Goal: Feedback & Contribution: Contribute content

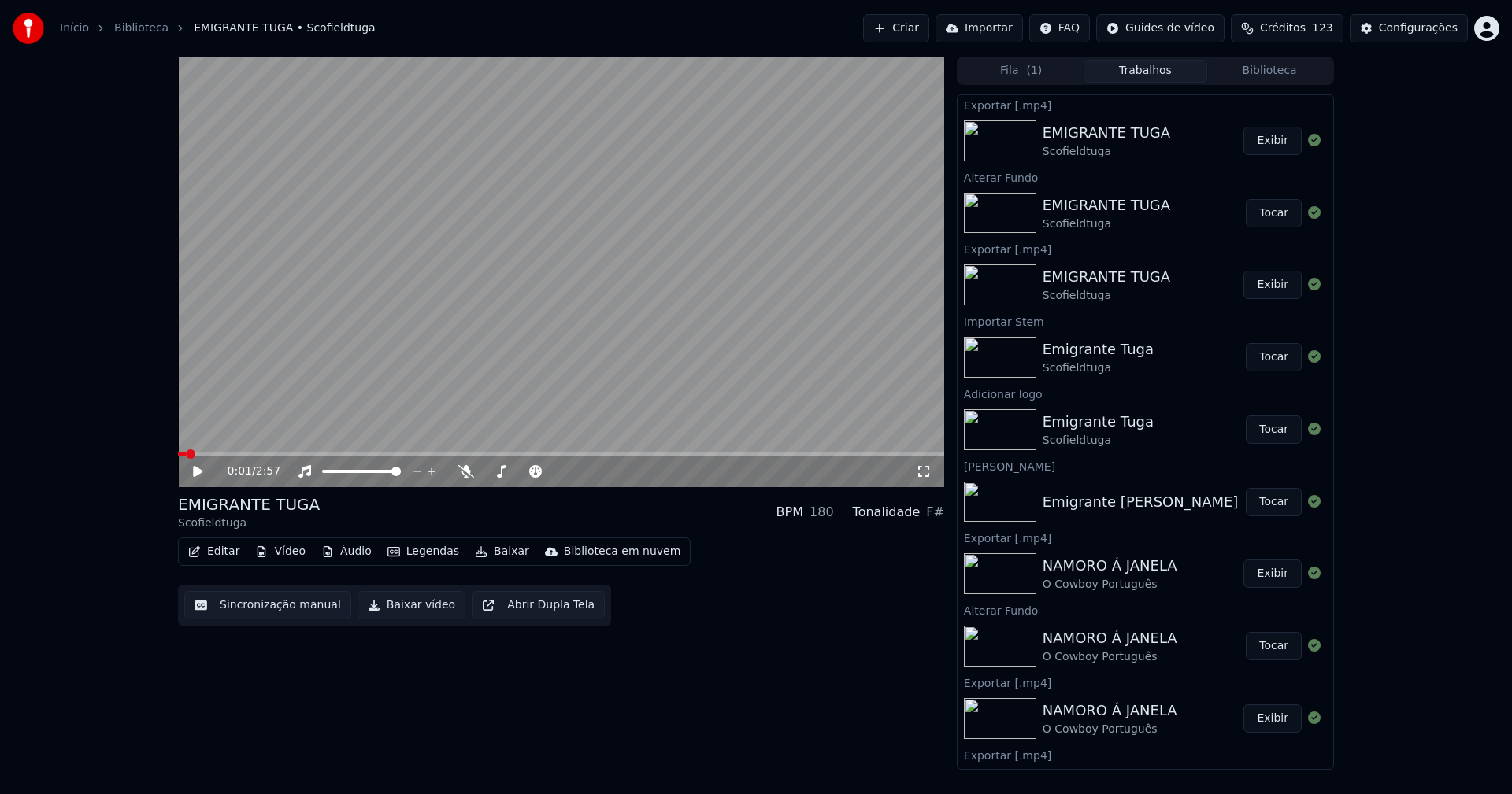
click at [289, 452] on span at bounding box center [561, 454] width 766 height 4
click at [924, 470] on icon at bounding box center [924, 472] width 16 height 12
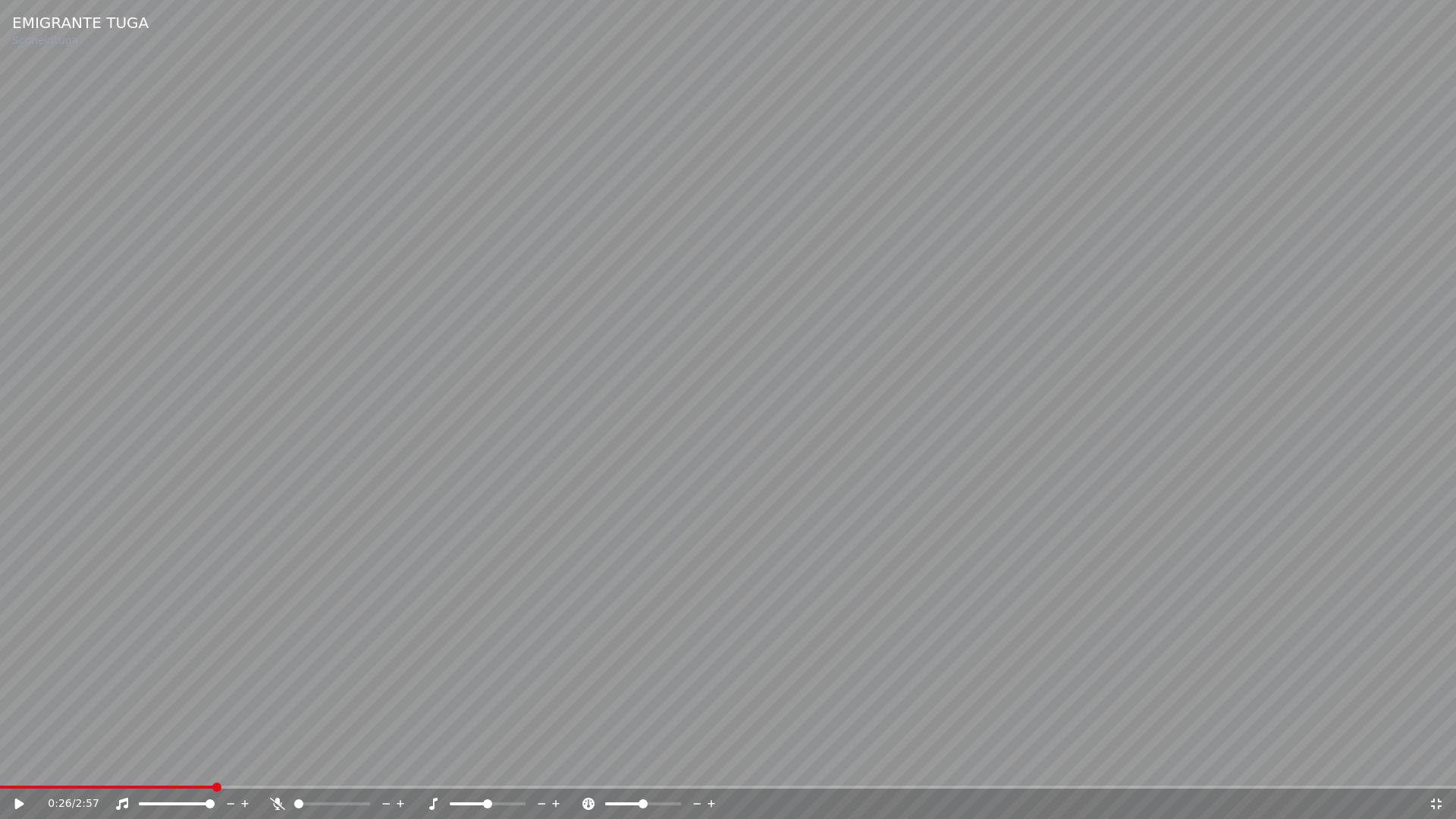
click at [27, 764] on icon at bounding box center [30, 804] width 36 height 12
click at [55, 764] on span at bounding box center [153, 788] width 308 height 3
click at [1444, 764] on div "0:16 / 2:57" at bounding box center [728, 804] width 1444 height 15
click at [1431, 764] on icon at bounding box center [1436, 804] width 15 height 12
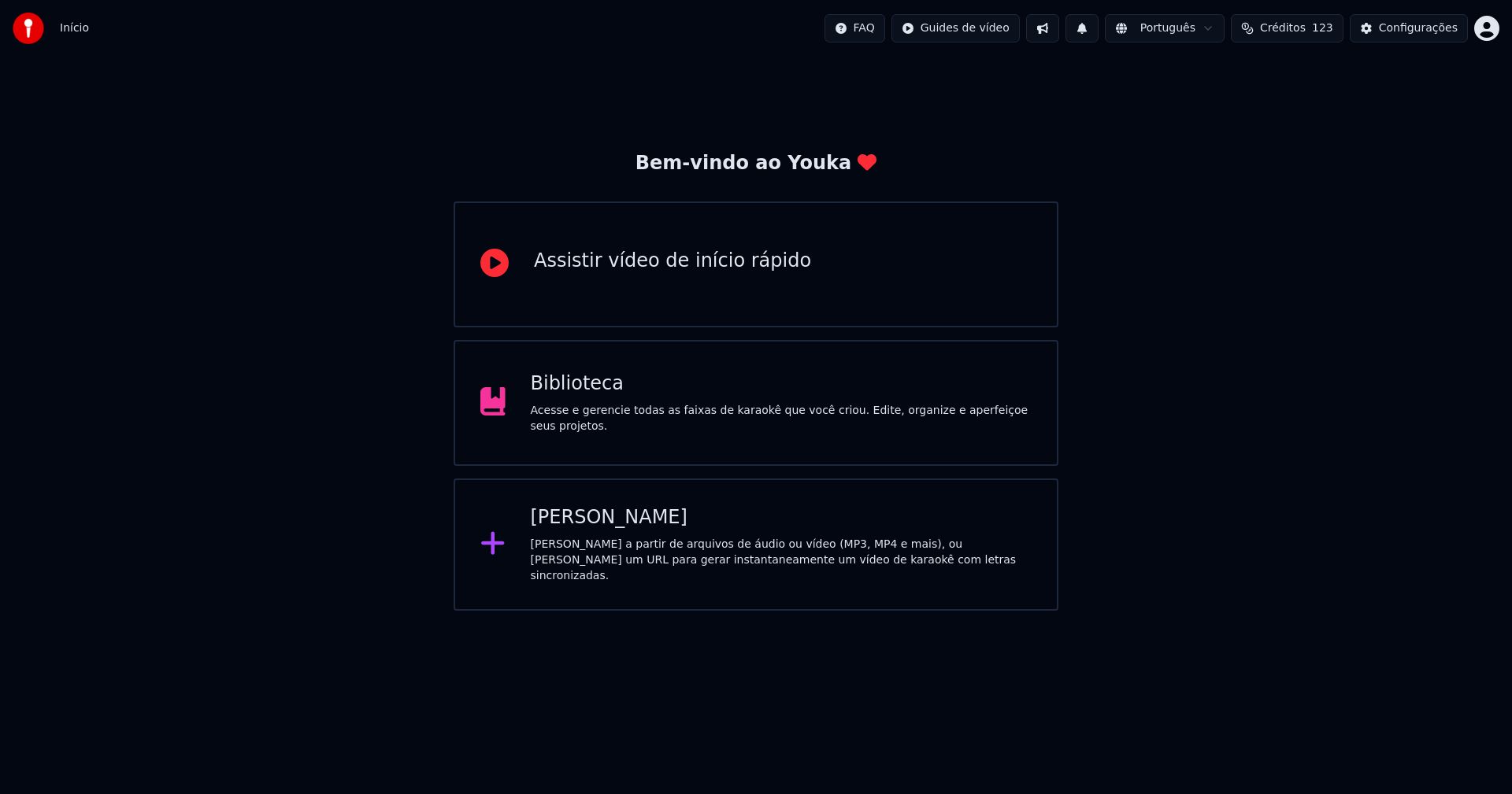
click at [578, 386] on div "Biblioteca" at bounding box center [782, 384] width 502 height 26
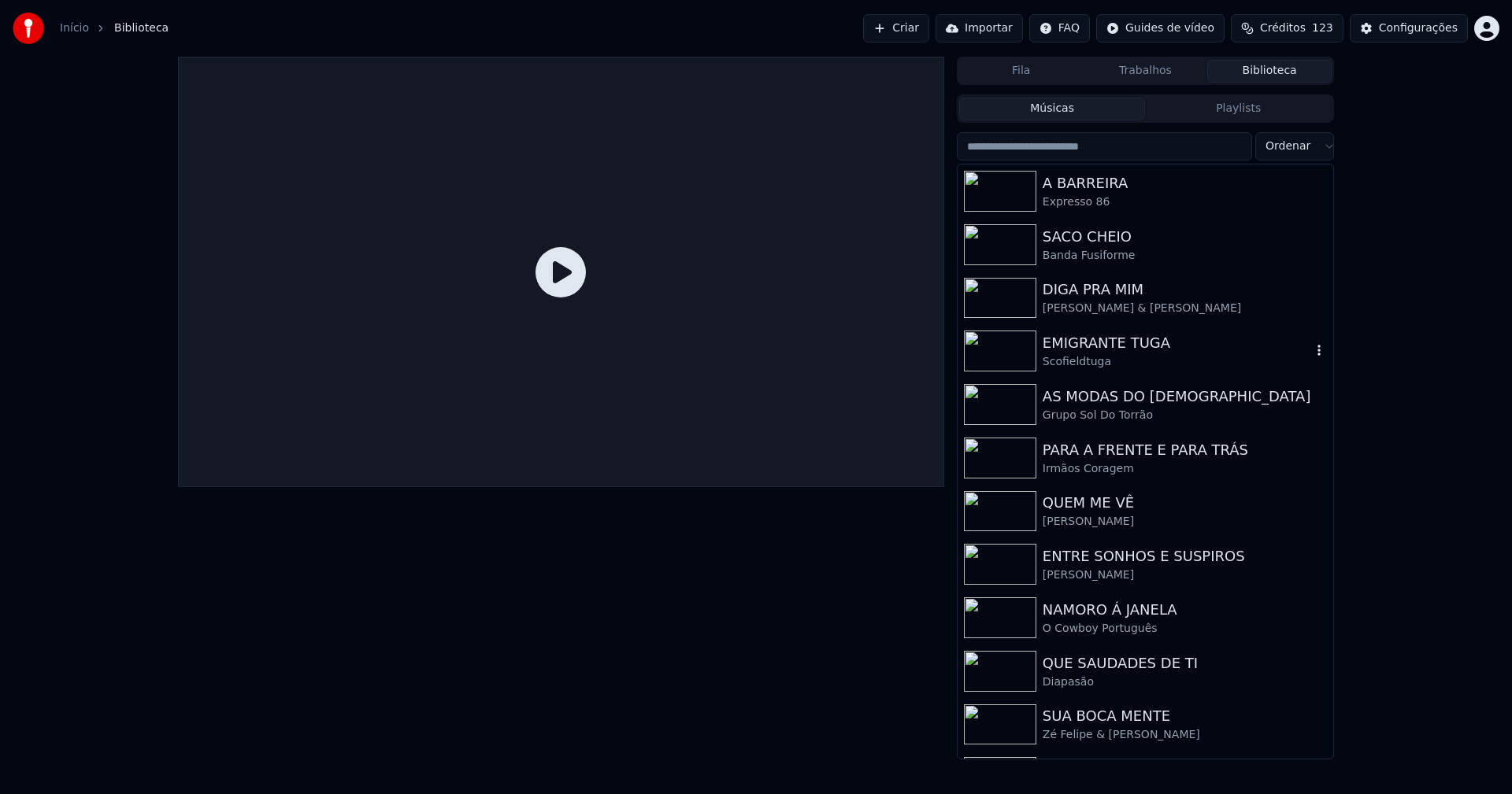
click at [1089, 357] on div "Scofieldtuga" at bounding box center [1176, 362] width 269 height 16
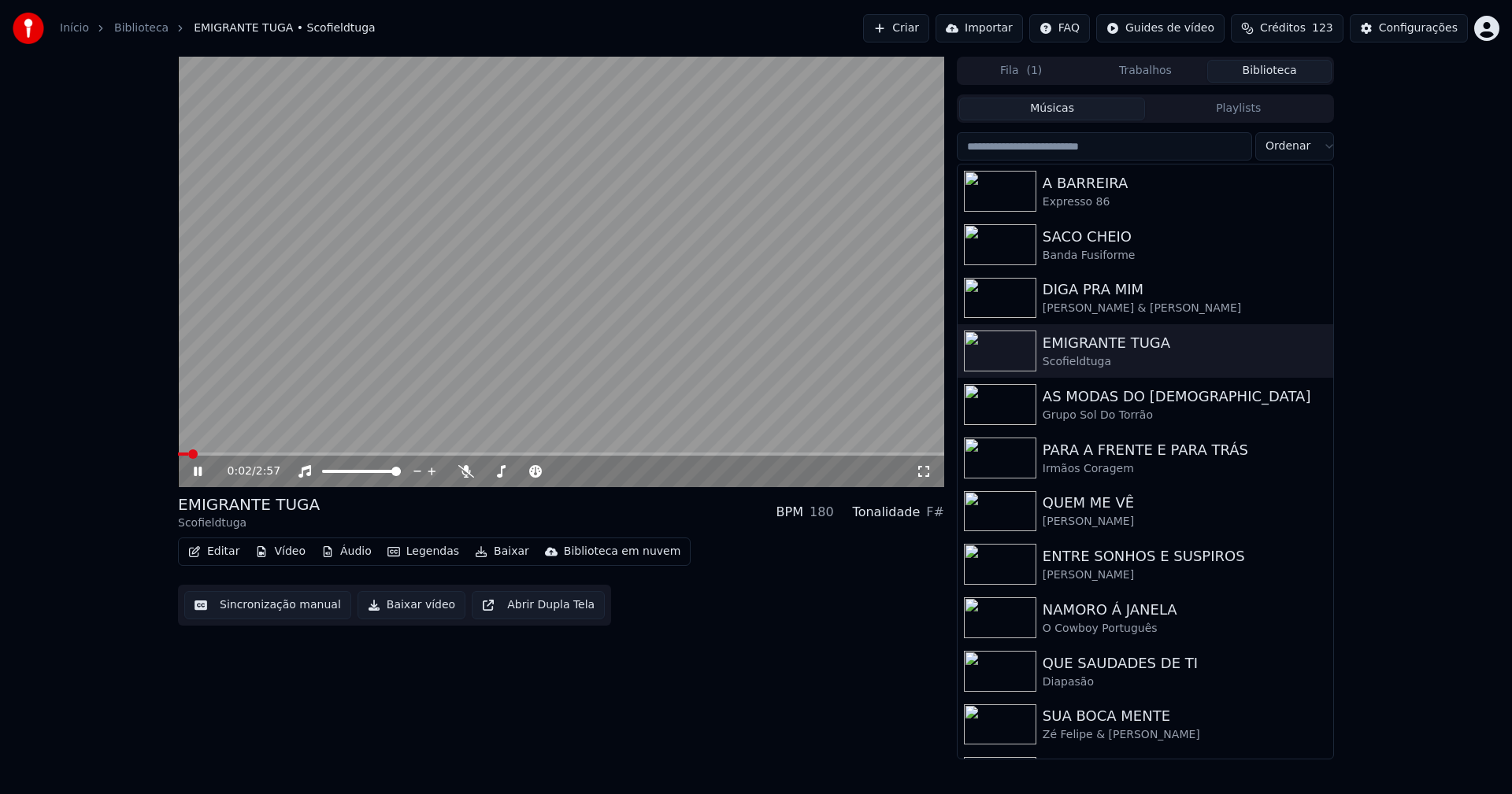
click at [195, 471] on icon at bounding box center [197, 471] width 8 height 10
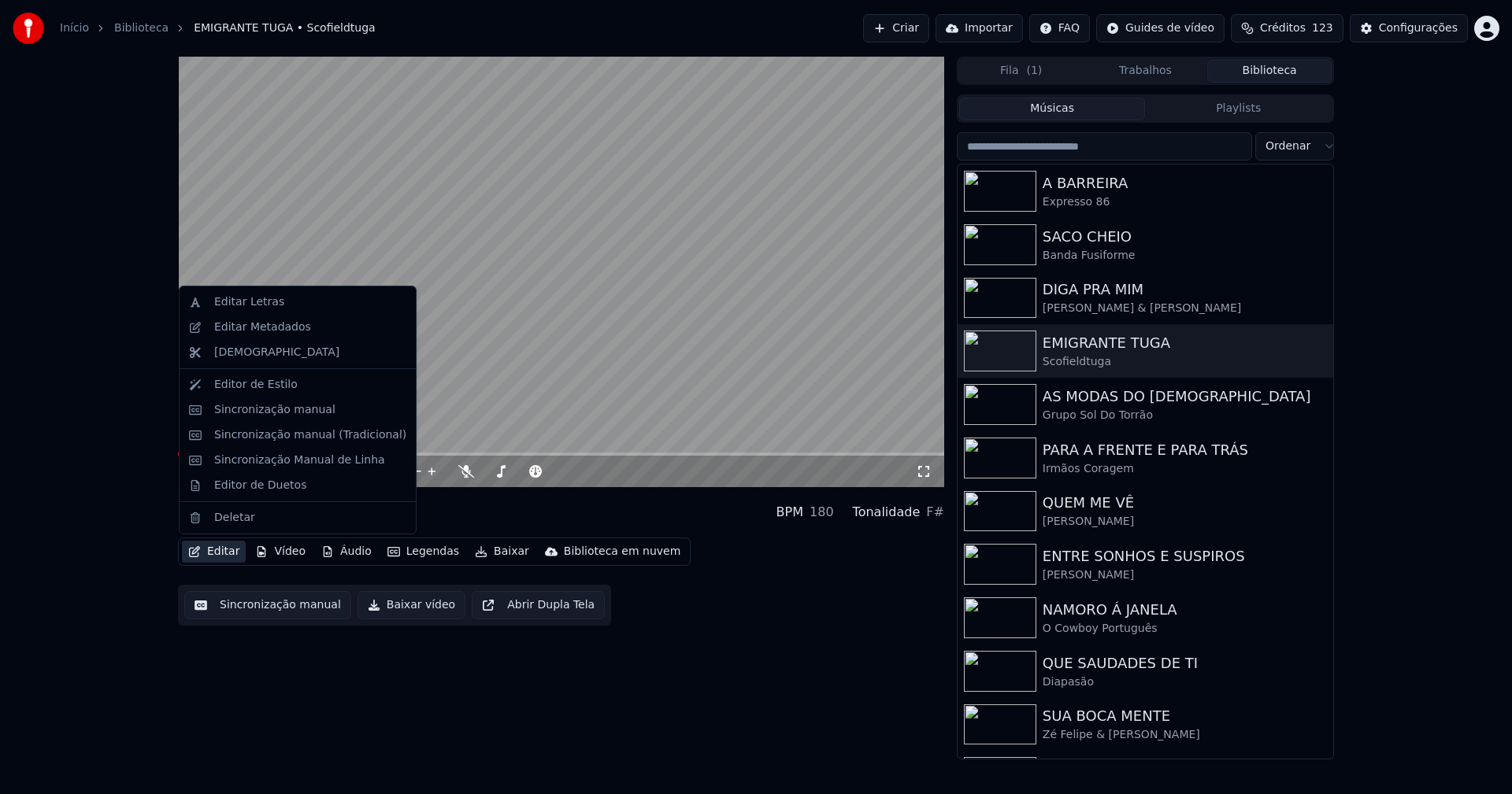
click at [225, 555] on button "Editar" at bounding box center [214, 551] width 63 height 22
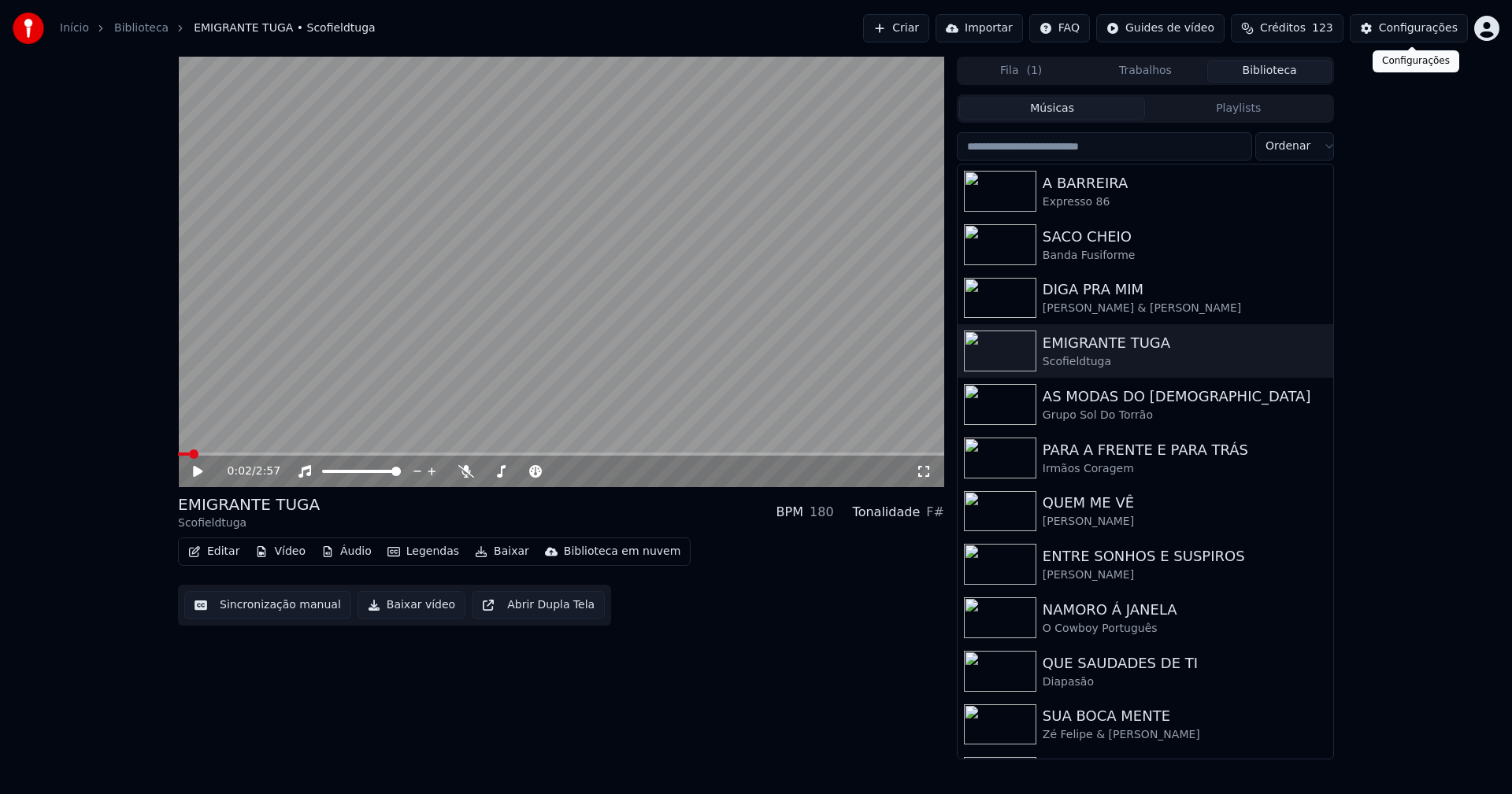
click at [1439, 33] on div "Configurações" at bounding box center [1418, 28] width 78 height 16
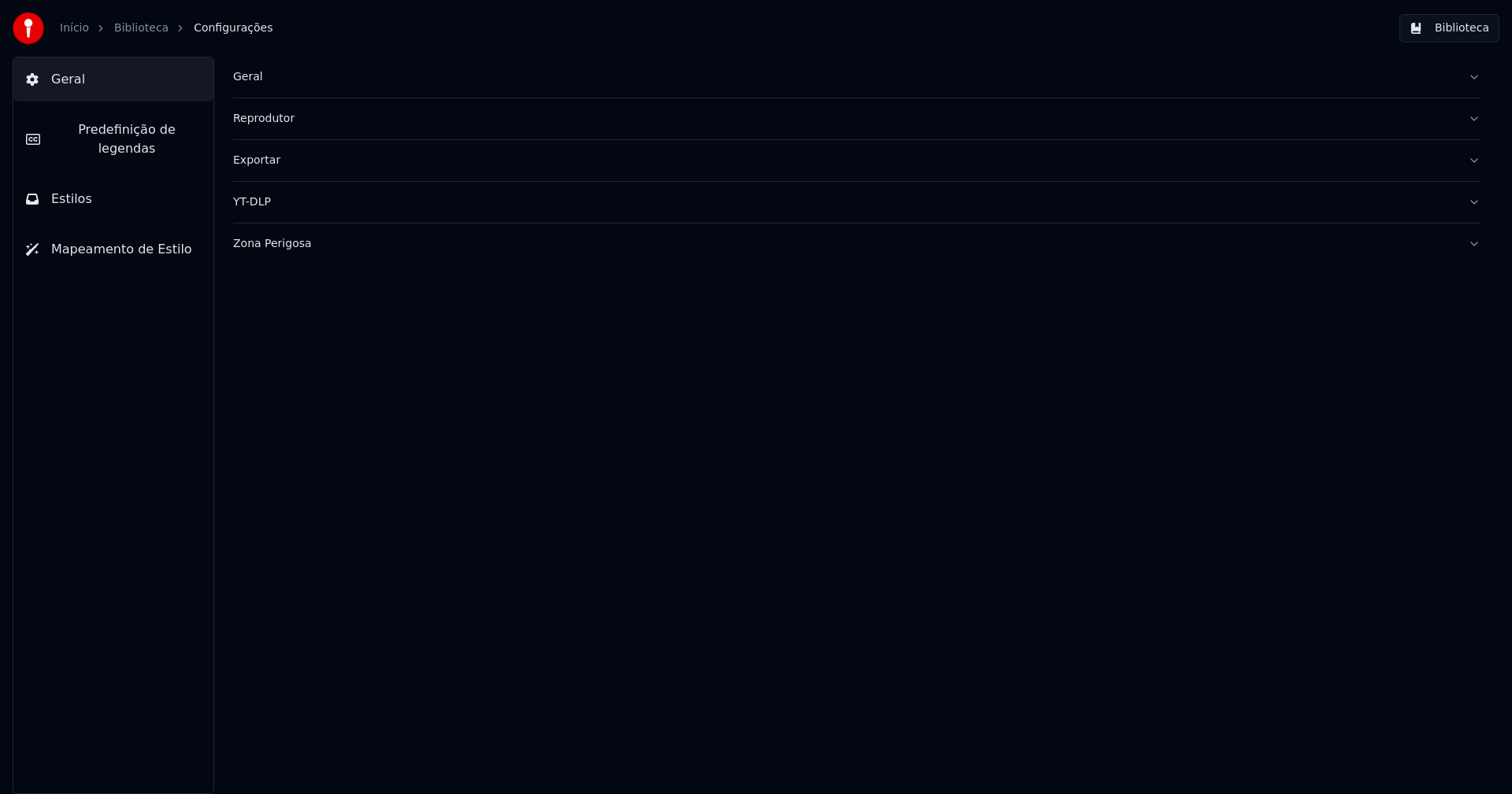
drag, startPoint x: 93, startPoint y: 136, endPoint x: 218, endPoint y: 131, distance: 125.1
click at [94, 136] on span "Predefinição de legendas" at bounding box center [127, 139] width 148 height 38
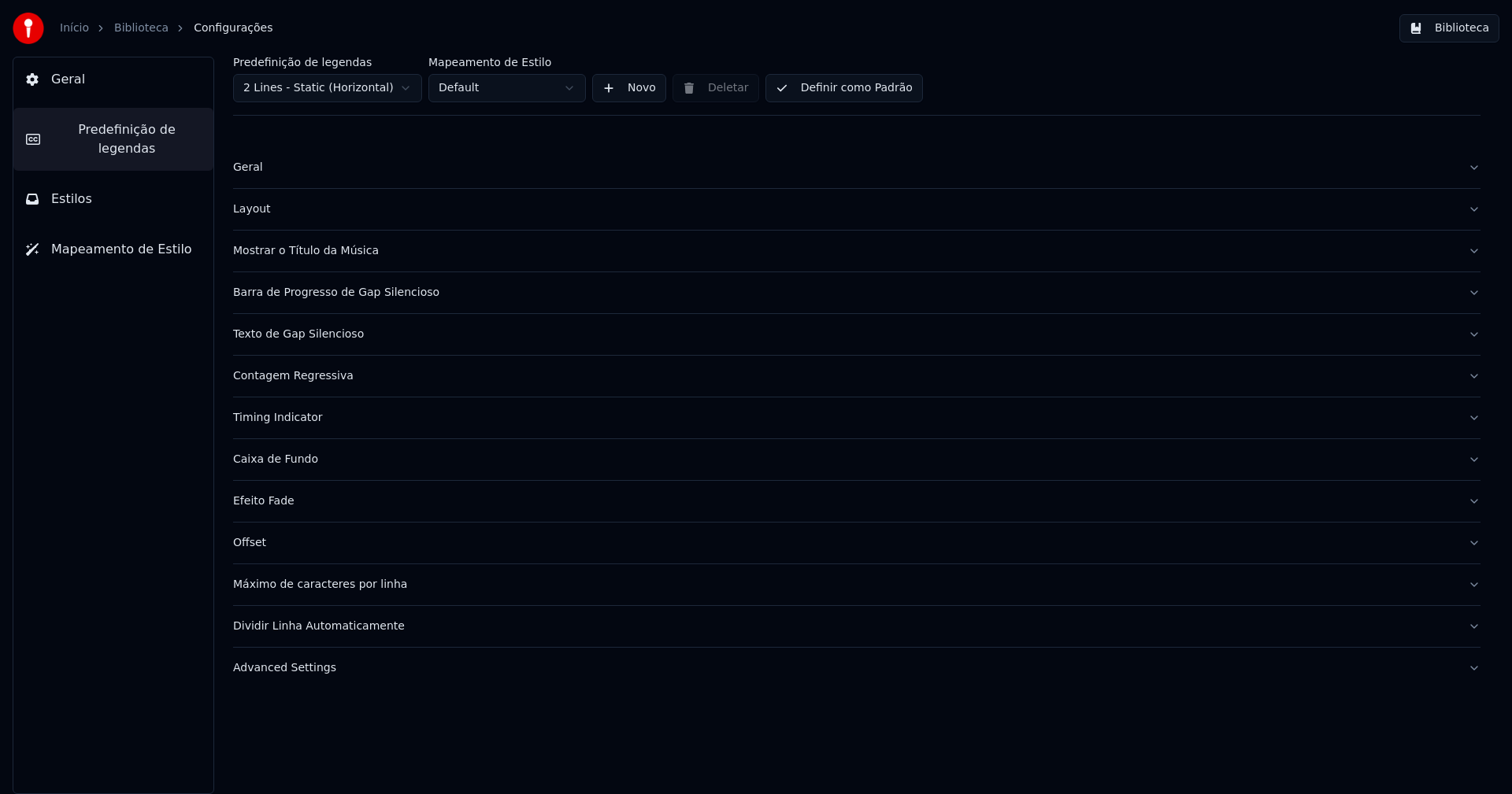
click at [377, 296] on div "Barra de Progresso de Gap Silencioso" at bounding box center [845, 293] width 1222 height 16
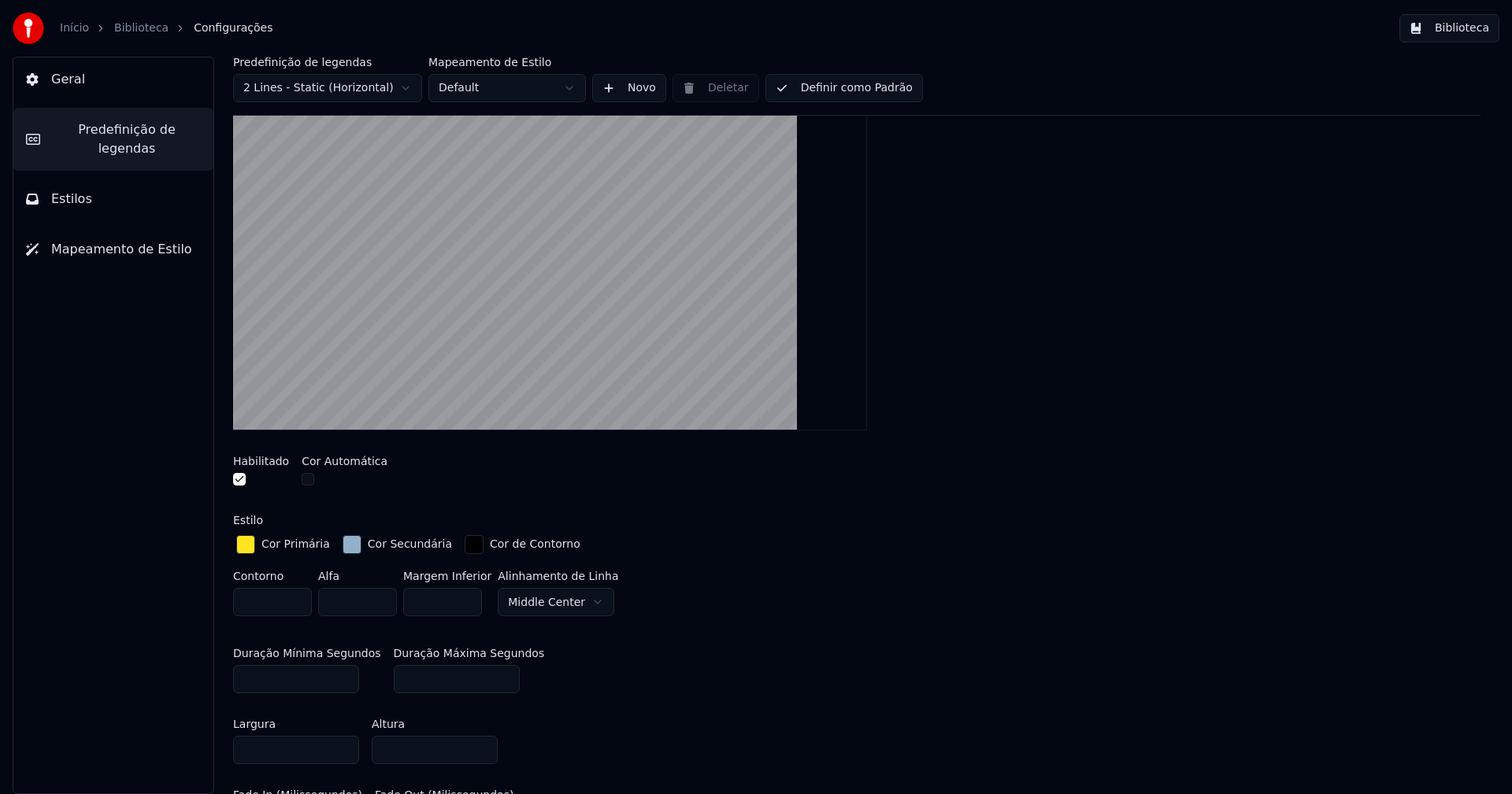
scroll to position [236, 0]
click at [248, 538] on div "button" at bounding box center [245, 543] width 18 height 18
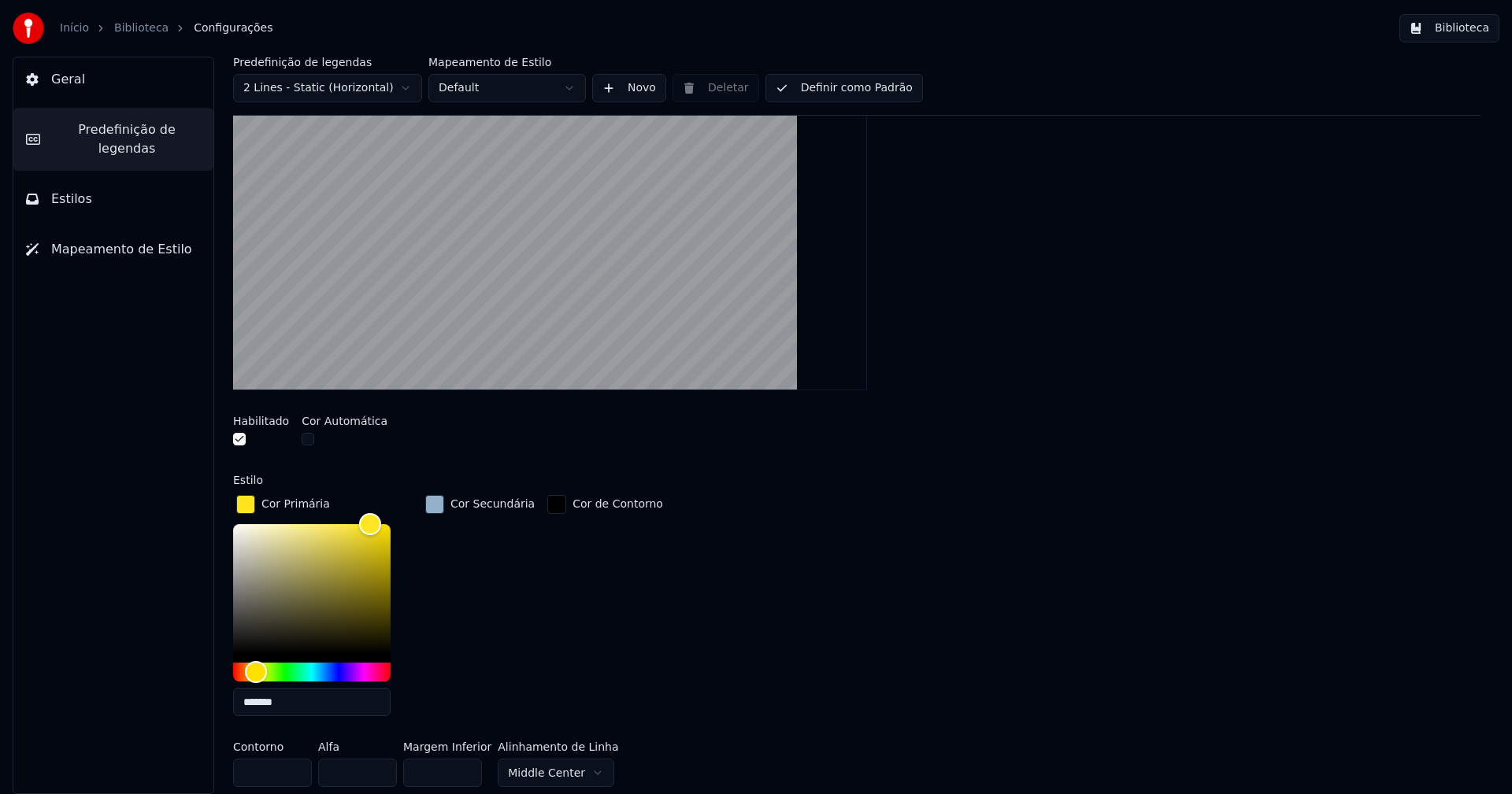
scroll to position [315, 0]
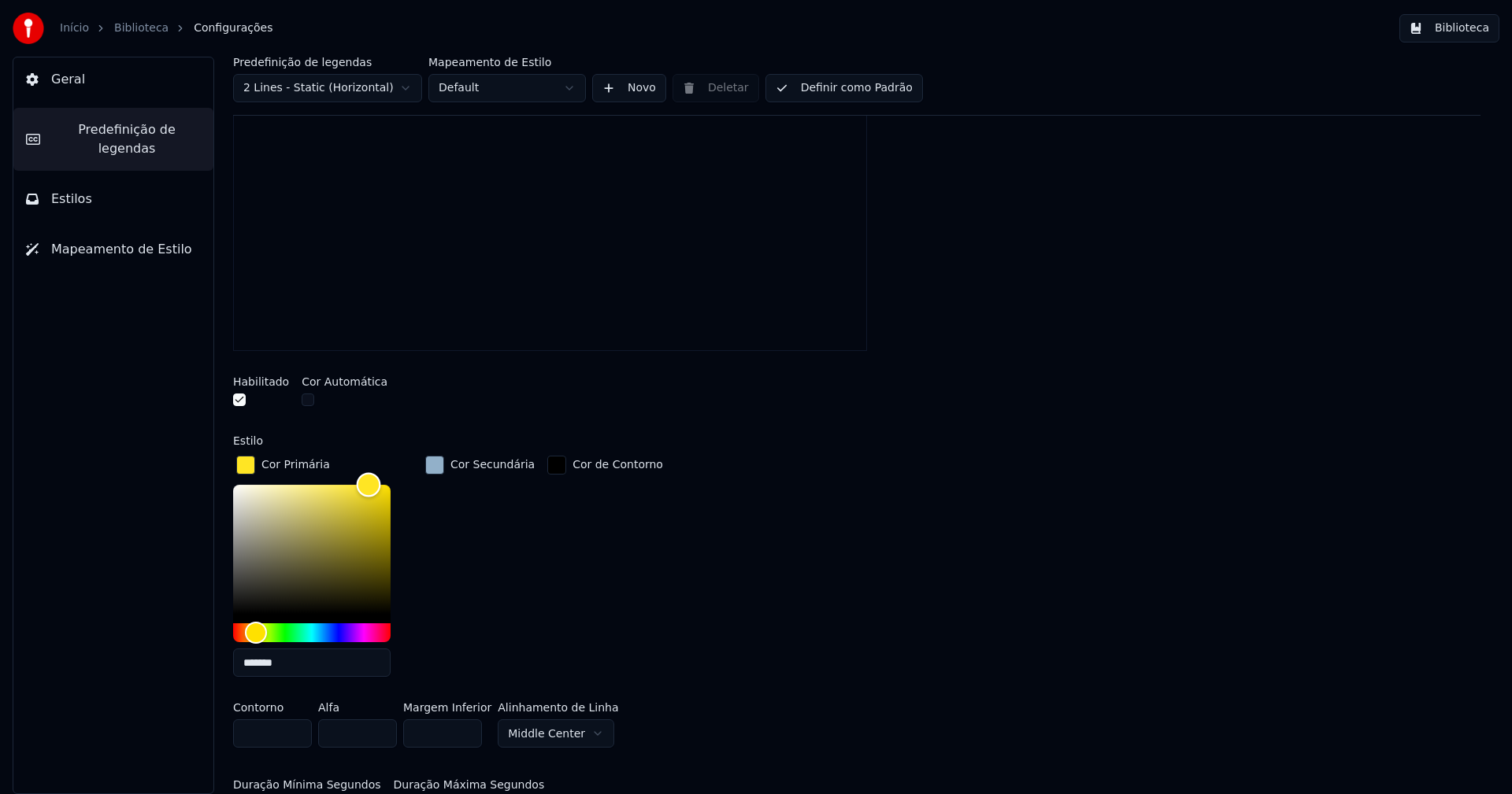
type input "*******"
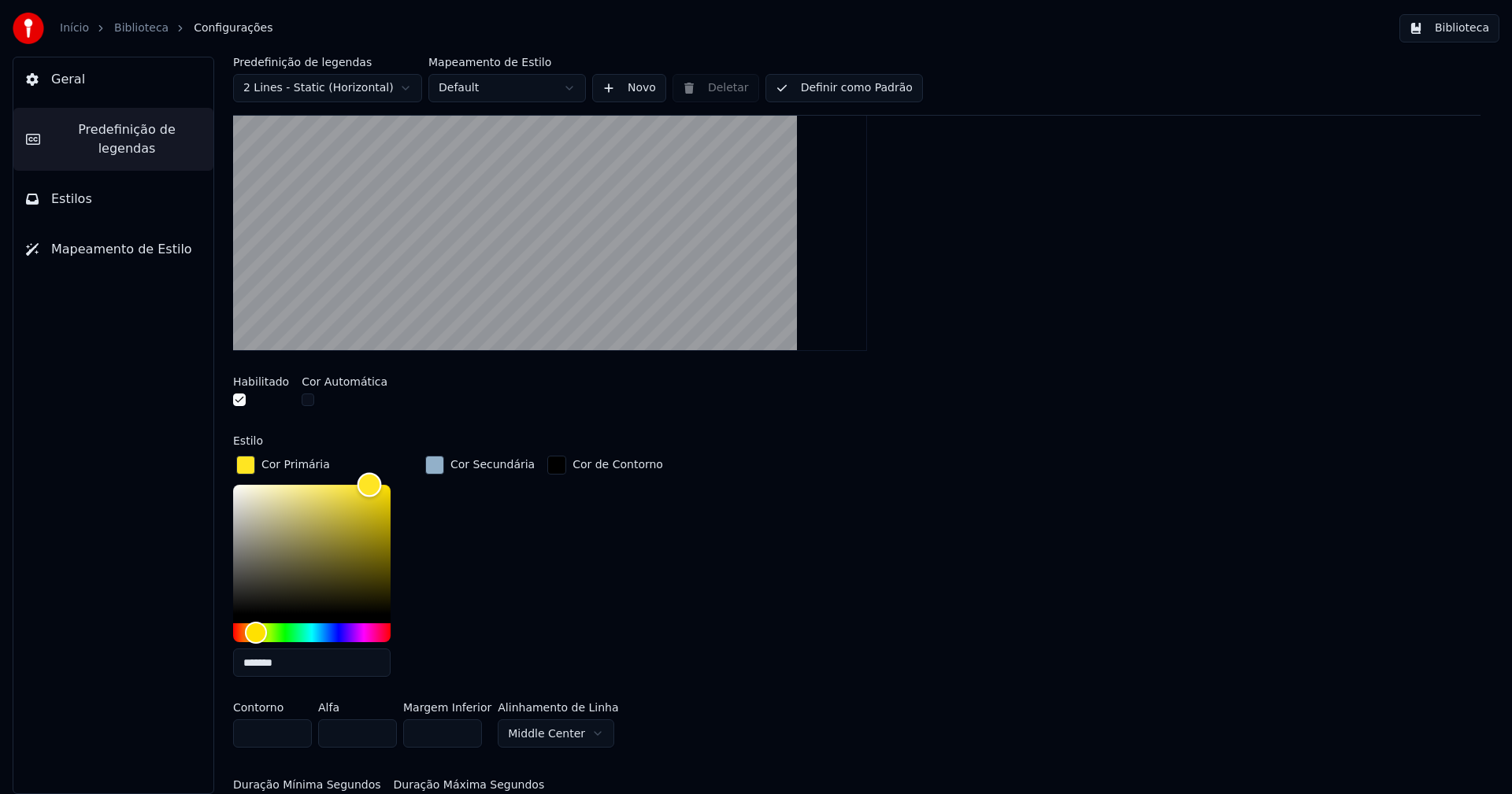
click at [369, 477] on div "Color" at bounding box center [370, 485] width 25 height 25
click at [251, 463] on div "button" at bounding box center [245, 465] width 18 height 18
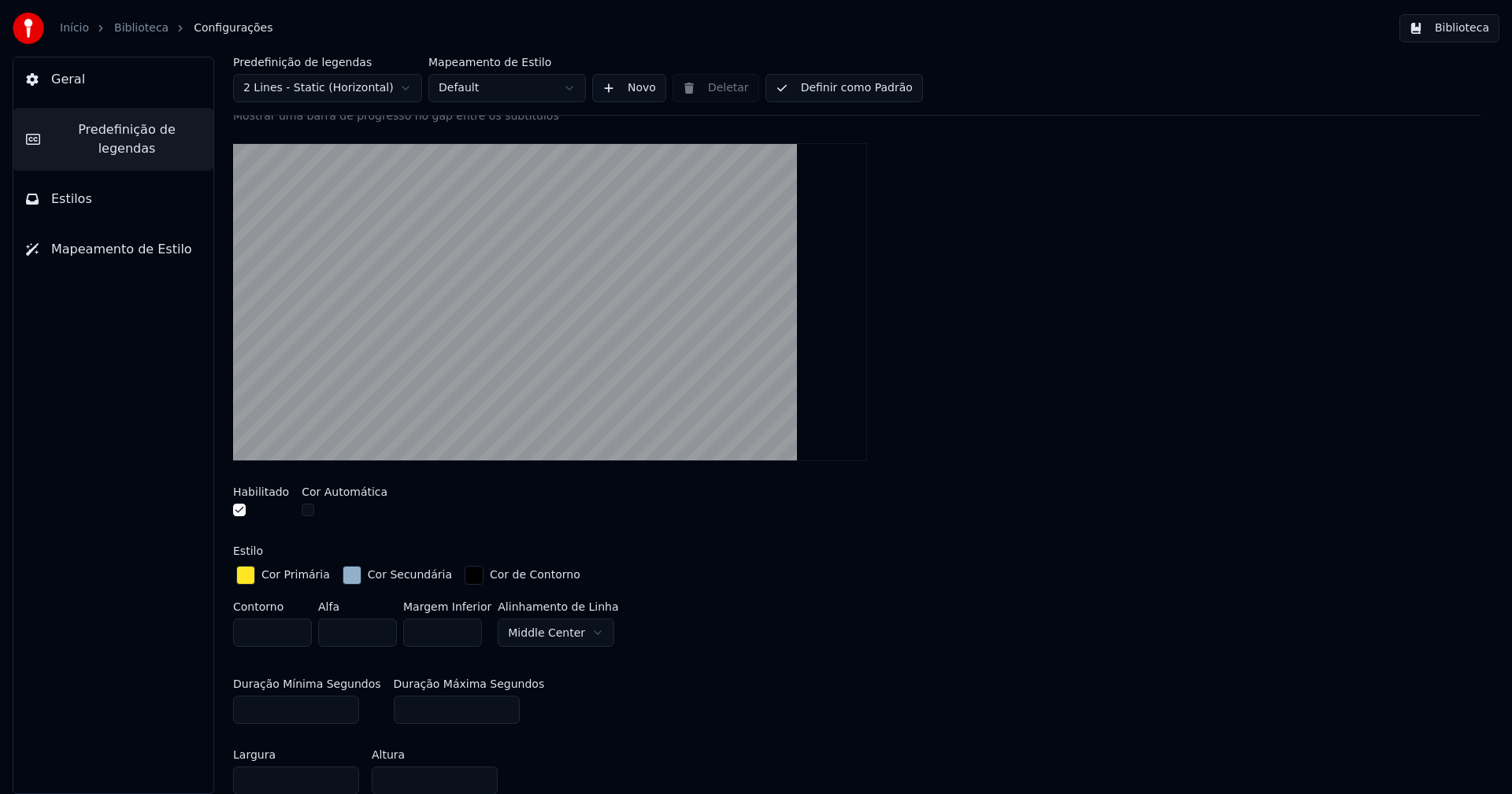
scroll to position [78, 0]
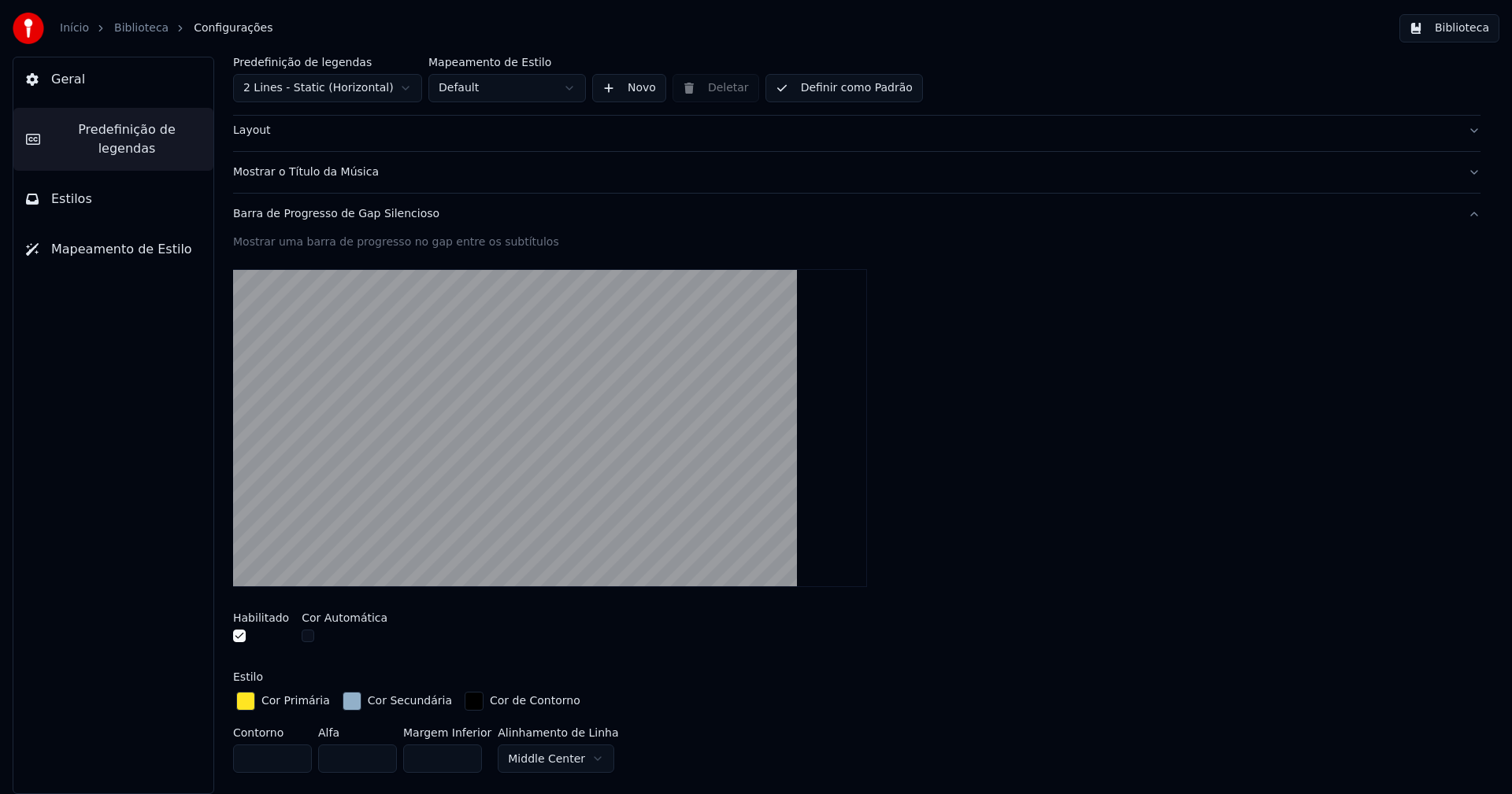
click at [1483, 26] on button "Biblioteca" at bounding box center [1449, 28] width 100 height 28
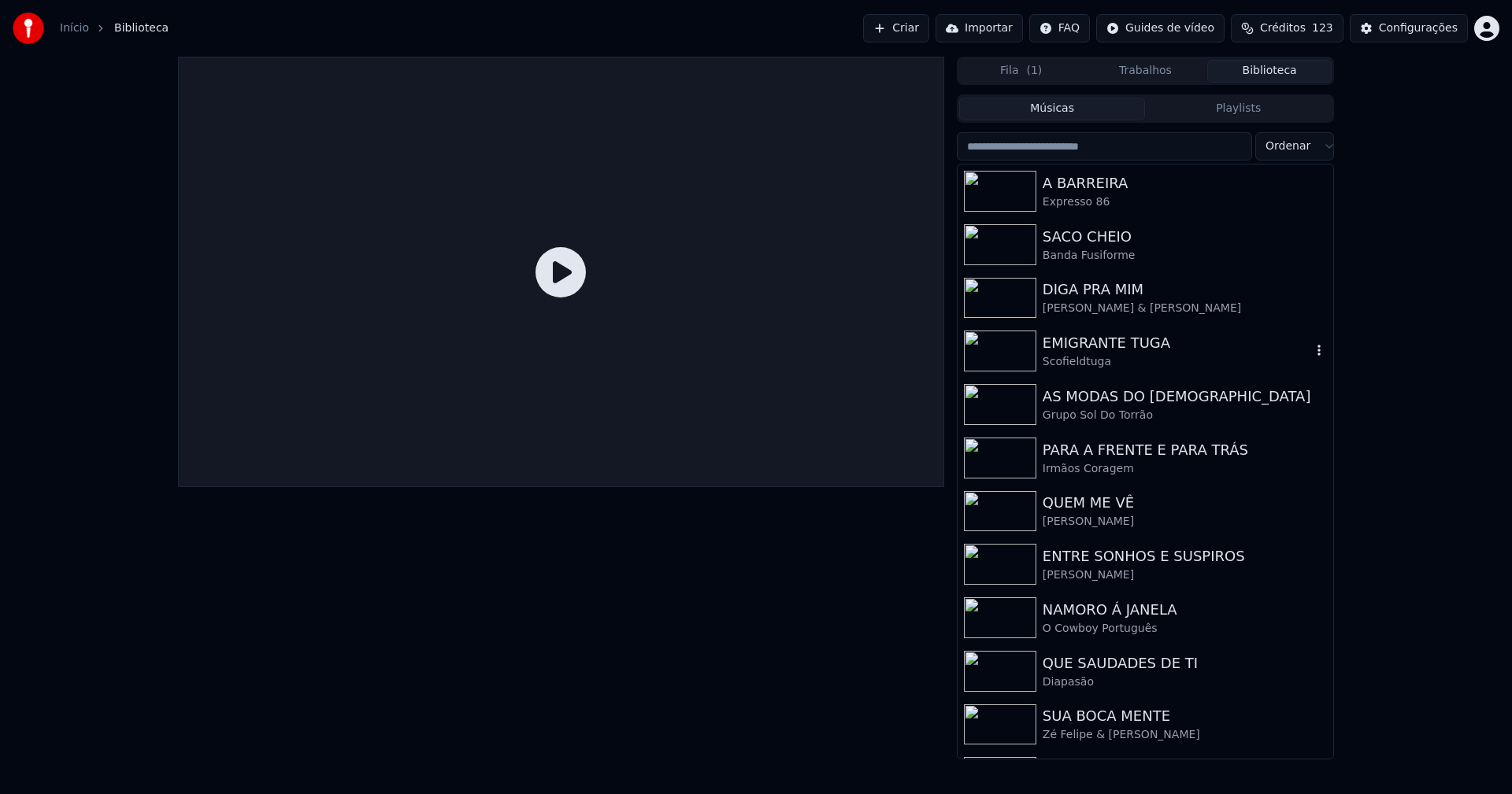
click at [1095, 361] on div "Scofieldtuga" at bounding box center [1176, 362] width 269 height 16
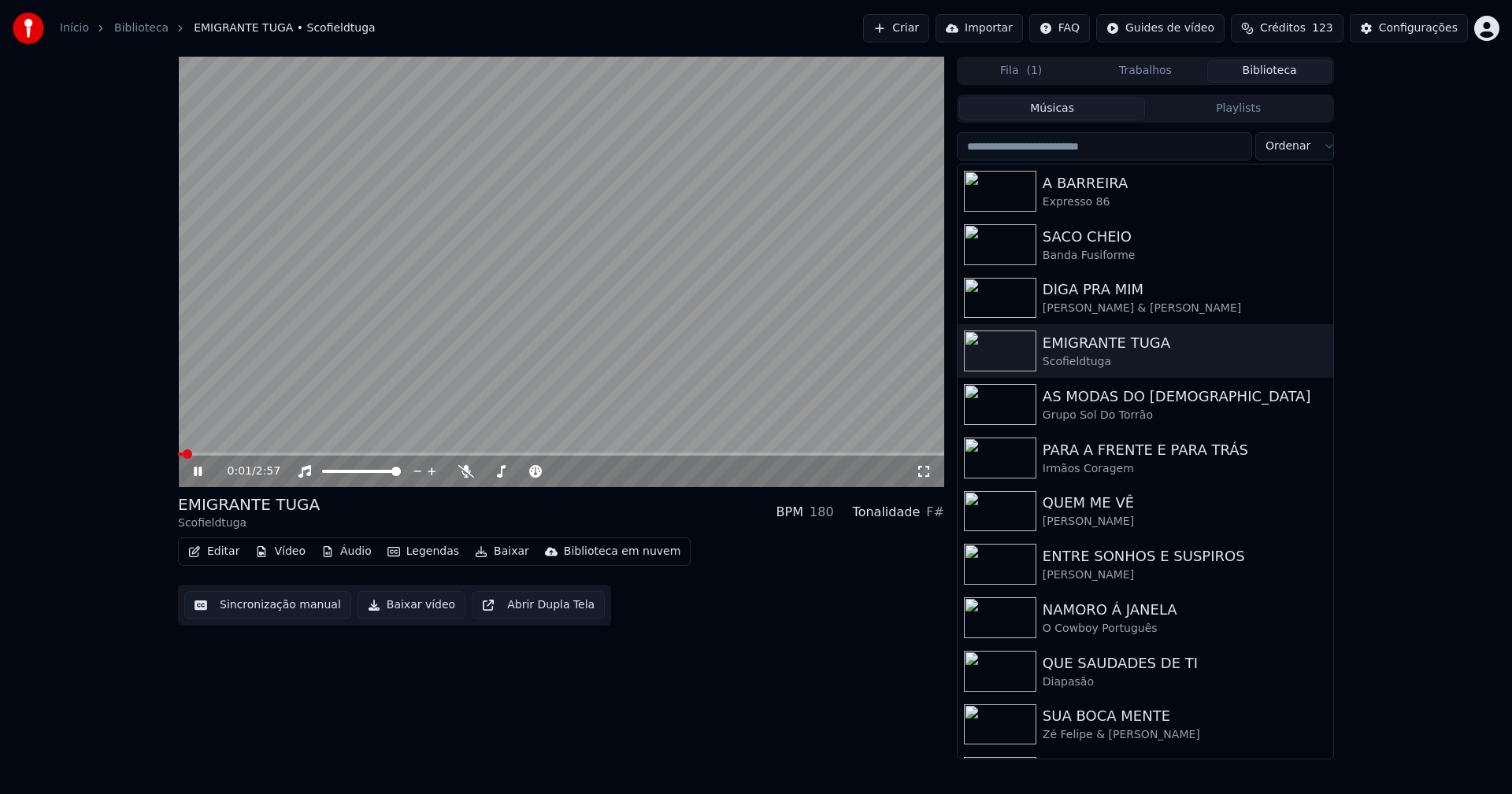
click at [930, 468] on icon at bounding box center [924, 472] width 16 height 12
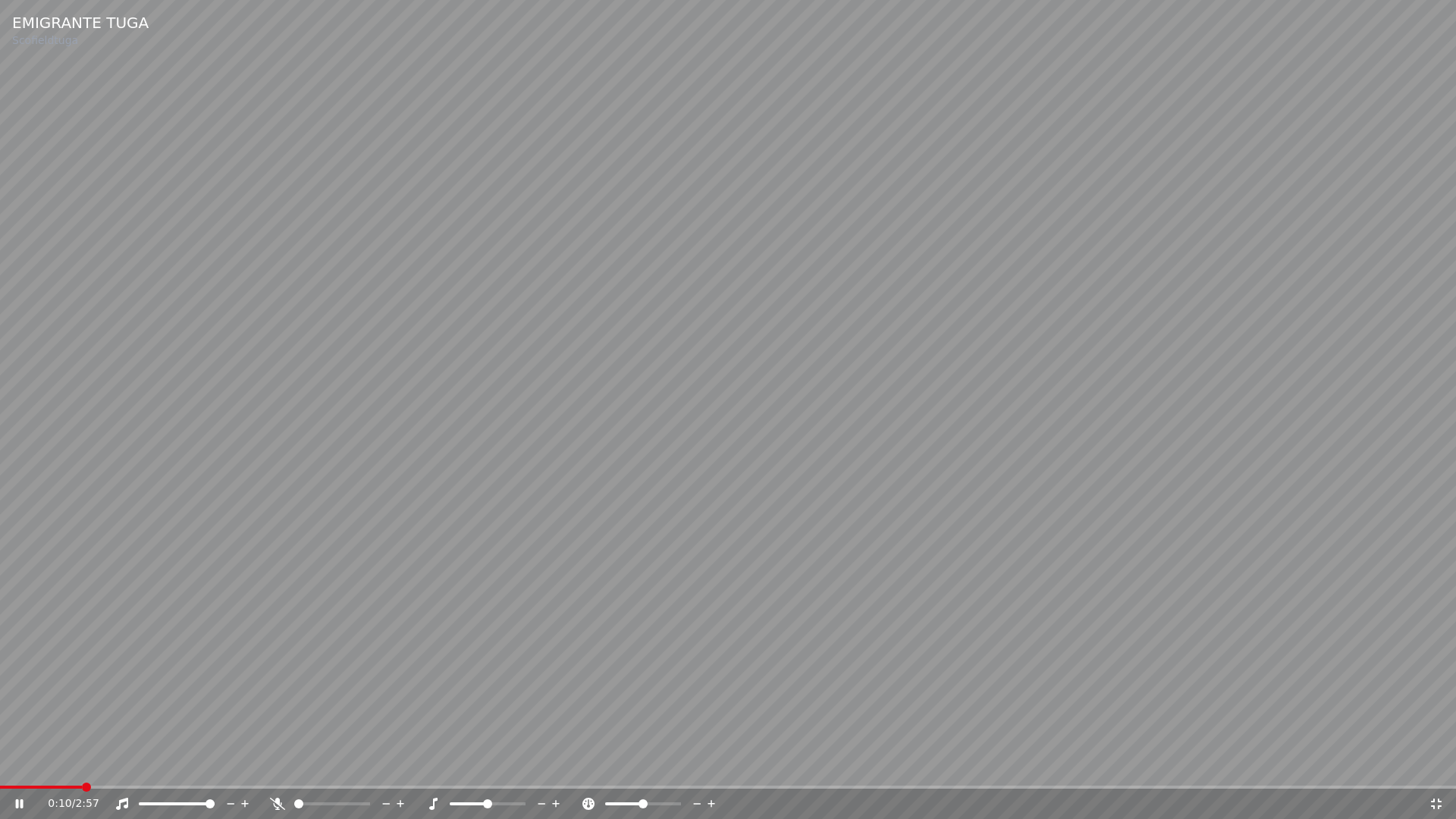
click at [82, 764] on span at bounding box center [41, 788] width 82 height 3
click at [29, 764] on icon at bounding box center [30, 804] width 36 height 12
click at [22, 764] on icon at bounding box center [20, 804] width 9 height 11
click at [1435, 764] on icon at bounding box center [1436, 804] width 11 height 11
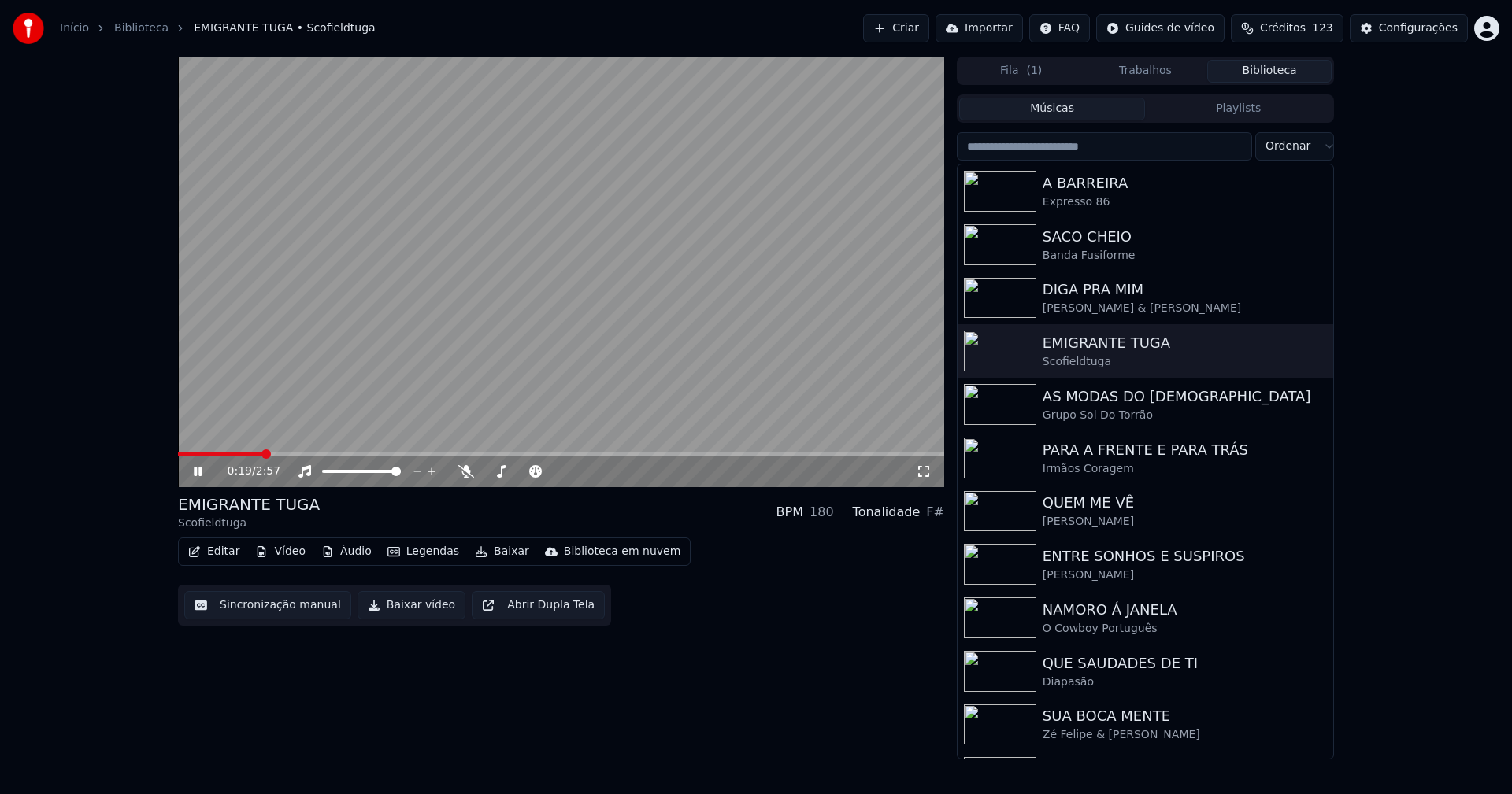
click at [202, 477] on icon at bounding box center [209, 472] width 37 height 12
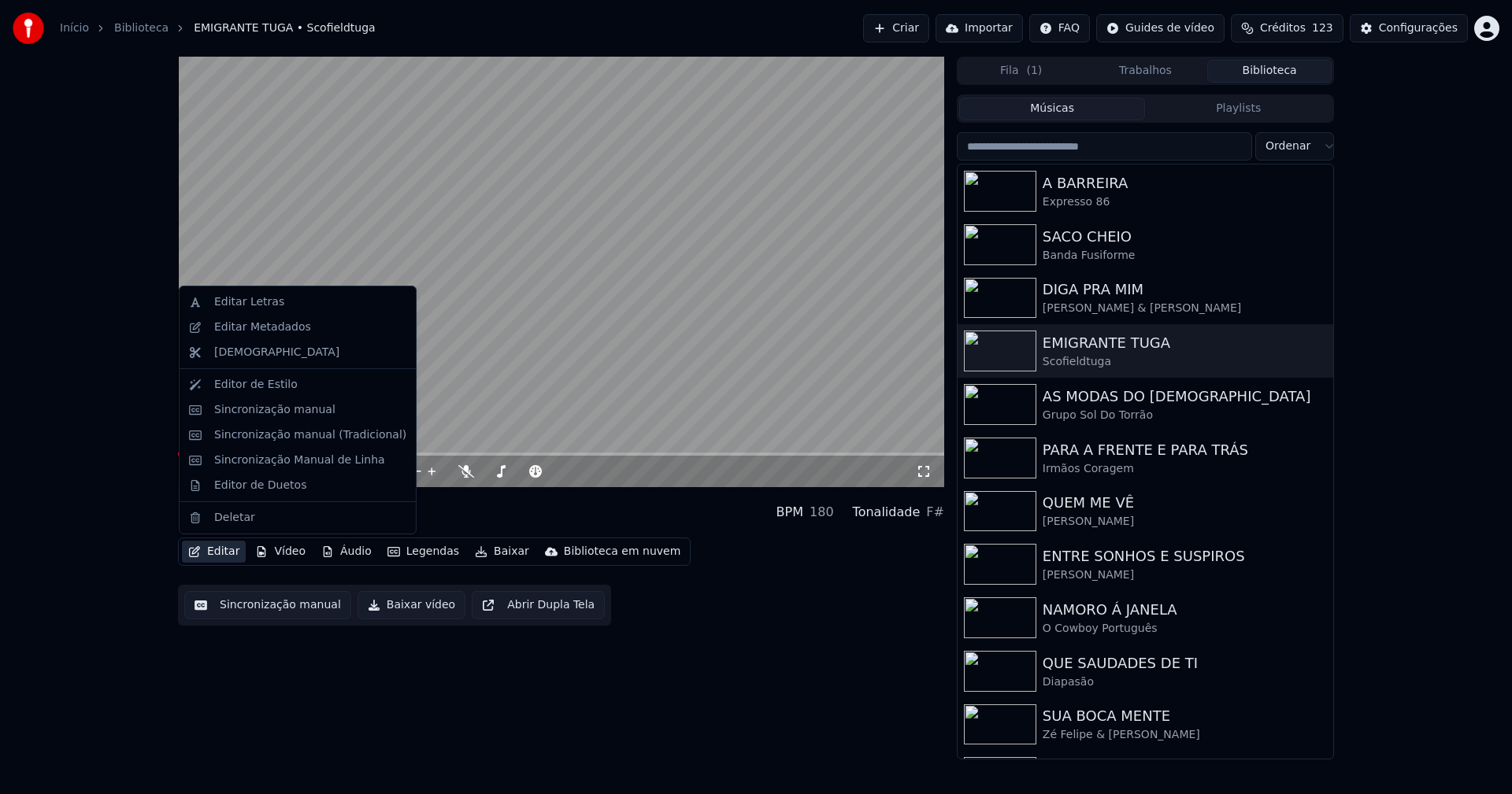
click at [210, 545] on button "Editar" at bounding box center [214, 551] width 63 height 22
click at [283, 323] on div "Editar Metadados" at bounding box center [262, 327] width 97 height 16
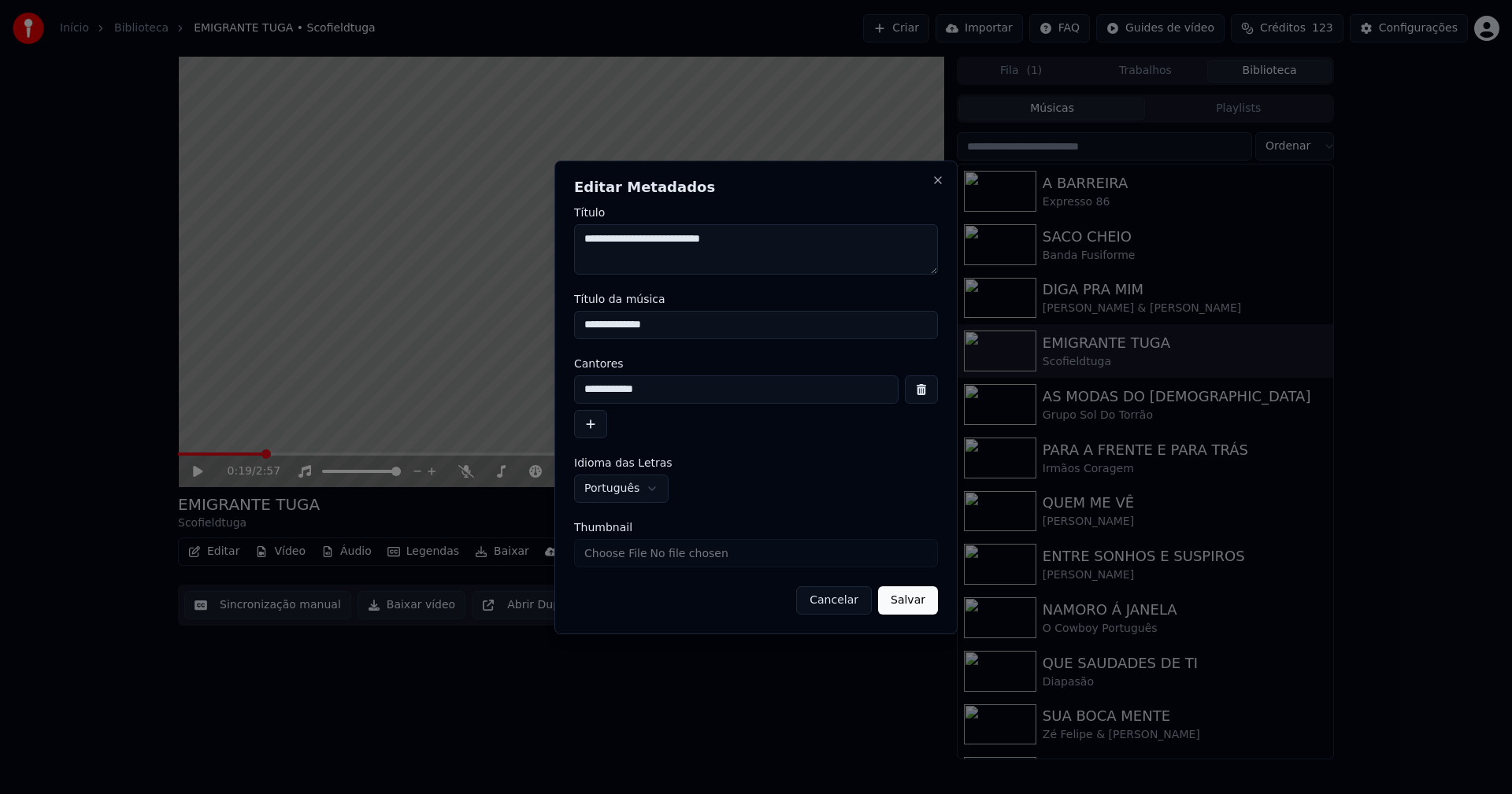
click at [619, 552] on input "Thumbnail" at bounding box center [756, 554] width 364 height 28
type input "**********"
click at [910, 606] on button "Salvar" at bounding box center [908, 600] width 60 height 28
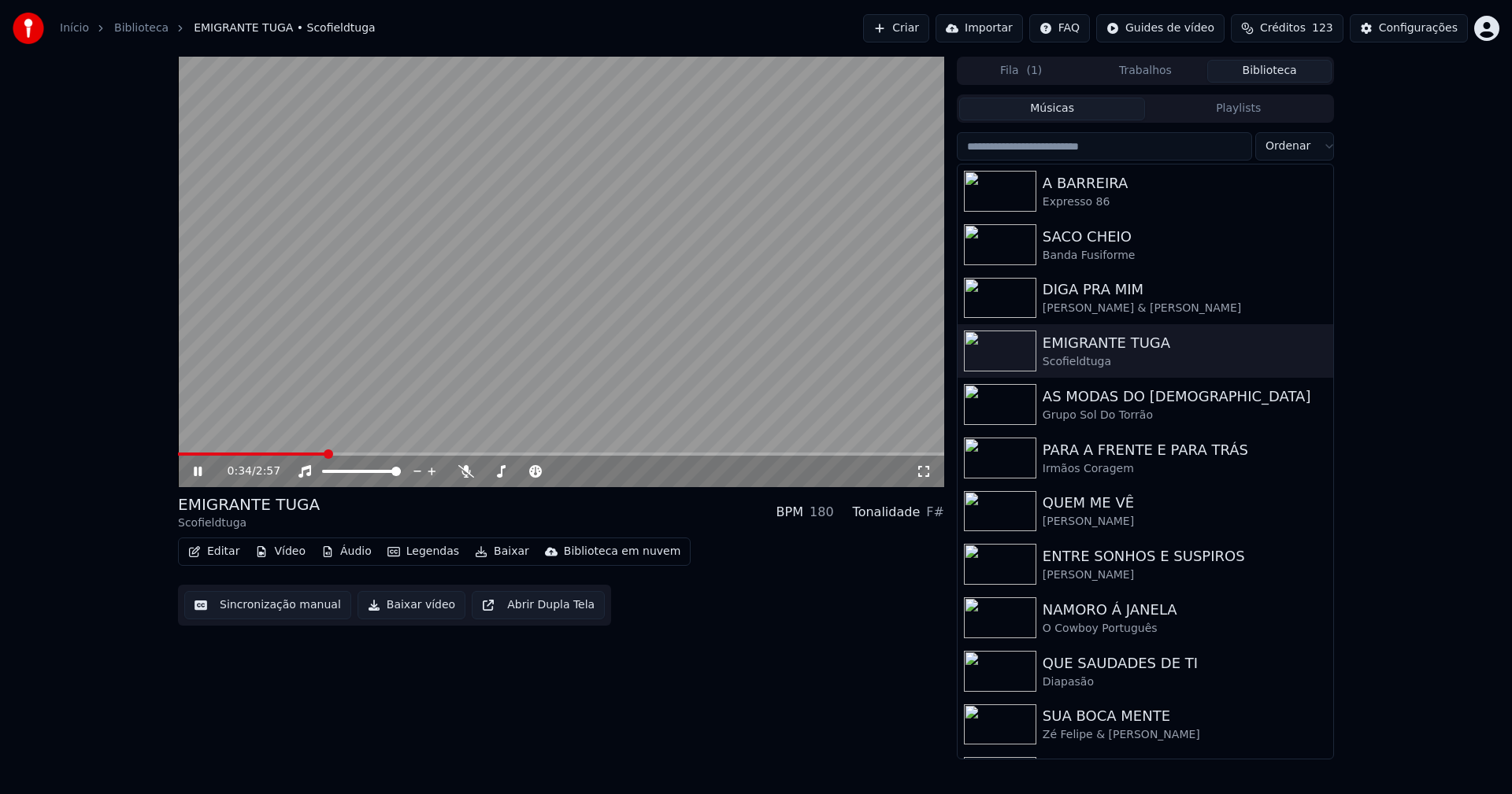
click at [195, 474] on icon at bounding box center [197, 471] width 8 height 10
click at [1420, 30] on div "Configurações" at bounding box center [1418, 28] width 78 height 16
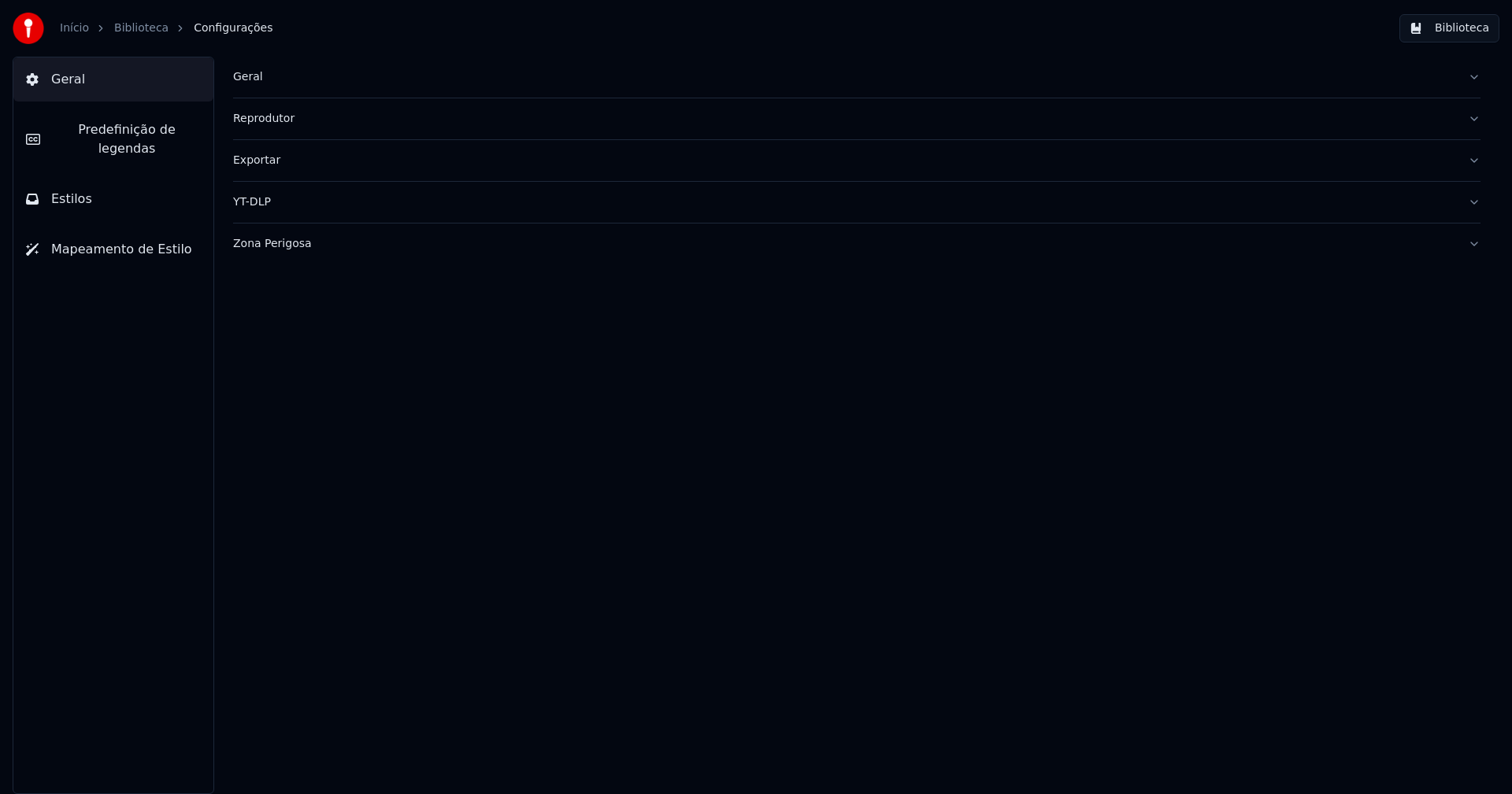
click at [254, 77] on div "Geral" at bounding box center [845, 77] width 1222 height 16
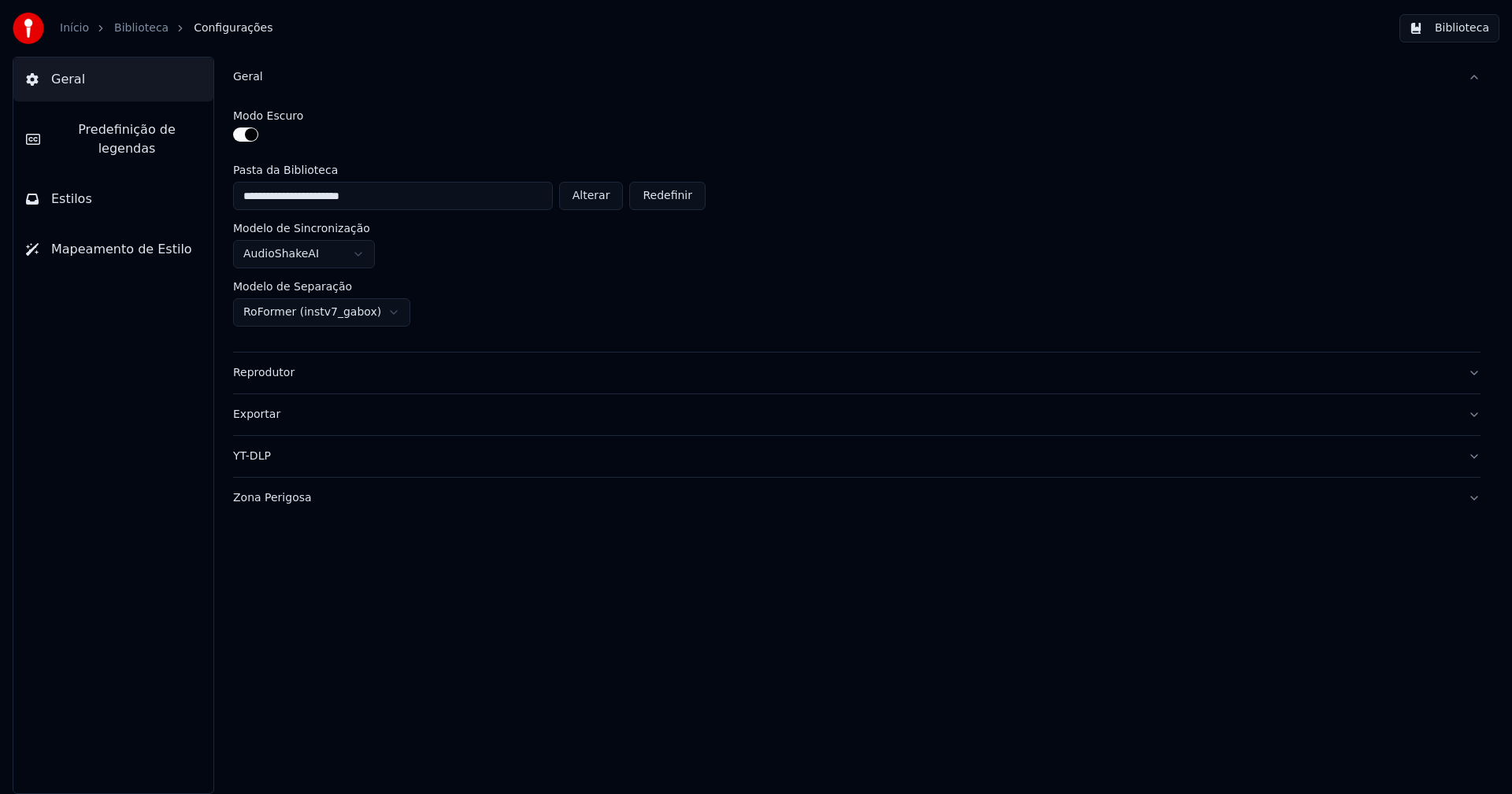
click at [610, 198] on button "Alterar" at bounding box center [591, 196] width 64 height 28
type input "**********"
click at [1471, 34] on button "Biblioteca" at bounding box center [1449, 28] width 100 height 28
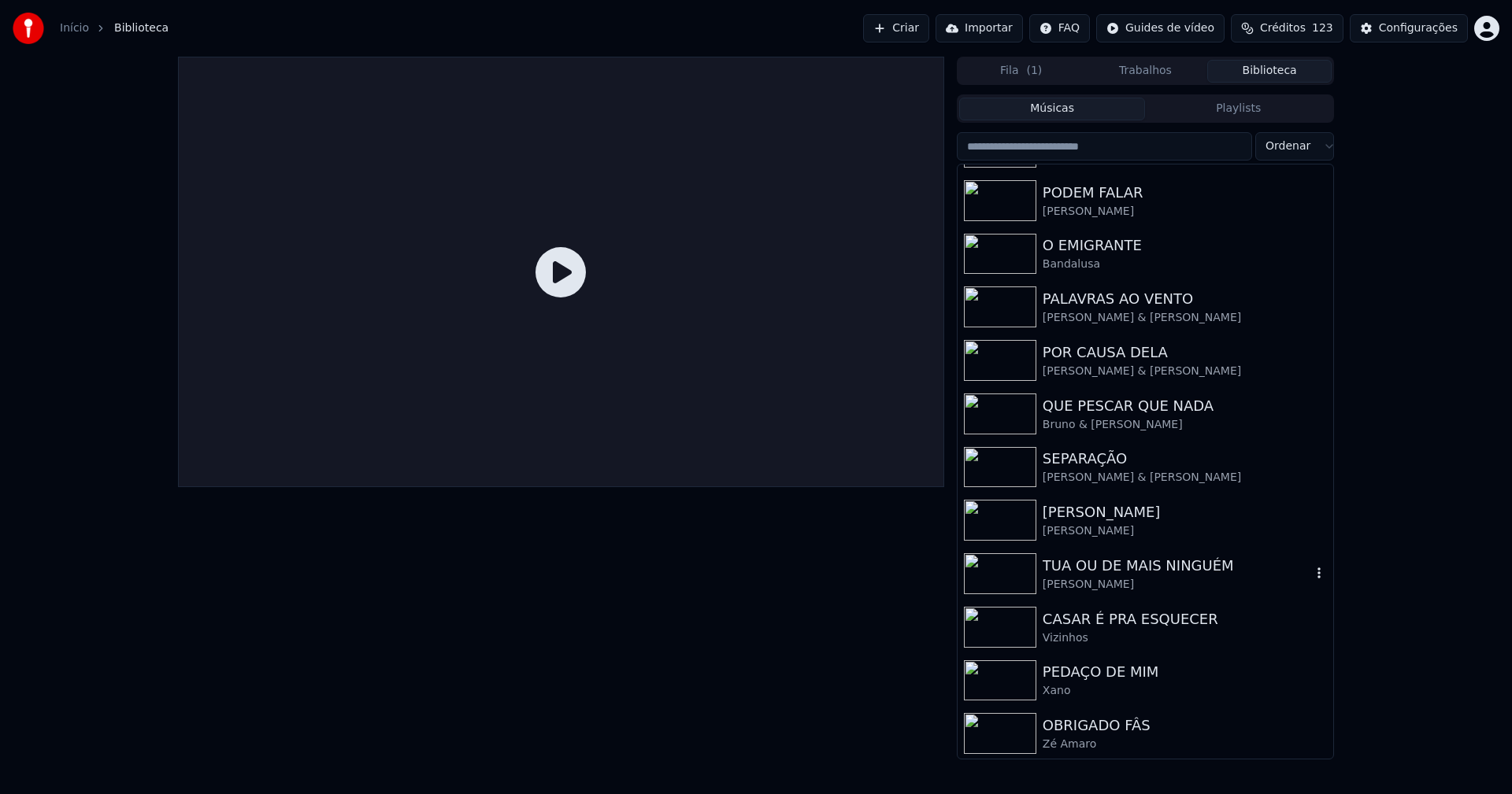
scroll to position [527, 0]
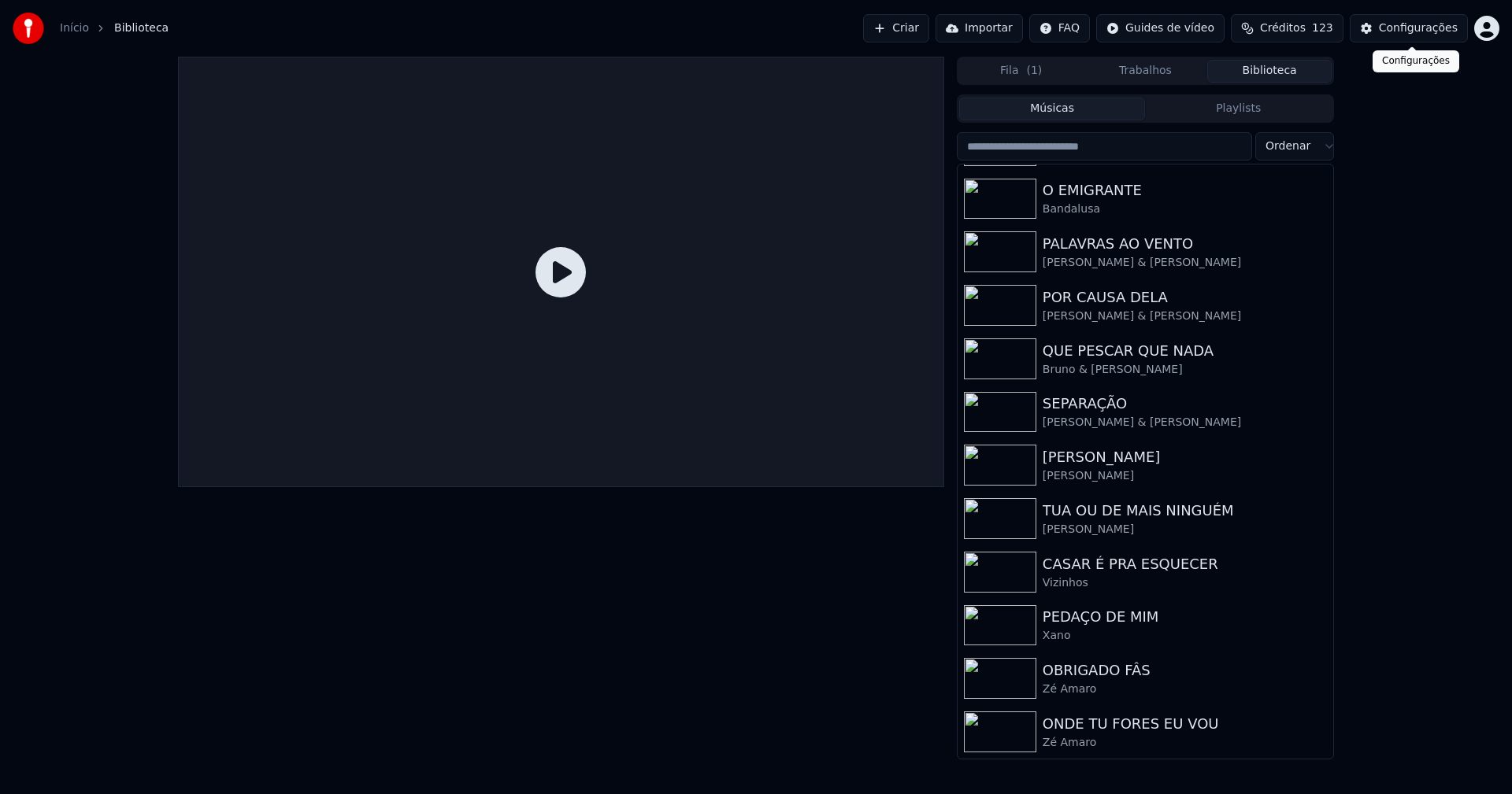
click at [1426, 26] on div "Configurações" at bounding box center [1418, 28] width 78 height 16
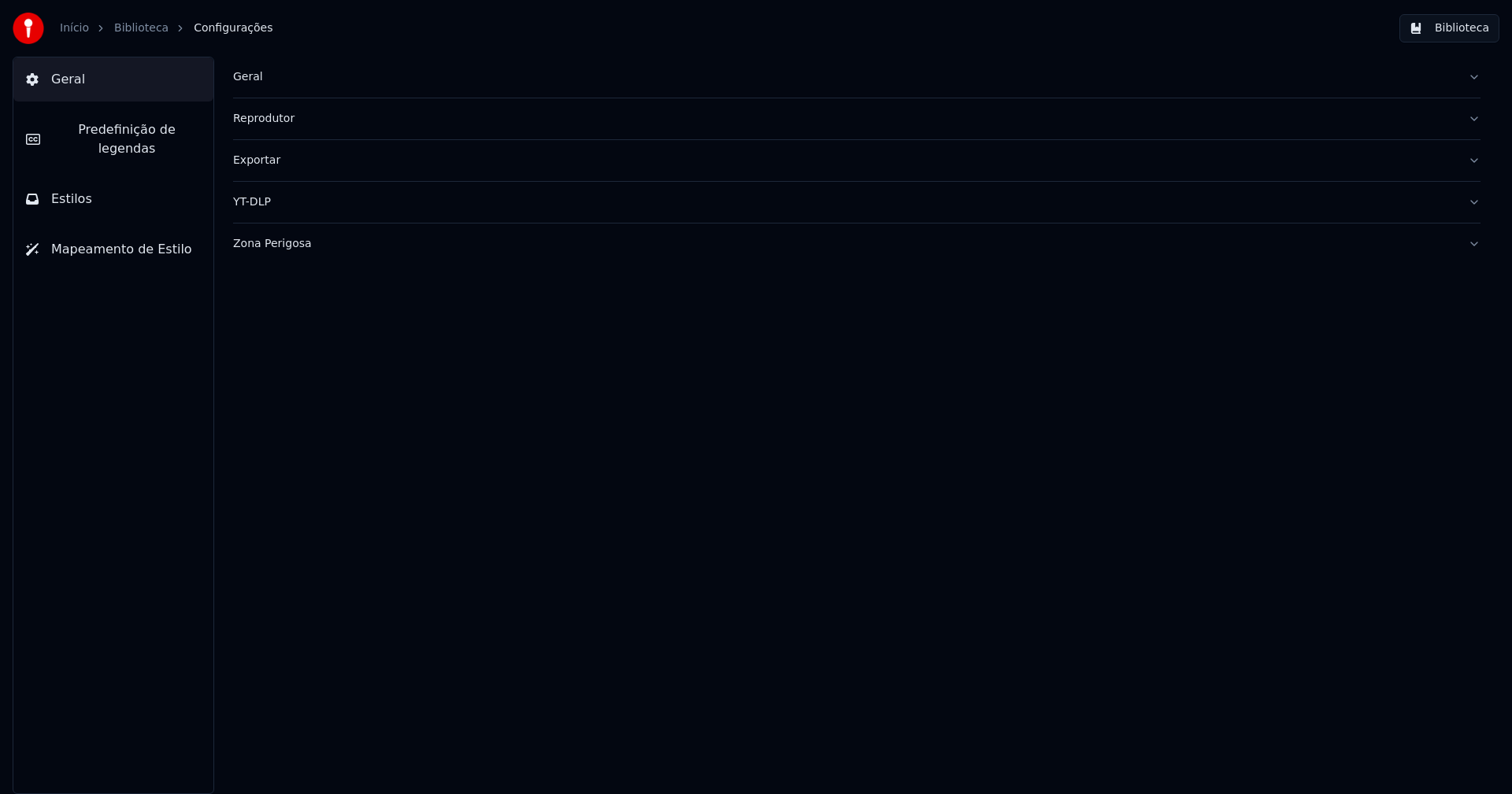
click at [244, 77] on div "Geral" at bounding box center [845, 77] width 1222 height 16
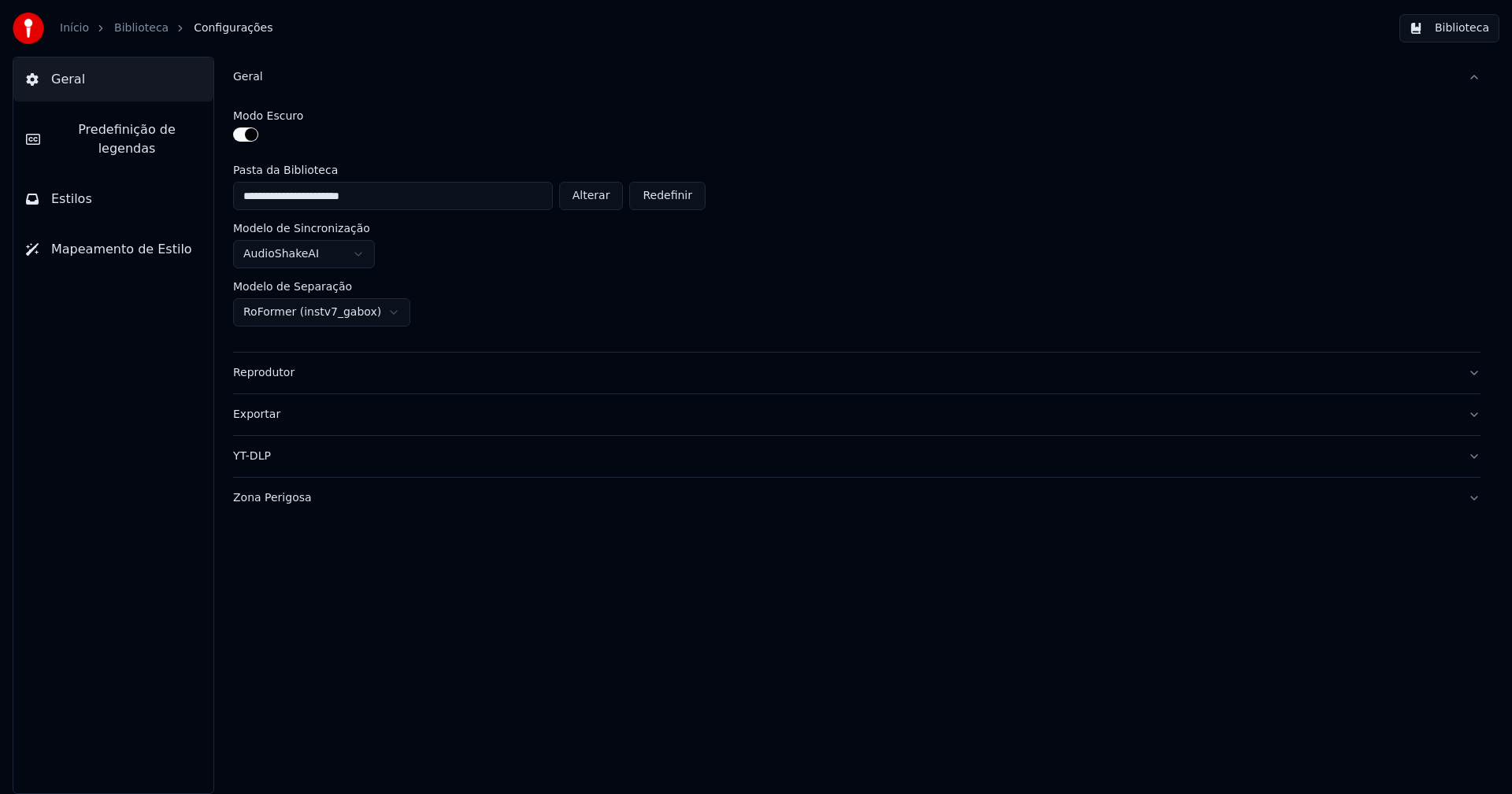
click at [601, 198] on button "Alterar" at bounding box center [591, 196] width 64 height 28
type input "**********"
click at [1449, 26] on button "Biblioteca" at bounding box center [1449, 28] width 100 height 28
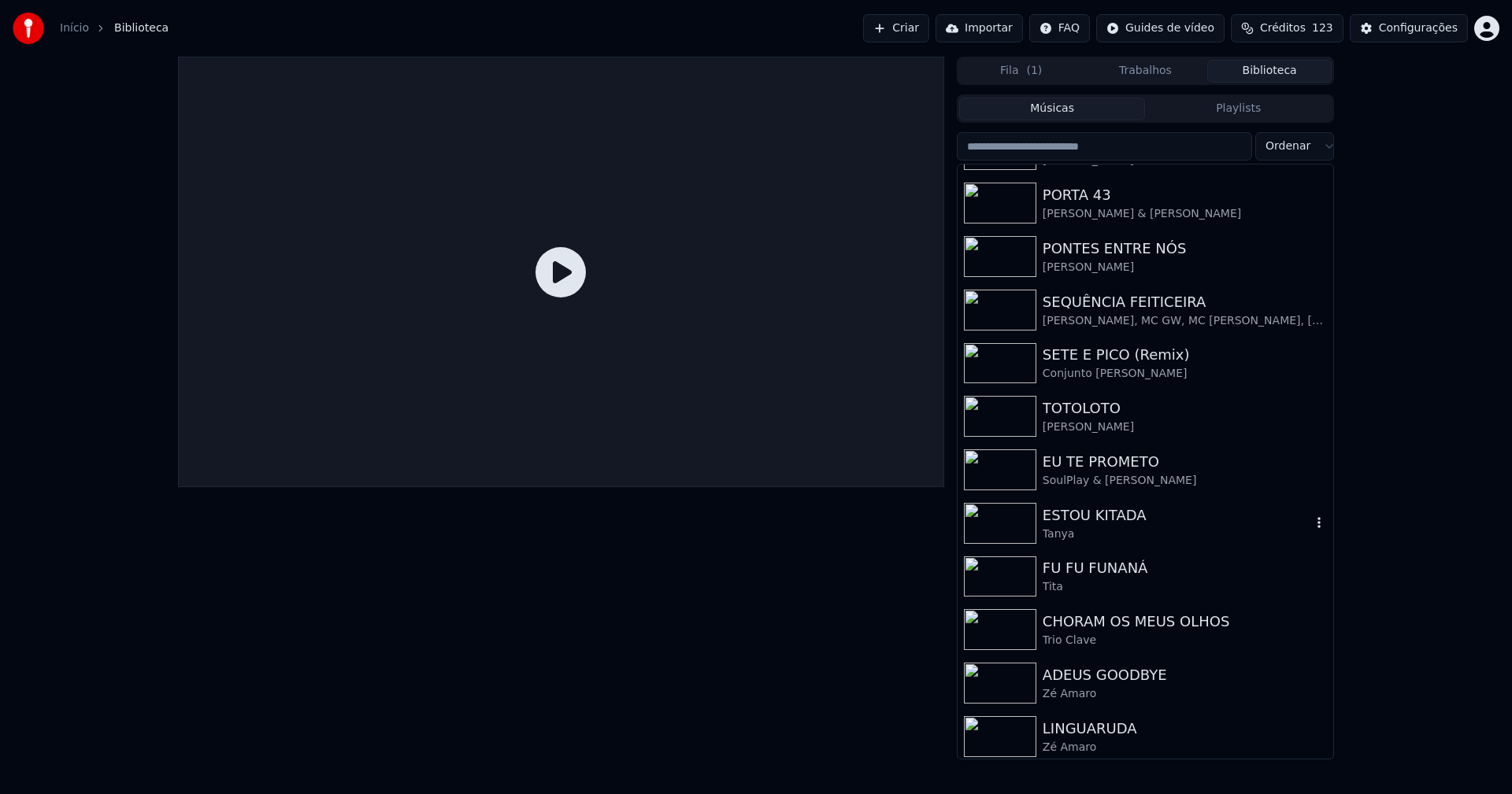
scroll to position [581, 0]
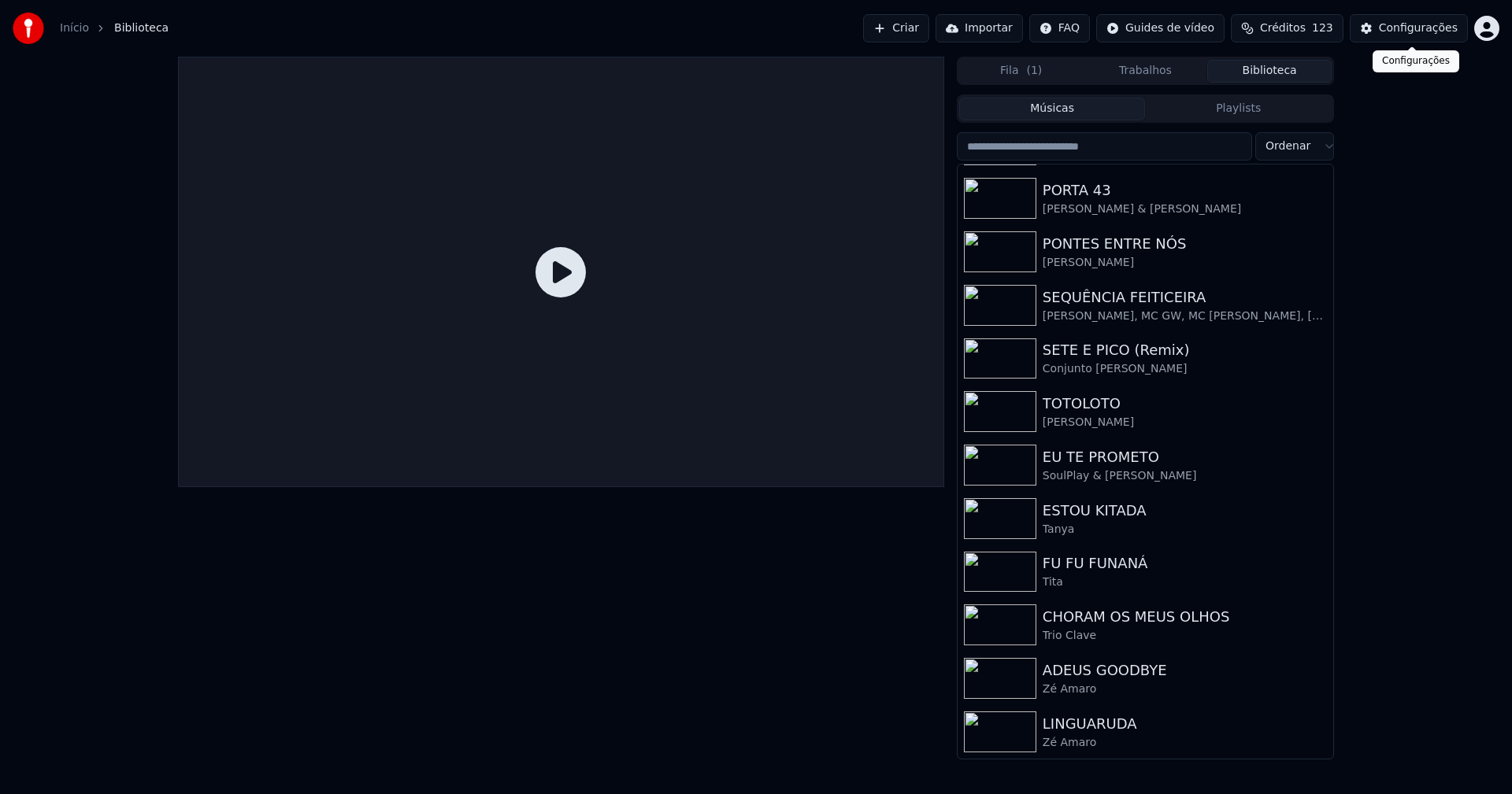
click at [1435, 38] on button "Configurações" at bounding box center [1409, 28] width 118 height 28
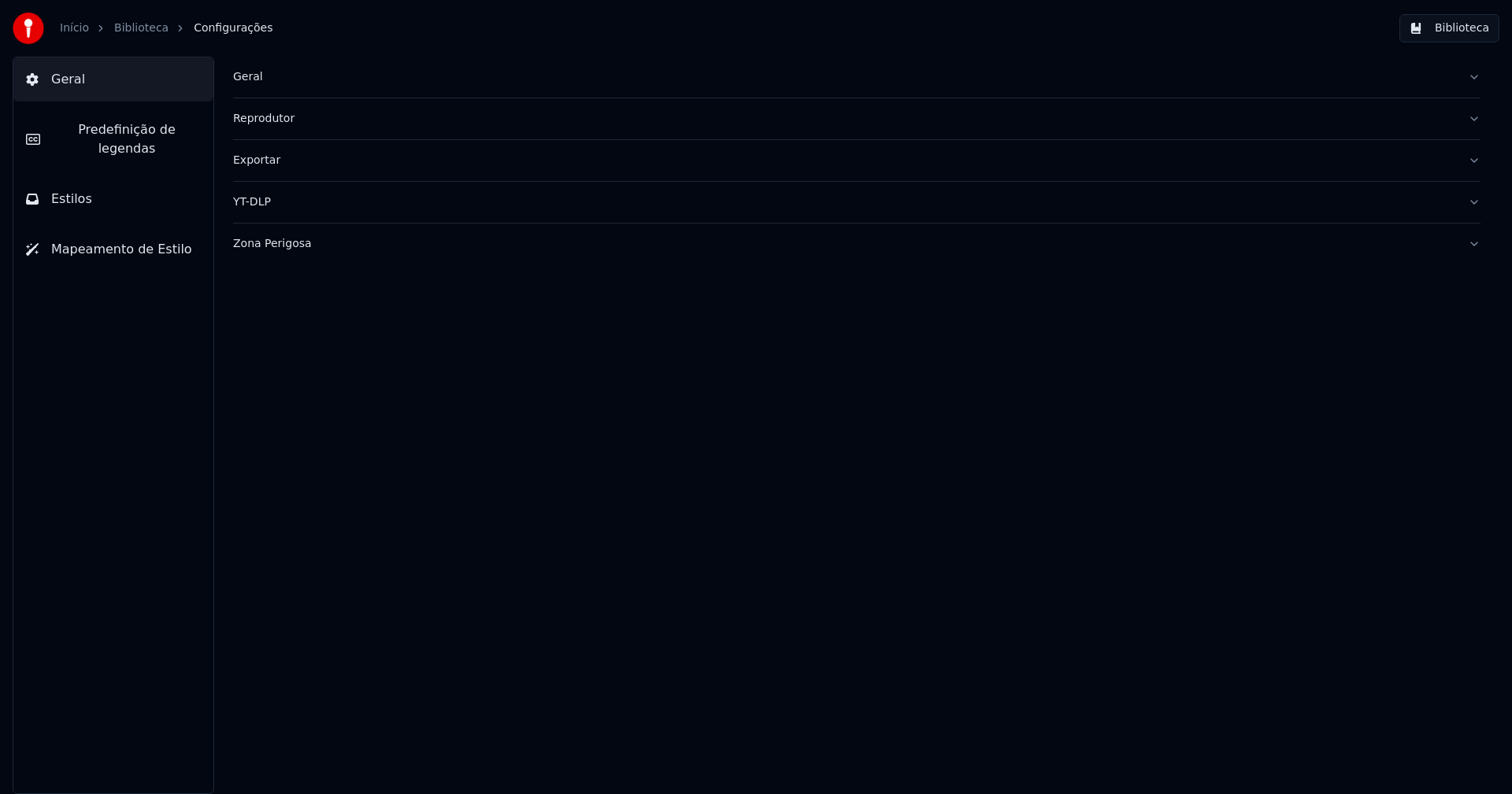
click at [238, 83] on div "Geral" at bounding box center [845, 77] width 1222 height 16
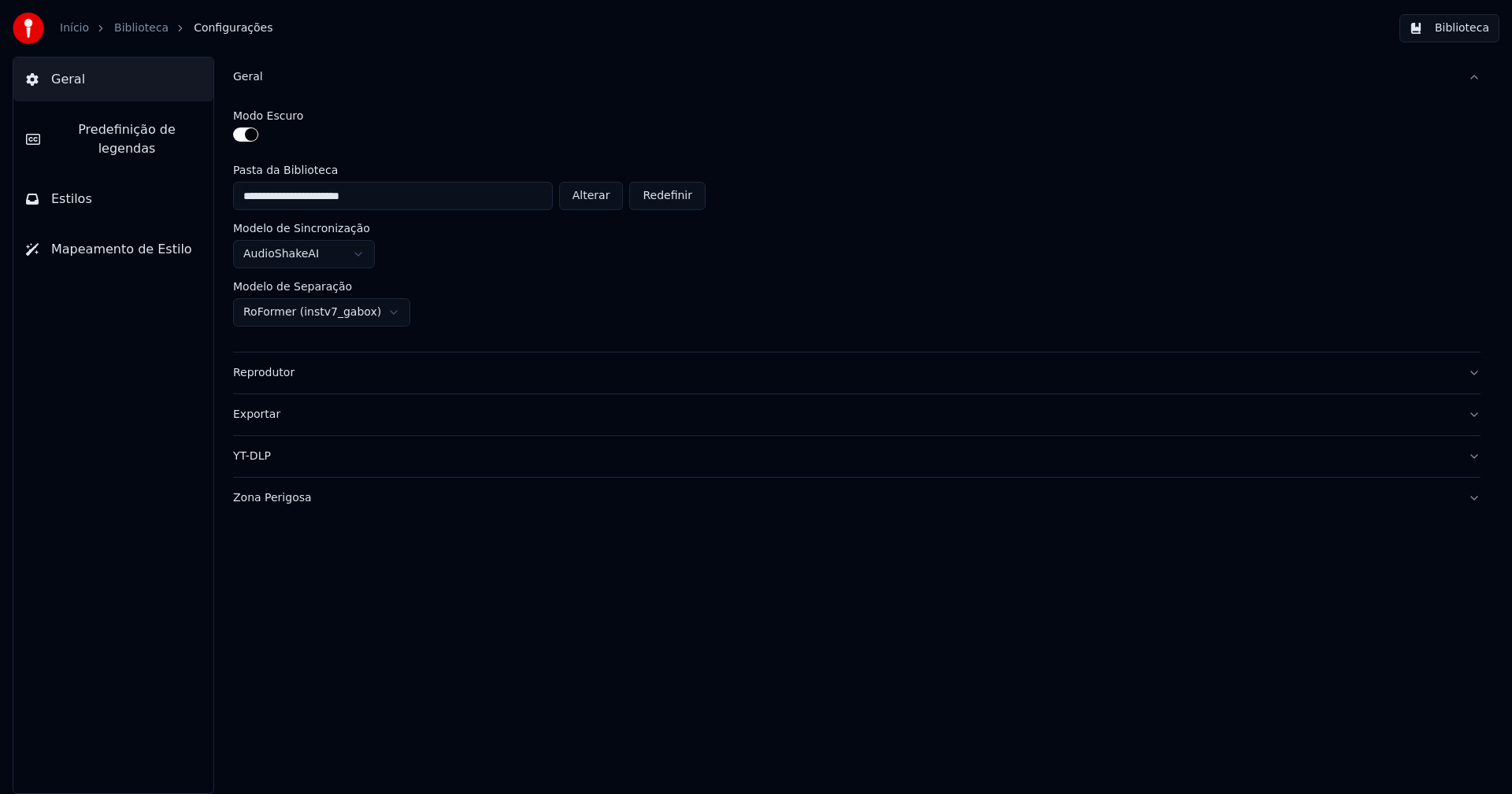
click at [594, 196] on button "Alterar" at bounding box center [591, 196] width 64 height 28
type input "**********"
click at [1480, 24] on button "Biblioteca" at bounding box center [1449, 28] width 100 height 28
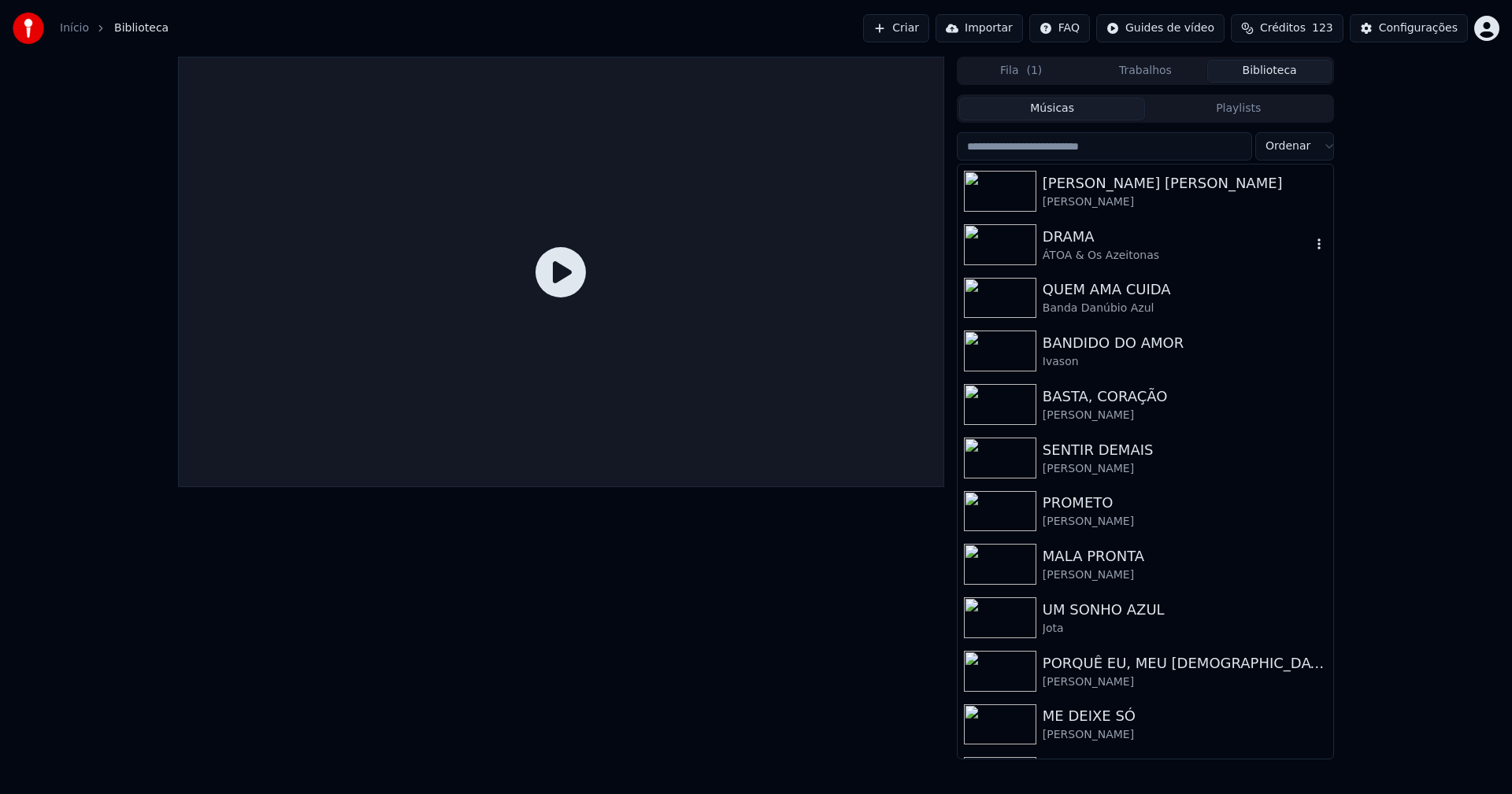
click at [1089, 244] on div "DRAMA" at bounding box center [1176, 237] width 269 height 22
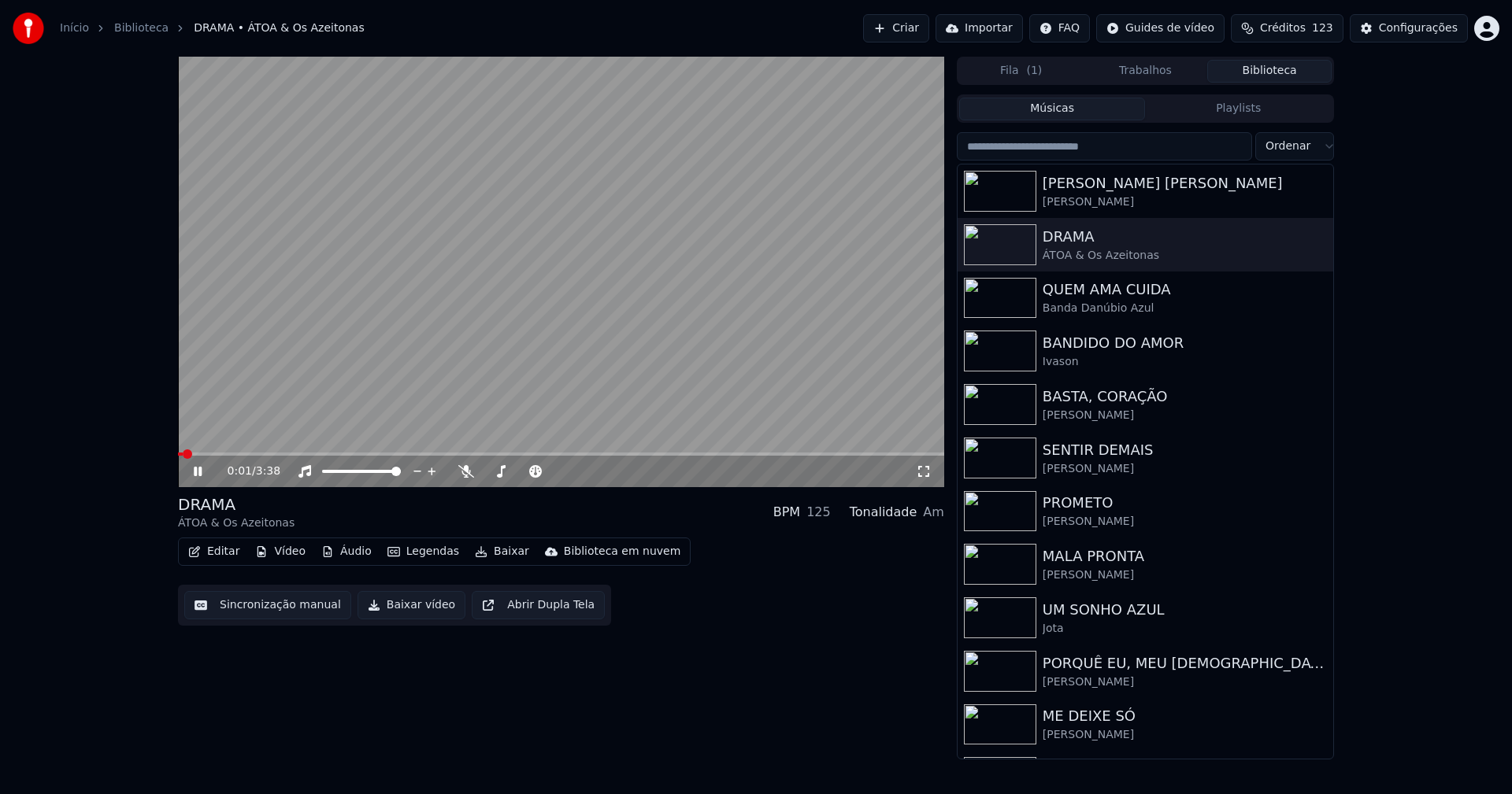
click at [201, 473] on icon at bounding box center [197, 471] width 8 height 10
click at [276, 548] on button "Vídeo" at bounding box center [281, 551] width 63 height 22
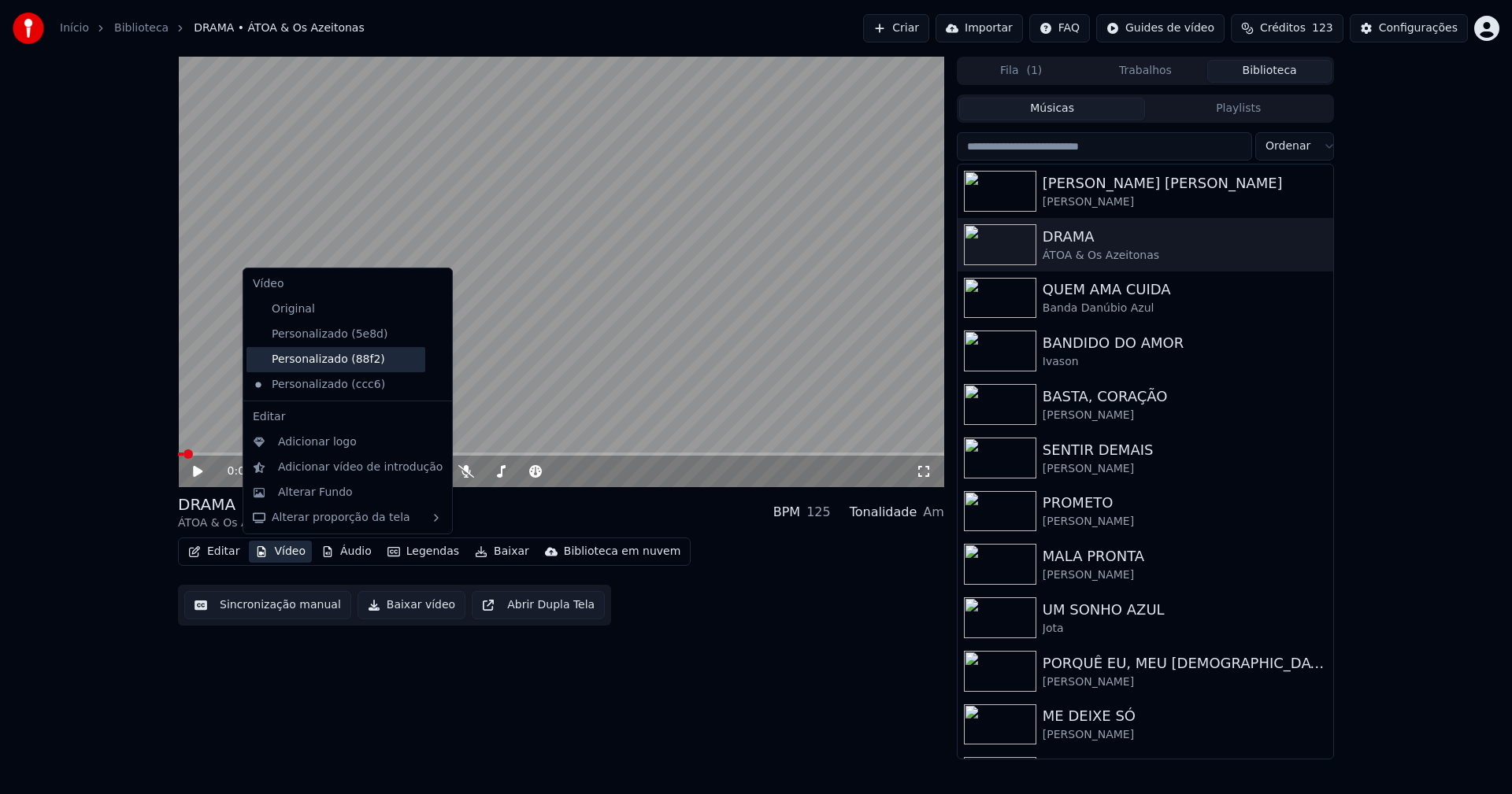
click at [343, 361] on div "Personalizado (88f2)" at bounding box center [336, 359] width 179 height 26
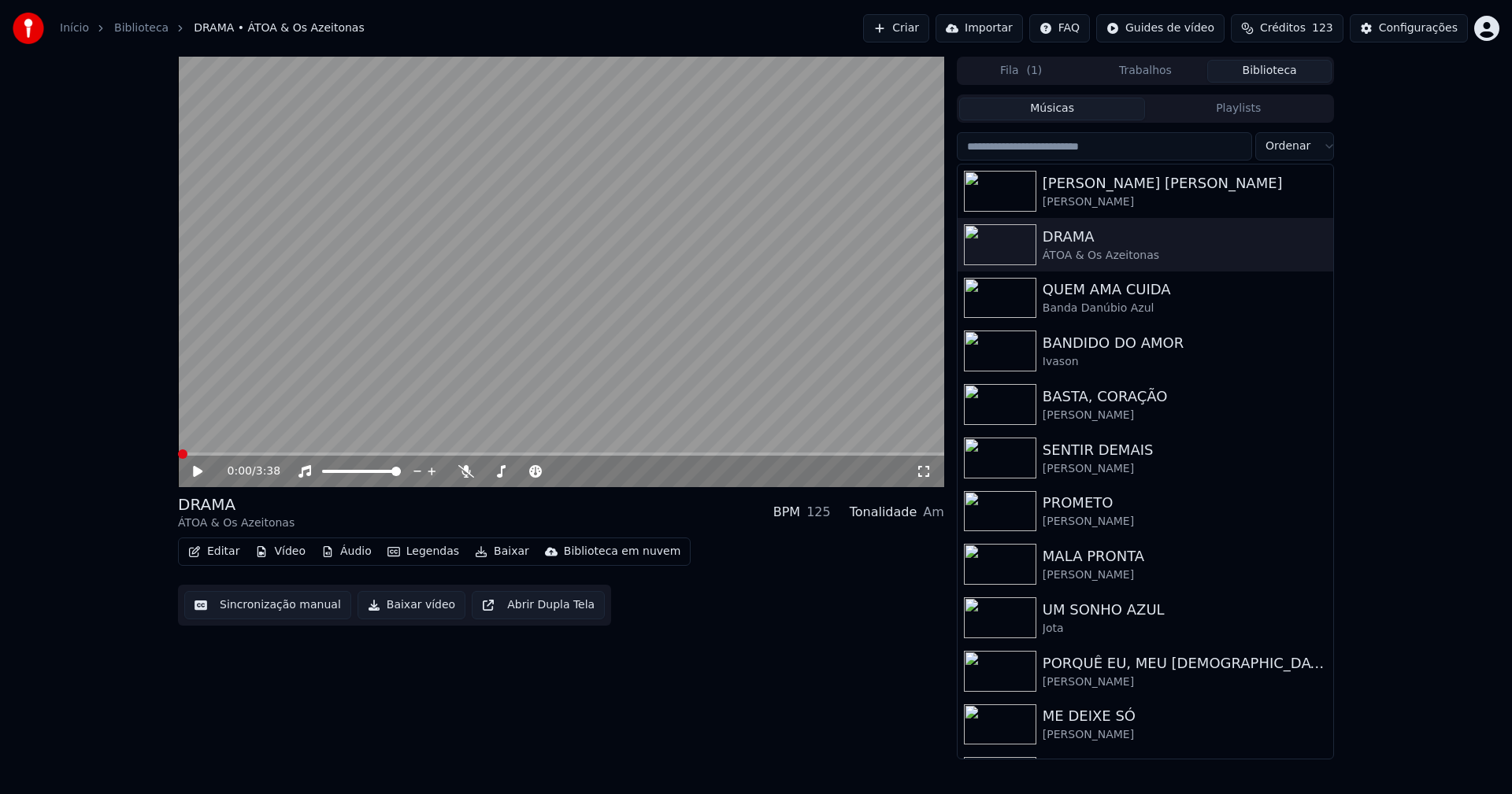
click at [196, 471] on icon at bounding box center [197, 471] width 10 height 11
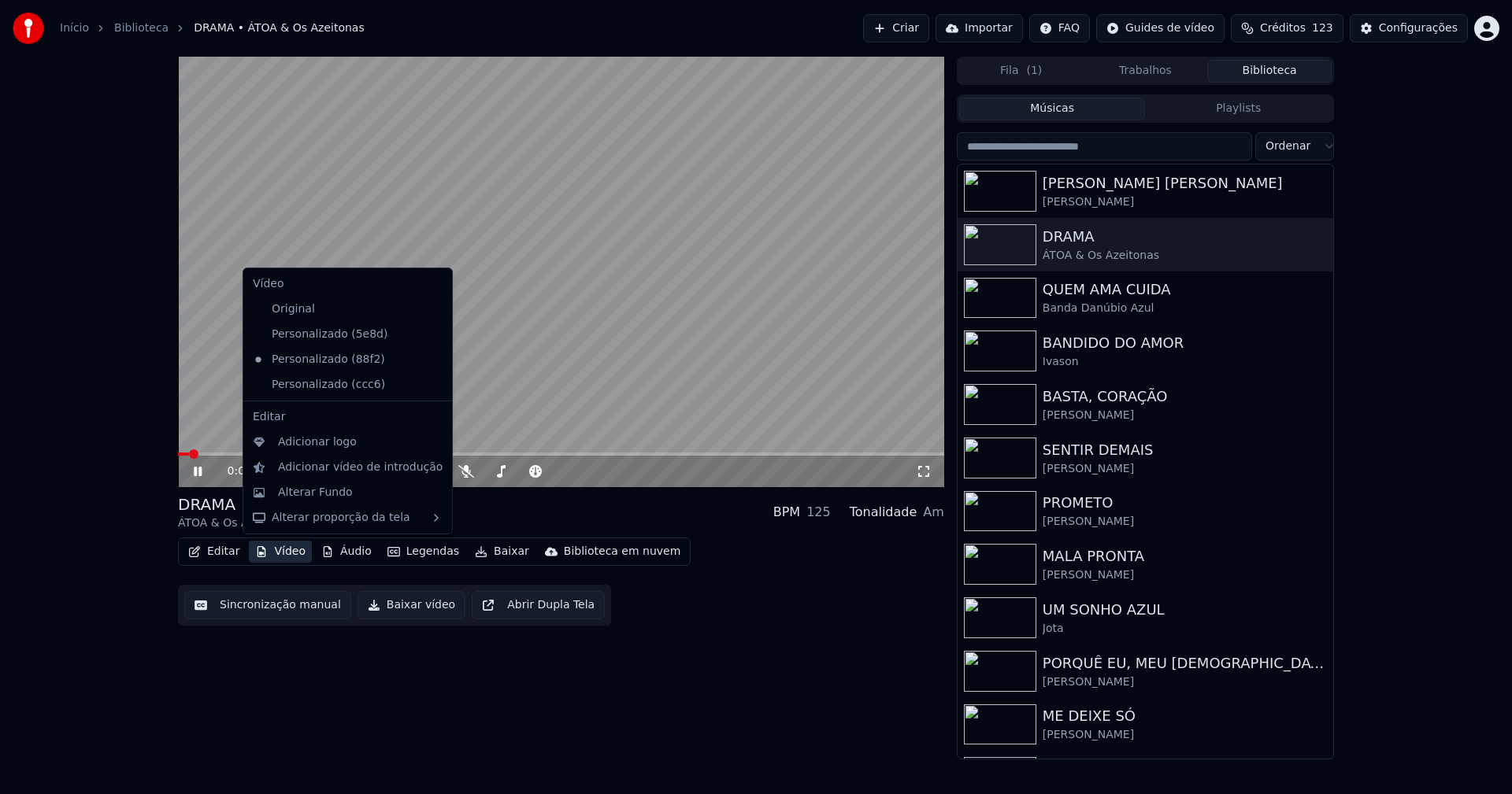
click at [280, 553] on button "Vídeo" at bounding box center [281, 551] width 63 height 22
click at [431, 386] on icon at bounding box center [437, 385] width 11 height 12
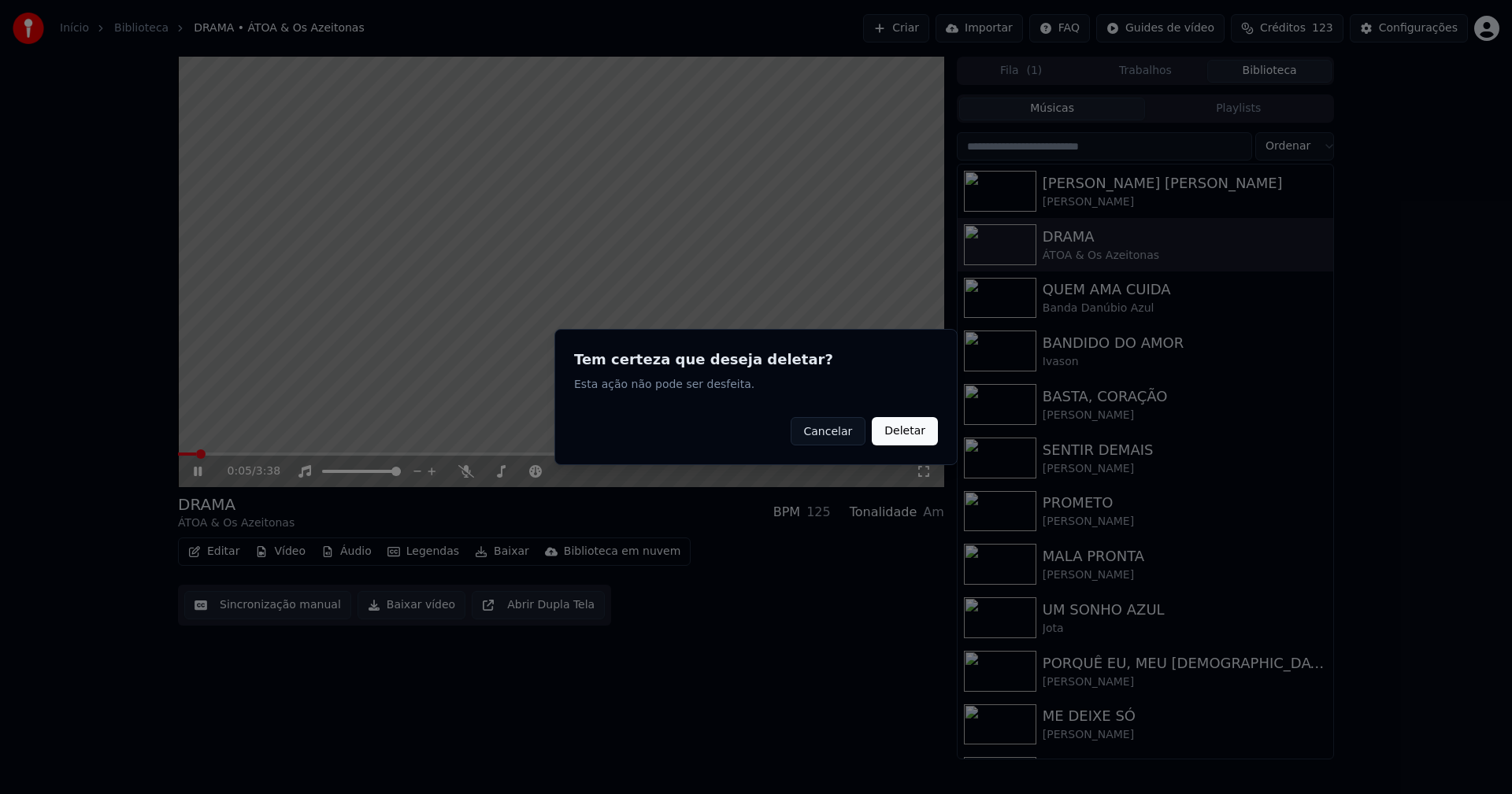
click at [913, 436] on button "Deletar" at bounding box center [904, 431] width 66 height 28
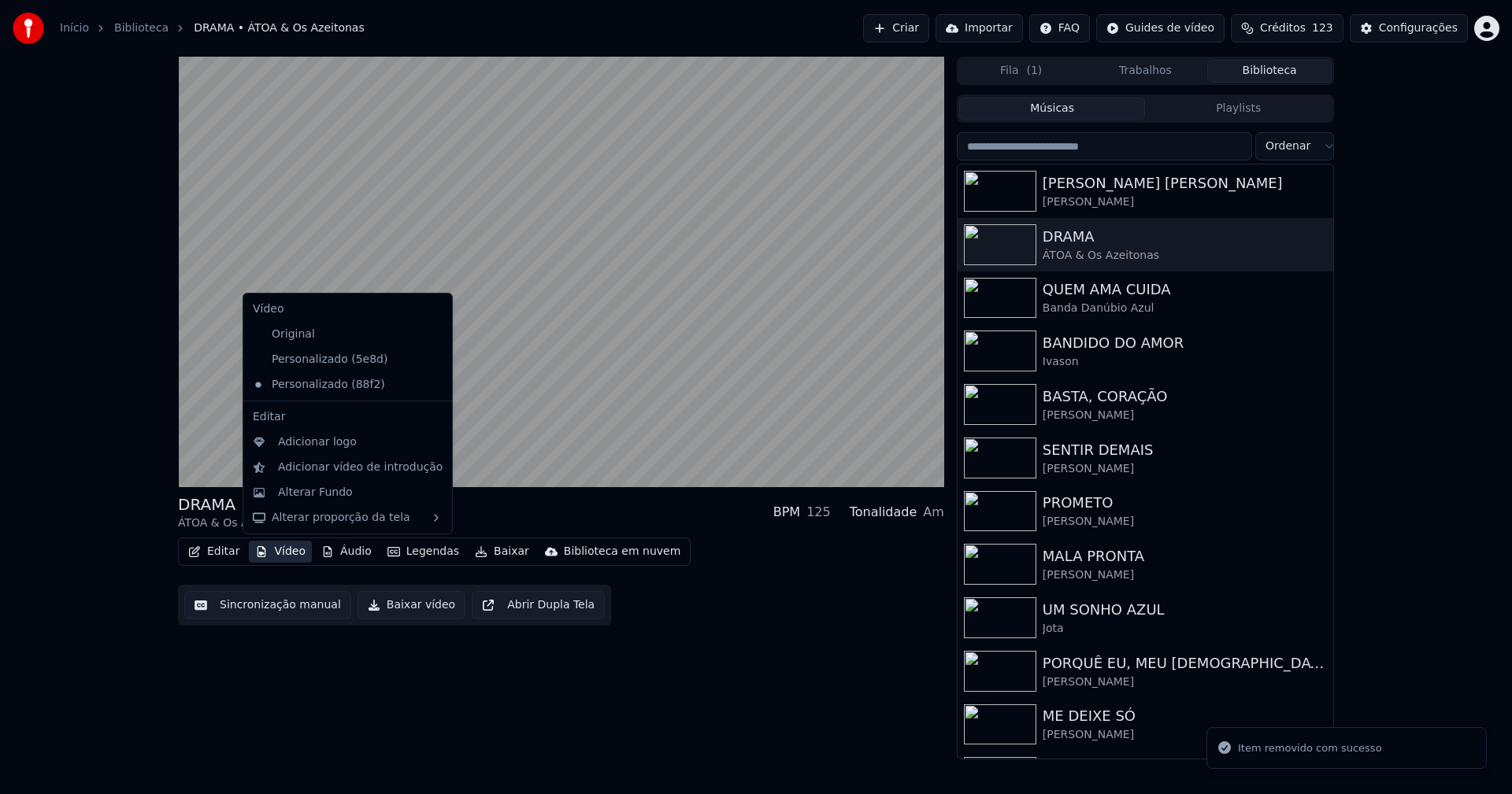
click at [279, 553] on button "Vídeo" at bounding box center [281, 551] width 63 height 22
click at [302, 445] on div "Adicionar logo" at bounding box center [317, 443] width 78 height 16
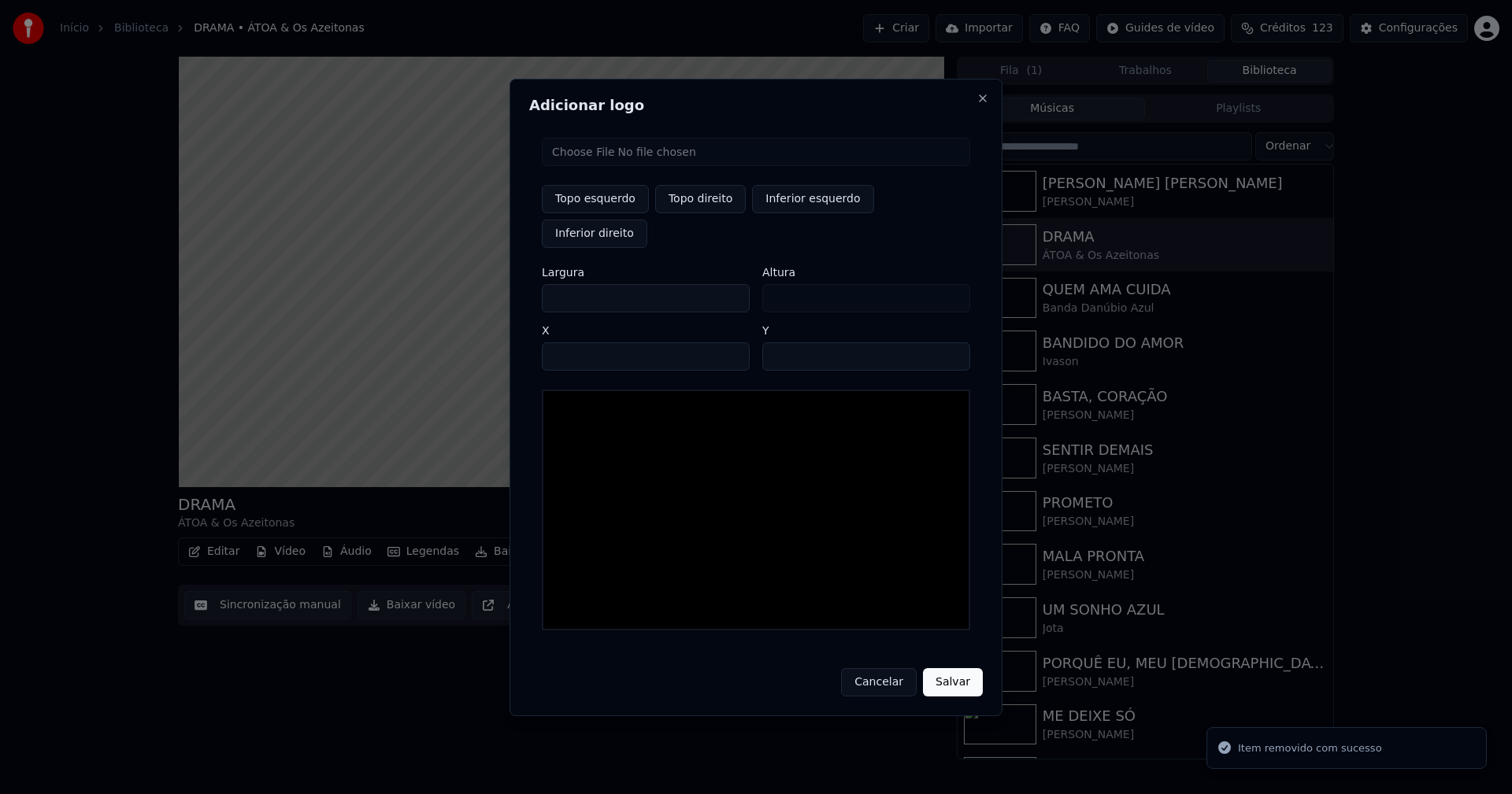
click at [601, 166] on input "file" at bounding box center [756, 152] width 429 height 28
type input "**********"
type input "***"
click at [704, 213] on button "Topo direito" at bounding box center [700, 199] width 91 height 28
type input "****"
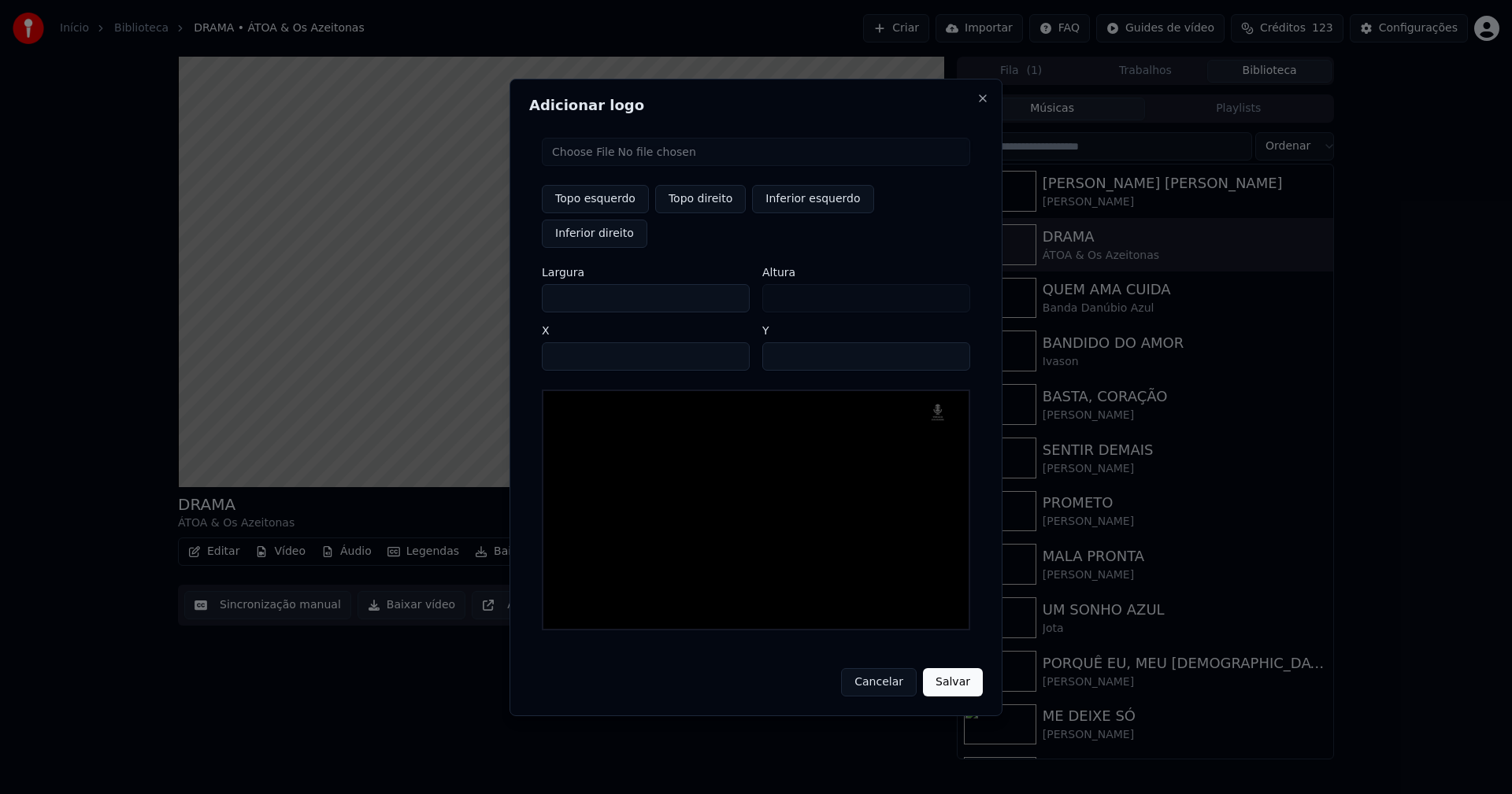
drag, startPoint x: 568, startPoint y: 283, endPoint x: 498, endPoint y: 283, distance: 70.0
click at [498, 283] on body "Início Biblioteca DRAMA • ÁTOA & Os Azeitonas Criar Importar FAQ Guides de víde…" at bounding box center [756, 397] width 1512 height 794
type input "**"
type input "***"
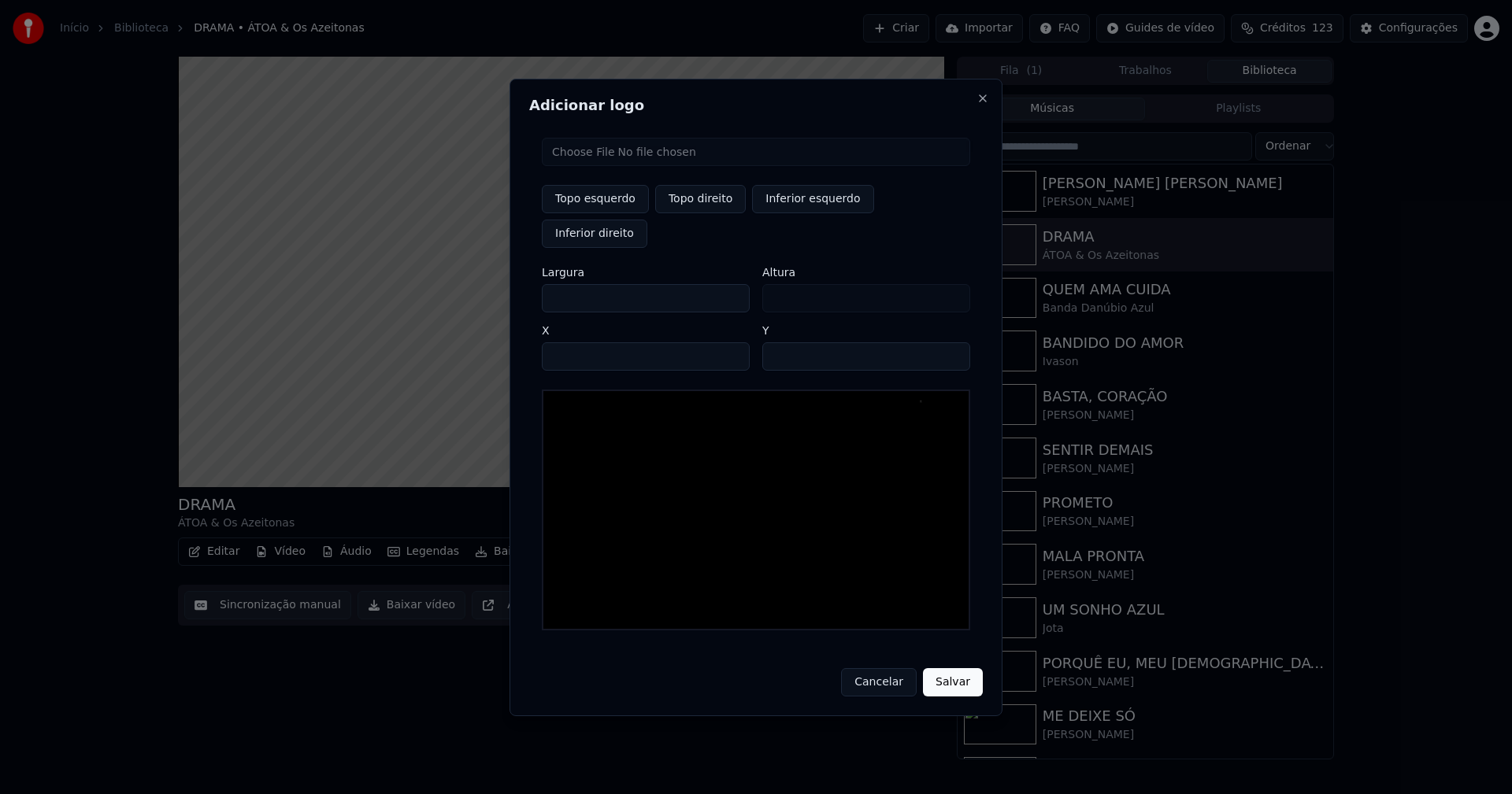
type input "***"
click at [575, 342] on input "****" at bounding box center [645, 357] width 208 height 28
type input "****"
click at [950, 342] on input "**" at bounding box center [867, 357] width 208 height 28
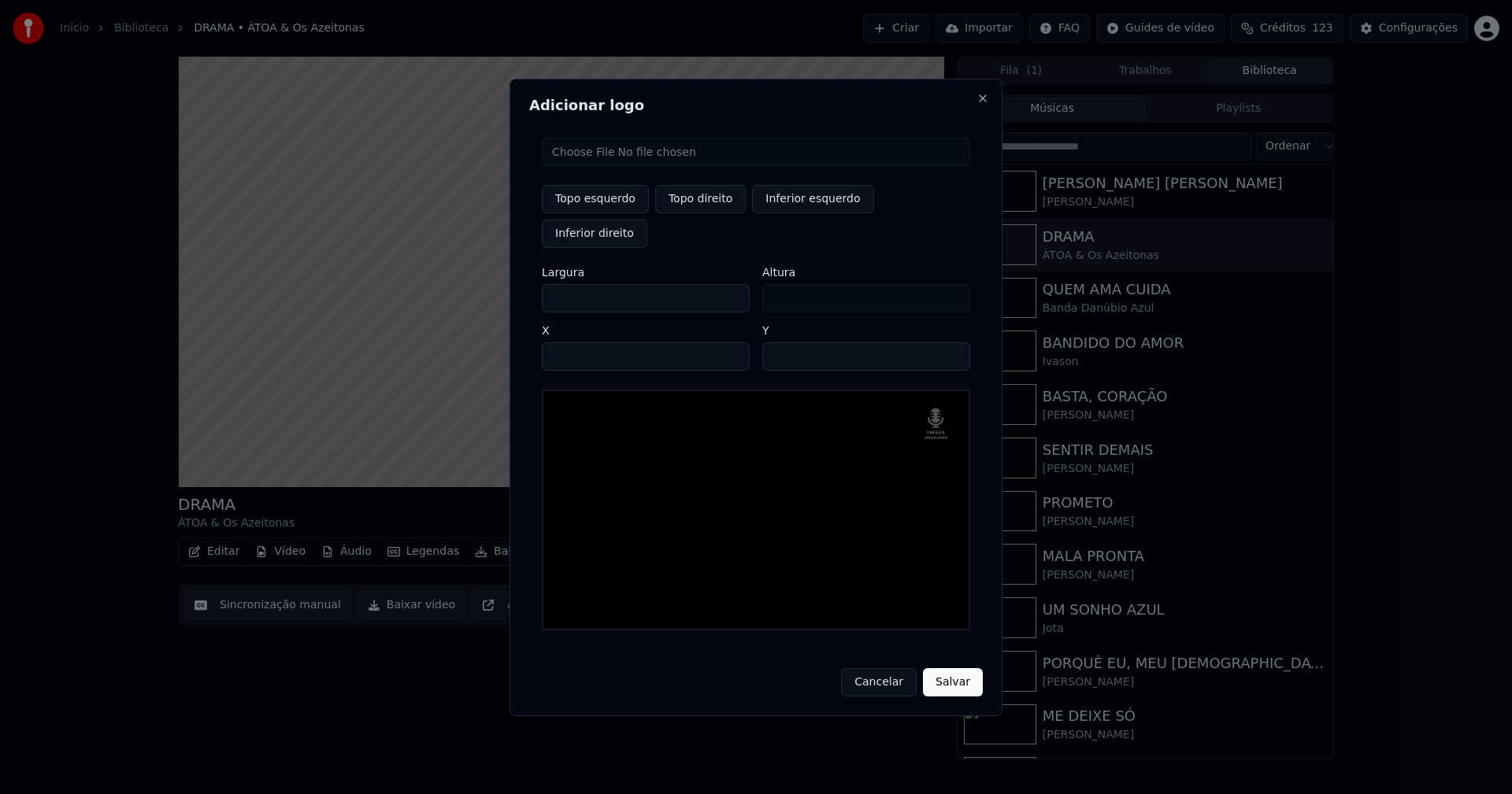
click at [950, 342] on input "**" at bounding box center [867, 357] width 208 height 28
type input "**"
click at [950, 342] on input "**" at bounding box center [867, 357] width 208 height 28
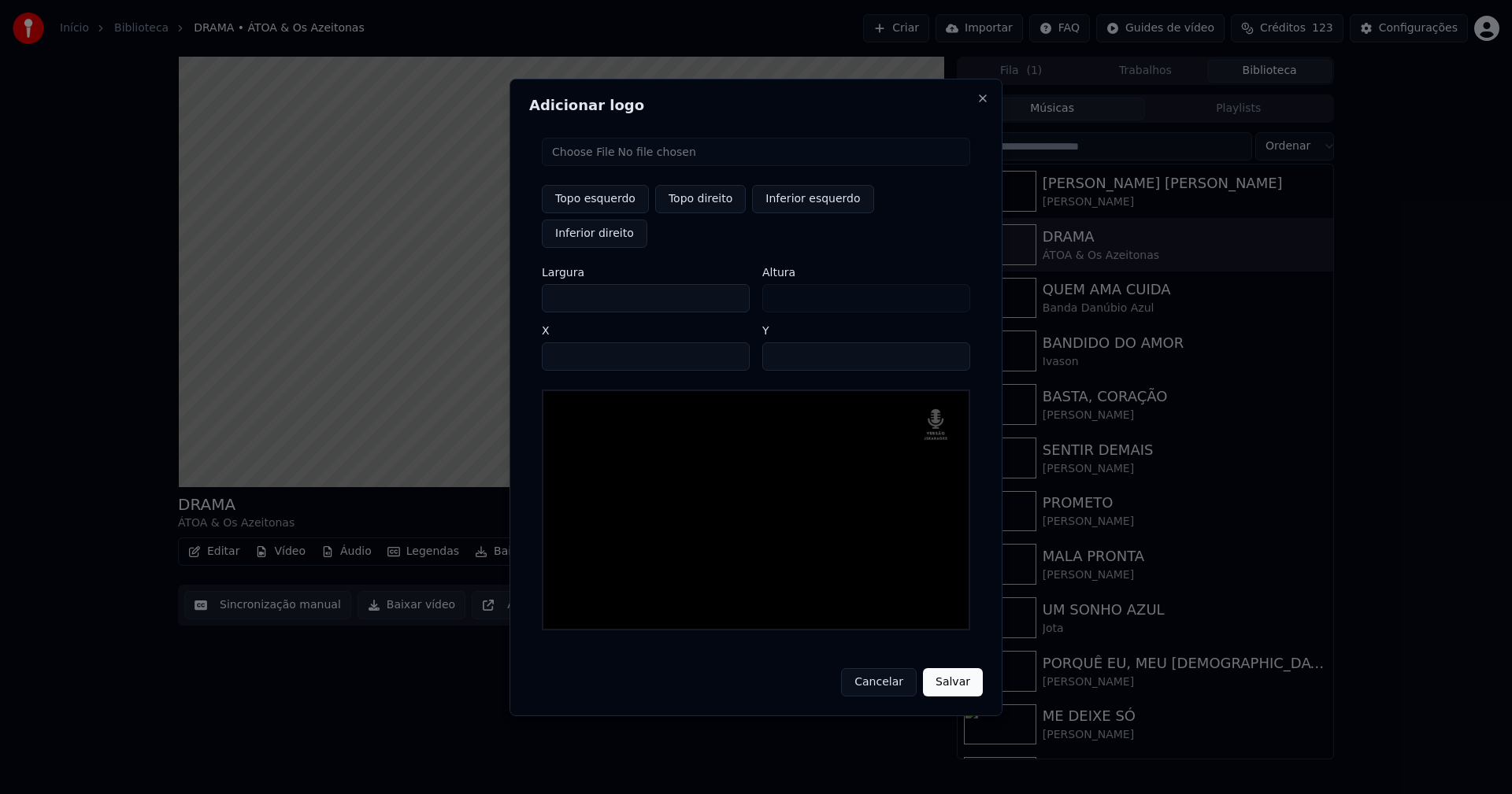
click at [949, 668] on button "Salvar" at bounding box center [953, 682] width 60 height 28
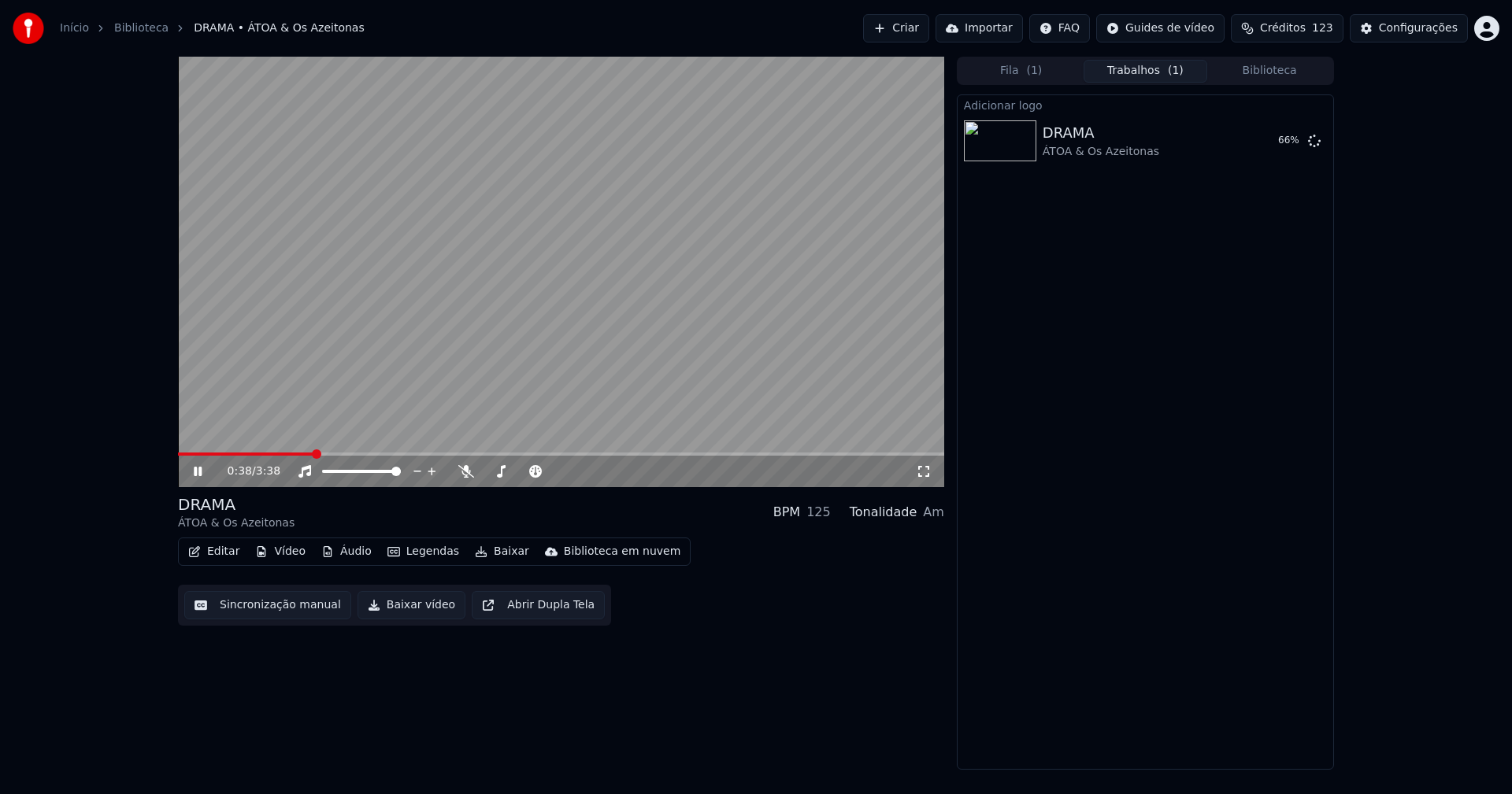
click at [200, 471] on icon at bounding box center [197, 471] width 8 height 10
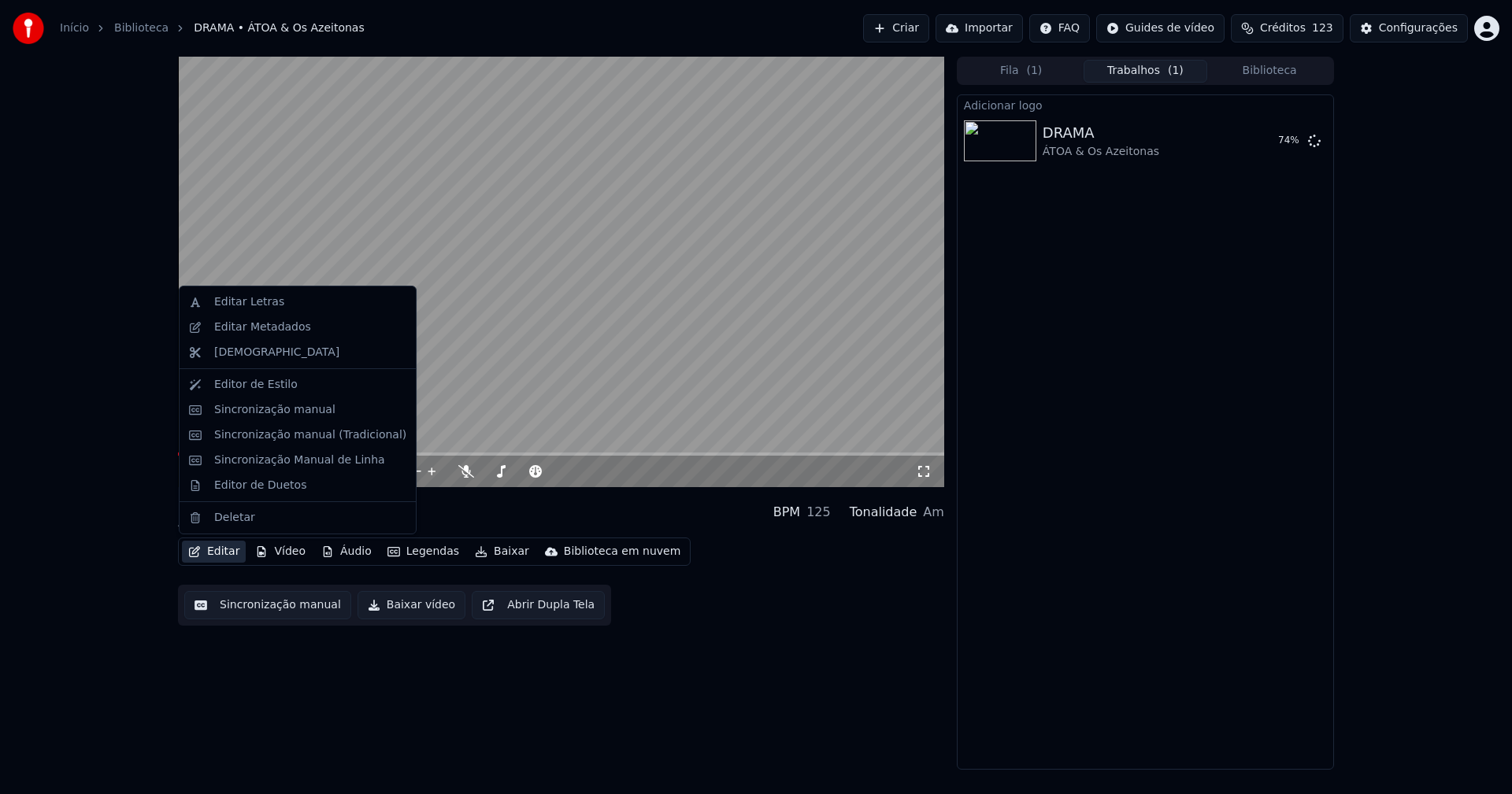
click at [222, 555] on button "Editar" at bounding box center [214, 551] width 63 height 22
click at [255, 298] on div "Editar Letras" at bounding box center [249, 302] width 70 height 16
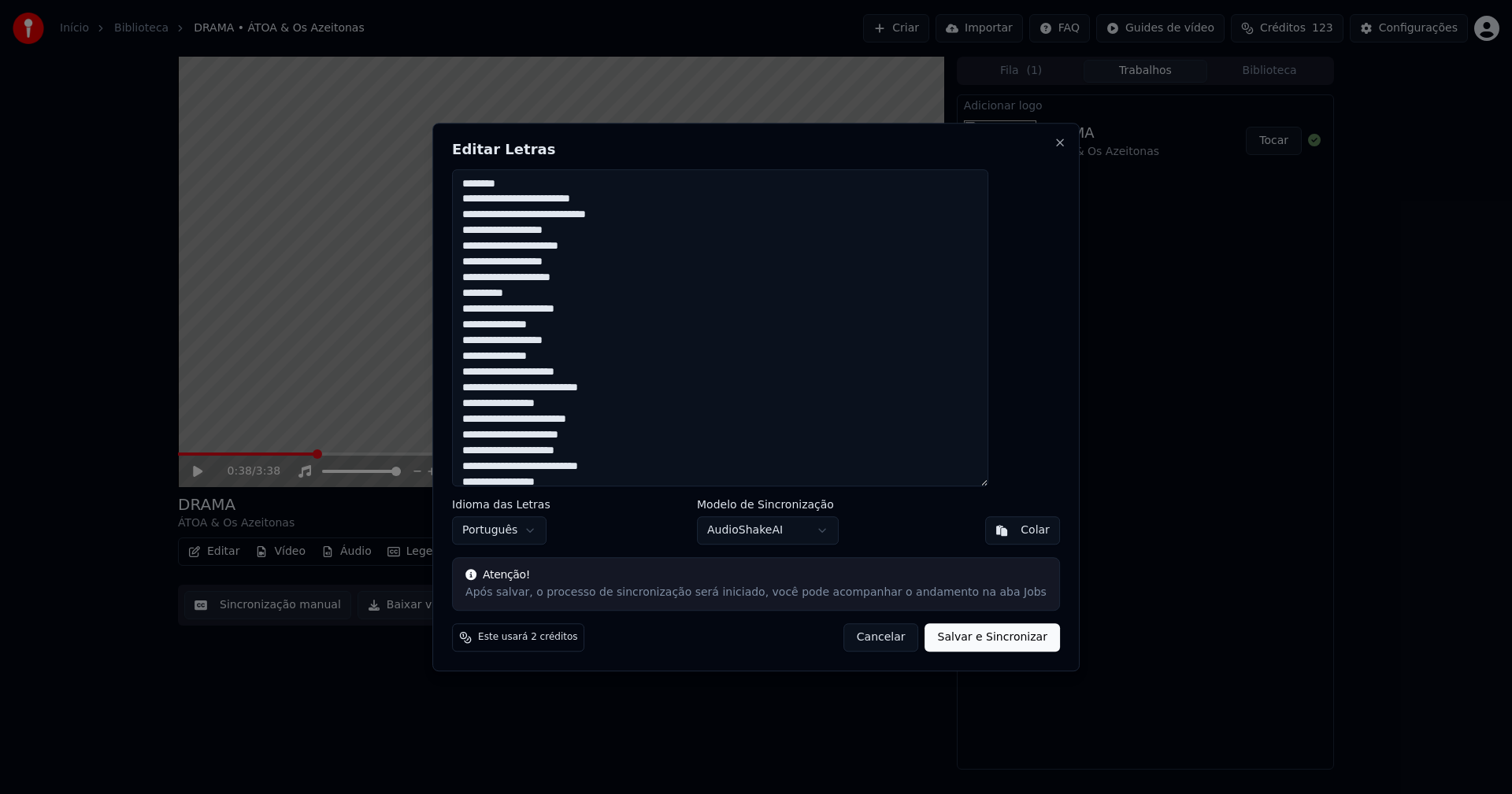
click at [860, 639] on button "Cancelar" at bounding box center [881, 637] width 76 height 28
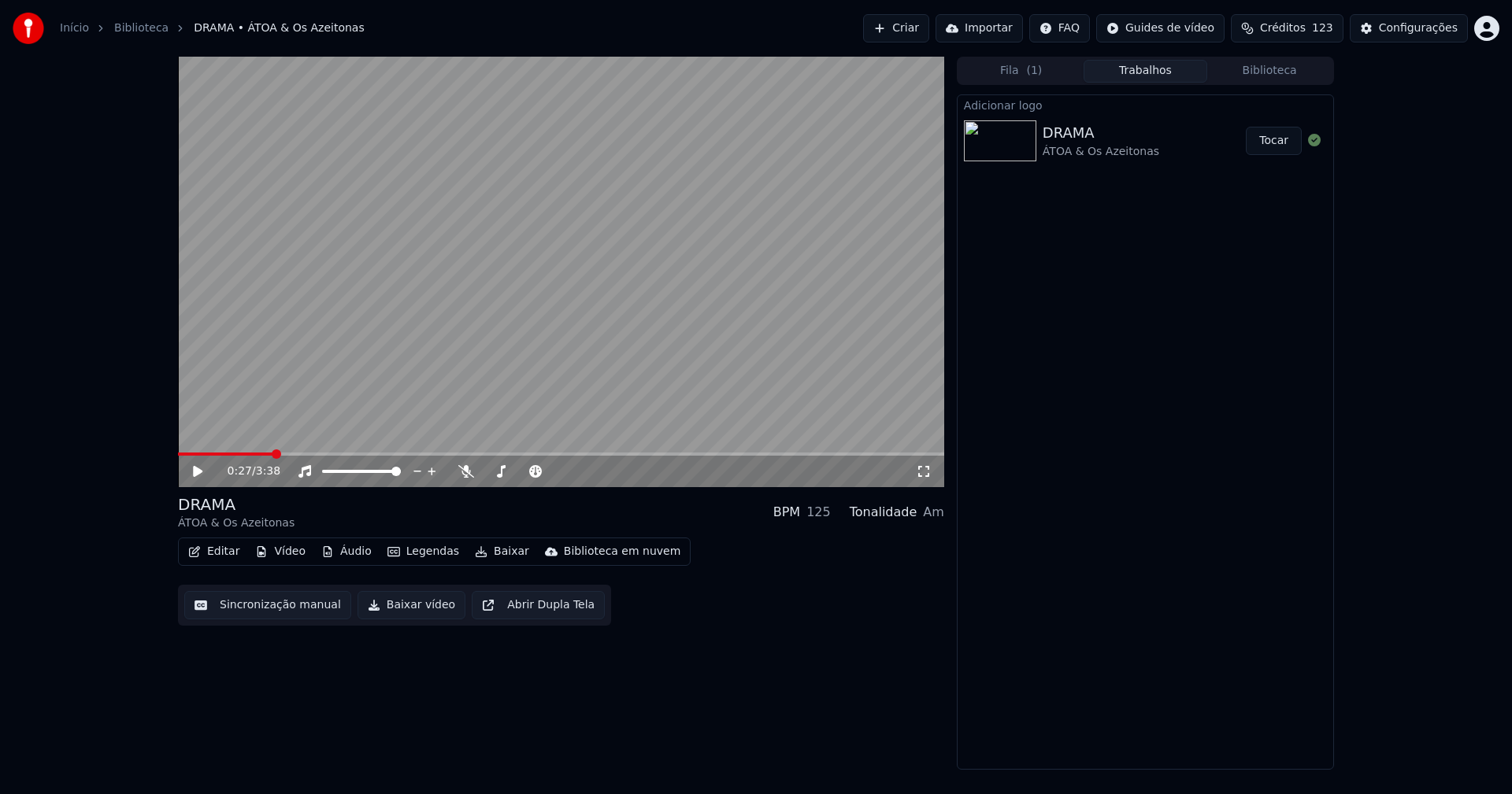
click at [272, 456] on span at bounding box center [225, 454] width 94 height 4
click at [227, 454] on span at bounding box center [202, 454] width 48 height 4
click at [196, 472] on icon at bounding box center [197, 471] width 10 height 11
click at [1283, 139] on button "Tocar" at bounding box center [1273, 141] width 55 height 28
click at [926, 474] on icon at bounding box center [924, 472] width 16 height 12
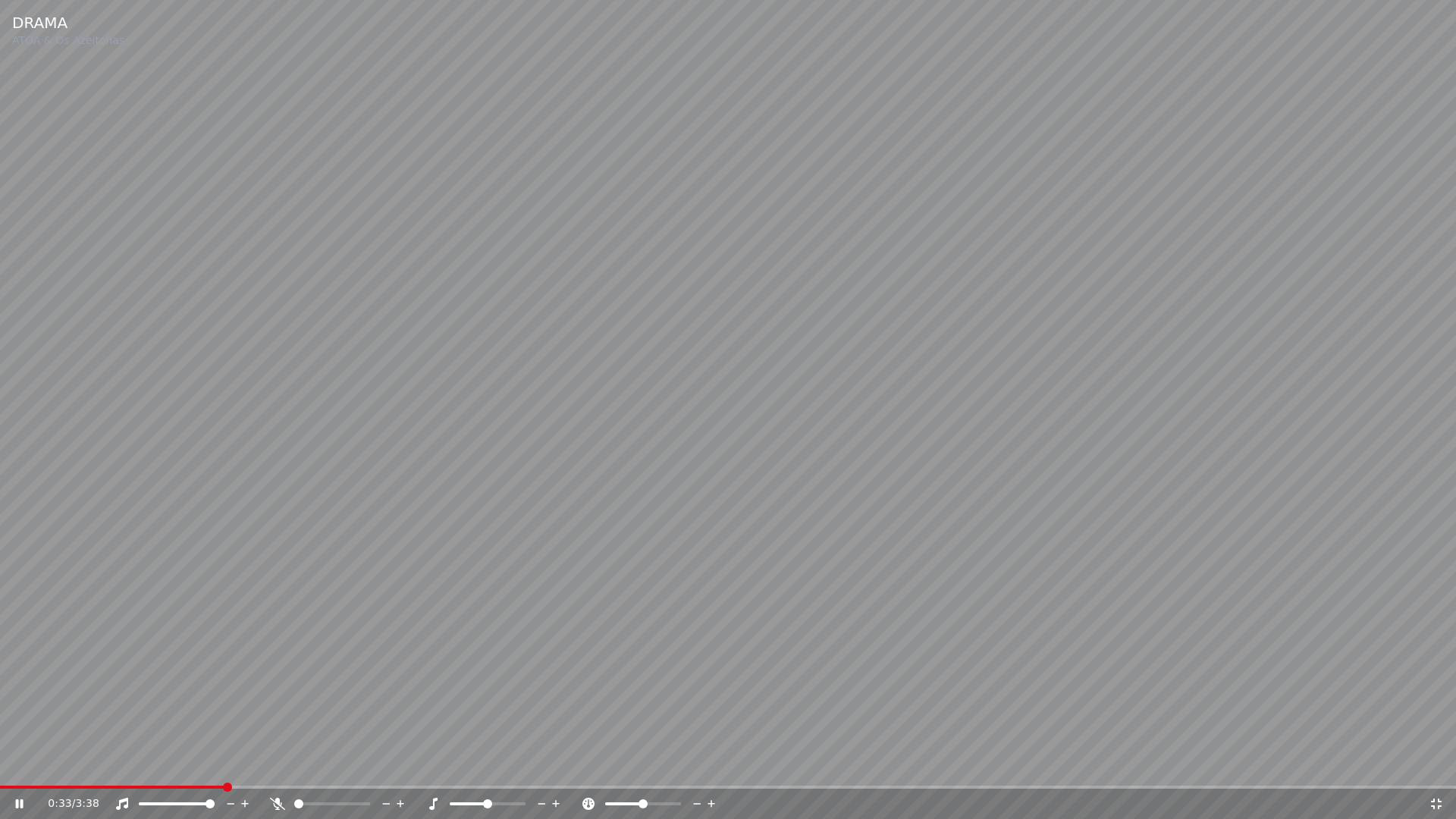
drag, startPoint x: 16, startPoint y: 808, endPoint x: 319, endPoint y: 754, distance: 307.8
click at [17, 764] on icon at bounding box center [30, 804] width 36 height 12
click at [1436, 764] on icon at bounding box center [1436, 804] width 15 height 12
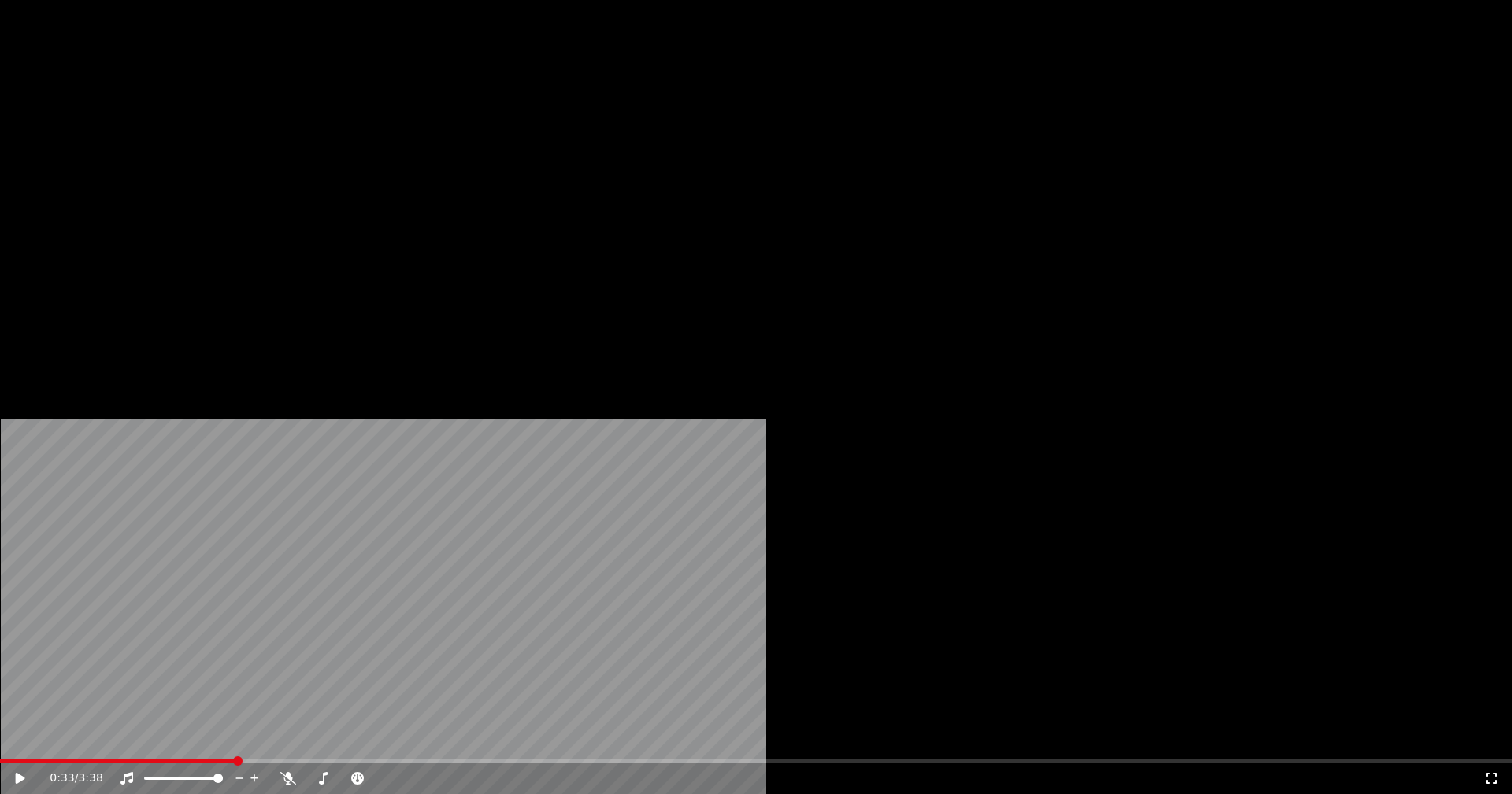
click at [227, 132] on button "Editar" at bounding box center [214, 121] width 63 height 22
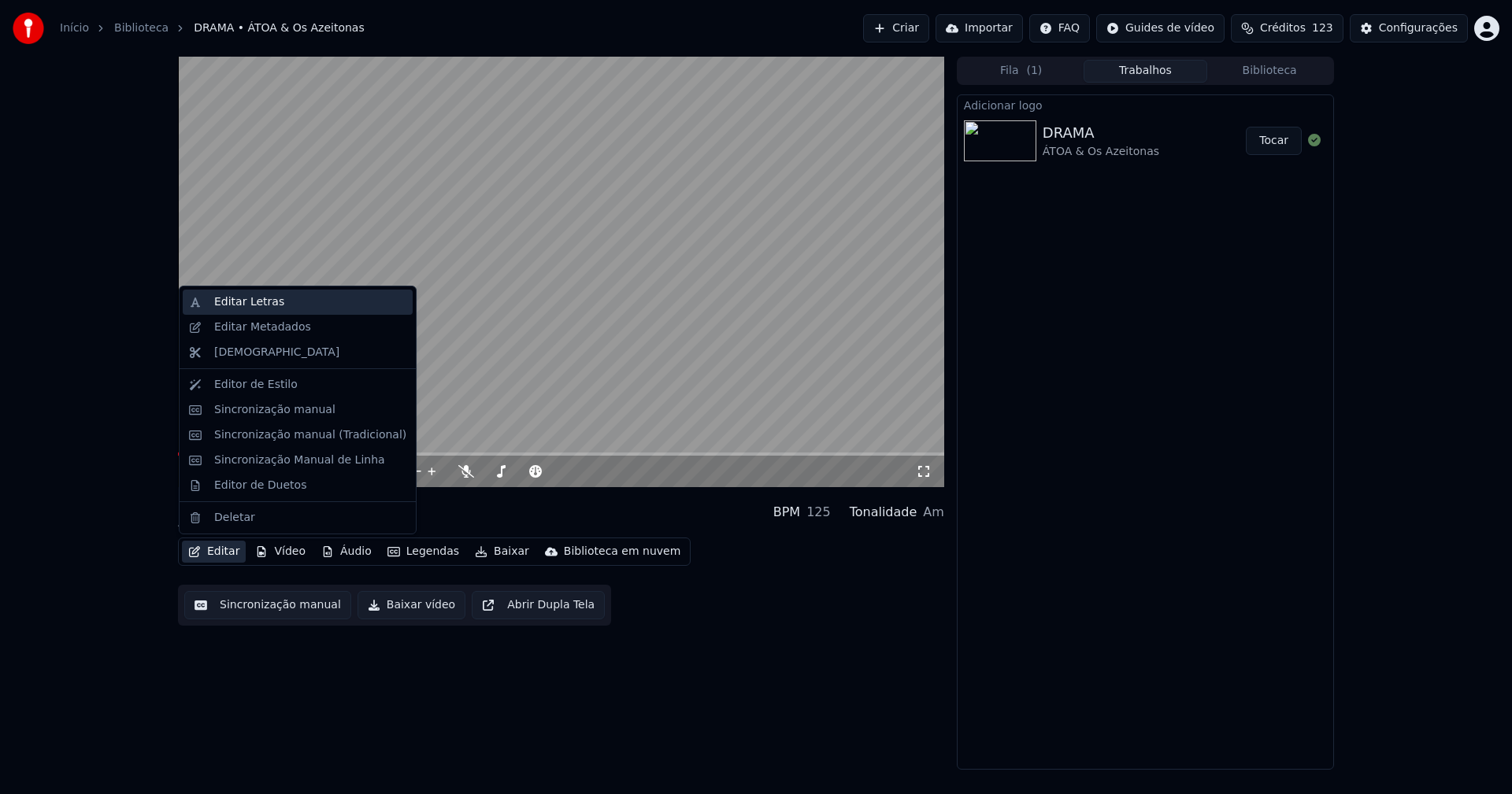
click at [245, 303] on div "Editar Letras" at bounding box center [249, 302] width 70 height 16
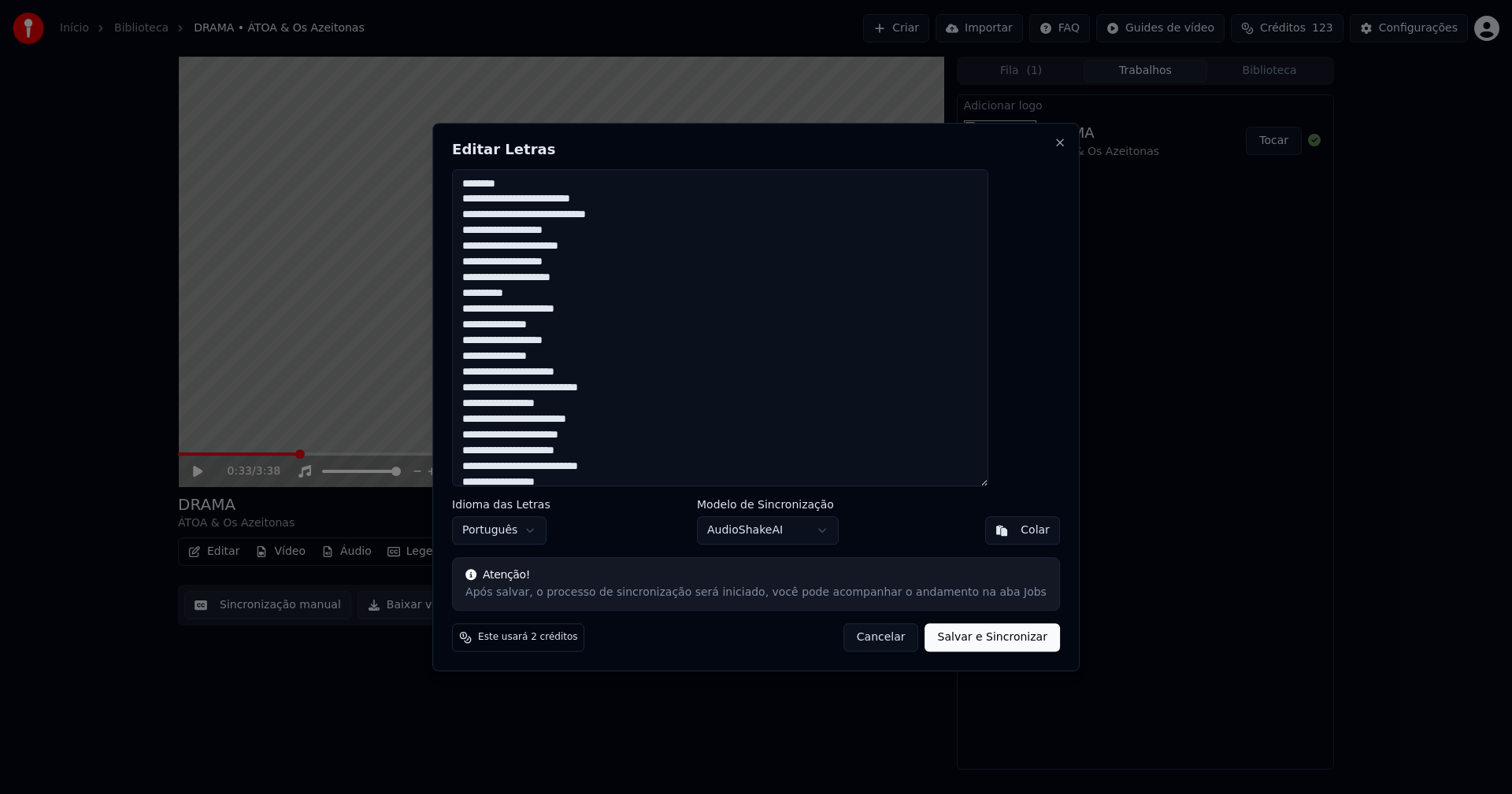
click at [880, 639] on button "Cancelar" at bounding box center [881, 637] width 76 height 28
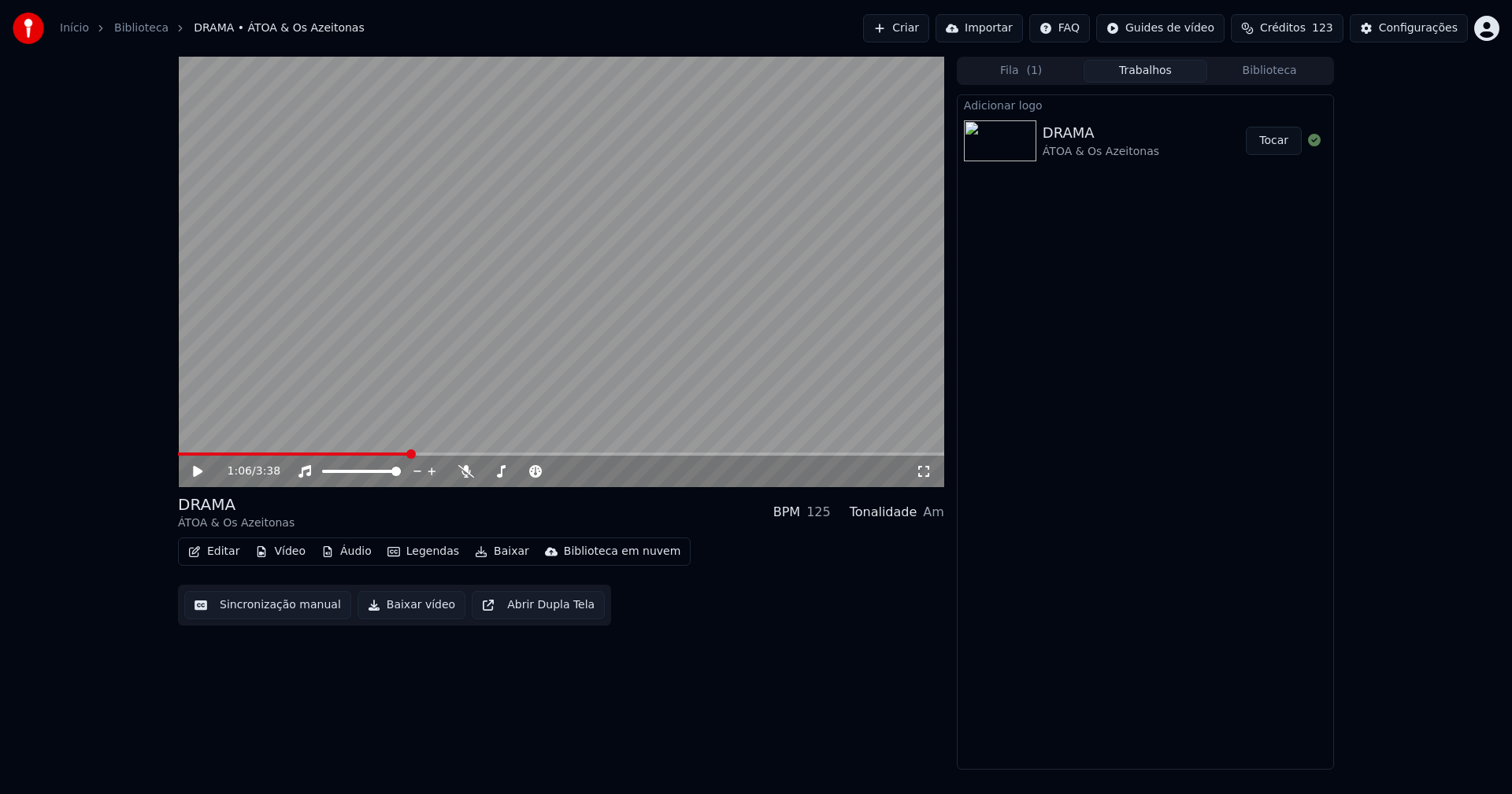
click at [410, 454] on span at bounding box center [561, 454] width 766 height 4
click at [213, 551] on button "Editar" at bounding box center [214, 551] width 63 height 22
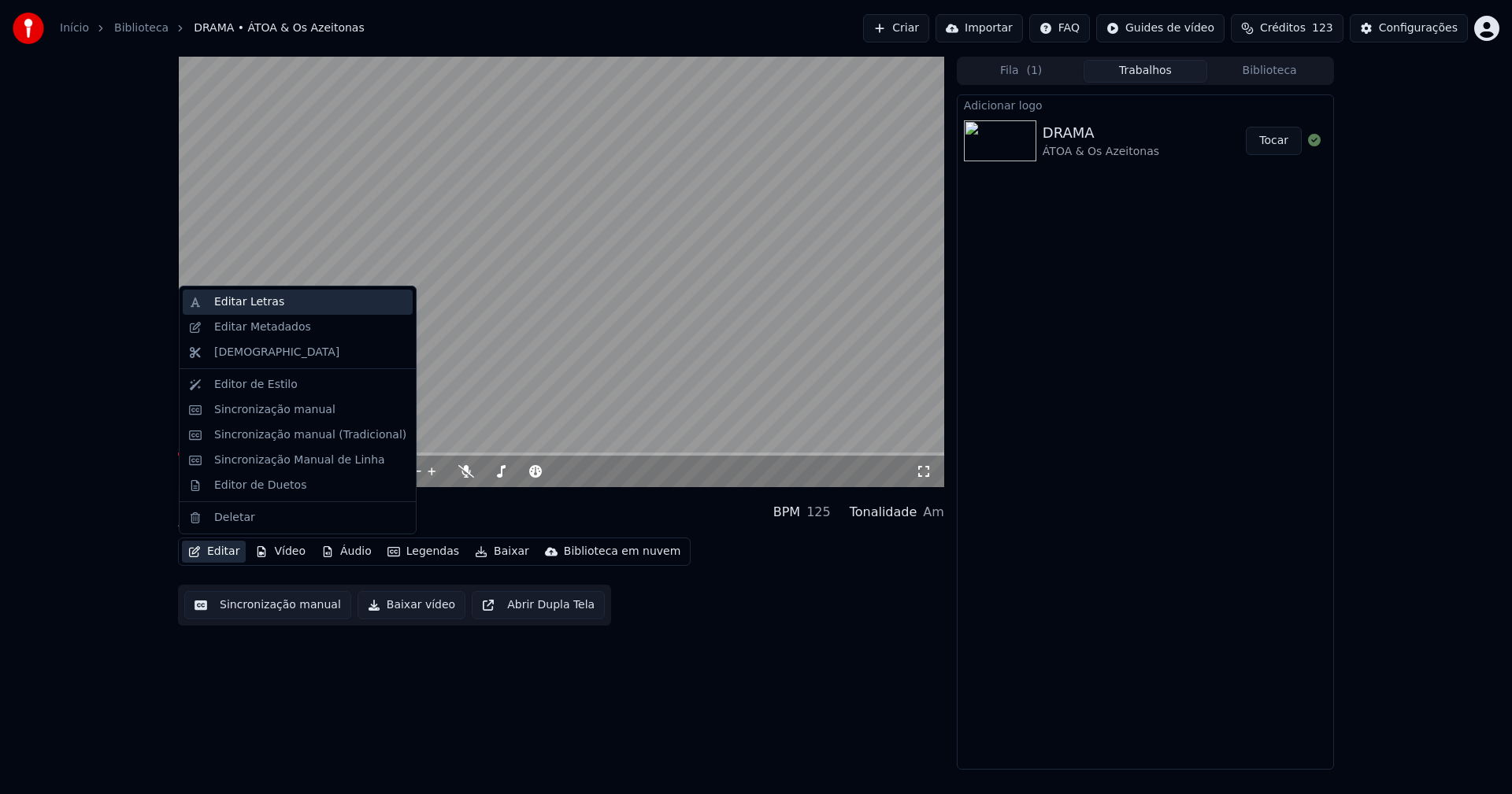
click at [279, 304] on div "Editar Letras" at bounding box center [310, 302] width 192 height 16
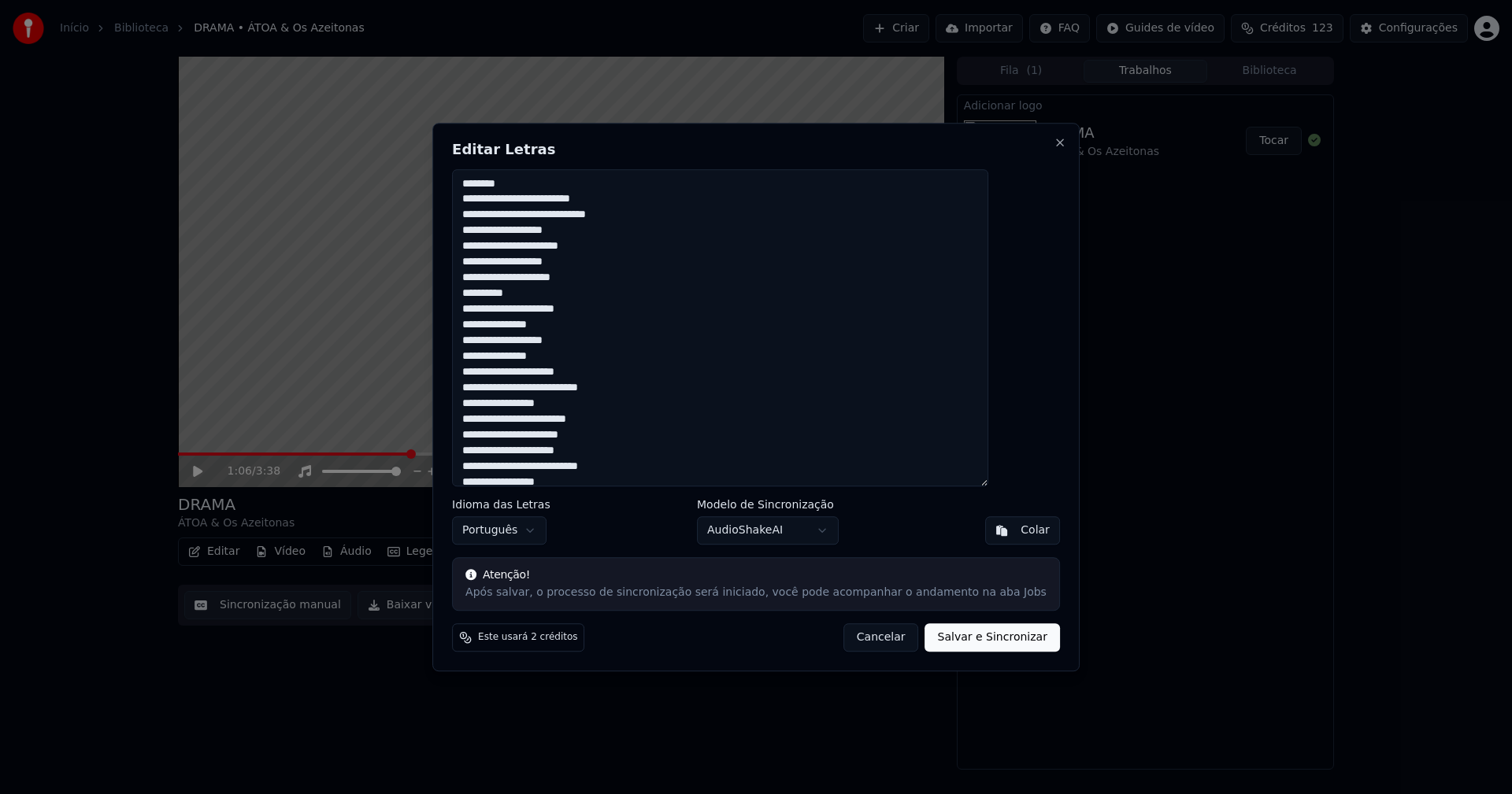
click at [503, 213] on textarea at bounding box center [719, 327] width 536 height 318
click at [541, 214] on textarea at bounding box center [719, 327] width 536 height 318
click at [614, 213] on textarea at bounding box center [719, 327] width 536 height 318
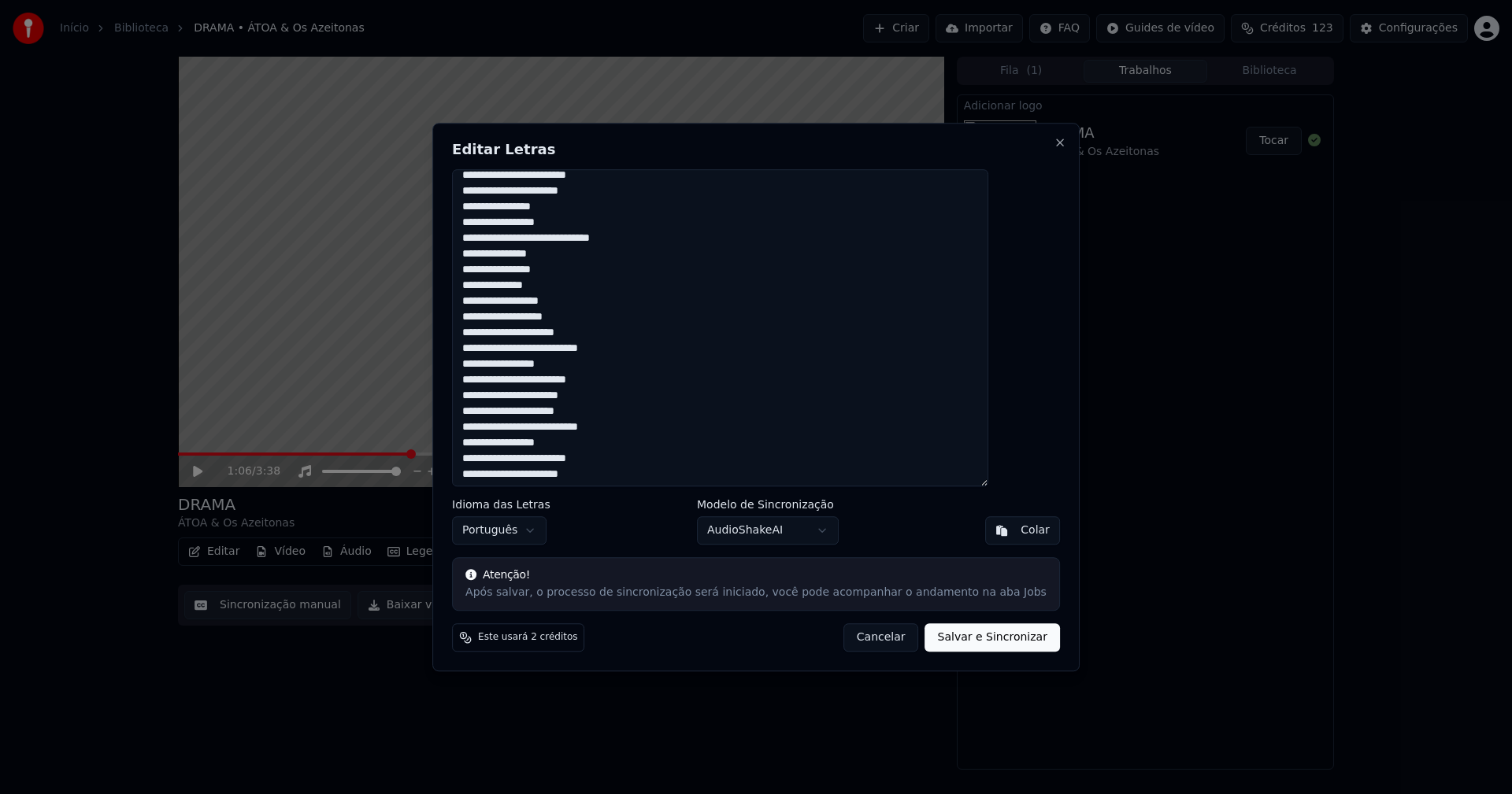
scroll to position [656, 0]
type textarea "**********"
click at [947, 639] on button "Salvar e Sincronizar" at bounding box center [992, 637] width 135 height 28
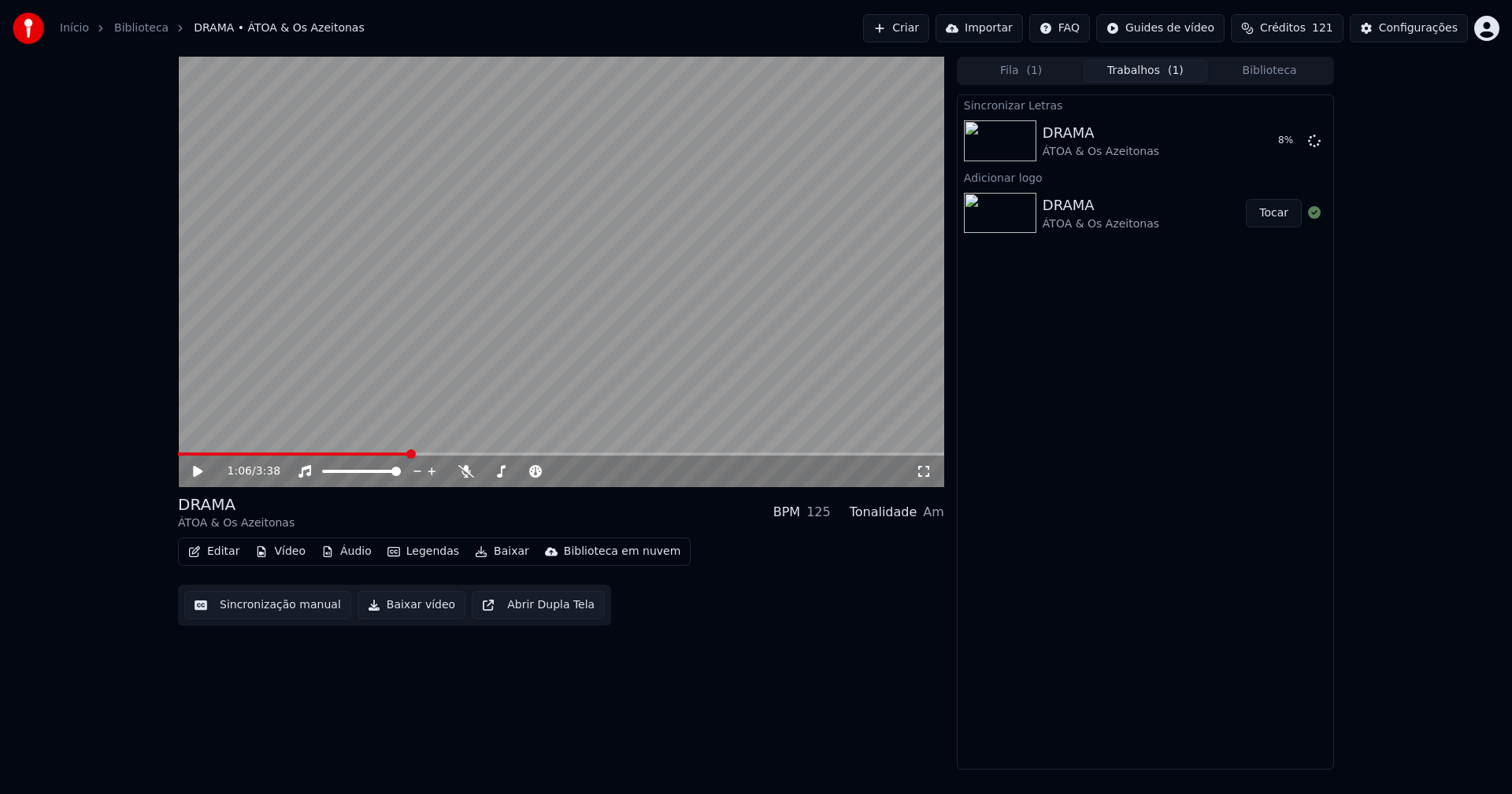
click at [197, 466] on icon at bounding box center [209, 472] width 37 height 12
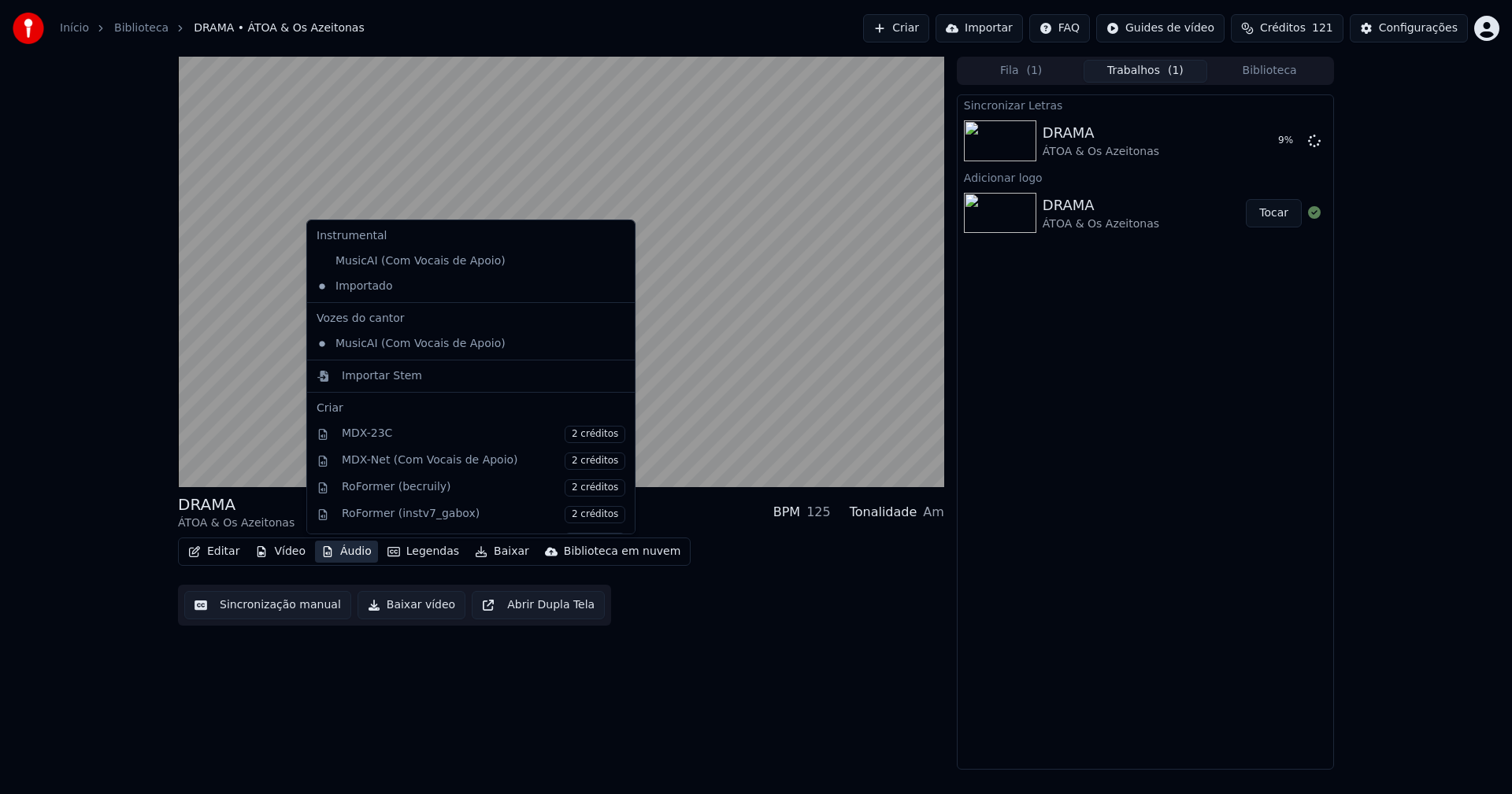
click at [343, 555] on button "Áudio" at bounding box center [347, 551] width 63 height 22
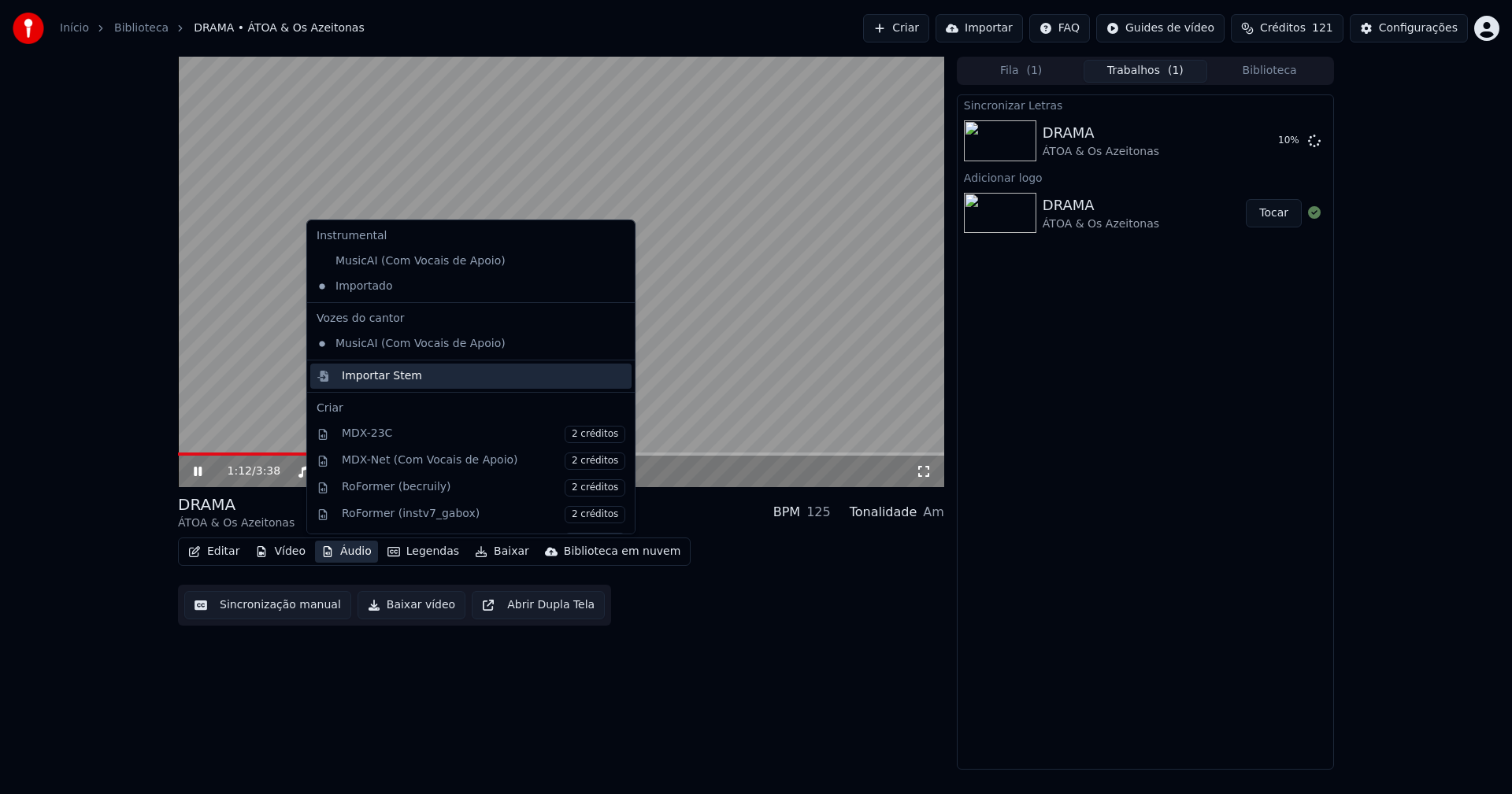
click at [355, 377] on div "Importar Stem" at bounding box center [381, 377] width 80 height 16
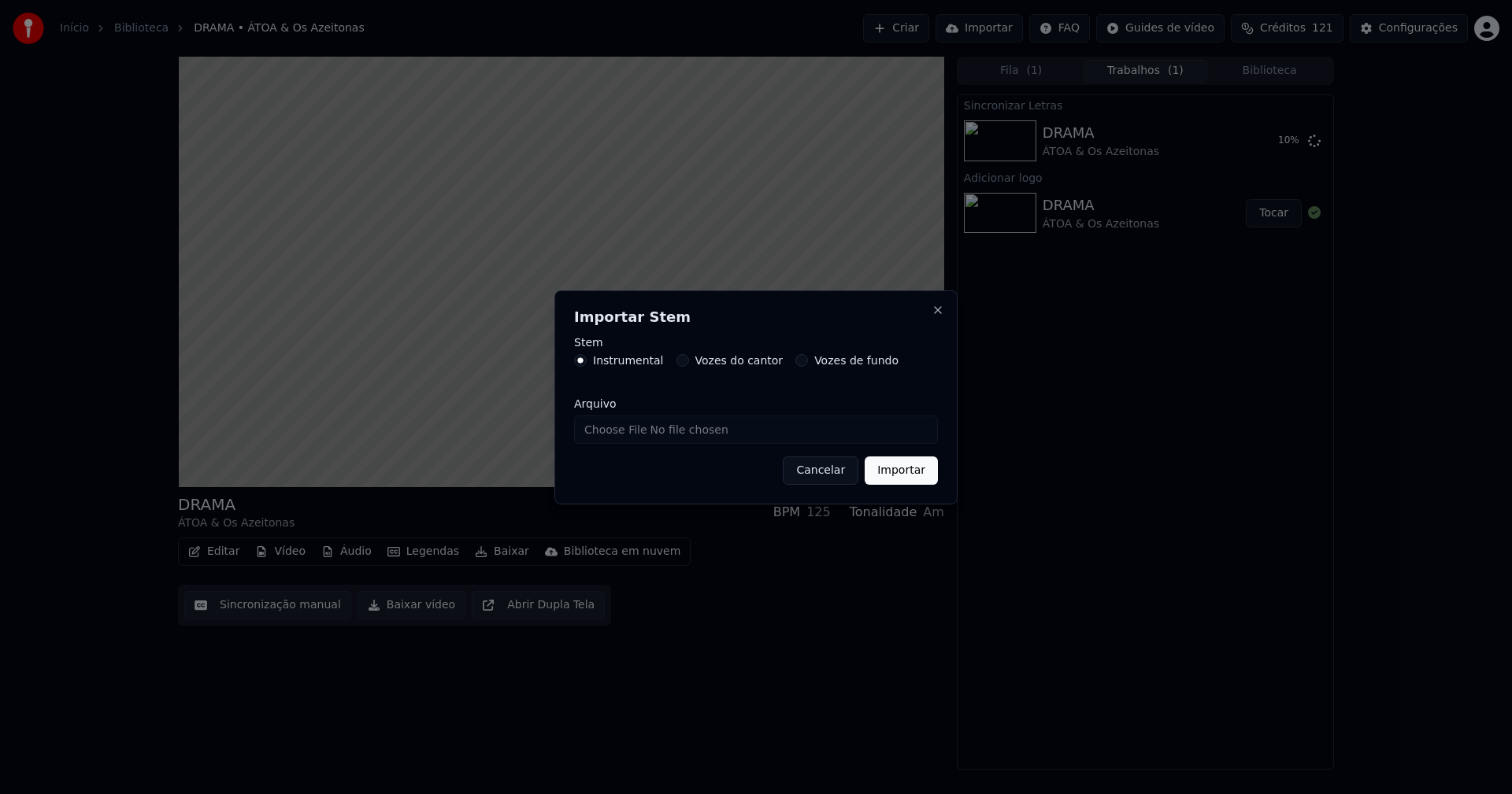
click at [636, 432] on input "Arquivo" at bounding box center [756, 430] width 364 height 28
type input "**********"
click at [902, 481] on button "Importar" at bounding box center [901, 471] width 73 height 28
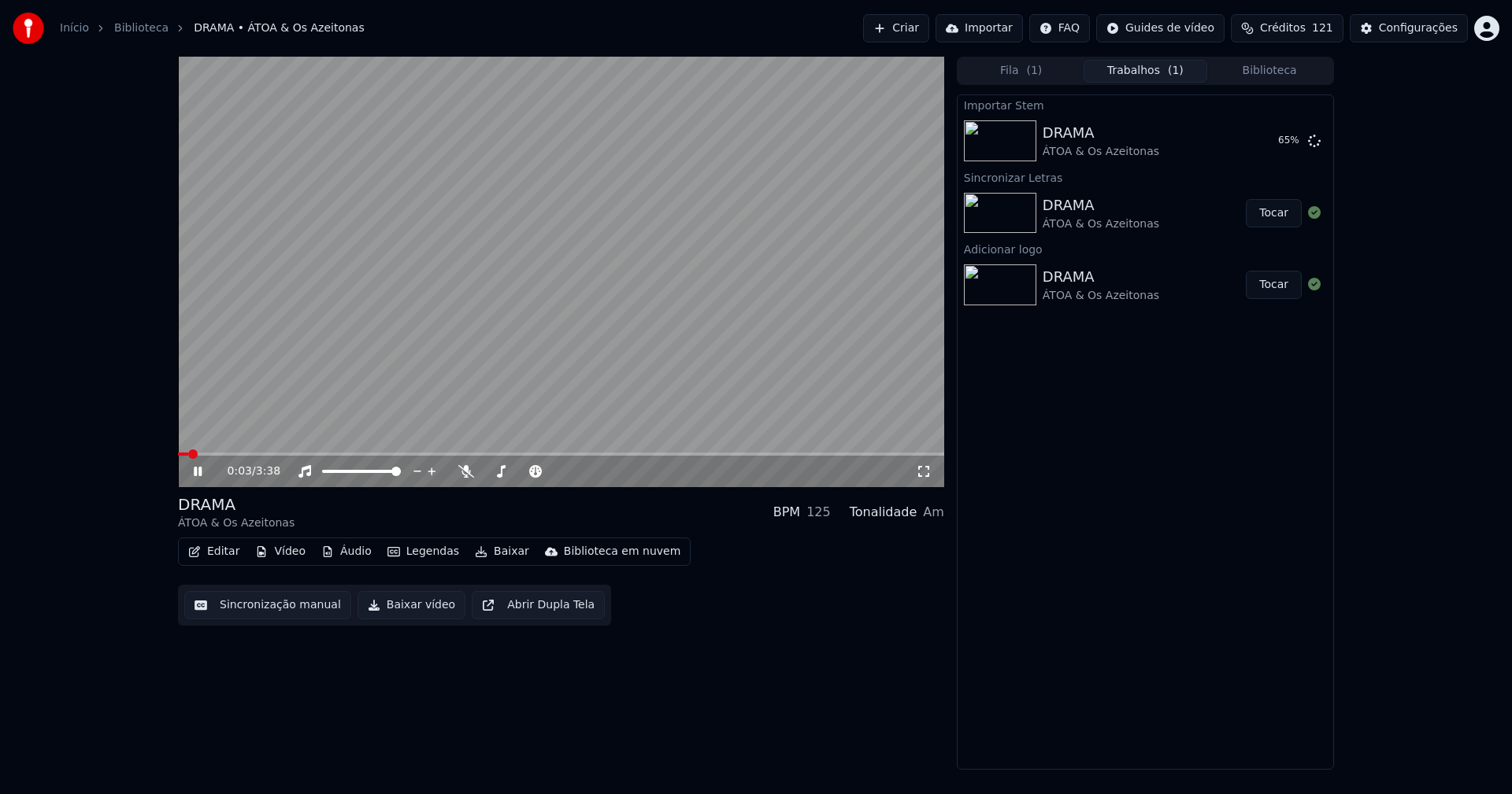
click at [188, 454] on span at bounding box center [183, 454] width 11 height 4
click at [343, 554] on button "Áudio" at bounding box center [347, 551] width 63 height 22
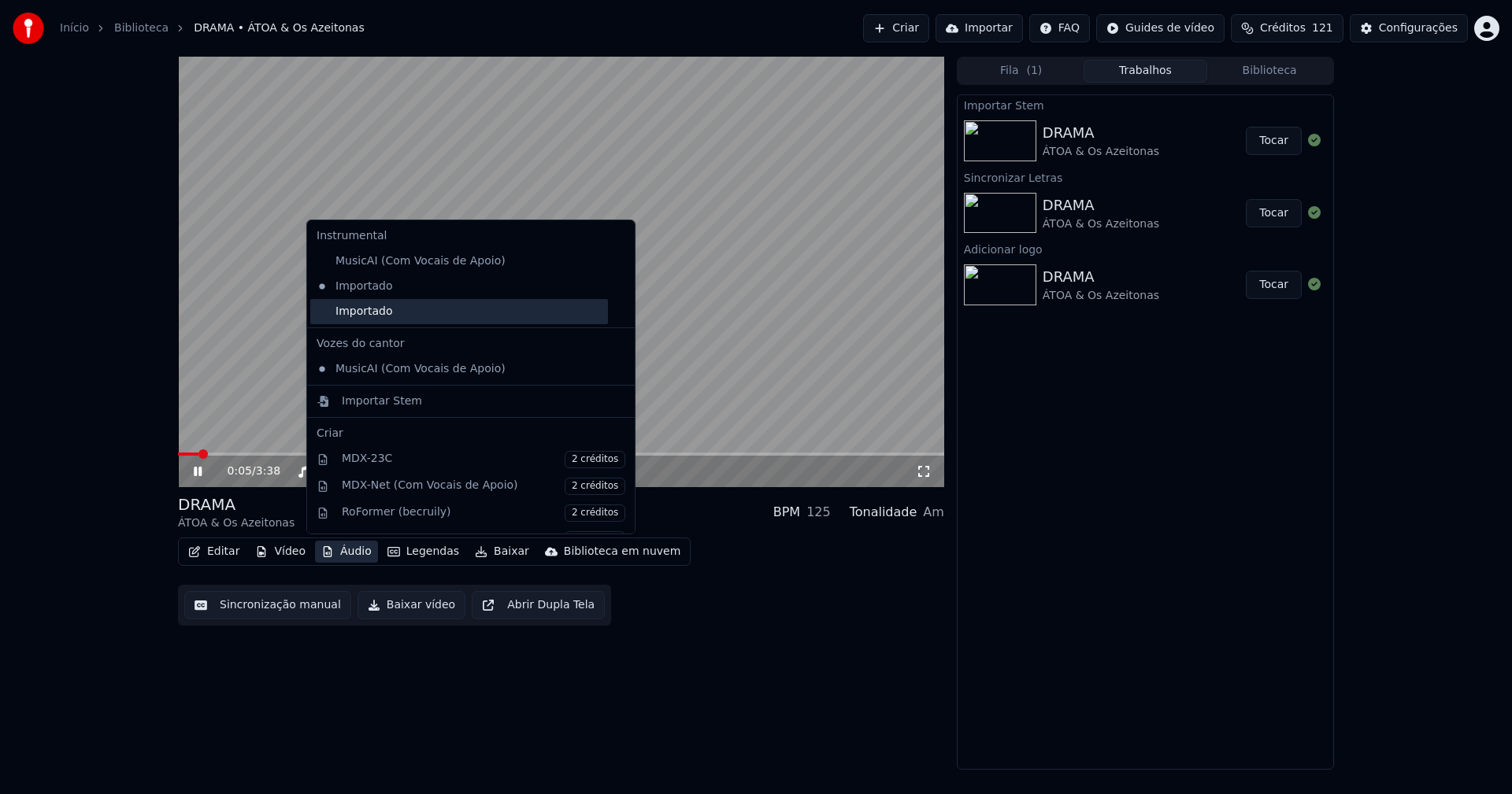
click at [347, 316] on div "Importado" at bounding box center [459, 312] width 298 height 26
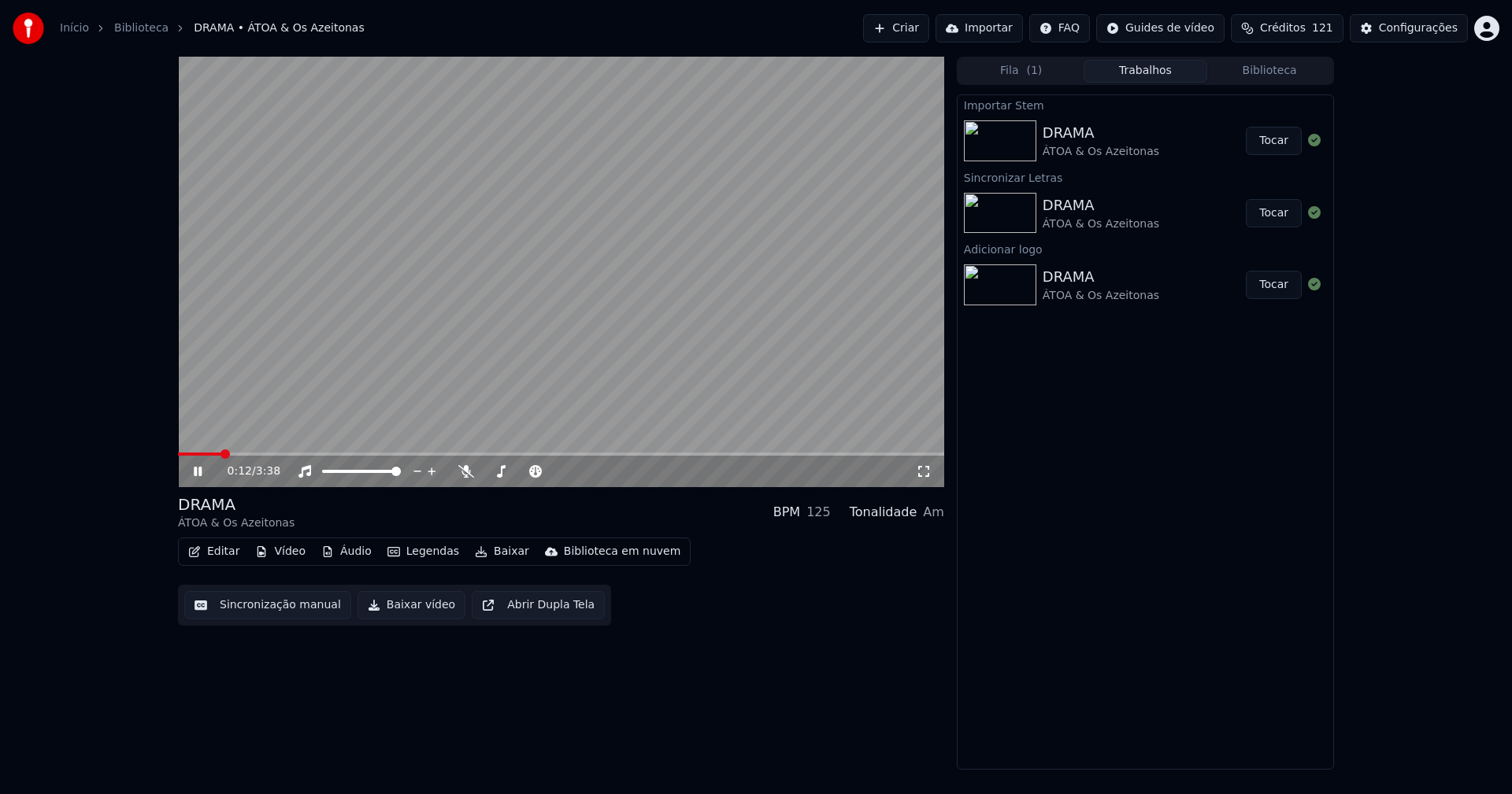
click at [927, 474] on icon at bounding box center [924, 472] width 16 height 12
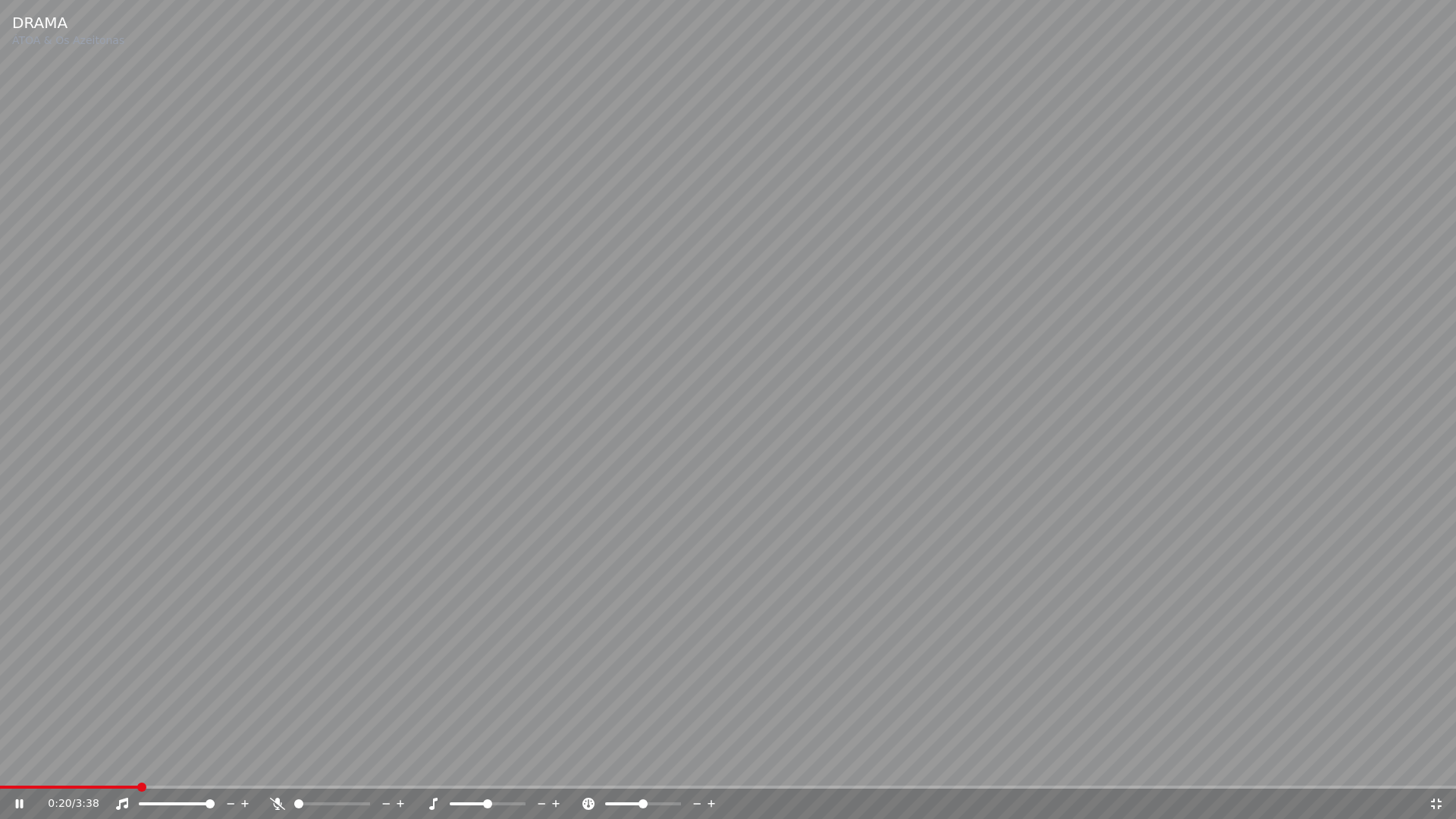
click at [1437, 764] on icon at bounding box center [1436, 804] width 15 height 12
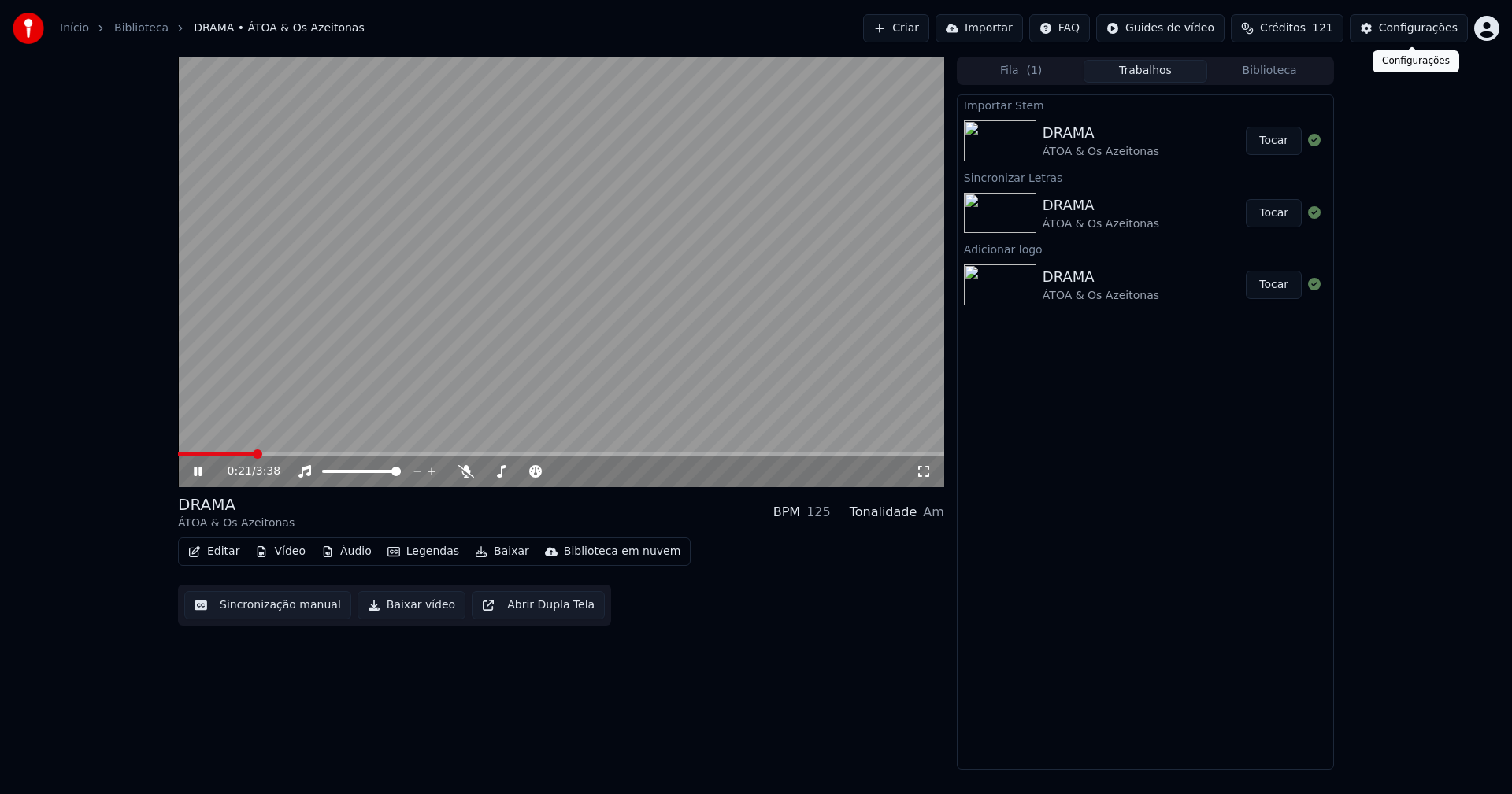
click at [1427, 26] on div "Configurações" at bounding box center [1418, 28] width 78 height 16
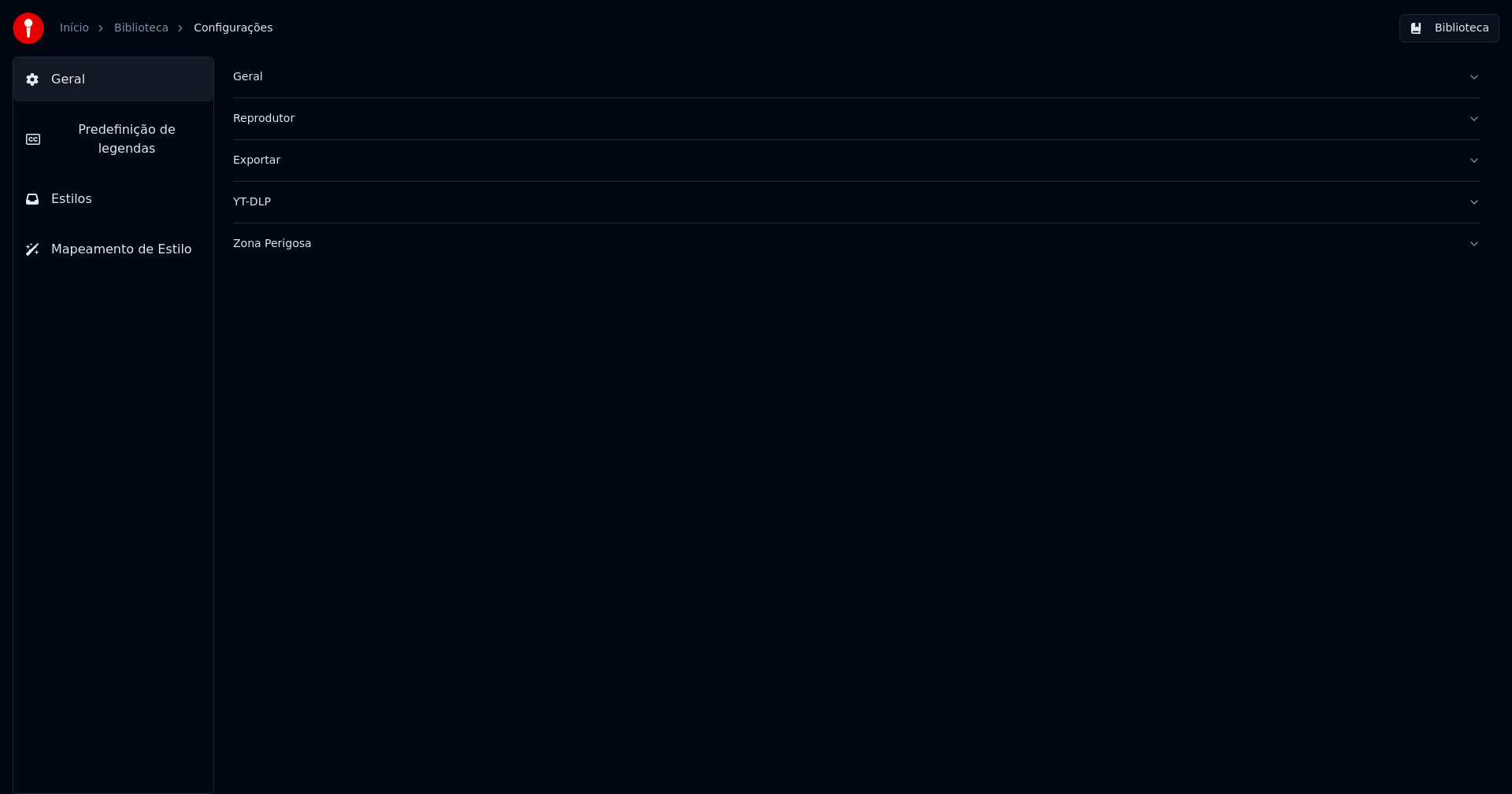
click at [86, 123] on span "Predefinição de legendas" at bounding box center [127, 139] width 148 height 38
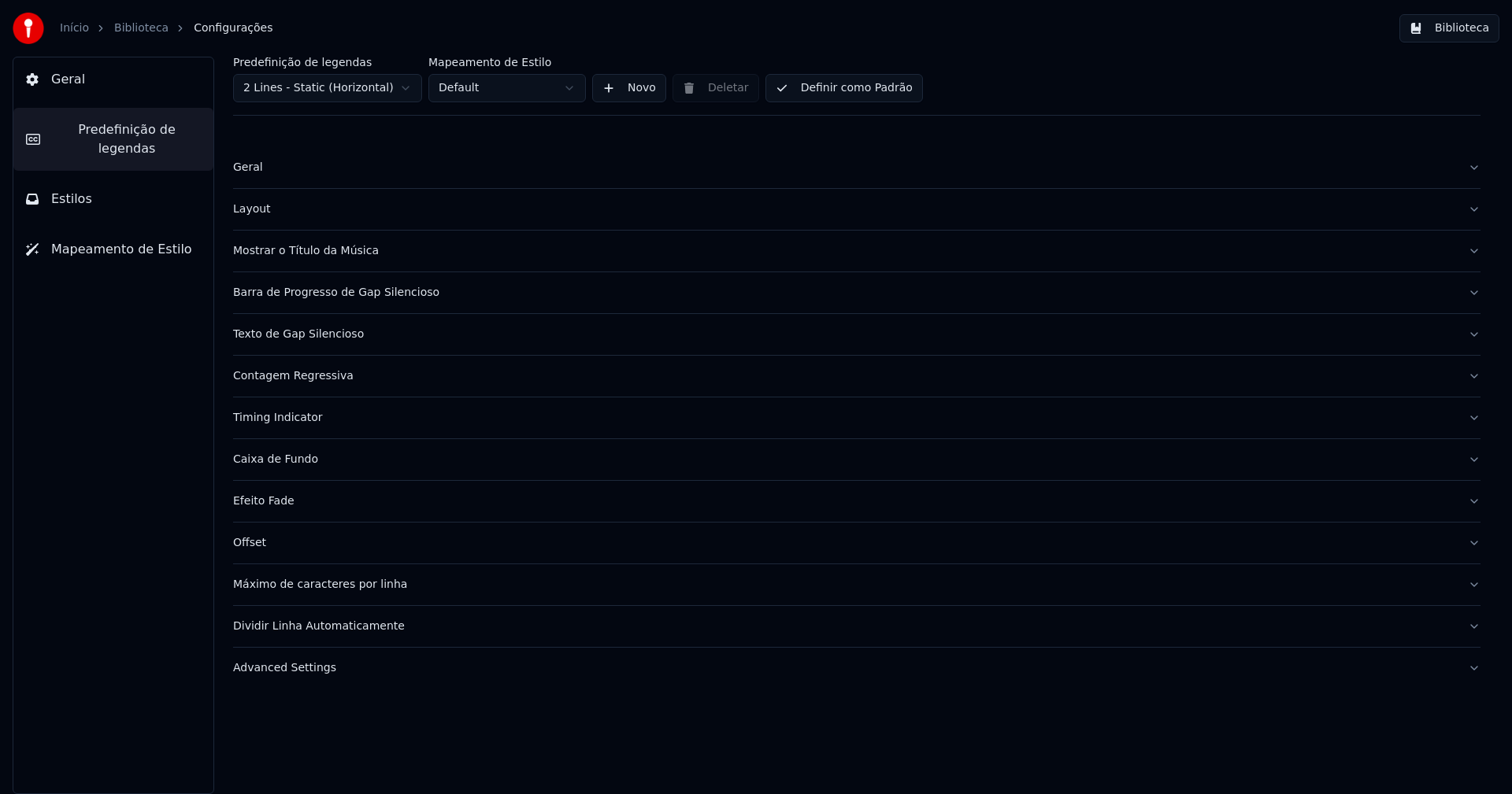
click at [289, 295] on div "Barra de Progresso de Gap Silencioso" at bounding box center [845, 293] width 1222 height 16
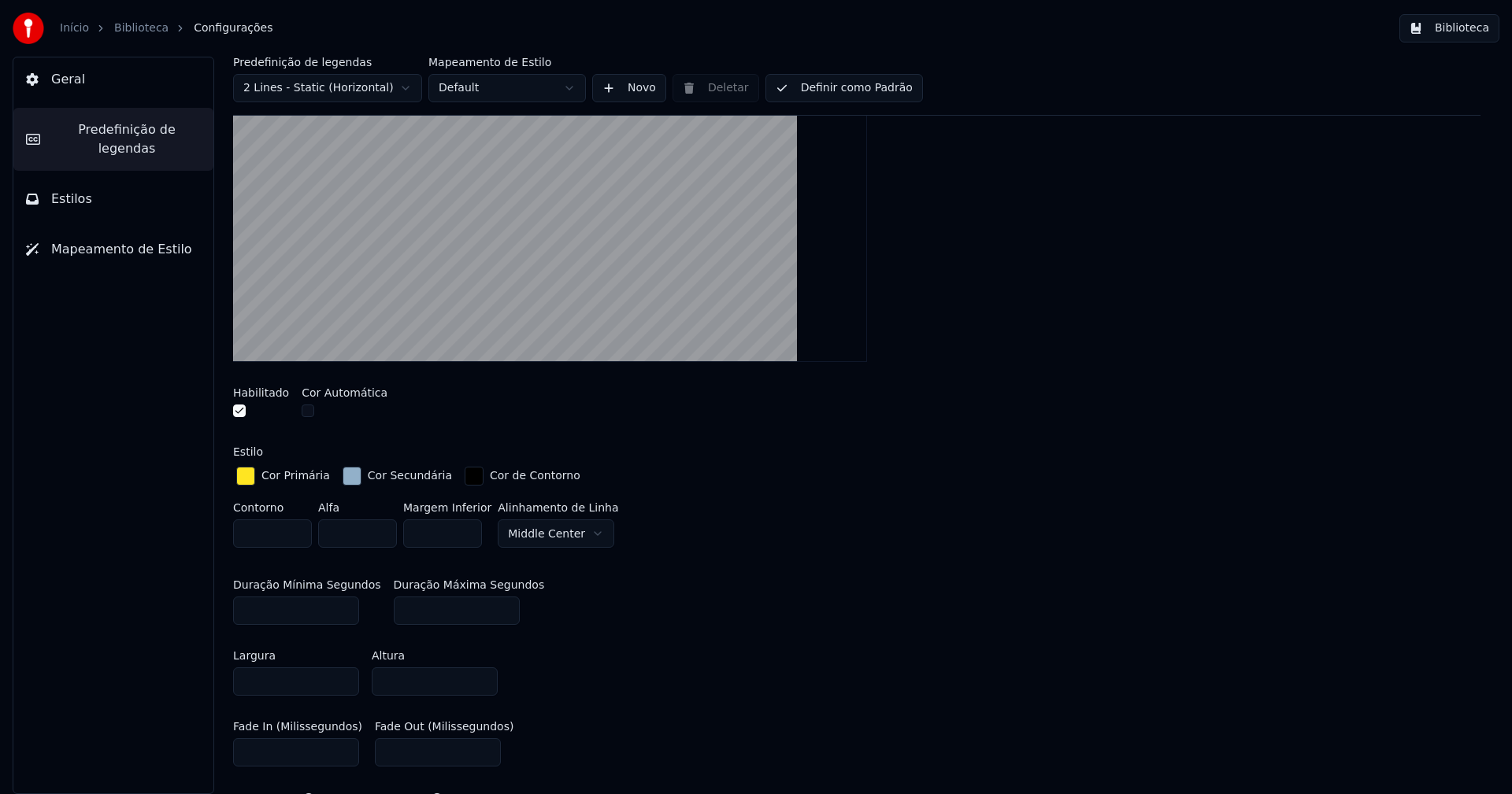
scroll to position [315, 0]
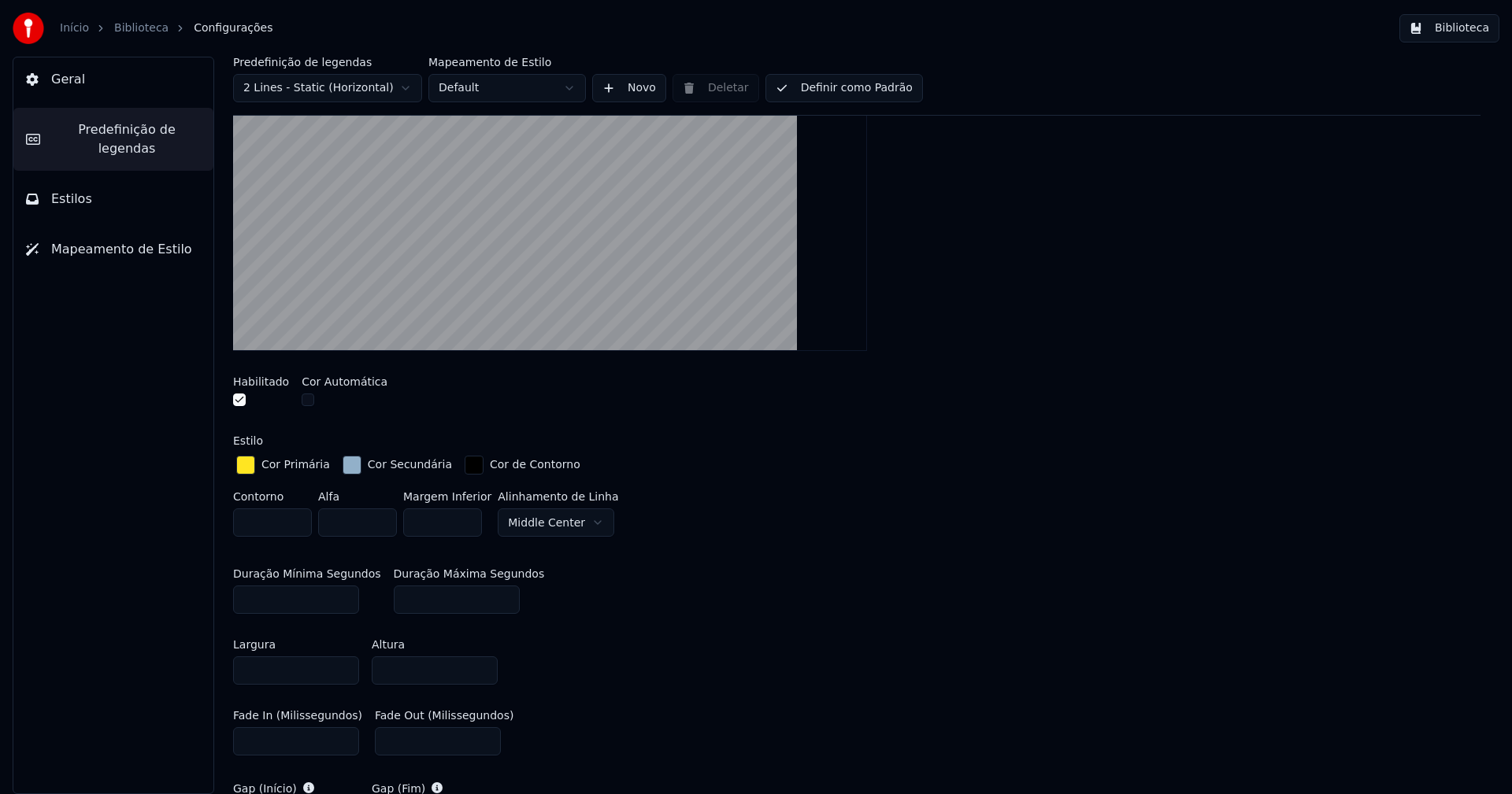
click at [242, 460] on div "button" at bounding box center [245, 465] width 18 height 18
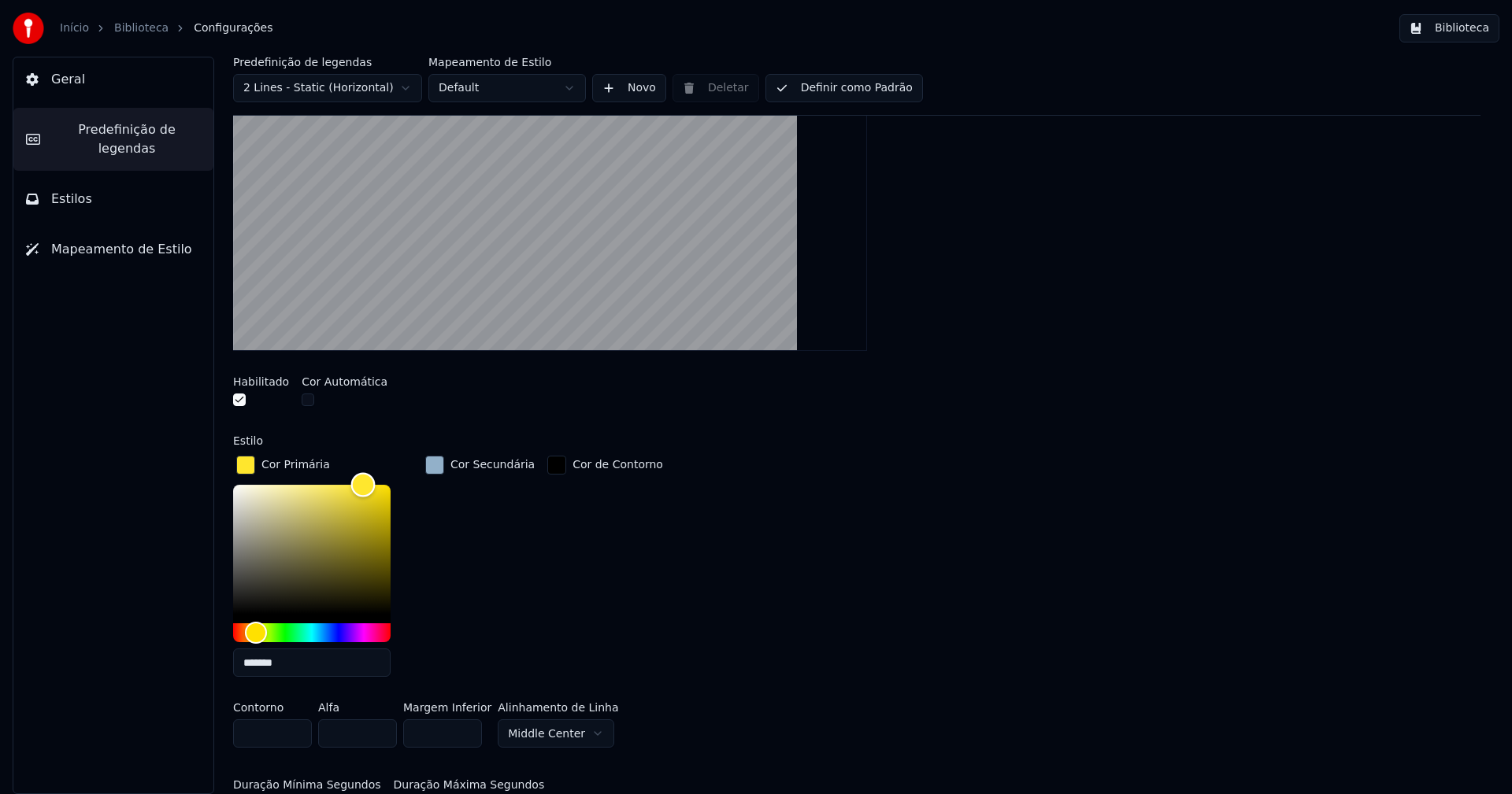
type input "*******"
click at [364, 474] on div "Color" at bounding box center [365, 485] width 25 height 25
click at [247, 465] on div "button" at bounding box center [245, 465] width 18 height 18
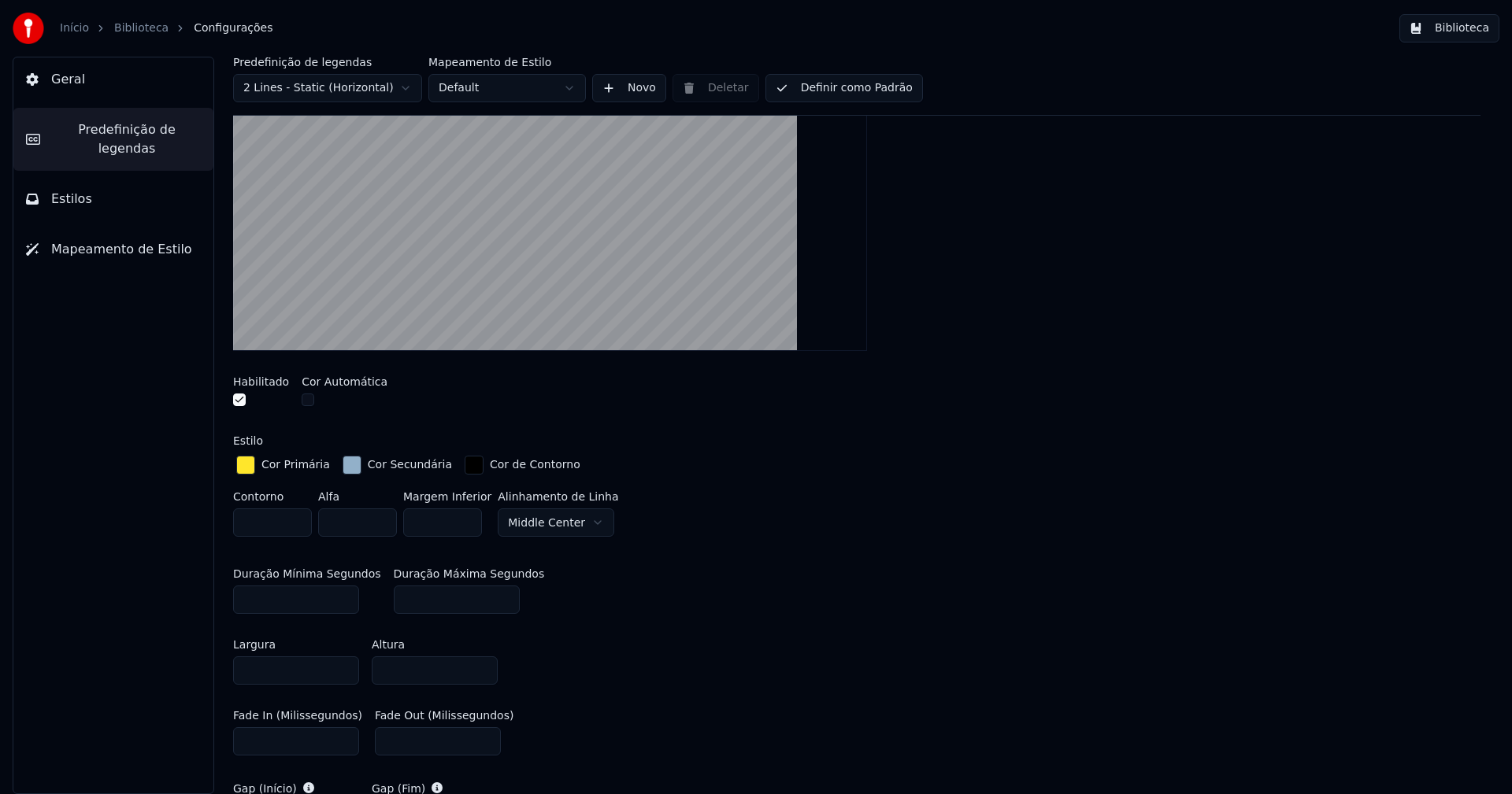
click at [1466, 29] on button "Biblioteca" at bounding box center [1449, 28] width 100 height 28
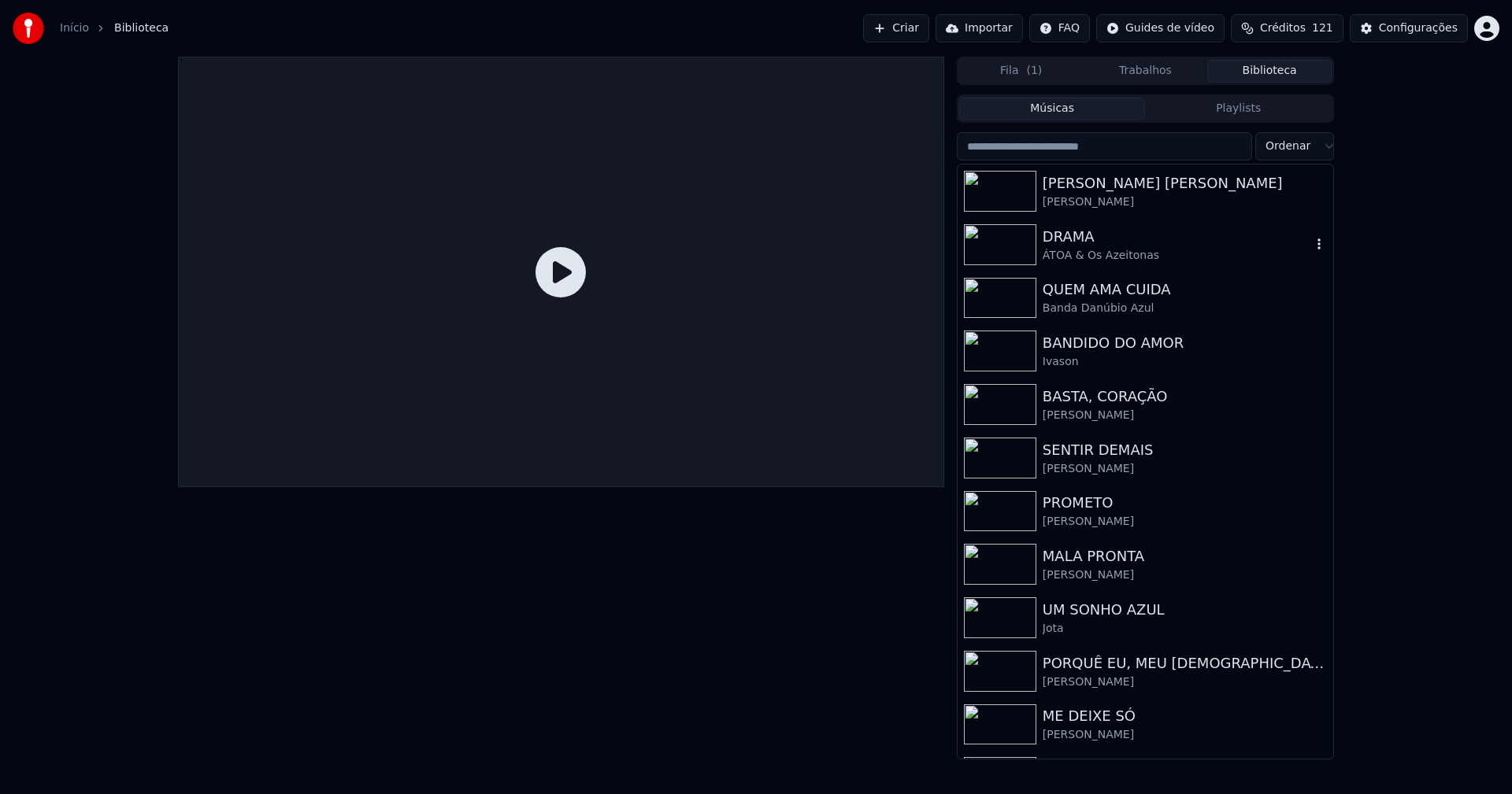
click at [1077, 254] on div "ÁTOA & Os Azeitonas" at bounding box center [1176, 256] width 269 height 16
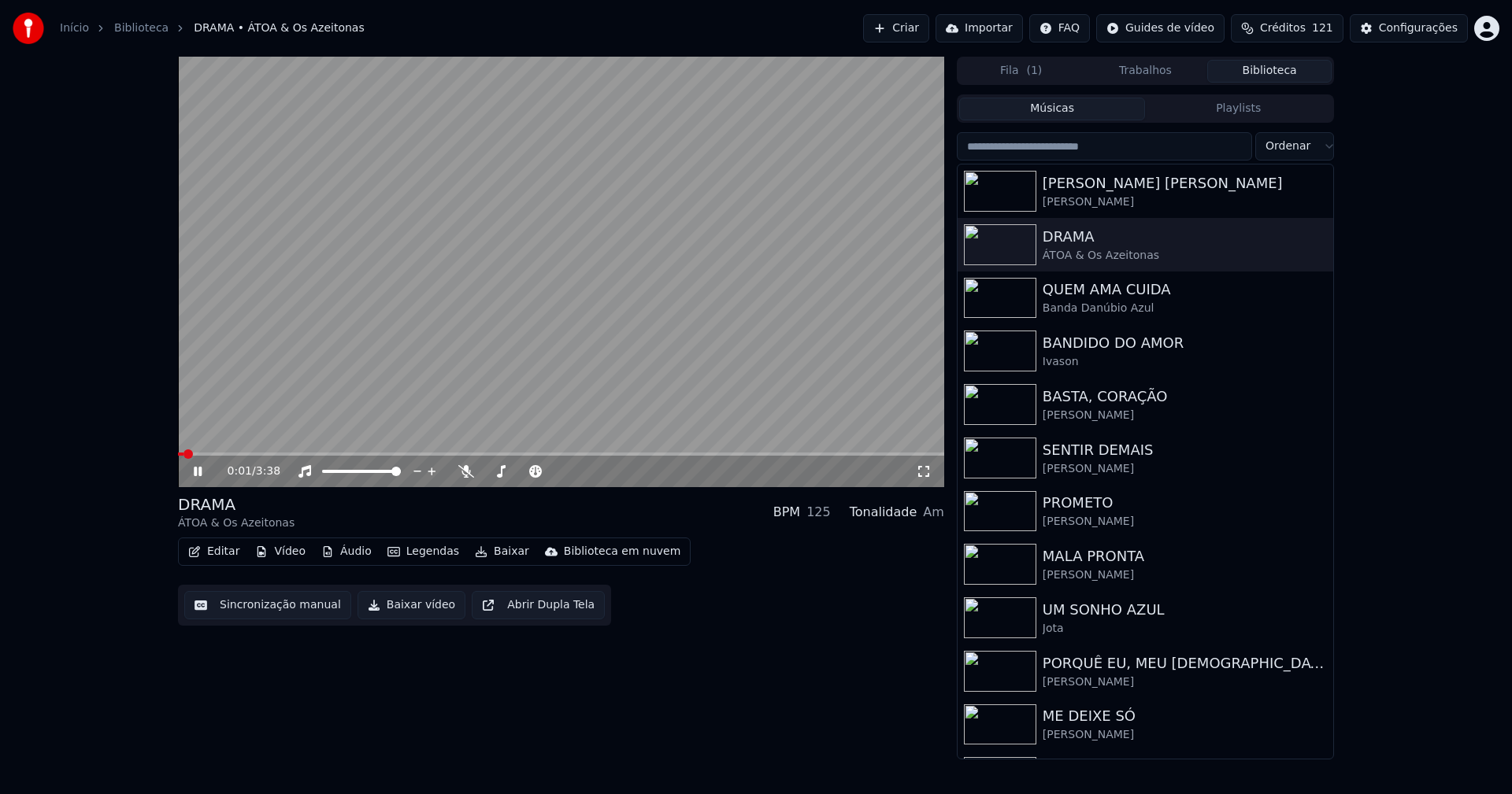
click at [200, 473] on icon at bounding box center [197, 471] width 8 height 10
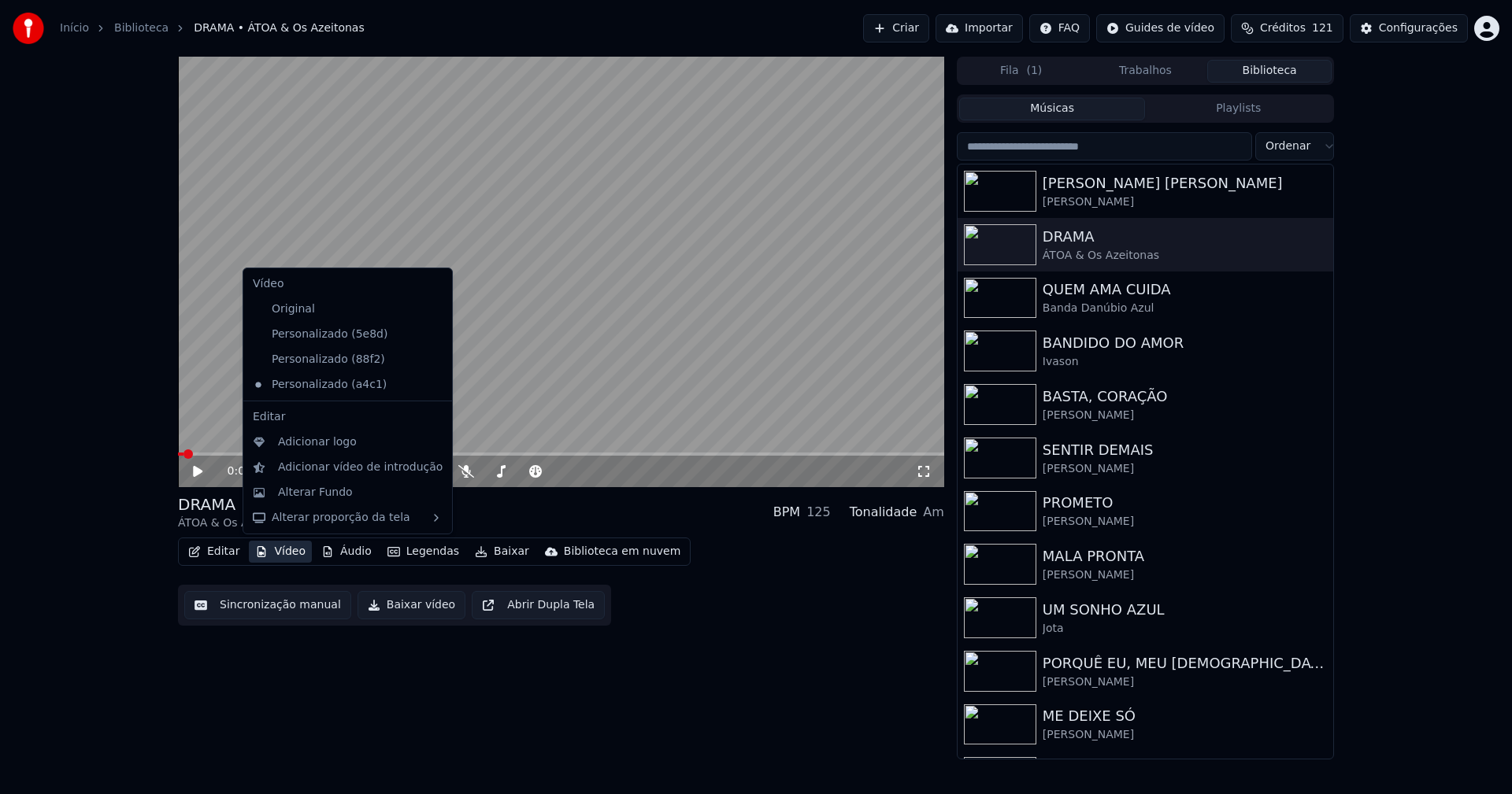
click at [284, 556] on button "Vídeo" at bounding box center [281, 551] width 63 height 22
click at [321, 340] on div "Personalizado (5e8d)" at bounding box center [336, 335] width 179 height 26
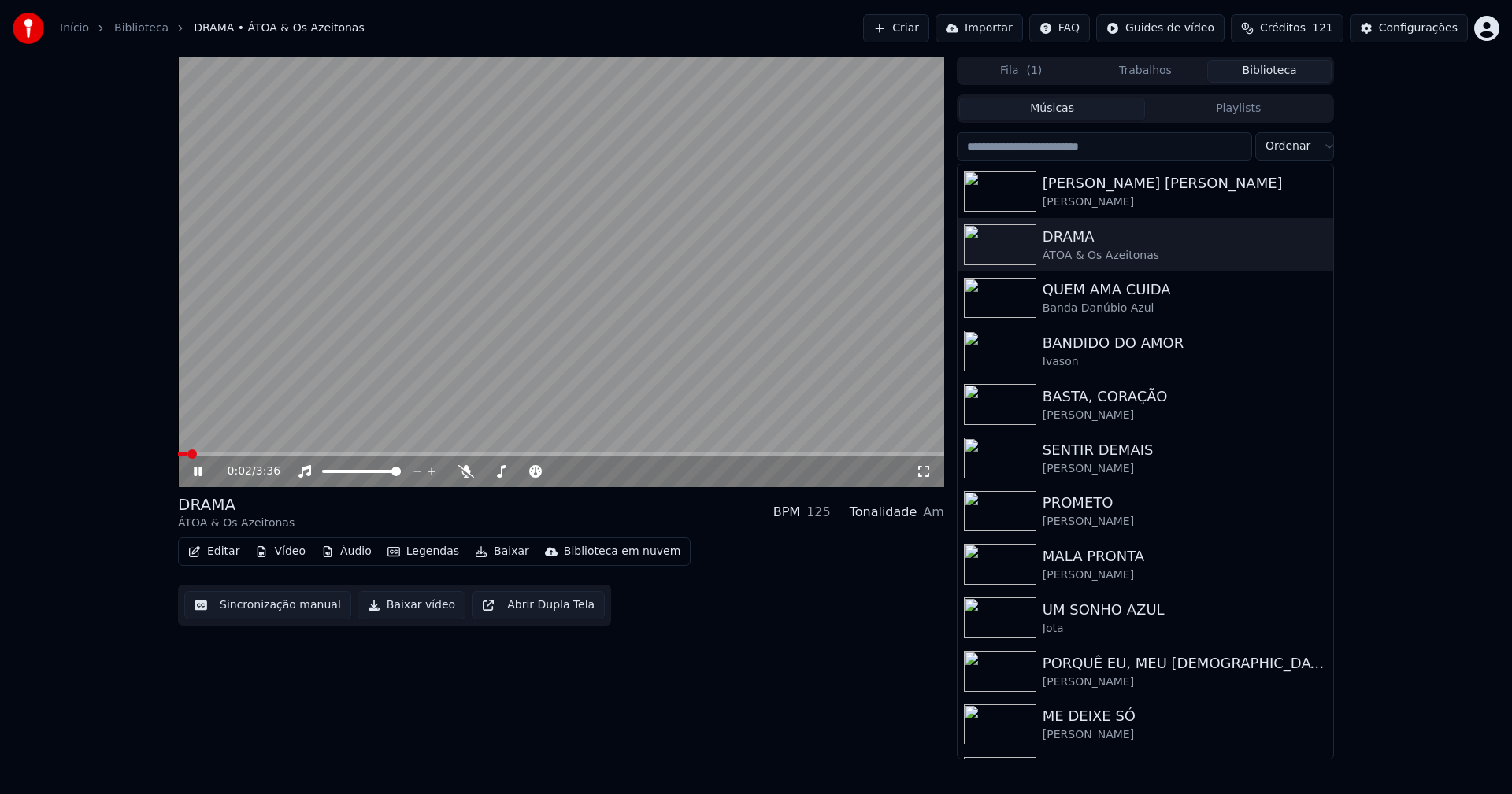
click at [200, 473] on icon at bounding box center [197, 471] width 8 height 10
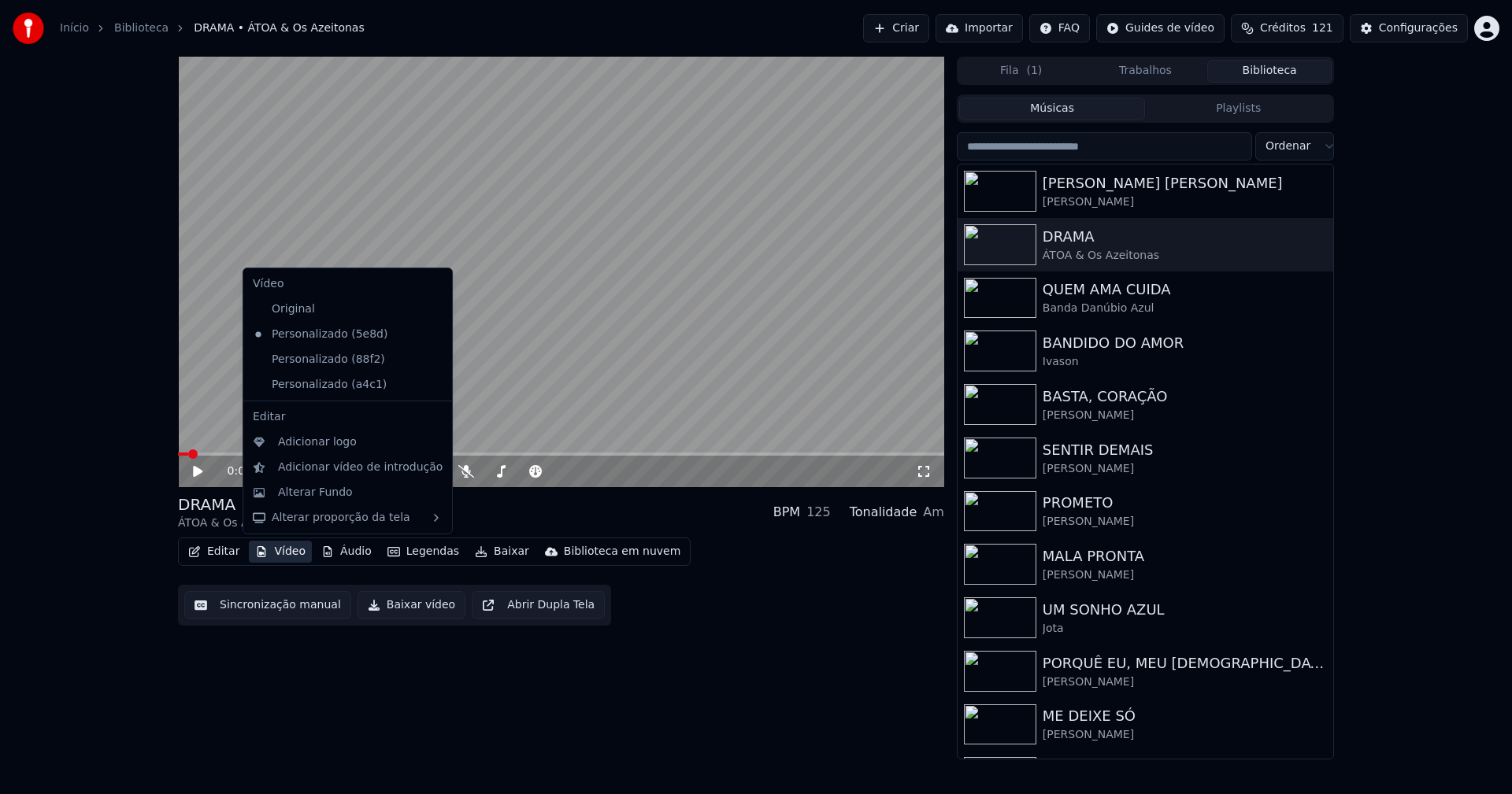
click at [285, 554] on button "Vídeo" at bounding box center [281, 551] width 63 height 22
click at [431, 363] on icon at bounding box center [440, 360] width 18 height 12
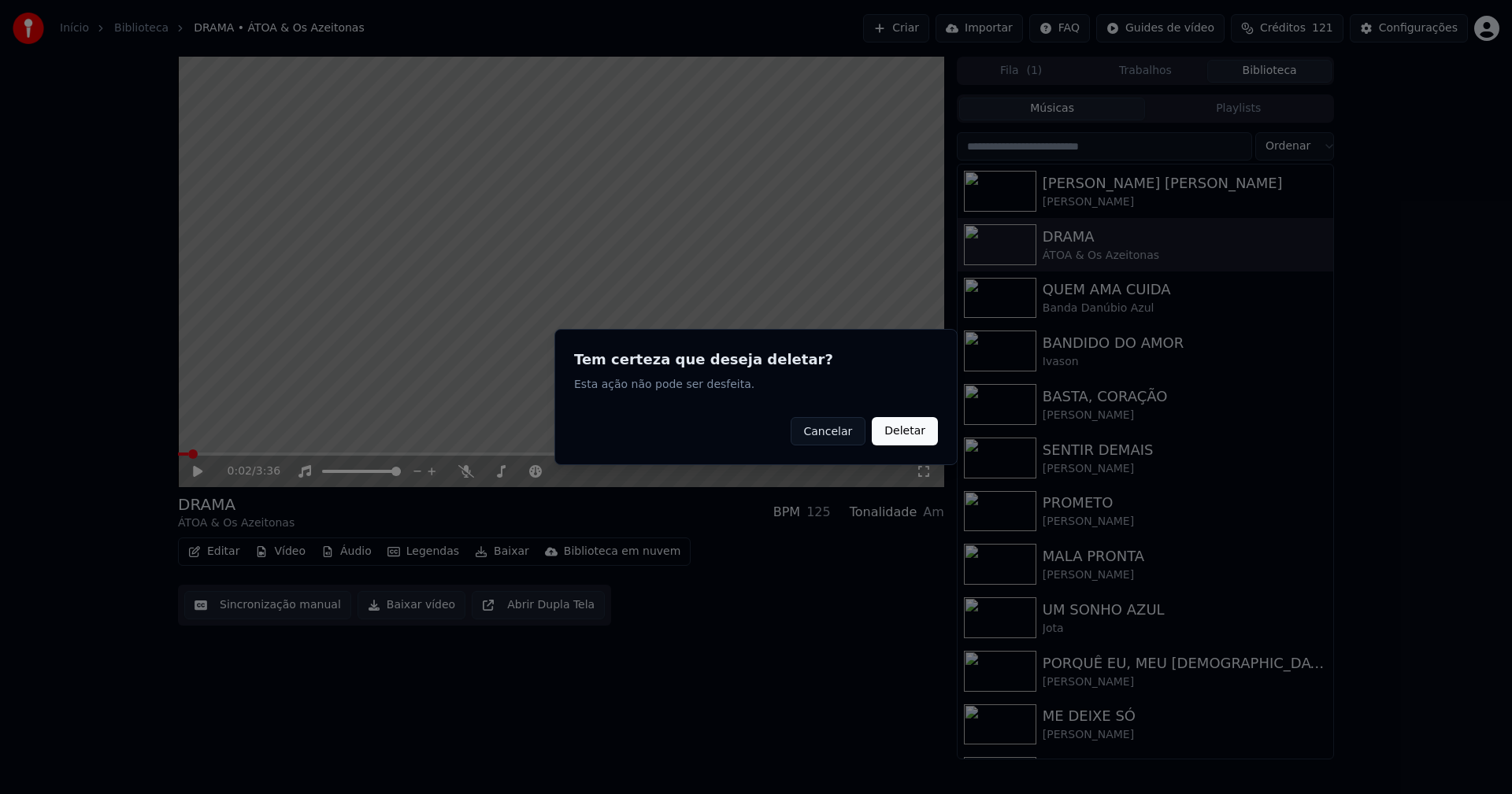
drag, startPoint x: 908, startPoint y: 436, endPoint x: 786, endPoint y: 437, distance: 122.0
click at [902, 437] on button "Deletar" at bounding box center [904, 431] width 66 height 28
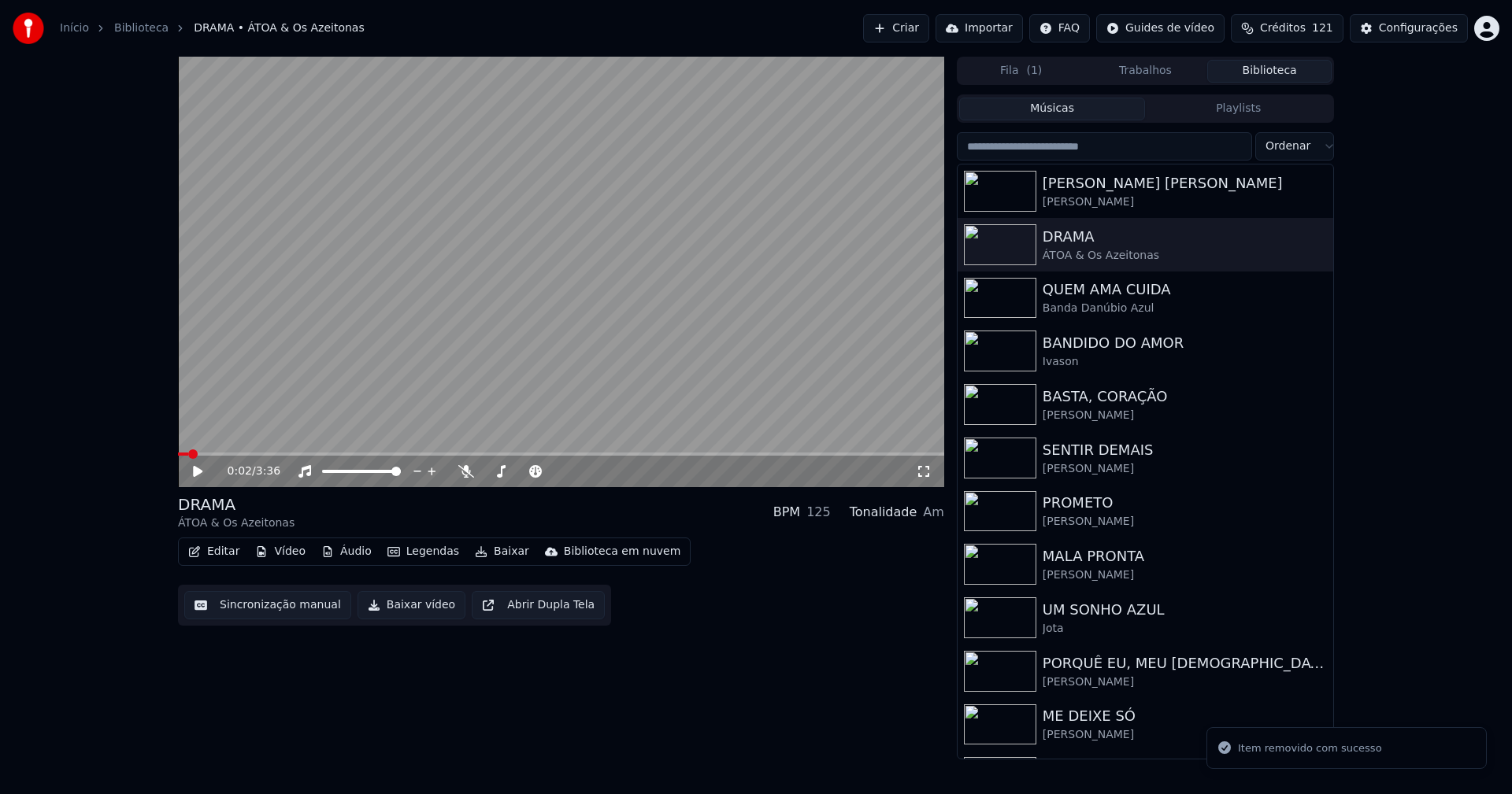
click at [282, 557] on button "Vídeo" at bounding box center [281, 551] width 63 height 22
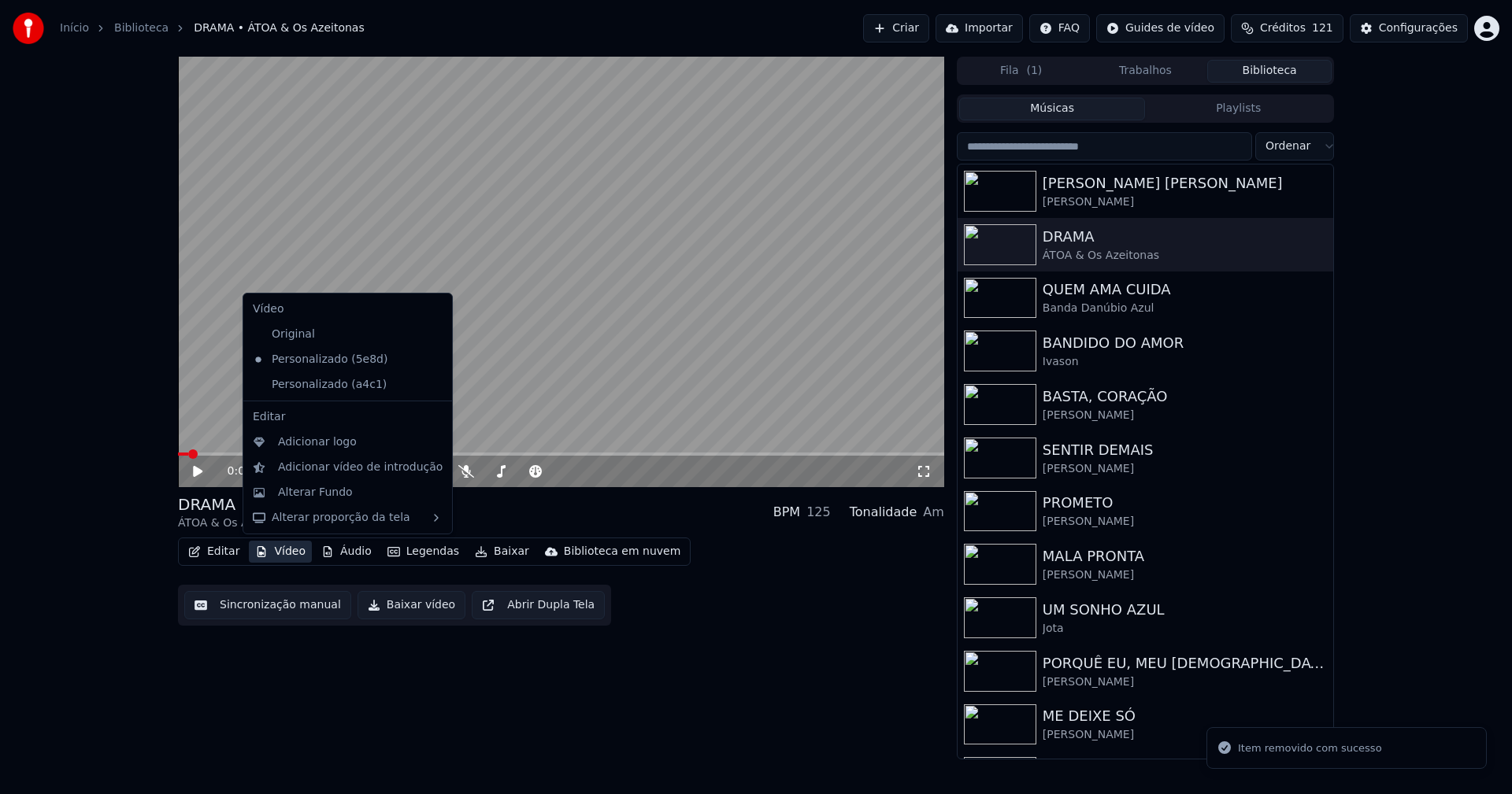
click at [431, 385] on icon at bounding box center [440, 385] width 18 height 12
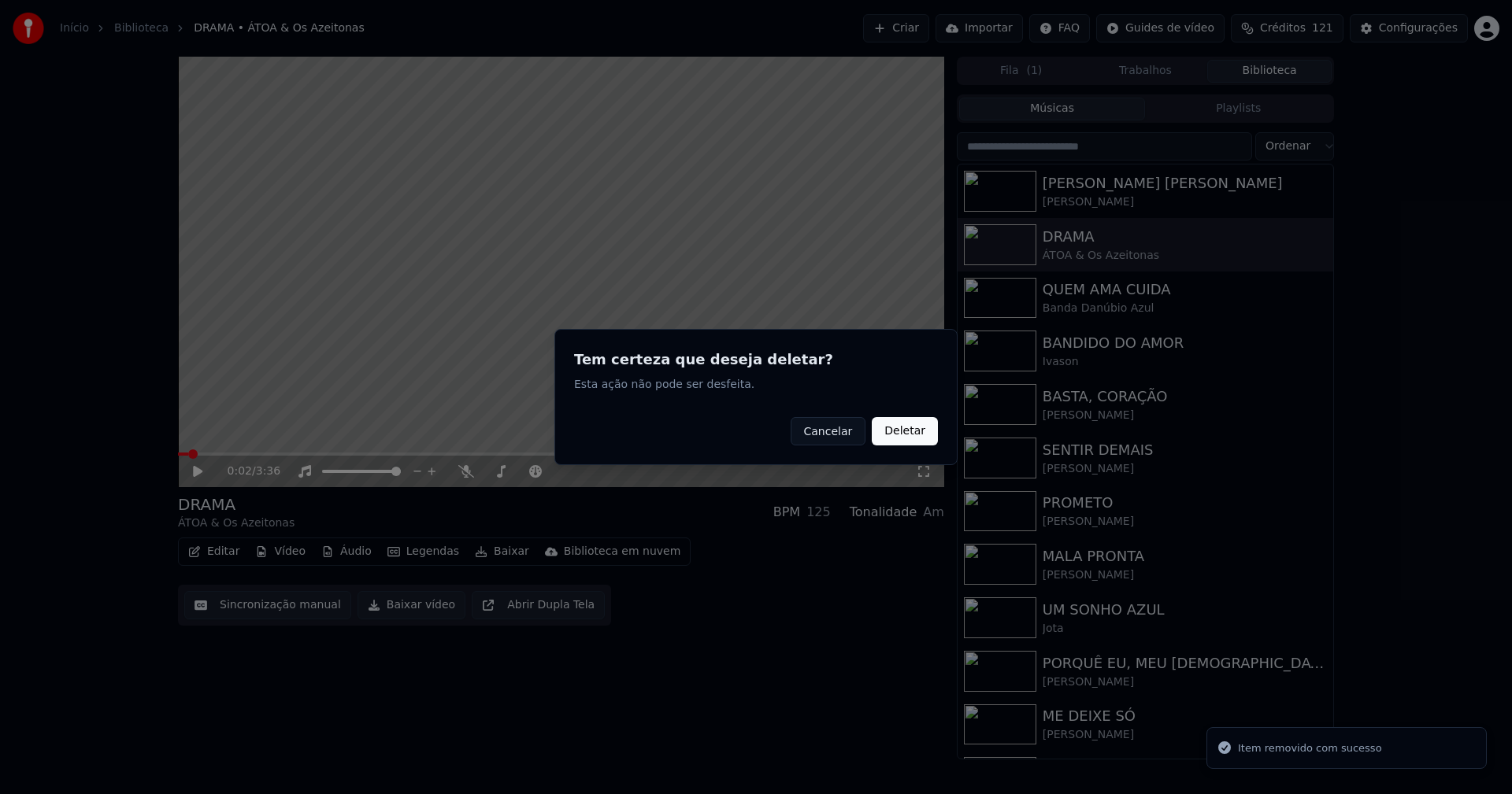
click at [905, 431] on button "Deletar" at bounding box center [904, 431] width 66 height 28
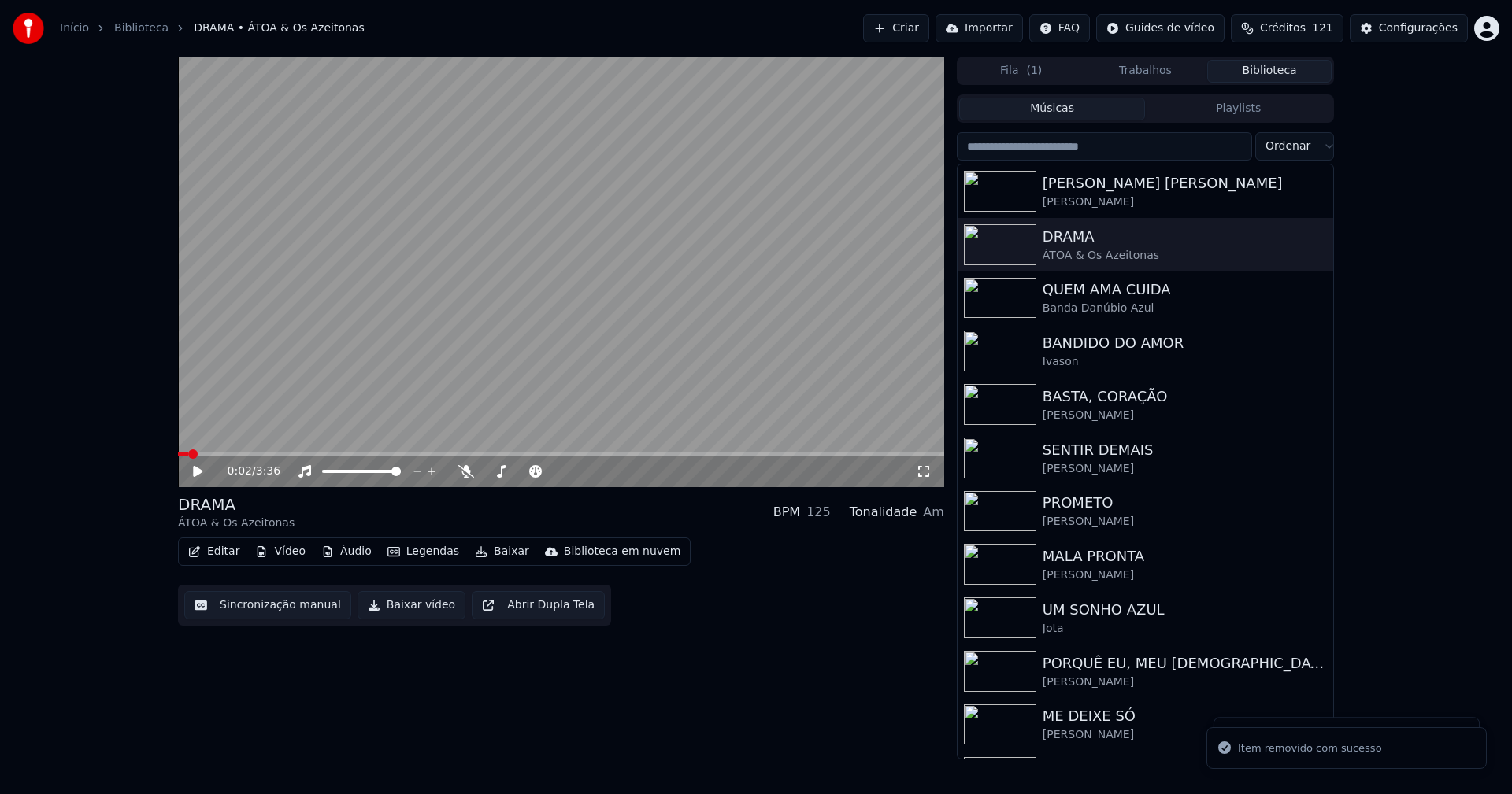
click at [284, 555] on button "Vídeo" at bounding box center [281, 551] width 63 height 22
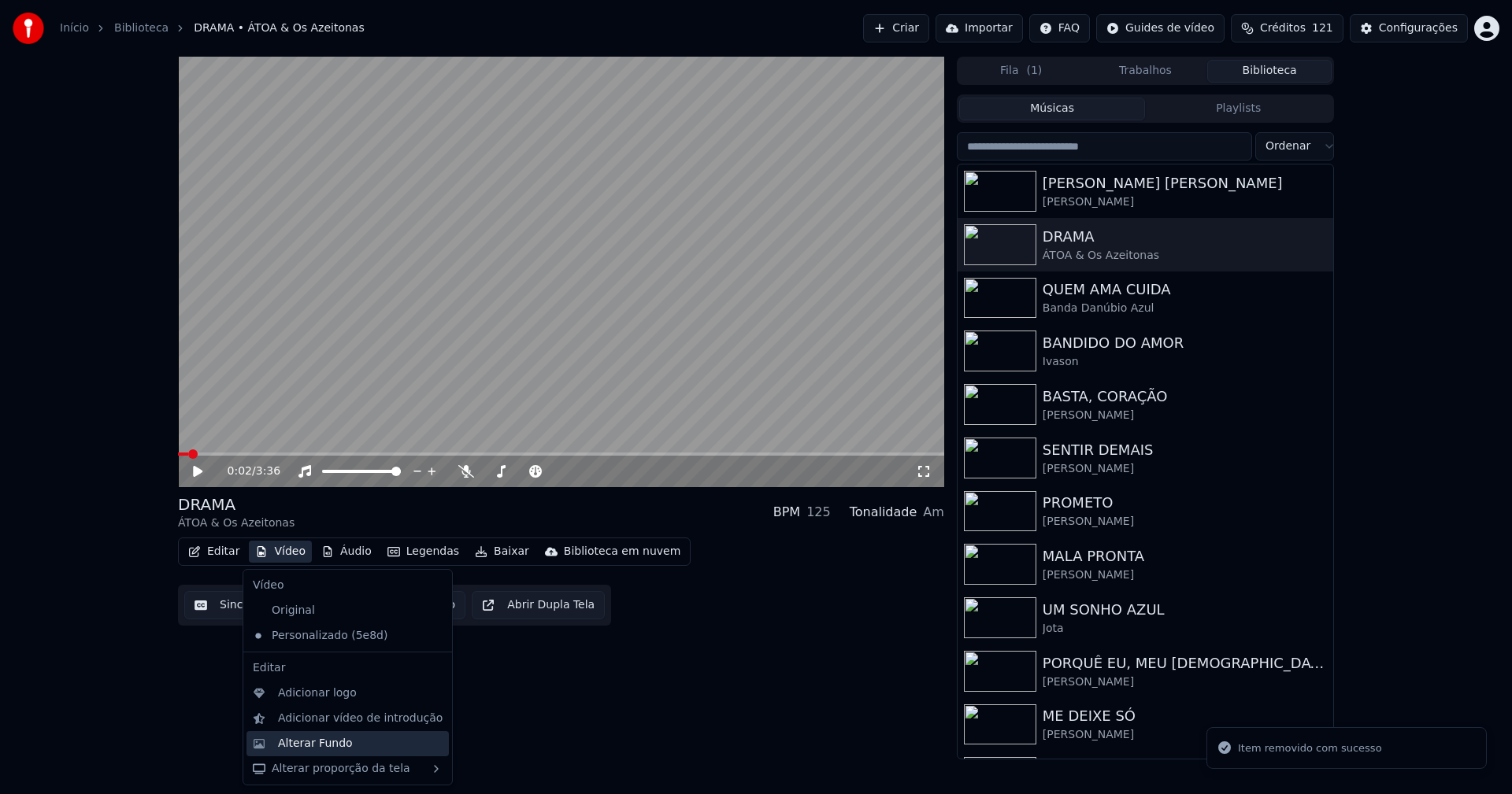
click at [331, 750] on div "Alterar Fundo" at bounding box center [315, 744] width 75 height 16
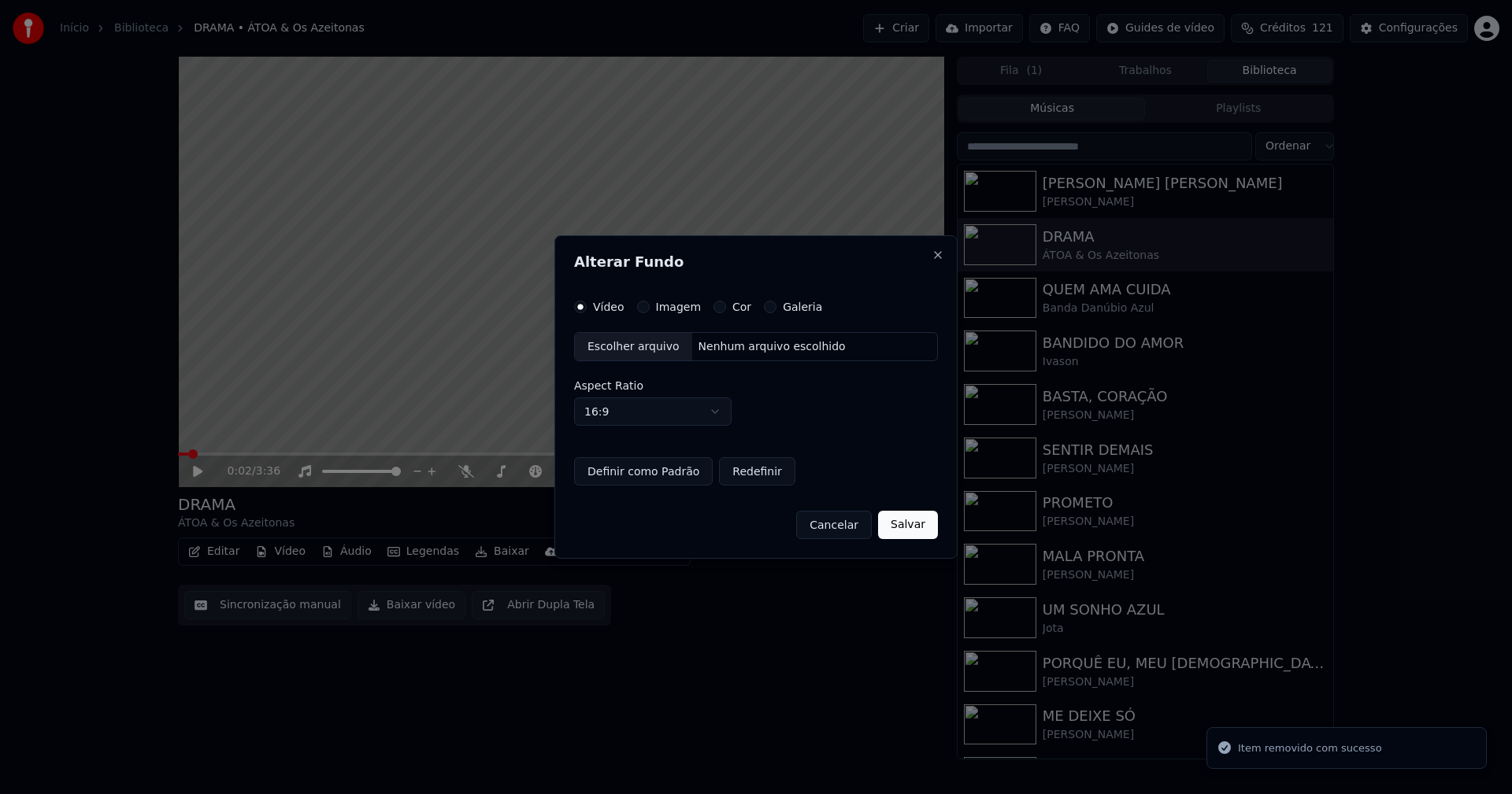
click at [645, 308] on button "Imagem" at bounding box center [644, 307] width 12 height 12
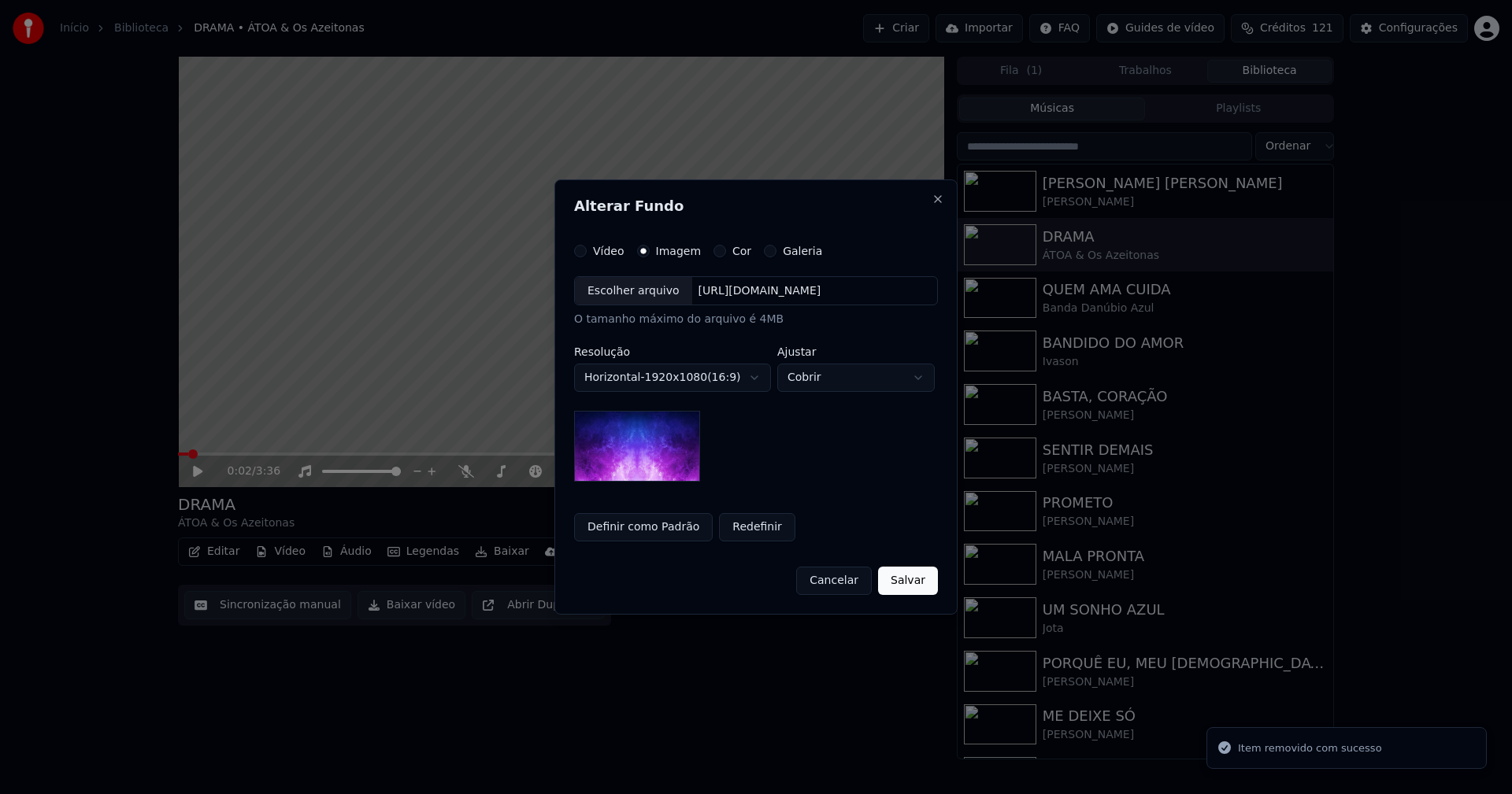
click at [632, 295] on div "Escolher arquivo" at bounding box center [633, 291] width 117 height 28
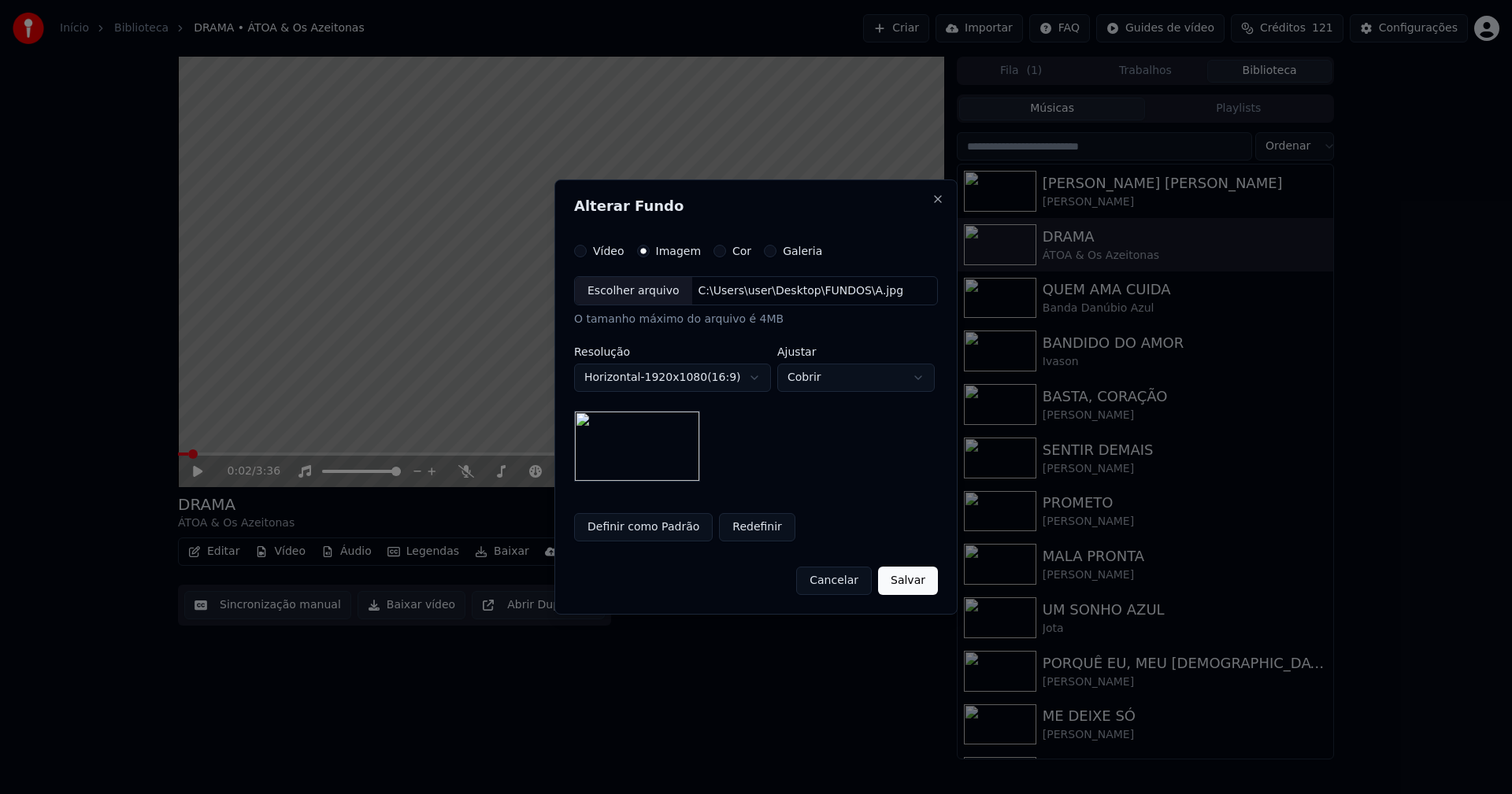
click at [905, 588] on button "Salvar" at bounding box center [908, 581] width 60 height 28
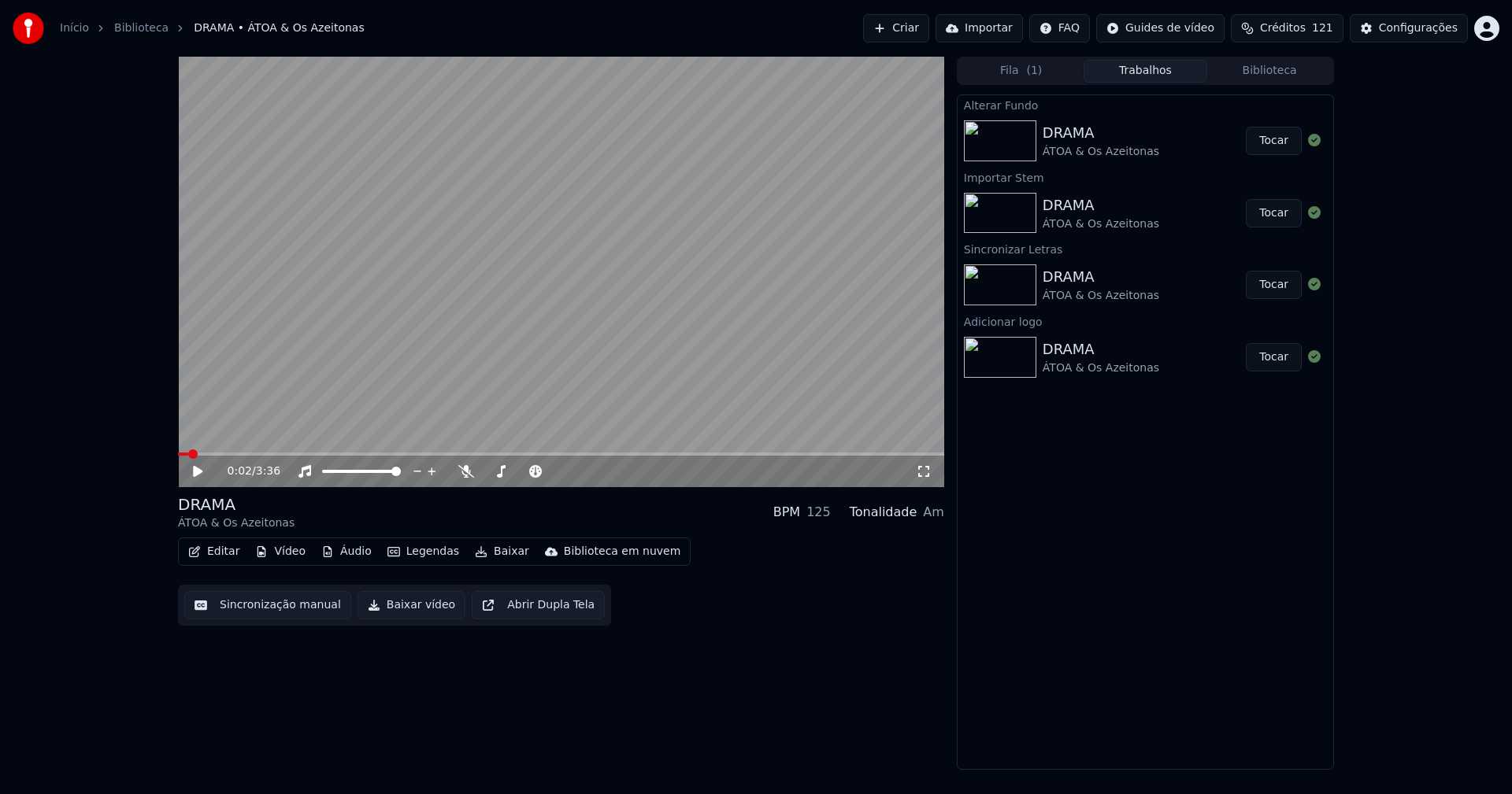
click at [290, 552] on button "Vídeo" at bounding box center [281, 551] width 63 height 22
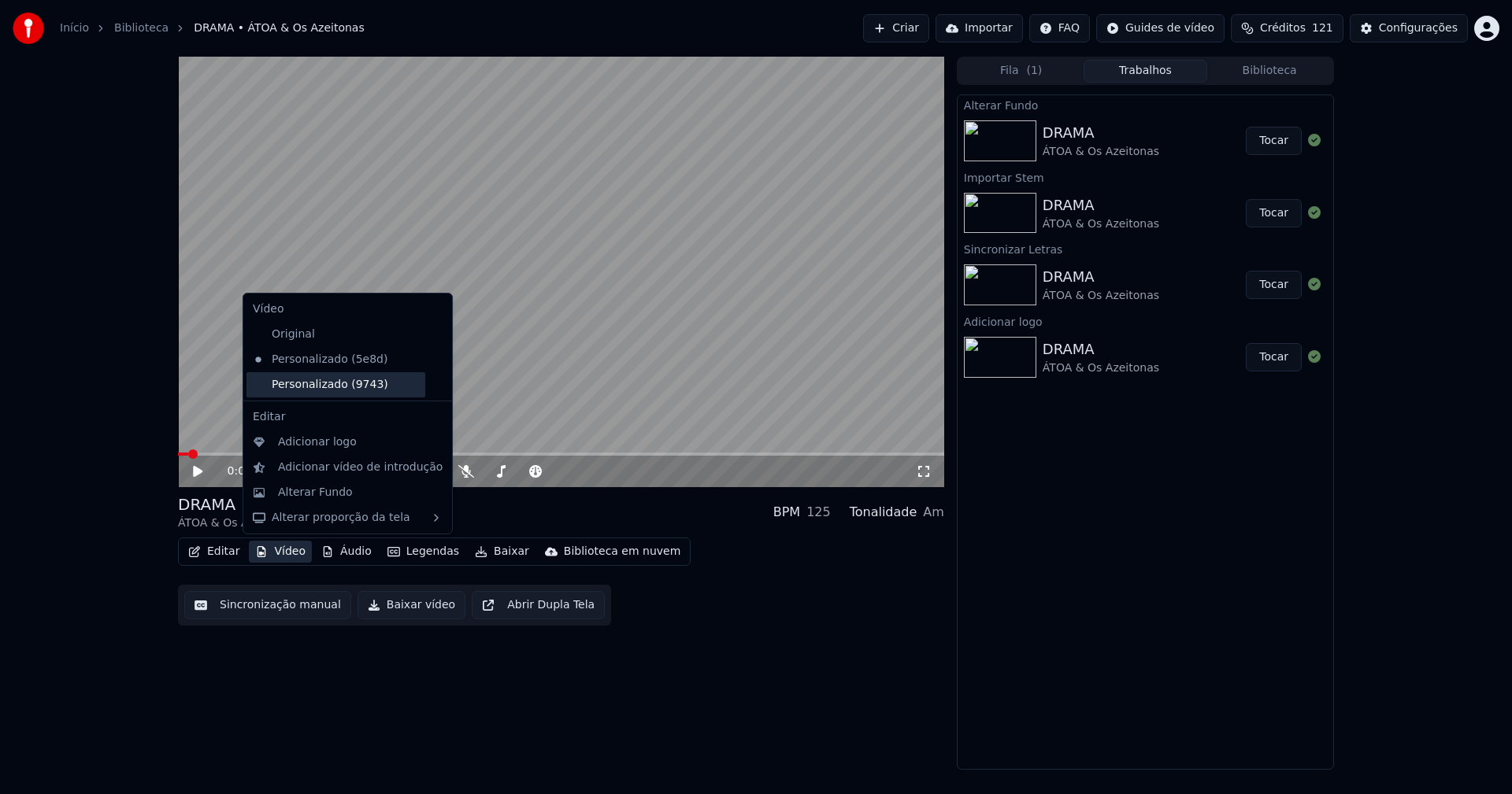
click at [317, 389] on div "Personalizado (9743)" at bounding box center [336, 385] width 179 height 26
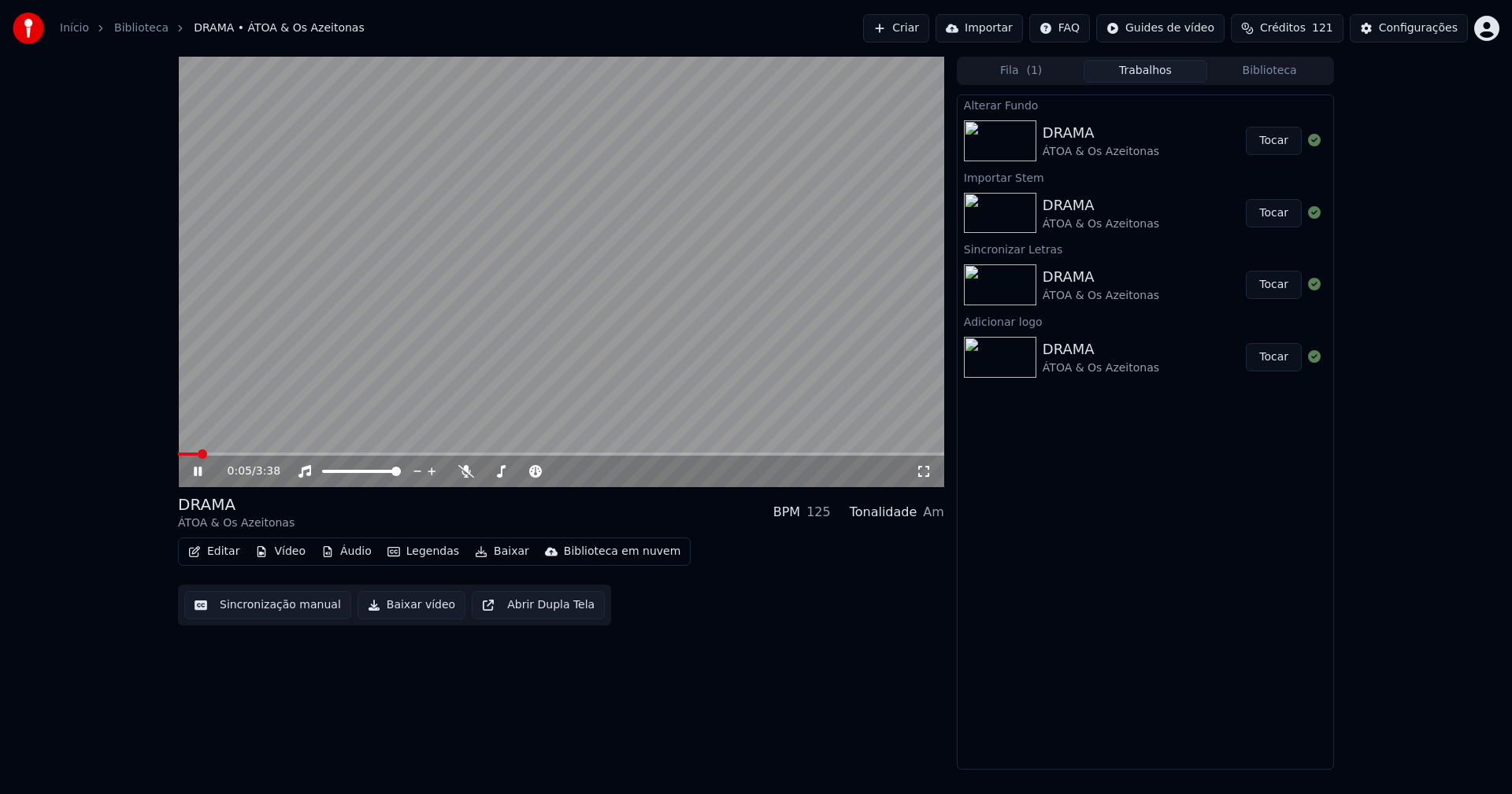
click at [278, 555] on button "Vídeo" at bounding box center [281, 551] width 63 height 22
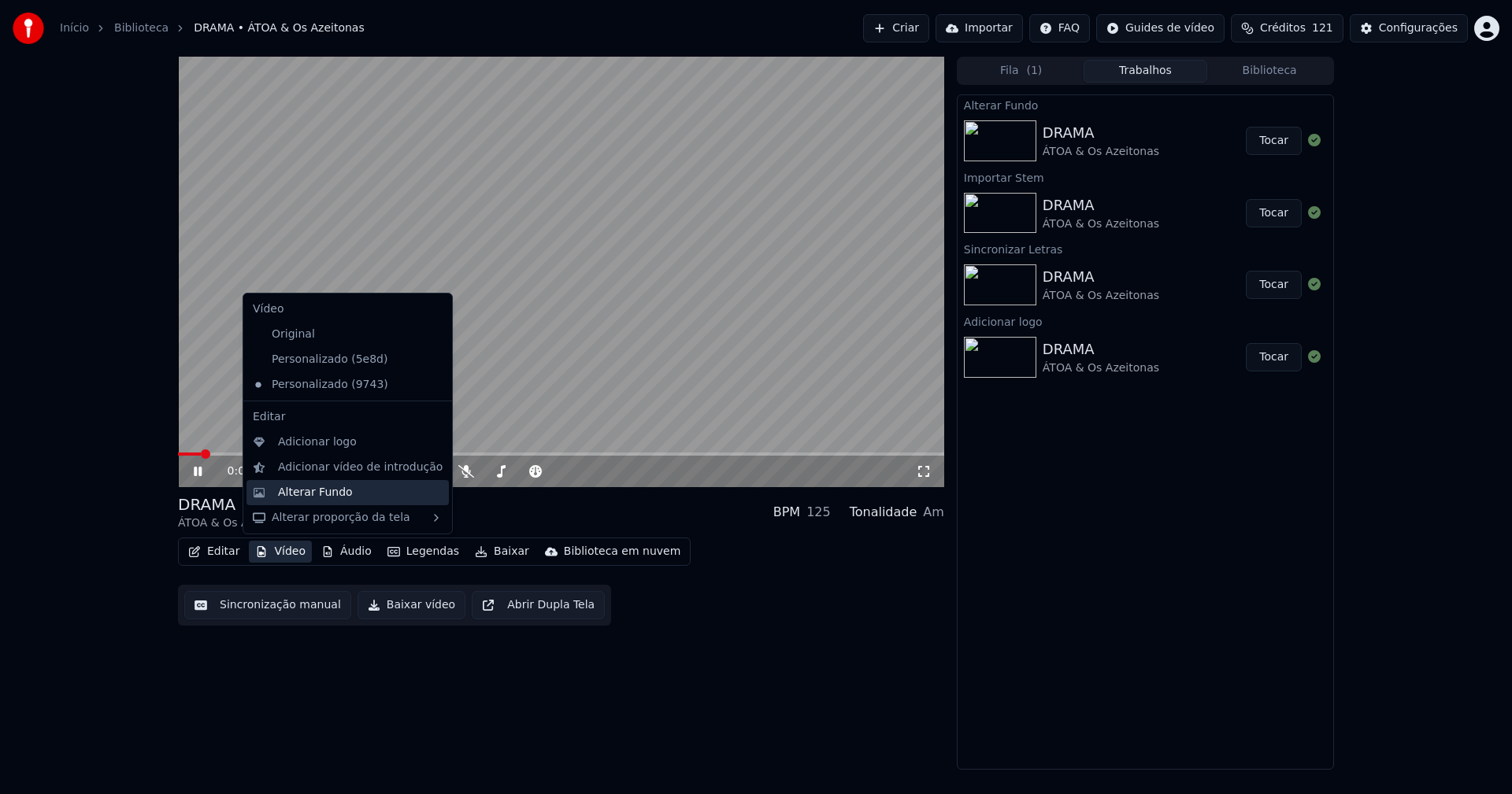
click at [306, 490] on div "Alterar Fundo" at bounding box center [315, 493] width 75 height 16
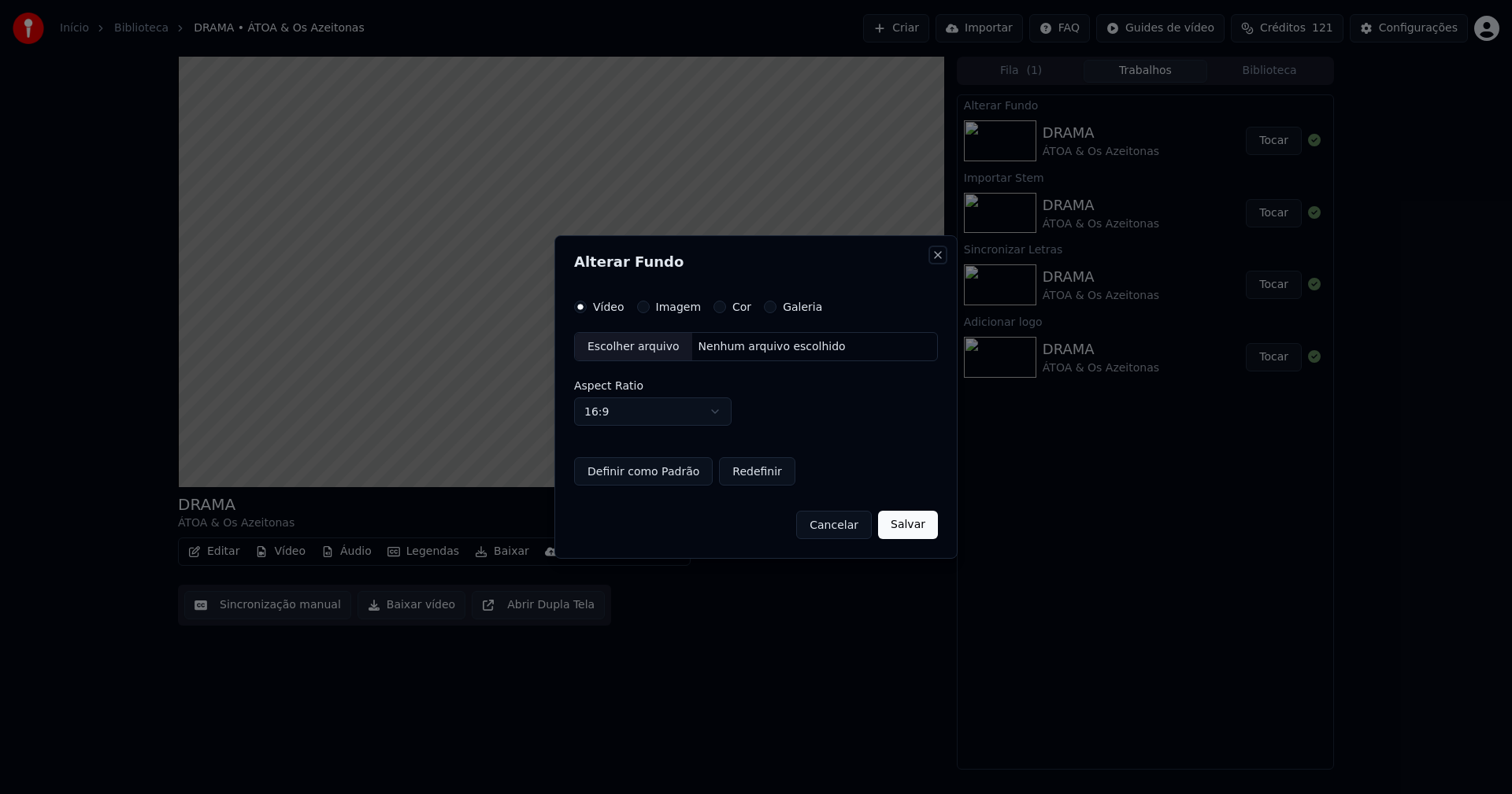
click at [939, 256] on button "Close" at bounding box center [938, 255] width 12 height 12
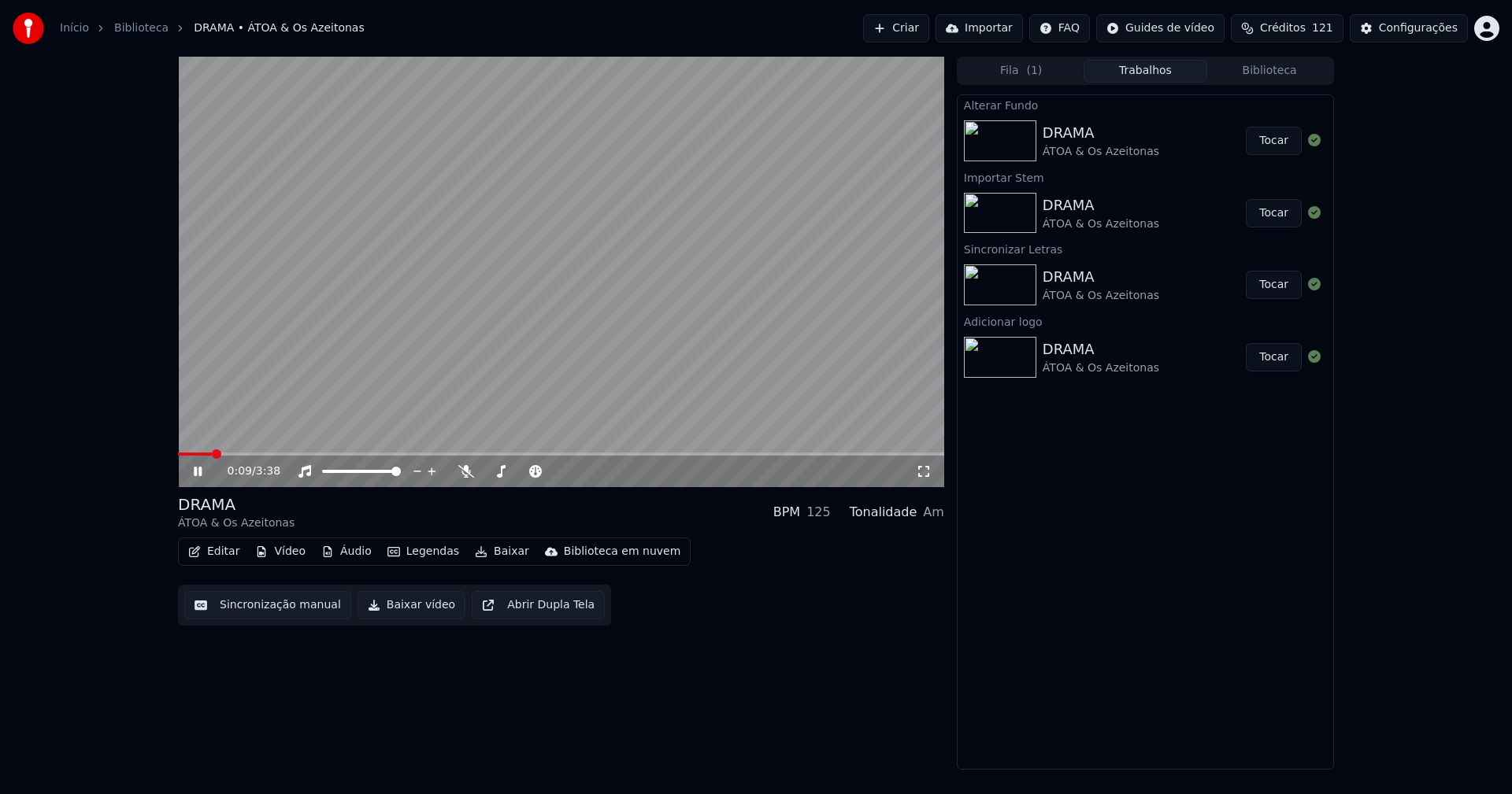
click at [288, 553] on button "Vídeo" at bounding box center [281, 551] width 63 height 22
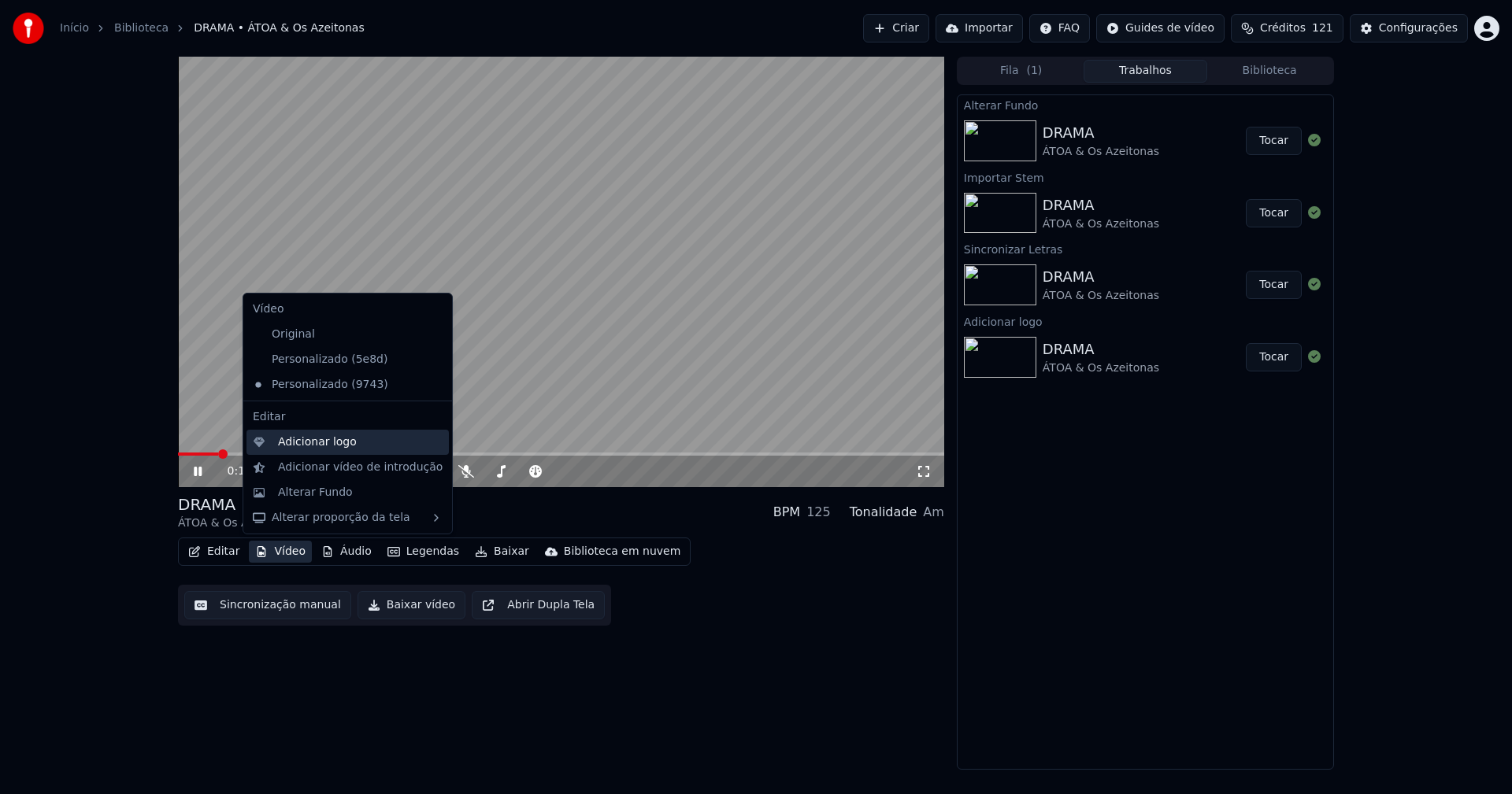
click at [331, 438] on div "Adicionar logo" at bounding box center [317, 443] width 78 height 16
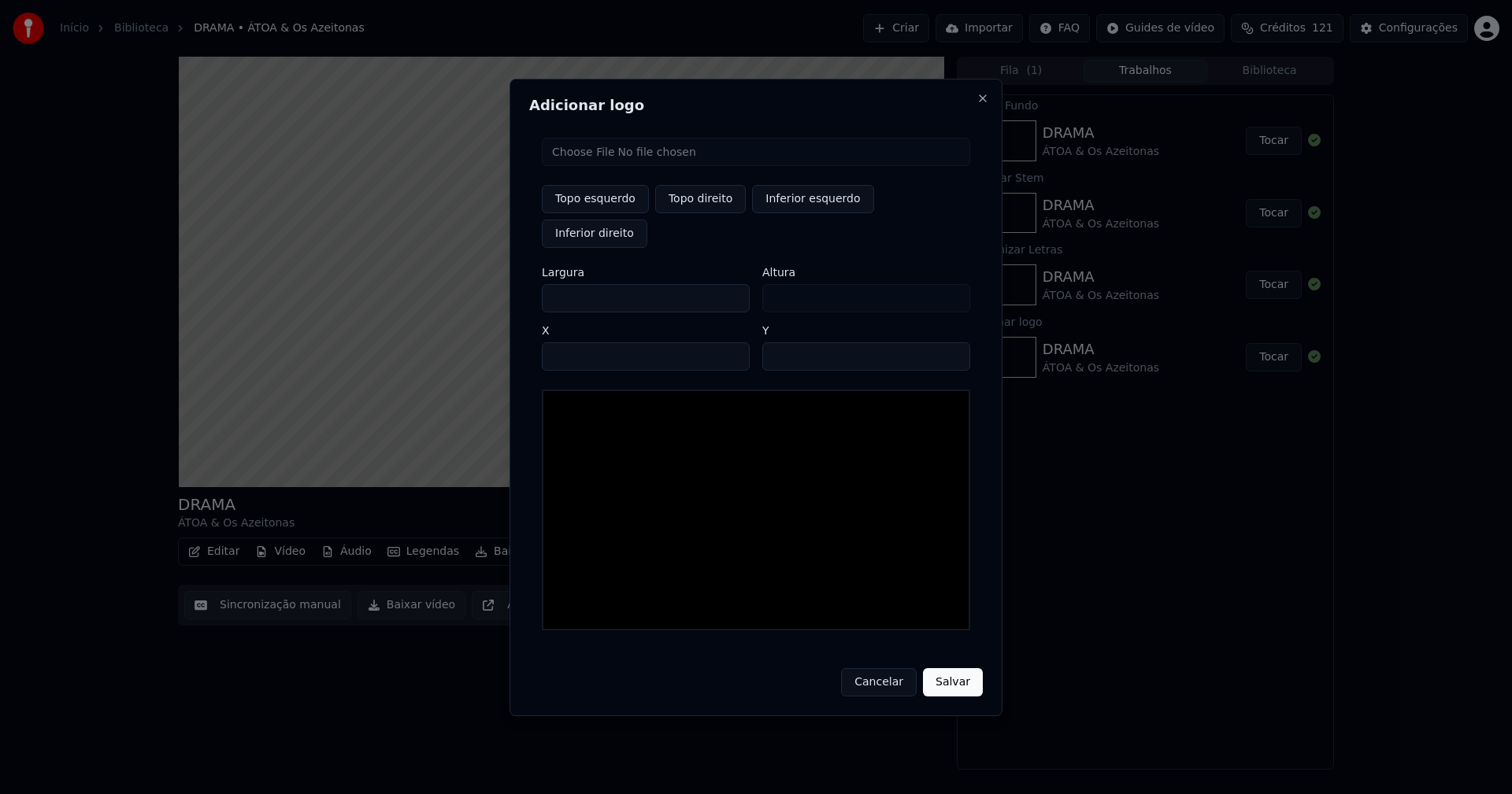
click at [589, 166] on input "file" at bounding box center [756, 152] width 429 height 28
type input "**********"
type input "***"
click at [713, 212] on button "Topo direito" at bounding box center [700, 199] width 91 height 28
type input "****"
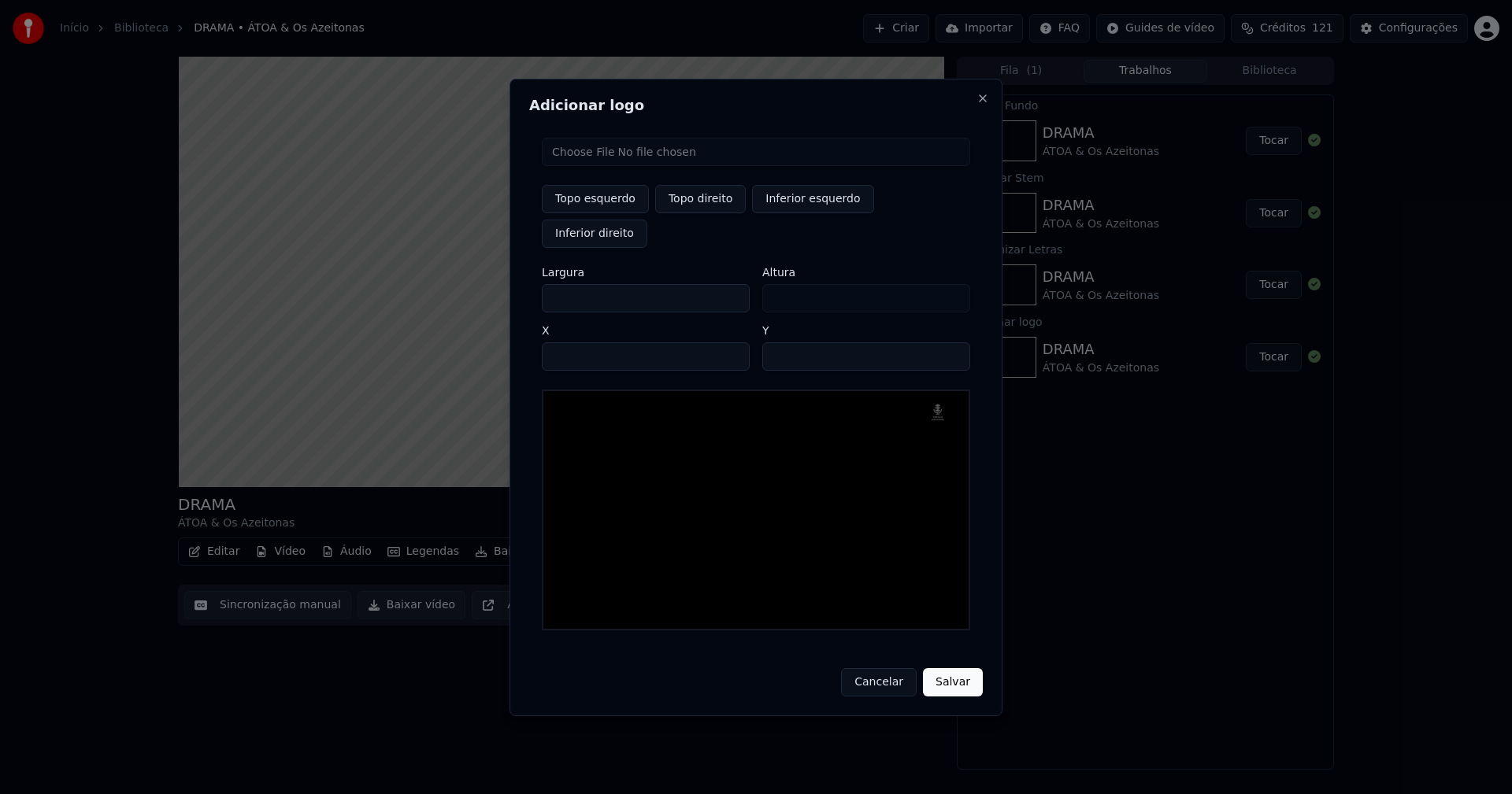
drag, startPoint x: 569, startPoint y: 281, endPoint x: 471, endPoint y: 283, distance: 98.0
click at [471, 283] on body "Início Biblioteca DRAMA • ÁTOA & Os Azeitonas Criar Importar FAQ Guides de víde…" at bounding box center [756, 397] width 1512 height 794
type input "**"
type input "***"
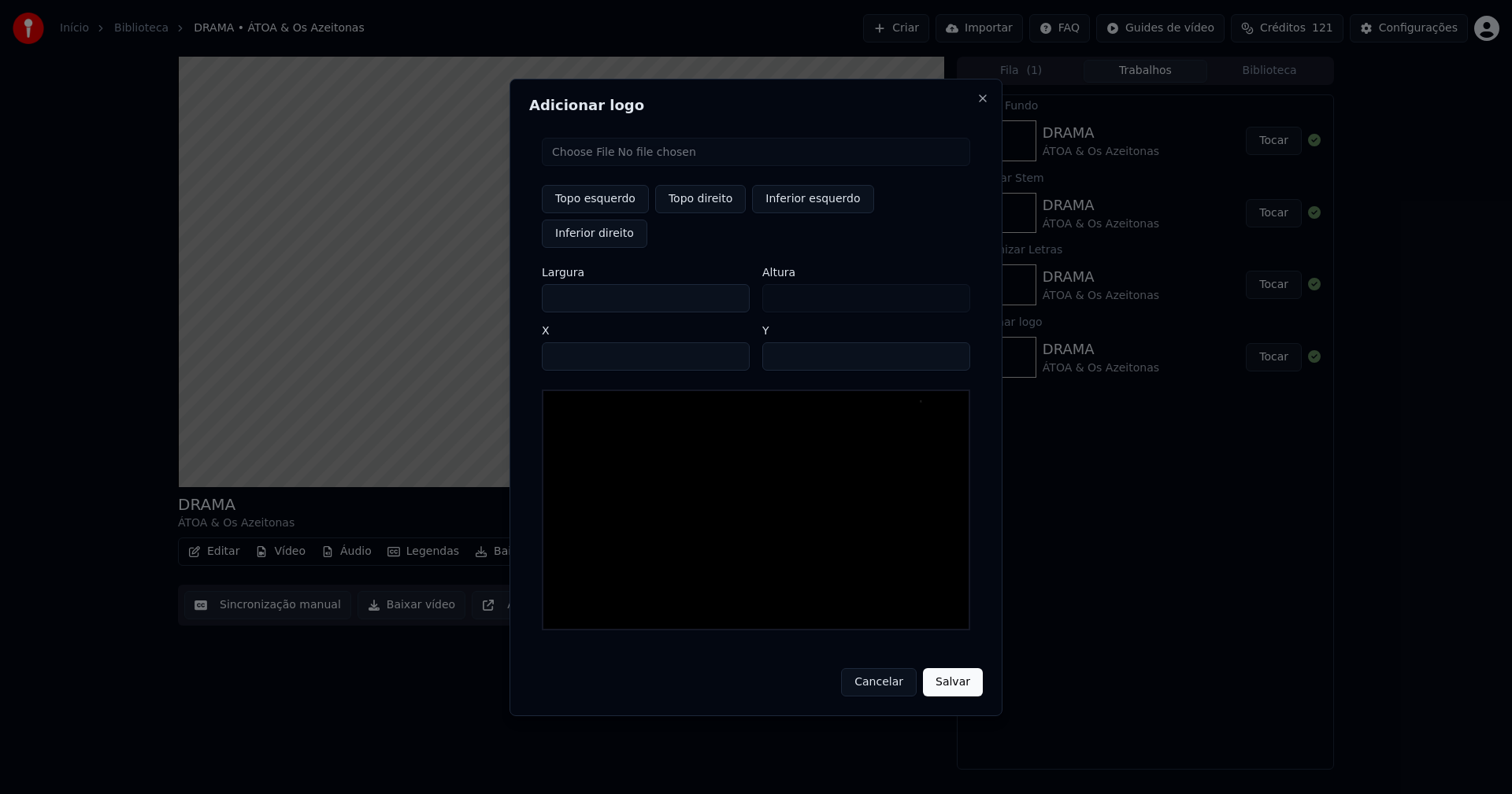
type input "***"
click at [574, 342] on input "****" at bounding box center [645, 357] width 208 height 28
type input "****"
click at [948, 342] on input "**" at bounding box center [867, 357] width 208 height 28
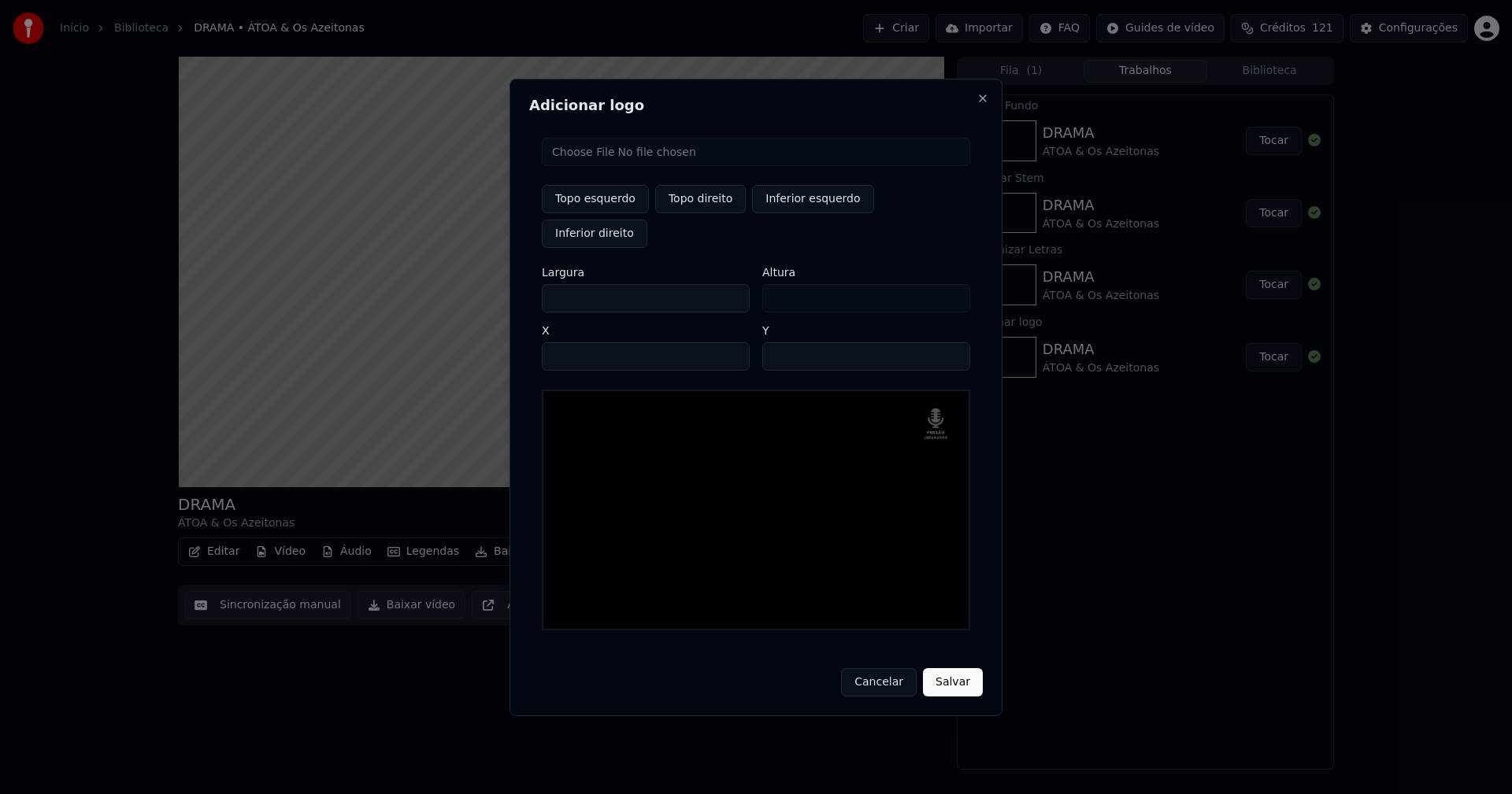
click at [948, 342] on input "**" at bounding box center [867, 357] width 208 height 28
type input "**"
click at [948, 342] on input "**" at bounding box center [867, 357] width 208 height 28
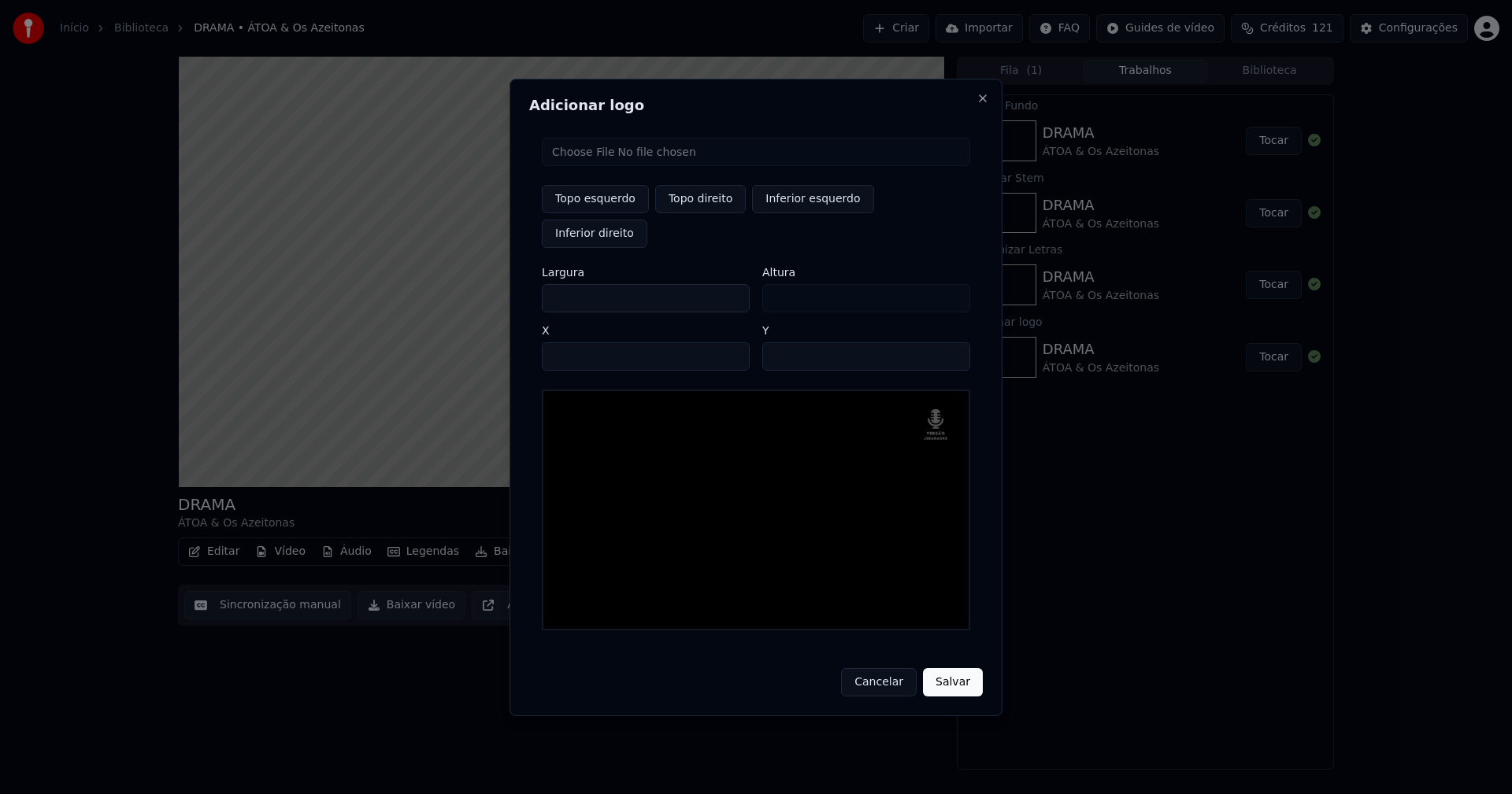
click at [947, 668] on button "Salvar" at bounding box center [953, 682] width 60 height 28
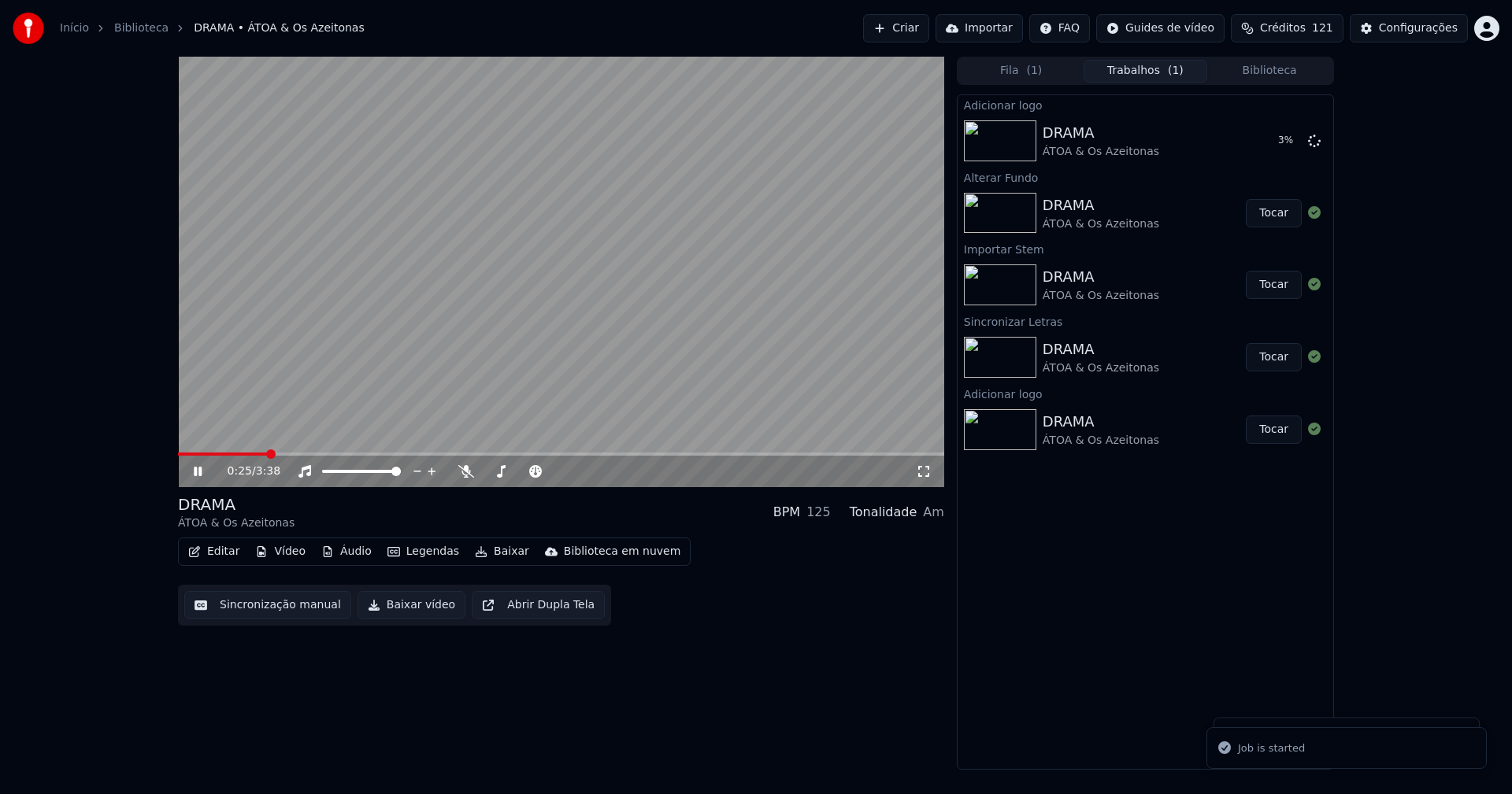
click at [919, 471] on icon at bounding box center [924, 472] width 16 height 12
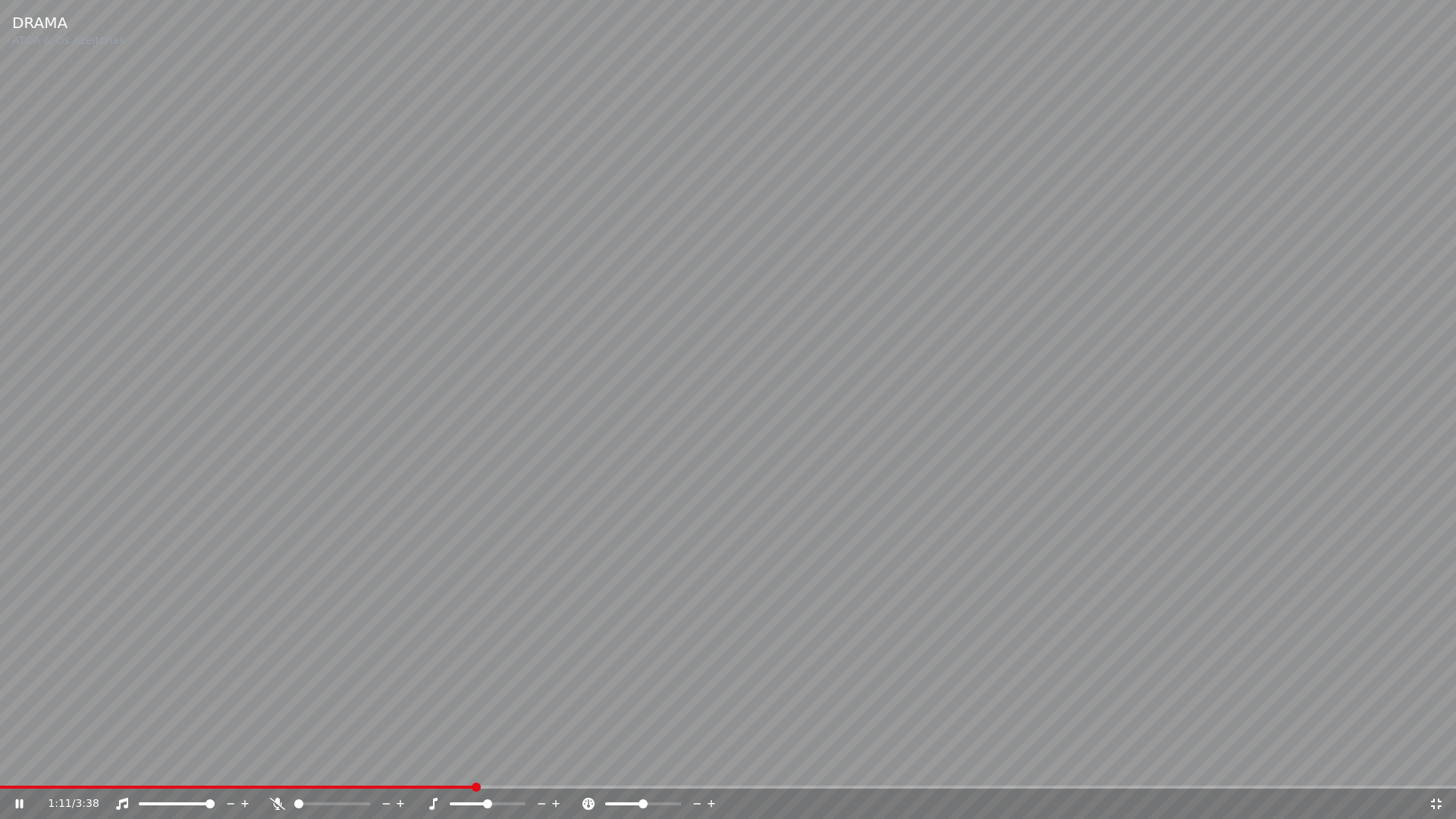
click at [1439, 764] on icon at bounding box center [1436, 804] width 11 height 11
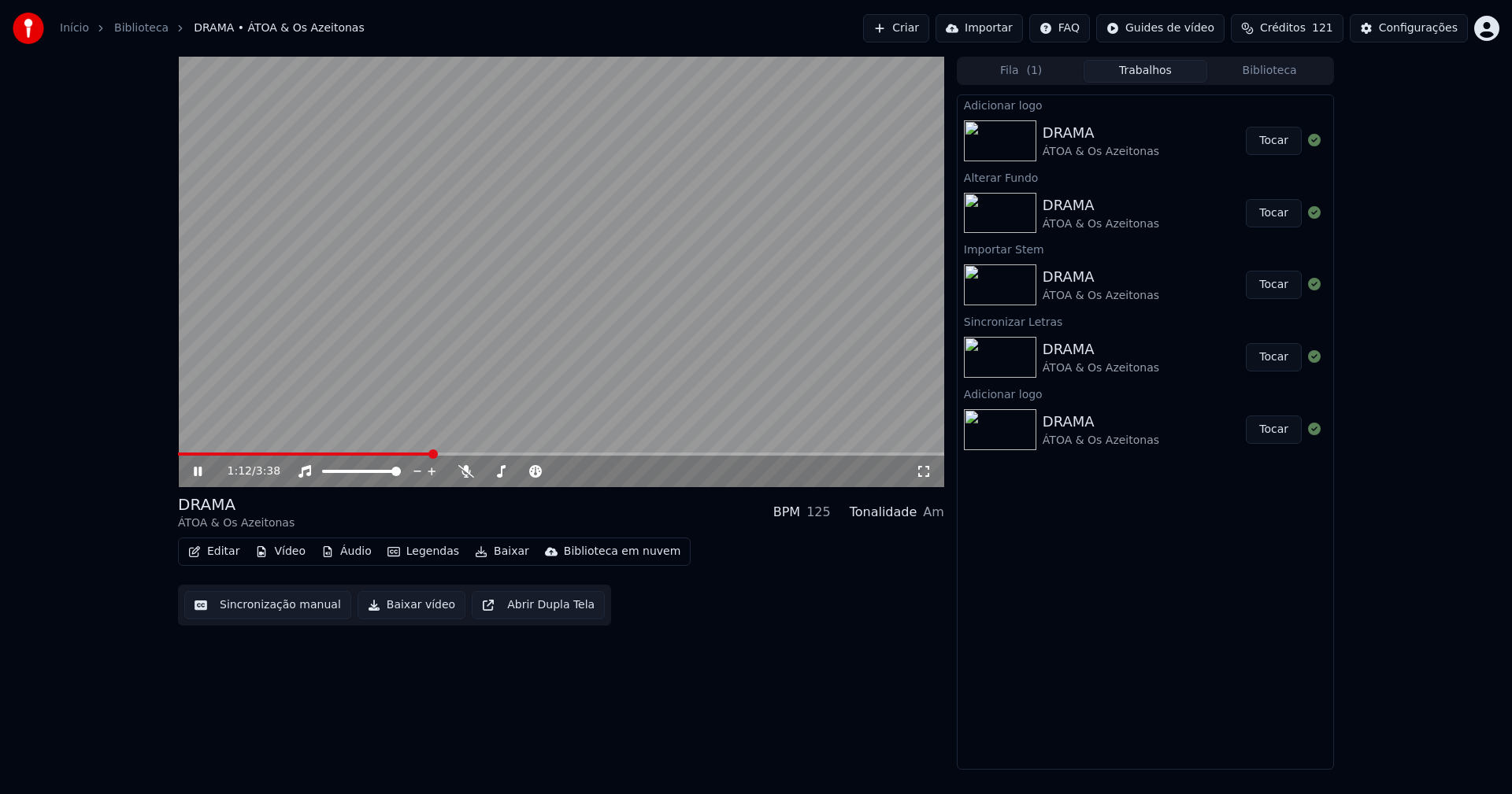
click at [1285, 149] on button "Tocar" at bounding box center [1273, 141] width 55 height 28
click at [200, 469] on icon at bounding box center [197, 471] width 8 height 10
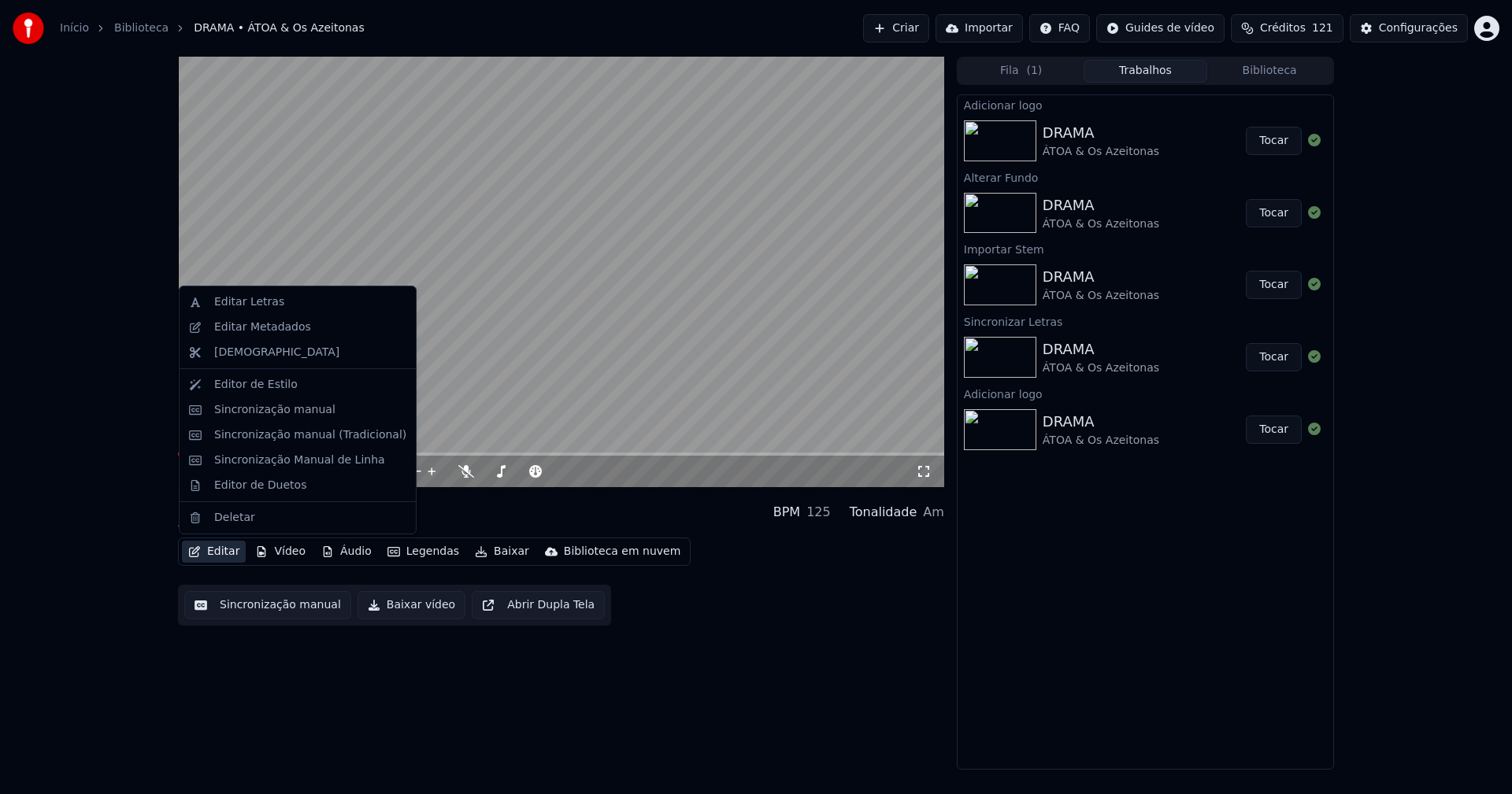
click at [225, 557] on button "Editar" at bounding box center [214, 551] width 63 height 22
click at [302, 433] on div "Sincronização manual (Tradicional)" at bounding box center [310, 436] width 192 height 16
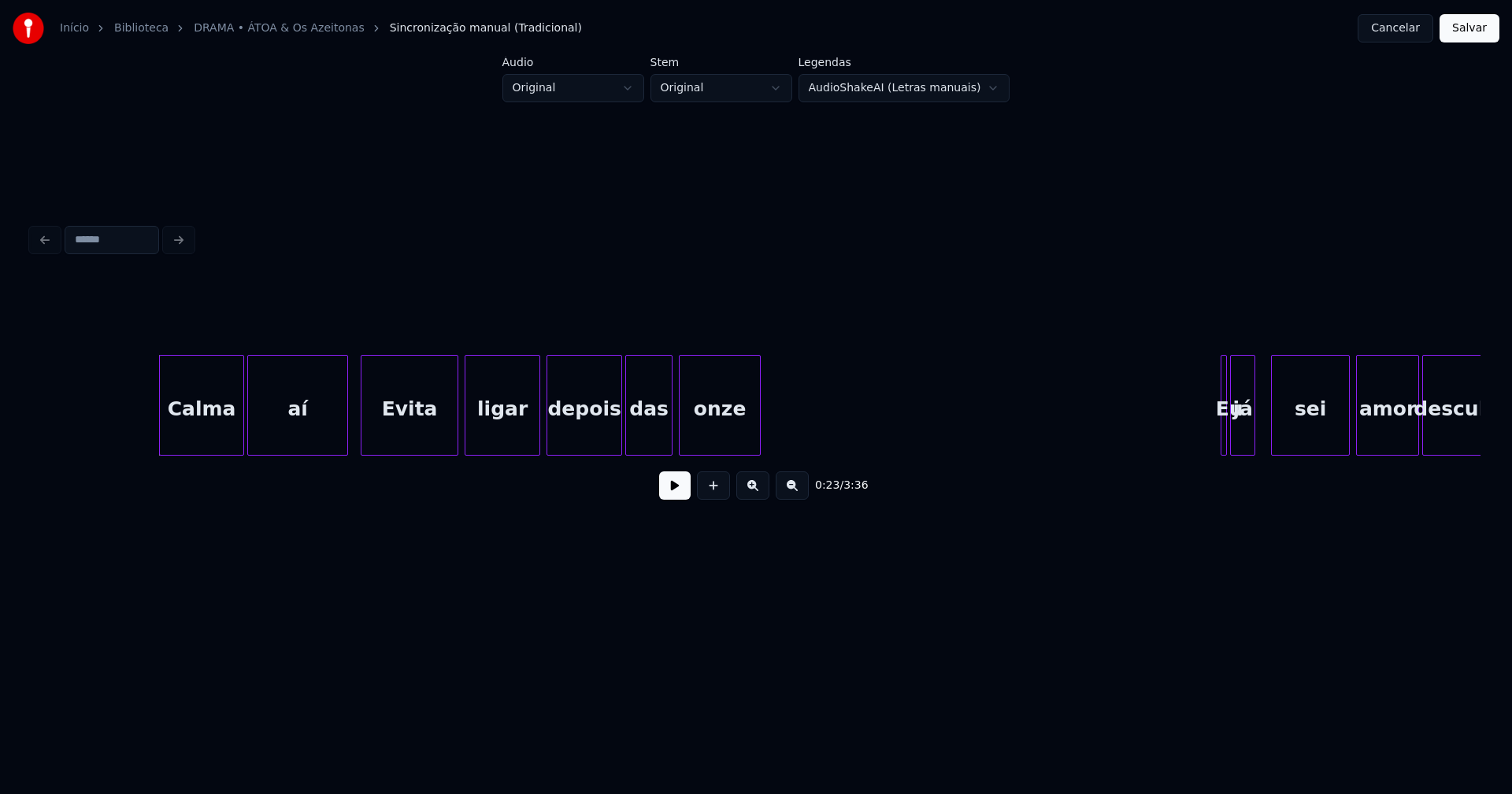
scroll to position [0, 3538]
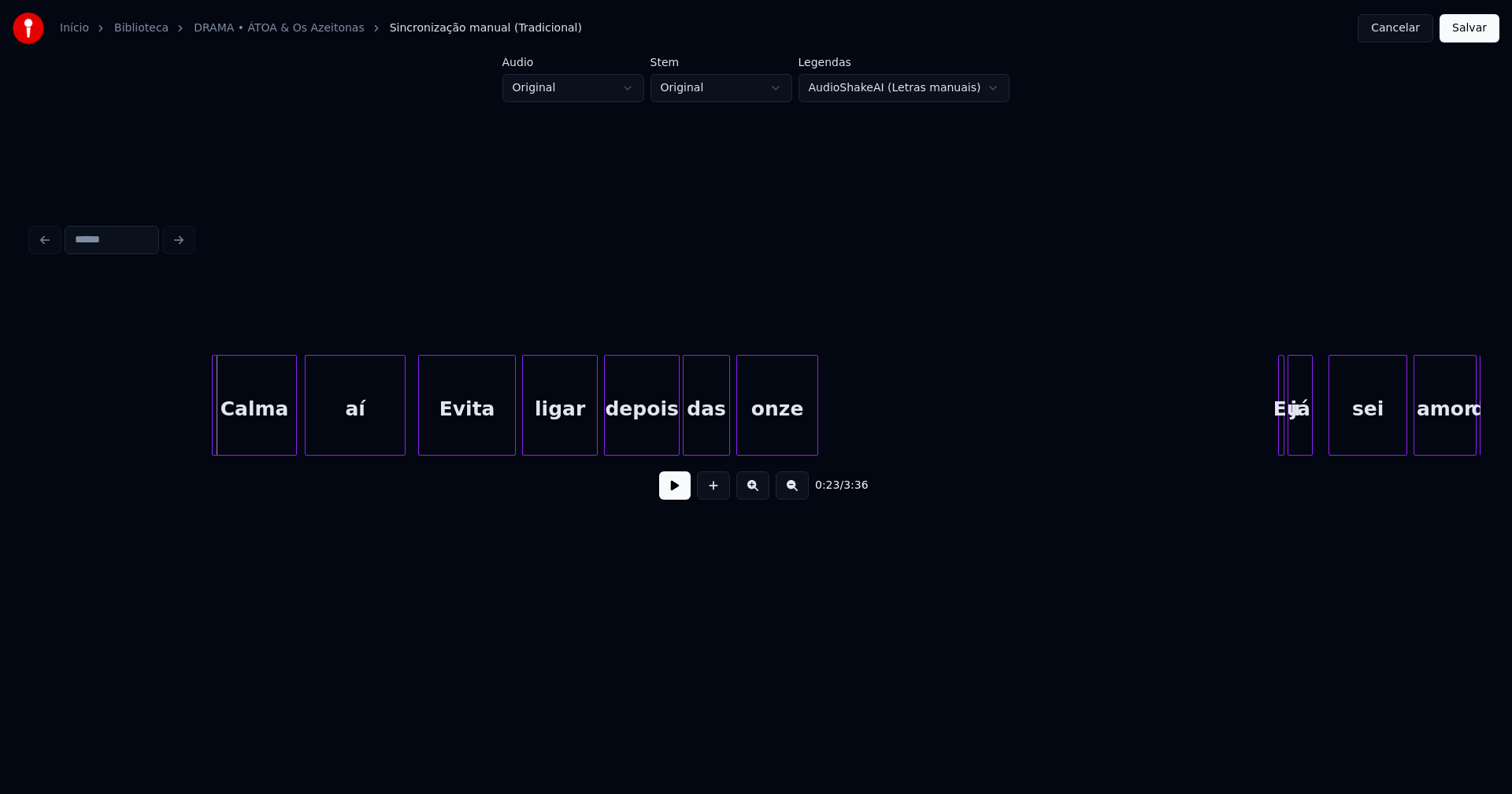
click at [269, 425] on div "Calma" at bounding box center [254, 409] width 84 height 107
click at [386, 451] on div "Calma aí Evita ligar depois das onze Eu já sei amor desculpa" at bounding box center [756, 405] width 1449 height 100
click at [488, 429] on div "Evita" at bounding box center [462, 409] width 96 height 107
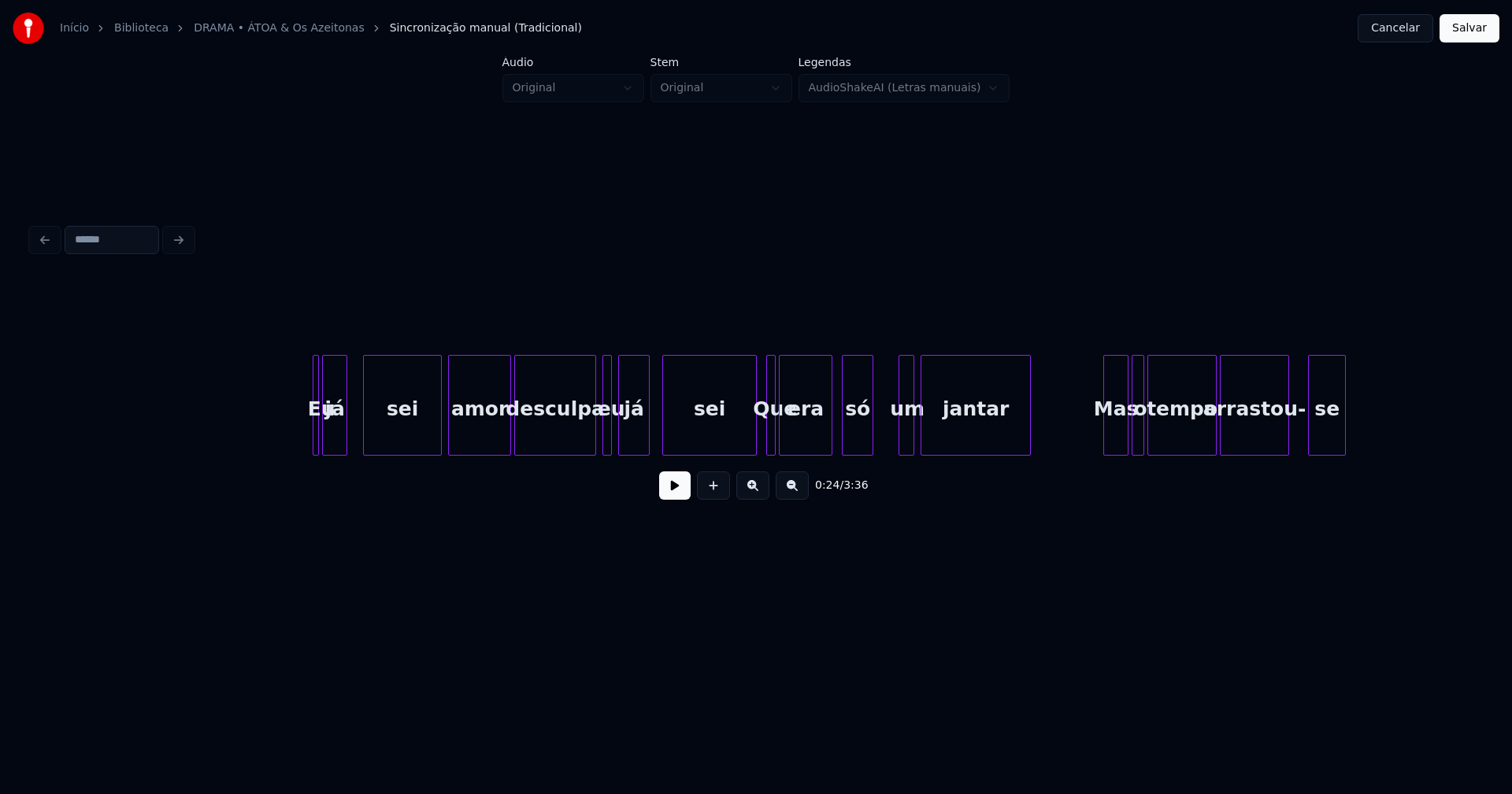
scroll to position [0, 4523]
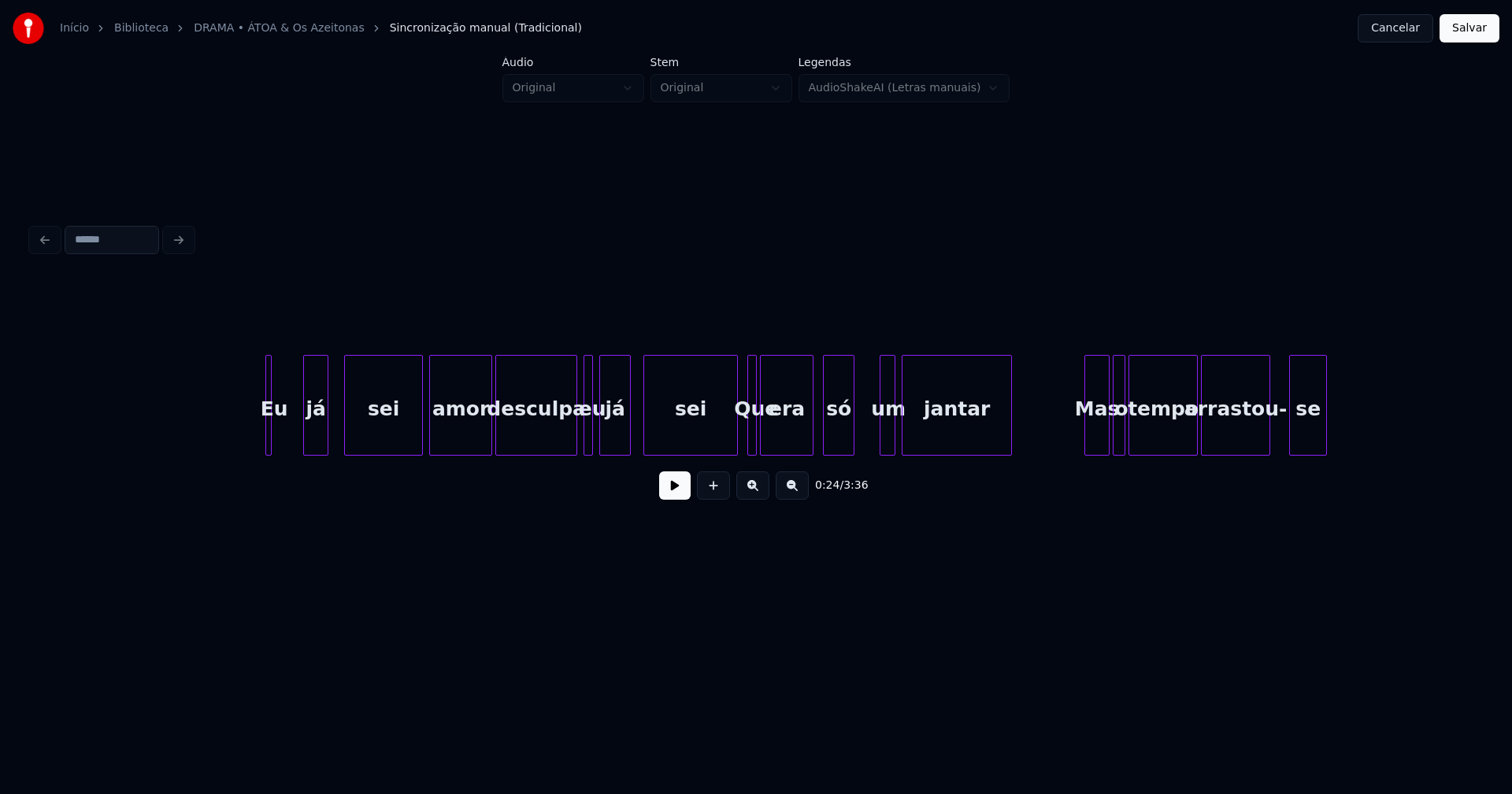
click at [265, 437] on div "Eu" at bounding box center [268, 405] width 6 height 100
click at [289, 429] on div at bounding box center [289, 405] width 4 height 99
click at [308, 436] on div "já" at bounding box center [309, 409] width 24 height 107
click at [553, 447] on div at bounding box center [552, 405] width 4 height 99
click at [572, 436] on div at bounding box center [573, 405] width 4 height 99
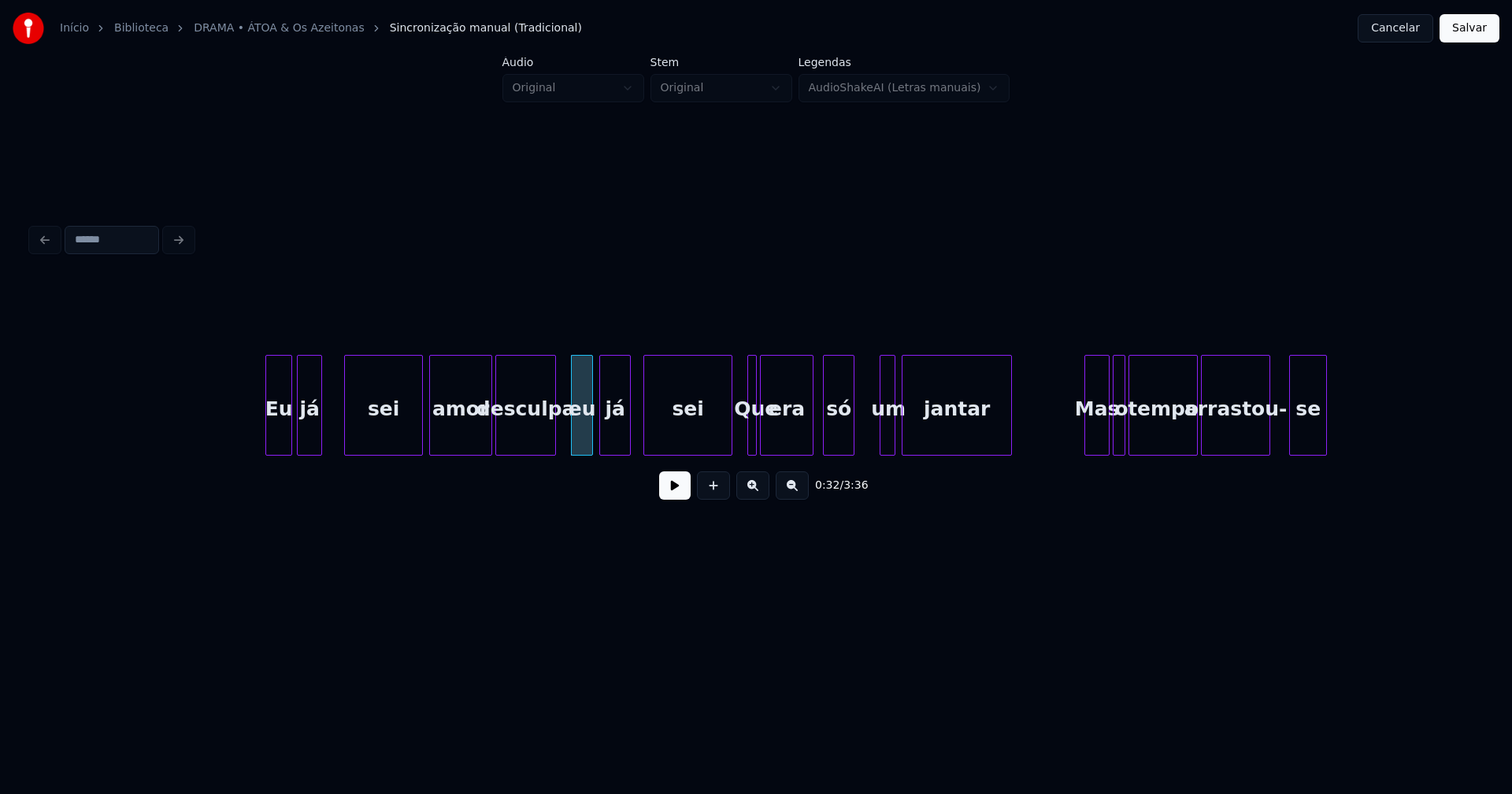
click at [728, 432] on div at bounding box center [728, 405] width 4 height 99
click at [744, 436] on div at bounding box center [745, 405] width 4 height 99
click at [841, 444] on div "só" at bounding box center [842, 409] width 30 height 107
click at [868, 437] on div at bounding box center [868, 405] width 4 height 99
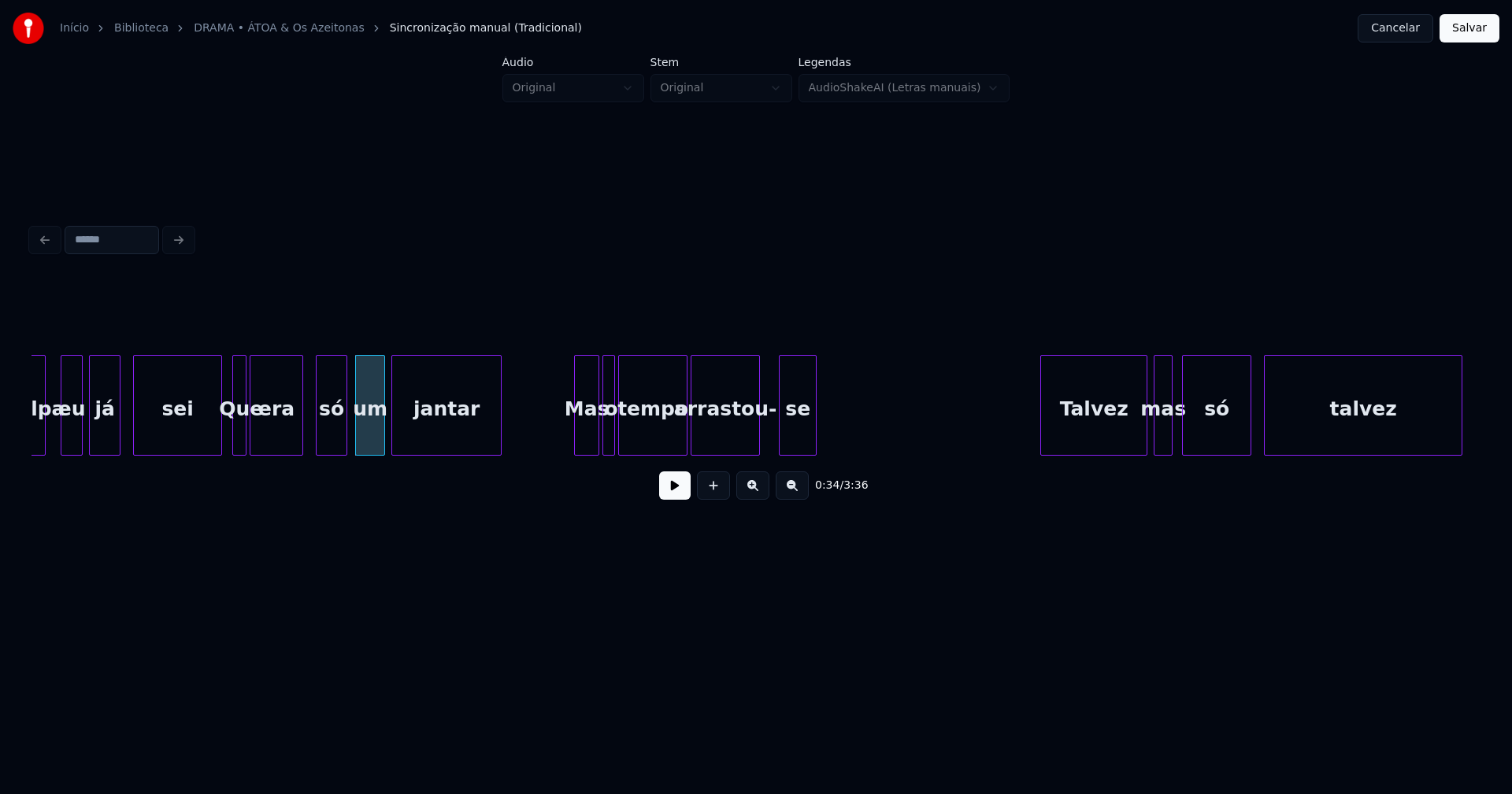
scroll to position [0, 5109]
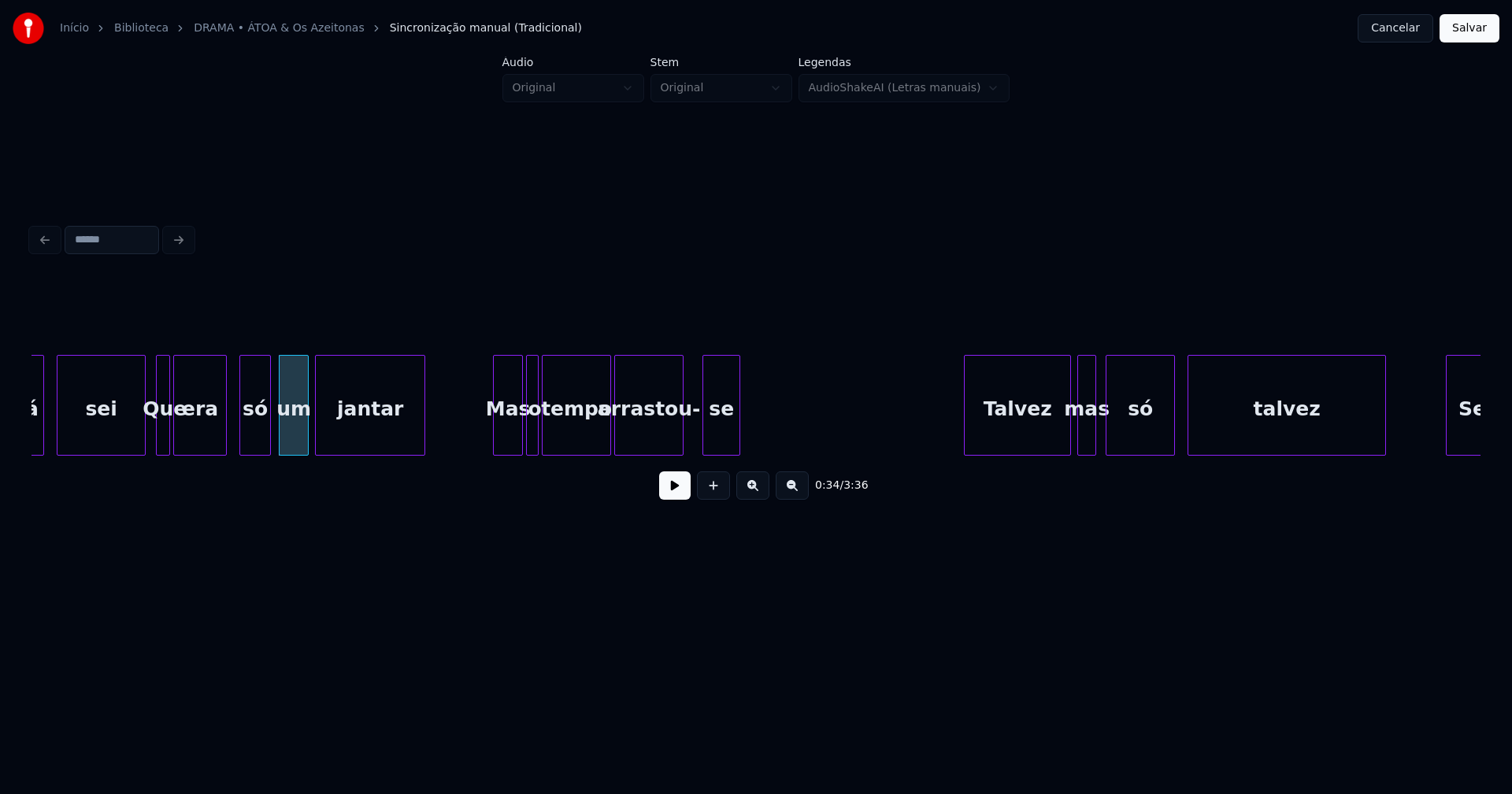
click at [496, 441] on div at bounding box center [496, 405] width 4 height 99
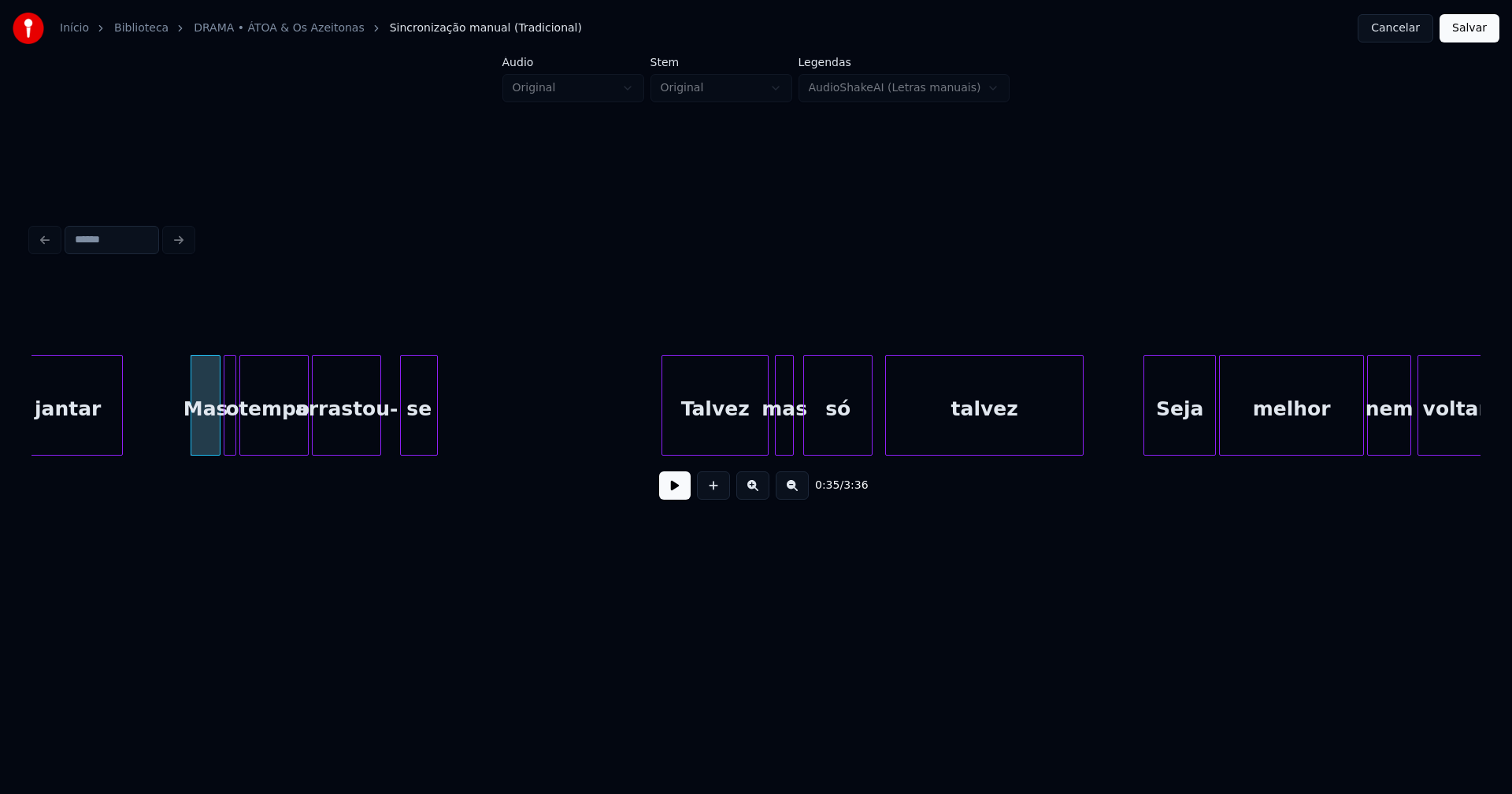
scroll to position [0, 5469]
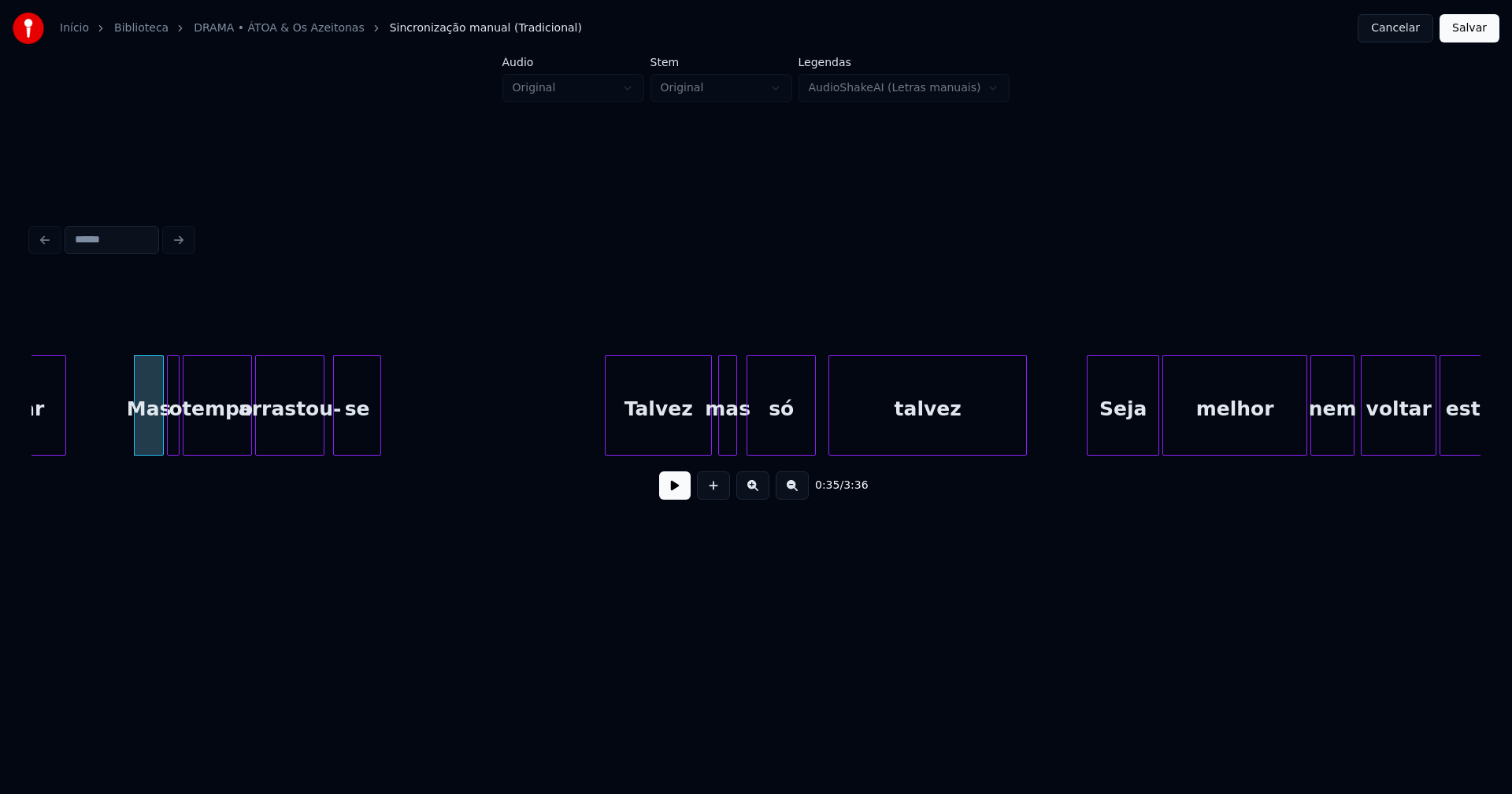
click at [335, 439] on div at bounding box center [336, 405] width 4 height 99
click at [758, 436] on div at bounding box center [759, 405] width 4 height 99
click at [751, 425] on div at bounding box center [750, 405] width 4 height 99
click at [601, 433] on div at bounding box center [603, 405] width 4 height 99
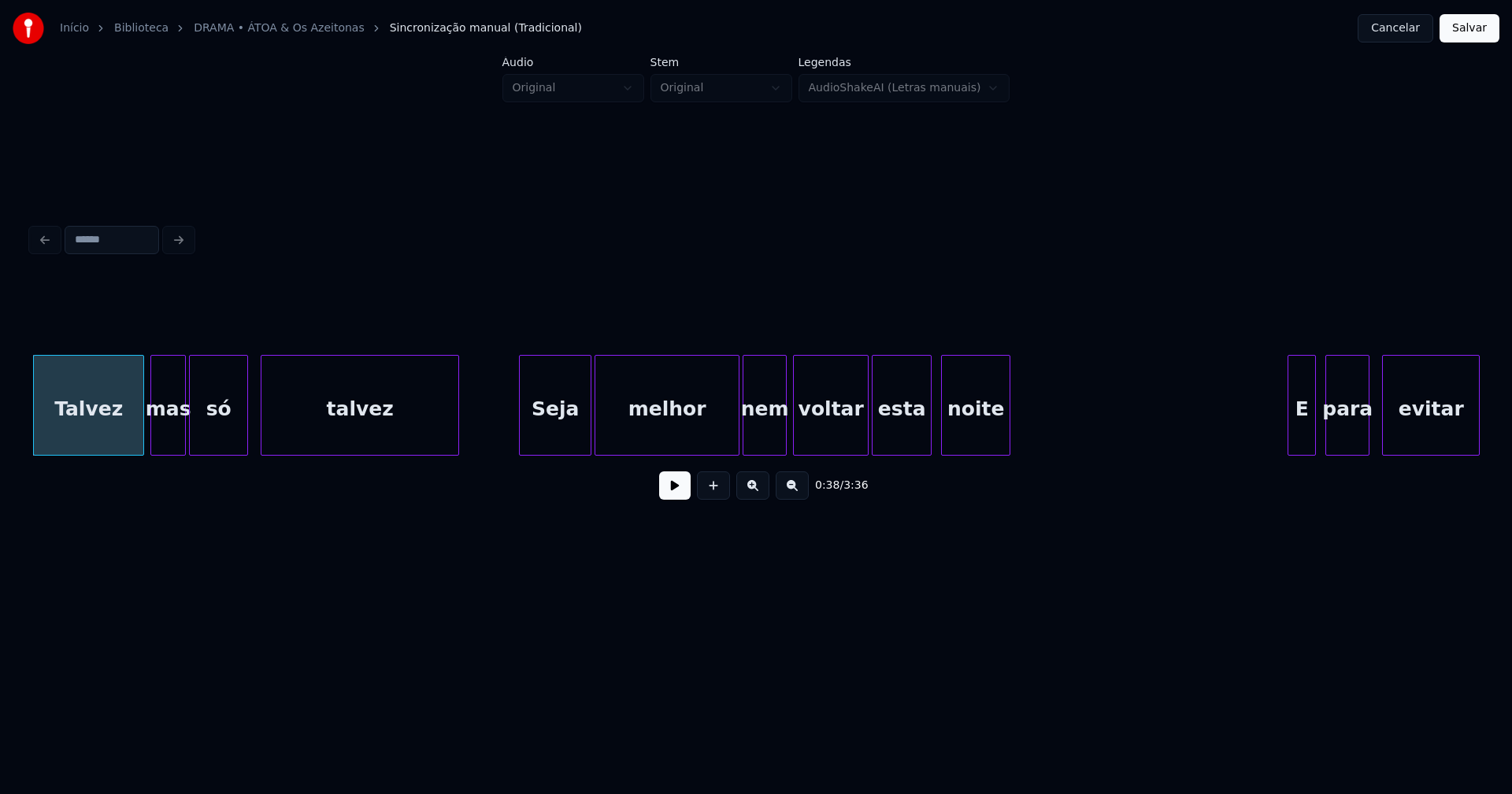
scroll to position [0, 6055]
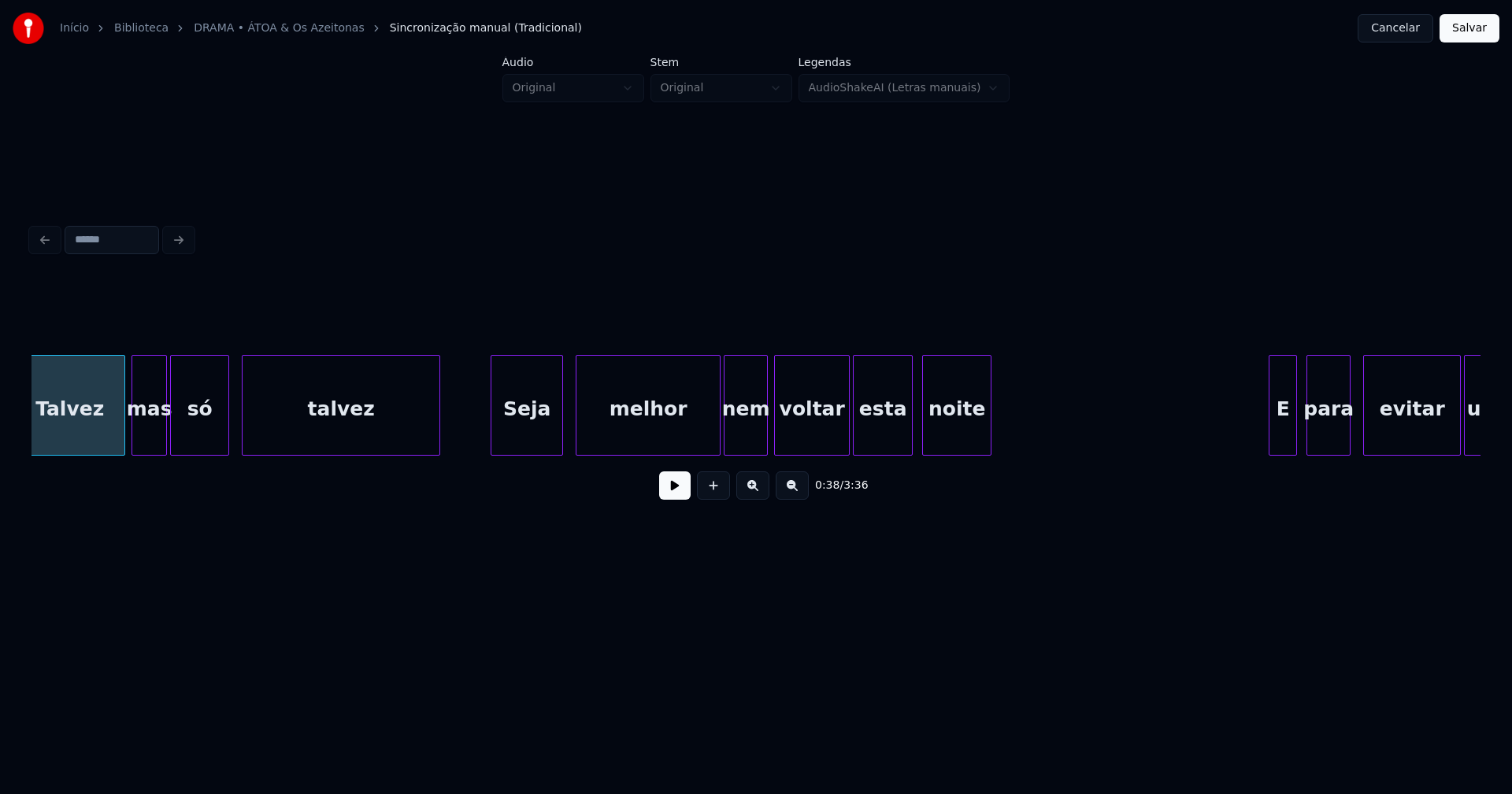
click at [529, 432] on div "Seja" at bounding box center [527, 409] width 70 height 107
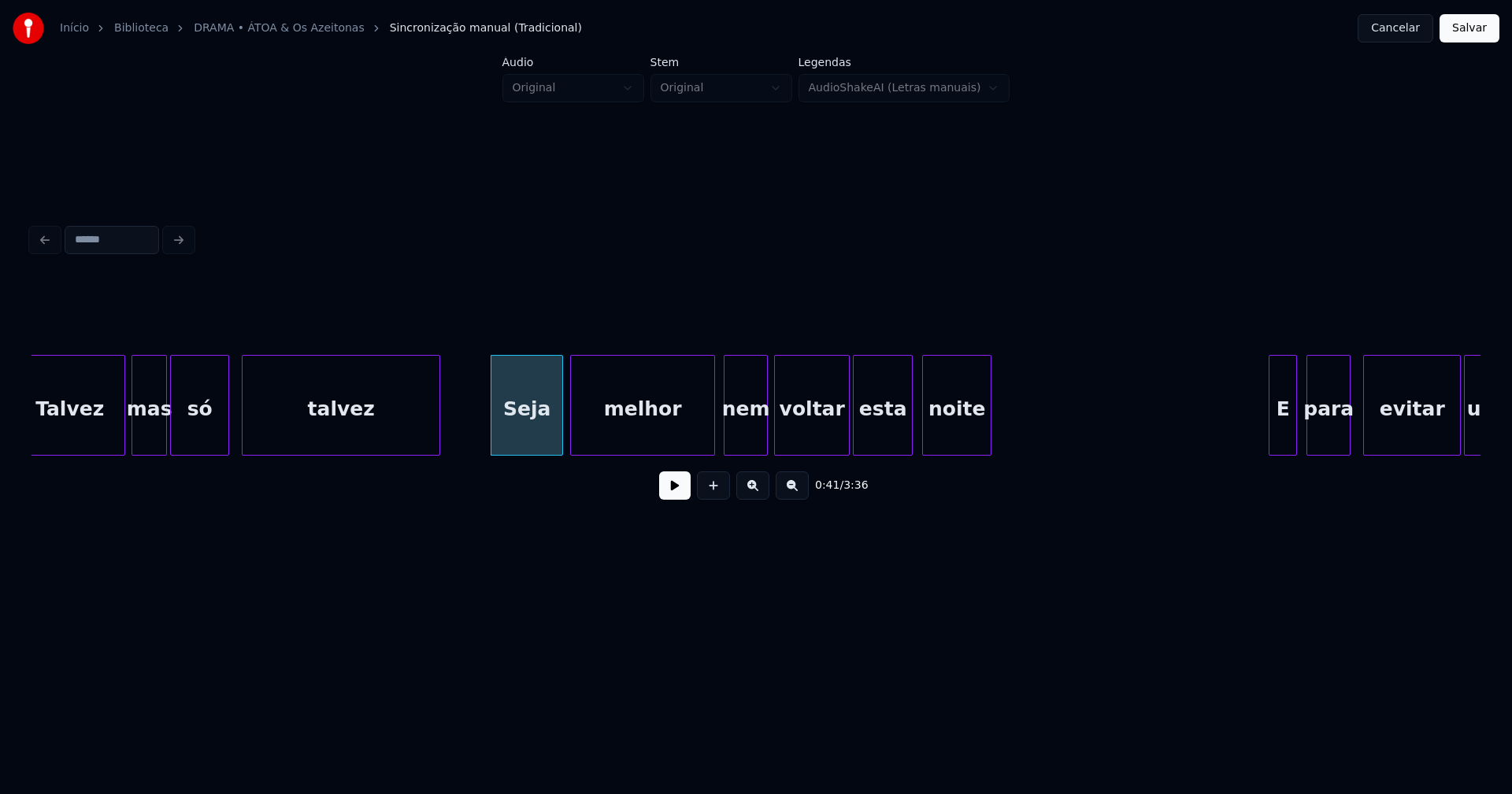
click at [674, 422] on div "melhor" at bounding box center [642, 409] width 144 height 107
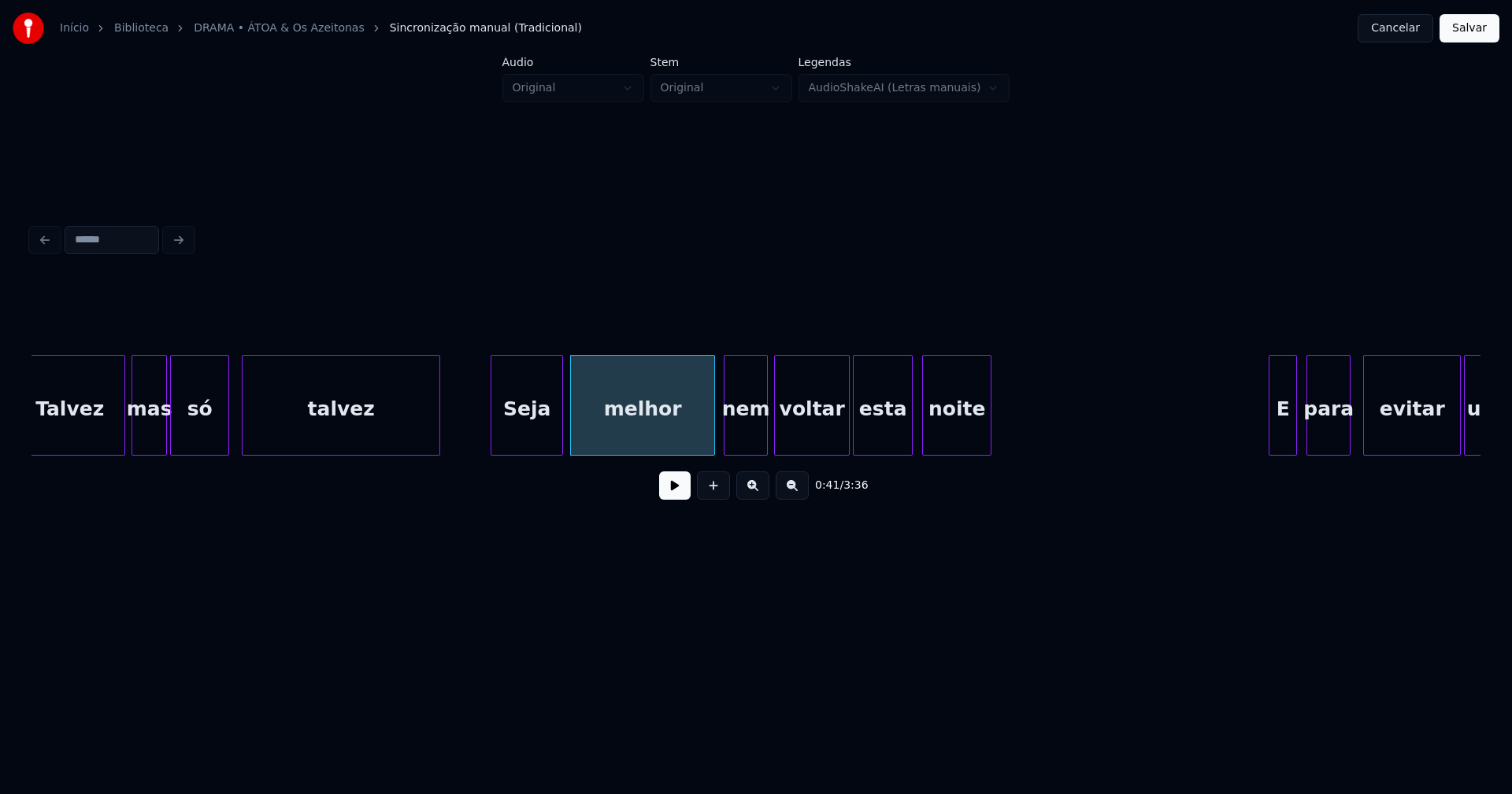
click at [1464, 33] on button "Salvar" at bounding box center [1470, 28] width 60 height 28
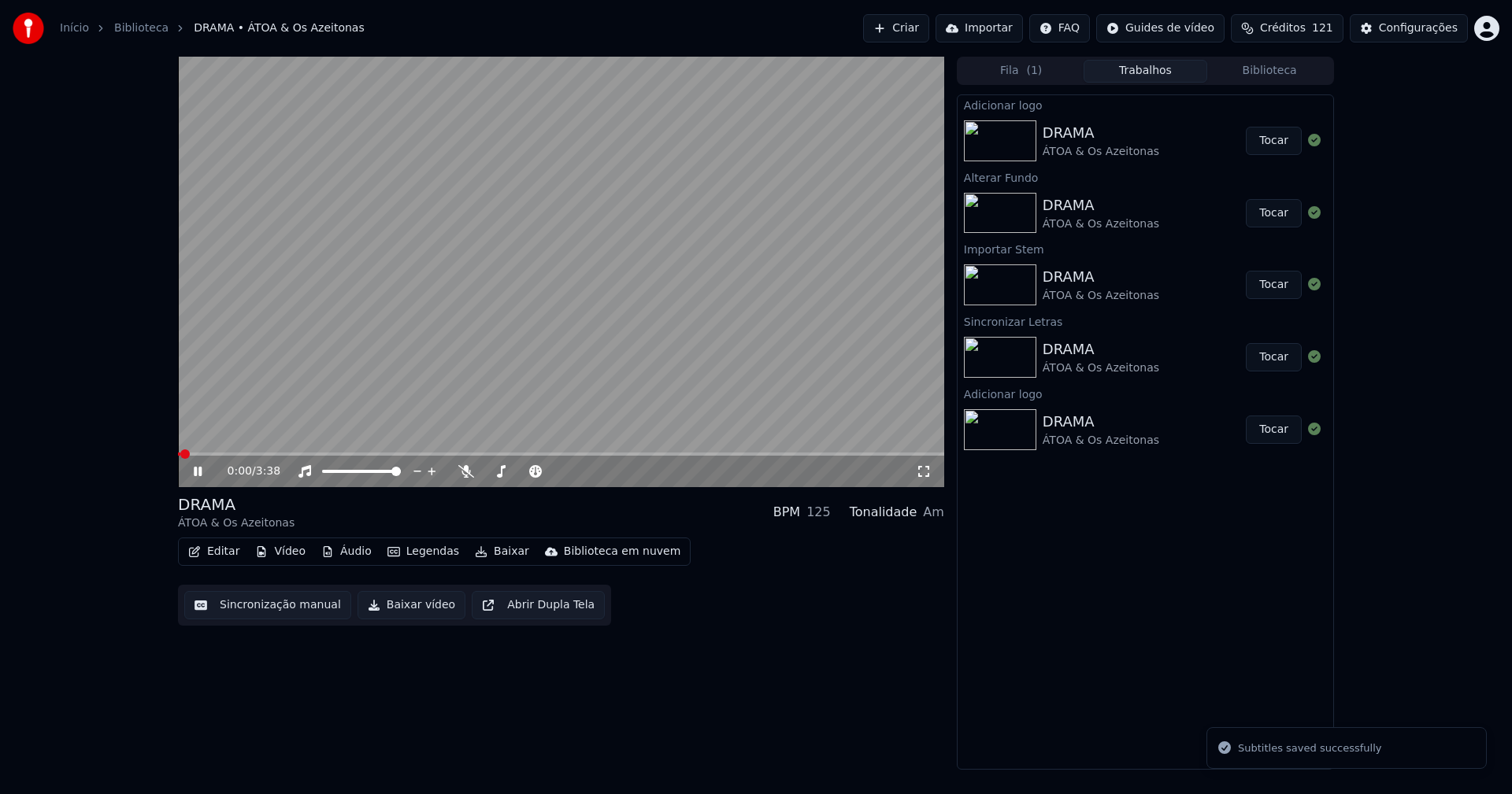
click at [197, 469] on icon at bounding box center [197, 471] width 8 height 10
click at [227, 551] on button "Editar" at bounding box center [214, 551] width 63 height 22
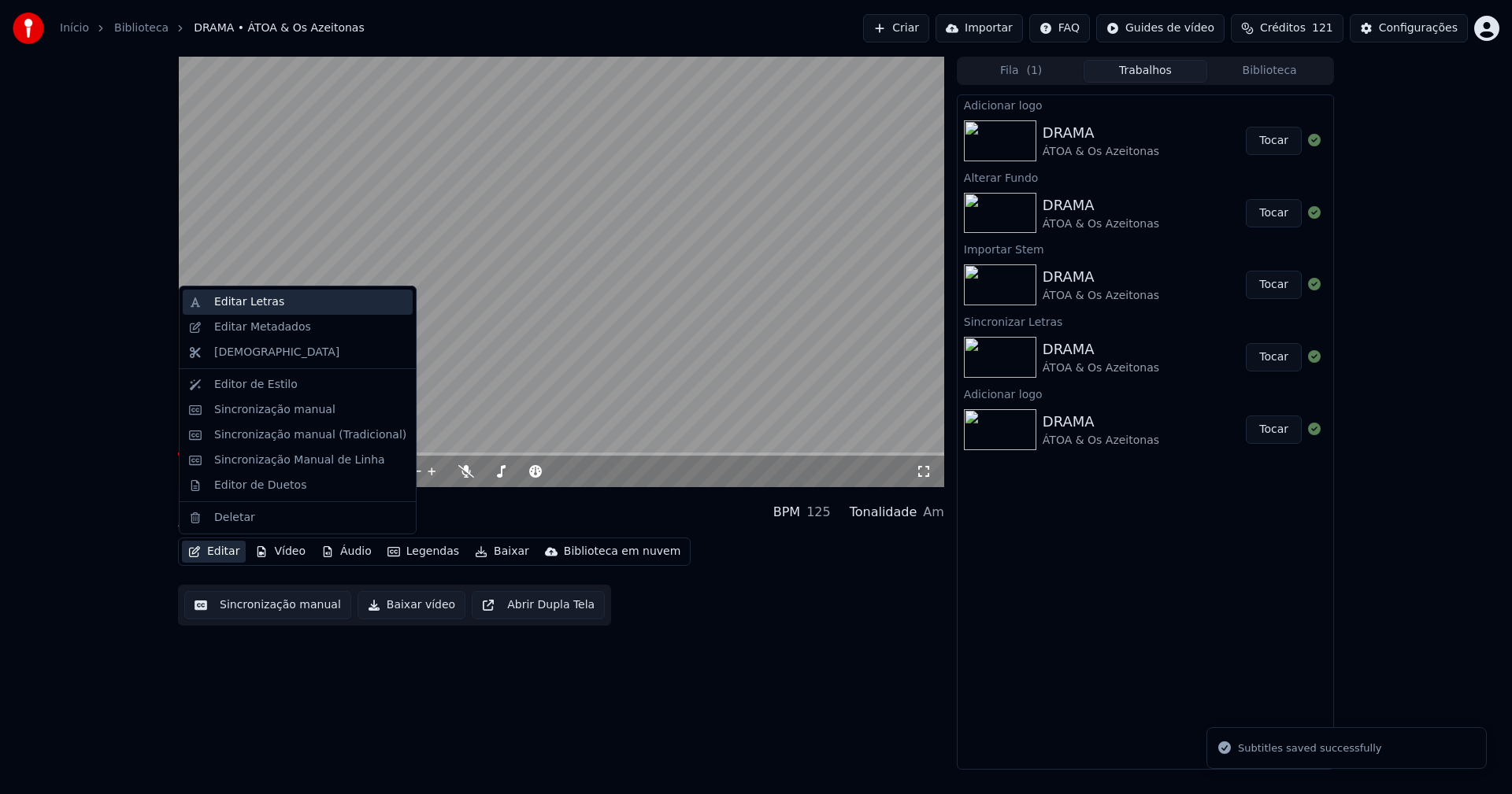
click at [263, 298] on div "Editar Letras" at bounding box center [249, 302] width 70 height 16
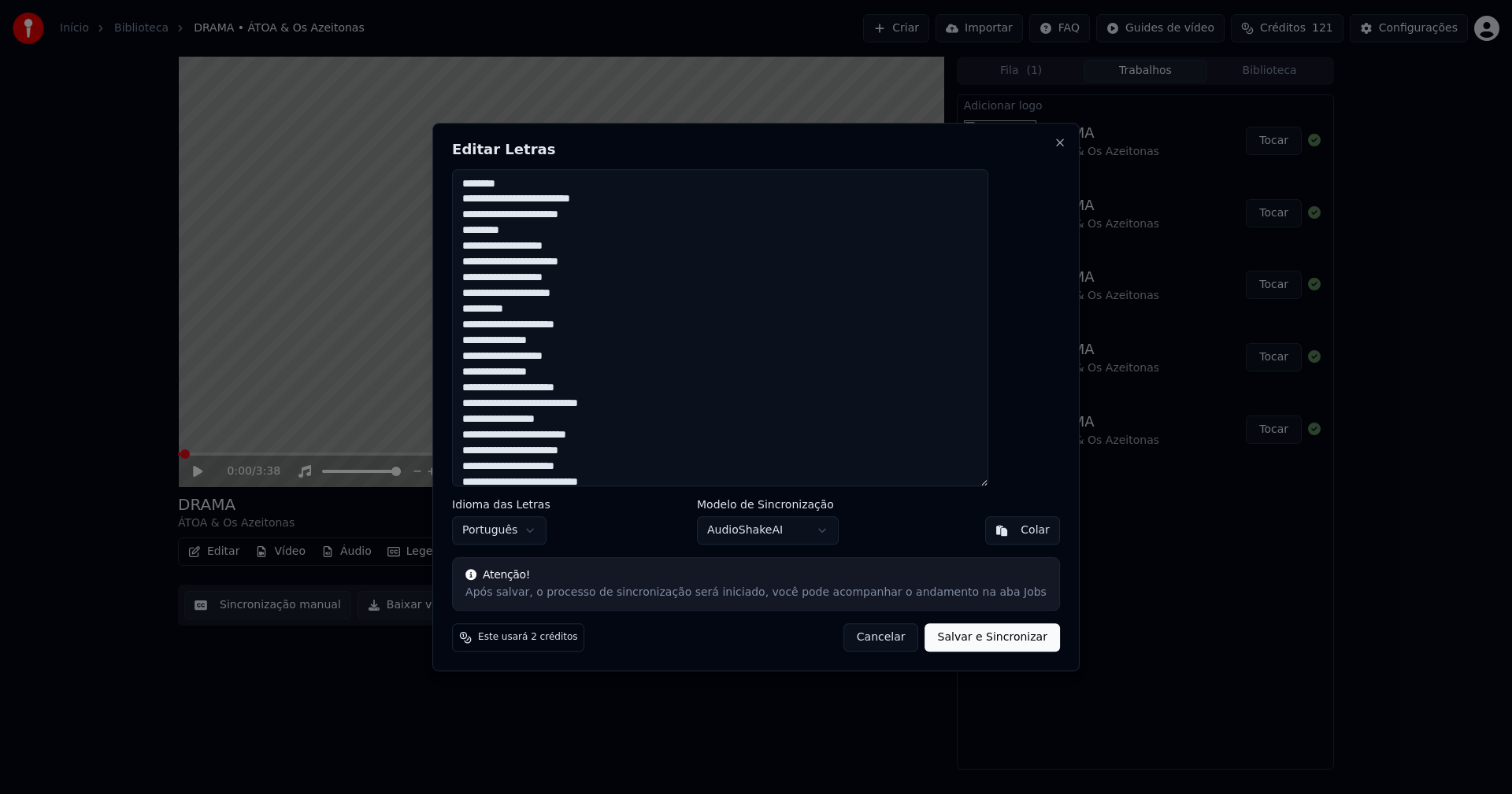
click at [875, 637] on button "Cancelar" at bounding box center [881, 637] width 76 height 28
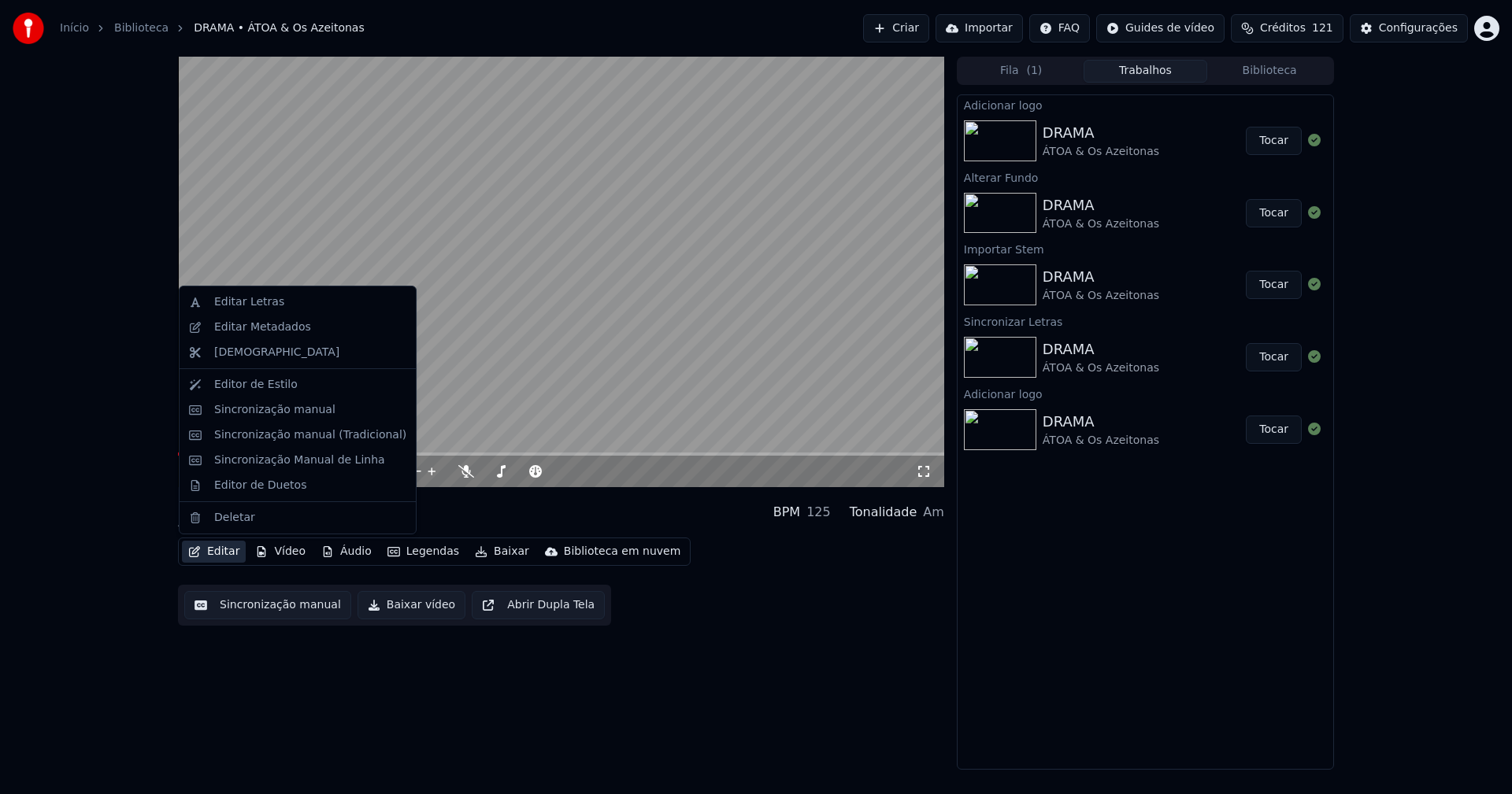
click at [219, 552] on button "Editar" at bounding box center [214, 551] width 63 height 22
click at [284, 438] on div "Sincronização manual (Tradicional)" at bounding box center [310, 436] width 192 height 16
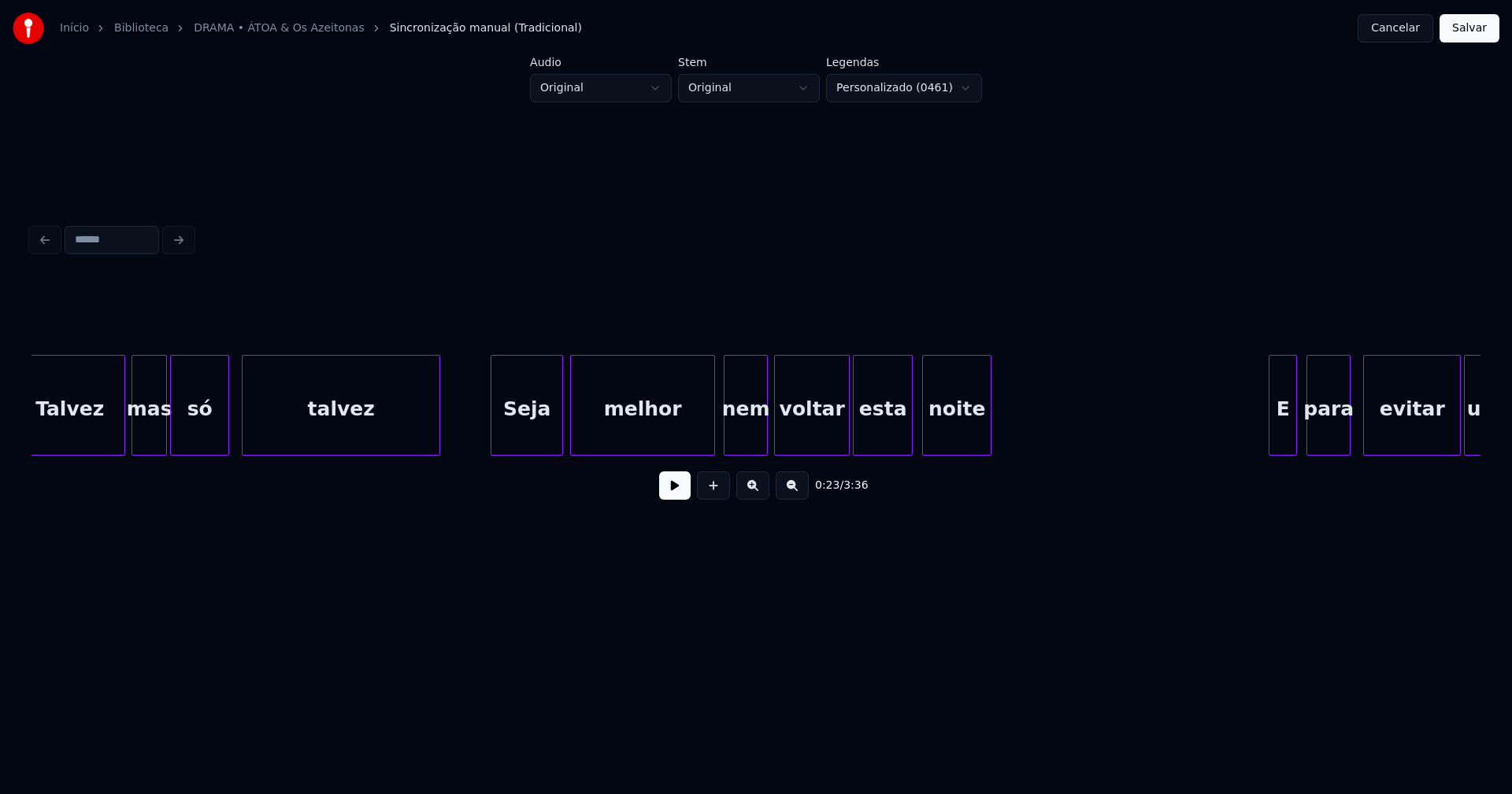
scroll to position [0, 6170]
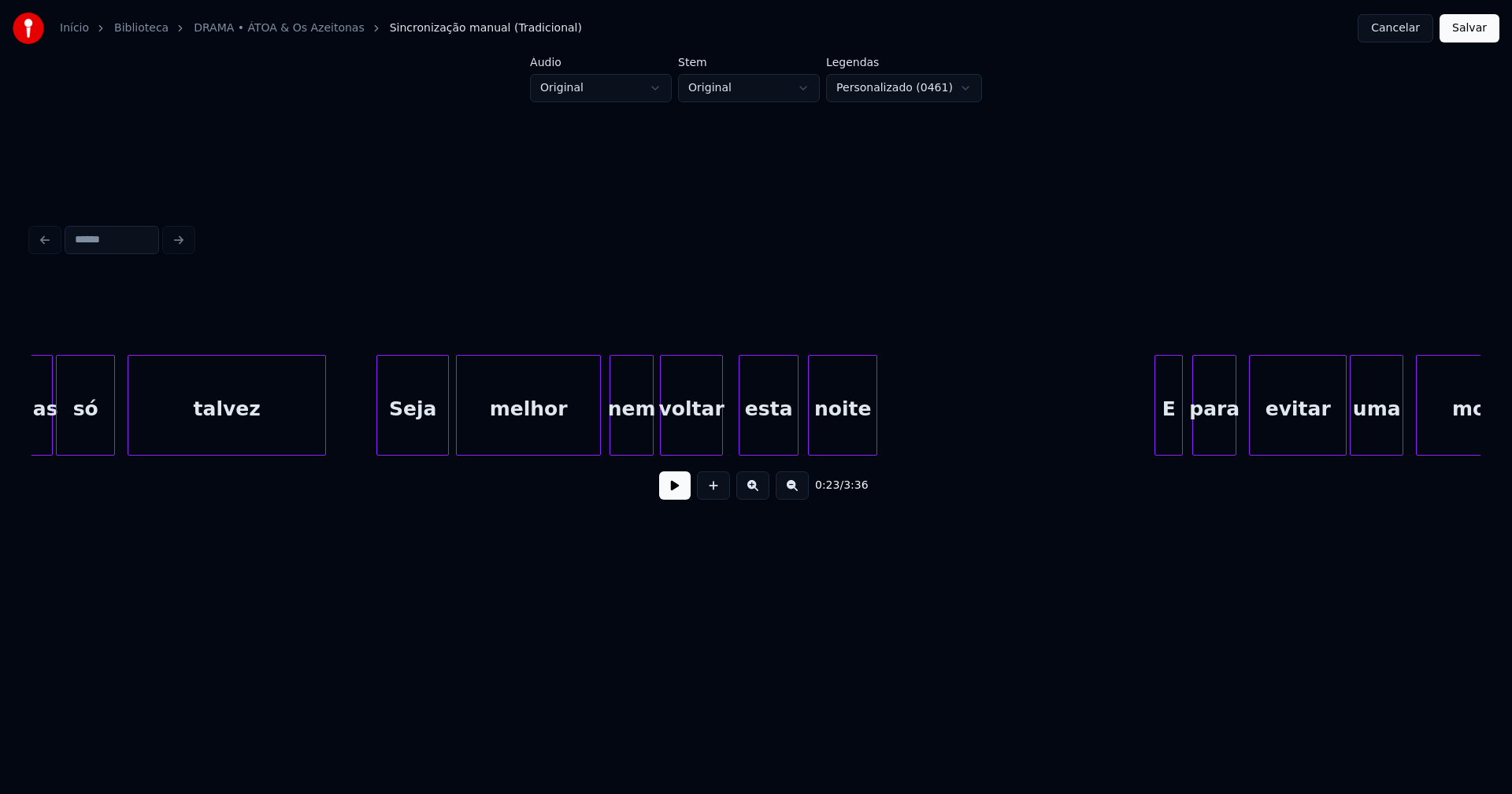
click at [719, 454] on div "mas só talvez Seja melhor nem voltar esta noite E para evitar uma morte" at bounding box center [756, 405] width 1449 height 100
click at [751, 436] on div "esta" at bounding box center [763, 409] width 58 height 107
click at [845, 446] on div "noite" at bounding box center [835, 409] width 68 height 107
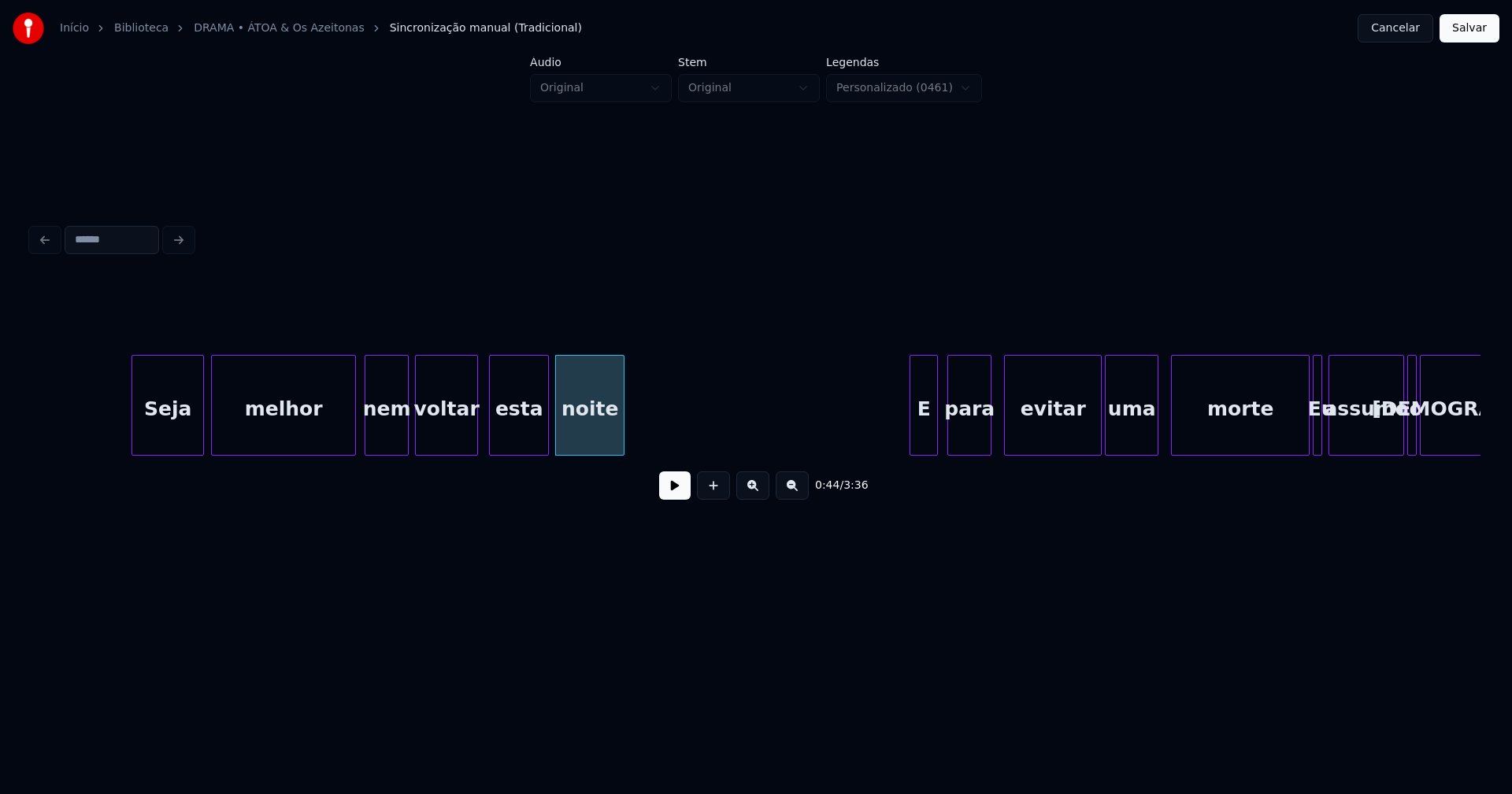
scroll to position [0, 6831]
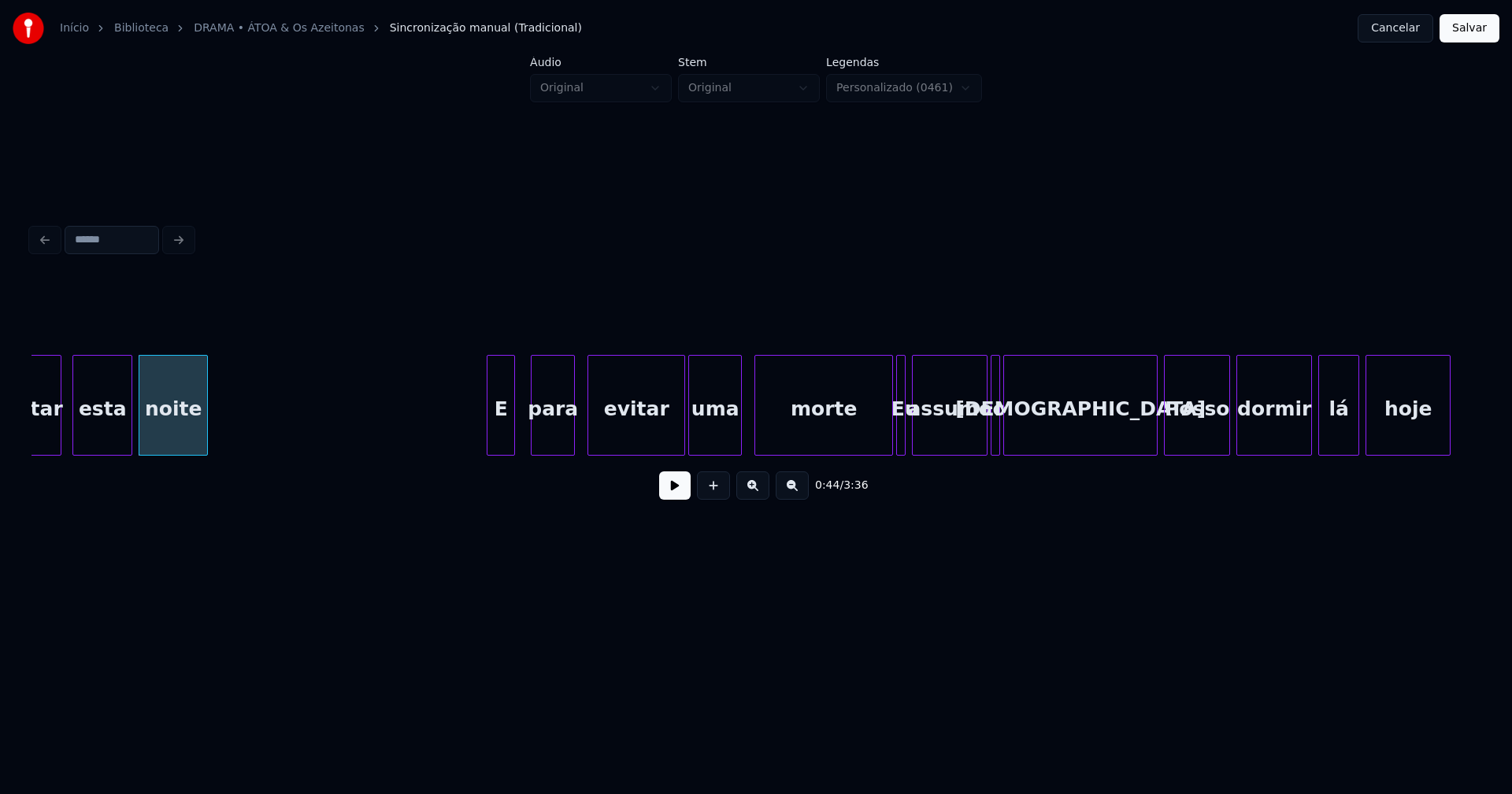
click at [505, 436] on div "E" at bounding box center [501, 409] width 26 height 107
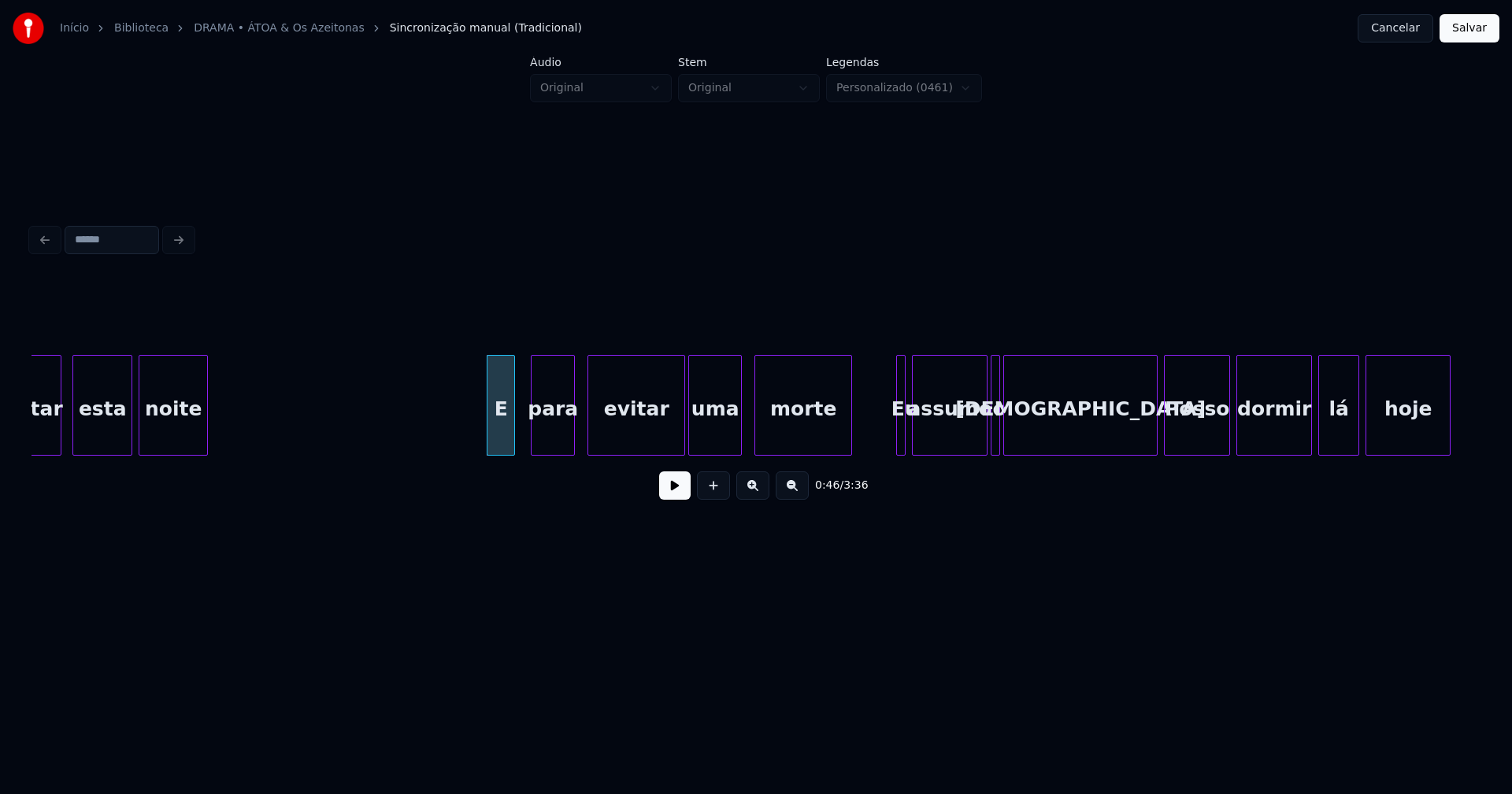
click at [851, 454] on div "voltar esta noite E para evitar uma morte Eu assumo o sofá Posso dormir lá hoje" at bounding box center [756, 405] width 1449 height 100
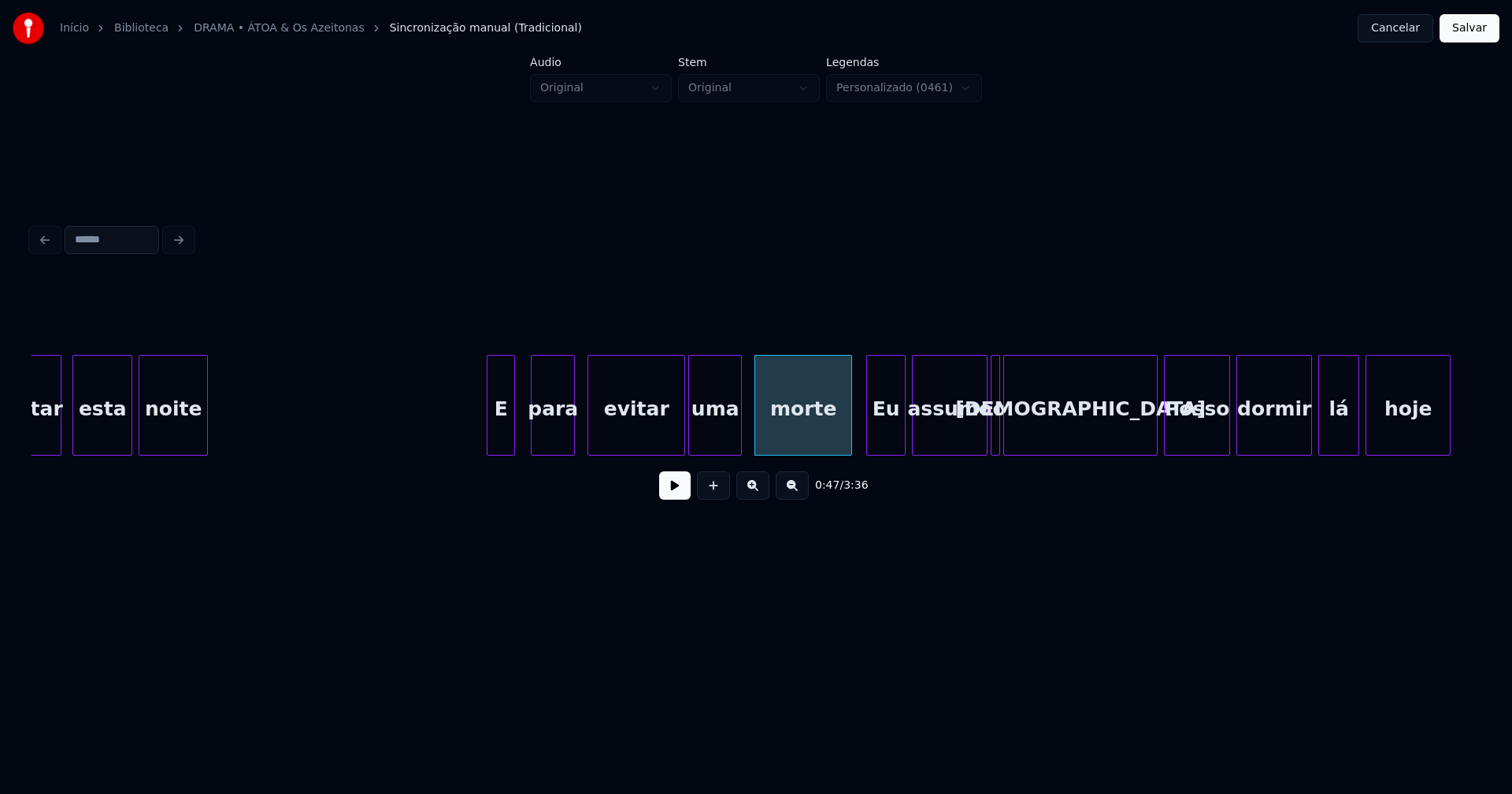
click at [868, 442] on div at bounding box center [869, 405] width 4 height 99
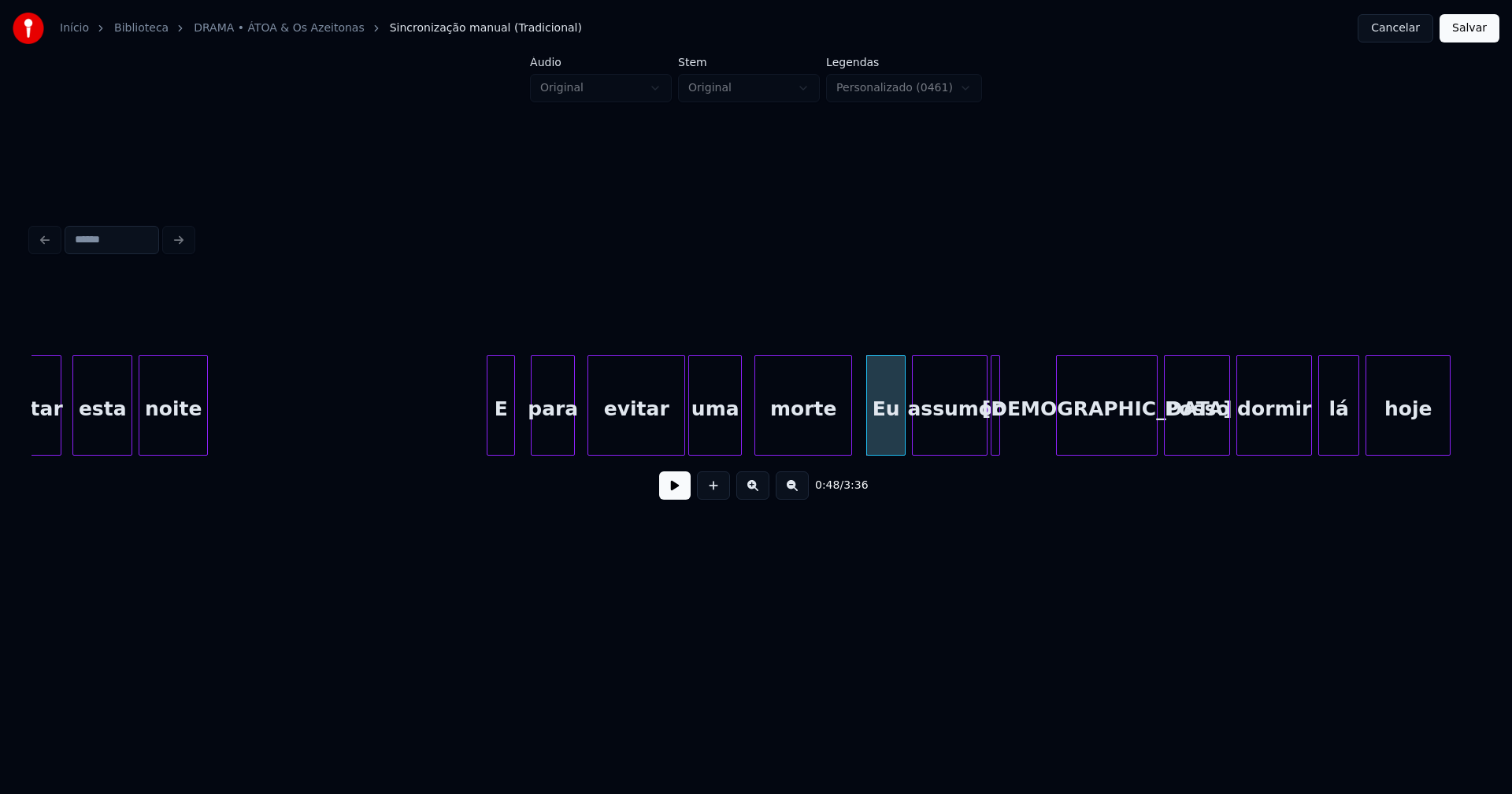
click at [1058, 420] on div at bounding box center [1058, 405] width 4 height 99
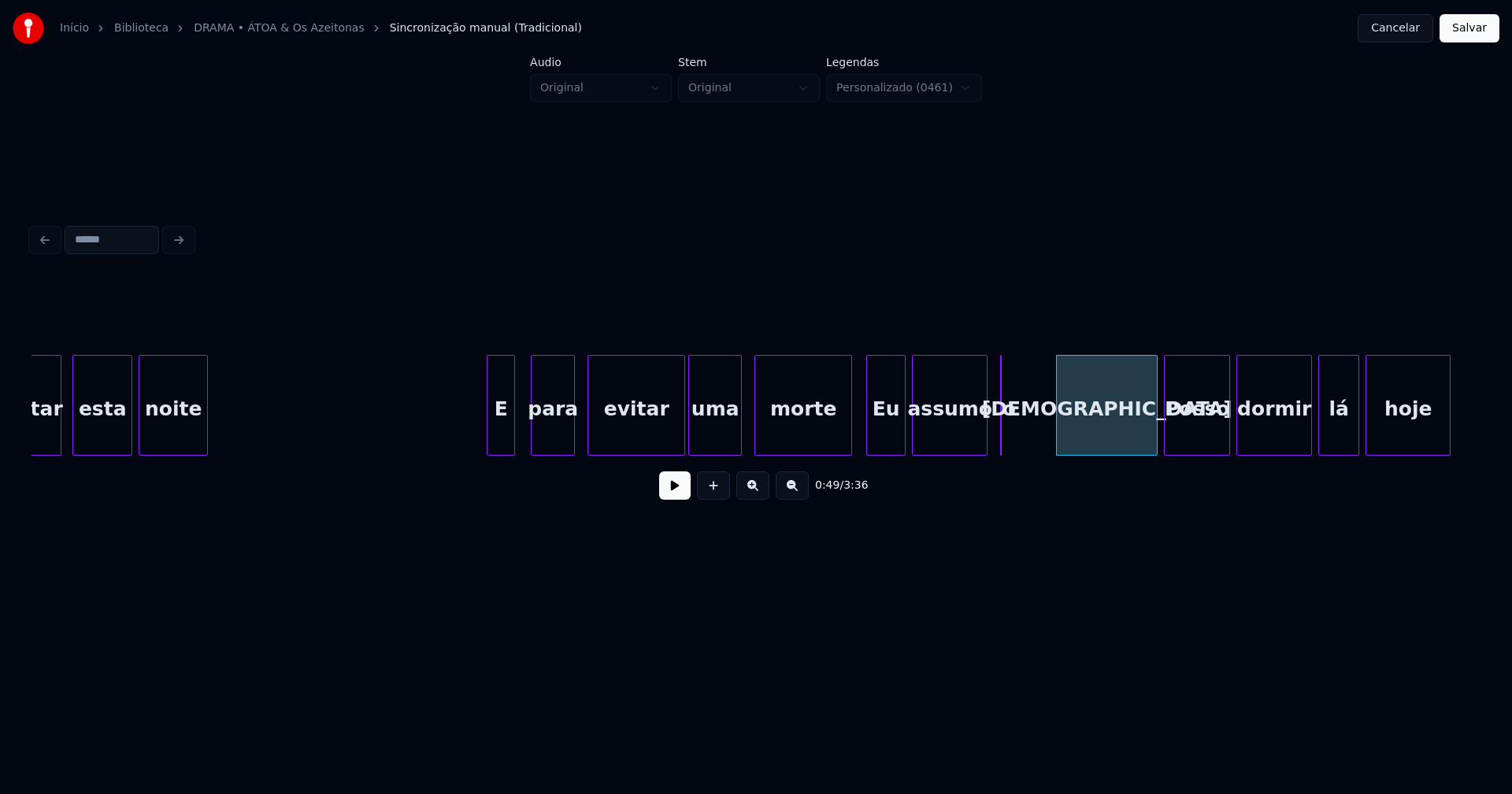
click at [1006, 430] on div at bounding box center [1003, 405] width 4 height 99
click at [984, 436] on div at bounding box center [981, 405] width 4 height 99
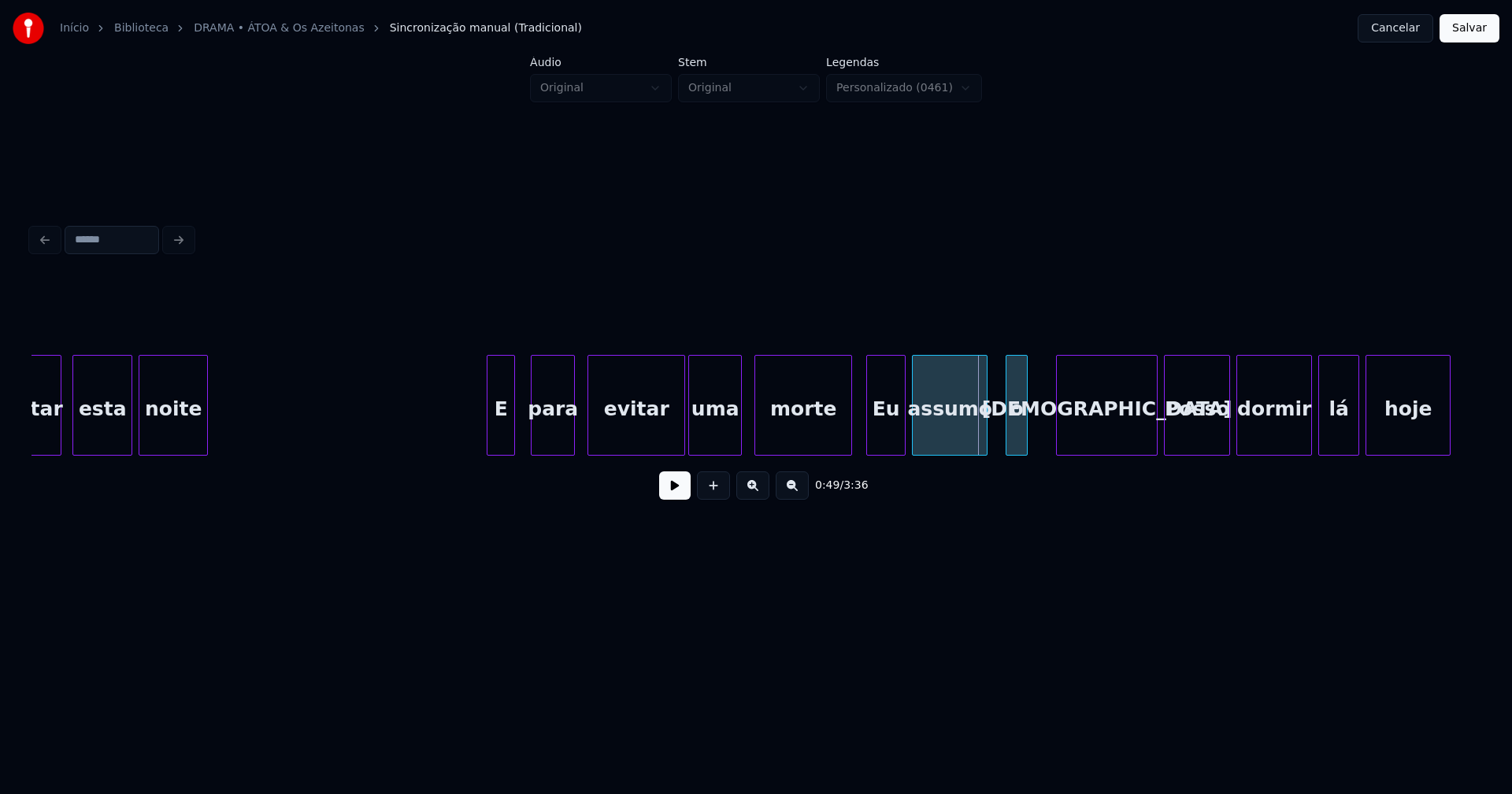
click at [1021, 391] on div "o" at bounding box center [1016, 409] width 20 height 107
click at [993, 428] on div at bounding box center [994, 405] width 4 height 99
click at [1147, 434] on div at bounding box center [1147, 405] width 4 height 99
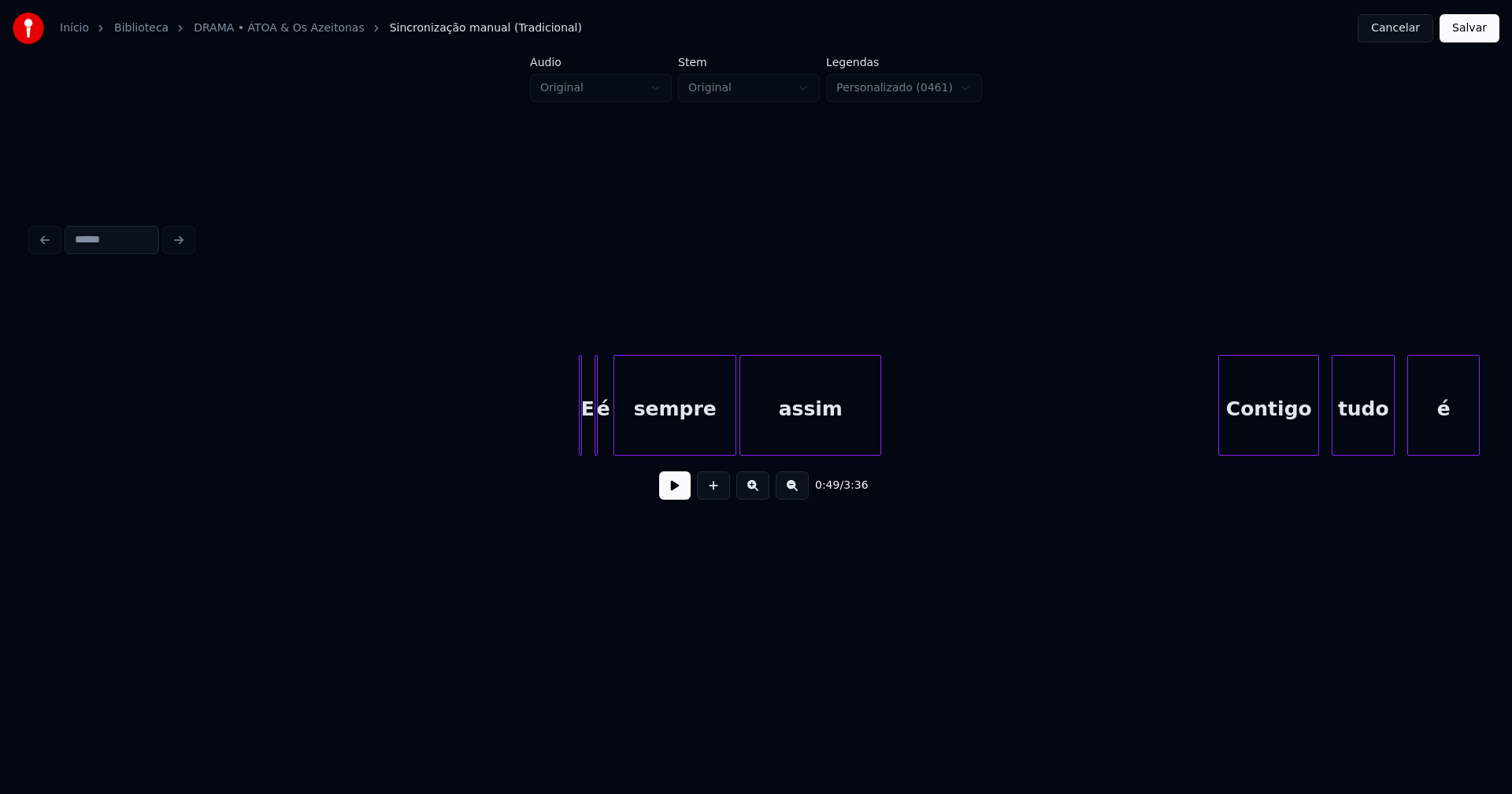
scroll to position [0, 8440]
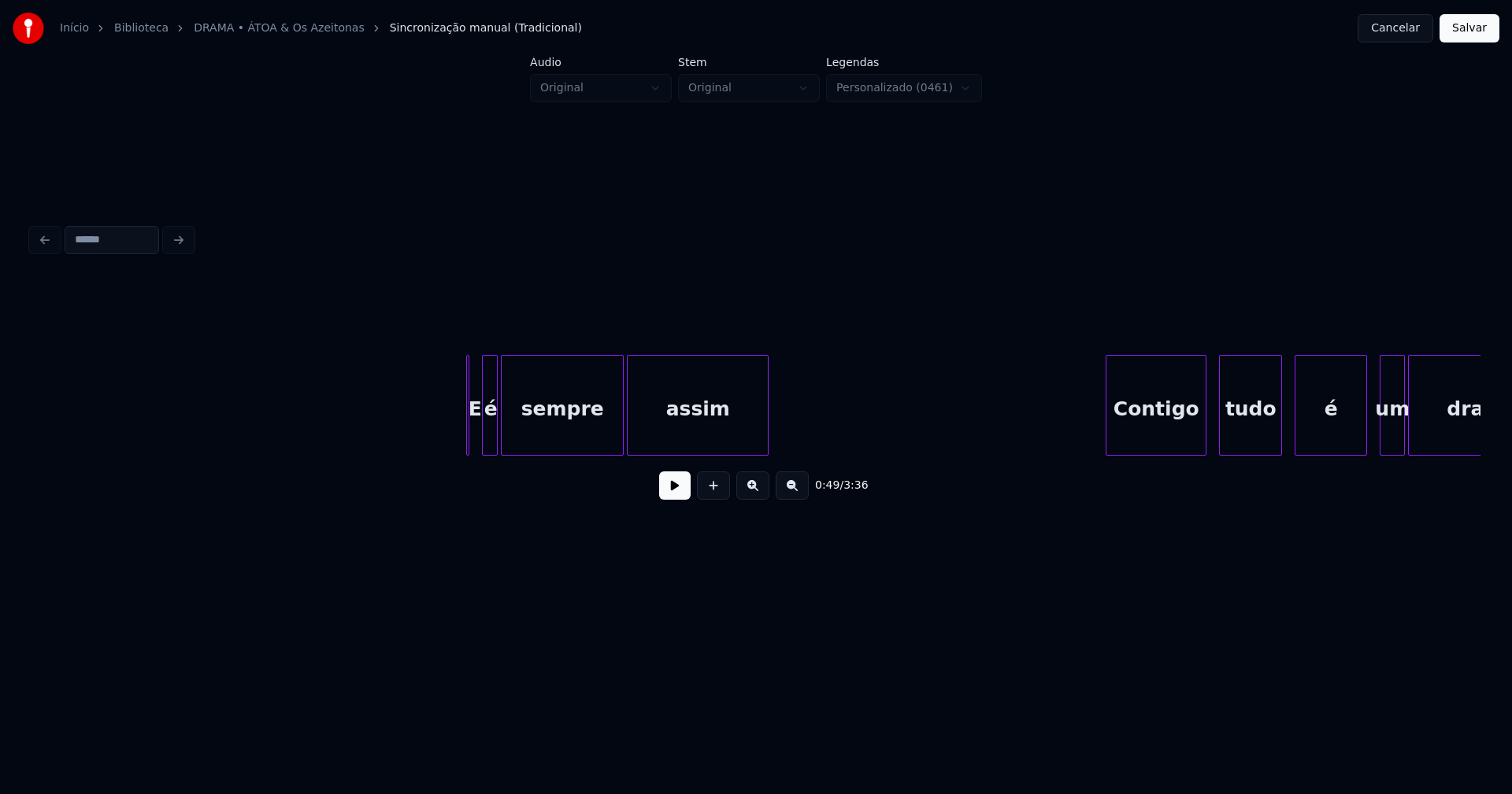
click at [495, 445] on div at bounding box center [494, 405] width 4 height 99
click at [474, 448] on div at bounding box center [476, 405] width 4 height 99
click at [444, 437] on div at bounding box center [446, 405] width 4 height 99
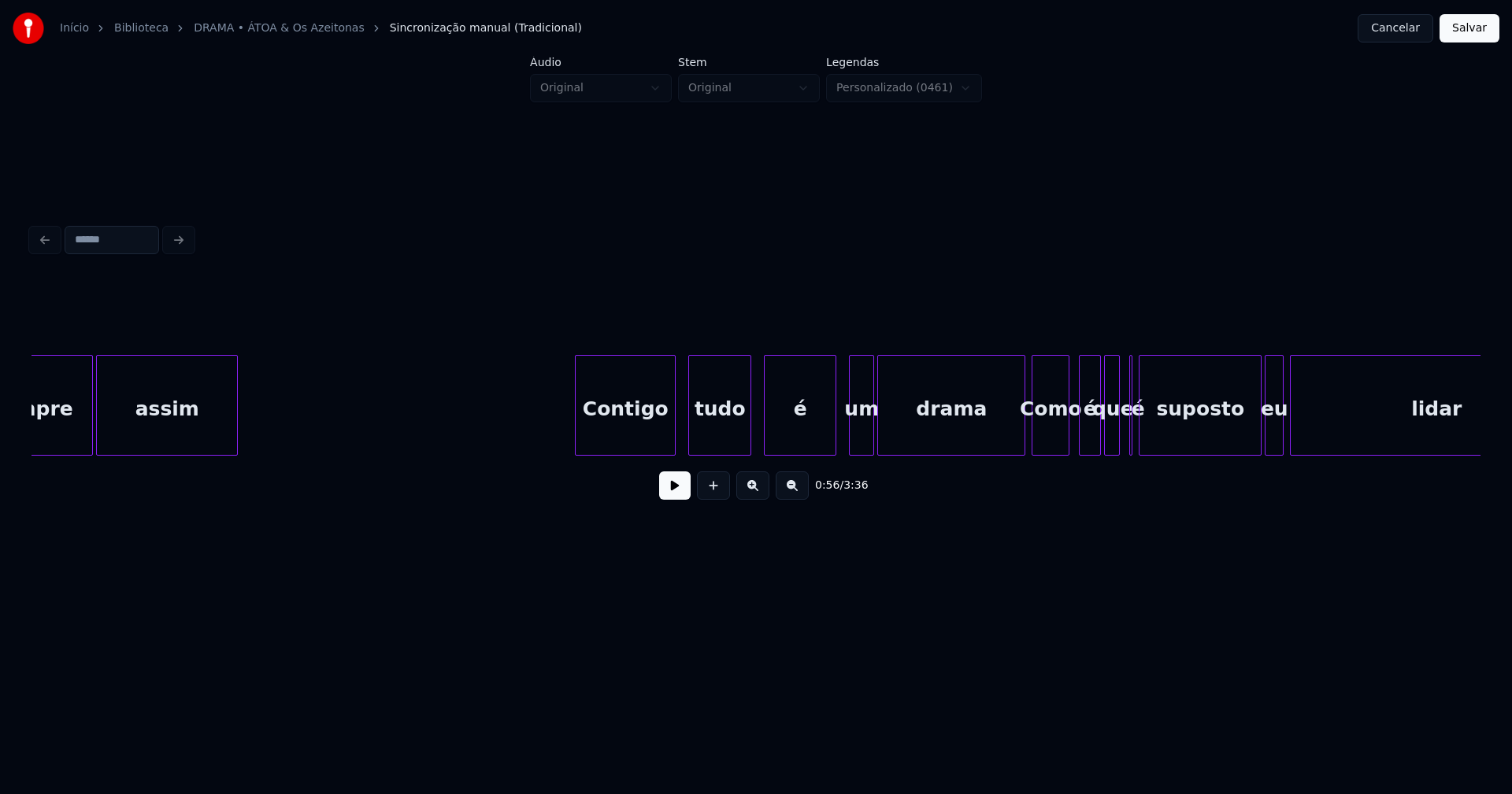
scroll to position [0, 9027]
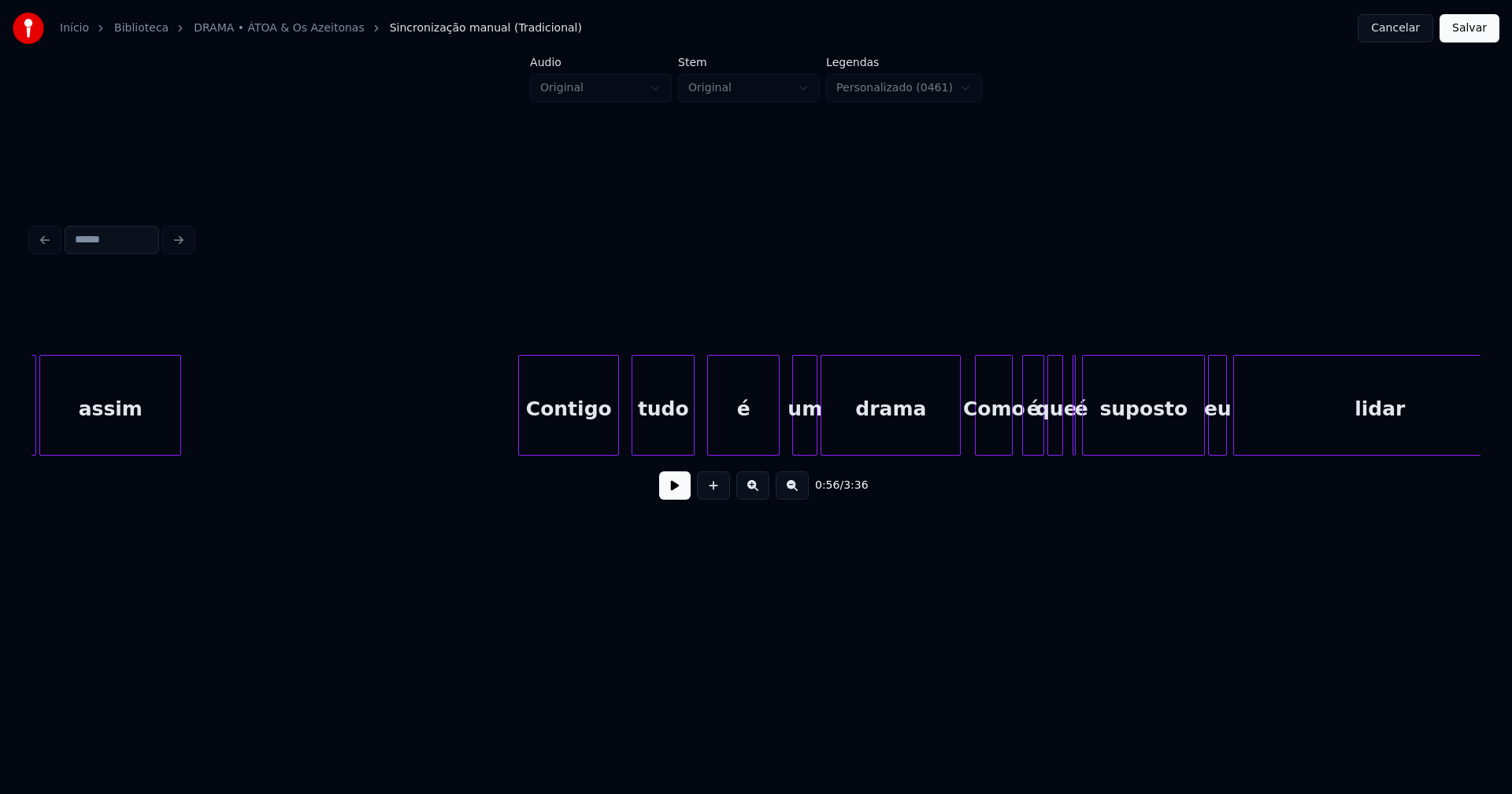
click at [957, 440] on div at bounding box center [957, 405] width 4 height 99
click at [800, 444] on div "um" at bounding box center [799, 409] width 24 height 107
click at [736, 434] on div "é" at bounding box center [740, 409] width 70 height 107
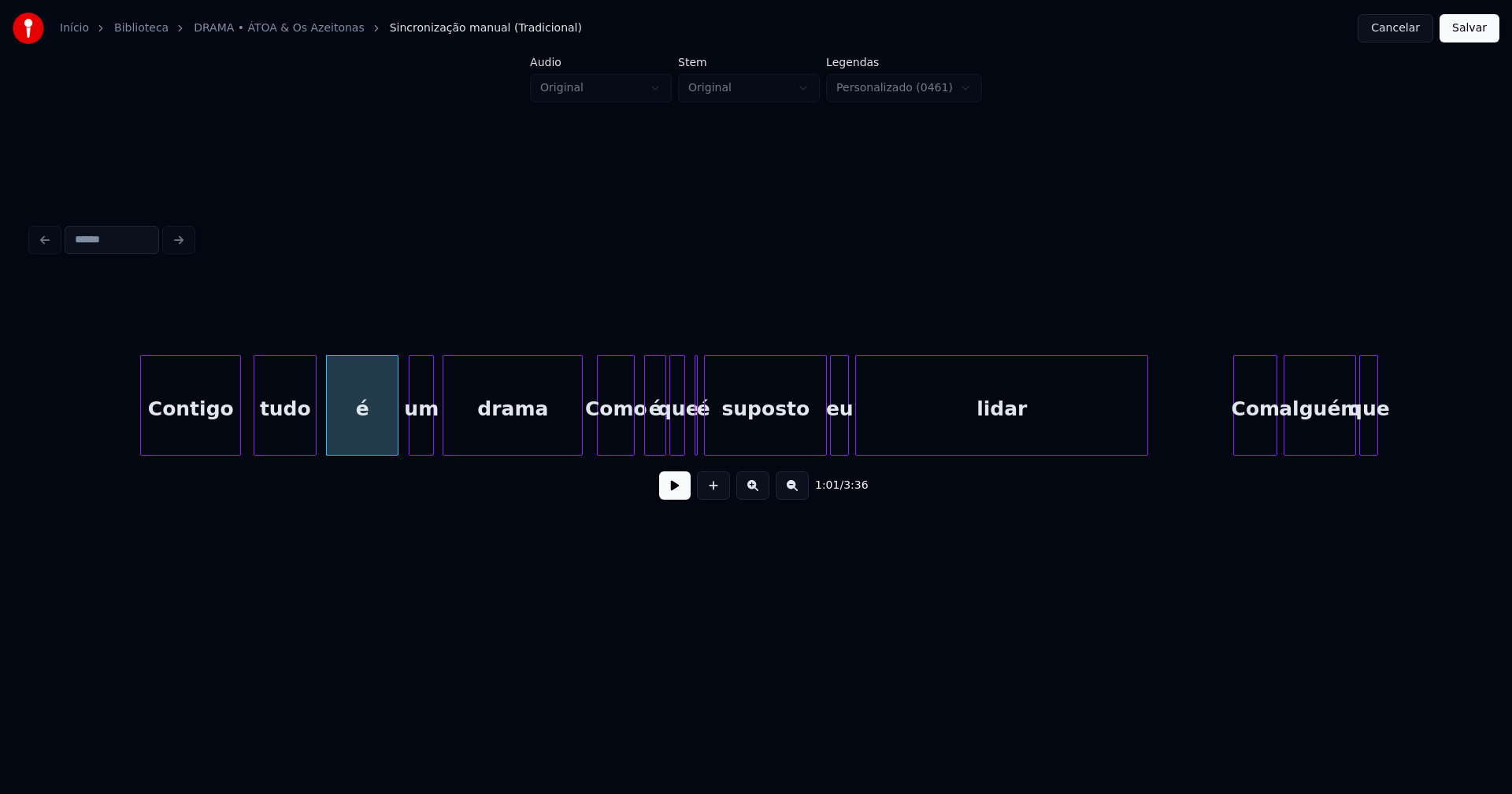
scroll to position [0, 9443]
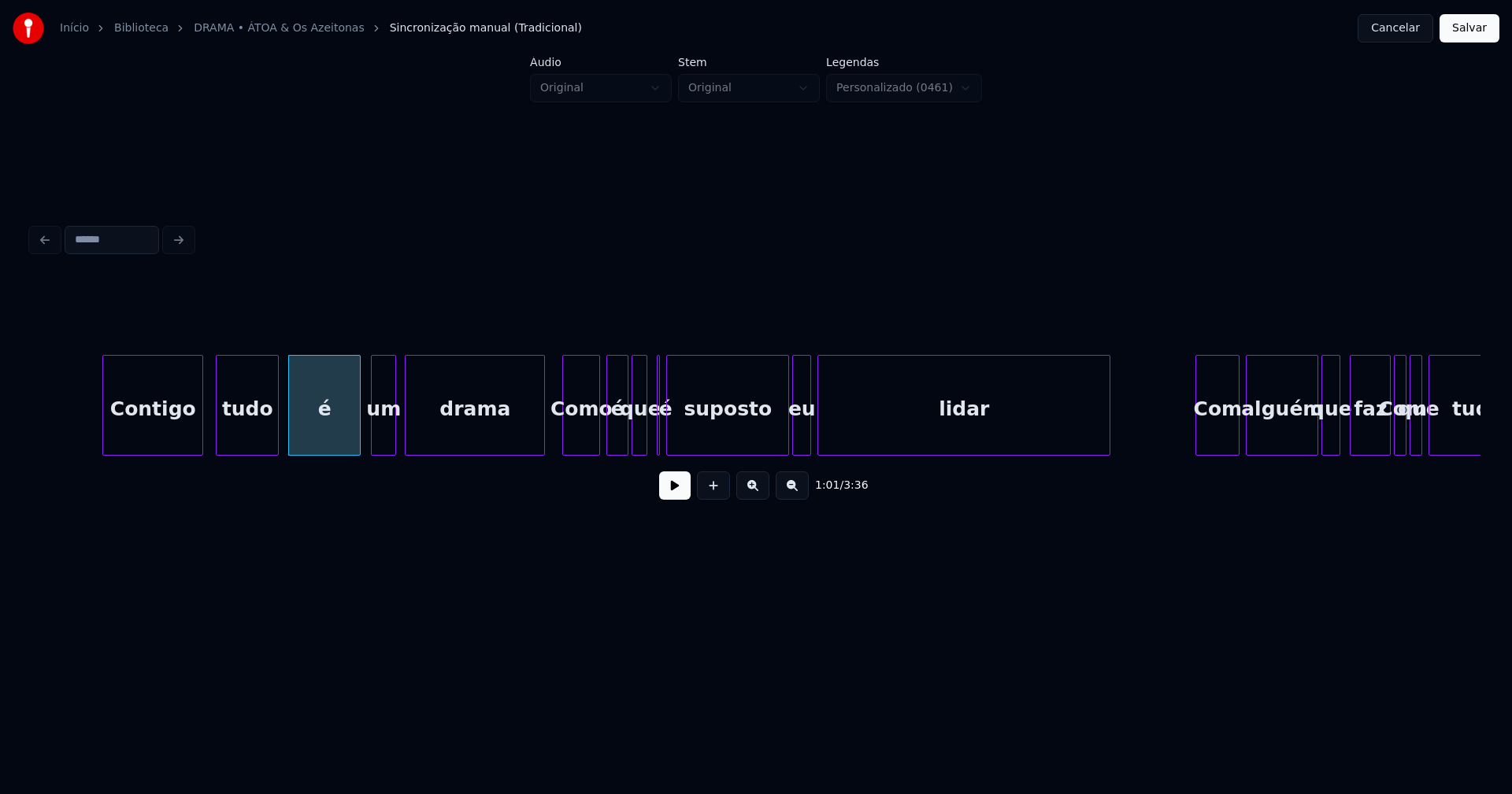
click at [583, 442] on div "Como" at bounding box center [580, 409] width 36 height 107
click at [611, 437] on div "é" at bounding box center [614, 409] width 20 height 107
click at [661, 442] on div at bounding box center [661, 405] width 4 height 99
click at [660, 436] on div at bounding box center [662, 405] width 4 height 99
click at [652, 429] on div at bounding box center [653, 405] width 4 height 99
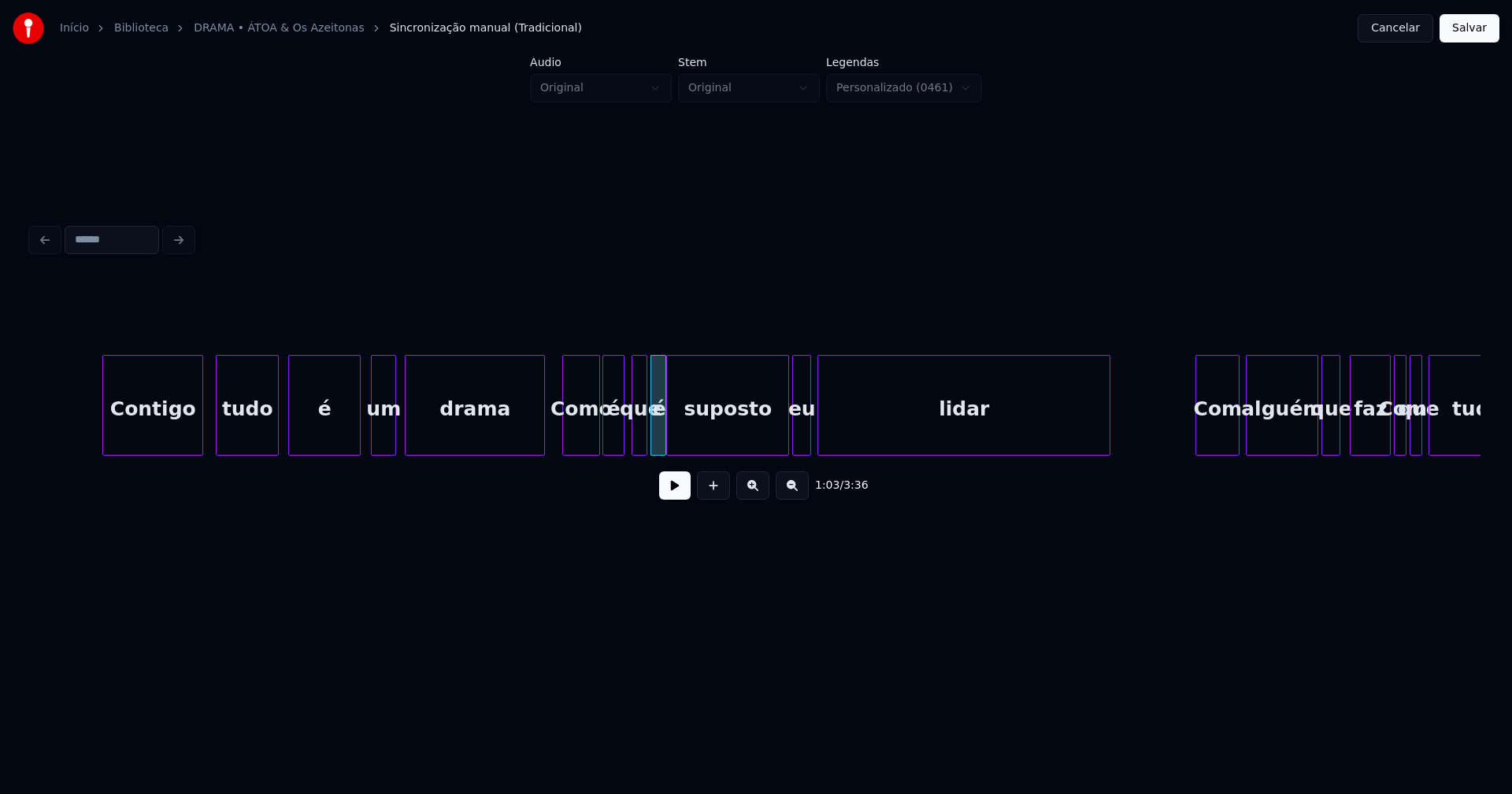
click at [682, 493] on button at bounding box center [675, 486] width 32 height 28
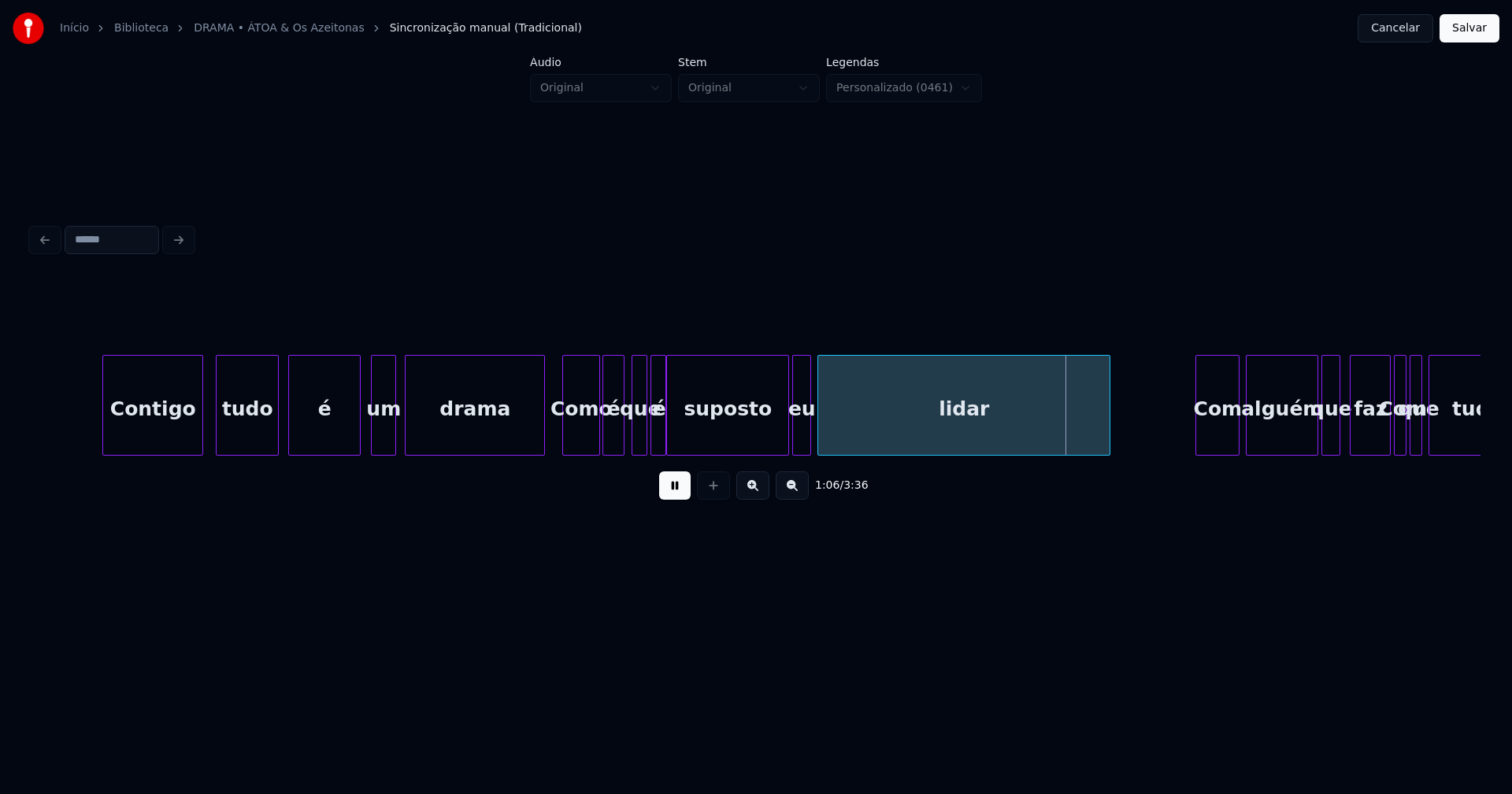
click at [710, 440] on div "suposto" at bounding box center [727, 409] width 122 height 107
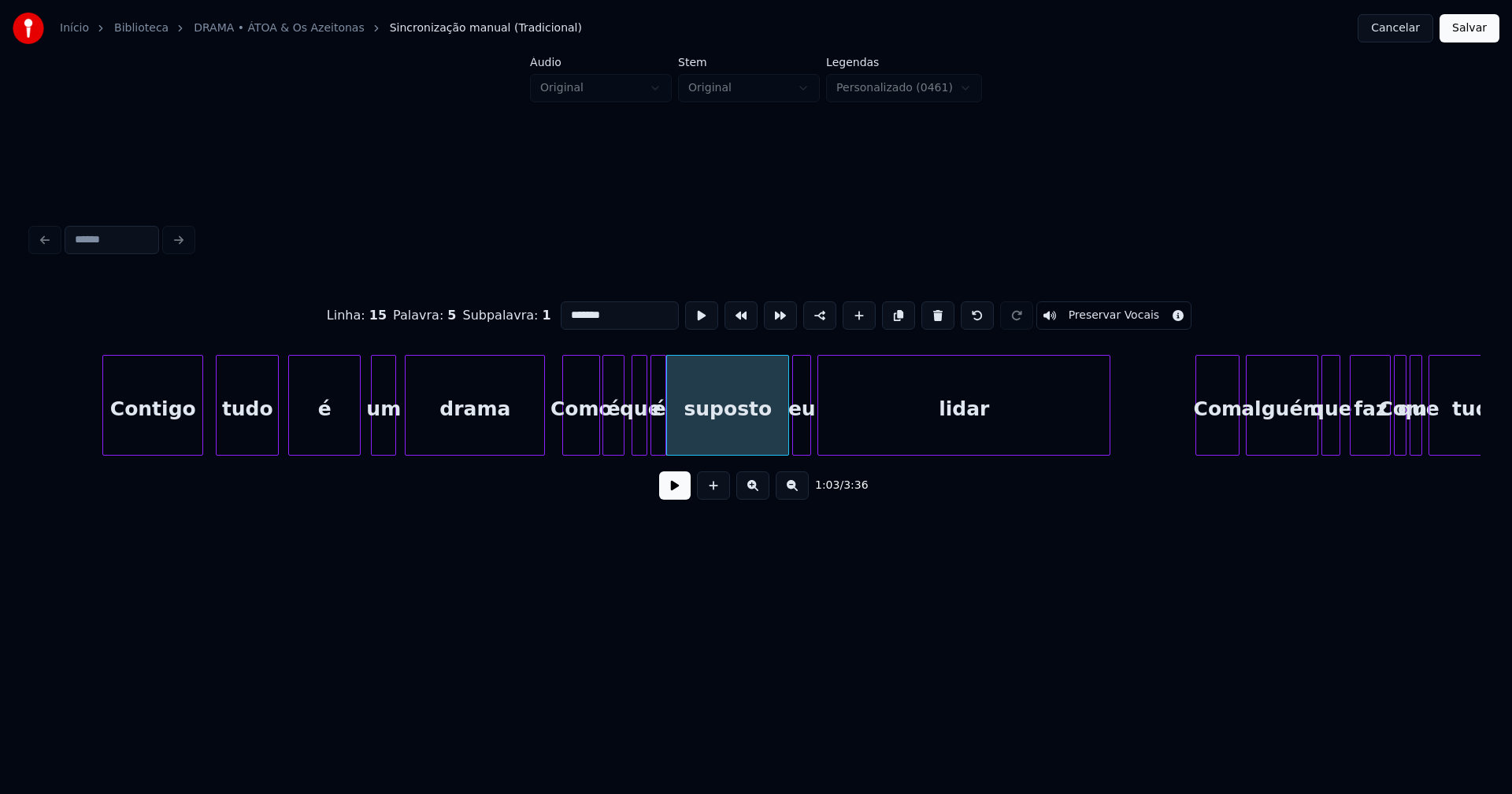
click at [679, 494] on button at bounding box center [675, 486] width 32 height 28
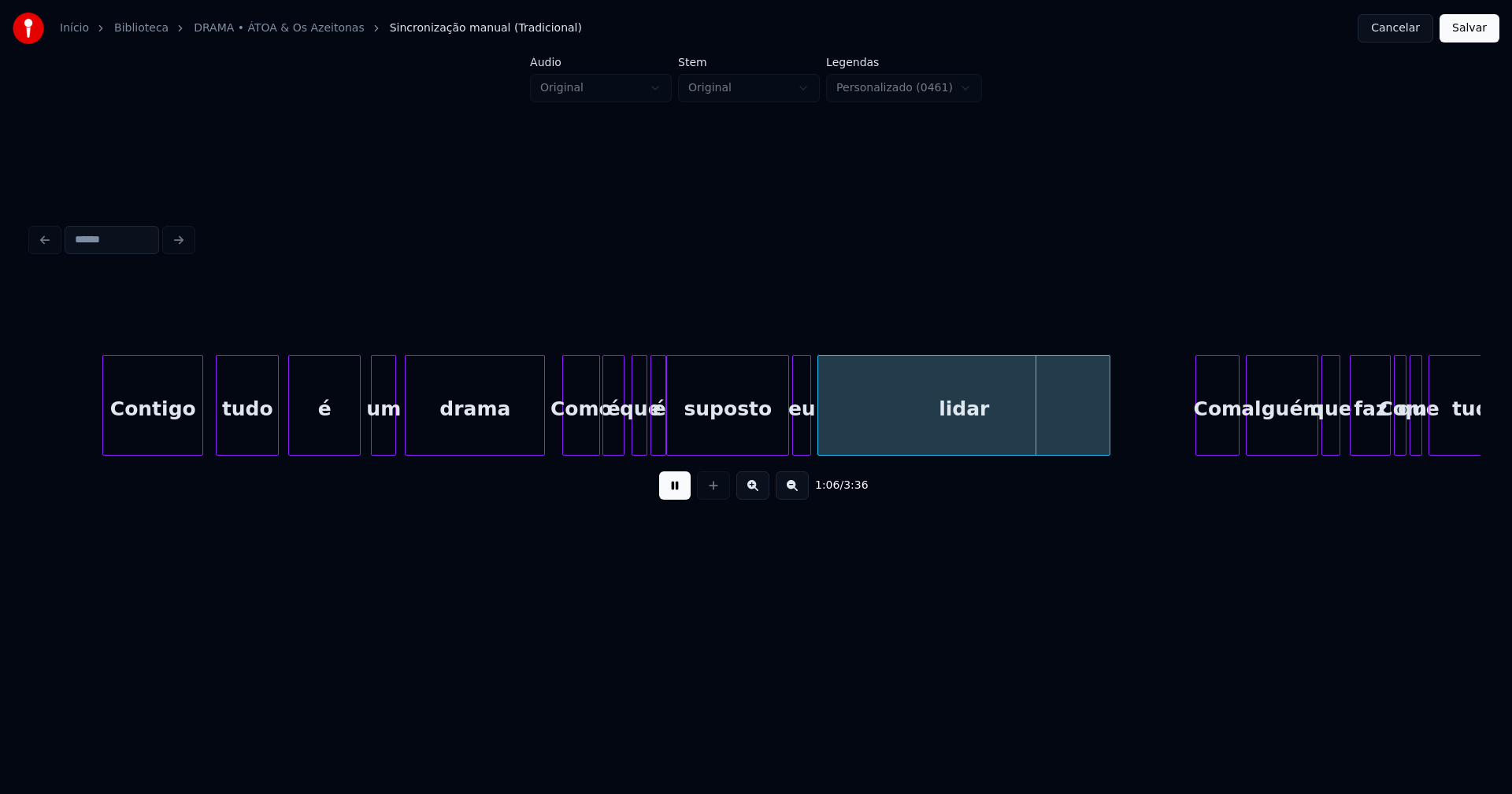
click at [682, 435] on div "suposto" at bounding box center [727, 409] width 122 height 107
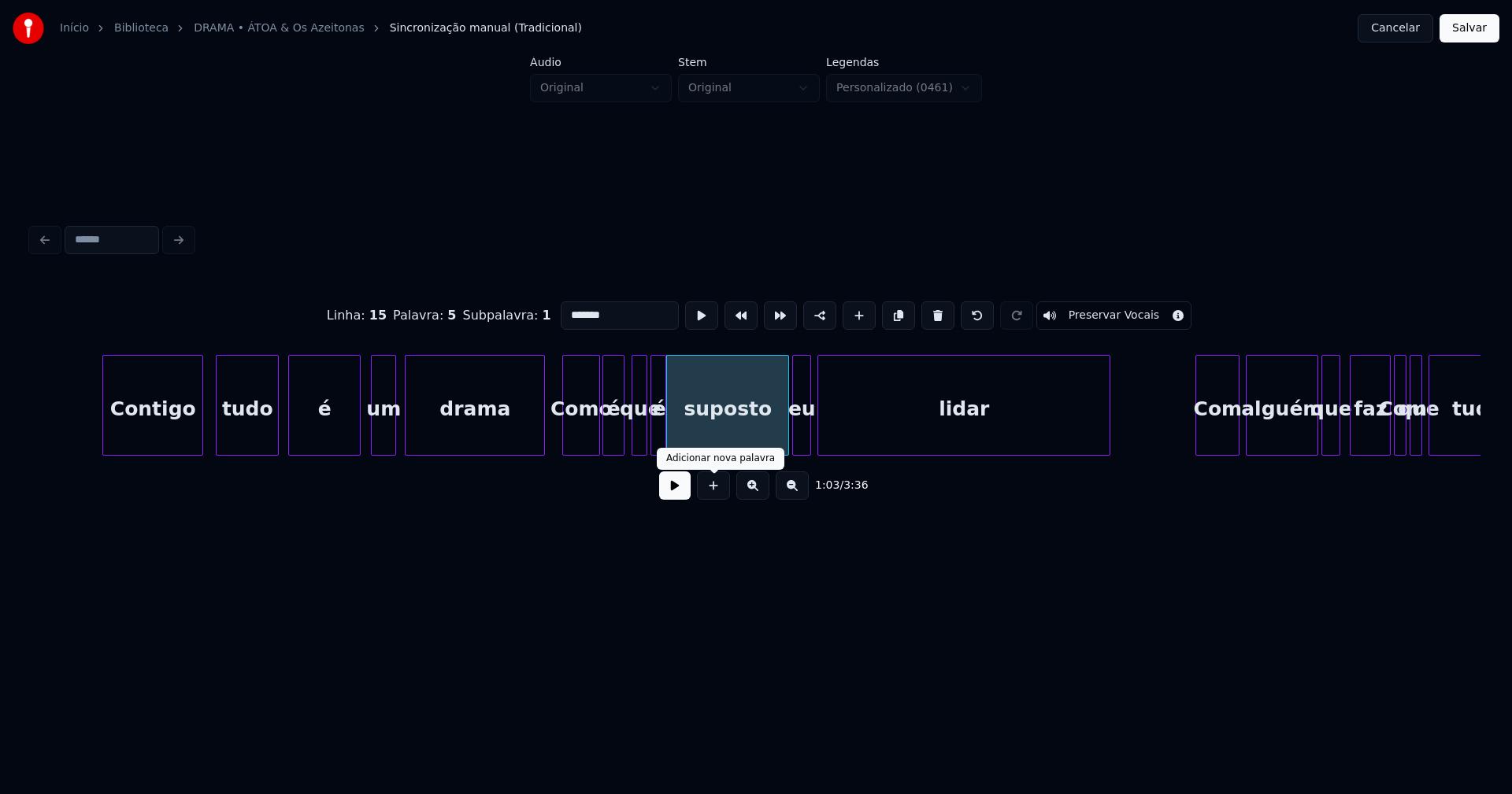
click at [679, 497] on button at bounding box center [675, 486] width 32 height 28
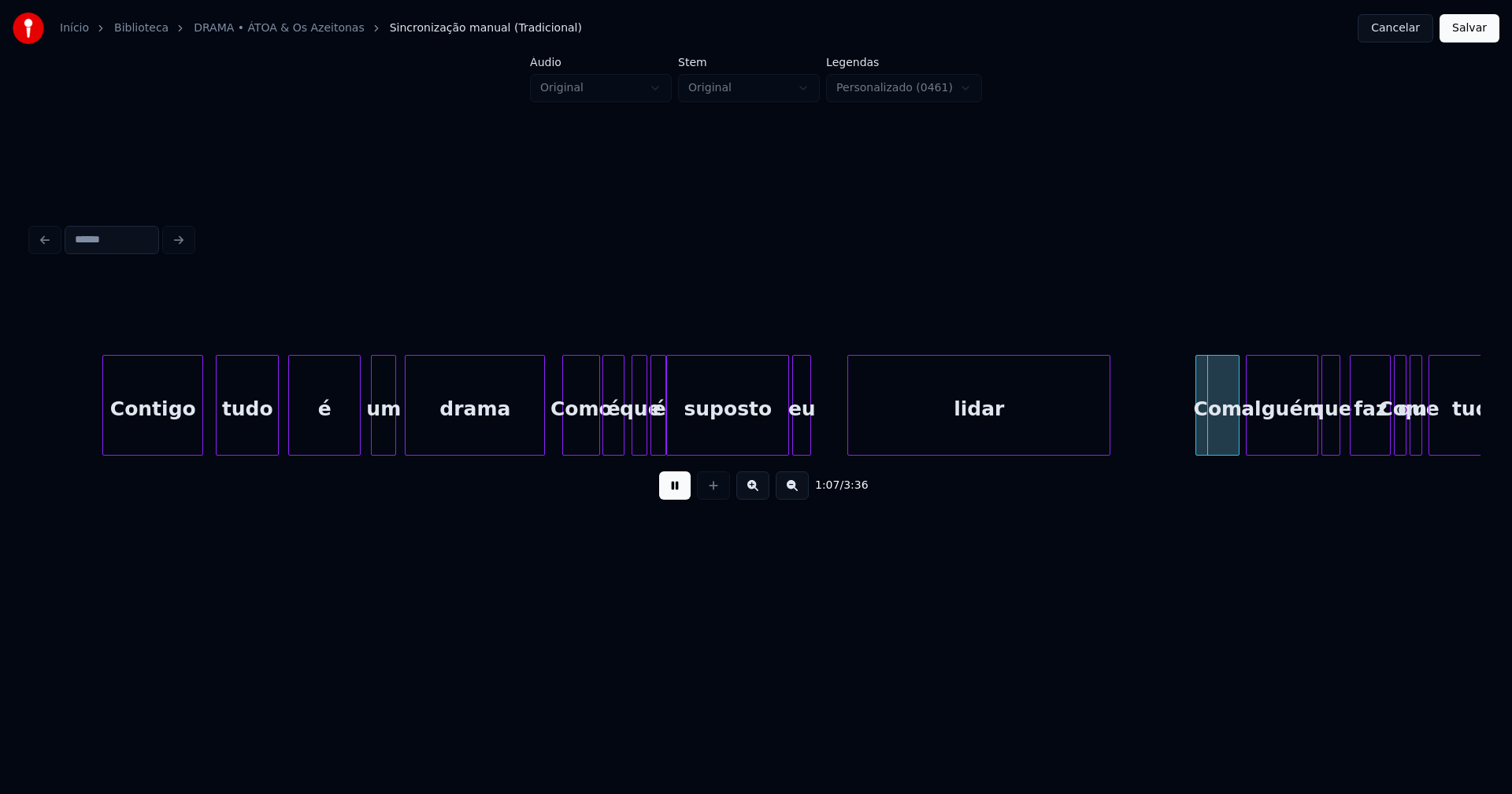
click at [850, 431] on div at bounding box center [850, 405] width 4 height 99
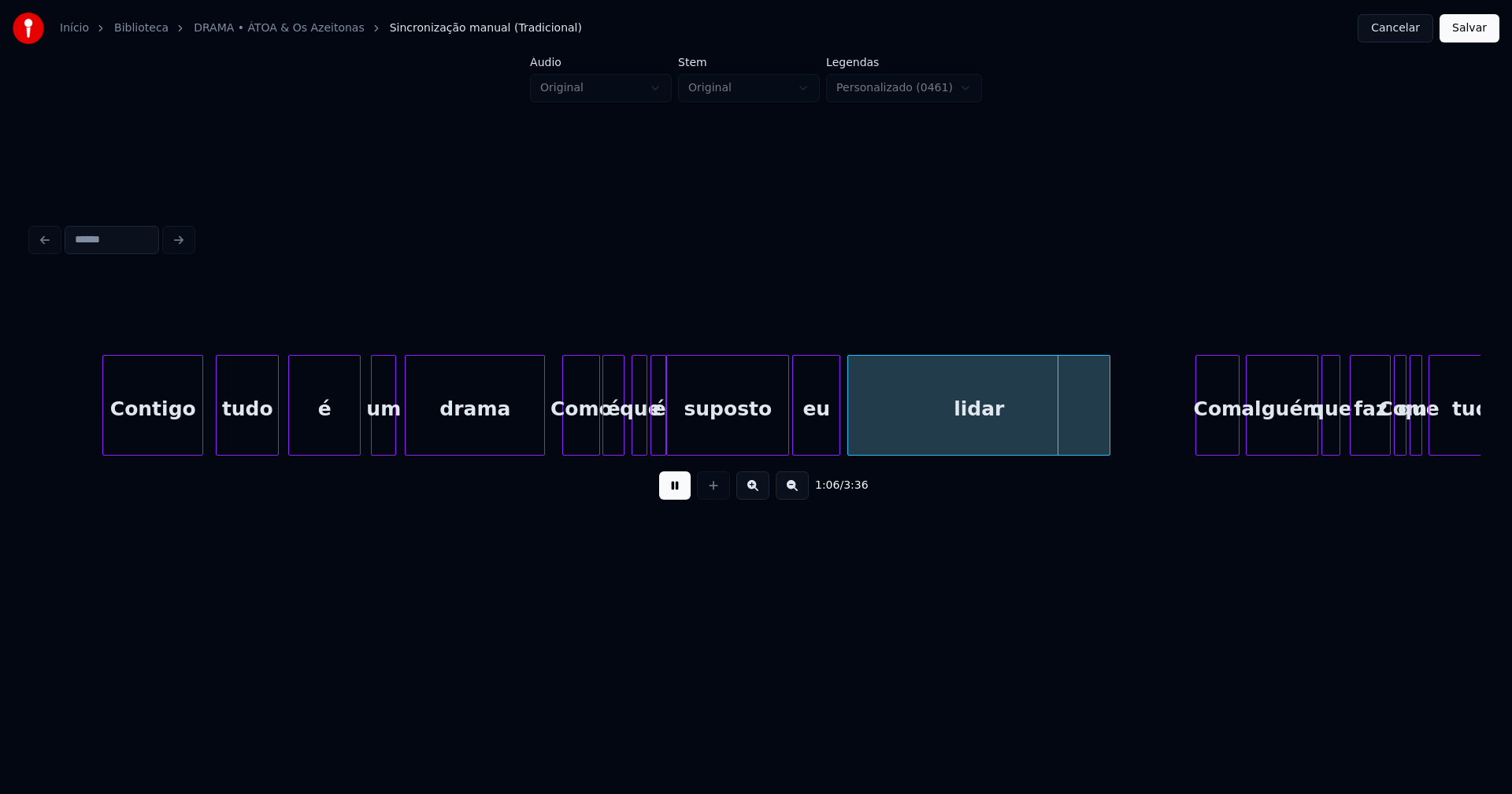
click at [835, 431] on div at bounding box center [837, 405] width 4 height 99
click at [677, 495] on button at bounding box center [675, 486] width 32 height 28
click at [1096, 437] on div at bounding box center [1095, 405] width 4 height 99
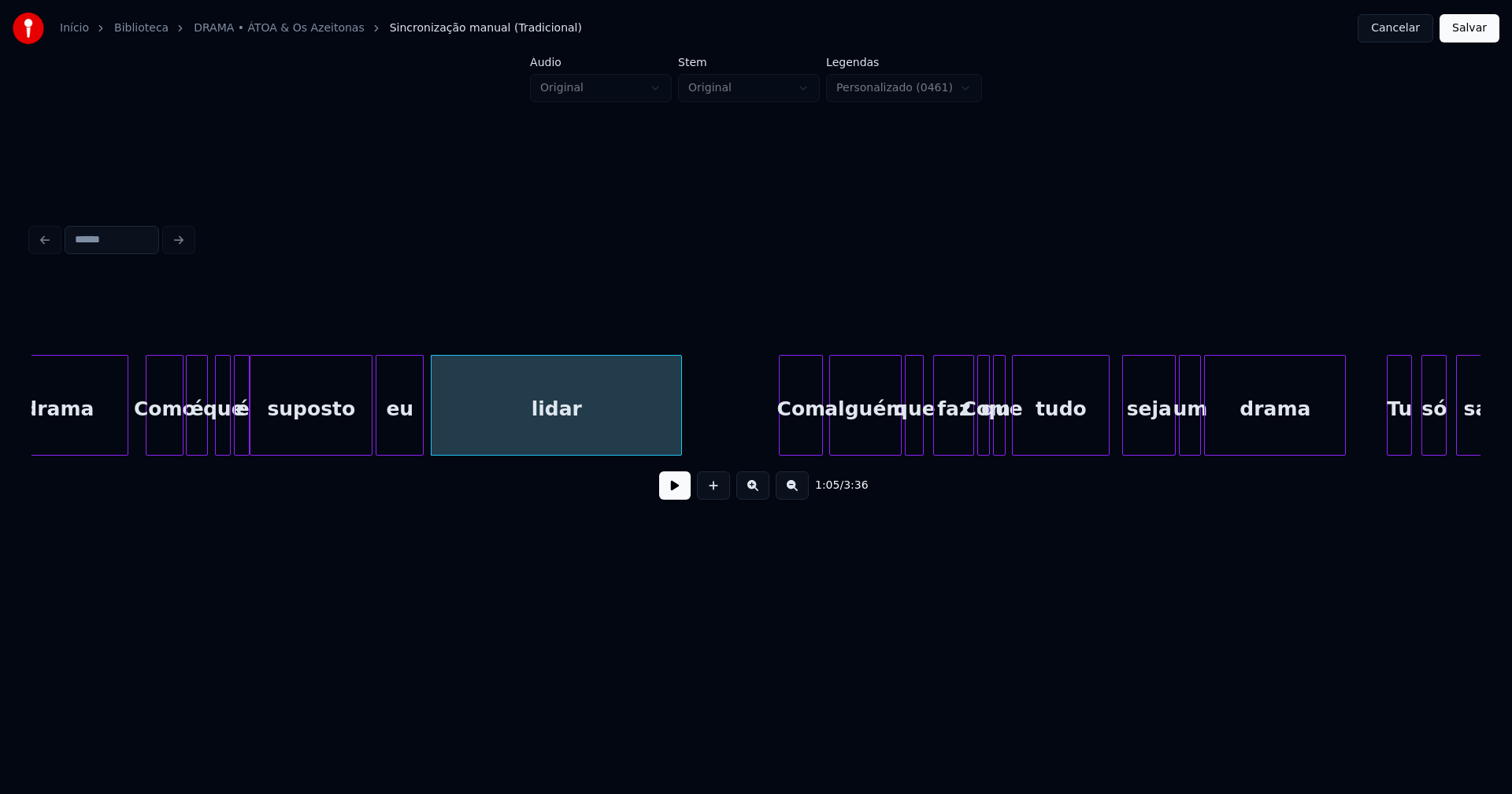
scroll to position [0, 9991]
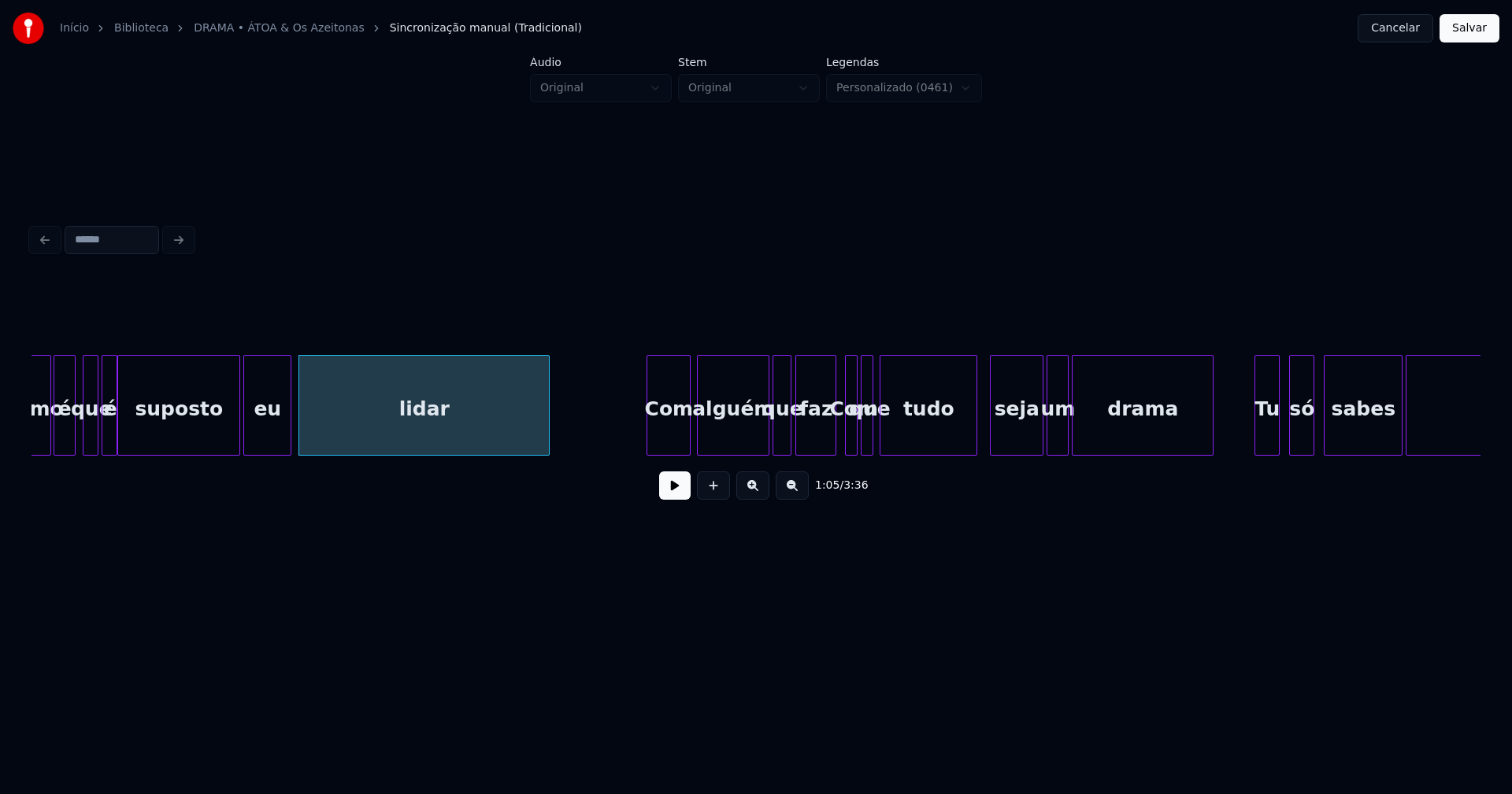
click at [820, 440] on div "faz" at bounding box center [815, 409] width 40 height 107
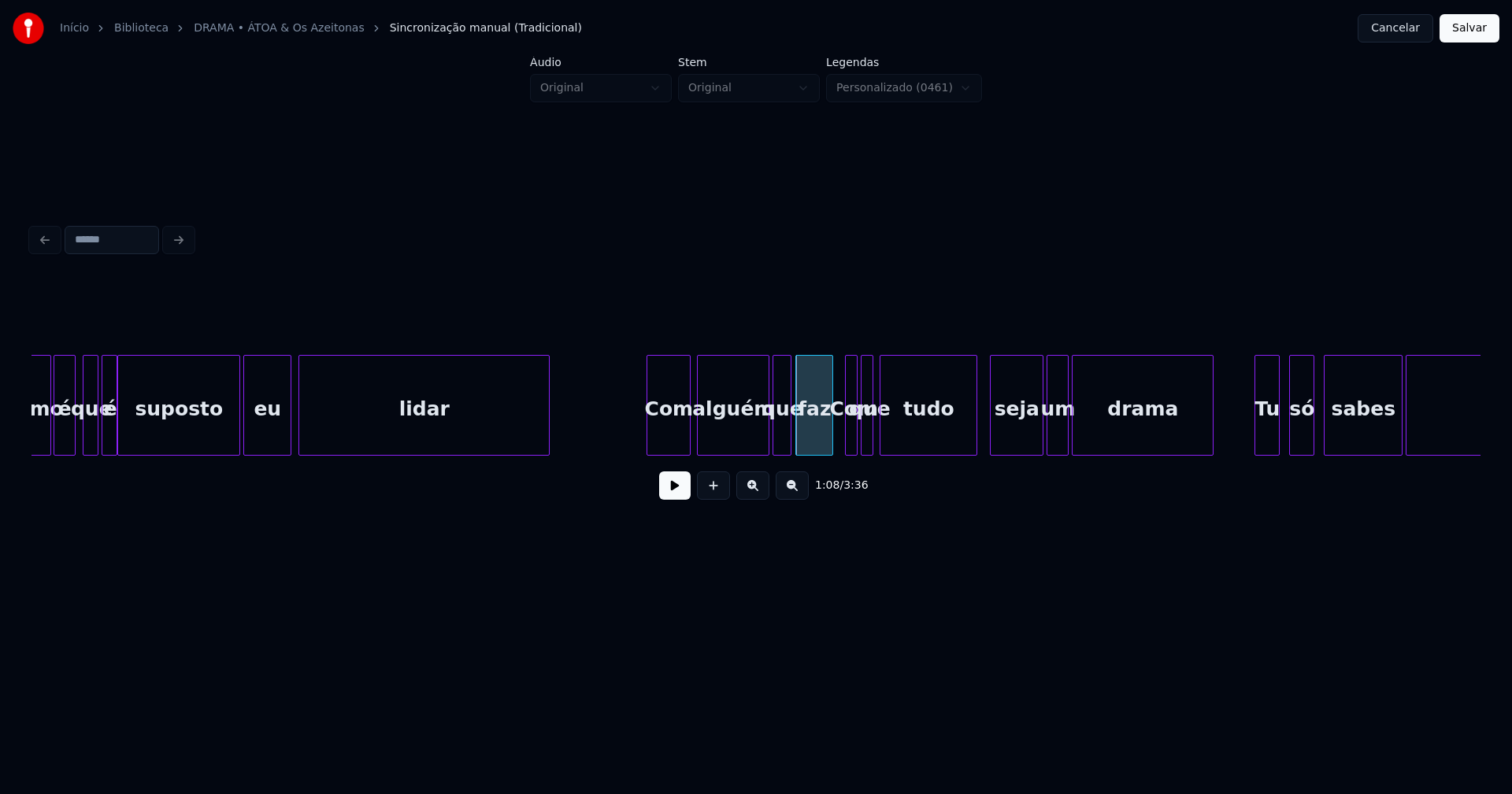
click at [829, 439] on div at bounding box center [830, 405] width 4 height 99
click at [874, 442] on div at bounding box center [874, 405] width 4 height 99
click at [979, 433] on div at bounding box center [977, 405] width 4 height 99
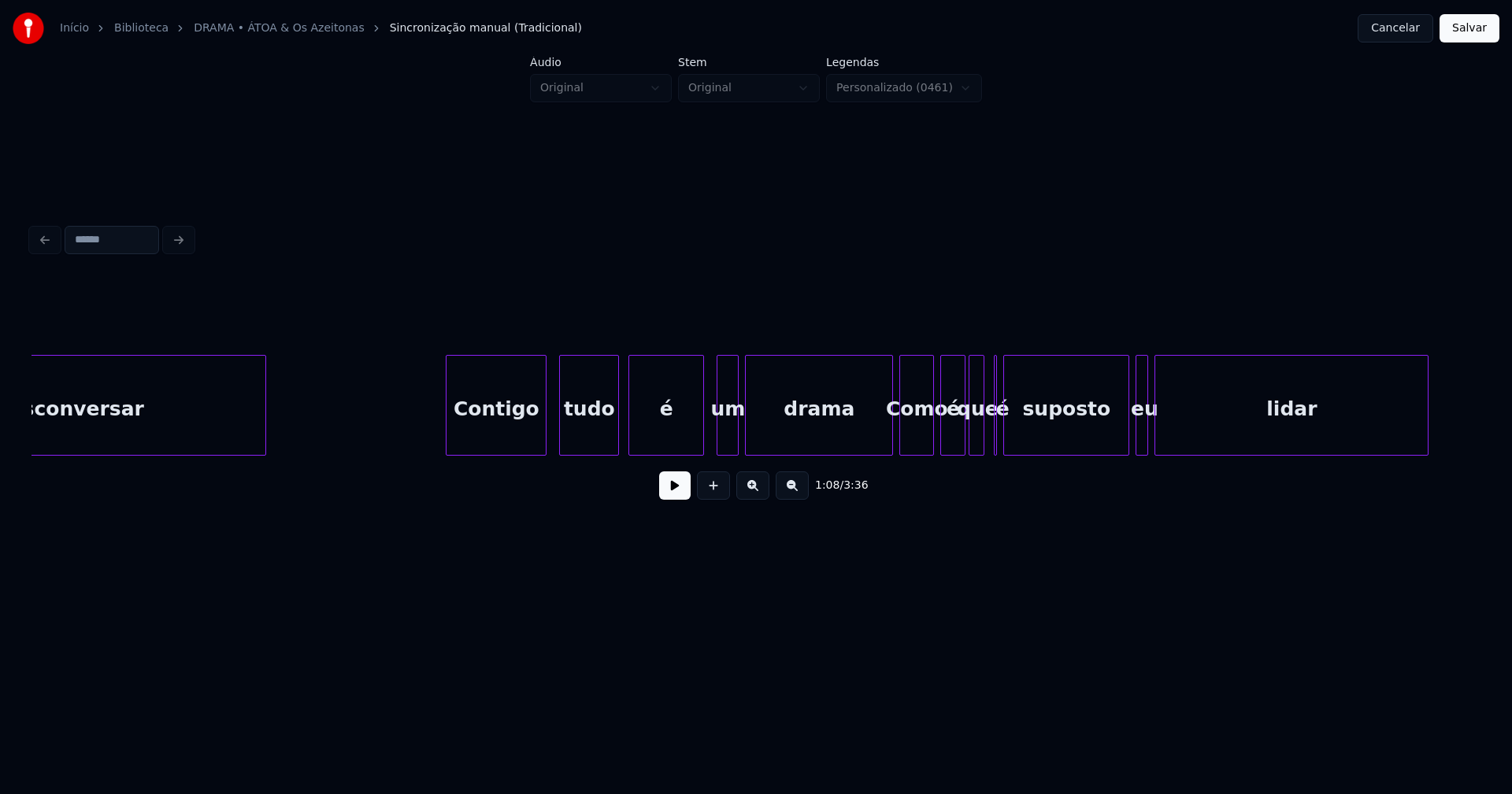
scroll to position [0, 11543]
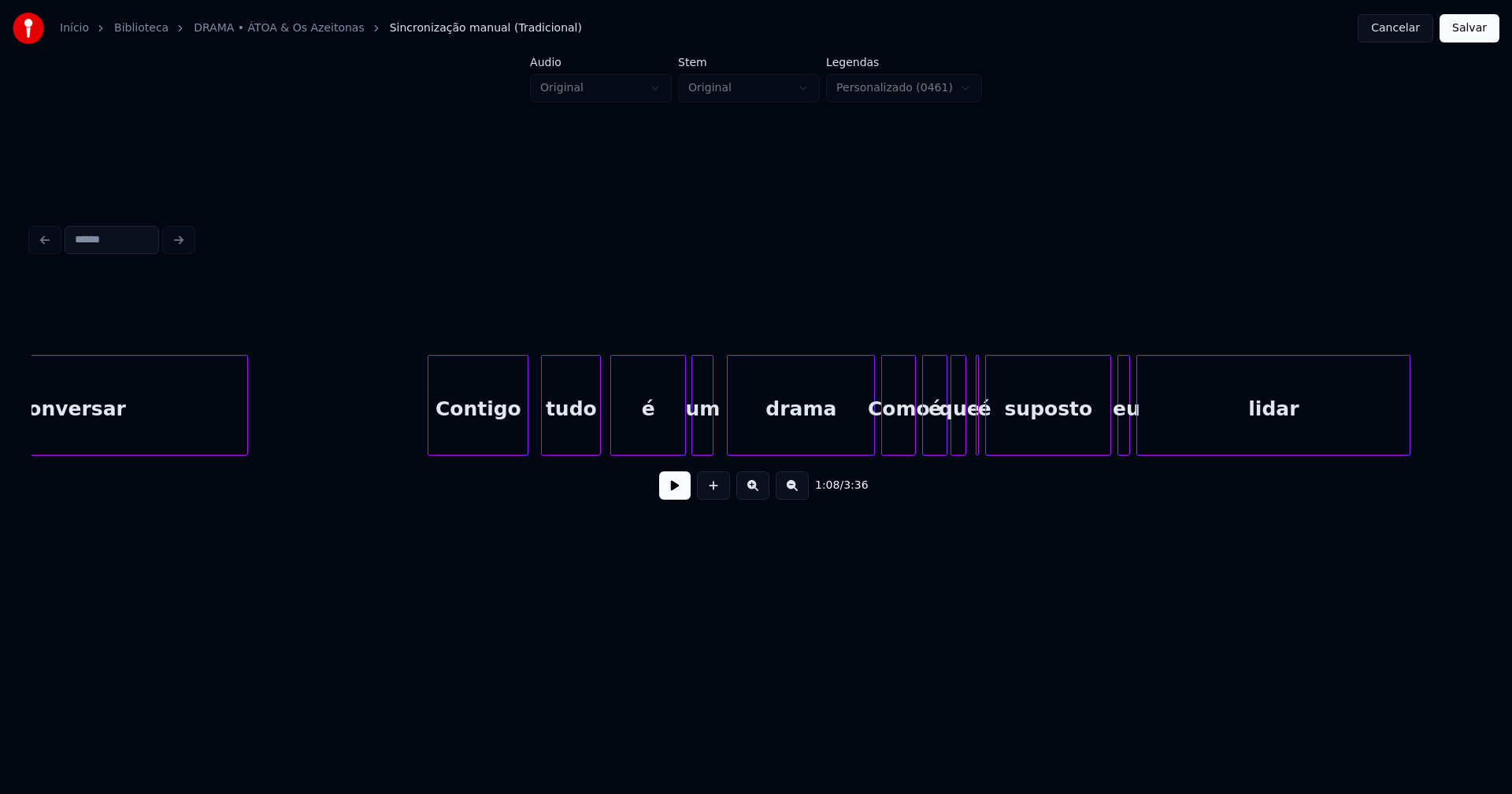
click at [698, 445] on div "um" at bounding box center [702, 409] width 20 height 107
click at [865, 446] on div at bounding box center [863, 405] width 4 height 99
click at [981, 448] on div at bounding box center [981, 405] width 4 height 99
click at [970, 435] on div at bounding box center [972, 405] width 4 height 99
click at [1169, 426] on div at bounding box center [1171, 405] width 4 height 99
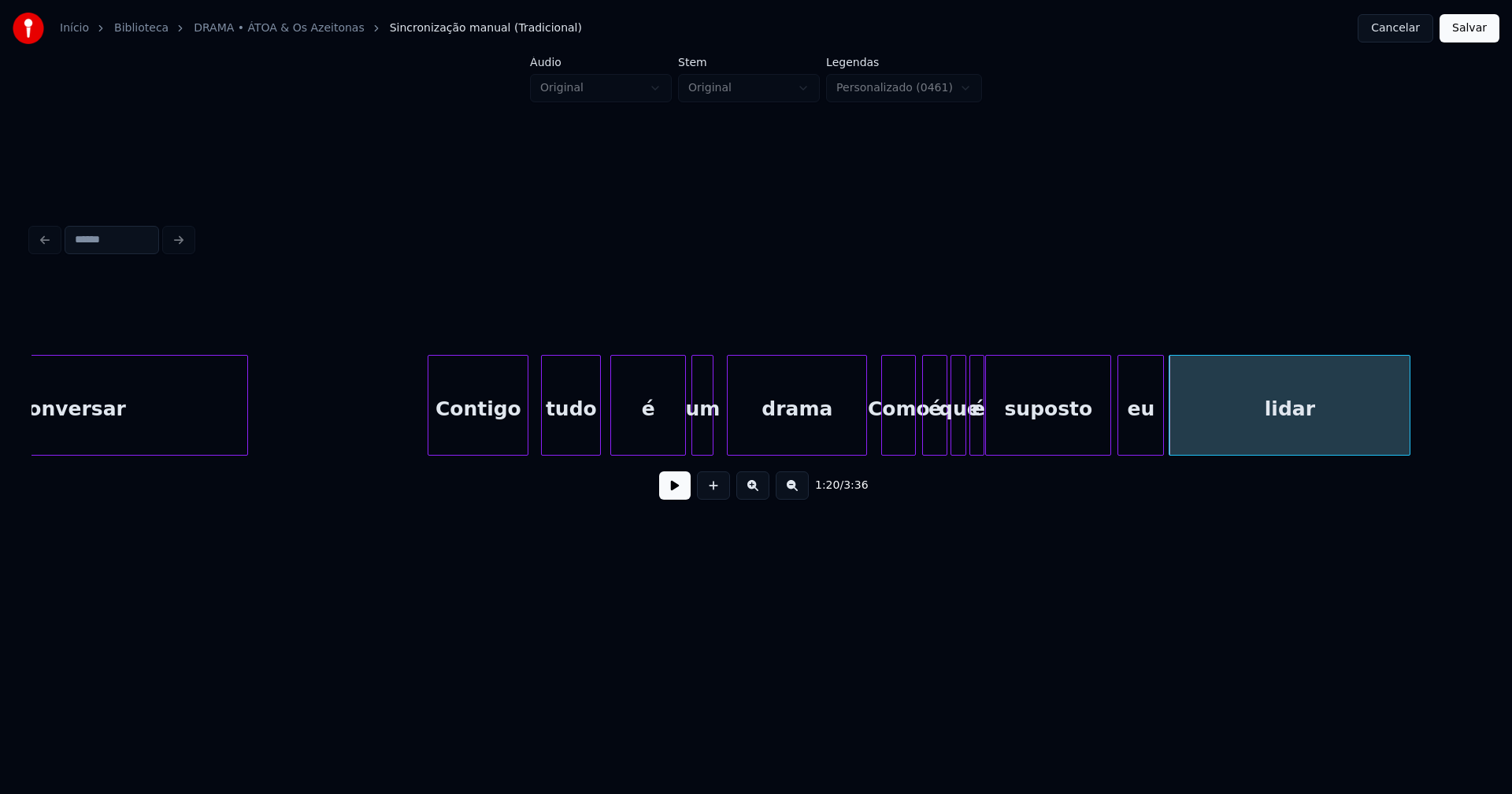
click at [1162, 421] on div at bounding box center [1161, 405] width 4 height 99
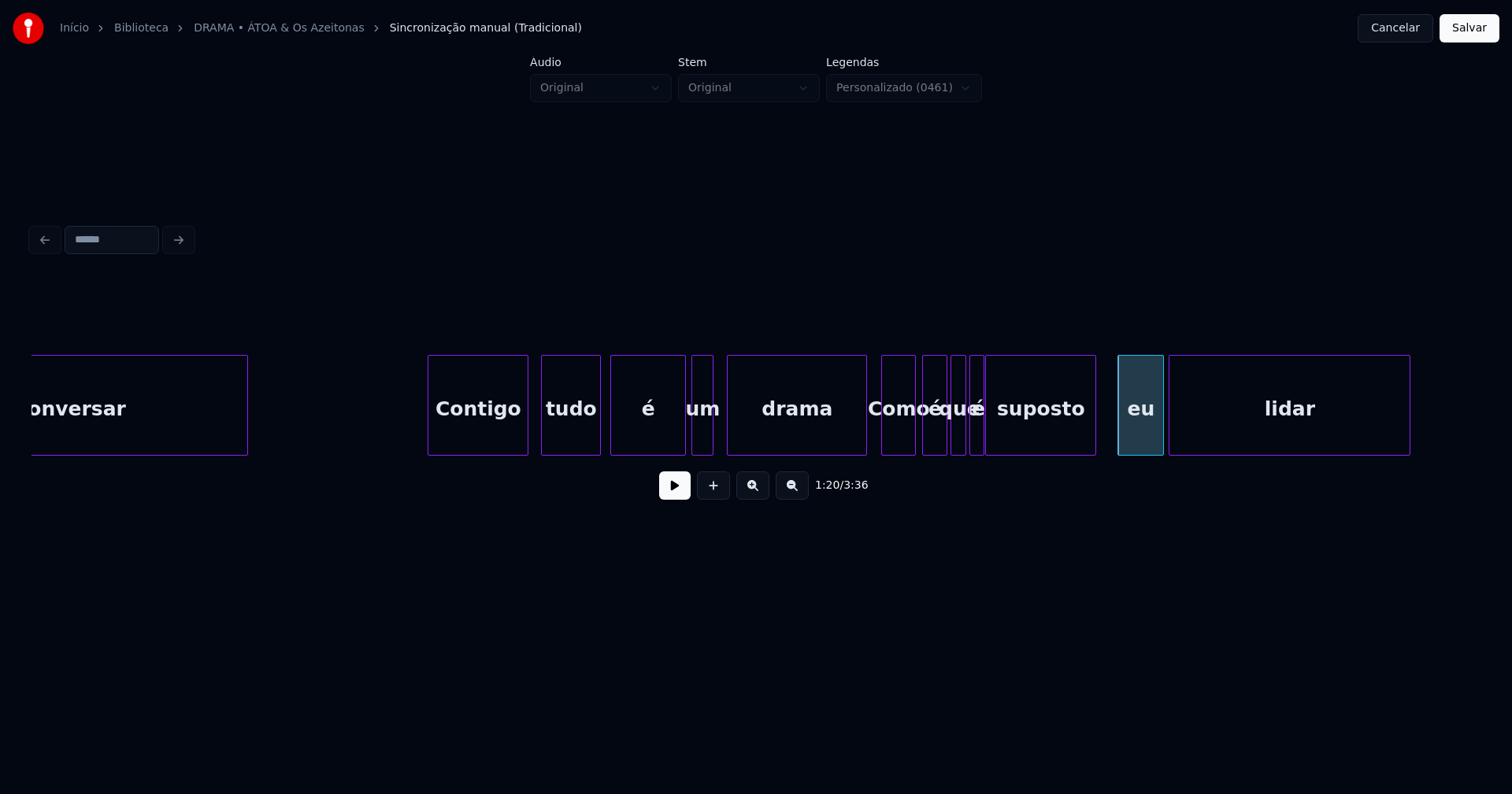
click at [1094, 442] on div at bounding box center [1093, 405] width 4 height 99
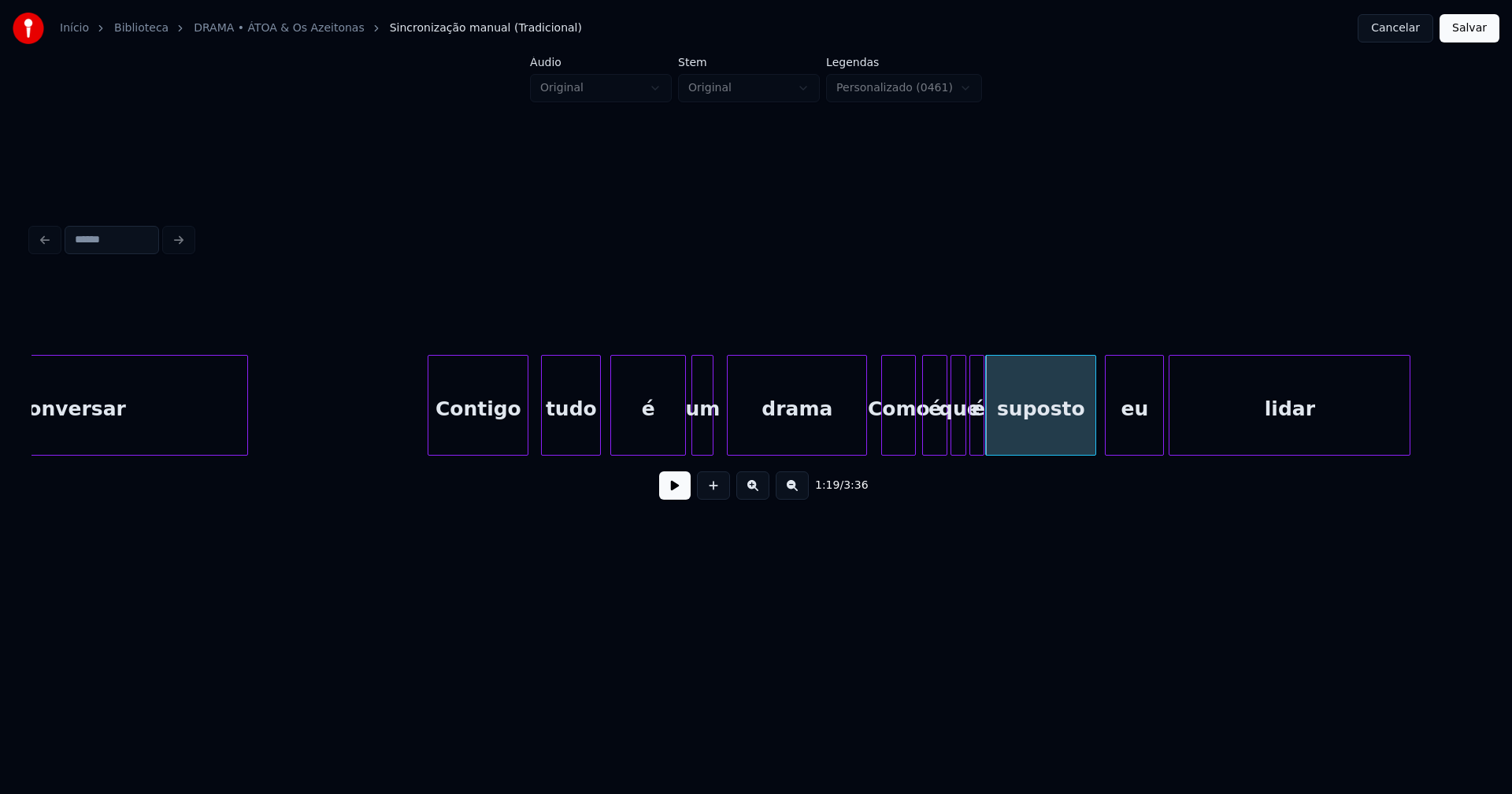
click at [1109, 441] on div at bounding box center [1108, 405] width 4 height 99
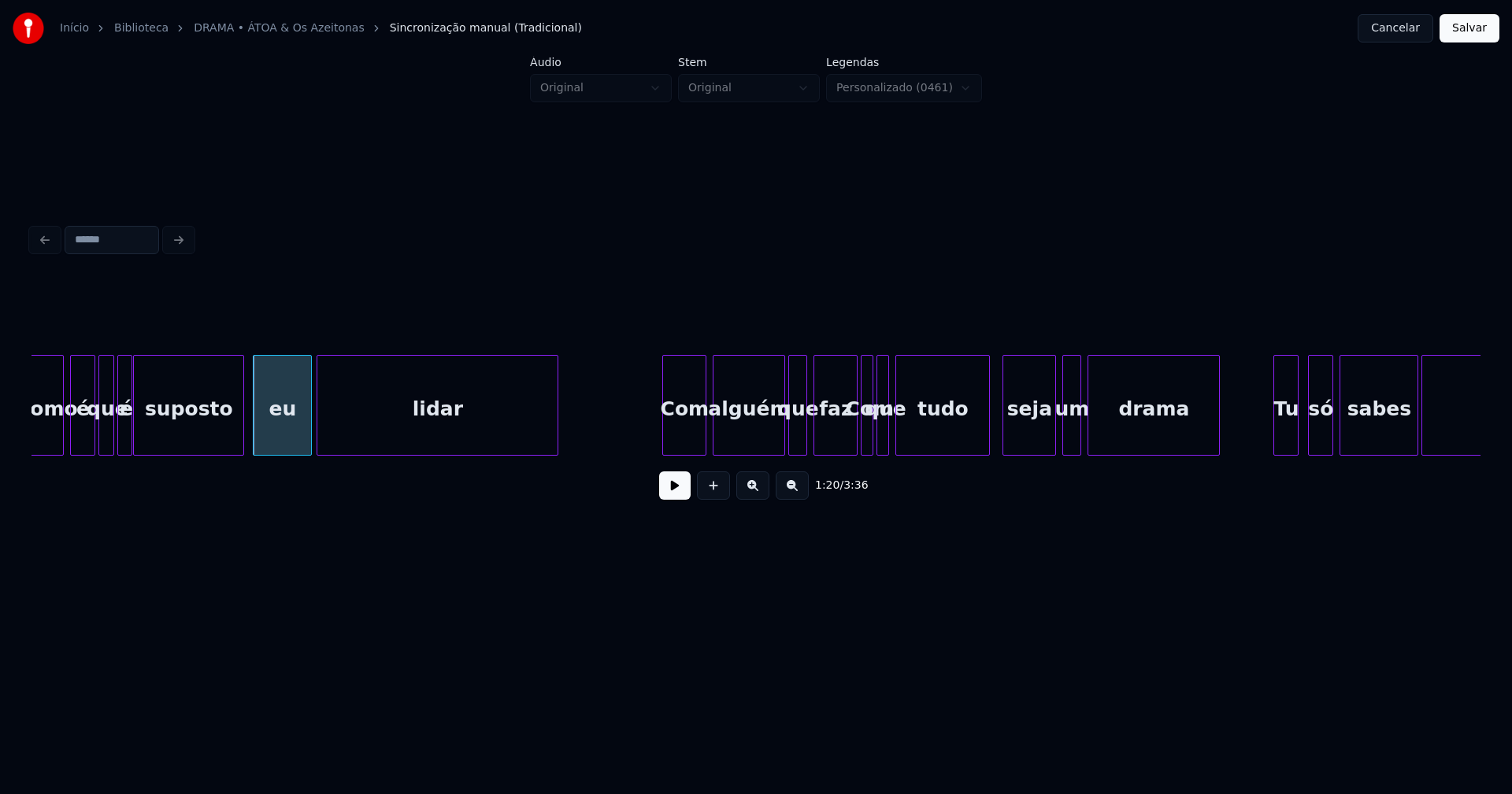
scroll to position [0, 12433]
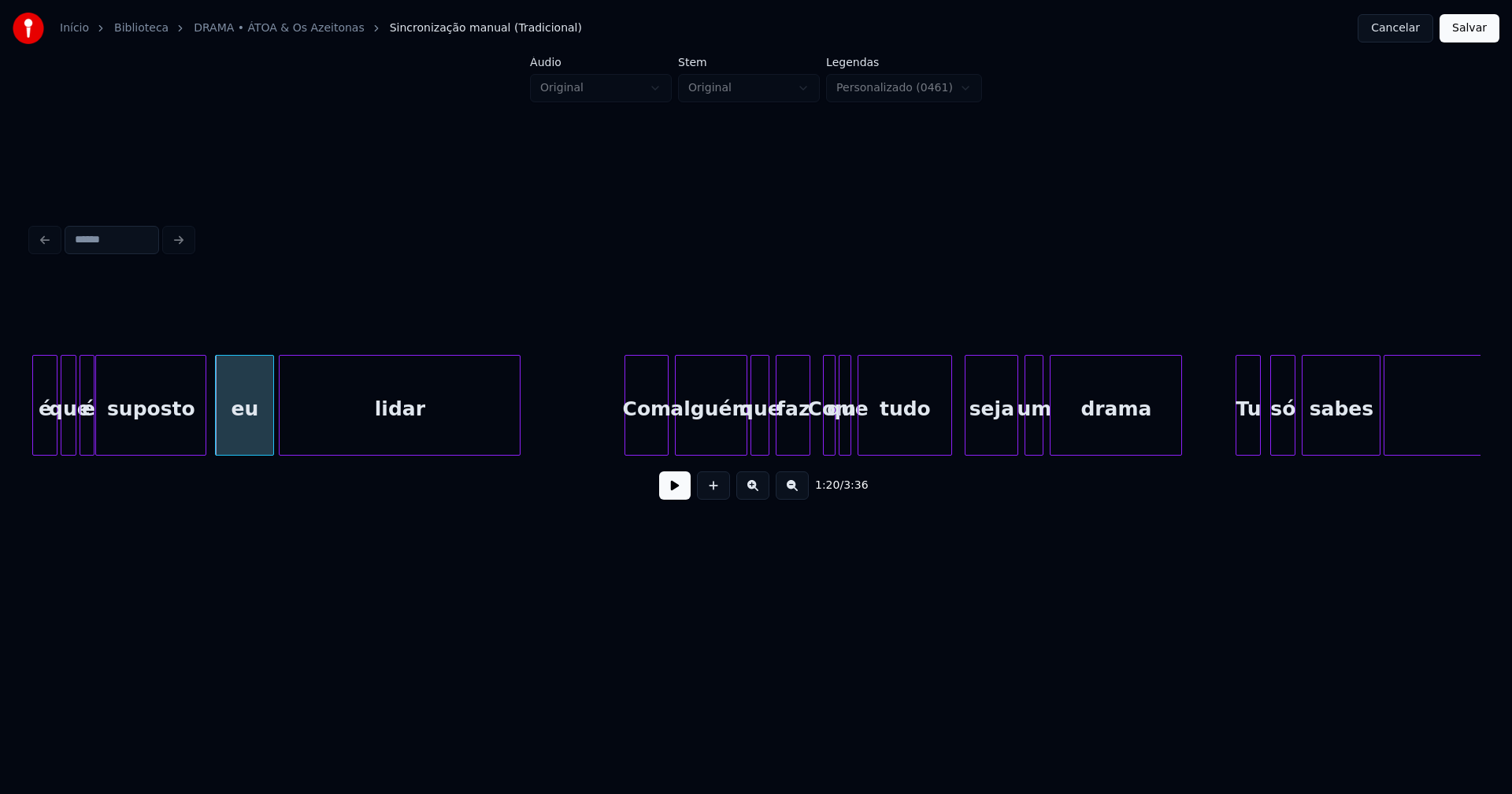
click at [805, 445] on div at bounding box center [807, 405] width 4 height 99
click at [738, 429] on div at bounding box center [738, 405] width 4 height 99
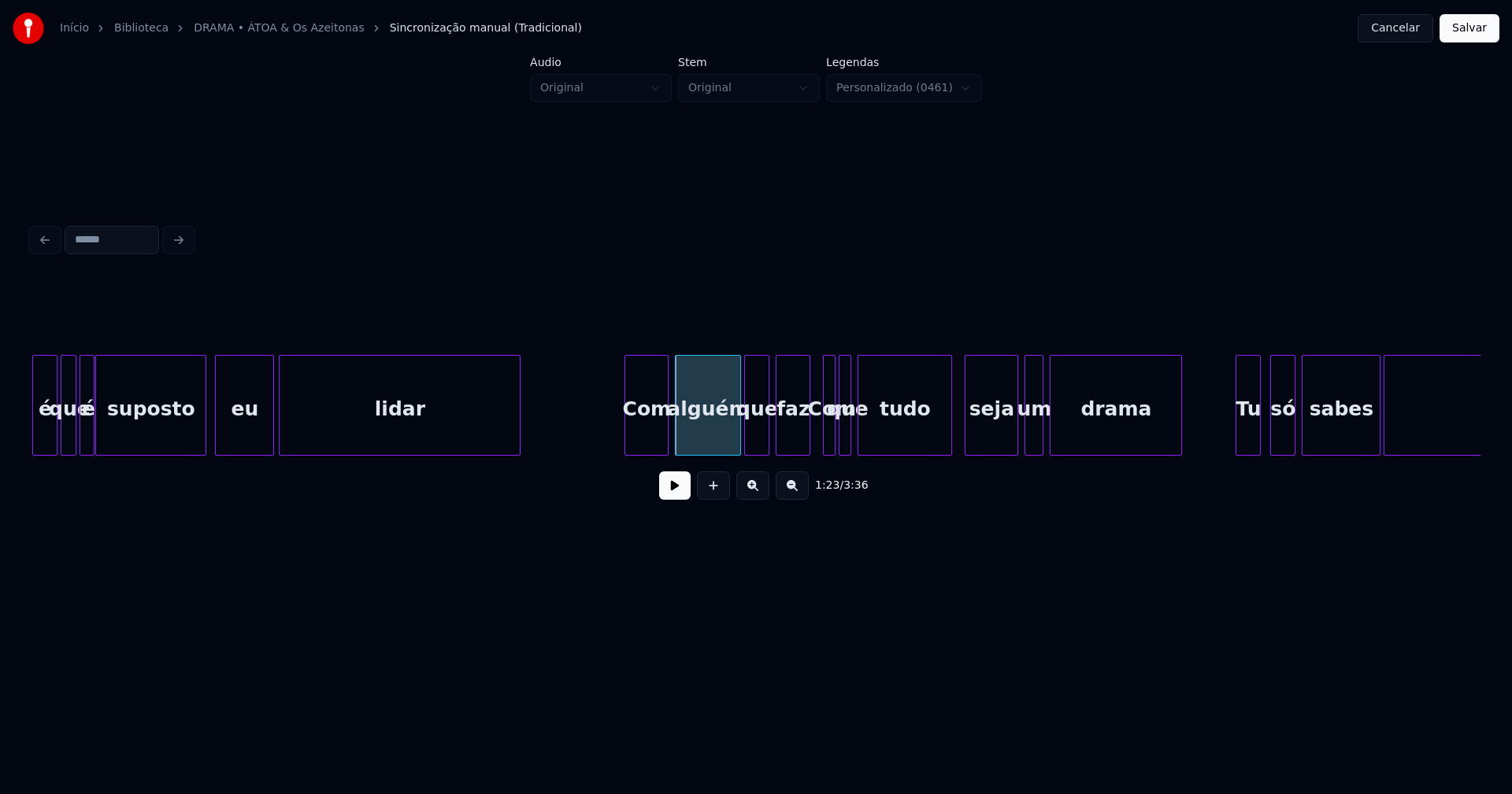
click at [749, 431] on div at bounding box center [747, 405] width 4 height 99
click at [973, 437] on div at bounding box center [972, 405] width 4 height 99
click at [968, 429] on div at bounding box center [966, 405] width 4 height 99
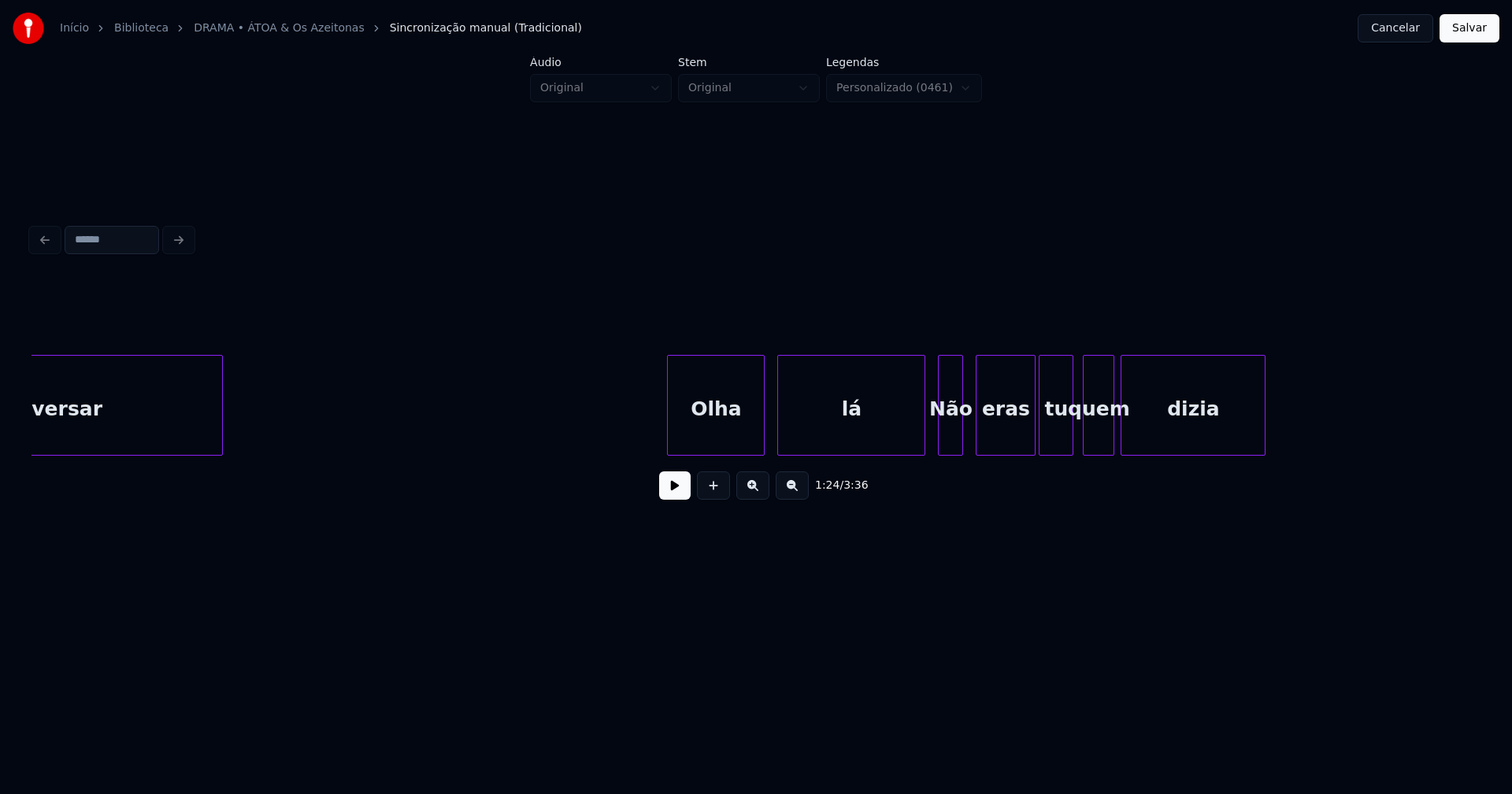
scroll to position [0, 14003]
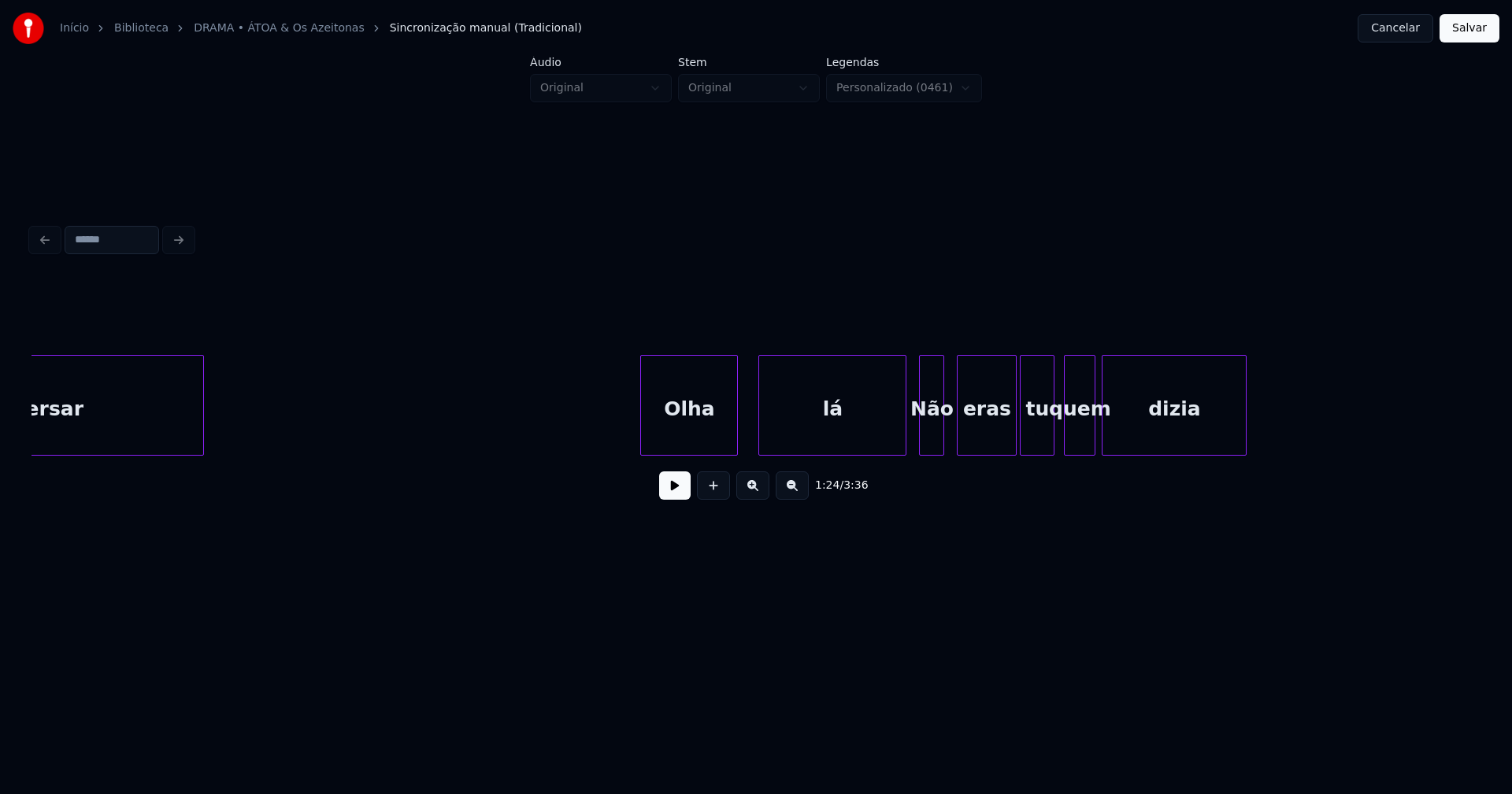
click at [690, 438] on div "Olha" at bounding box center [689, 409] width 96 height 107
click at [854, 443] on div "lá" at bounding box center [824, 409] width 146 height 107
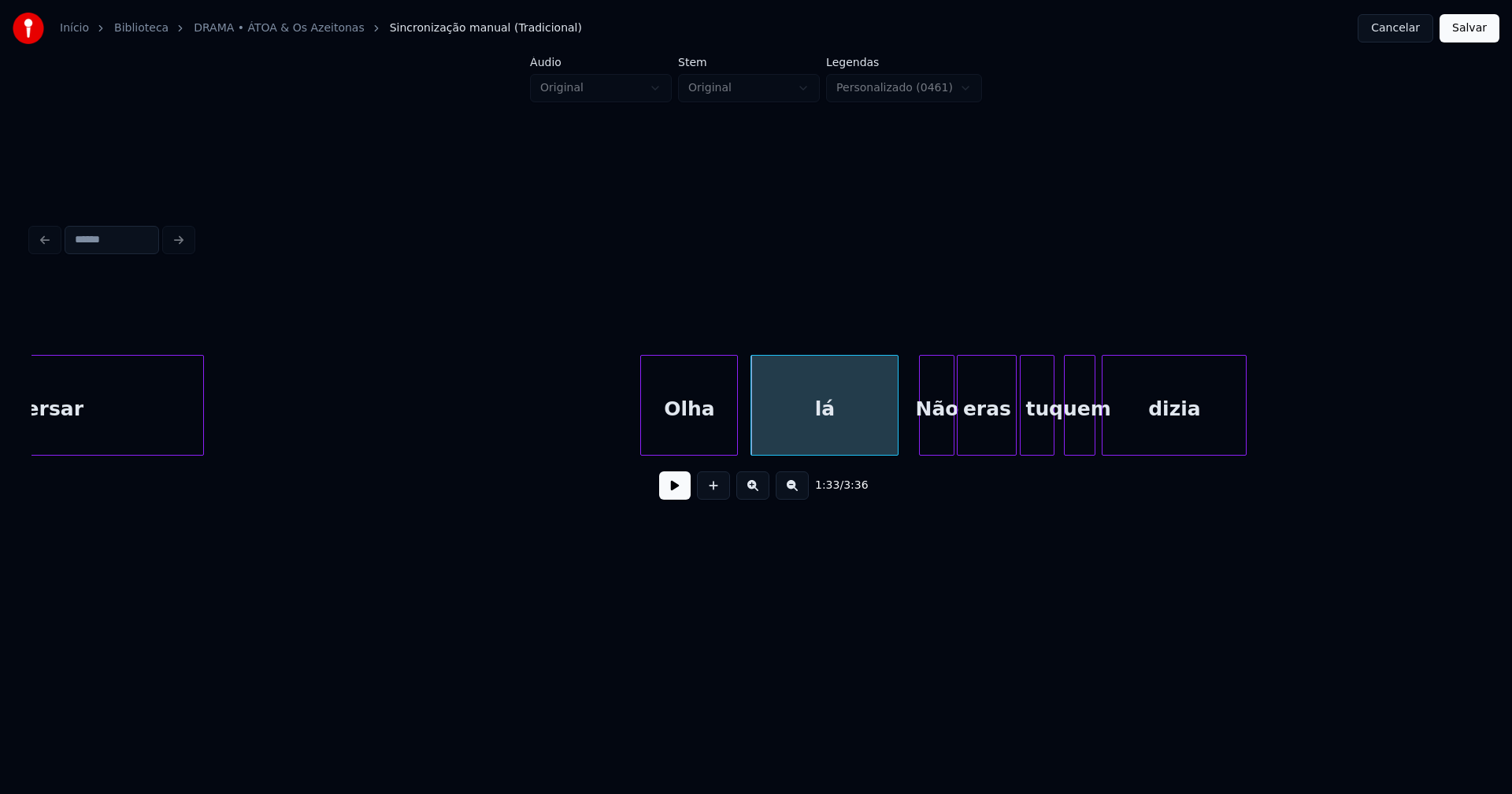
click at [949, 438] on div at bounding box center [951, 405] width 4 height 99
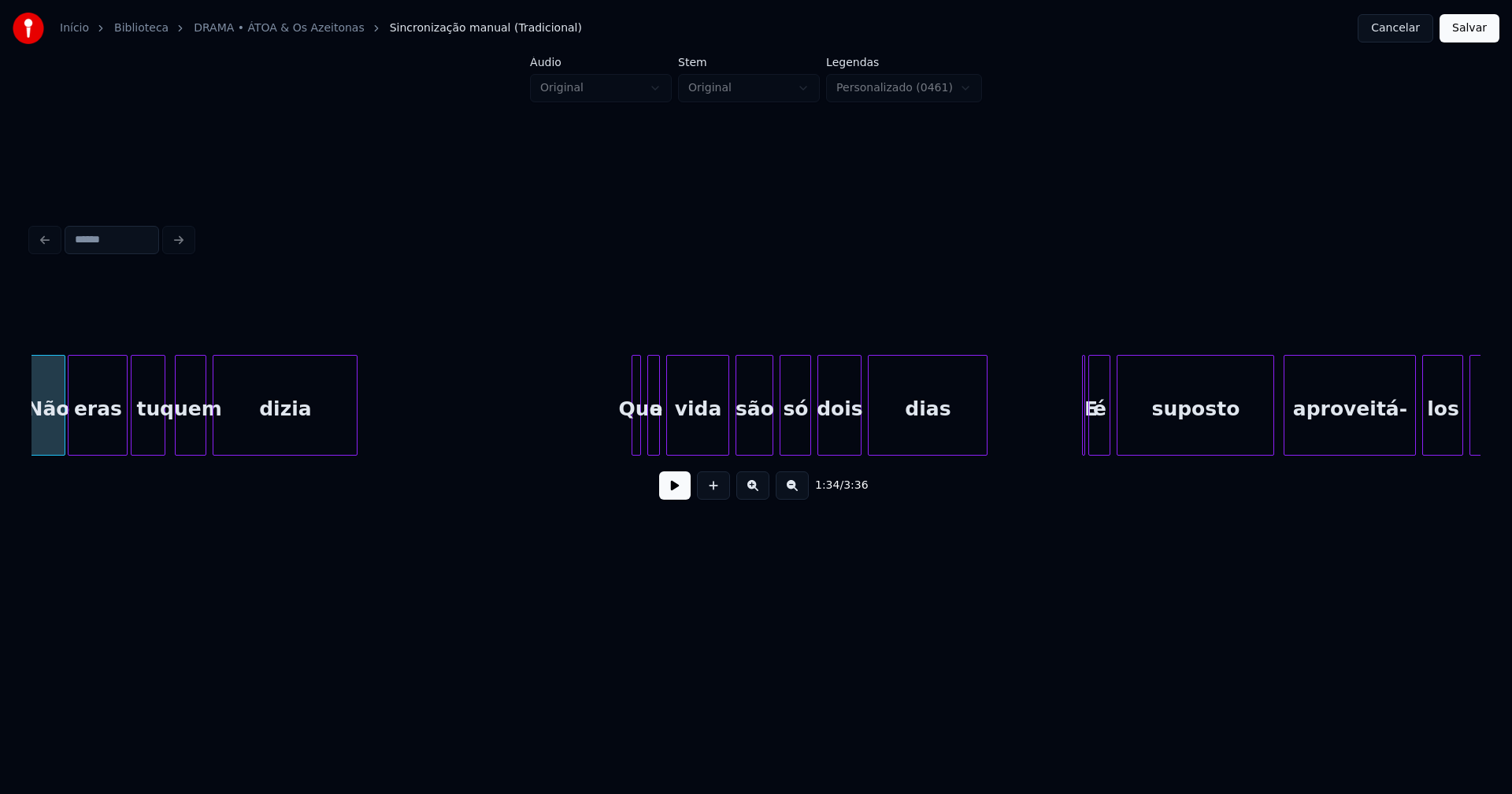
scroll to position [0, 14911]
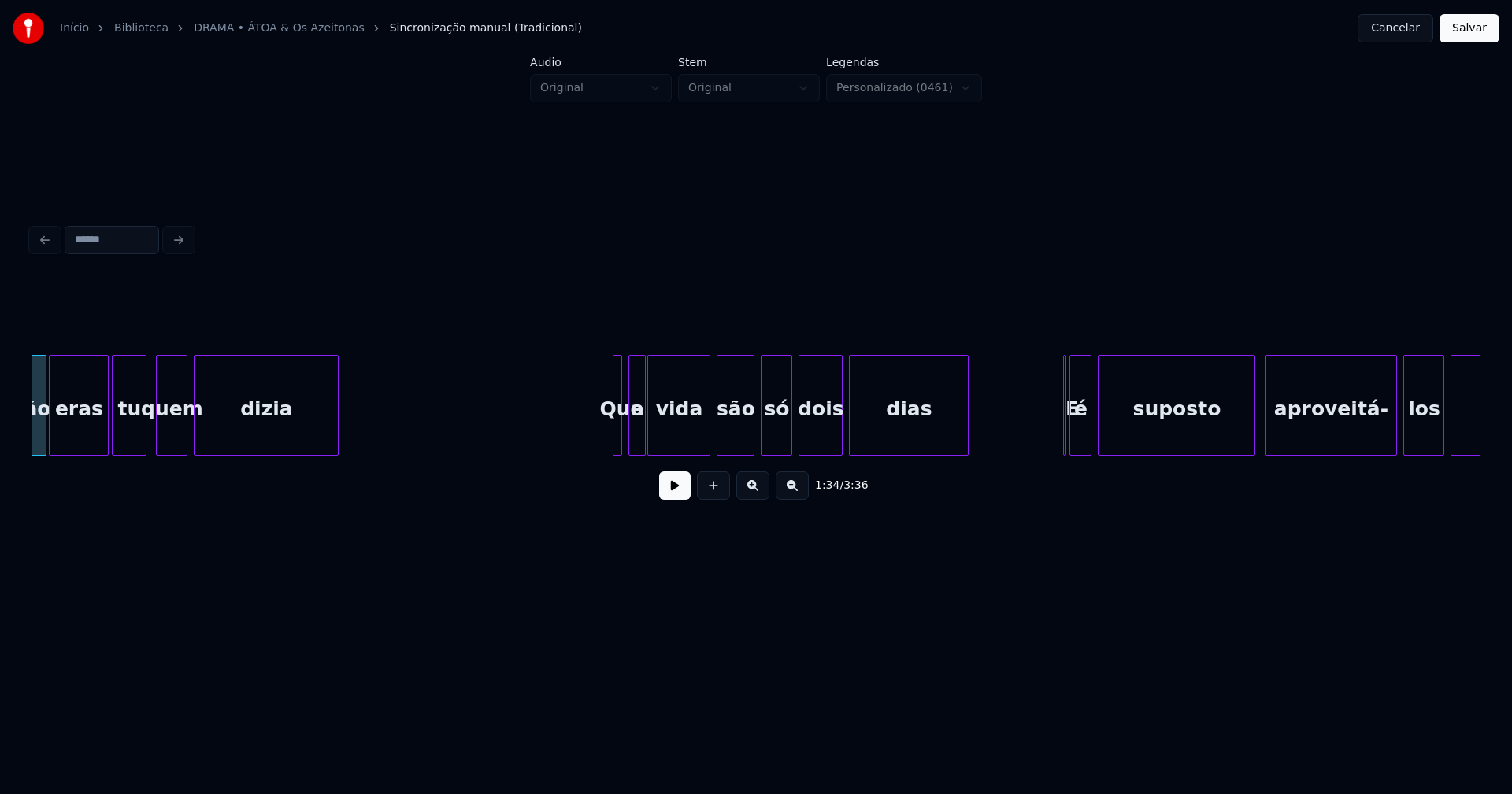
click at [644, 441] on div at bounding box center [642, 405] width 4 height 99
click at [608, 430] on div at bounding box center [608, 405] width 4 height 99
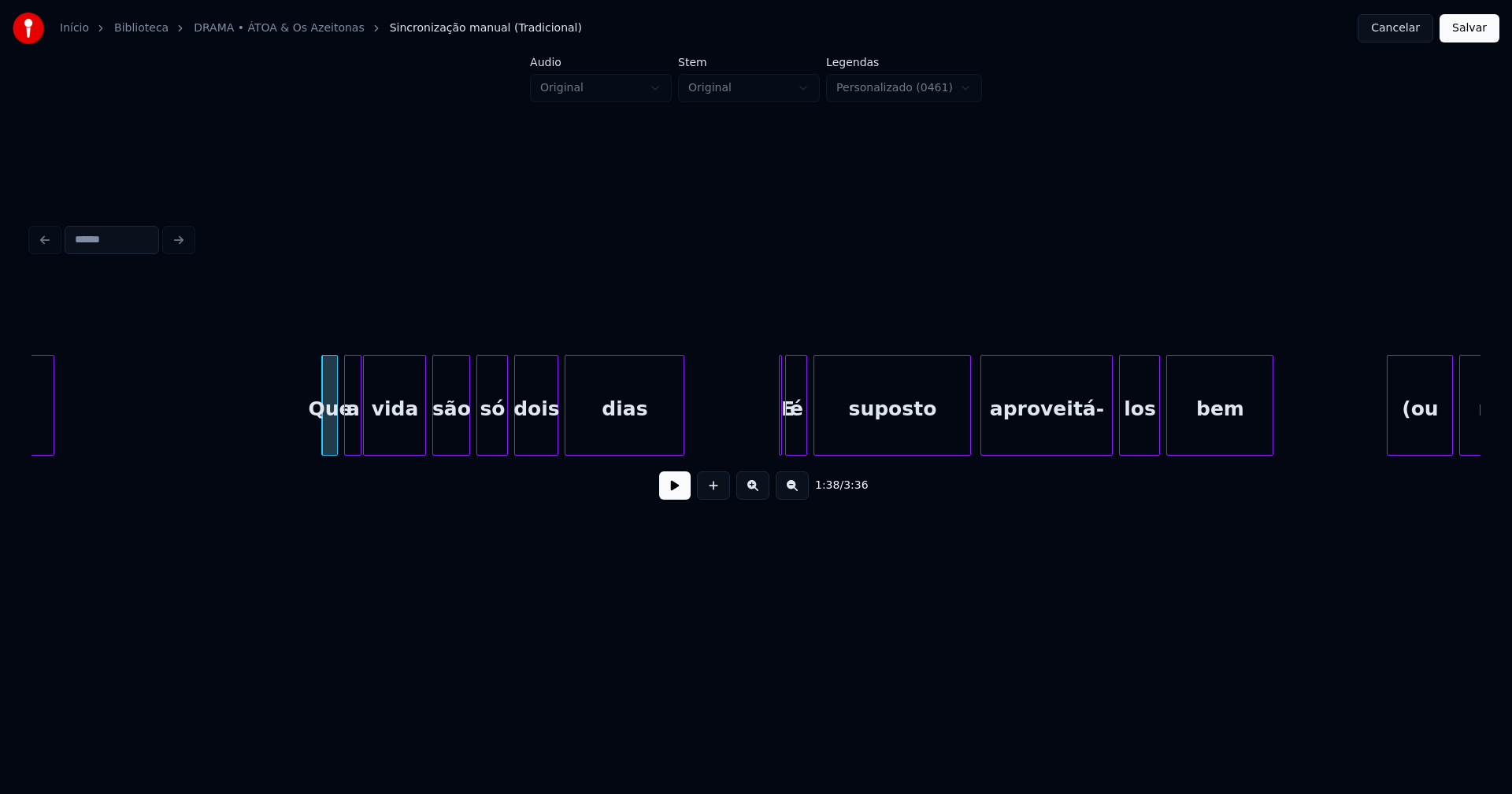
scroll to position [0, 15347]
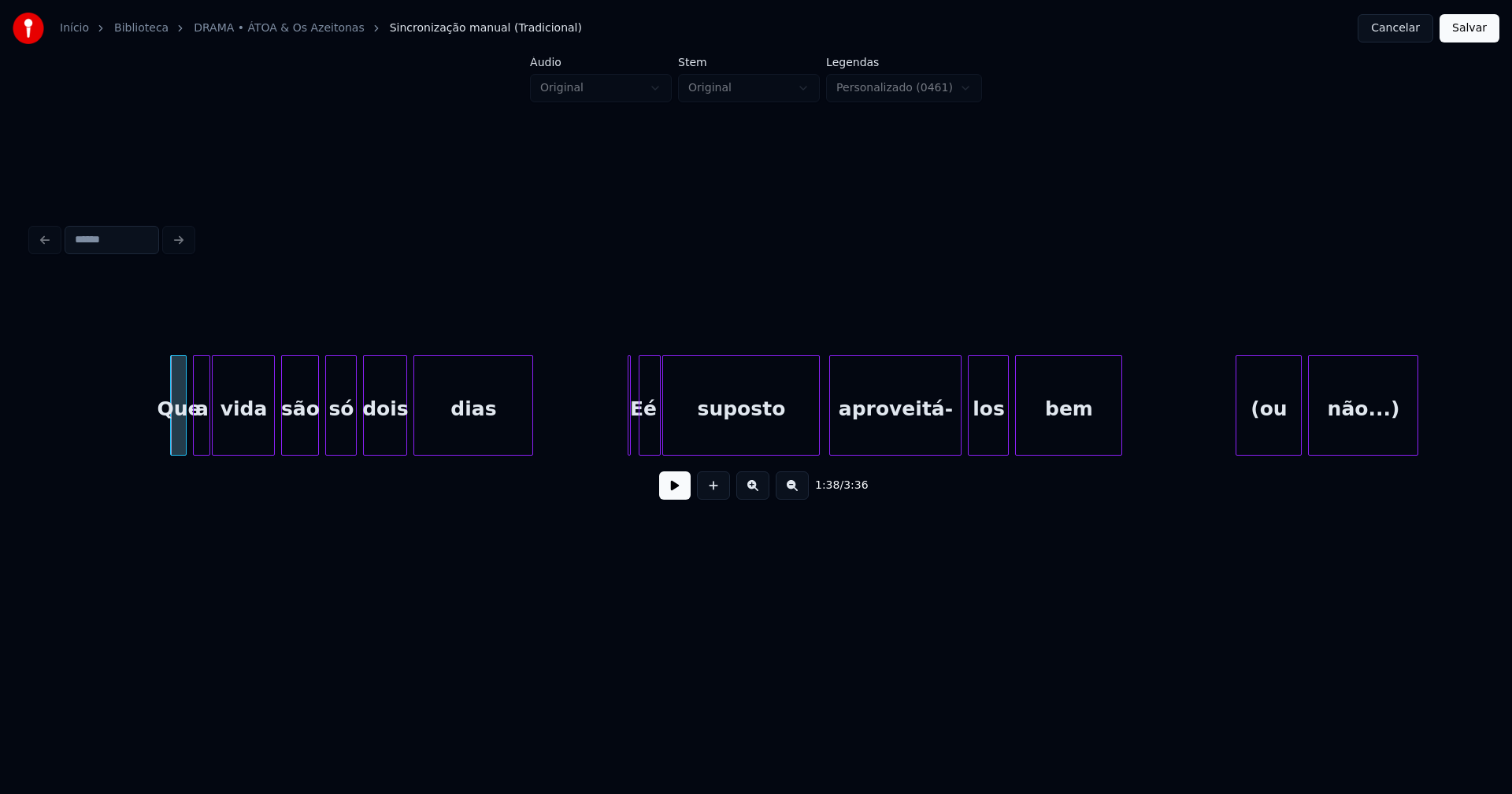
click at [647, 436] on div "é" at bounding box center [649, 409] width 20 height 107
click at [634, 444] on div at bounding box center [633, 405] width 4 height 99
click at [615, 445] on div at bounding box center [616, 405] width 4 height 99
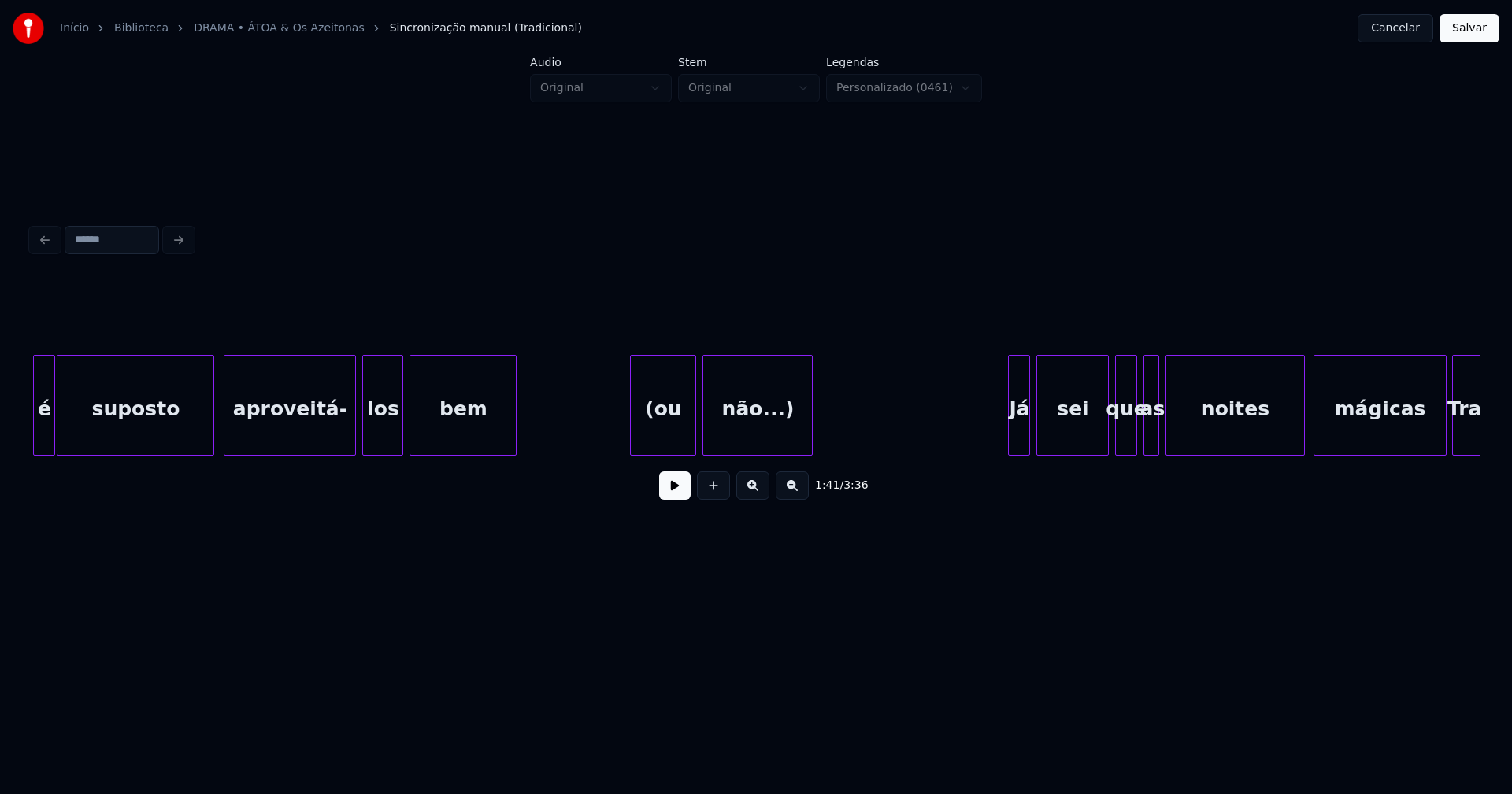
scroll to position [0, 15972]
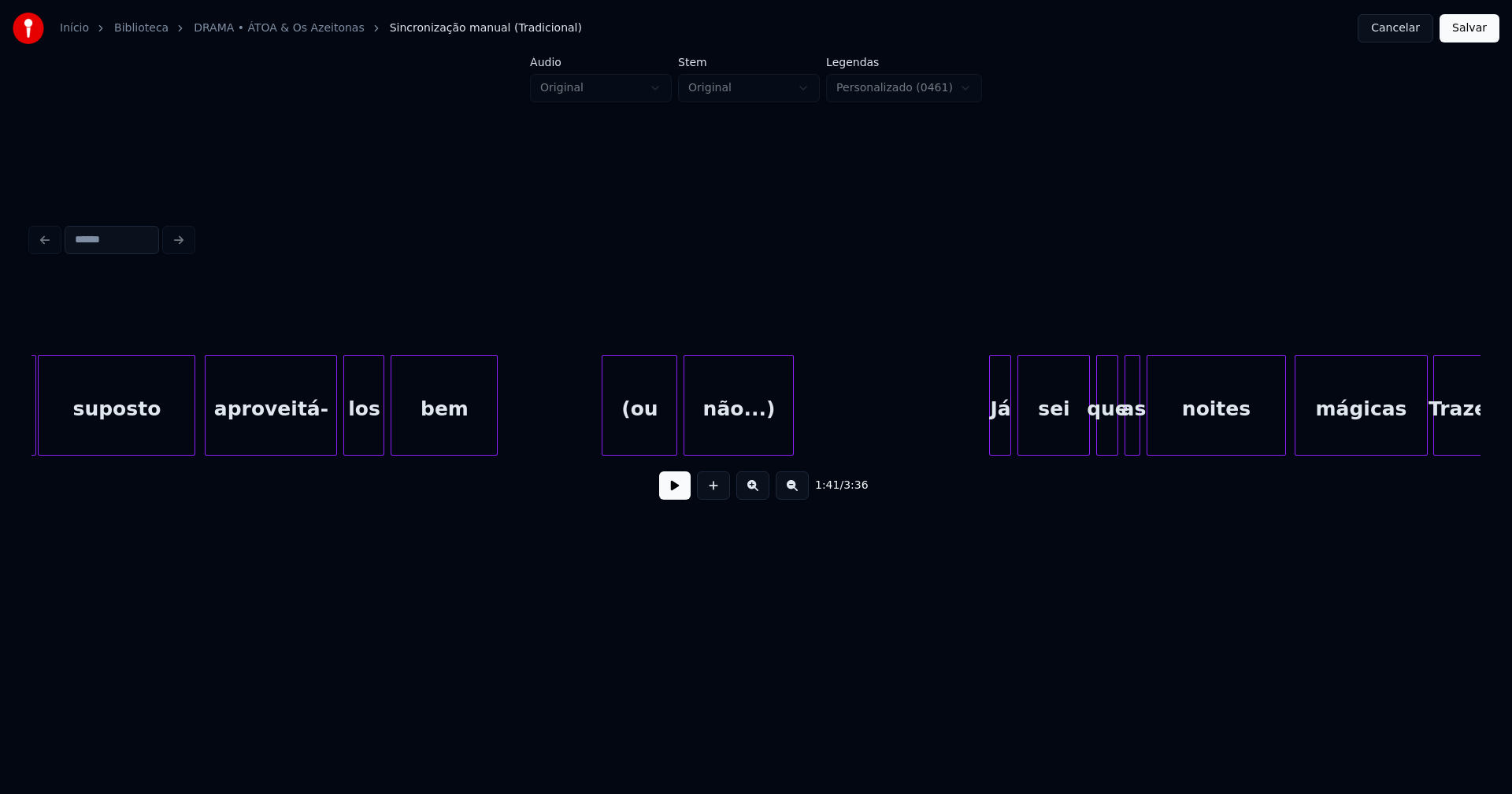
click at [604, 420] on div at bounding box center [604, 405] width 4 height 99
click at [813, 428] on div at bounding box center [810, 405] width 4 height 99
click at [651, 413] on div "(ou" at bounding box center [639, 409] width 74 height 107
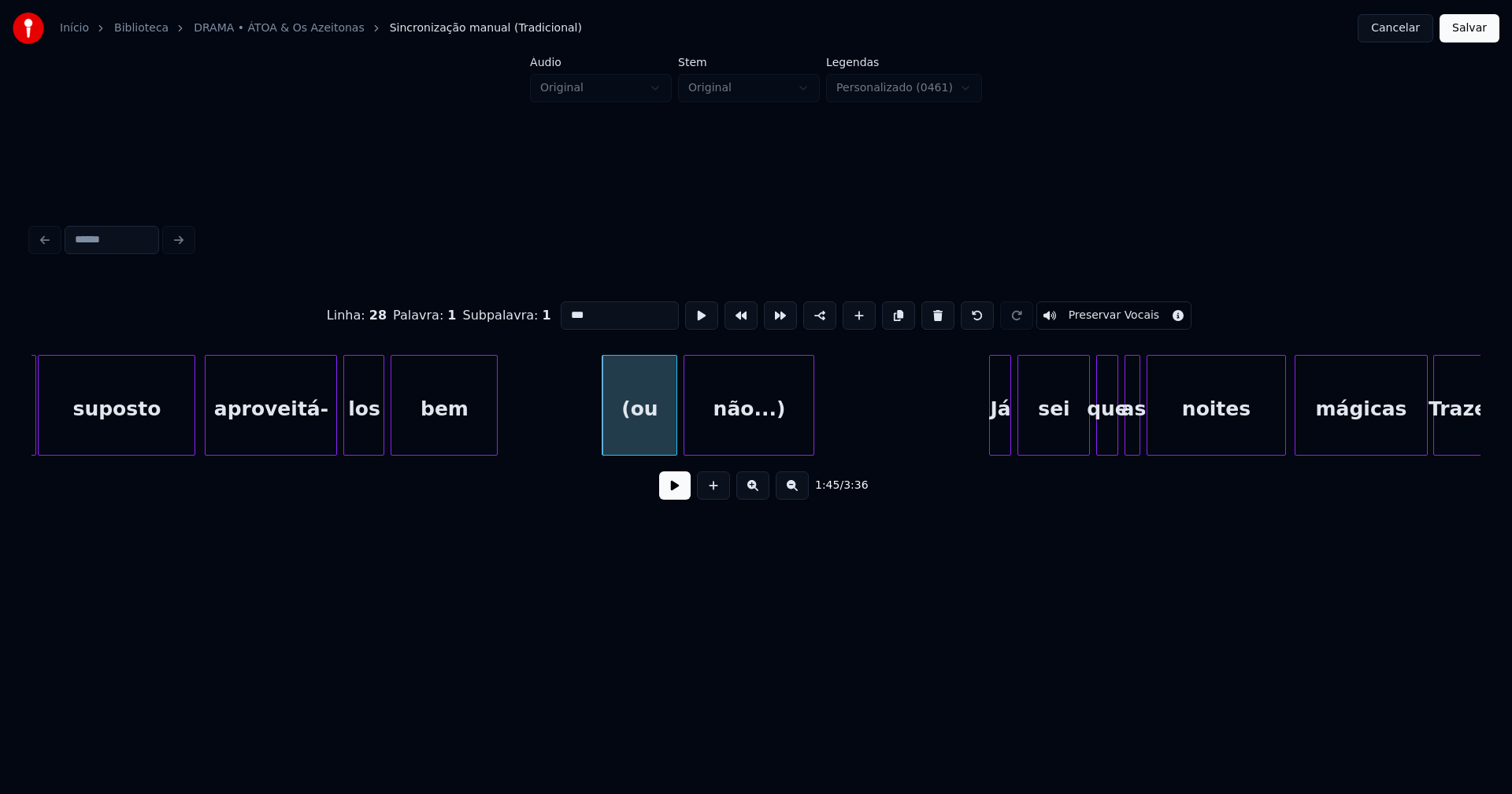
click at [567, 309] on input "***" at bounding box center [620, 316] width 118 height 28
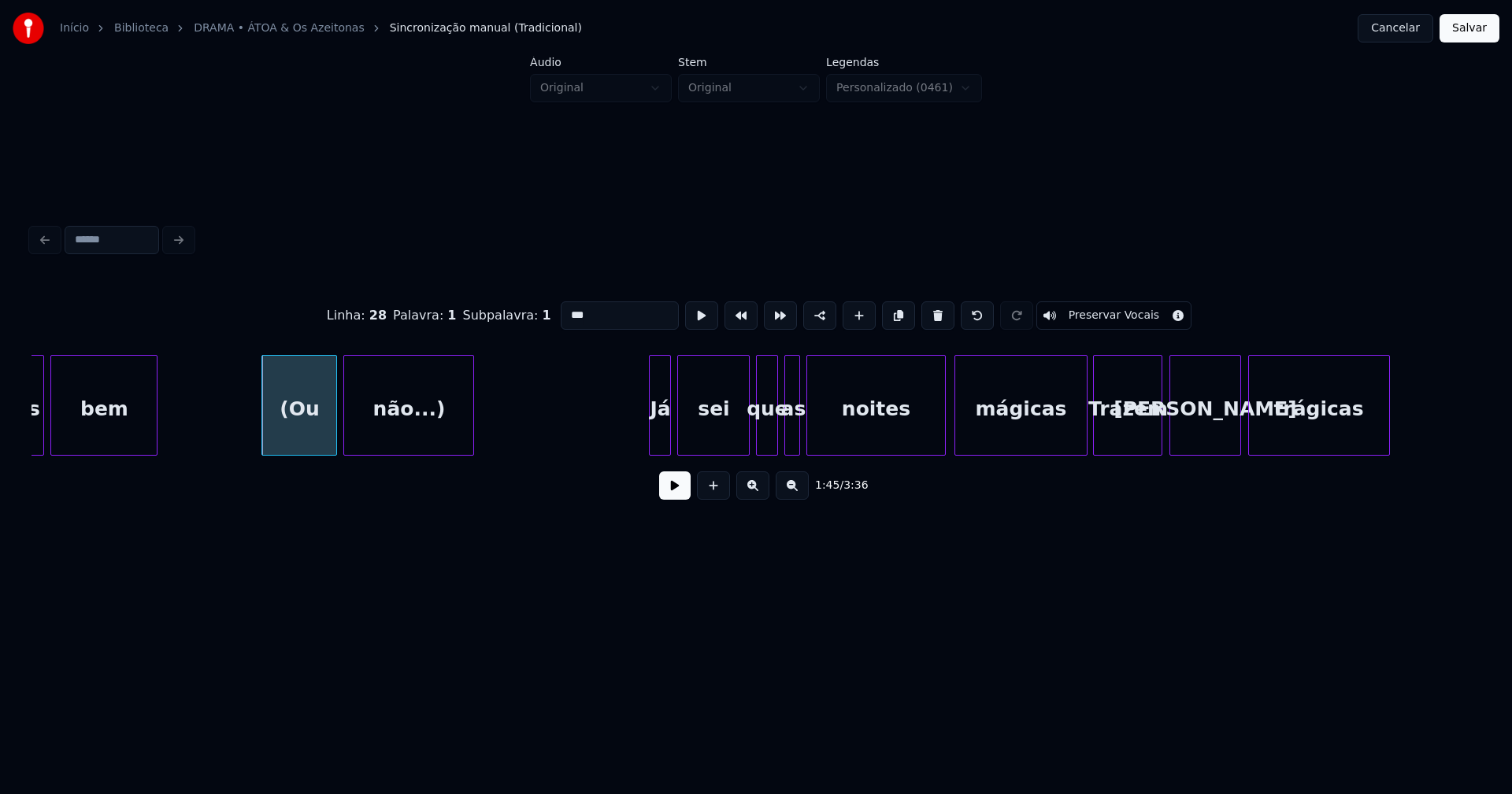
scroll to position [0, 16369]
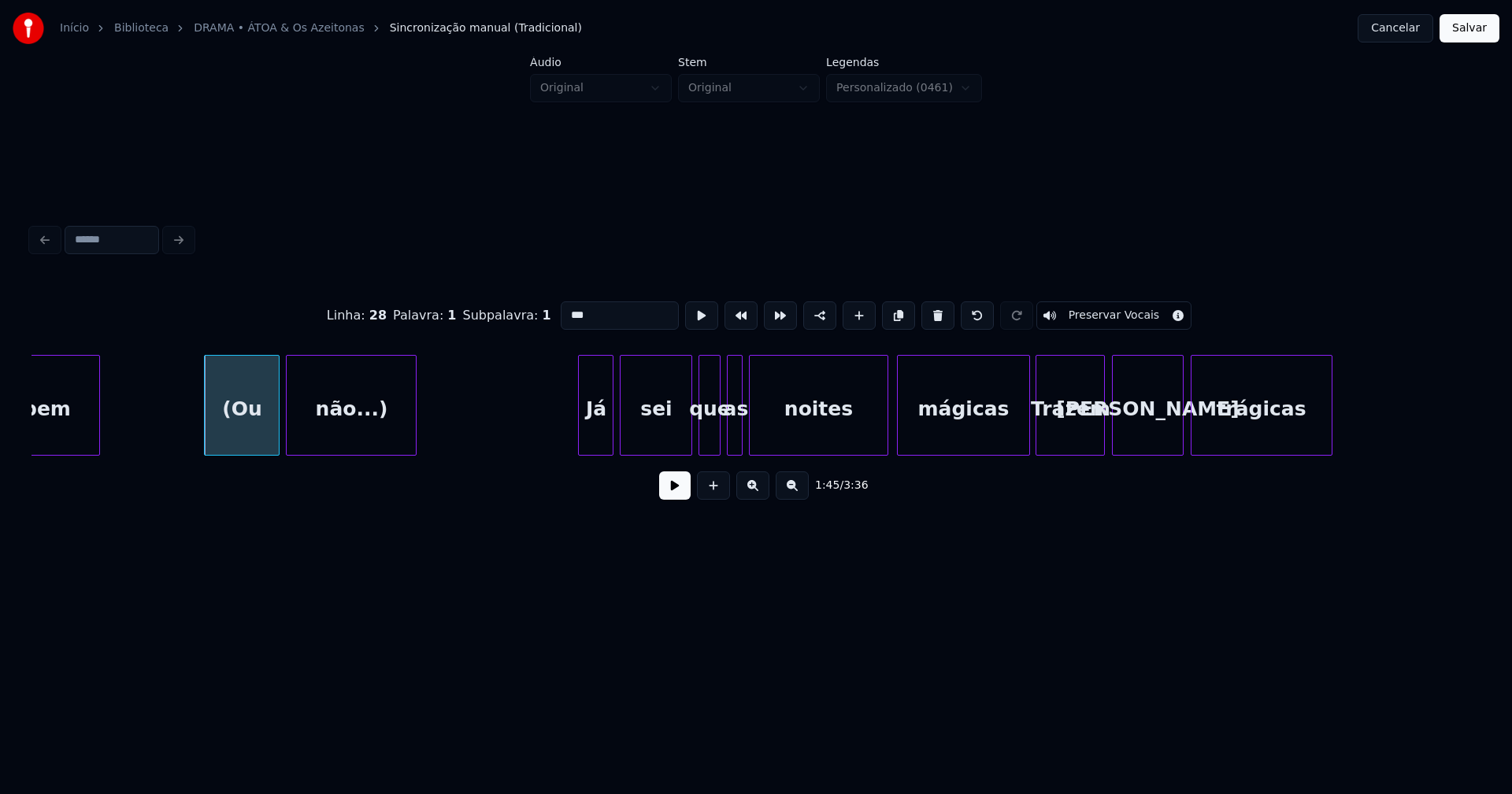
click at [579, 428] on div at bounding box center [580, 405] width 4 height 99
click at [987, 436] on div "mágicas" at bounding box center [959, 409] width 130 height 107
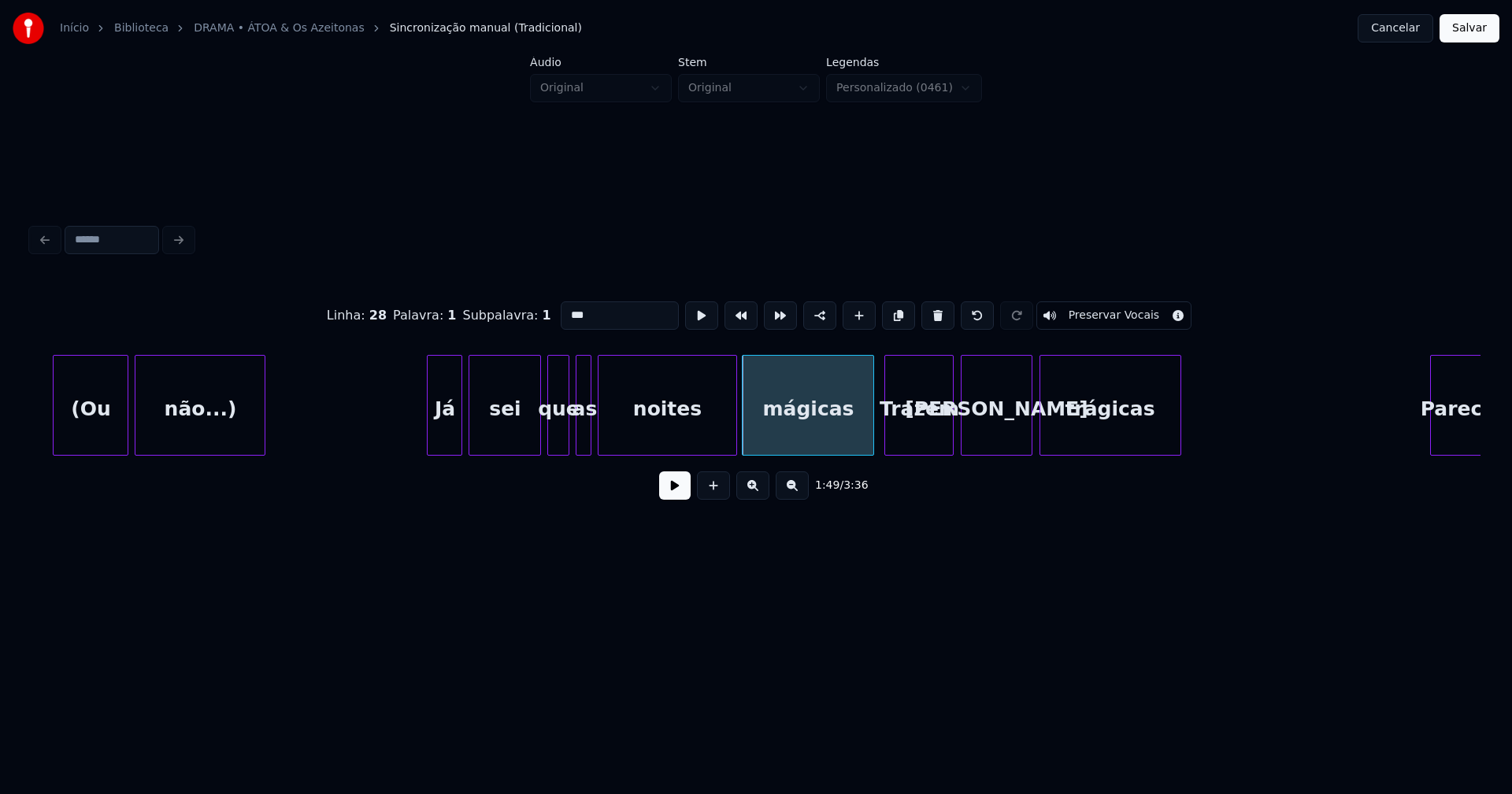
scroll to position [0, 16614]
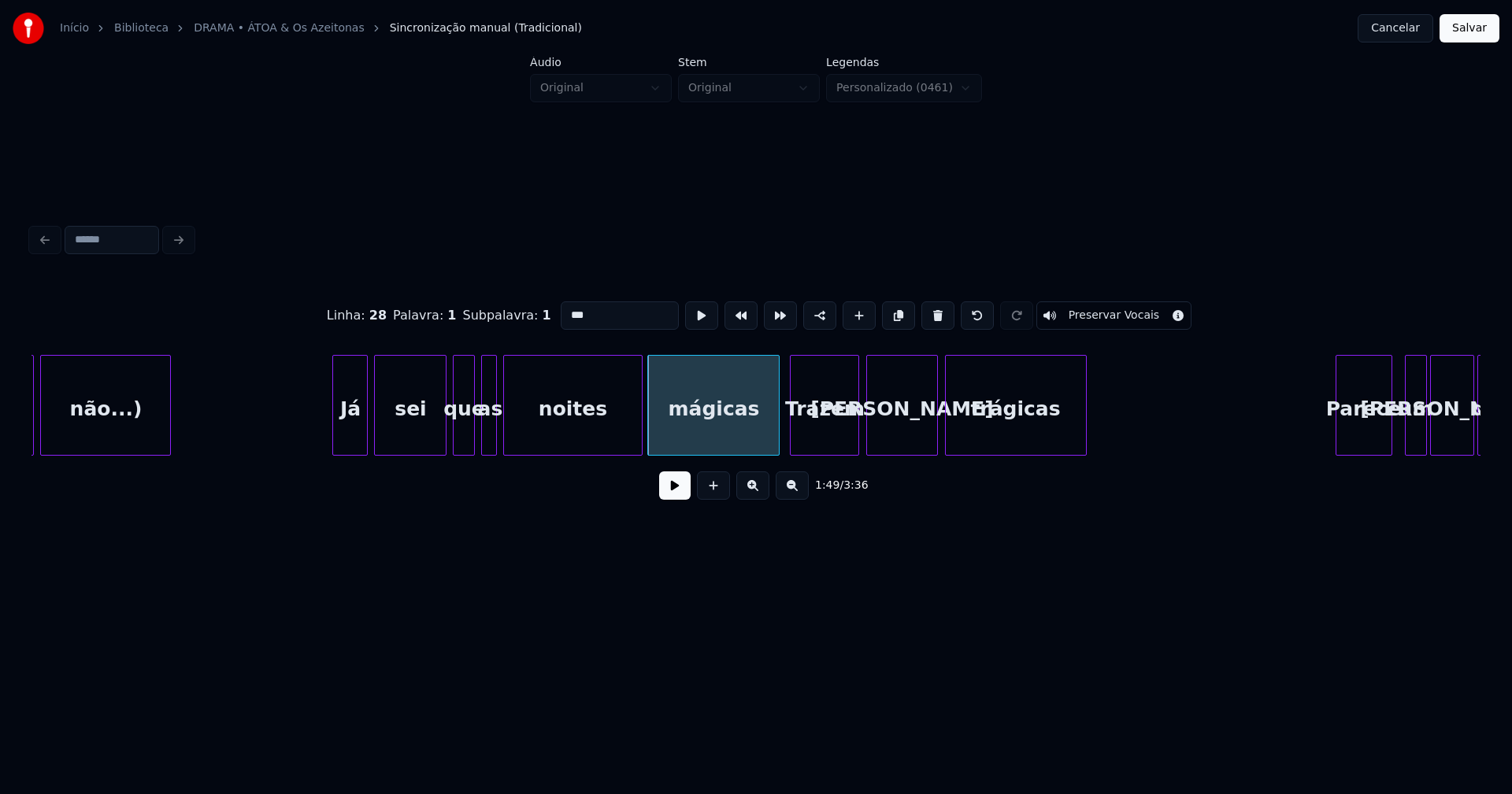
click at [829, 436] on div "Trazem" at bounding box center [824, 409] width 68 height 107
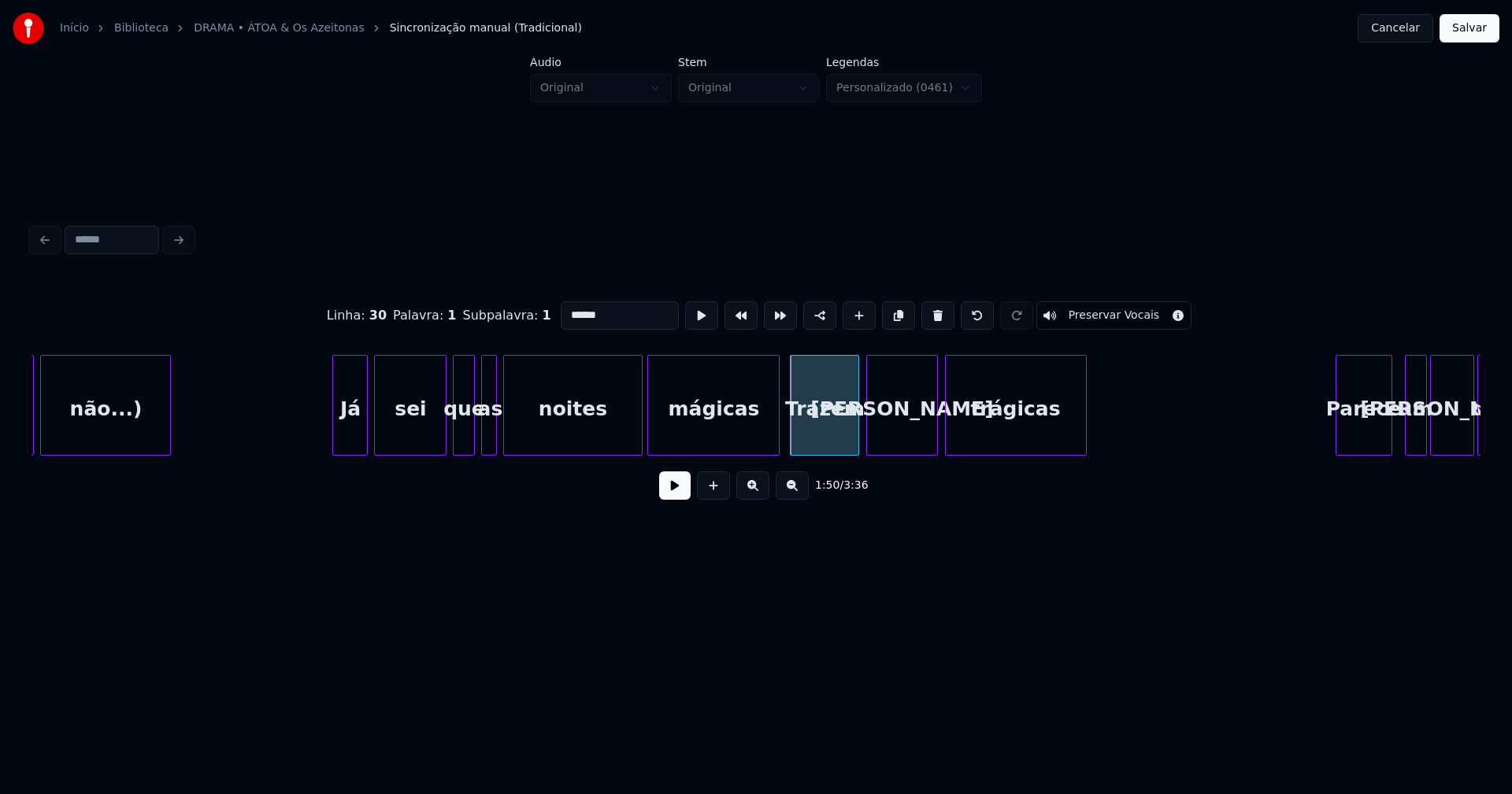
click at [564, 304] on input "******" at bounding box center [620, 316] width 118 height 28
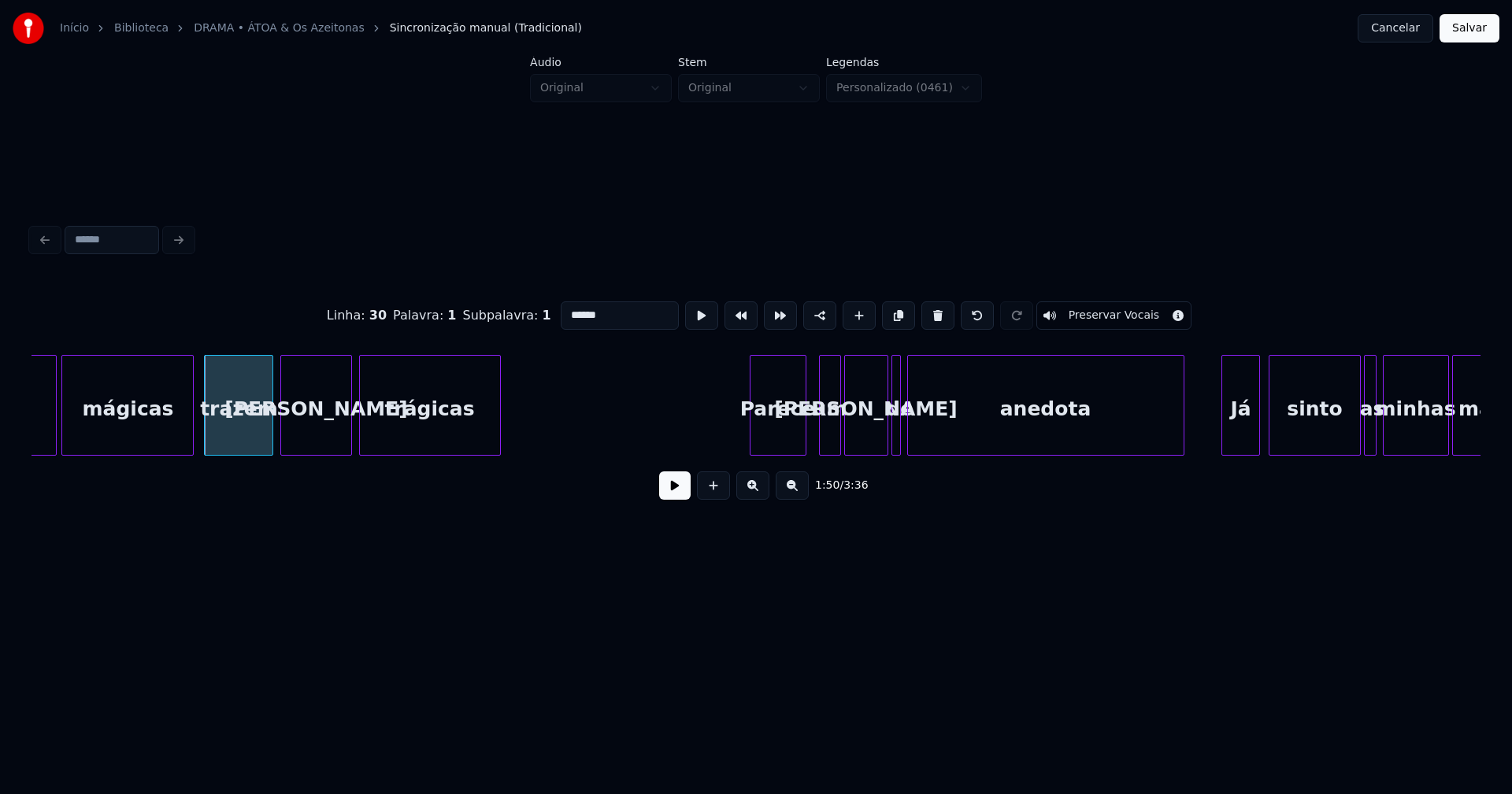
scroll to position [0, 17296]
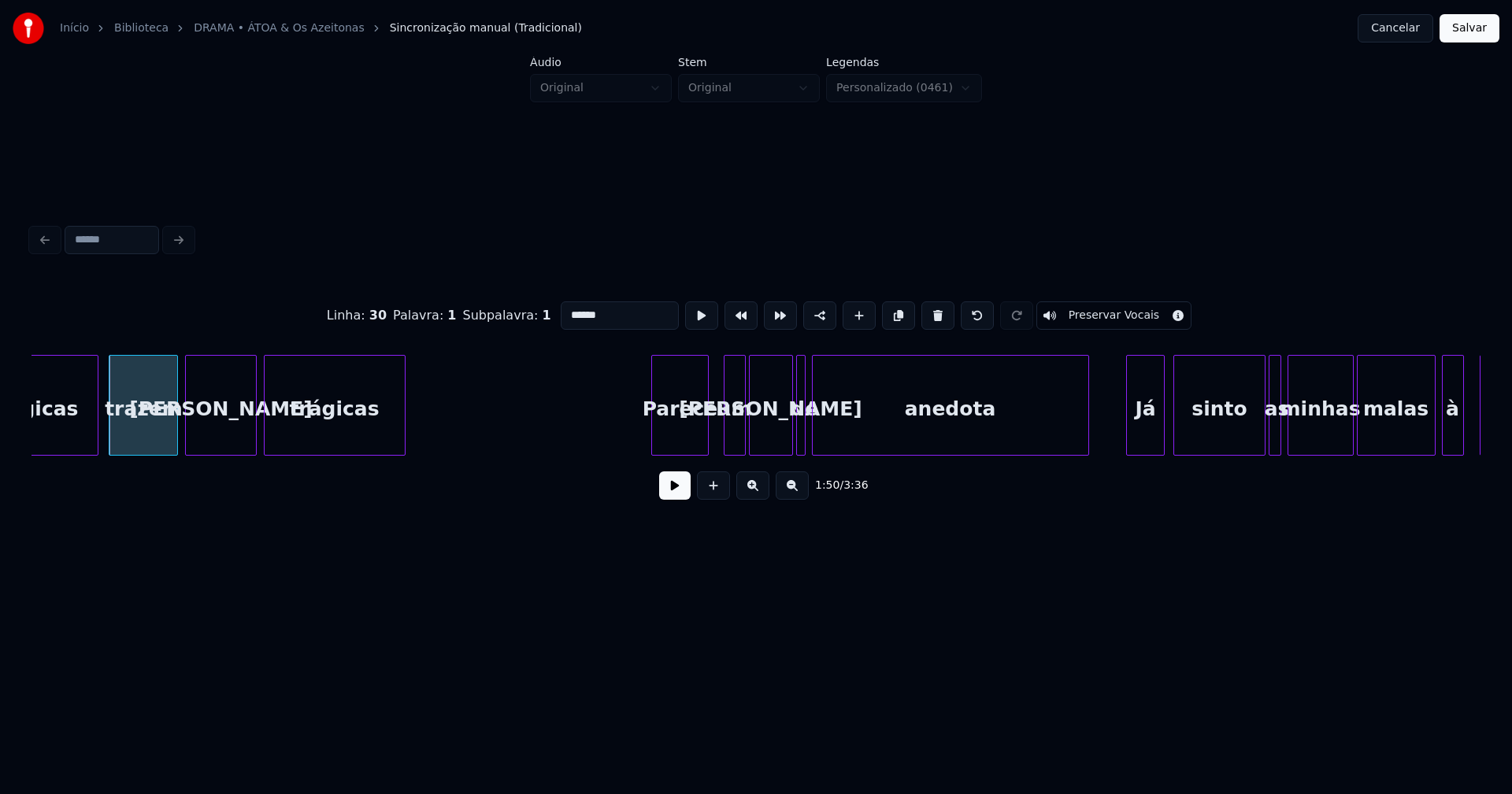
click at [682, 429] on div "Parece" at bounding box center [679, 409] width 55 height 107
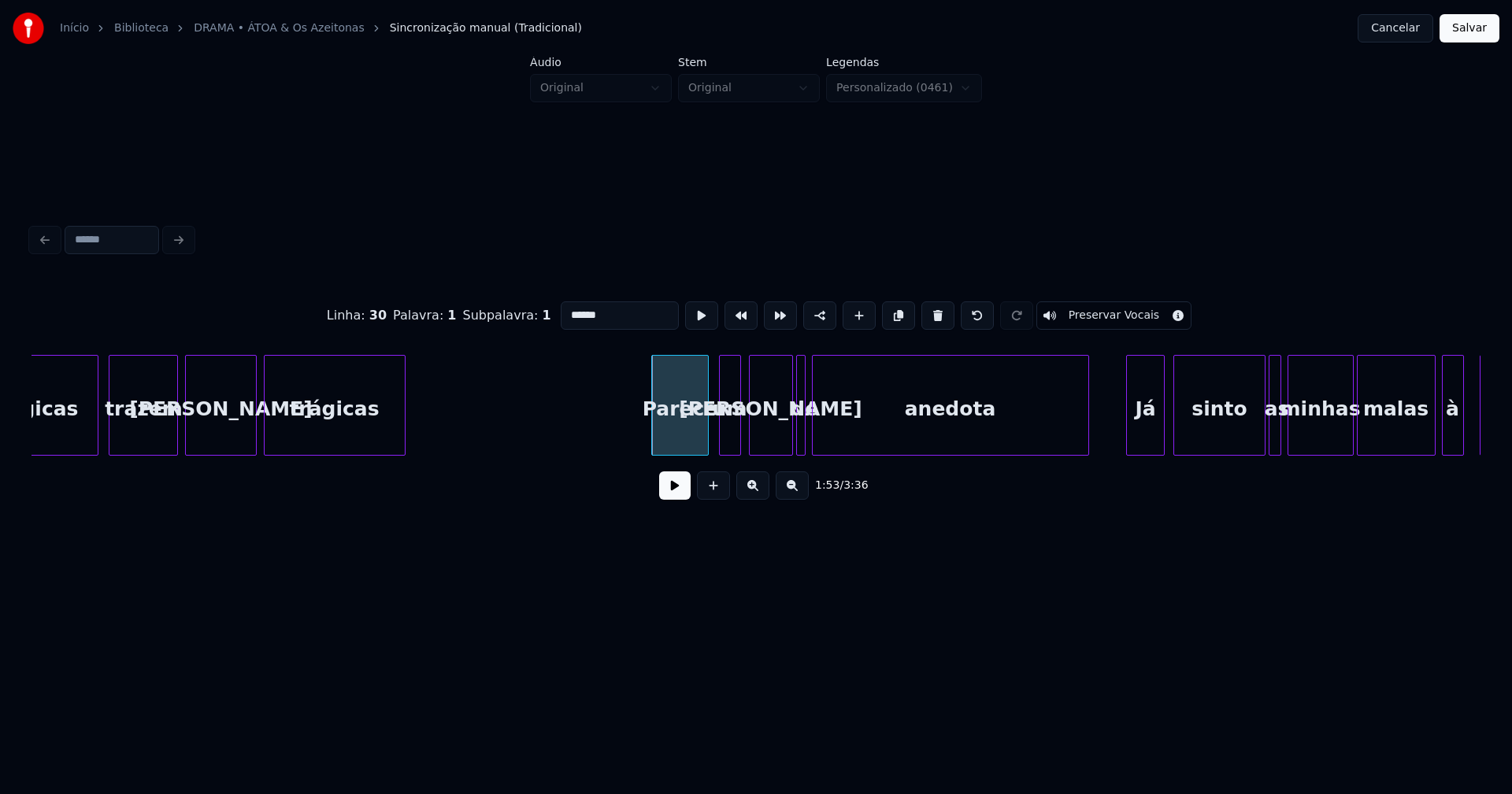
click at [731, 437] on div "um" at bounding box center [729, 409] width 20 height 107
click at [824, 437] on div at bounding box center [825, 405] width 4 height 99
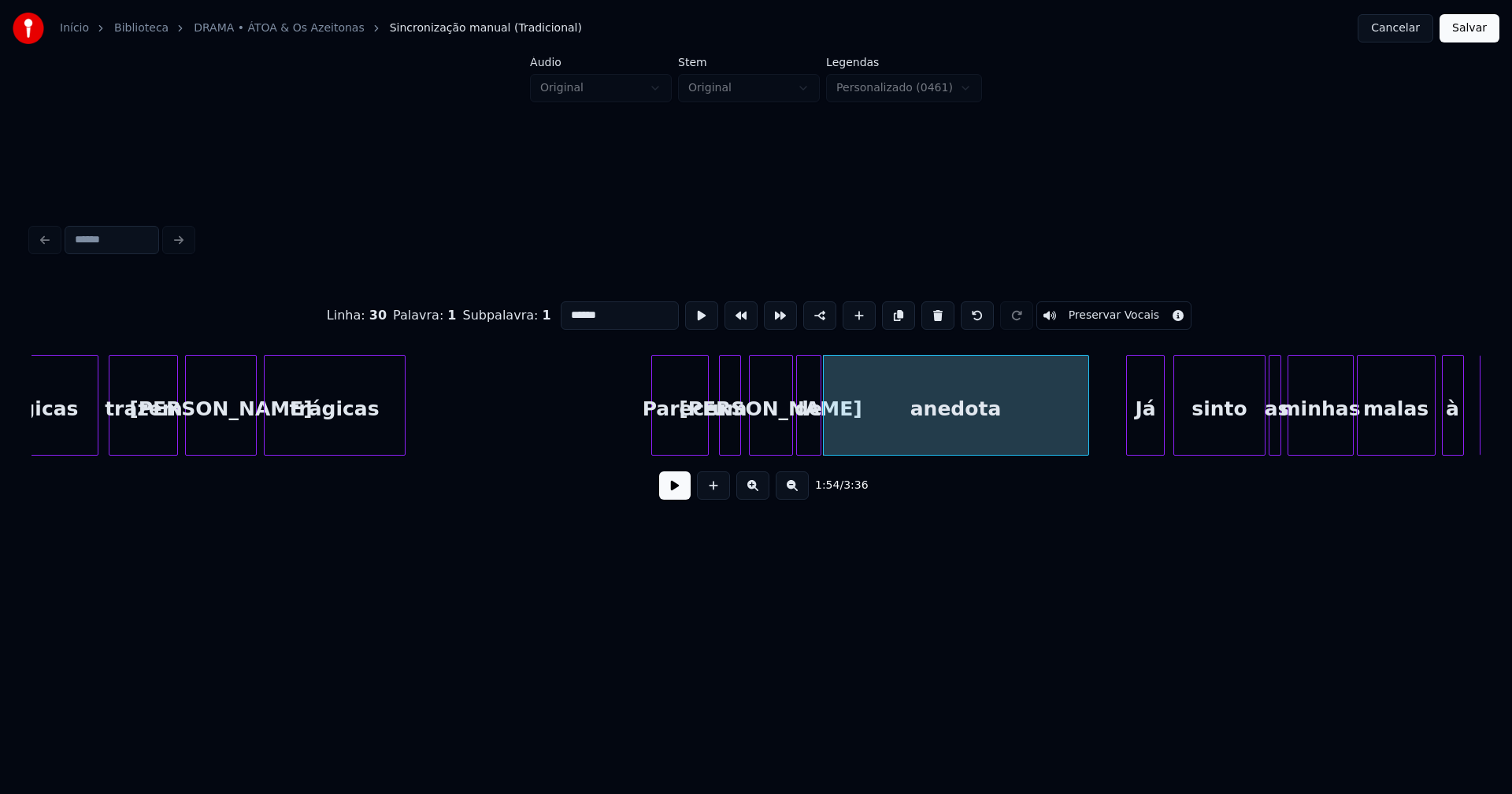
click at [818, 430] on div at bounding box center [818, 405] width 4 height 99
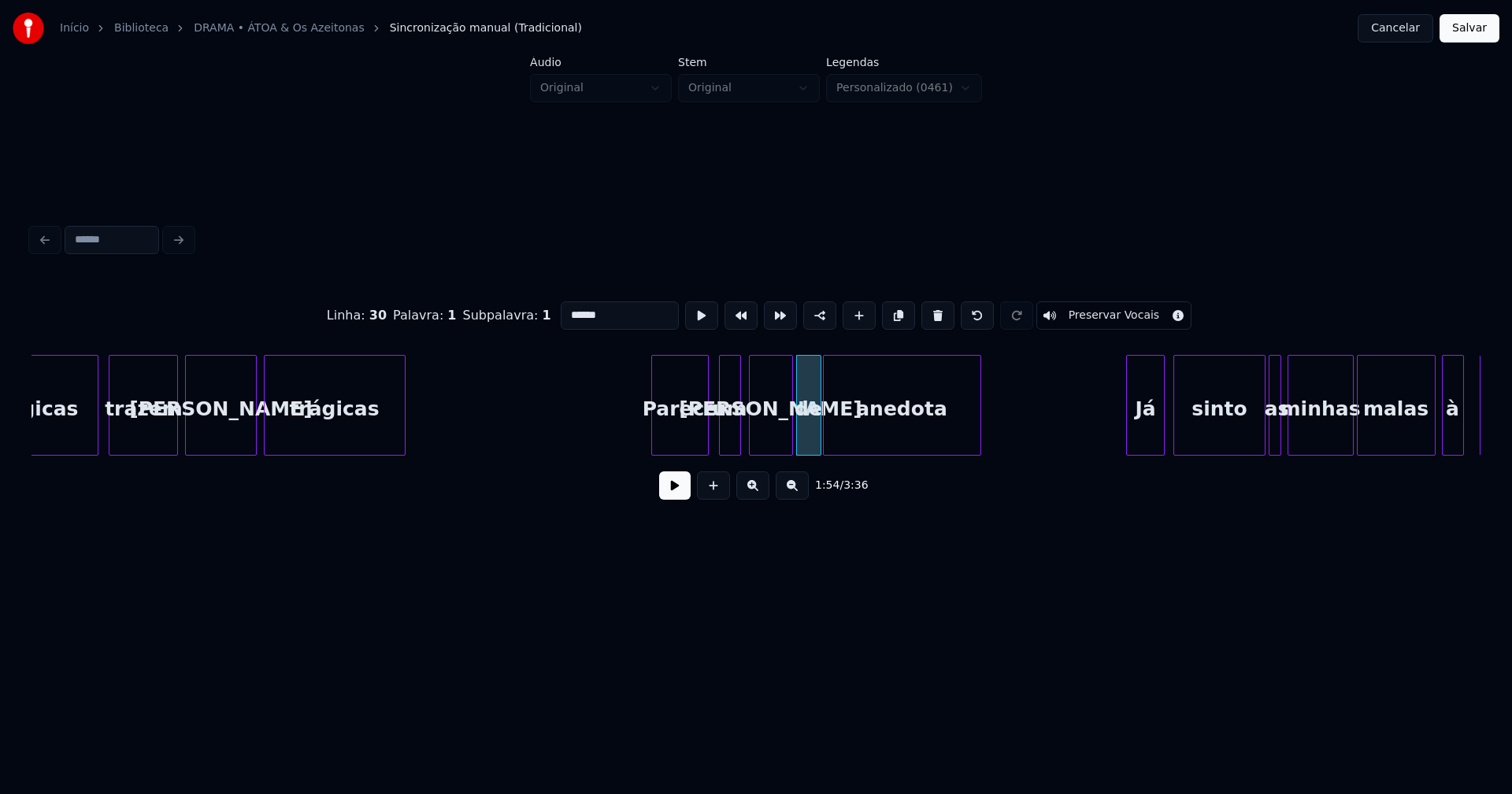
click at [977, 467] on div "Linha : 30 Palavra : 1 Subpalavra : 1 ****** Preservar Vocais 1:54 / 3:36" at bounding box center [756, 396] width 1449 height 239
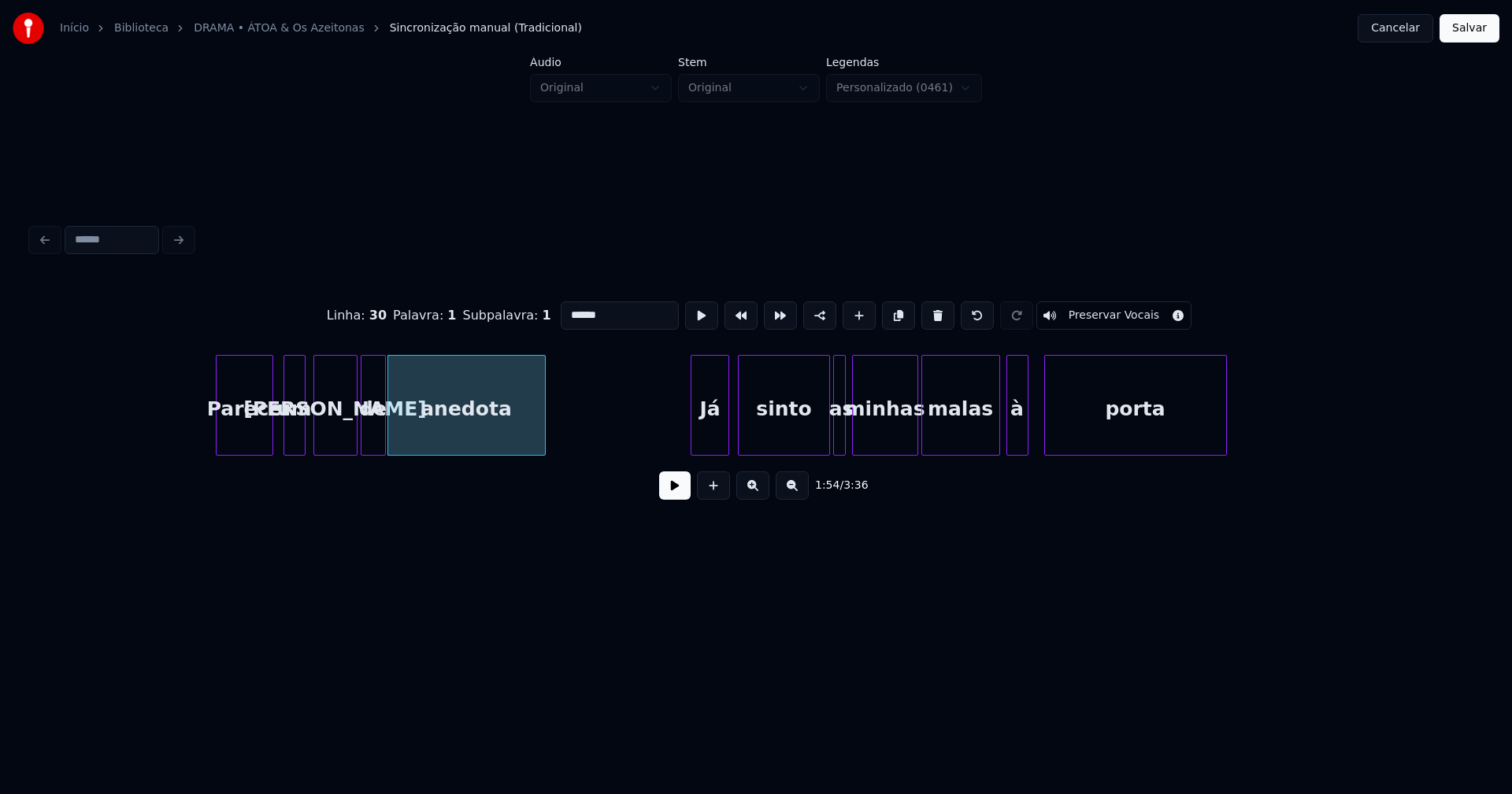
scroll to position [0, 17749]
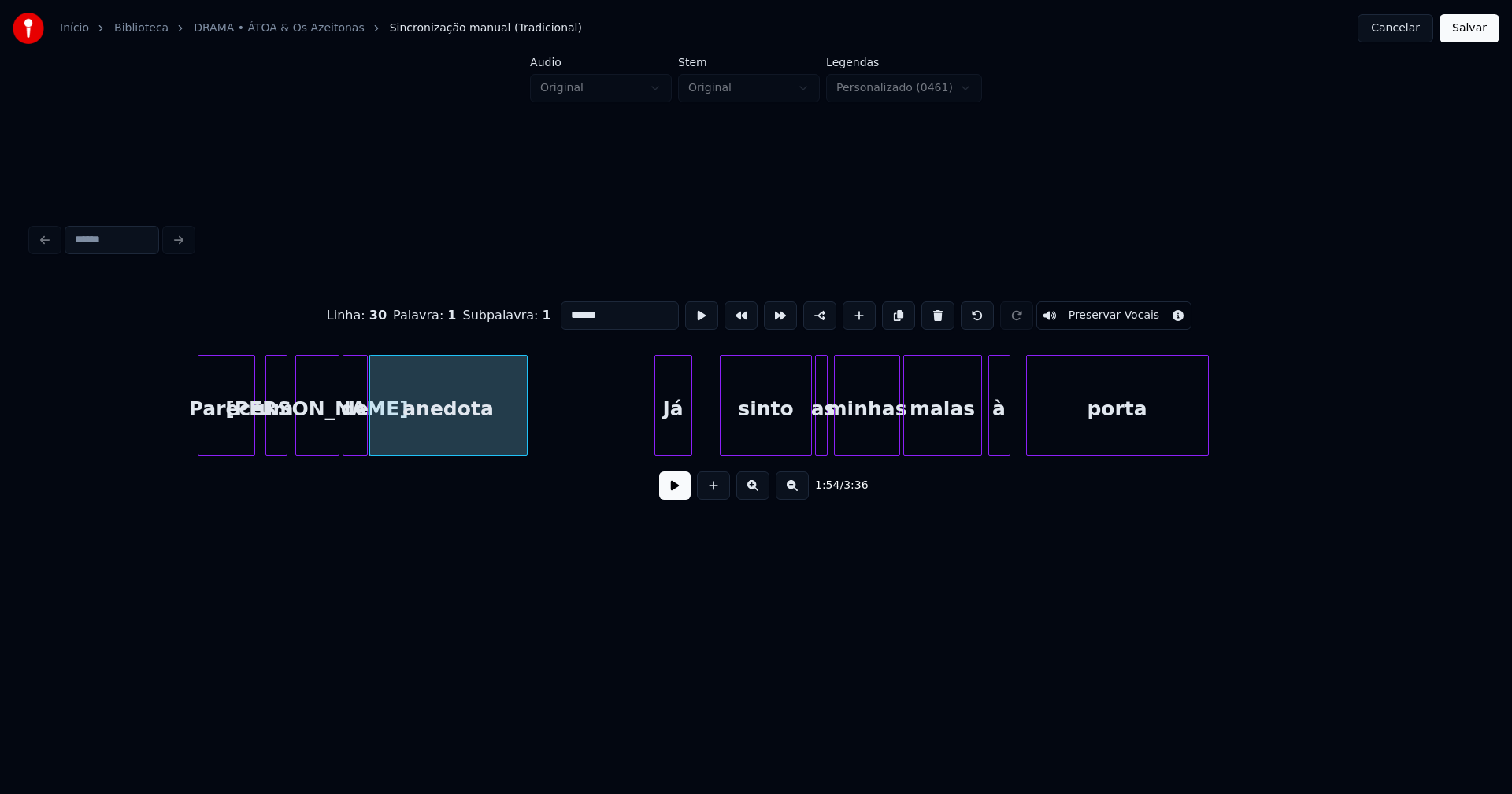
click at [668, 437] on div "Já" at bounding box center [673, 409] width 36 height 107
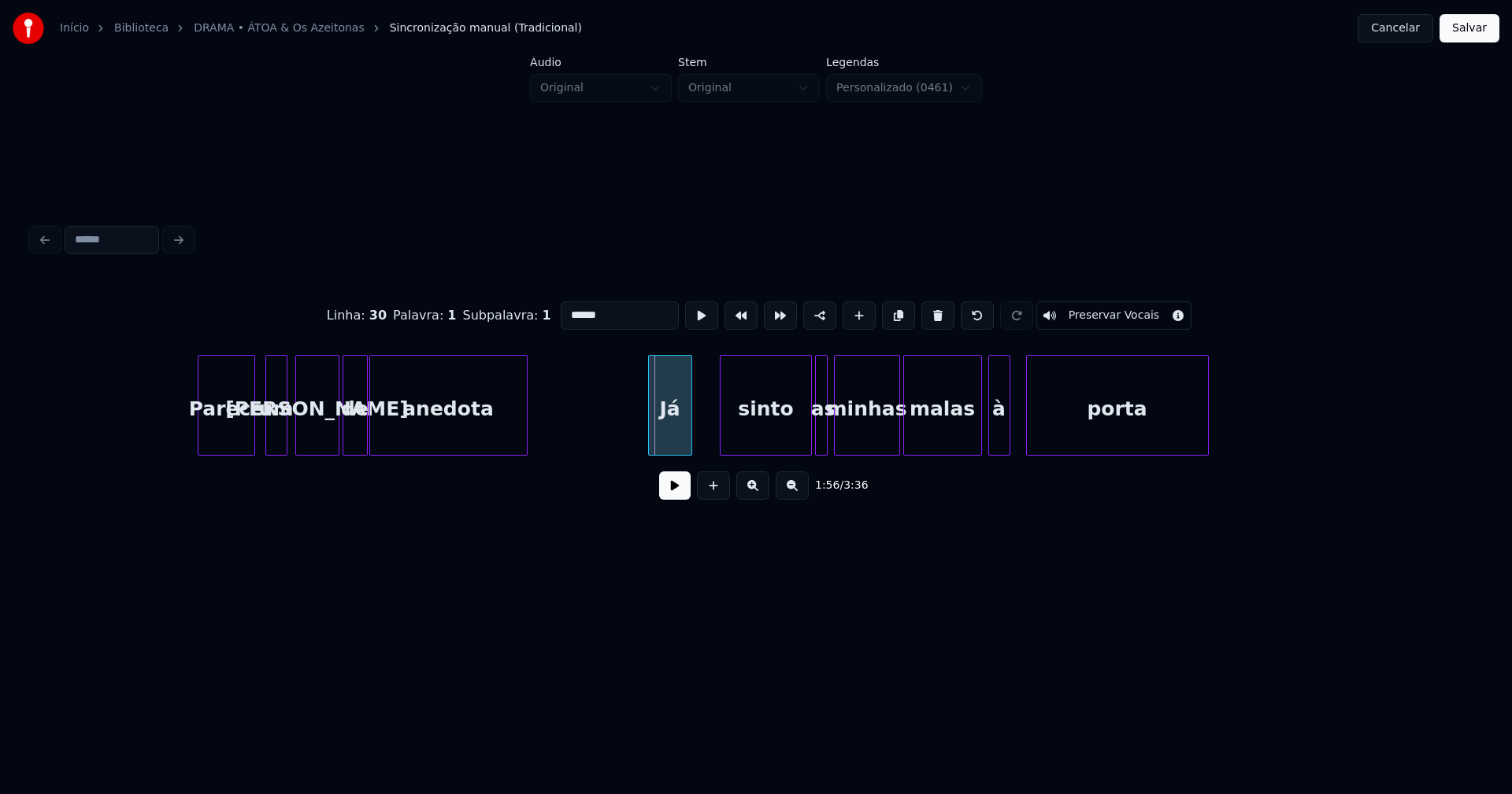
click at [650, 430] on div at bounding box center [651, 405] width 4 height 99
click at [759, 446] on div "sinto" at bounding box center [747, 409] width 90 height 107
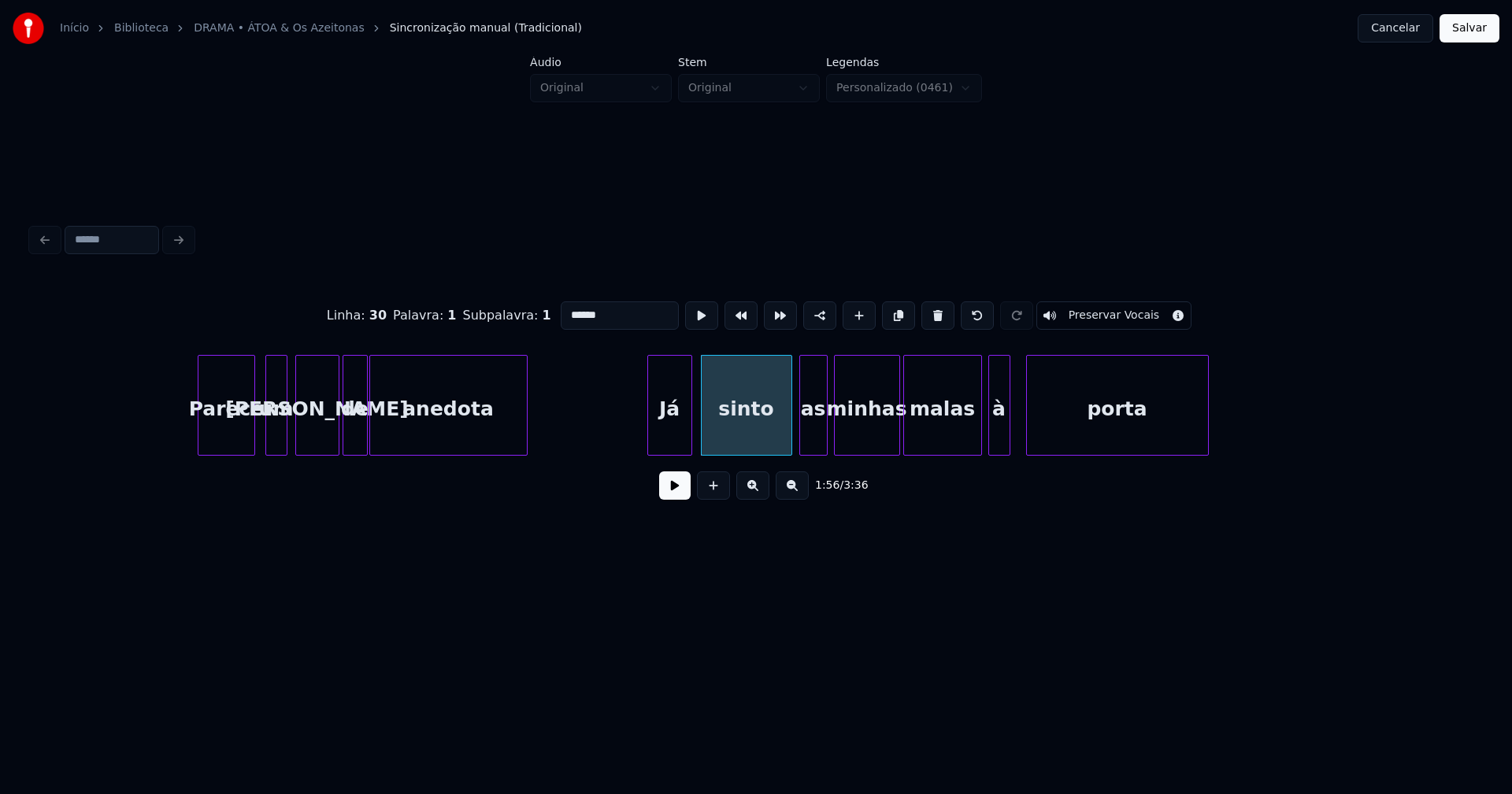
click at [801, 440] on div at bounding box center [802, 405] width 4 height 99
click at [970, 451] on div "Parece um guião de anedota Já sinto as minhas malas à porta" at bounding box center [756, 405] width 1449 height 100
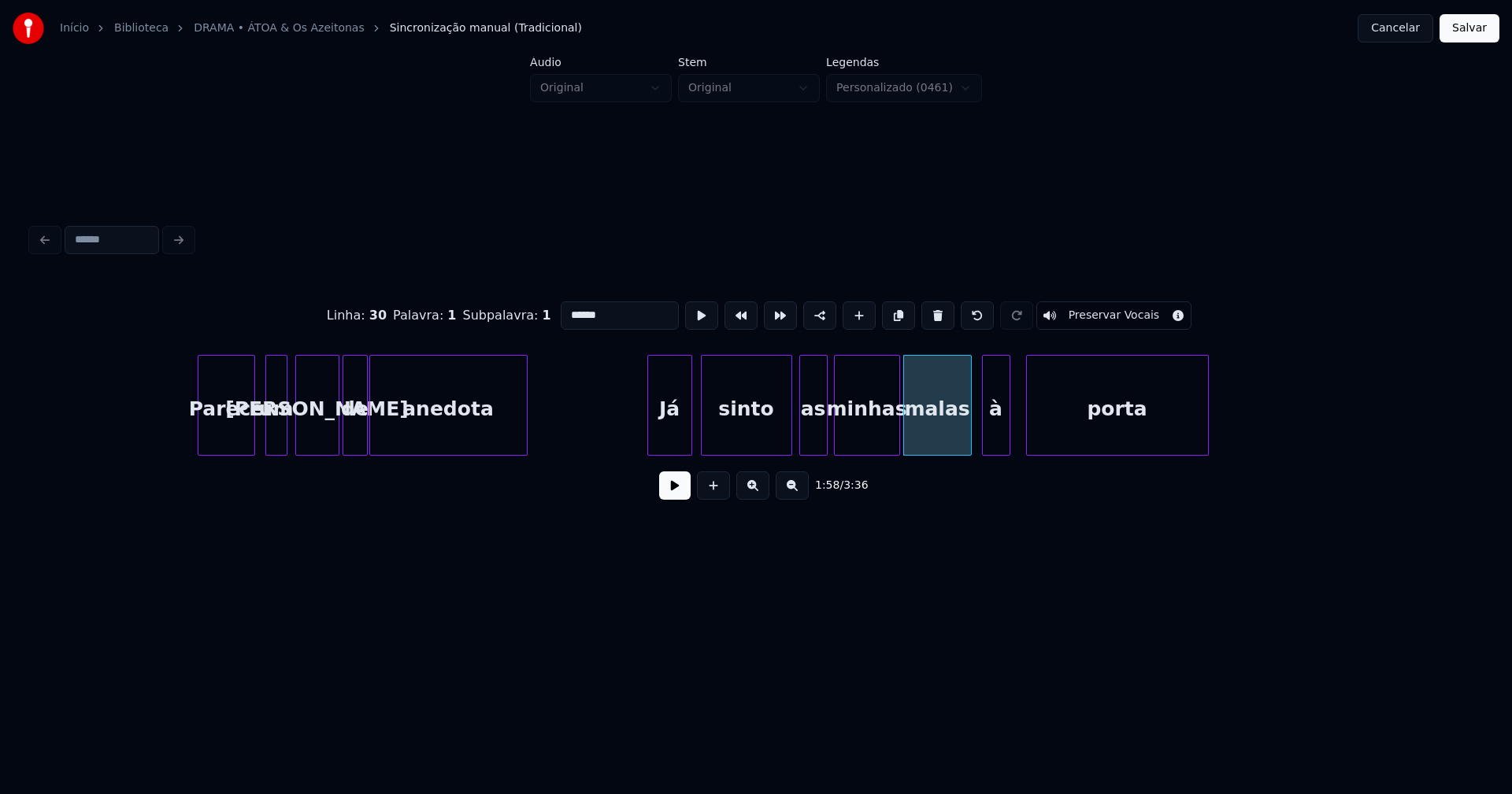
click at [985, 442] on div at bounding box center [985, 405] width 4 height 99
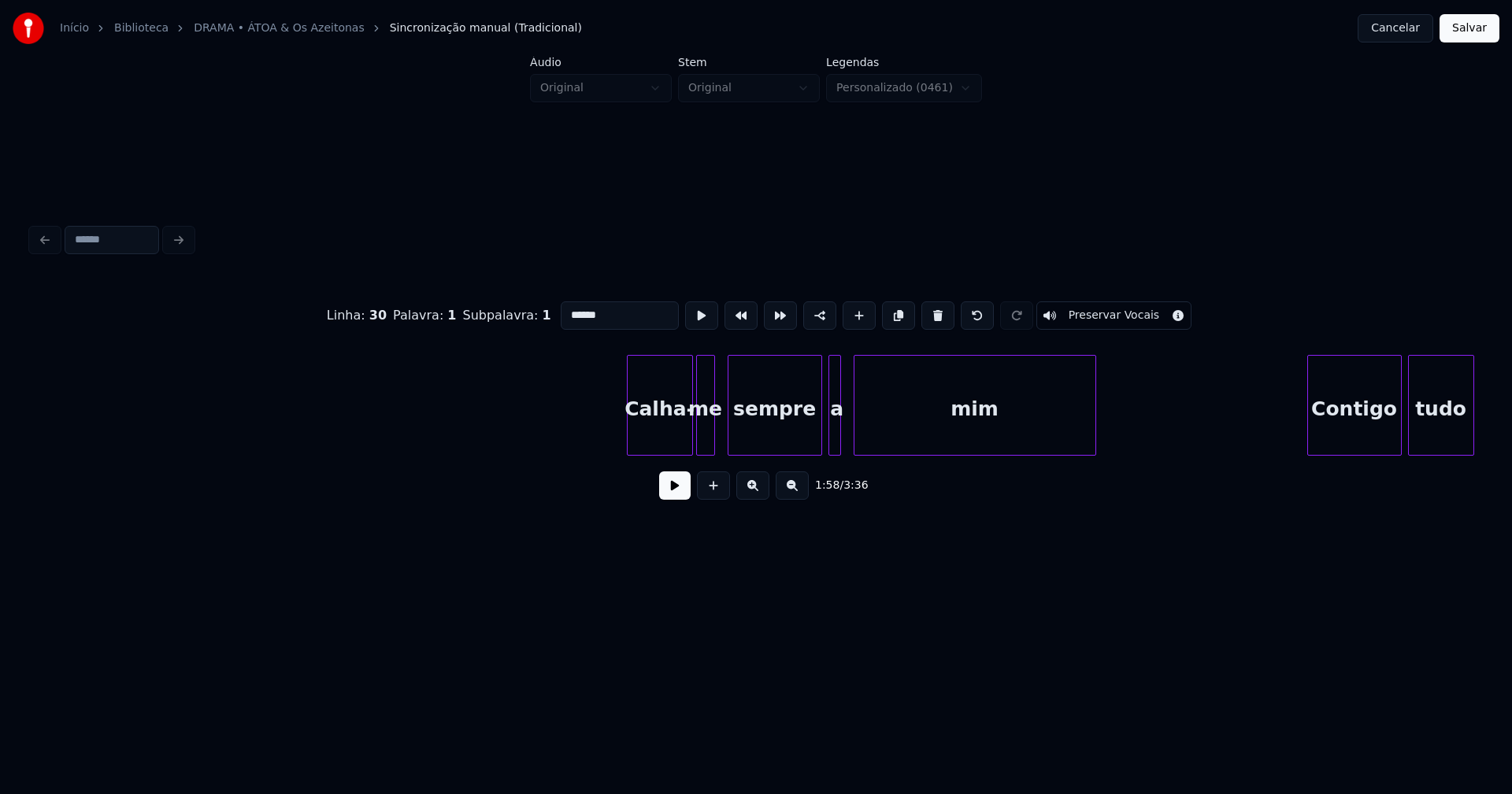
scroll to position [0, 19151]
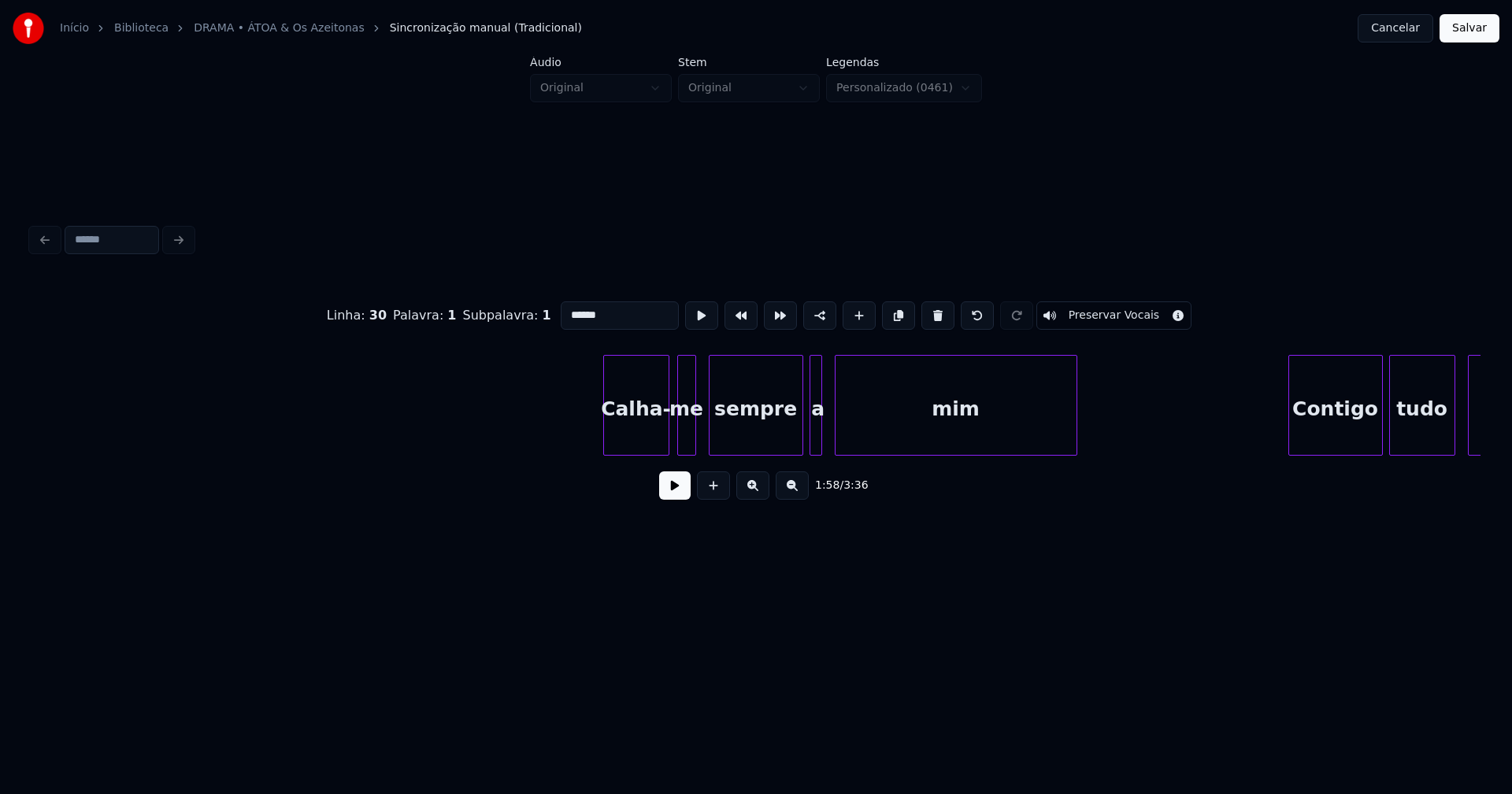
click at [623, 429] on div "Calha-" at bounding box center [636, 409] width 64 height 107
click at [697, 437] on div at bounding box center [698, 405] width 4 height 99
click at [780, 447] on div at bounding box center [781, 405] width 4 height 99
click at [793, 439] on div at bounding box center [792, 405] width 4 height 99
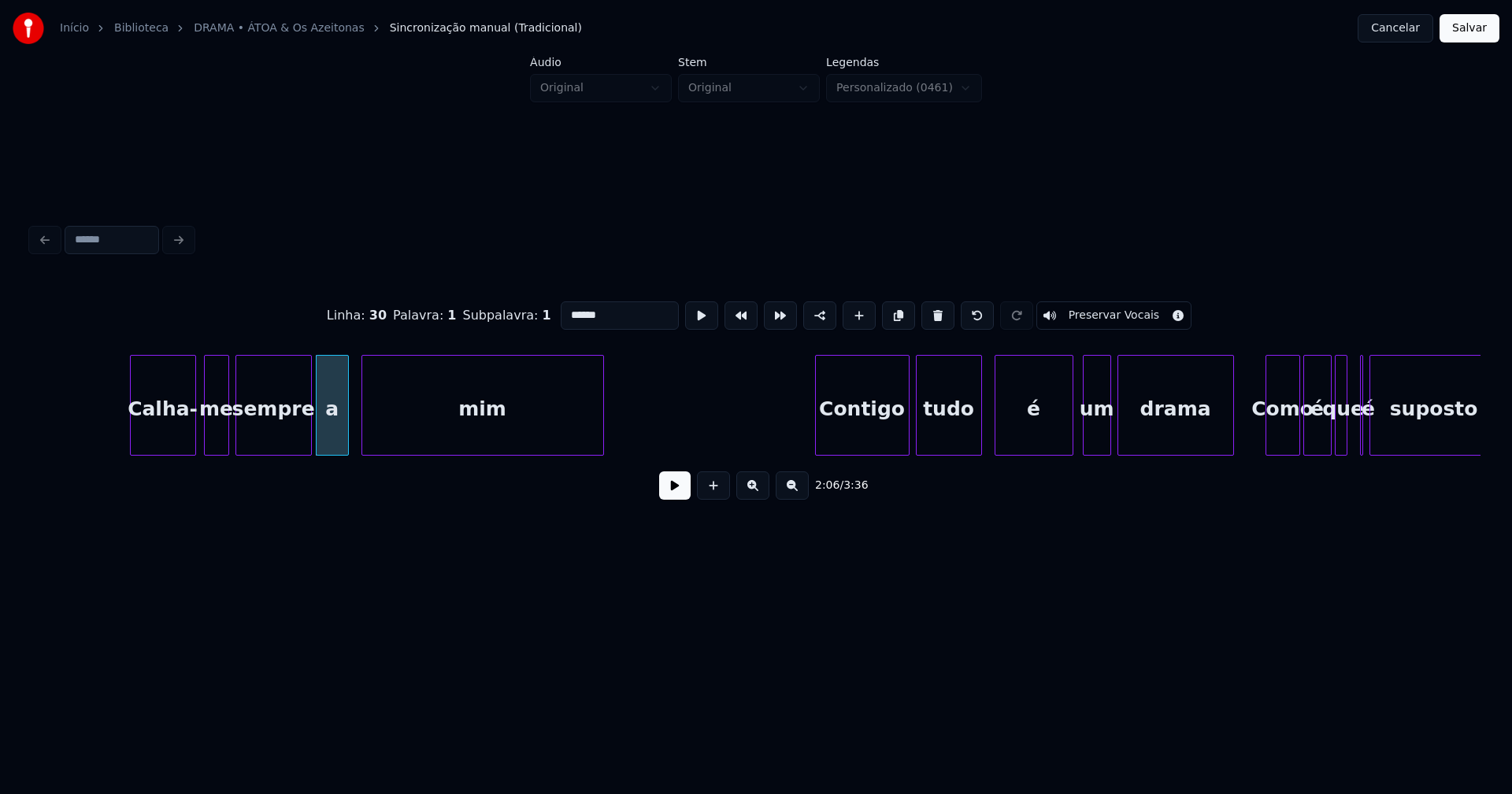
scroll to position [0, 19813]
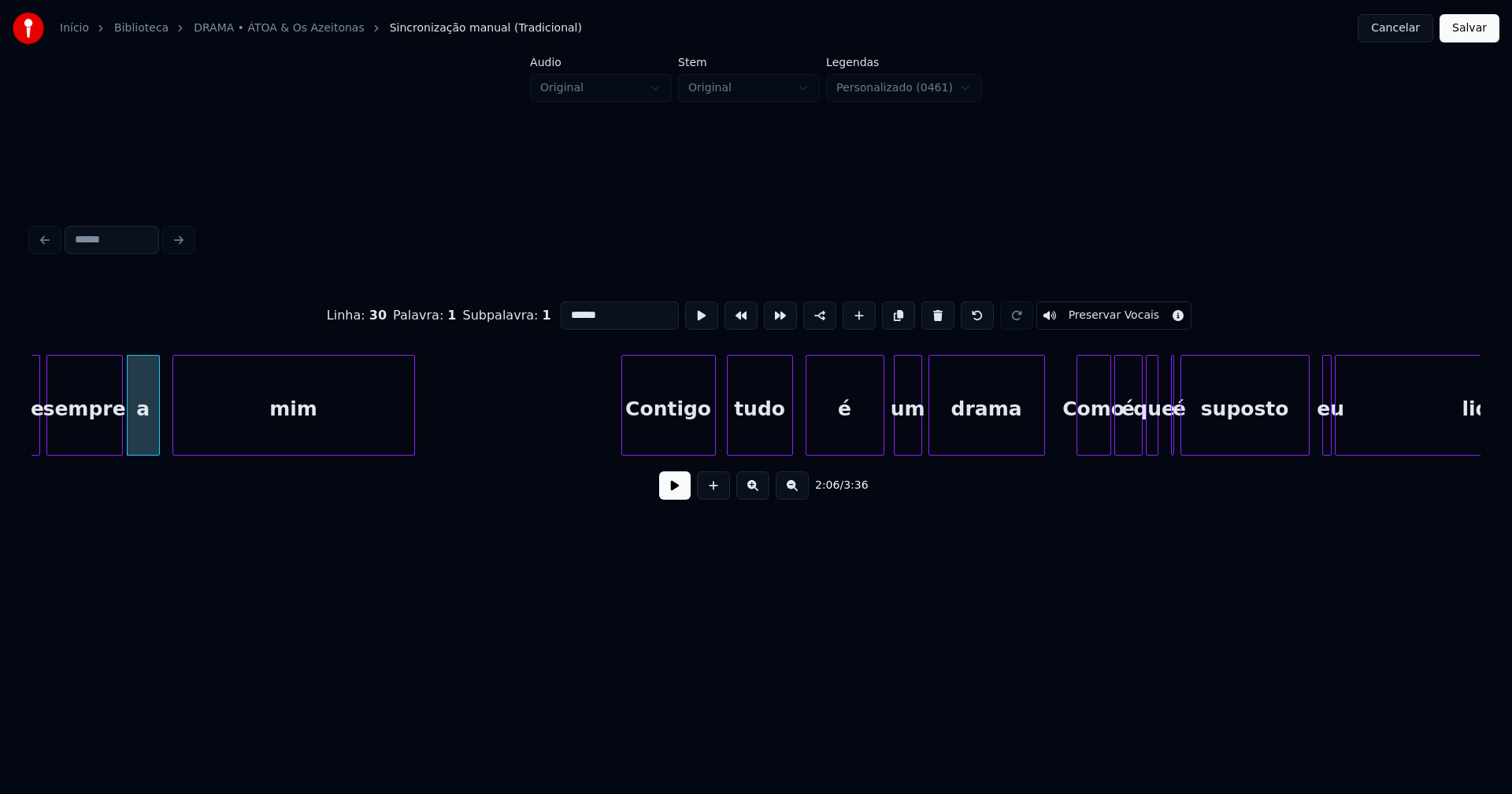
click at [697, 432] on div "Contigo" at bounding box center [669, 409] width 93 height 107
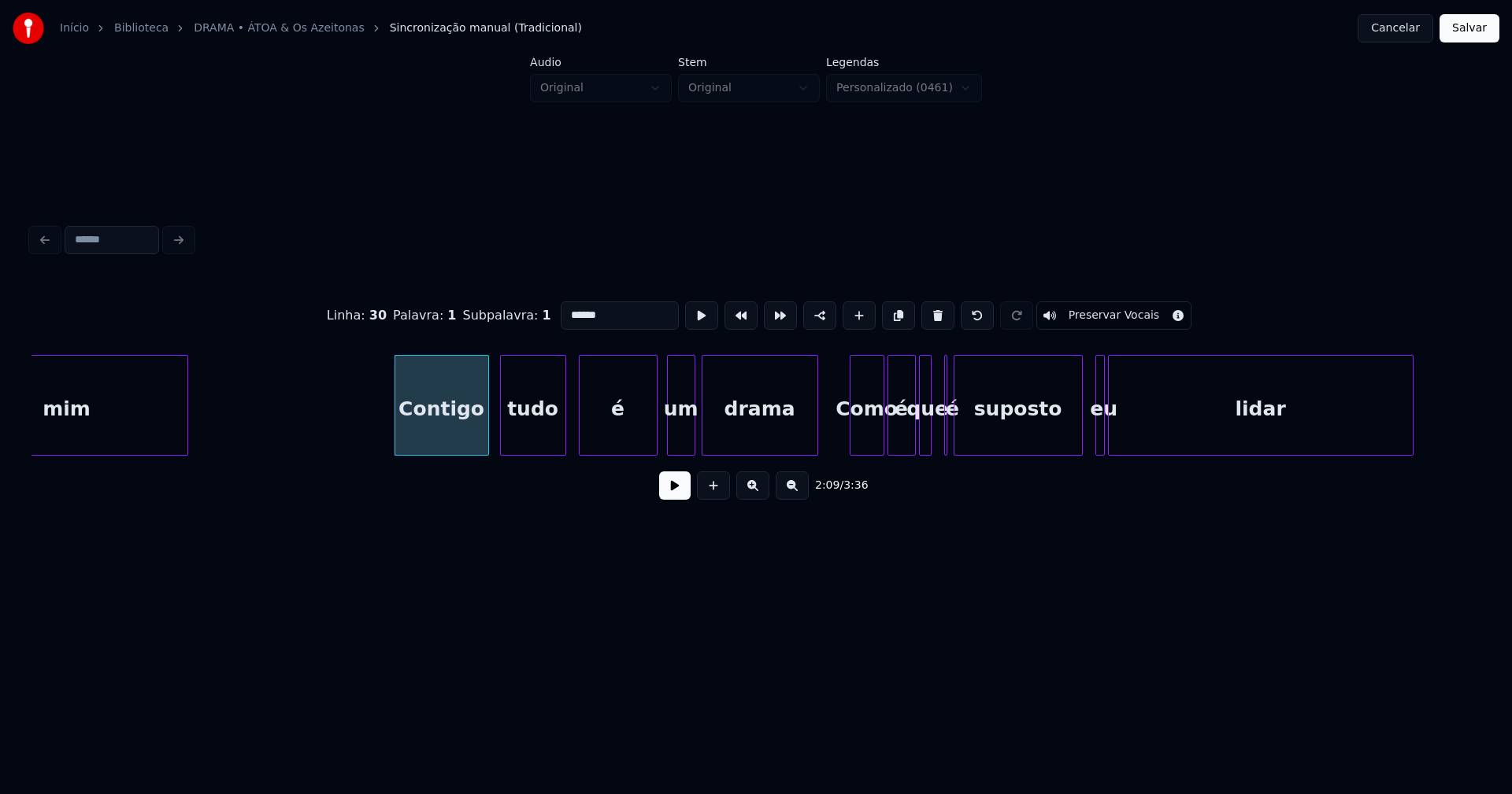
scroll to position [0, 20210]
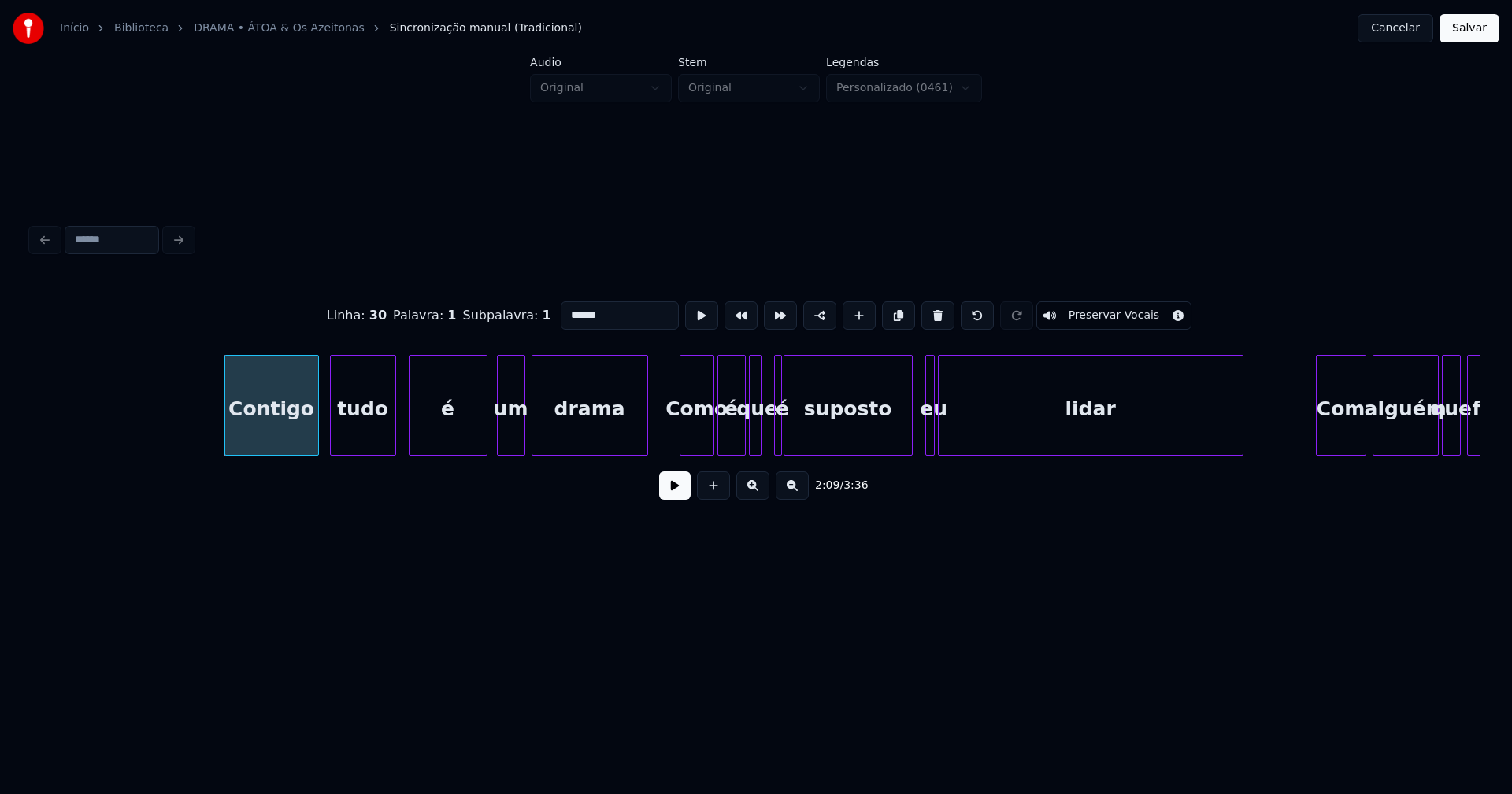
click at [778, 437] on div at bounding box center [778, 405] width 4 height 99
click at [778, 429] on div at bounding box center [780, 405] width 4 height 99
click at [769, 434] on div at bounding box center [771, 405] width 4 height 99
click at [765, 440] on div at bounding box center [763, 405] width 4 height 99
click at [895, 445] on div at bounding box center [896, 405] width 4 height 99
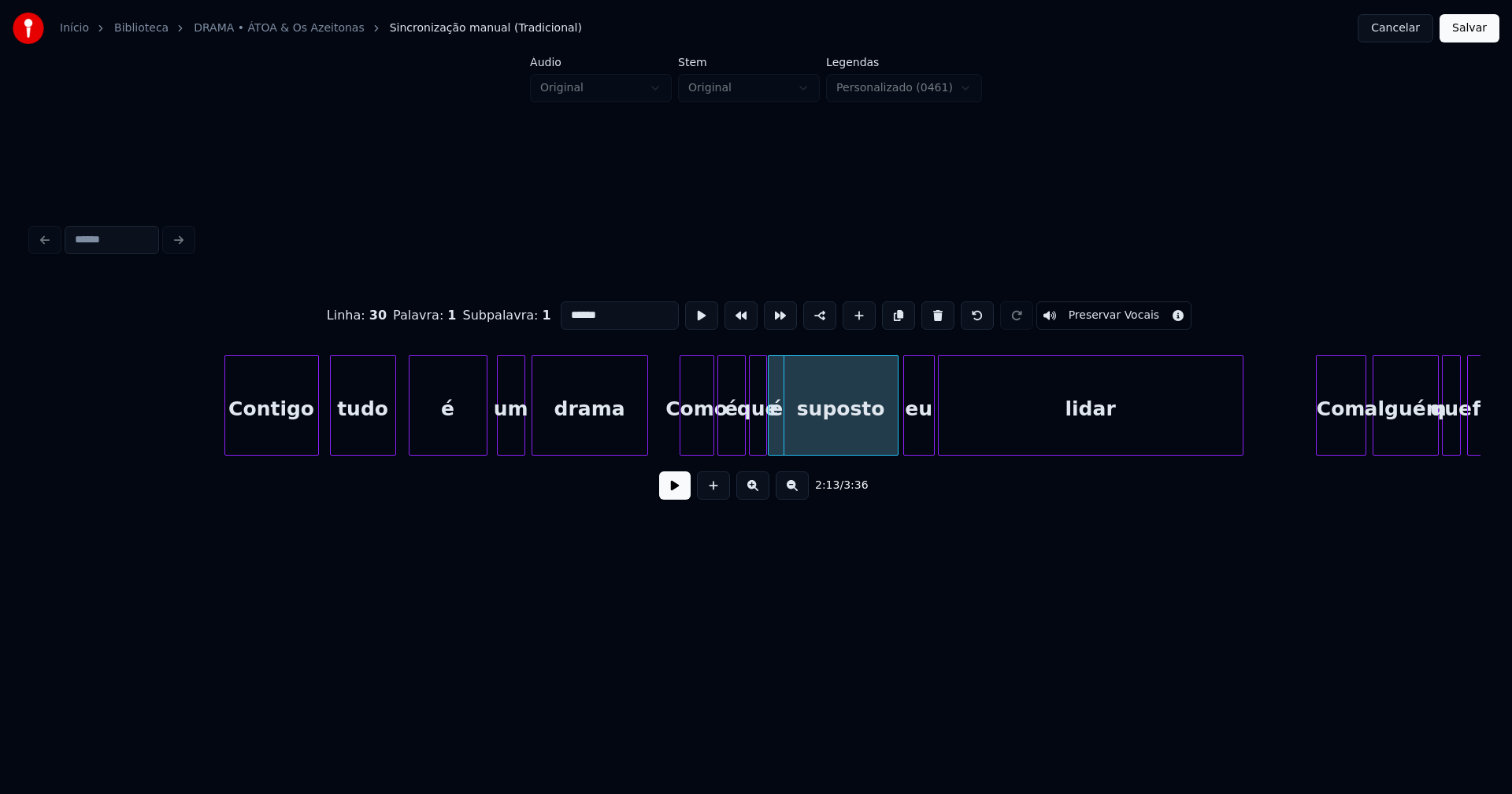
click at [905, 444] on div at bounding box center [906, 405] width 4 height 99
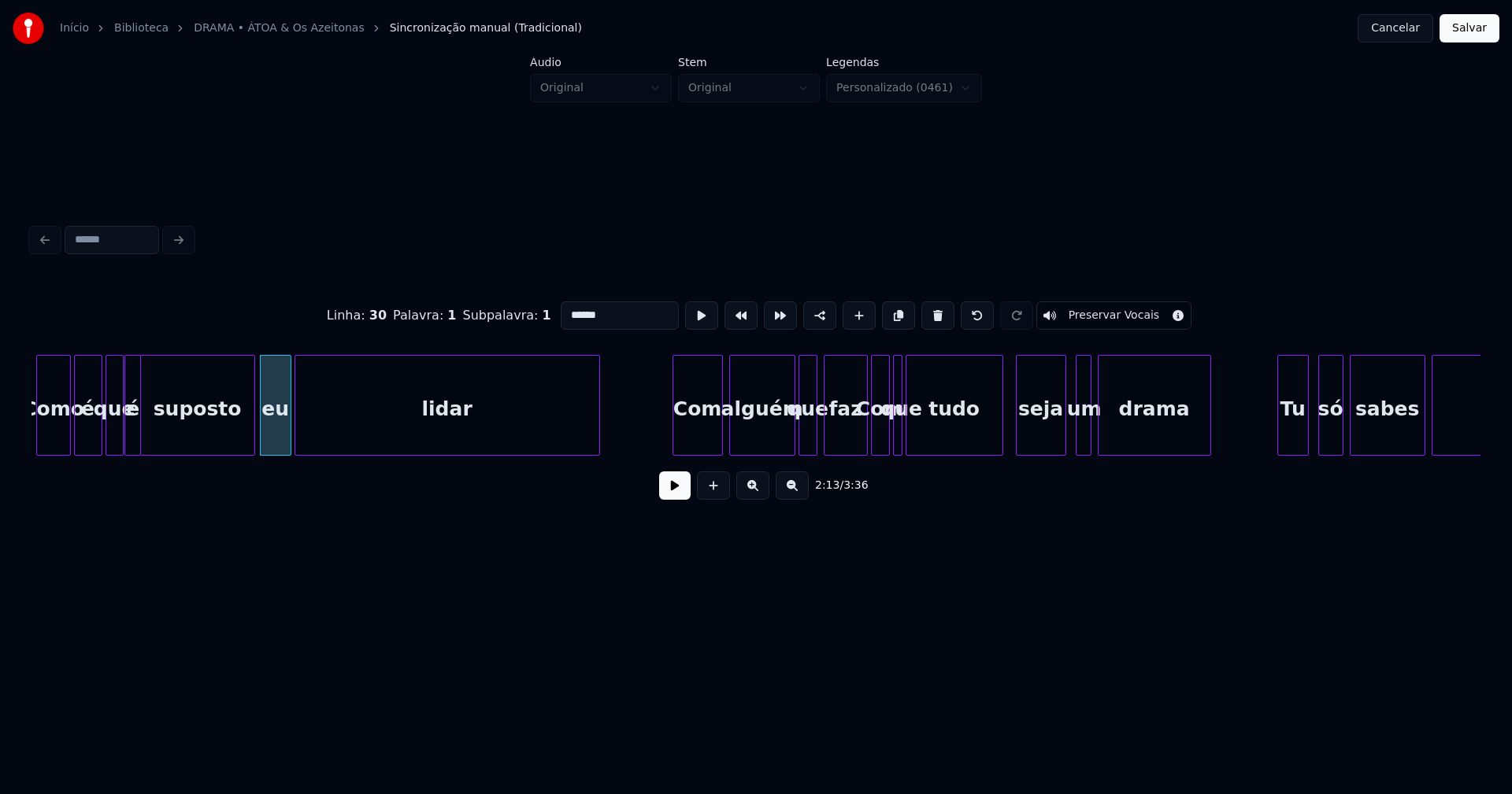
scroll to position [0, 21005]
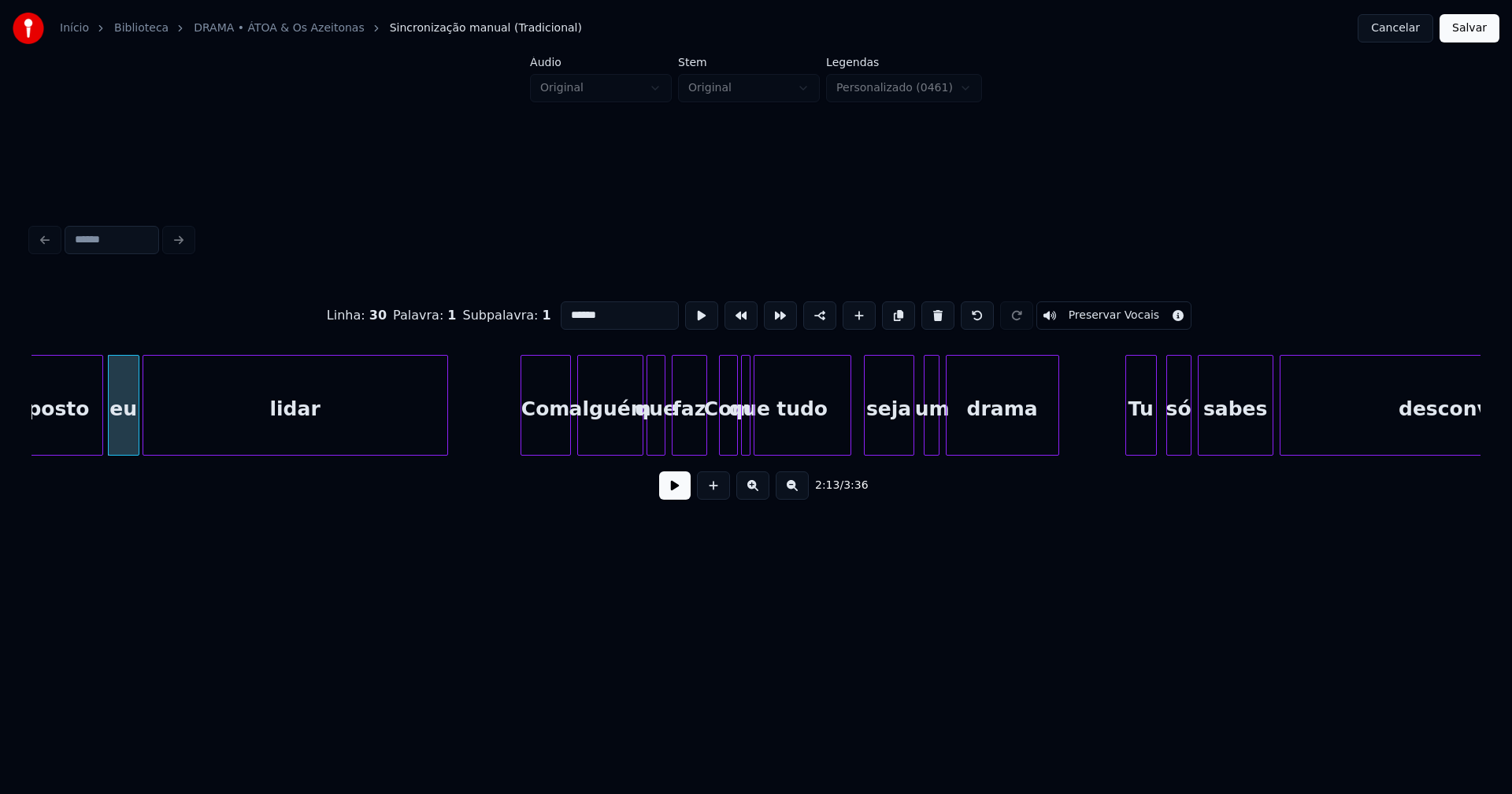
click at [704, 445] on div at bounding box center [704, 405] width 4 height 99
click at [898, 435] on div at bounding box center [897, 405] width 4 height 99
click at [905, 436] on div at bounding box center [906, 405] width 4 height 99
click at [801, 437] on div "tudo" at bounding box center [809, 409] width 96 height 107
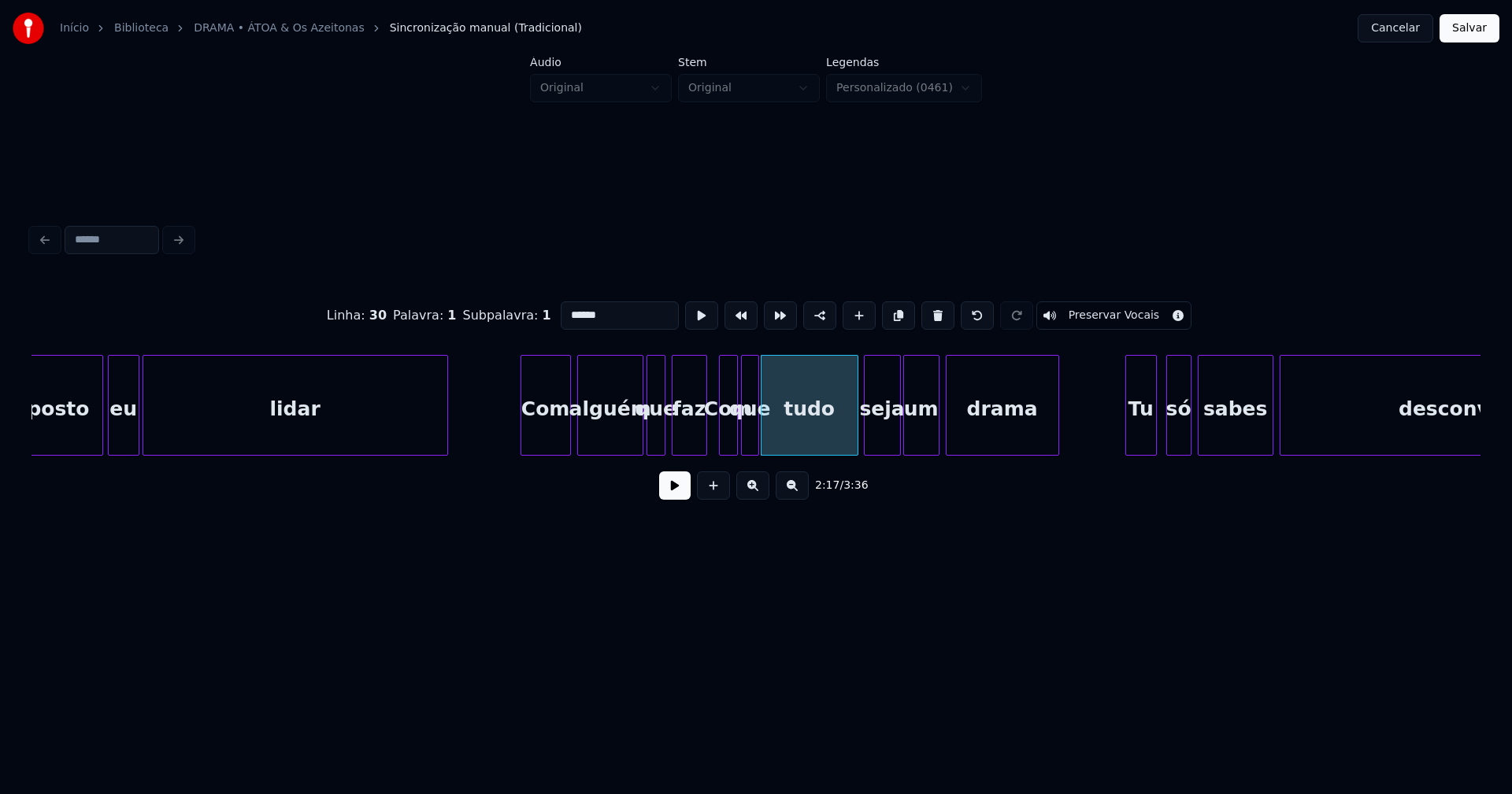
click at [756, 444] on div at bounding box center [756, 405] width 4 height 99
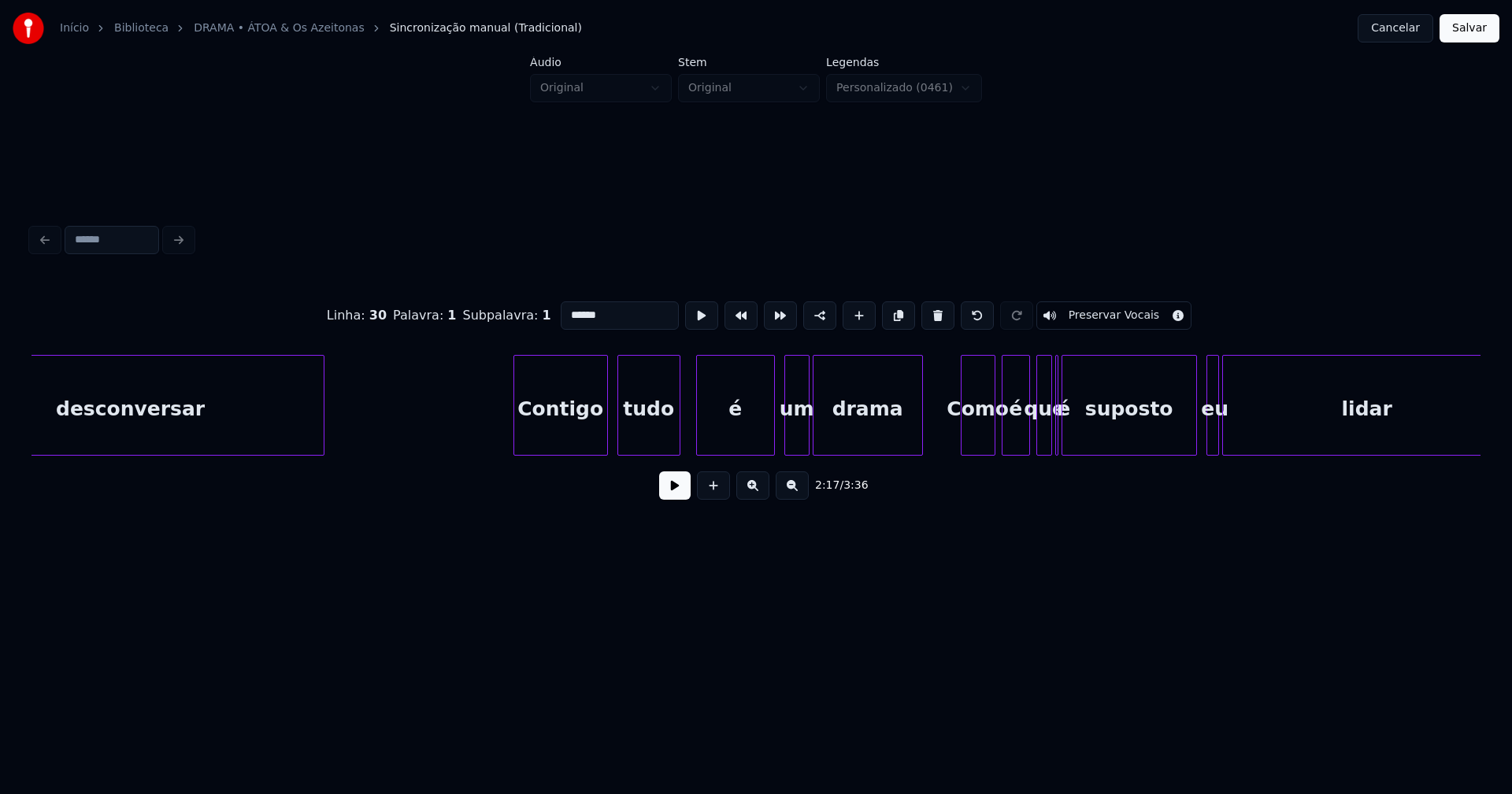
scroll to position [0, 22367]
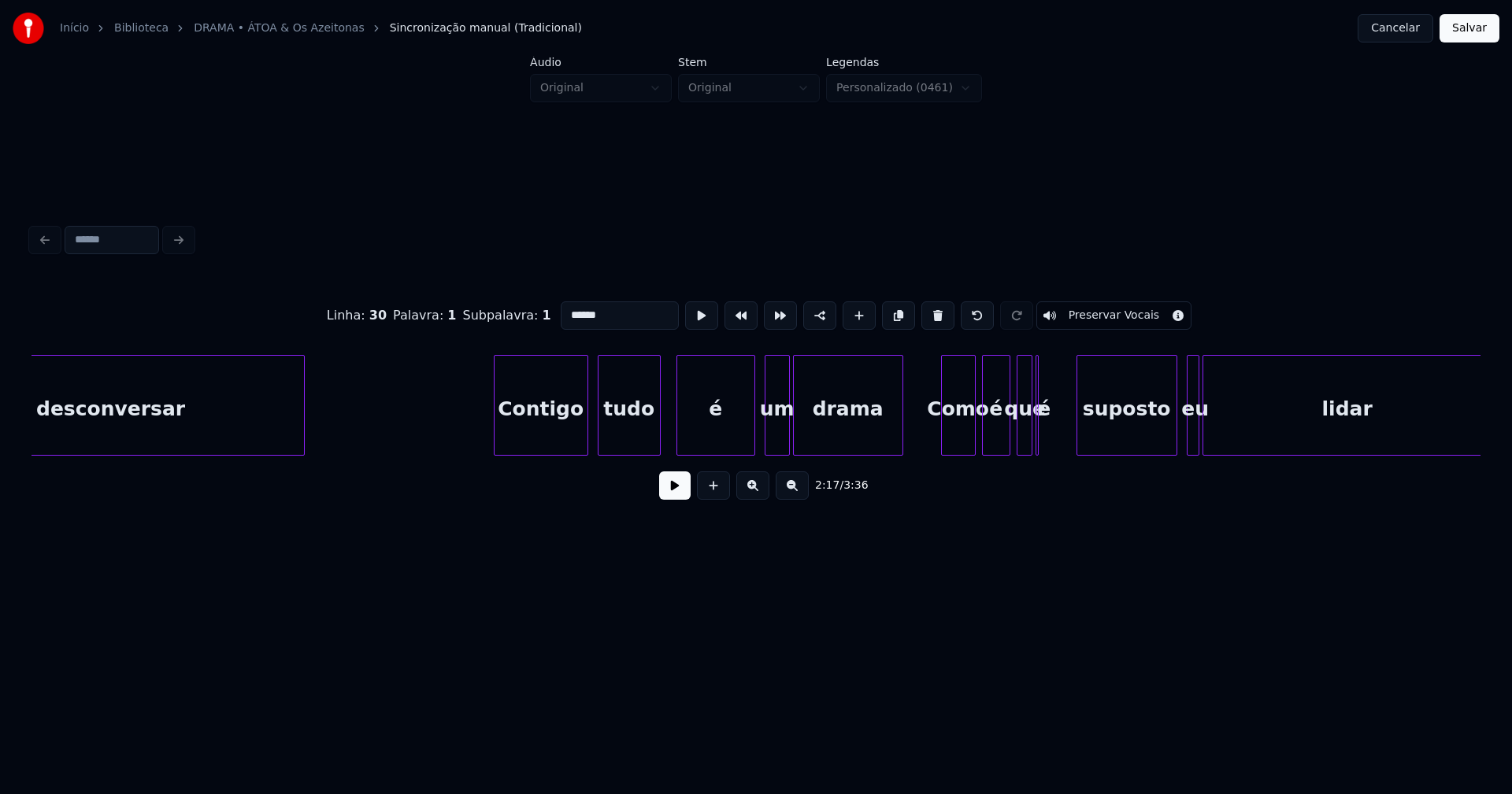
click at [1081, 429] on div at bounding box center [1079, 405] width 4 height 99
click at [1058, 435] on div at bounding box center [1056, 405] width 4 height 99
click at [1062, 438] on div "é" at bounding box center [1060, 409] width 23 height 107
click at [1040, 437] on div at bounding box center [1042, 405] width 4 height 99
click at [1160, 430] on div at bounding box center [1159, 405] width 4 height 99
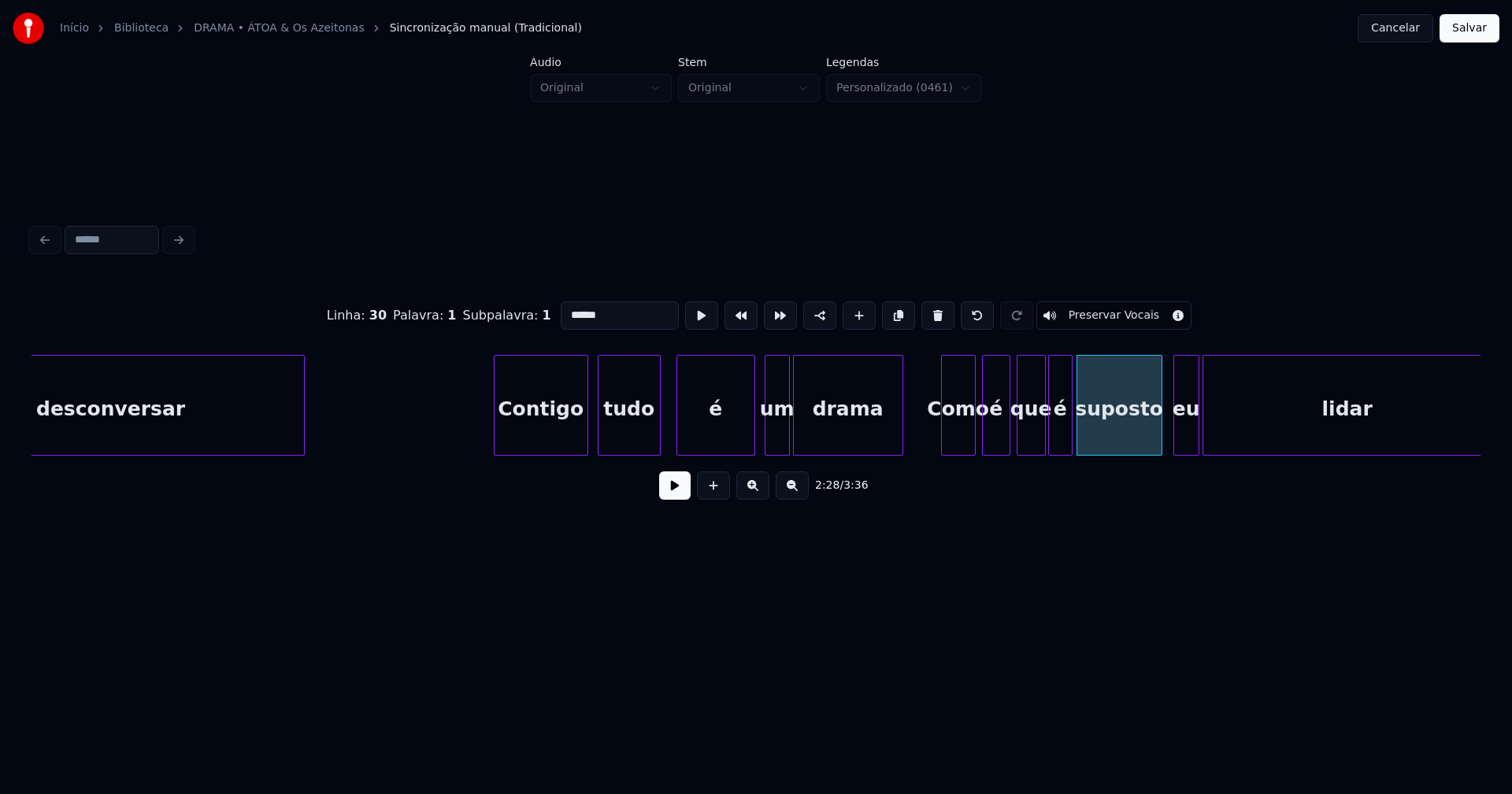
click at [1174, 432] on div at bounding box center [1176, 405] width 4 height 99
click at [1183, 433] on div "eu" at bounding box center [1181, 409] width 25 height 107
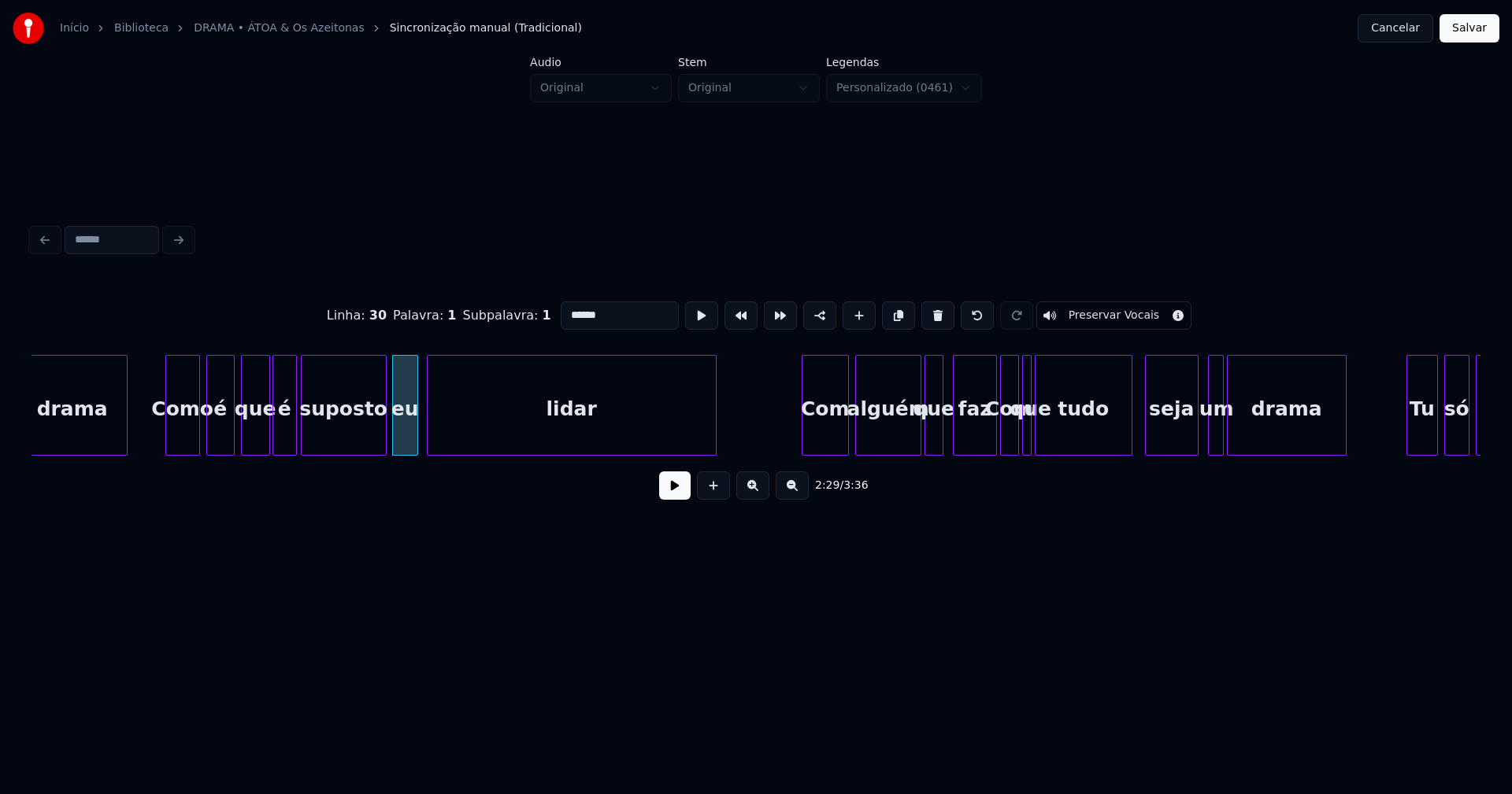
scroll to position [0, 23333]
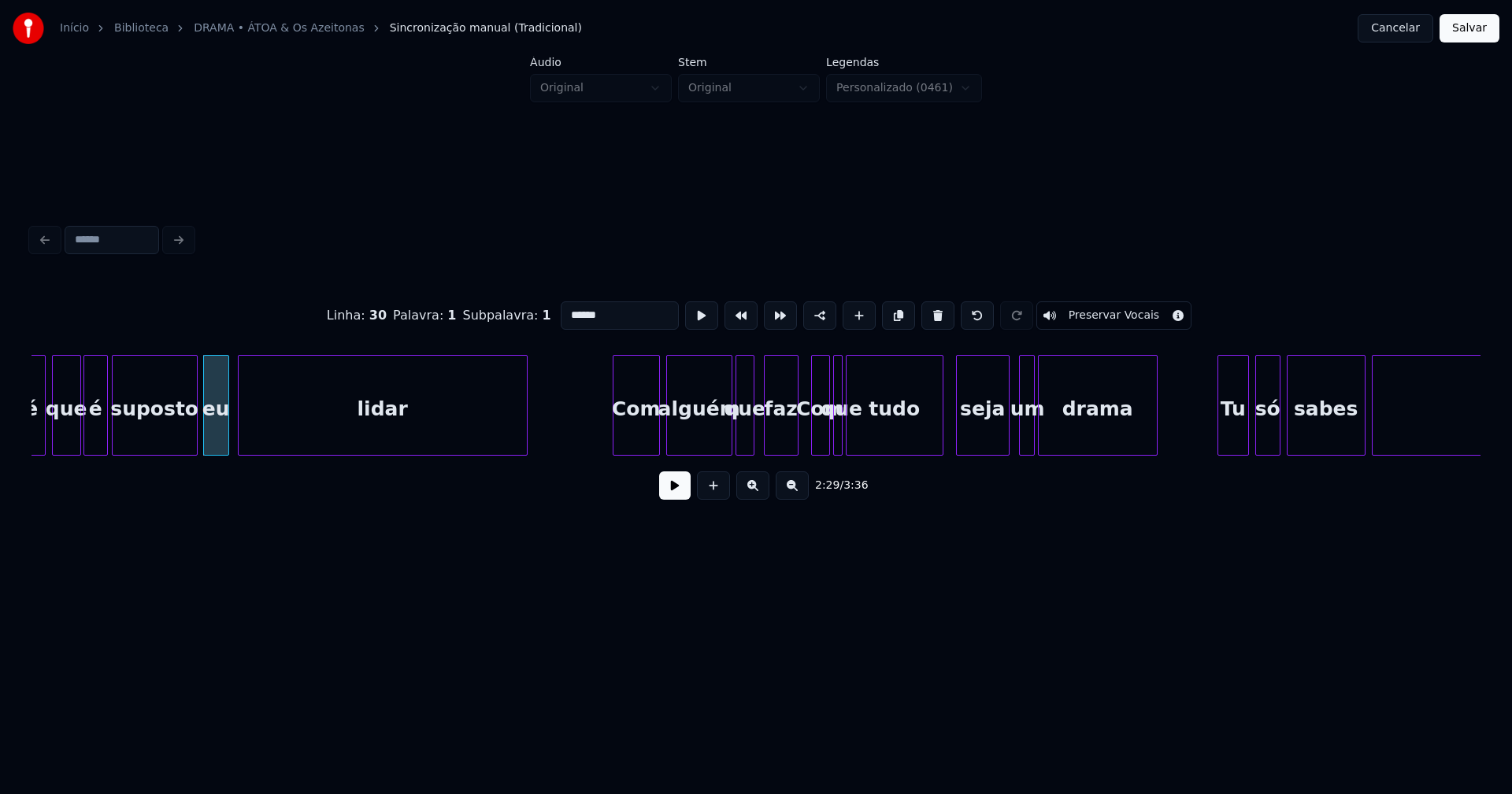
click at [793, 445] on div at bounding box center [795, 405] width 4 height 99
click at [756, 436] on div at bounding box center [756, 405] width 4 height 99
click at [990, 440] on div at bounding box center [992, 405] width 4 height 99
click at [1008, 444] on div at bounding box center [1009, 405] width 4 height 99
click at [1016, 445] on div "um" at bounding box center [1013, 409] width 26 height 107
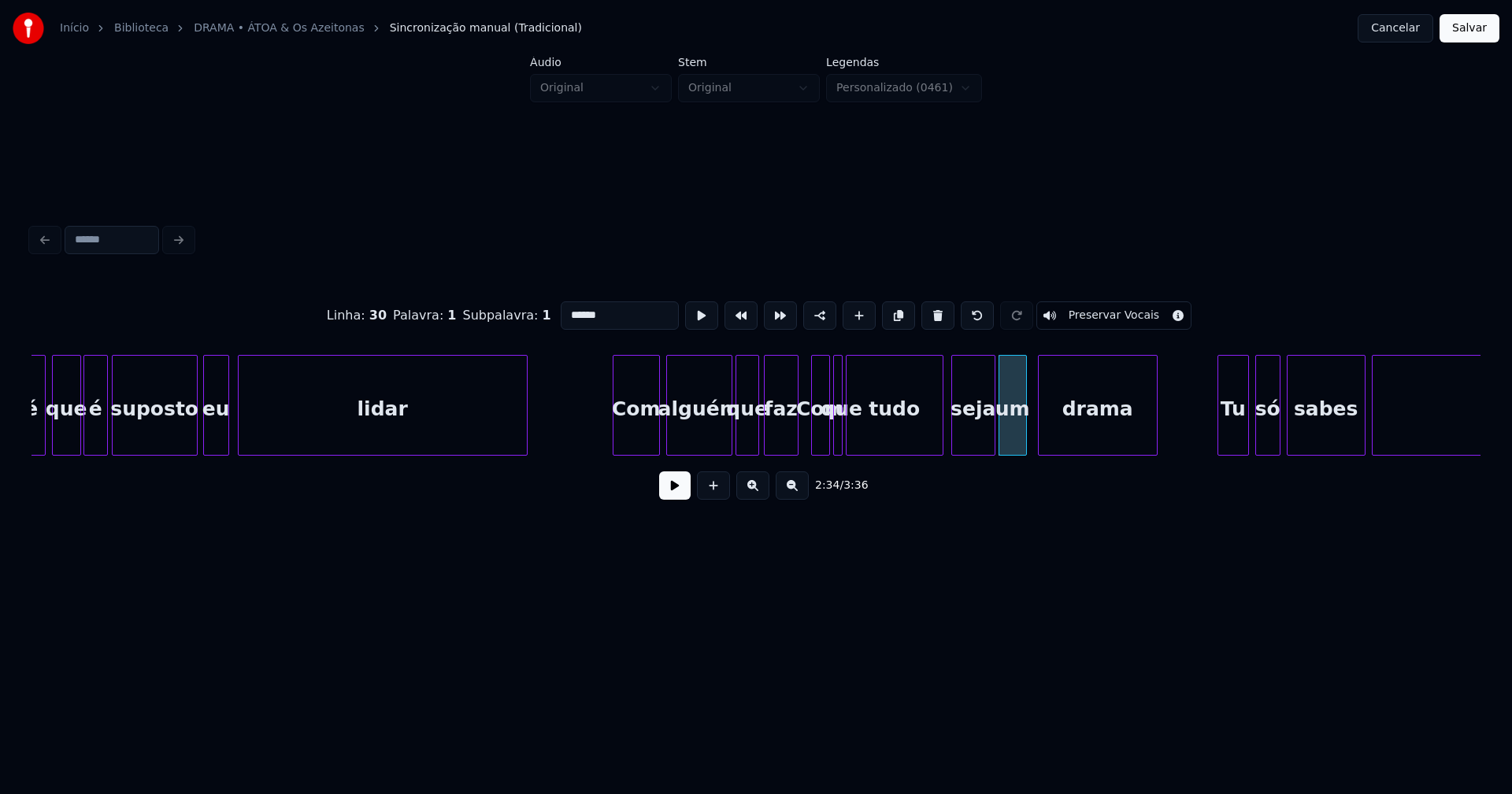
click at [953, 430] on div at bounding box center [954, 405] width 4 height 99
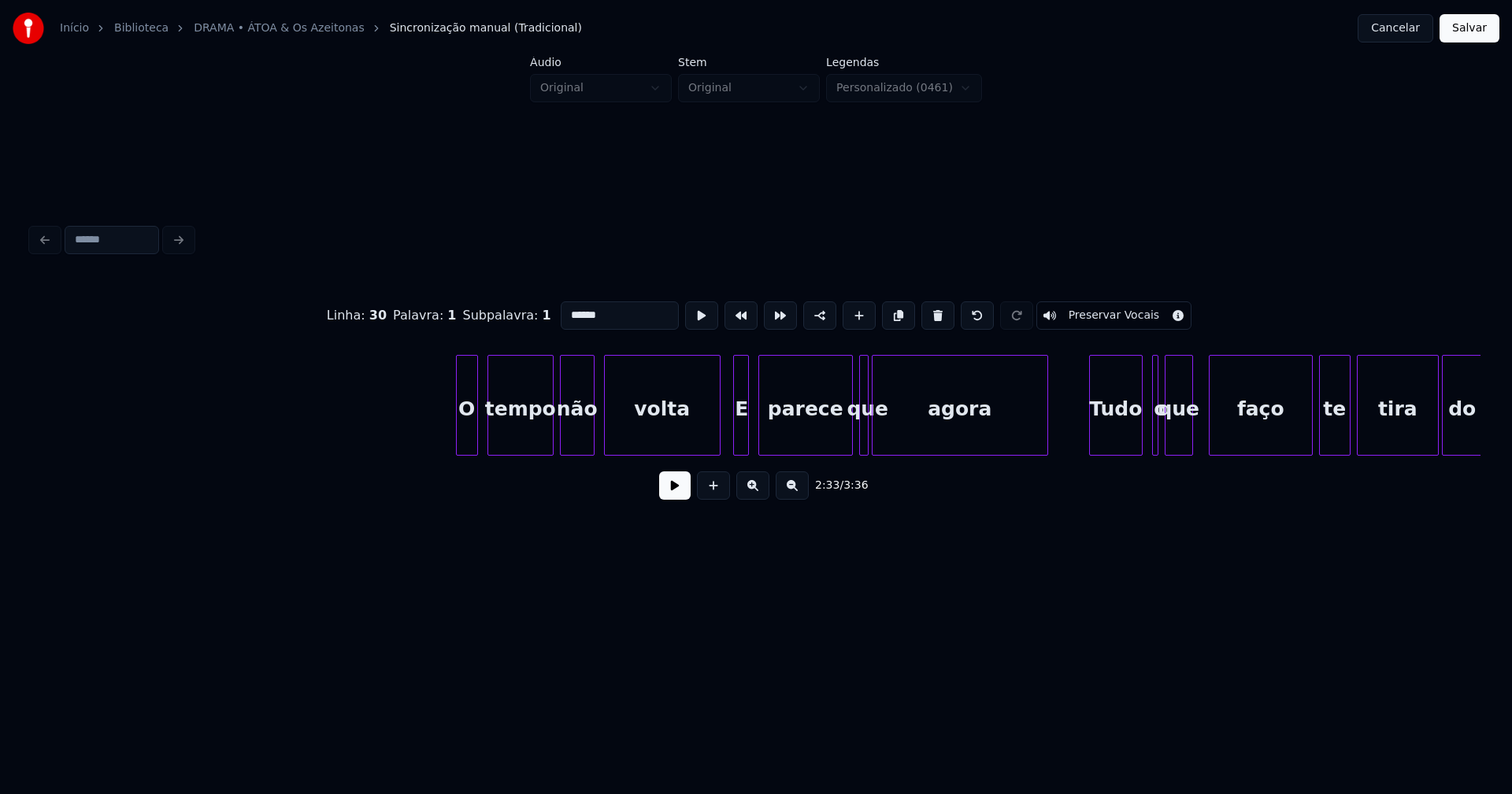
scroll to position [0, 25149]
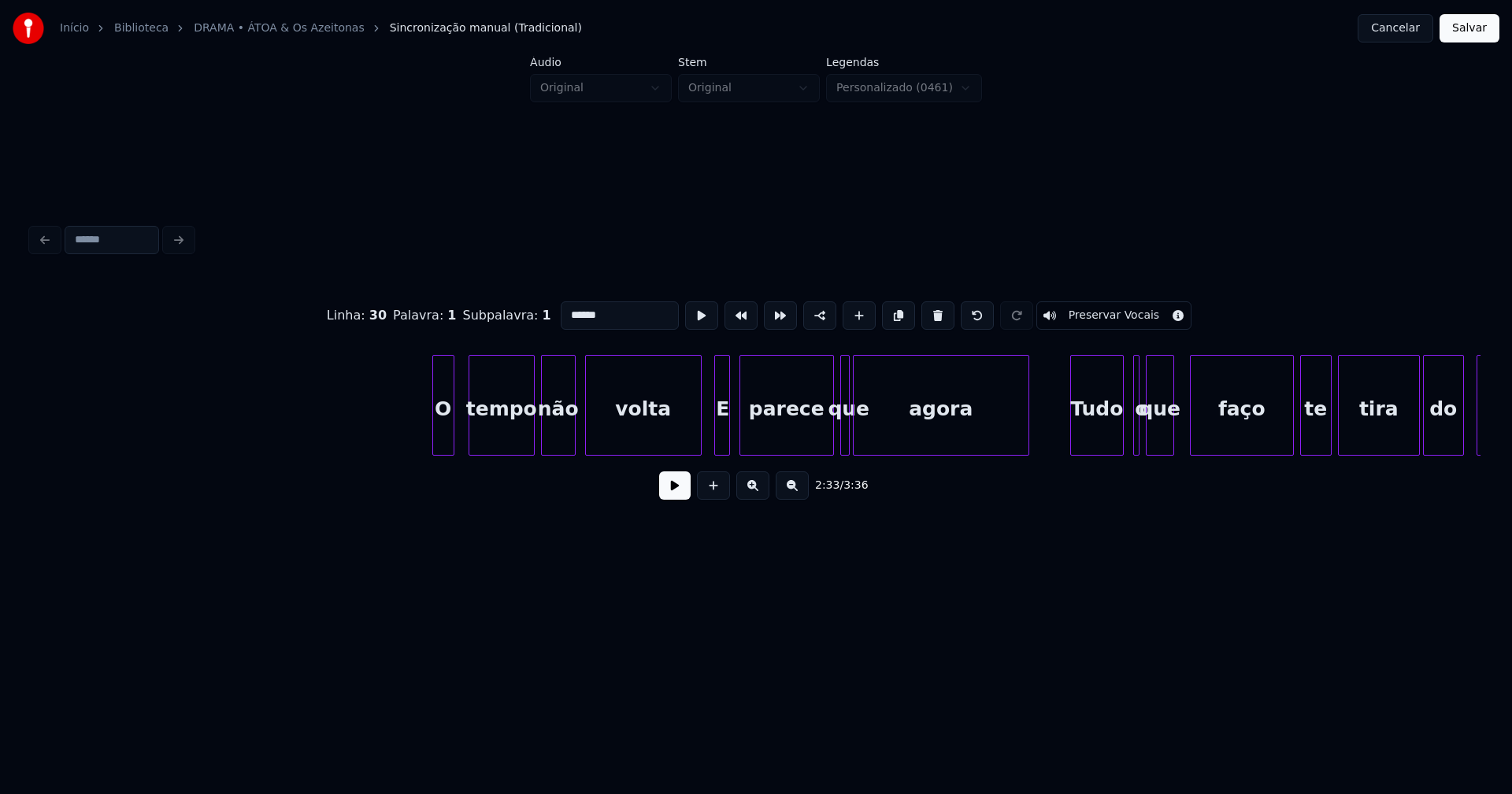
click at [443, 442] on div "O" at bounding box center [443, 409] width 20 height 107
click at [505, 427] on div "tempo" at bounding box center [497, 409] width 64 height 107
click at [690, 434] on div at bounding box center [690, 405] width 4 height 99
click at [712, 435] on div at bounding box center [712, 405] width 4 height 99
click at [883, 430] on div at bounding box center [882, 405] width 4 height 99
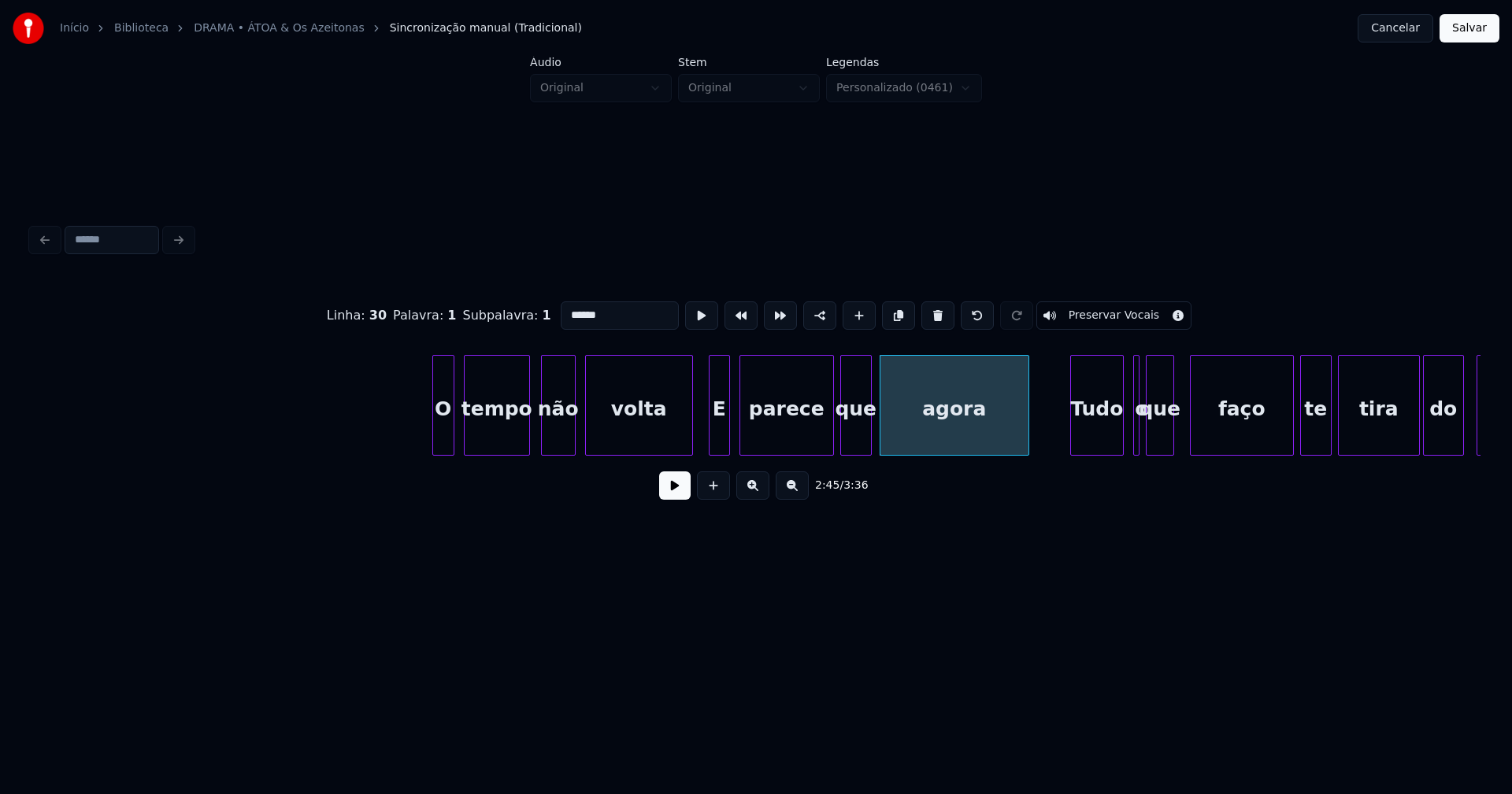
click at [867, 430] on div at bounding box center [868, 405] width 4 height 99
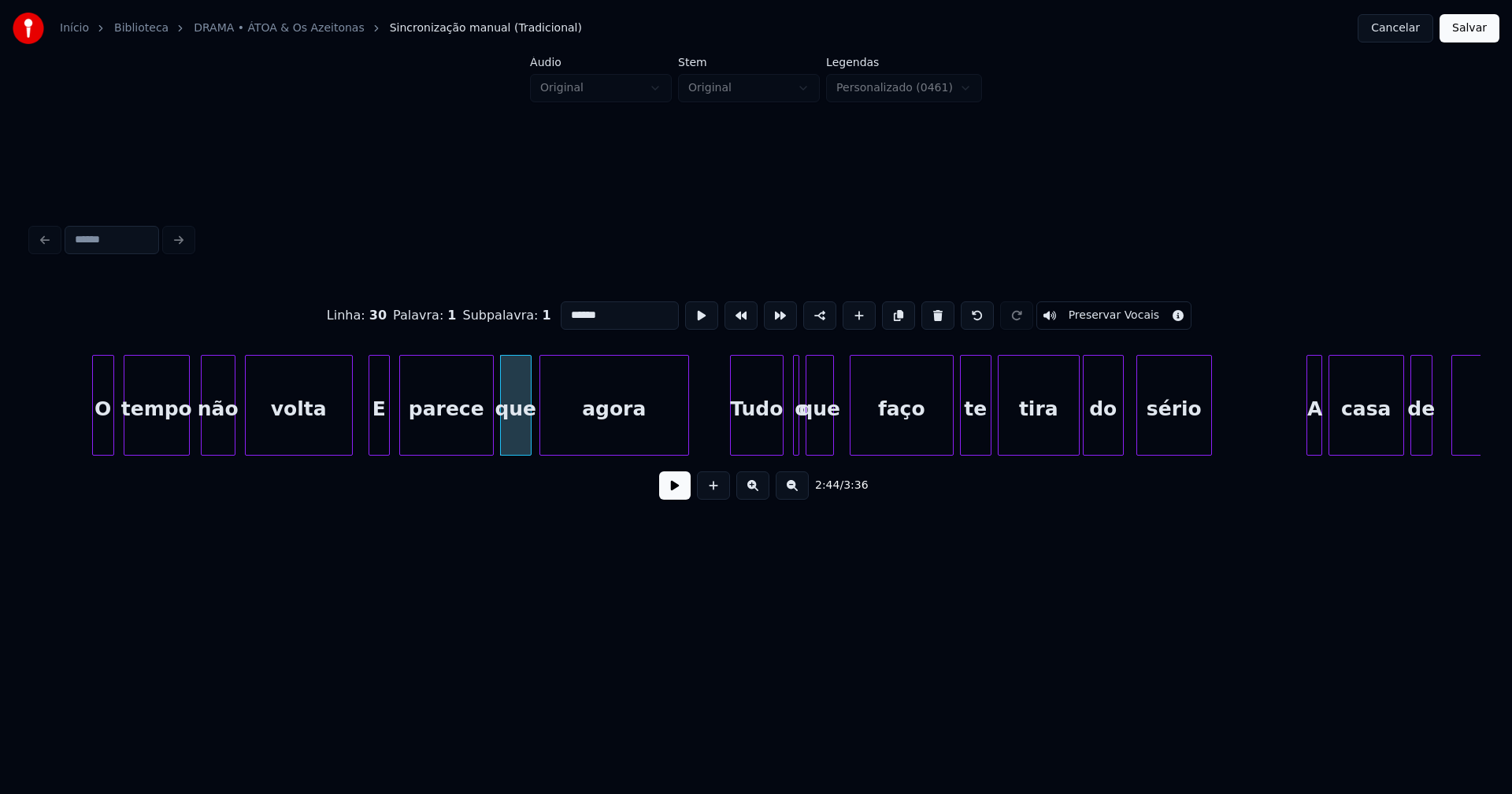
scroll to position [0, 25641]
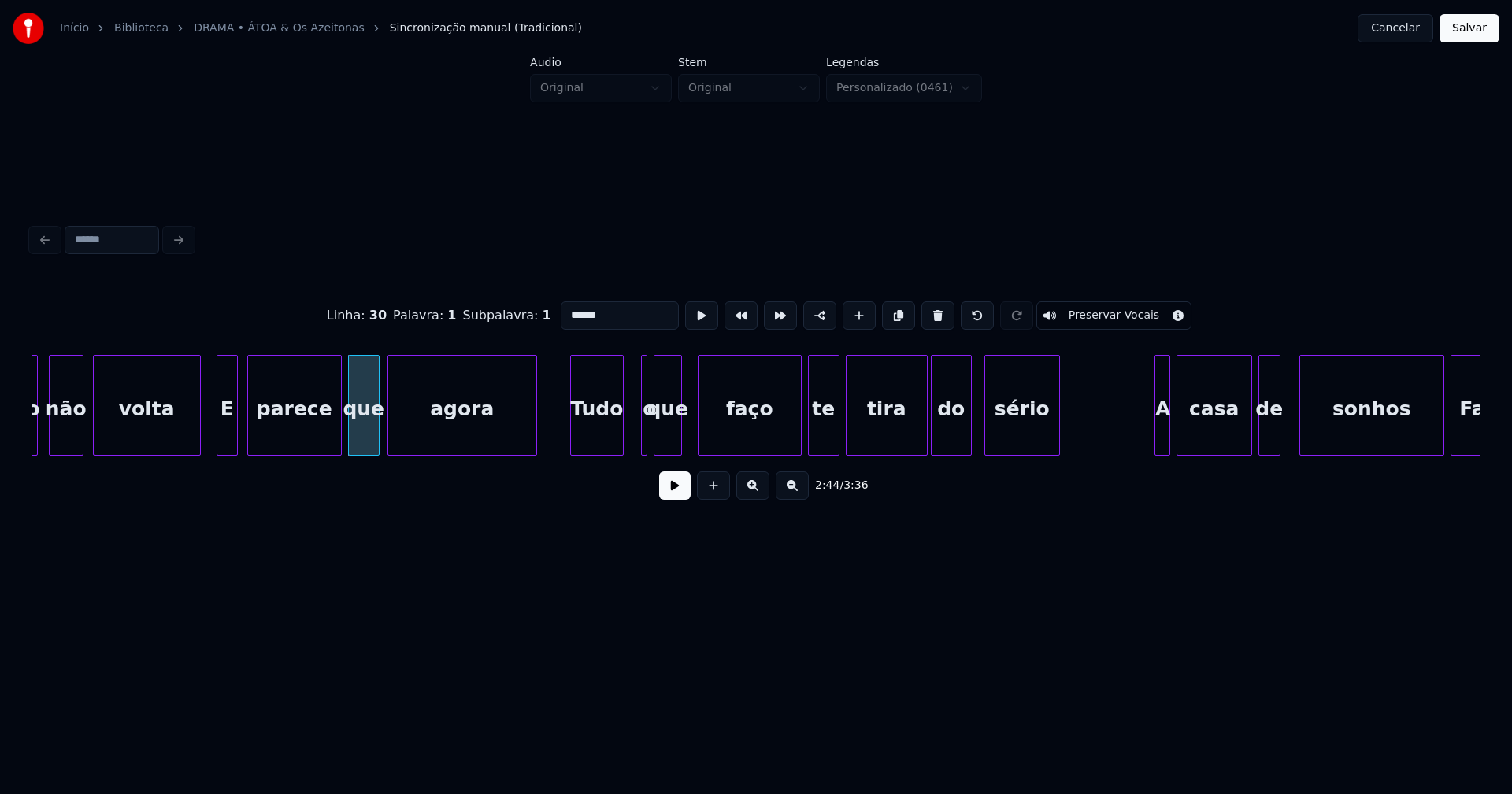
click at [594, 445] on div "Tudo" at bounding box center [596, 409] width 52 height 107
click at [645, 421] on div at bounding box center [646, 405] width 4 height 99
click at [626, 434] on div at bounding box center [628, 405] width 4 height 99
click at [795, 432] on div at bounding box center [793, 405] width 4 height 99
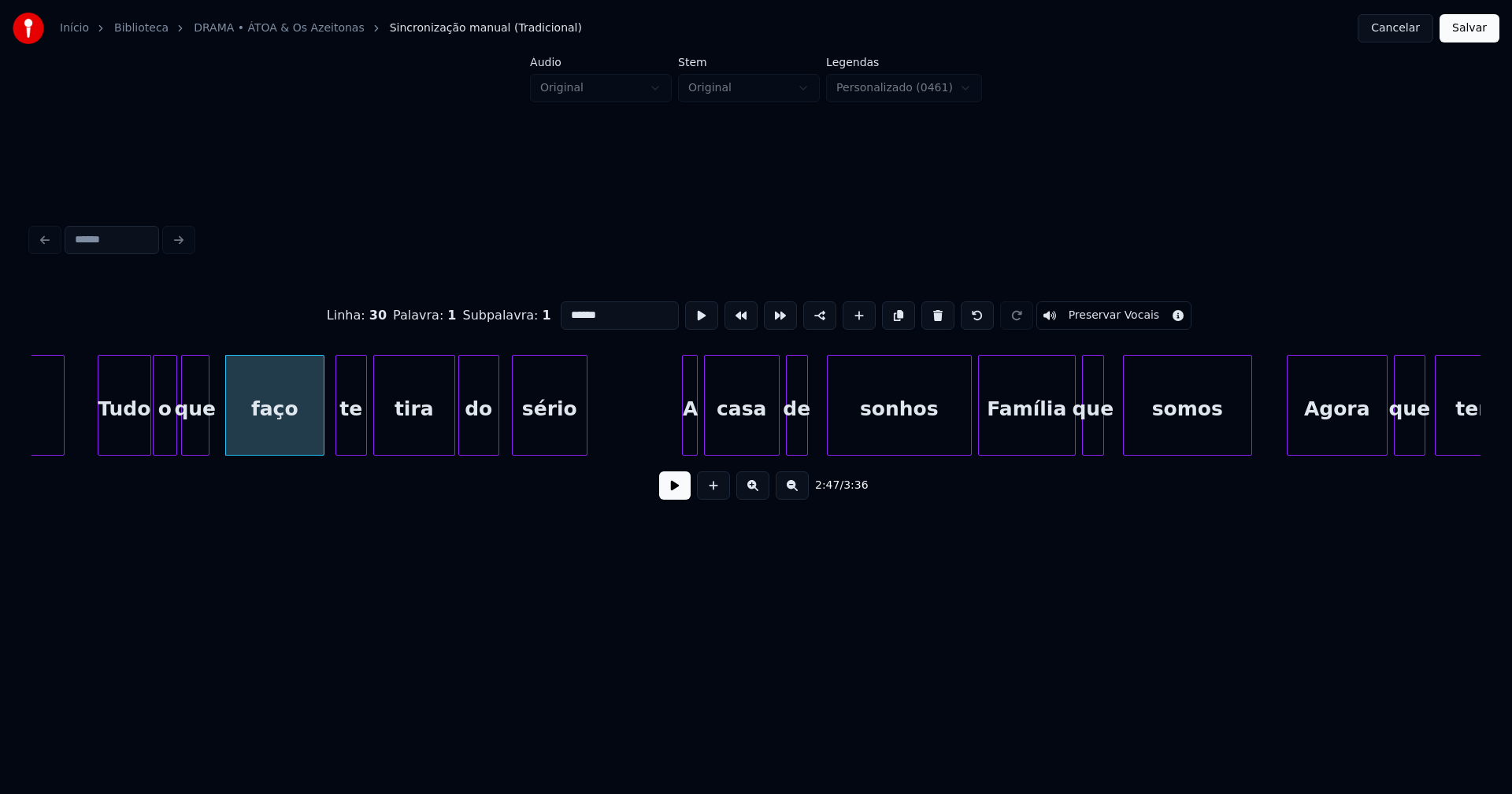
scroll to position [0, 26172]
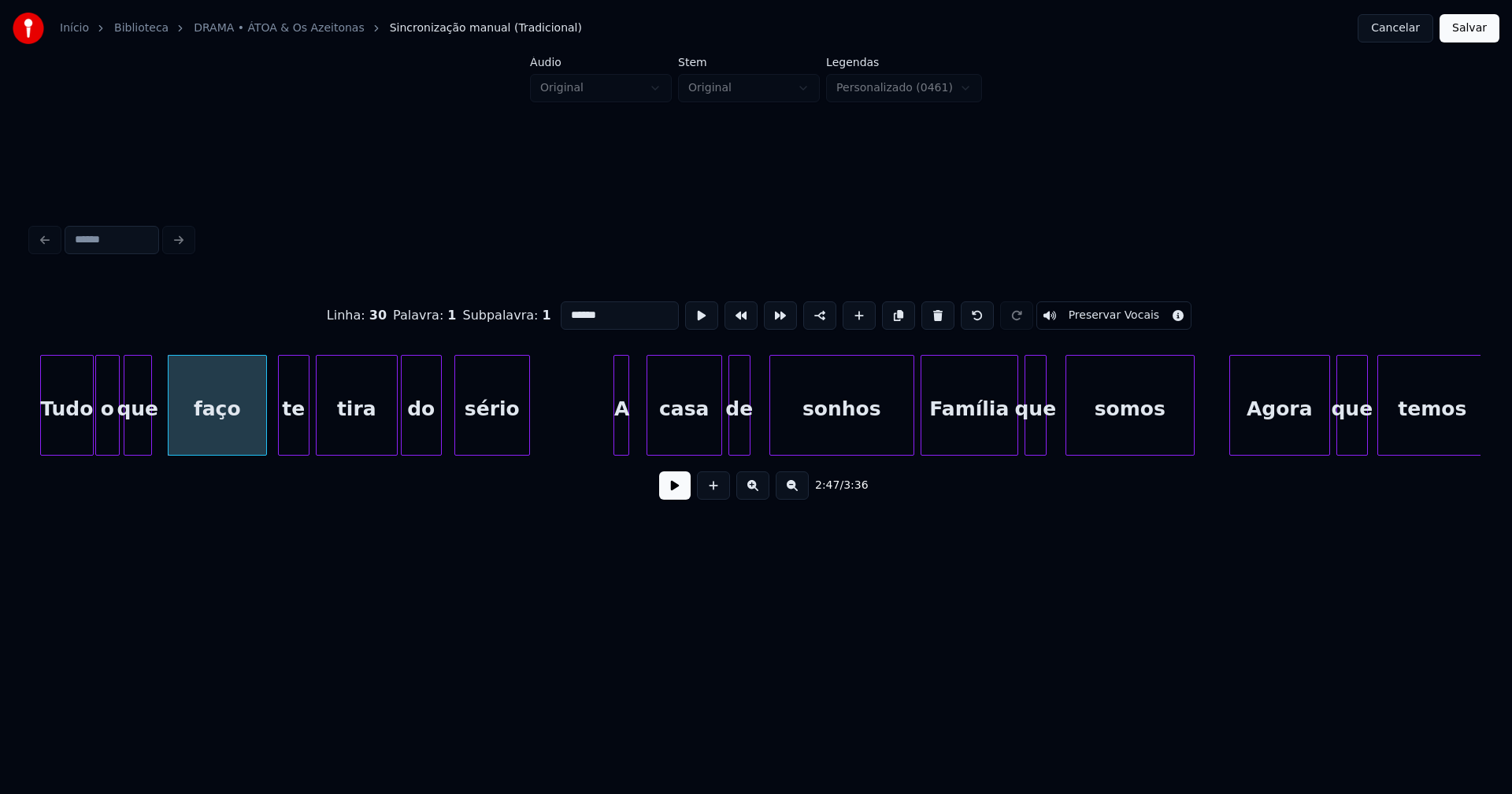
click at [614, 434] on div "A" at bounding box center [622, 405] width 16 height 100
click at [636, 423] on div at bounding box center [634, 405] width 4 height 99
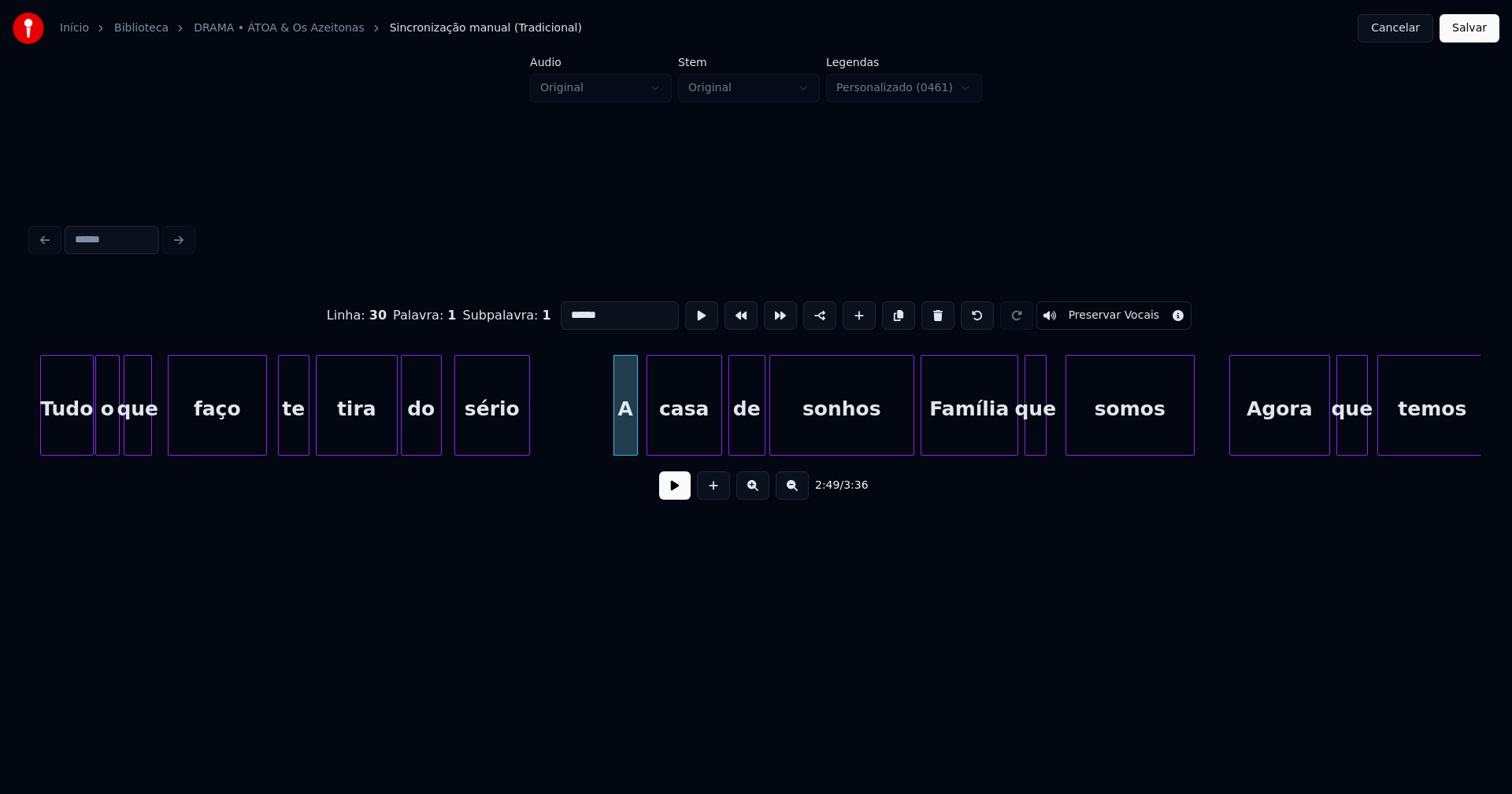
click at [763, 421] on div at bounding box center [762, 405] width 4 height 99
click at [898, 445] on div at bounding box center [896, 405] width 4 height 99
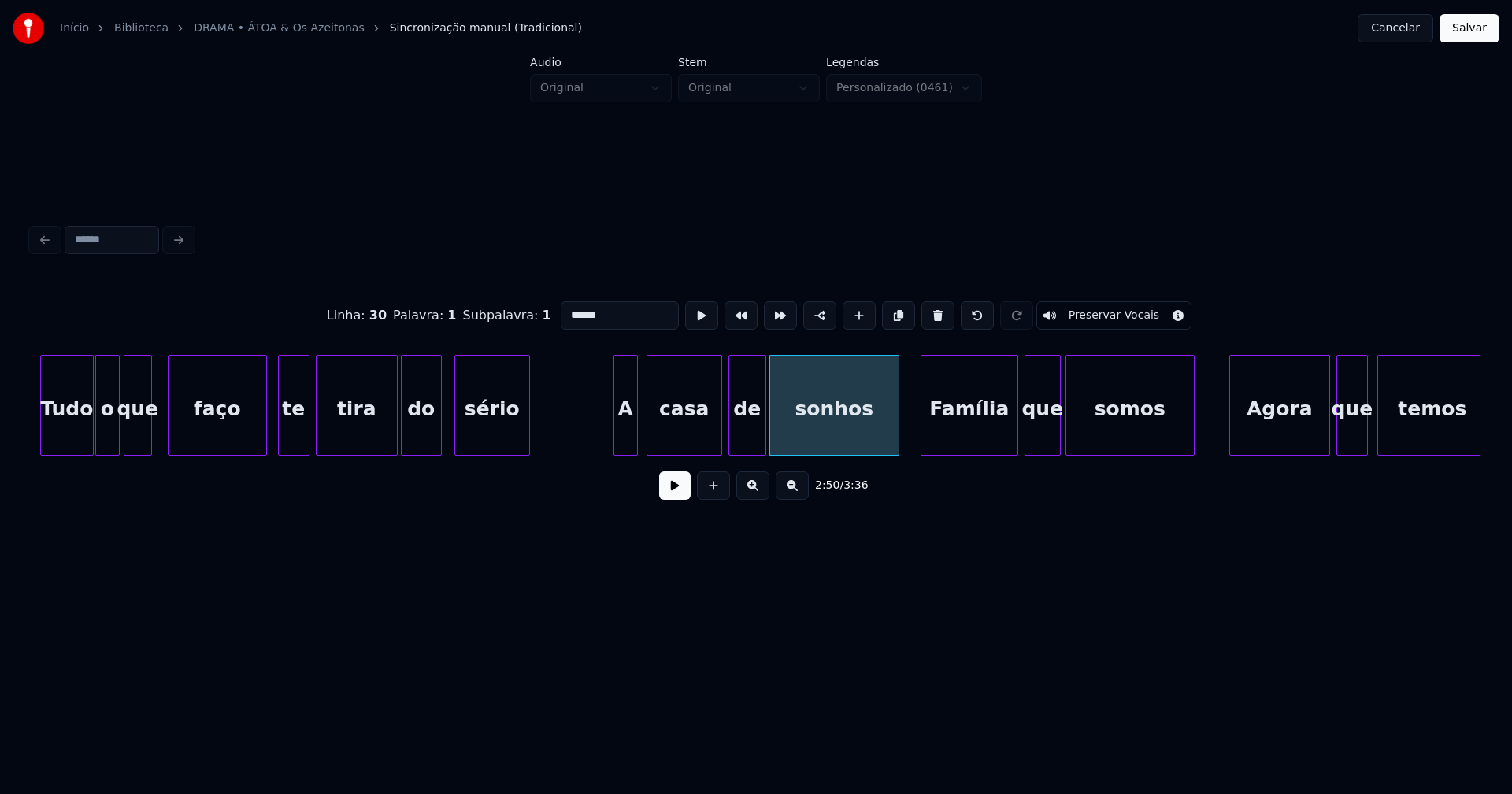
click at [1058, 433] on div at bounding box center [1057, 405] width 4 height 99
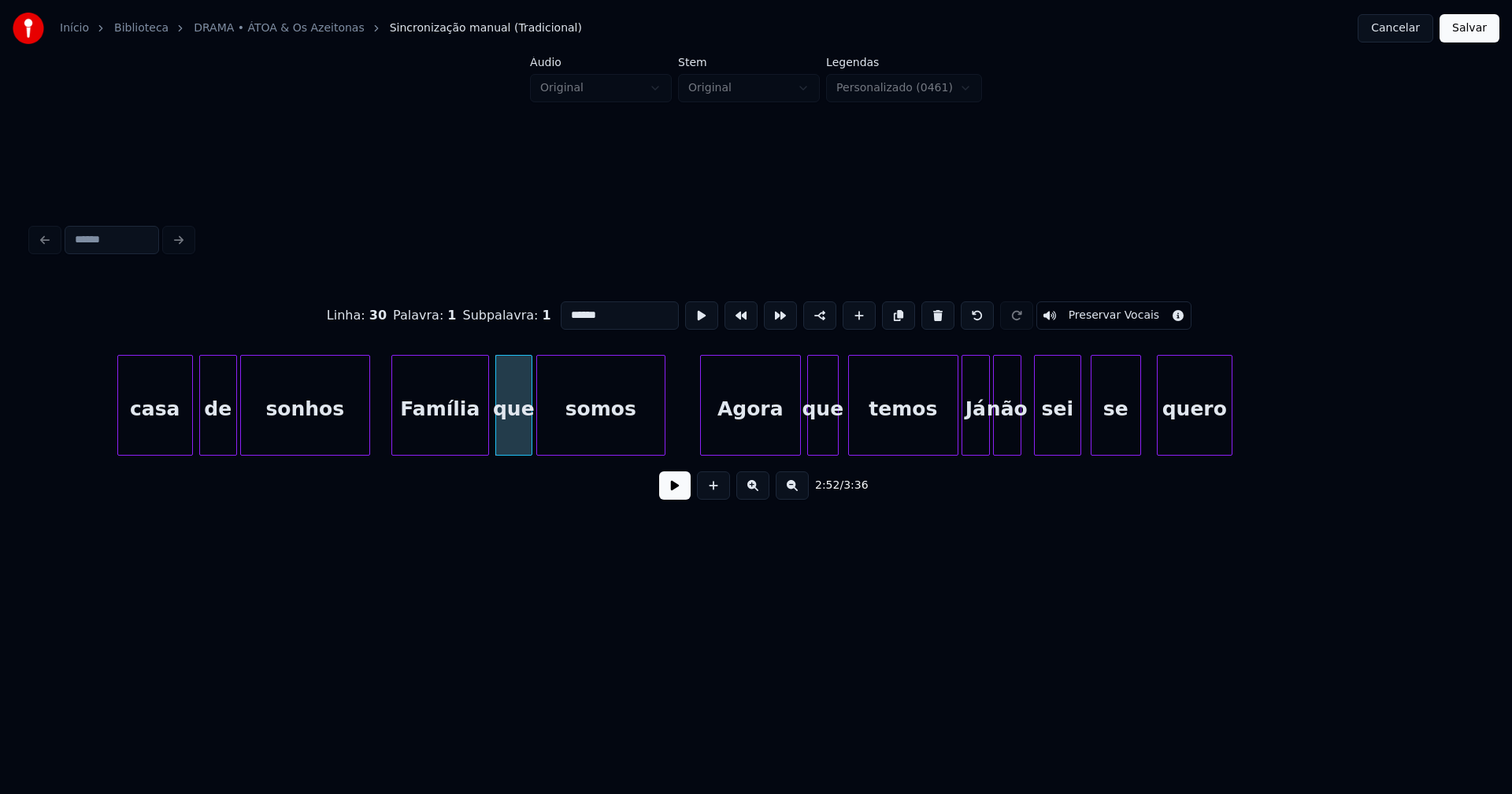
scroll to position [0, 26852]
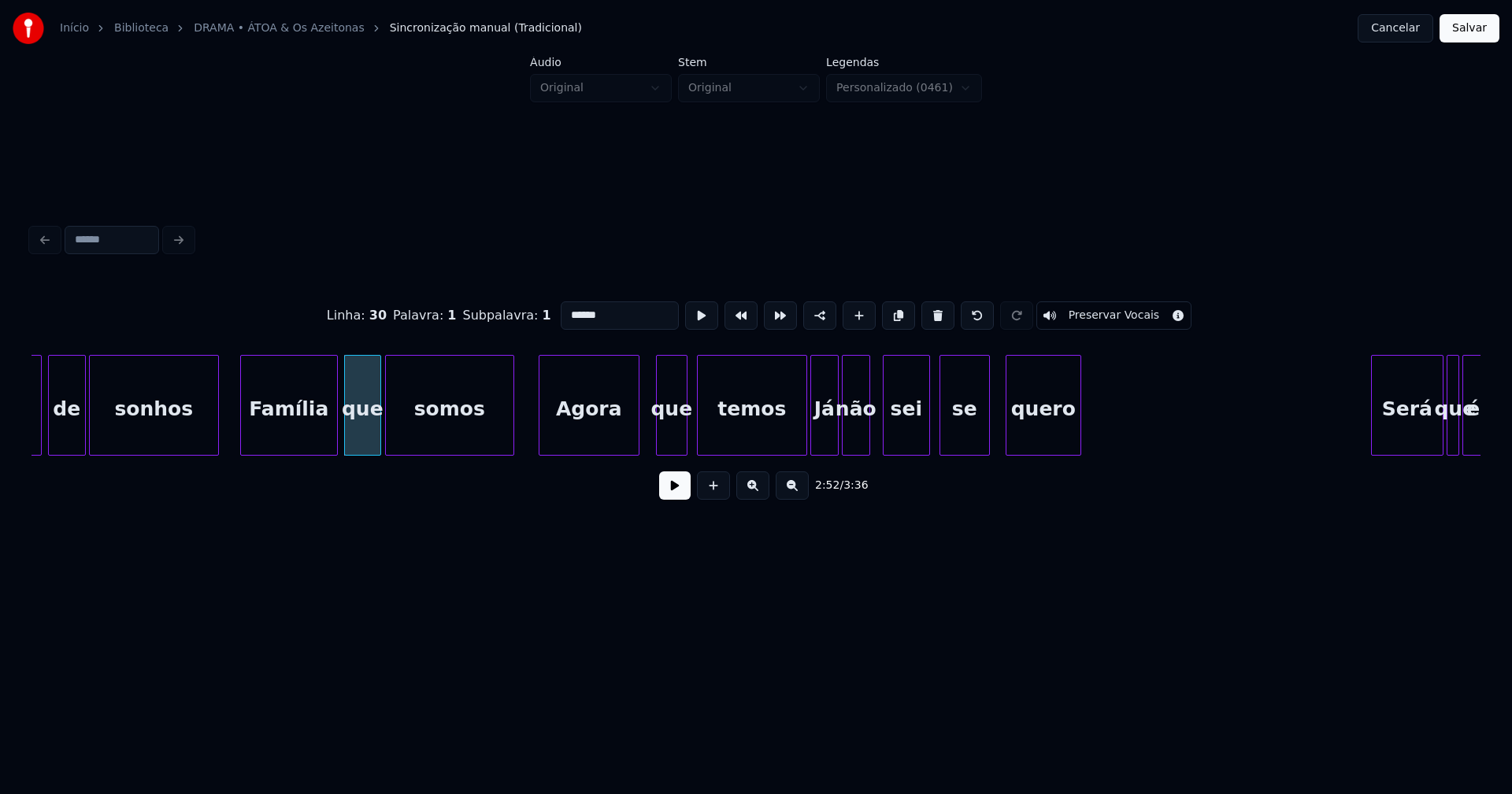
click at [602, 430] on div "Agora" at bounding box center [589, 409] width 100 height 107
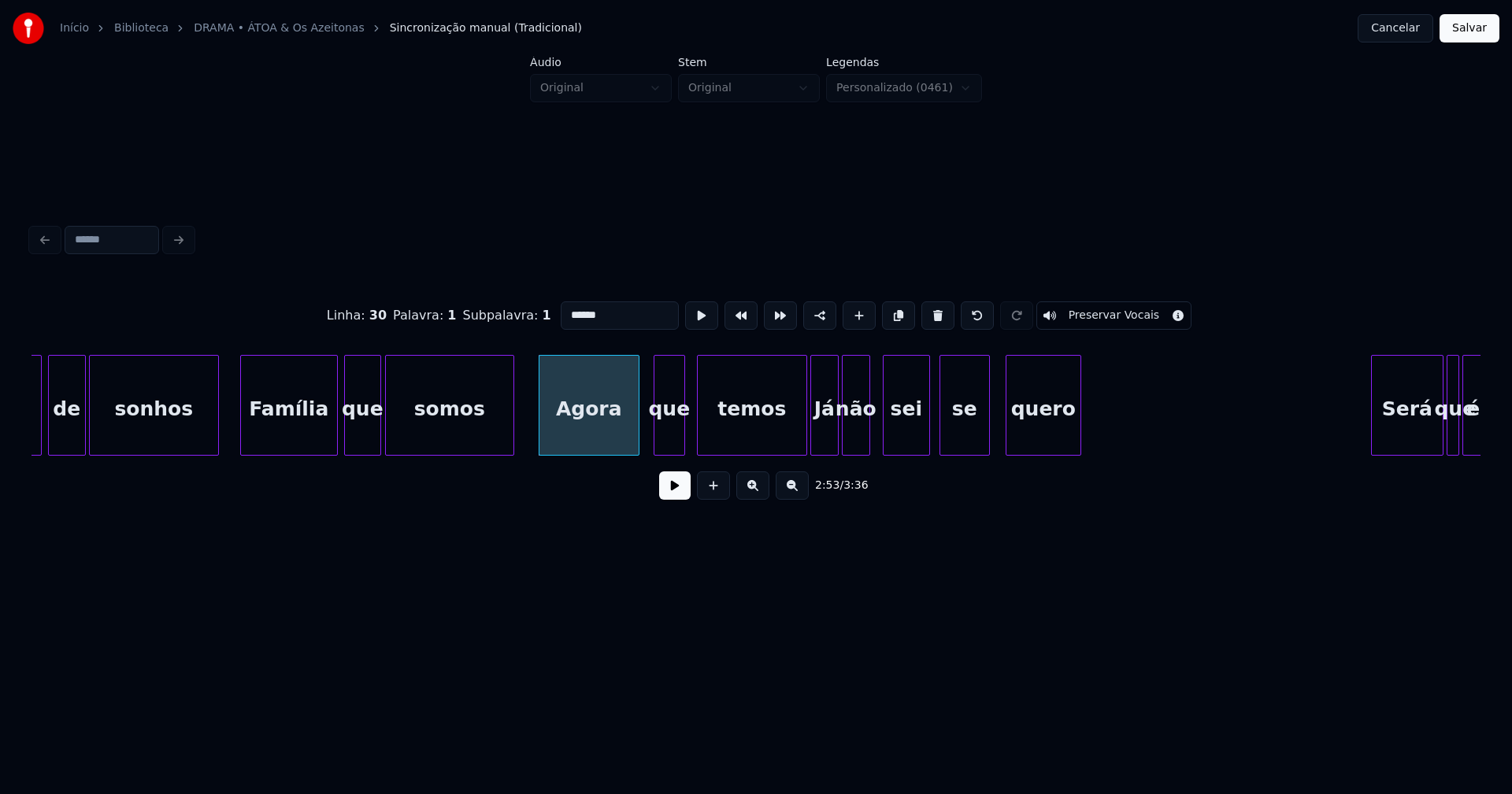
click at [667, 435] on div "que" at bounding box center [669, 409] width 30 height 107
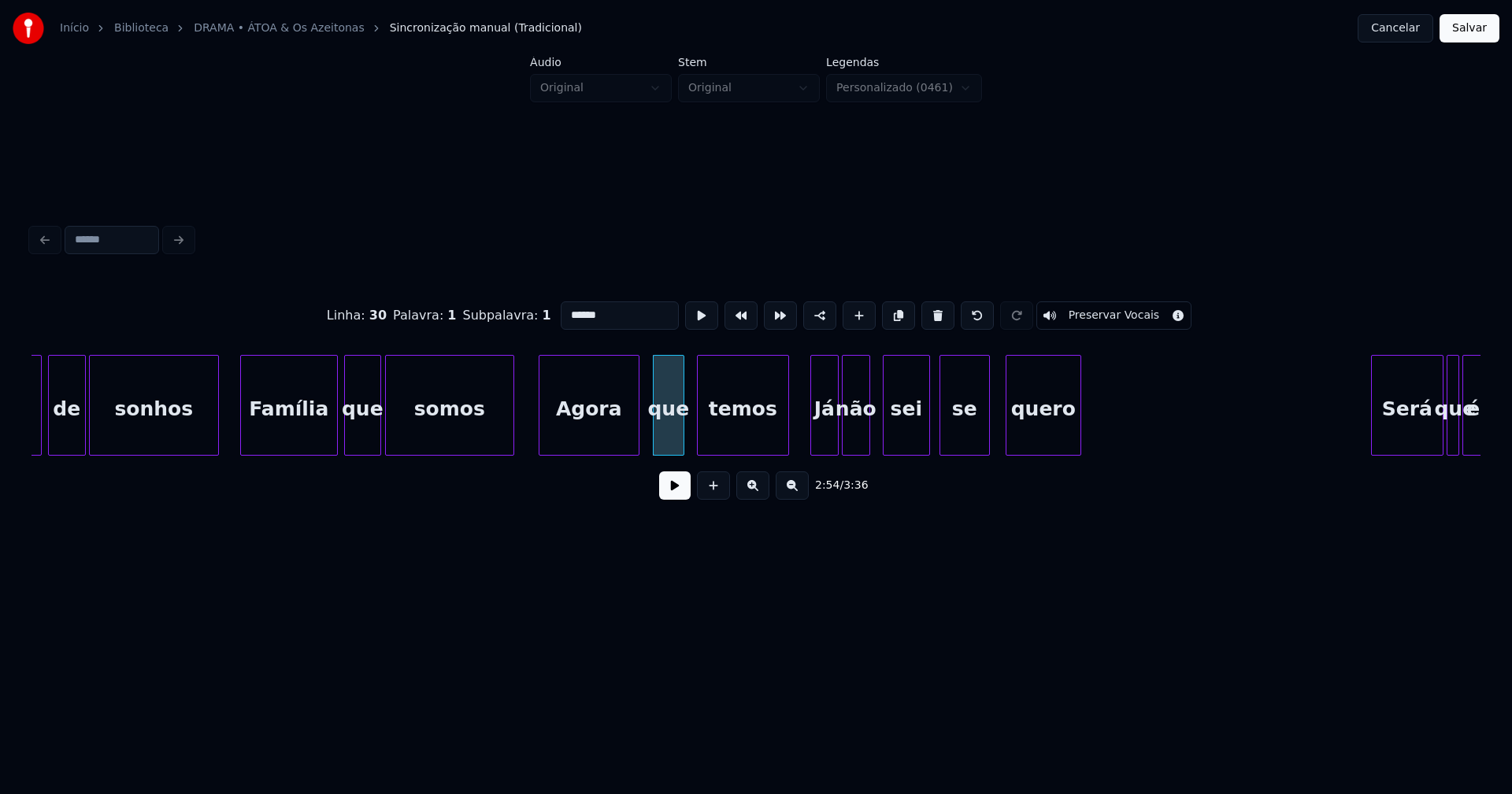
click at [786, 437] on div at bounding box center [786, 405] width 4 height 99
click at [808, 434] on div at bounding box center [810, 405] width 4 height 99
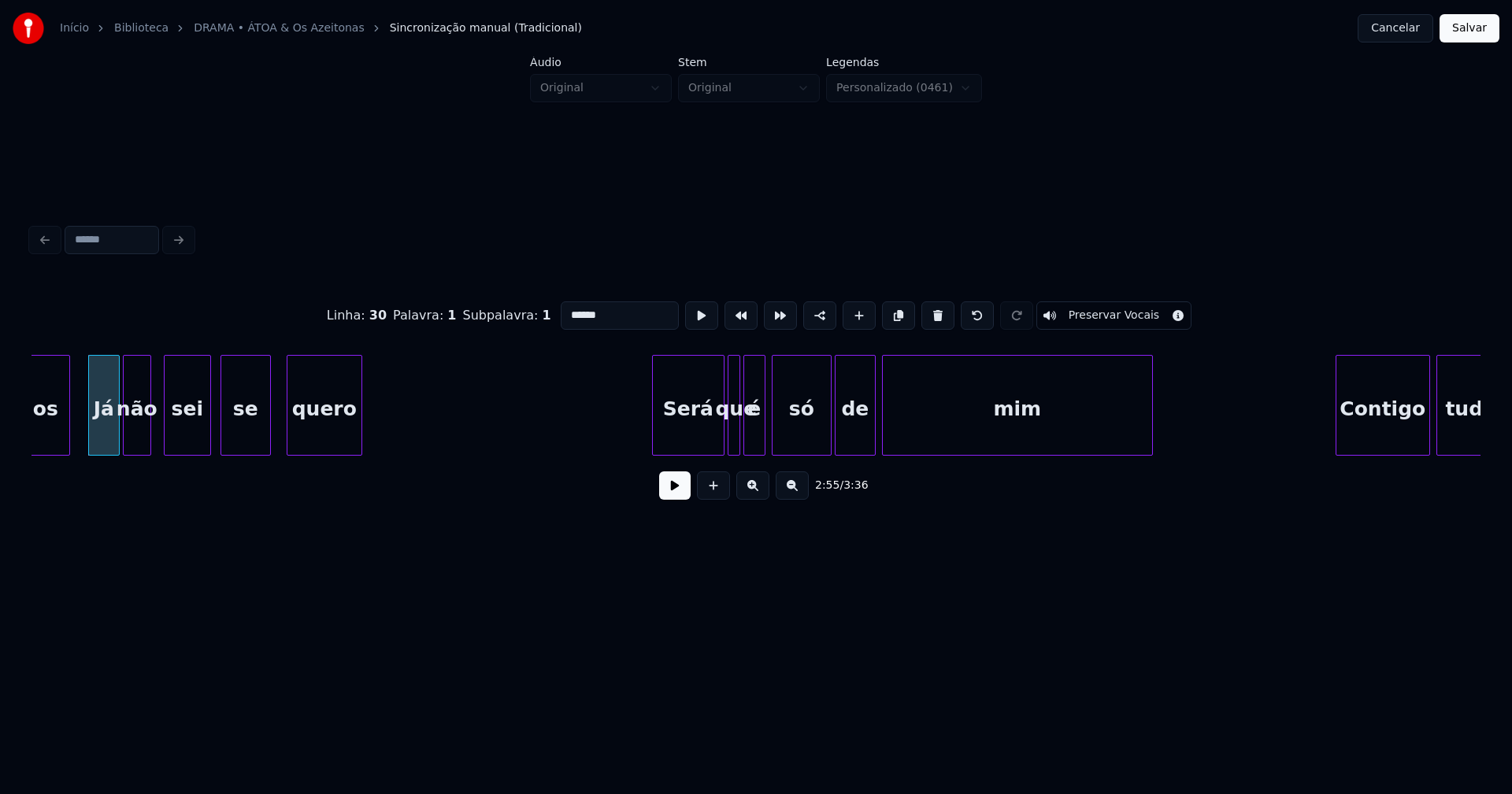
scroll to position [0, 27590]
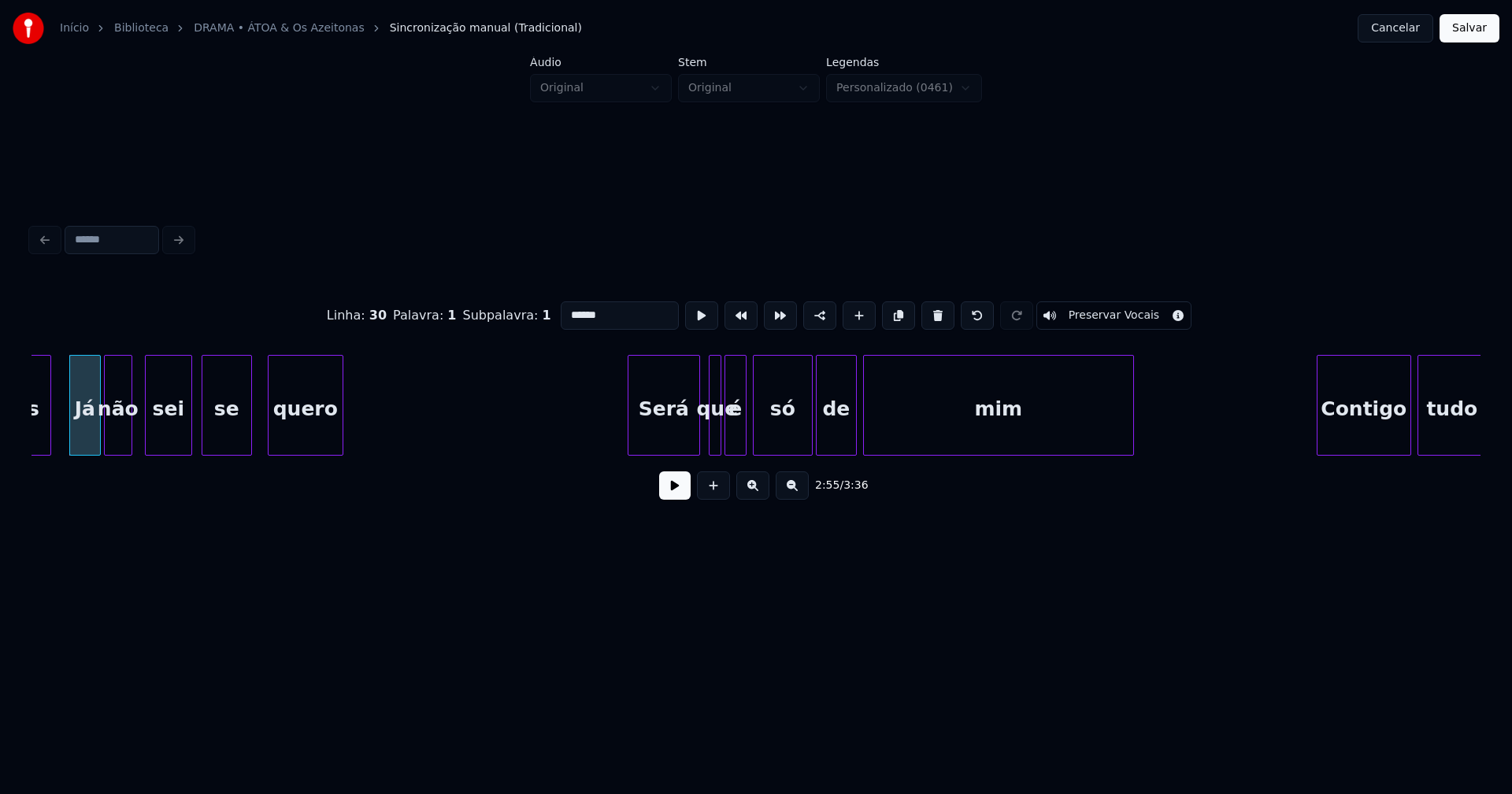
click at [667, 427] on div "Será" at bounding box center [664, 409] width 70 height 107
click at [760, 436] on div at bounding box center [761, 405] width 4 height 99
click at [748, 444] on div "é" at bounding box center [748, 409] width 20 height 107
click at [733, 443] on div at bounding box center [732, 405] width 4 height 99
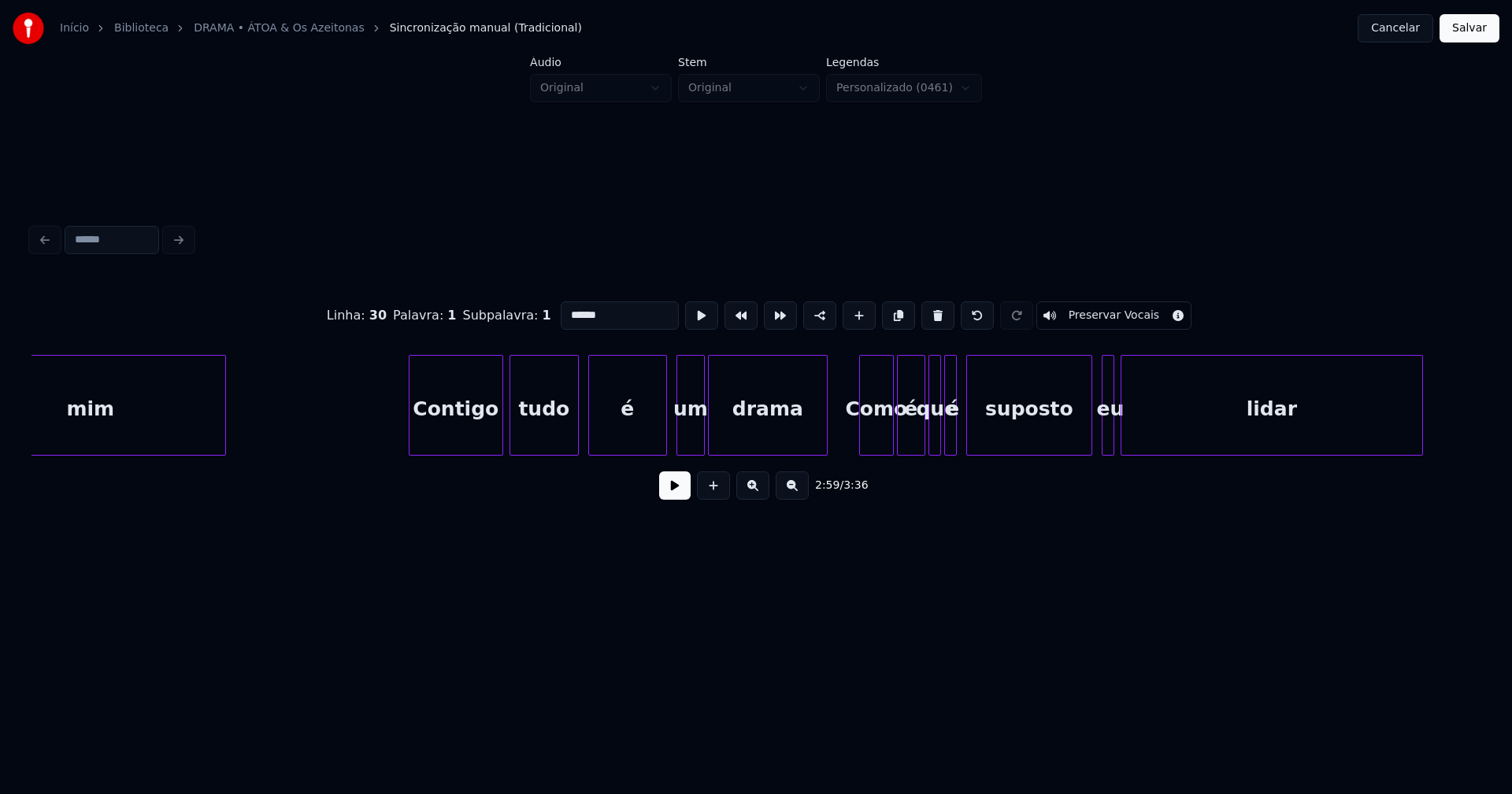
scroll to position [0, 28518]
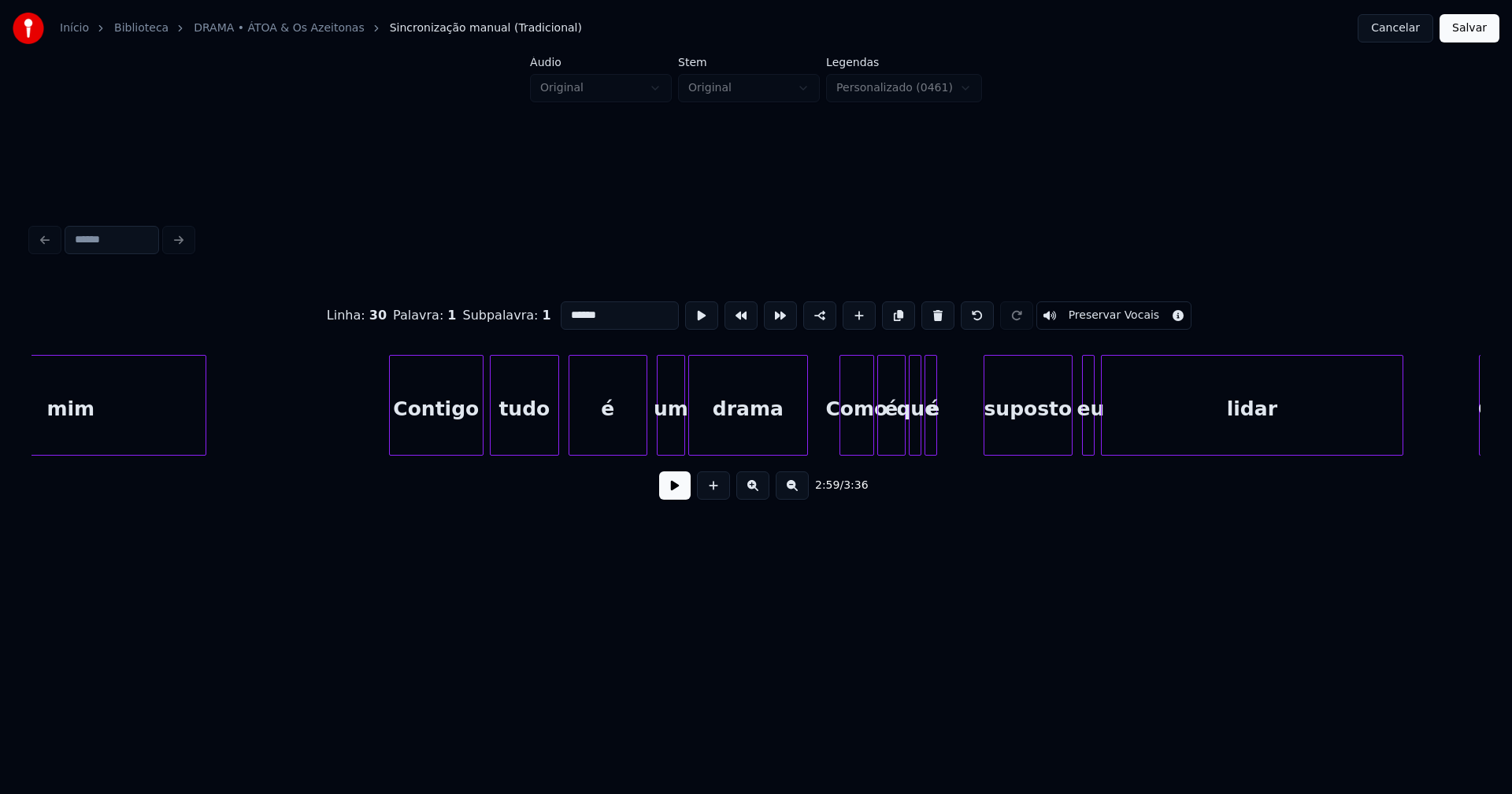
click at [989, 420] on div at bounding box center [986, 405] width 4 height 99
click at [948, 425] on div at bounding box center [946, 405] width 4 height 99
click at [957, 442] on div "é" at bounding box center [959, 409] width 24 height 107
click at [940, 435] on div at bounding box center [938, 405] width 4 height 99
click at [1054, 443] on div at bounding box center [1054, 405] width 4 height 99
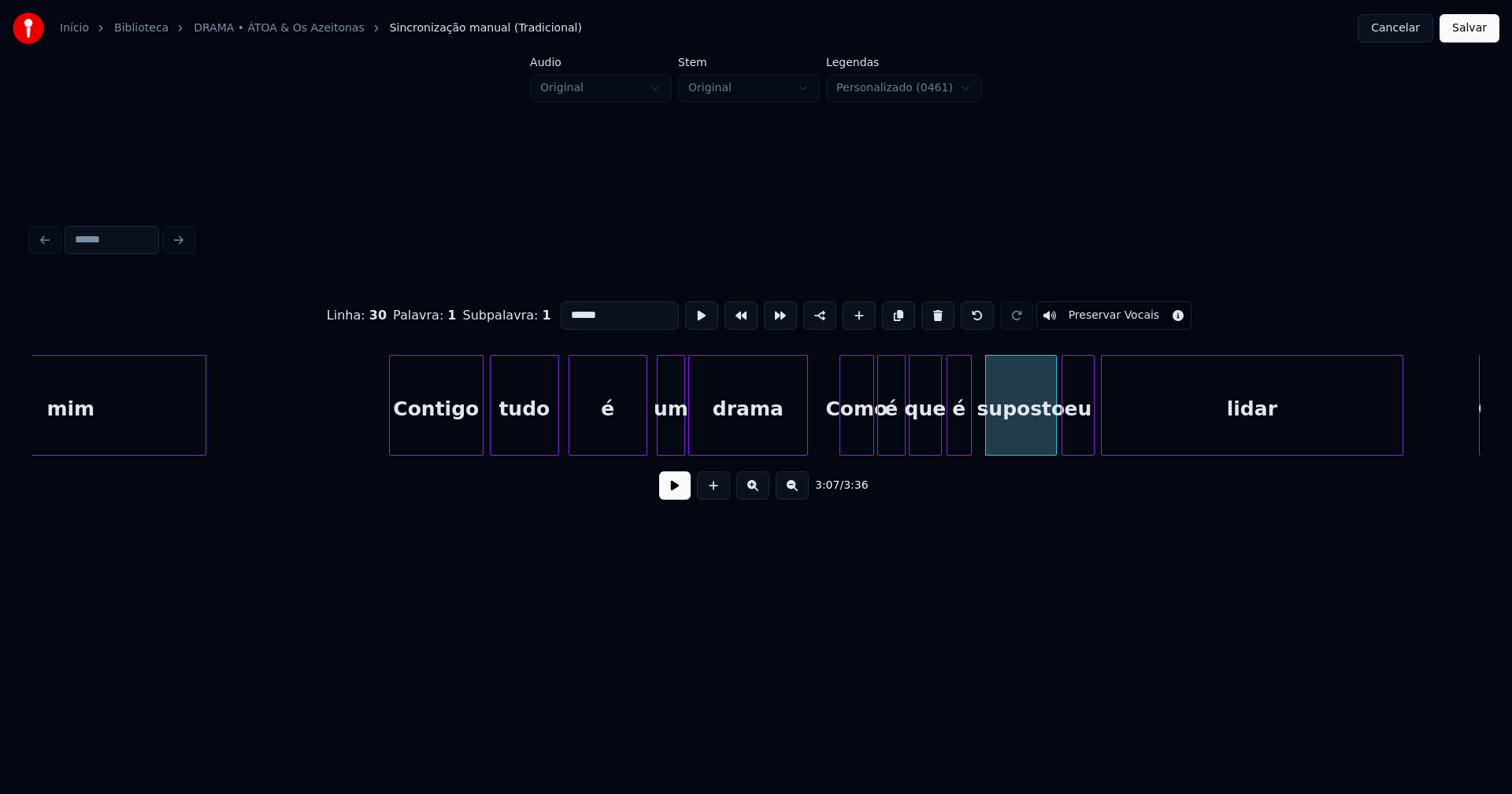
click at [1062, 444] on div at bounding box center [1064, 405] width 4 height 99
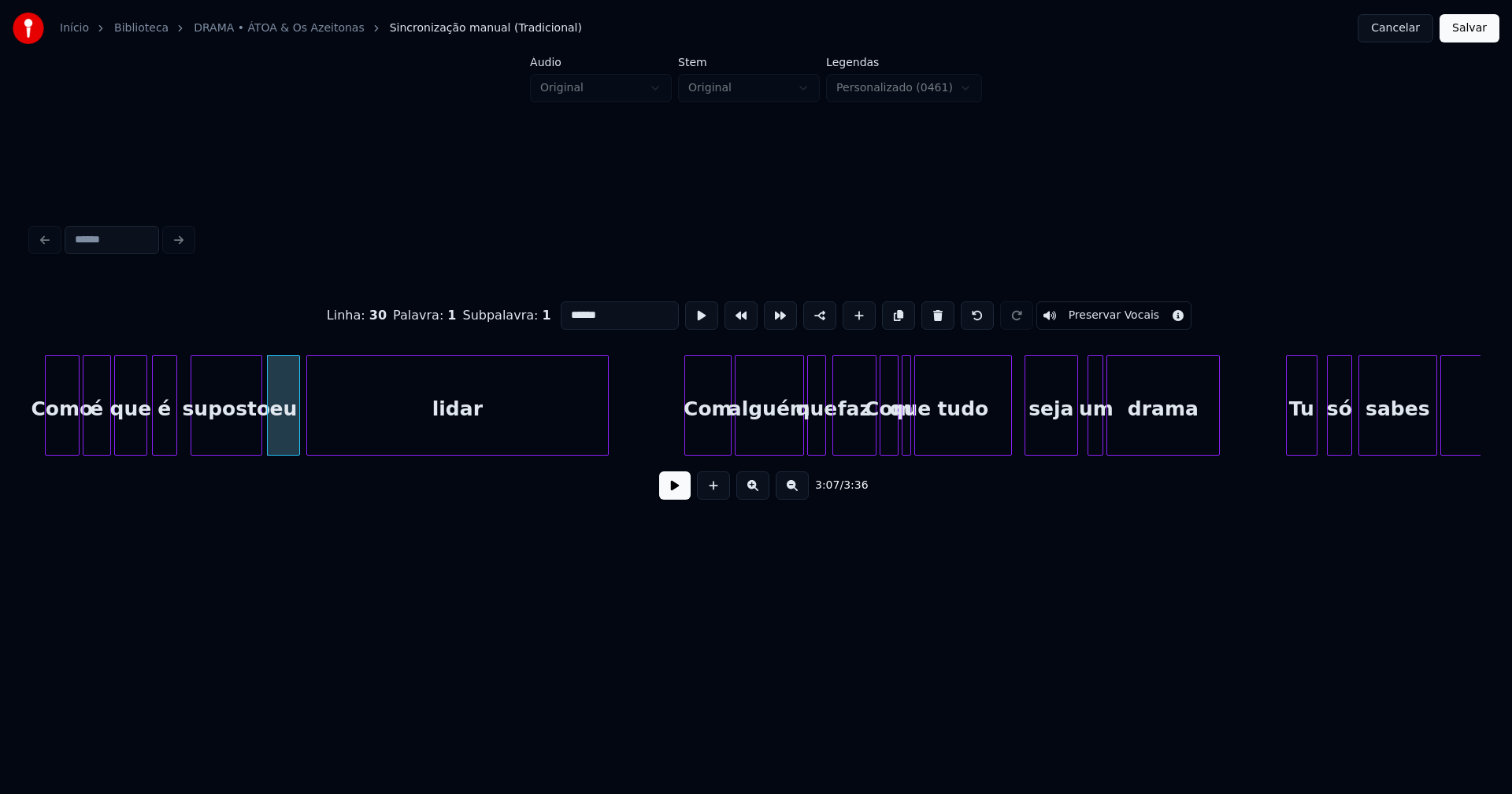
scroll to position [0, 29407]
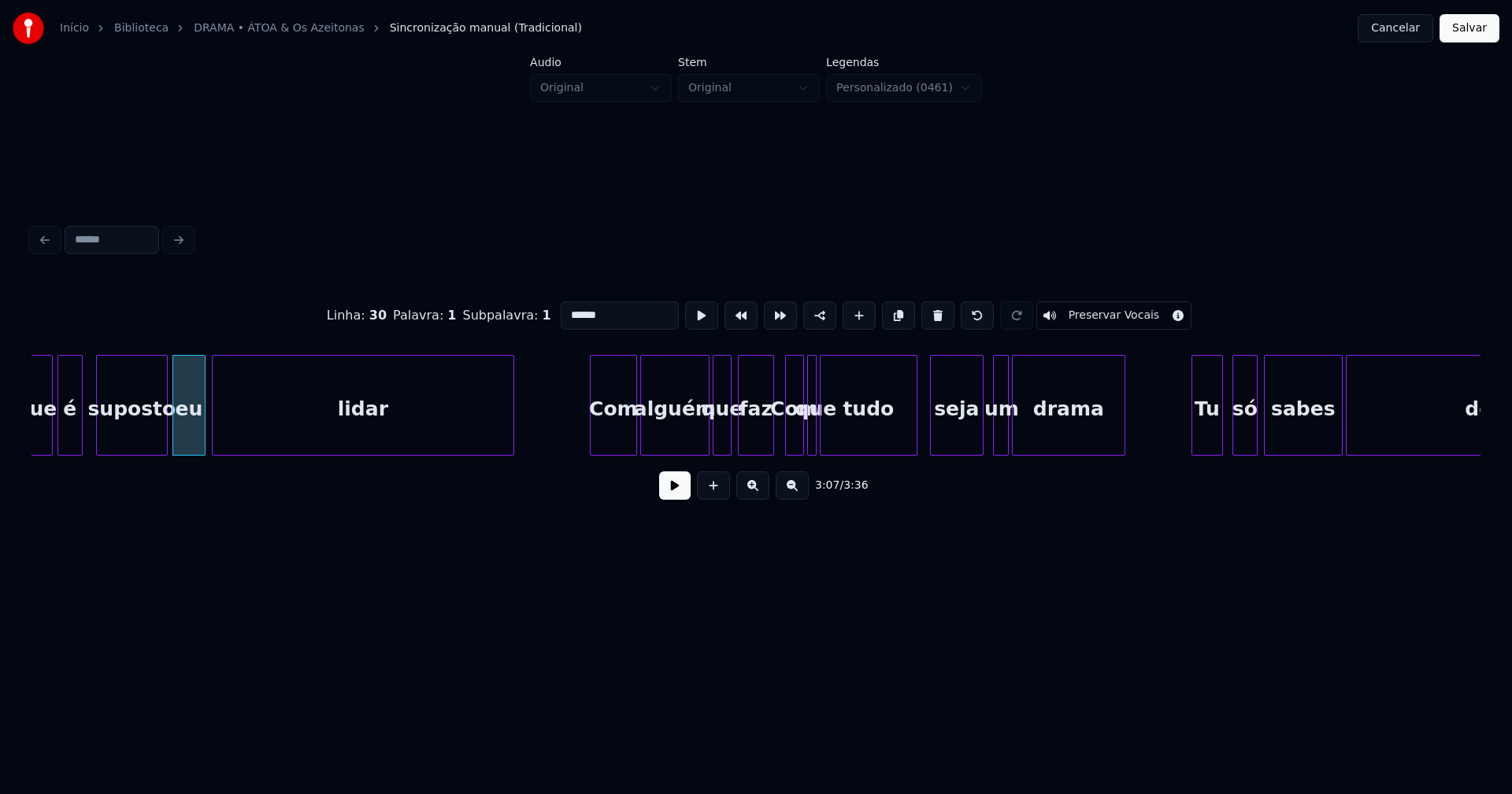
click at [769, 437] on div at bounding box center [771, 405] width 4 height 99
click at [699, 435] on div at bounding box center [699, 405] width 4 height 99
click at [710, 437] on div at bounding box center [709, 405] width 4 height 99
click at [972, 440] on div "seja" at bounding box center [947, 405] width 54 height 100
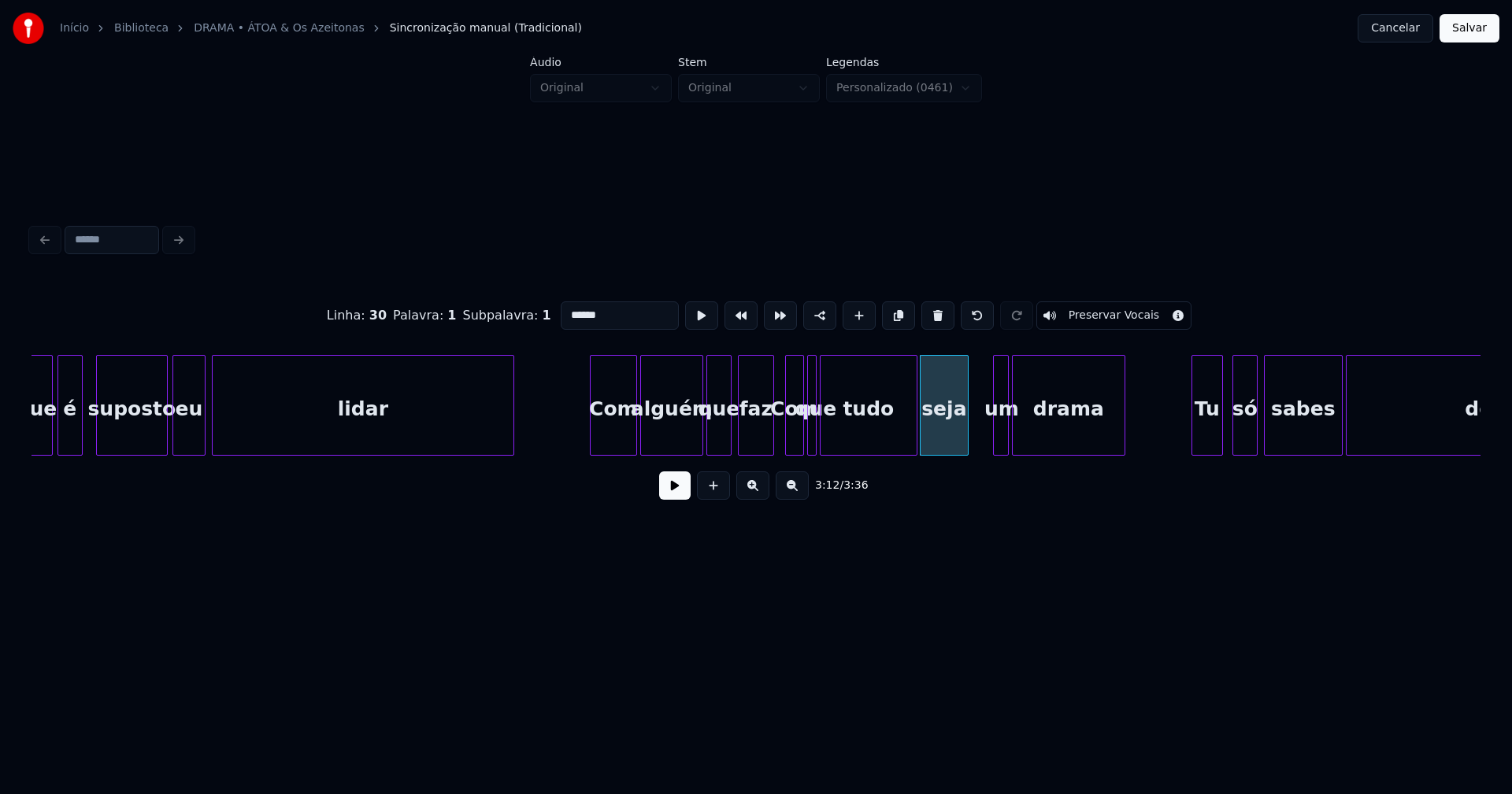
click at [966, 444] on div at bounding box center [965, 405] width 4 height 99
click at [972, 441] on div at bounding box center [974, 405] width 4 height 99
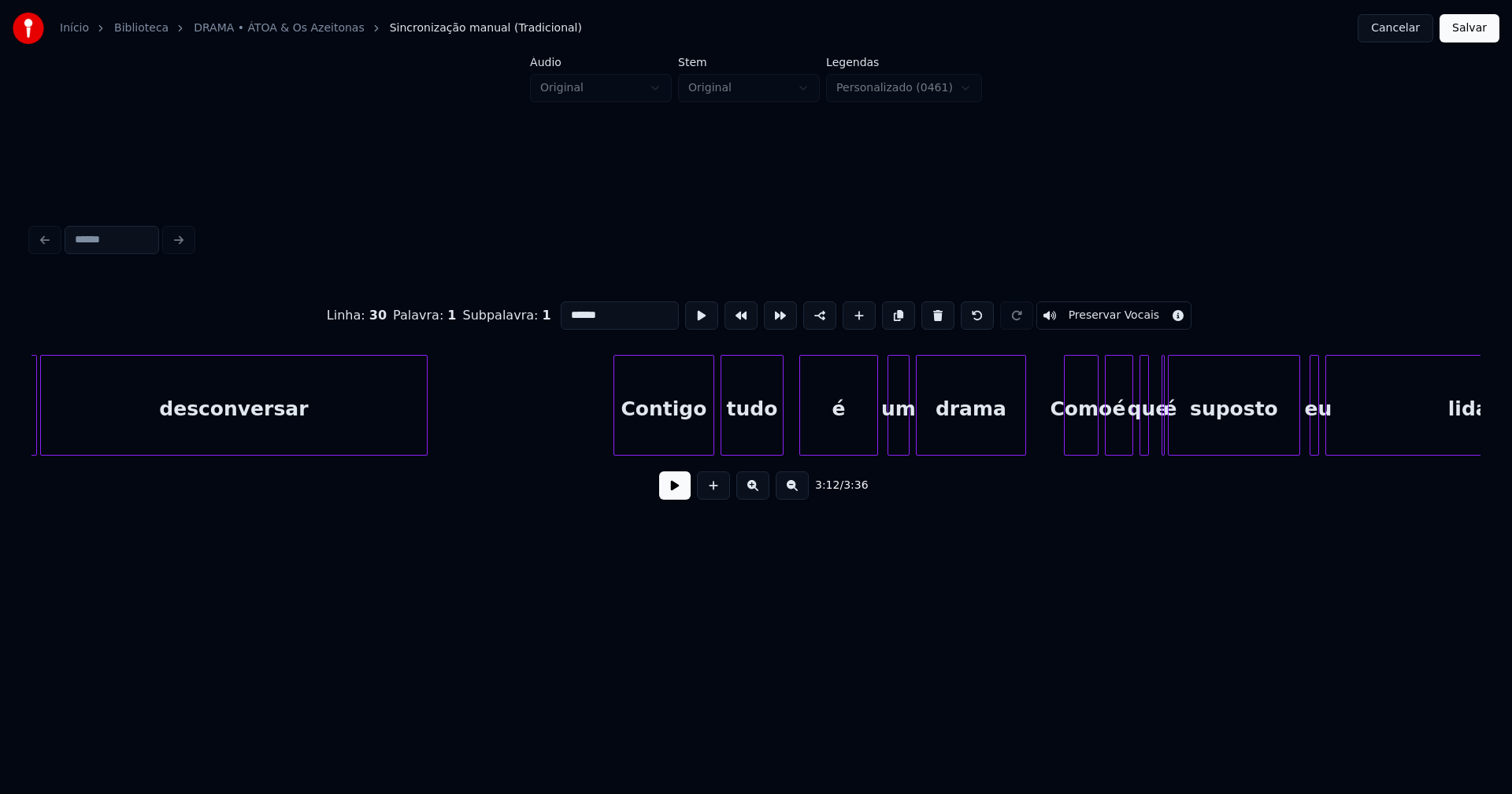
scroll to position [0, 30769]
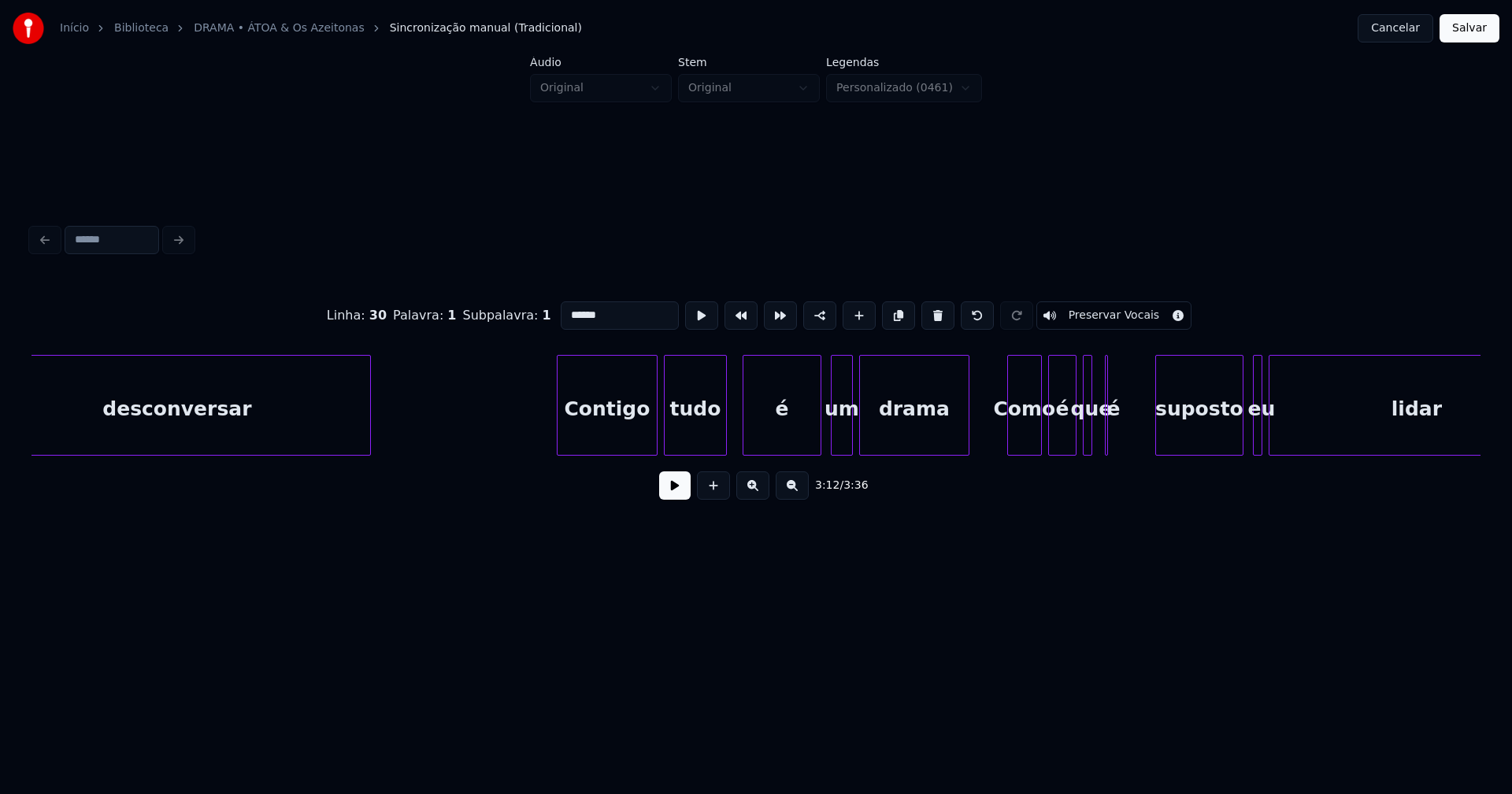
click at [1161, 421] on div at bounding box center [1158, 405] width 4 height 99
click at [1133, 431] on div at bounding box center [1131, 405] width 4 height 99
click at [1124, 443] on div "é" at bounding box center [1133, 409] width 28 height 107
click at [1114, 433] on div at bounding box center [1111, 405] width 4 height 99
click at [1223, 436] on div at bounding box center [1221, 405] width 4 height 99
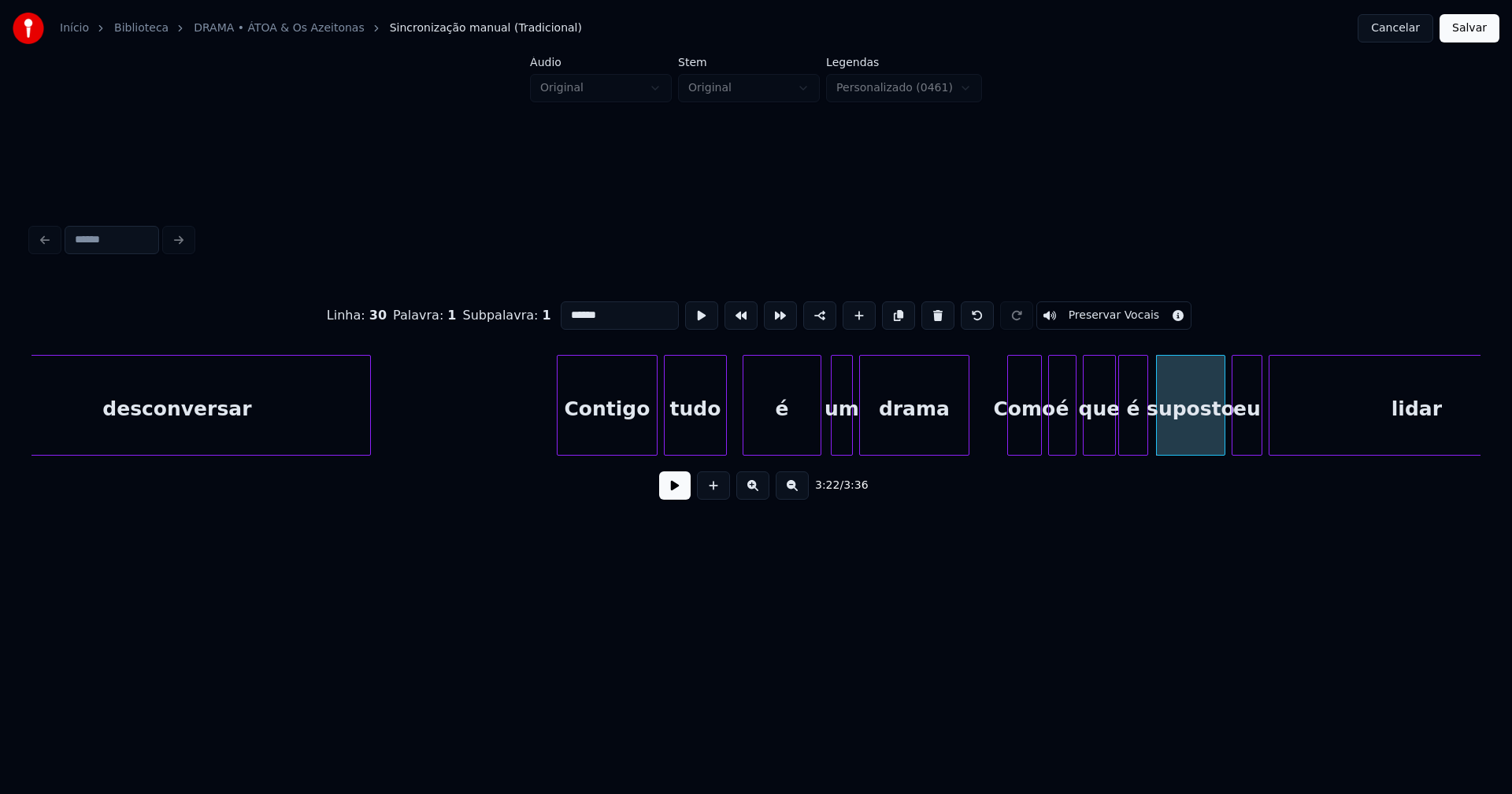
click at [1234, 436] on div at bounding box center [1235, 405] width 4 height 99
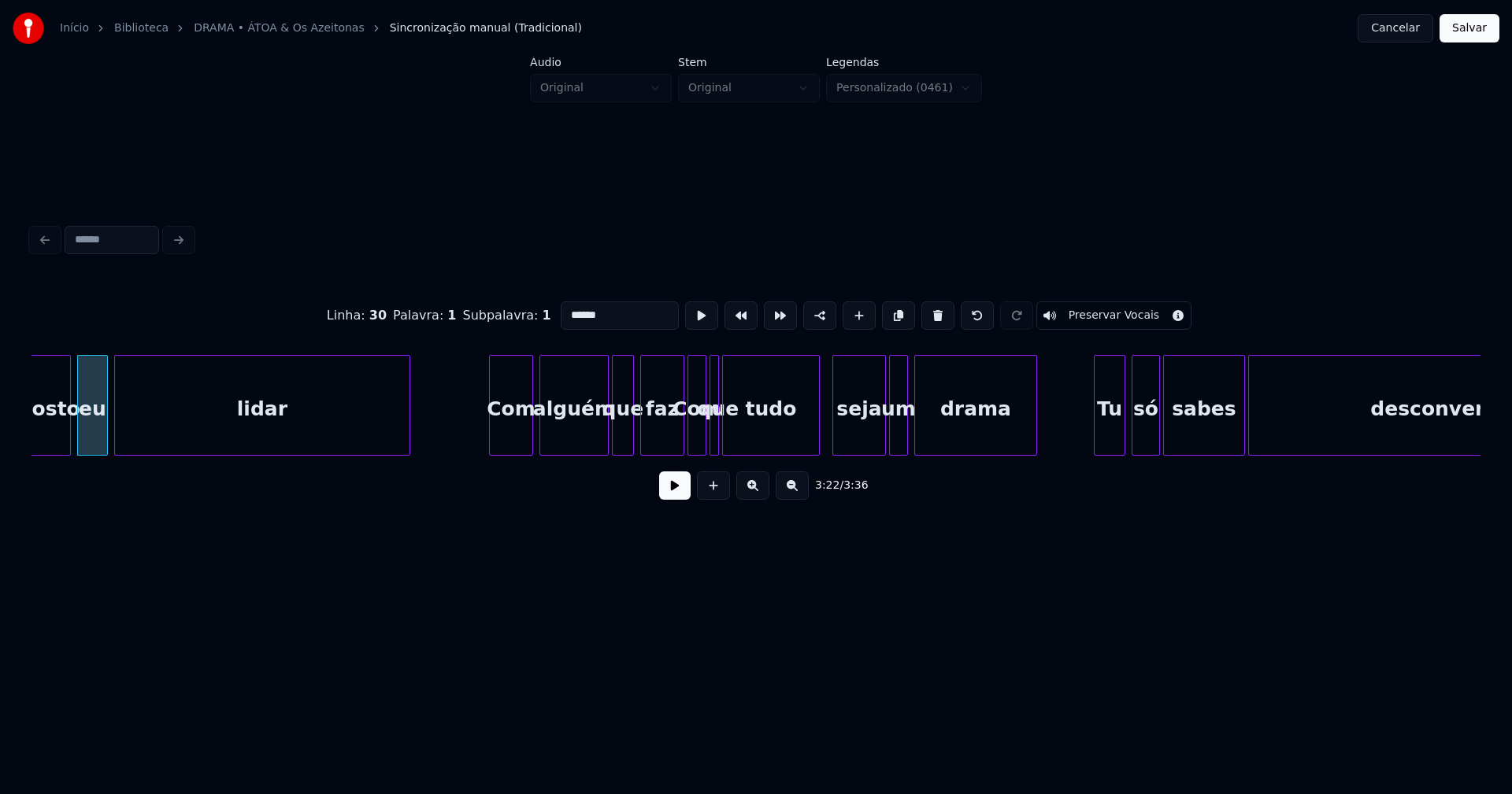
scroll to position [0, 31943]
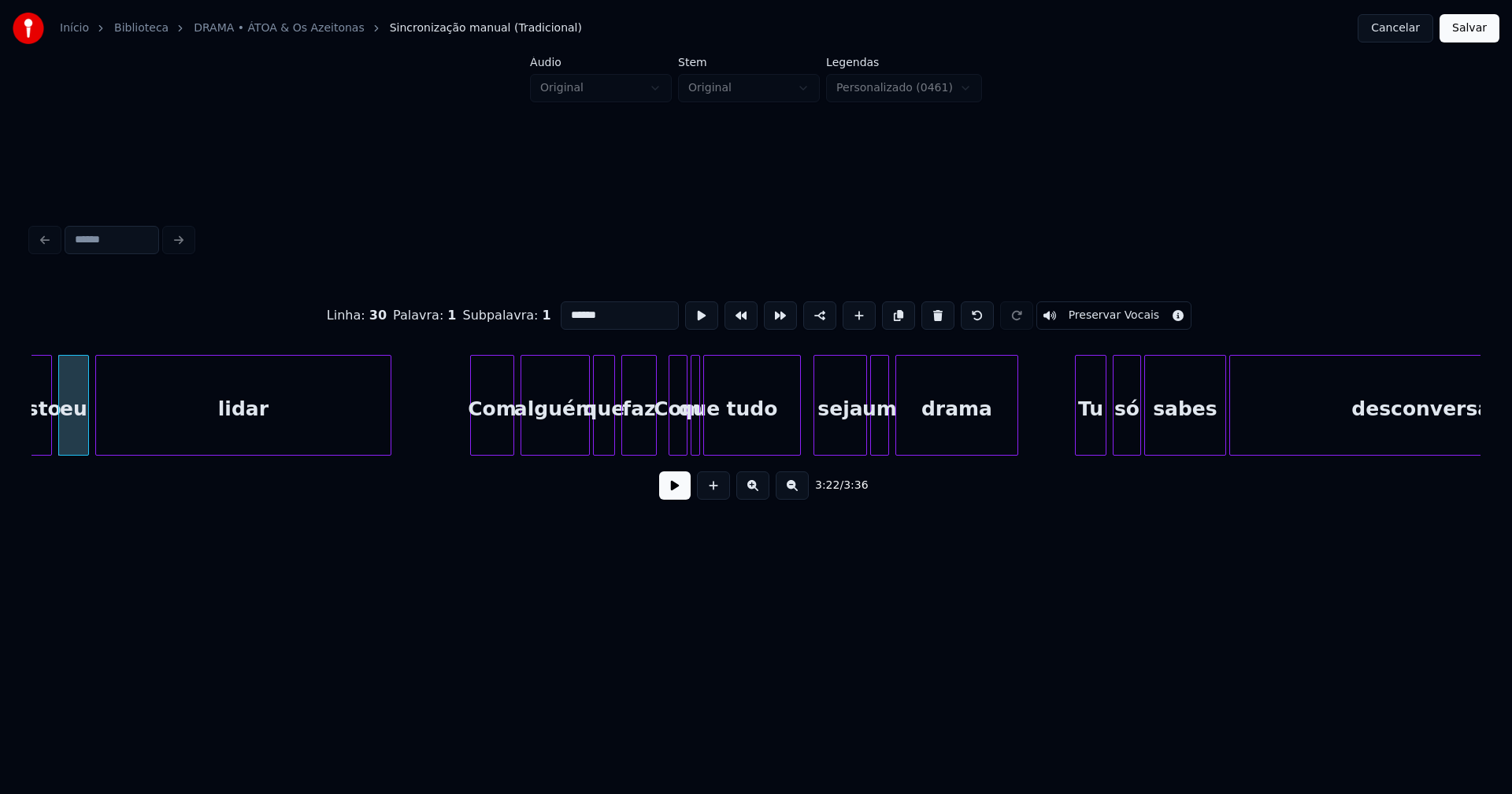
click at [652, 447] on div at bounding box center [653, 405] width 4 height 99
click at [712, 435] on div at bounding box center [713, 405] width 4 height 99
click at [704, 437] on div at bounding box center [706, 405] width 4 height 99
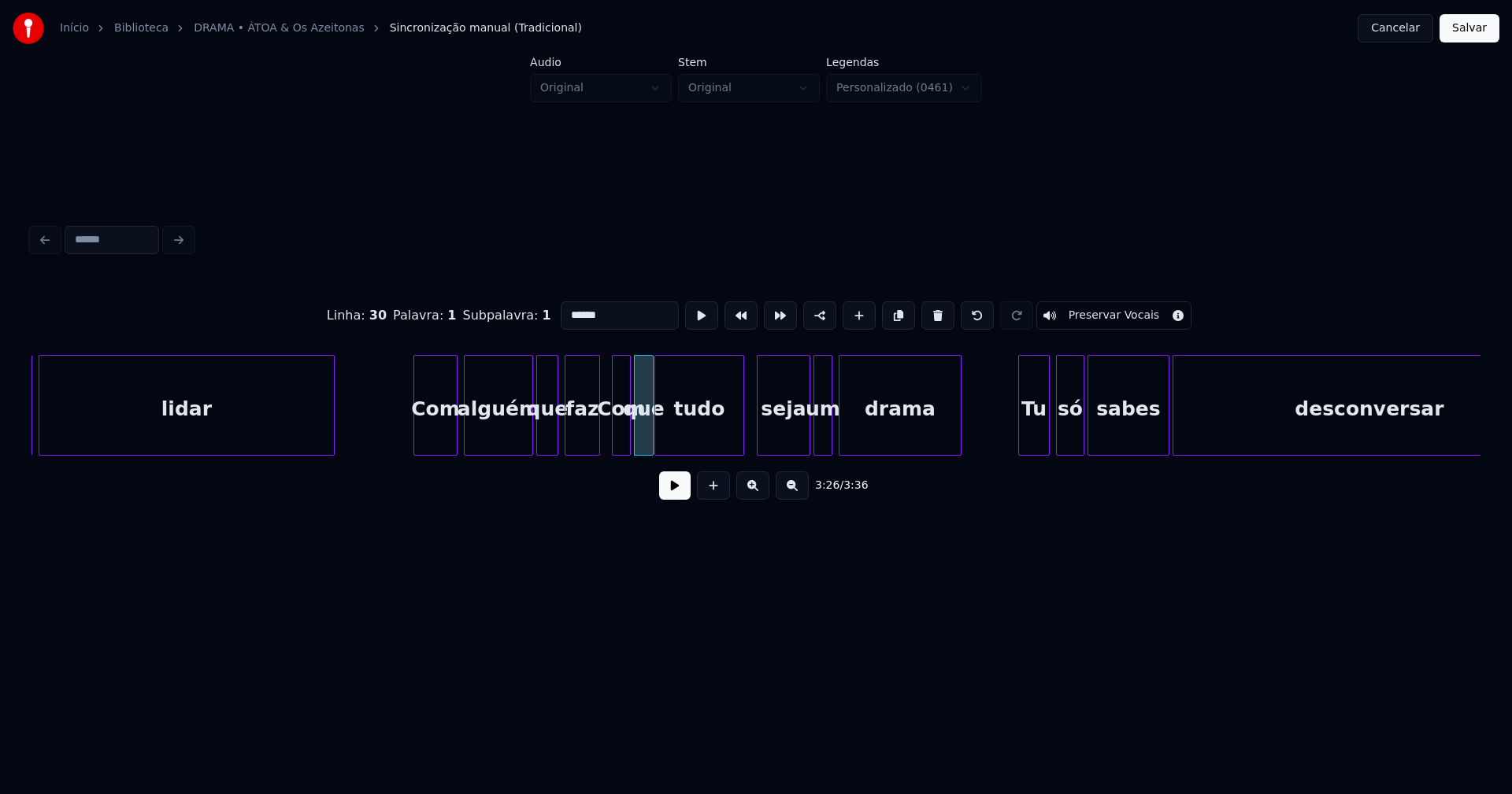
scroll to position [0, 31734]
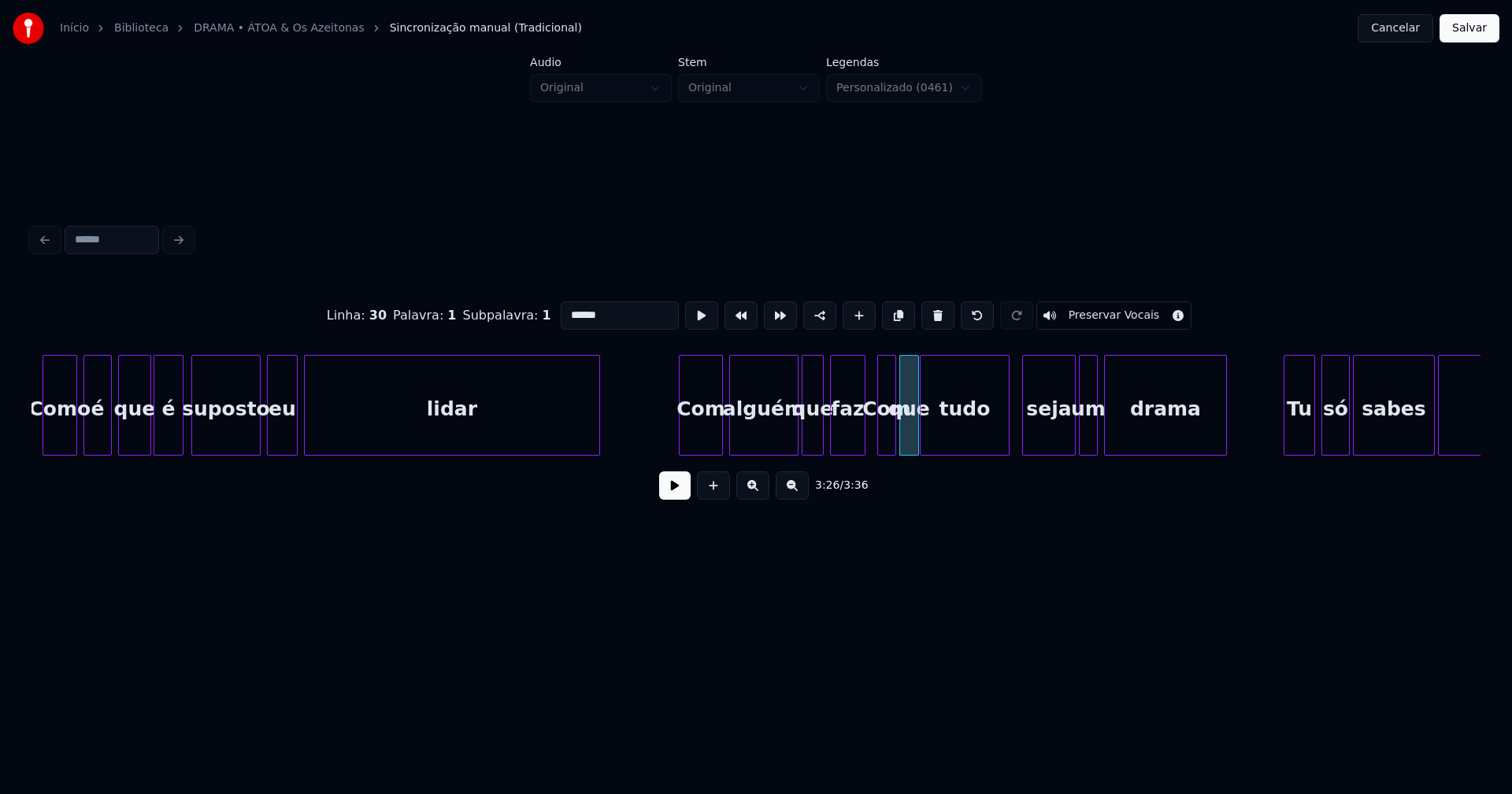
click at [885, 437] on div "Com" at bounding box center [887, 409] width 18 height 107
click at [564, 307] on input "***" at bounding box center [620, 316] width 118 height 28
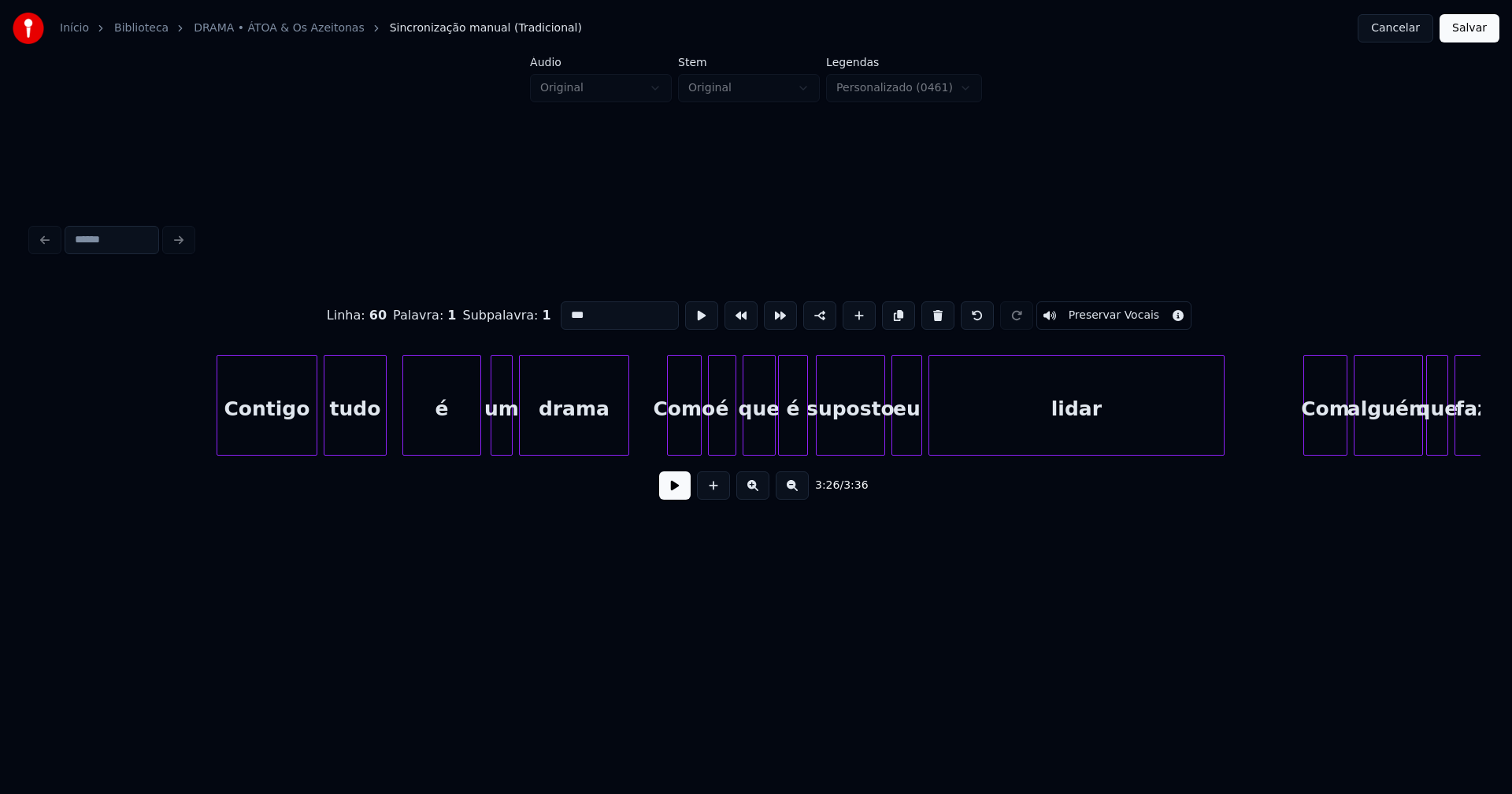
scroll to position [0, 31110]
click at [880, 436] on div at bounding box center [877, 405] width 4 height 99
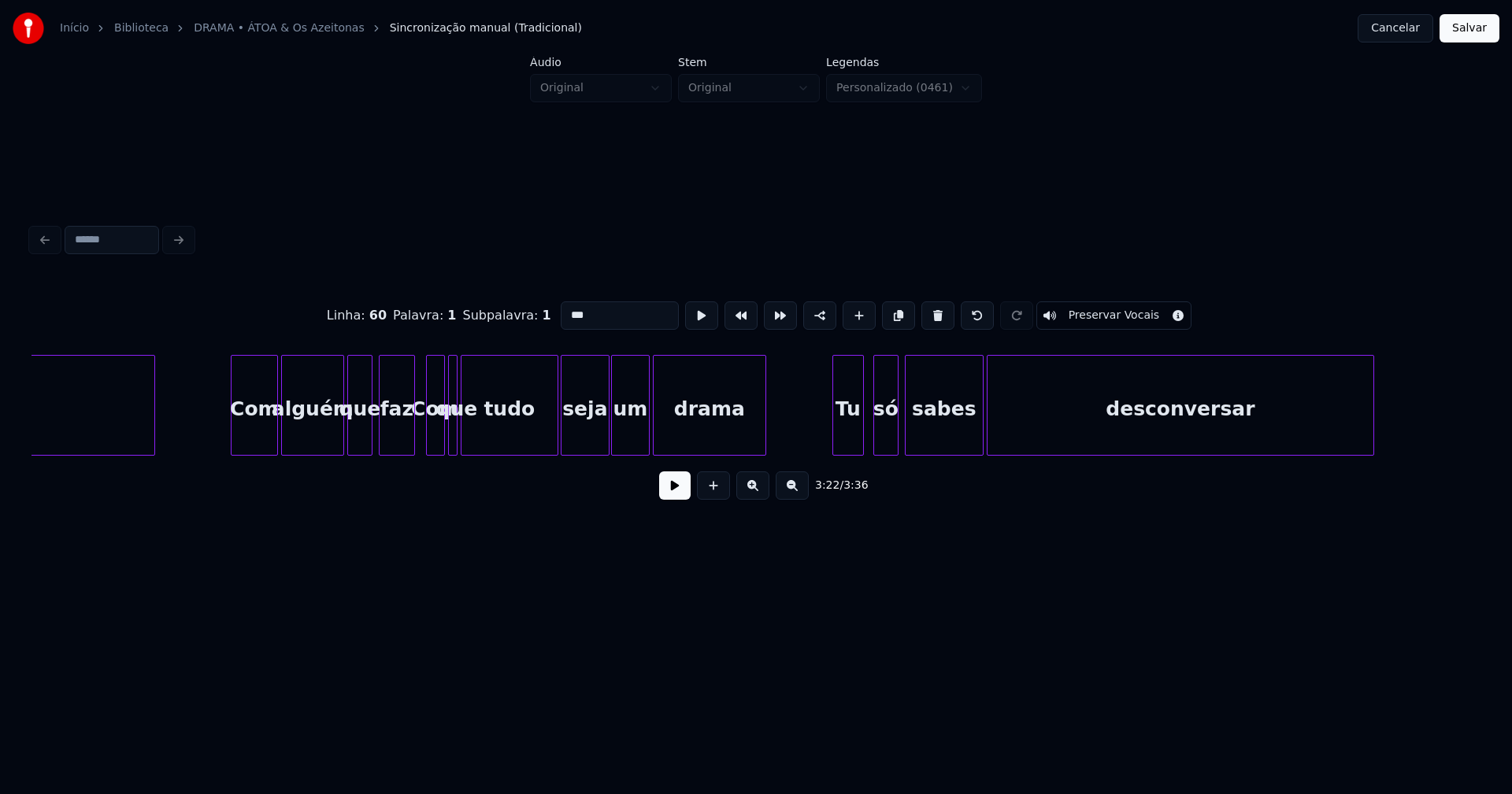
scroll to position [0, 29691]
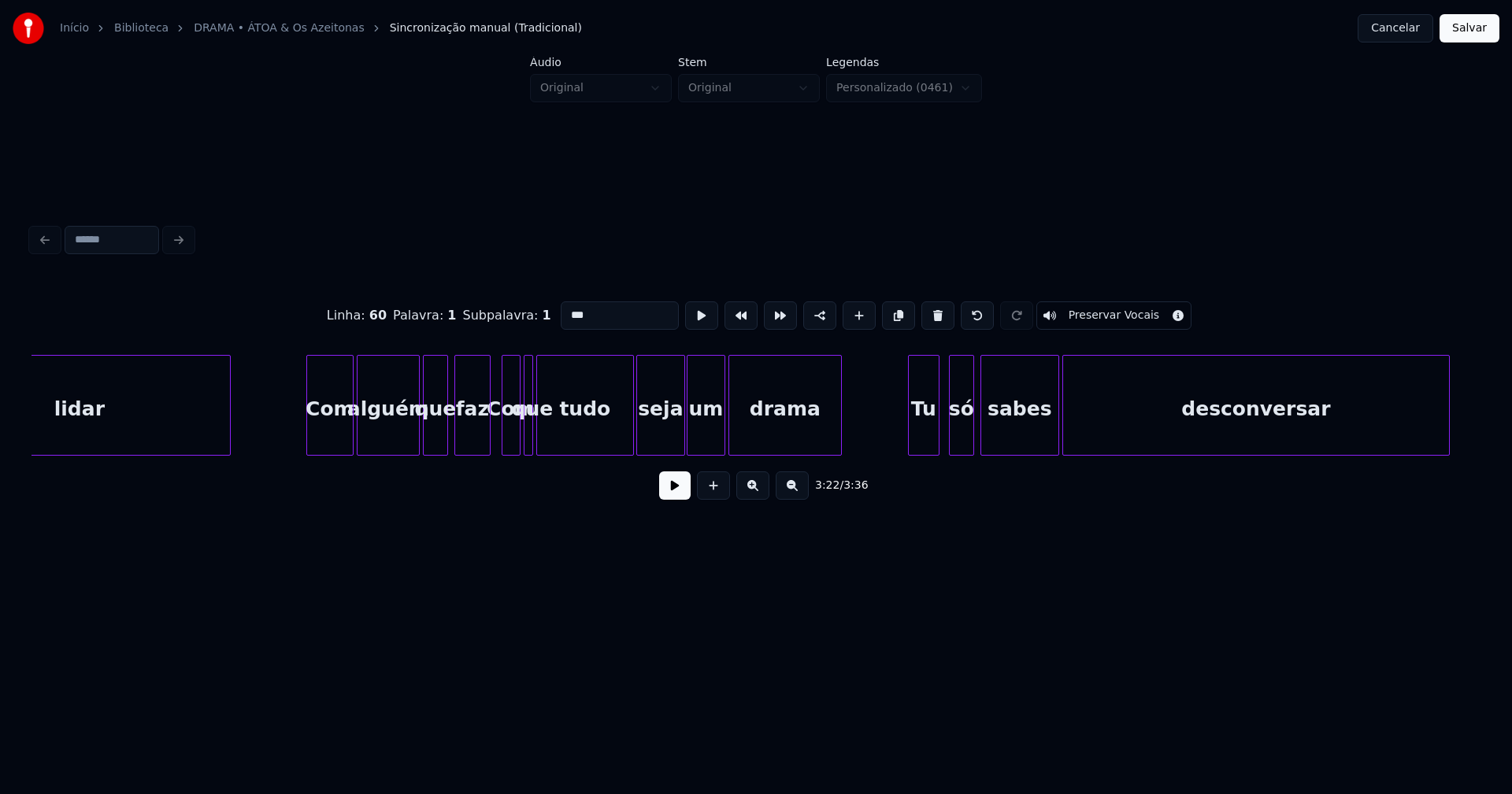
click at [511, 432] on div "Com" at bounding box center [512, 409] width 18 height 107
click at [565, 309] on input "***" at bounding box center [620, 316] width 118 height 28
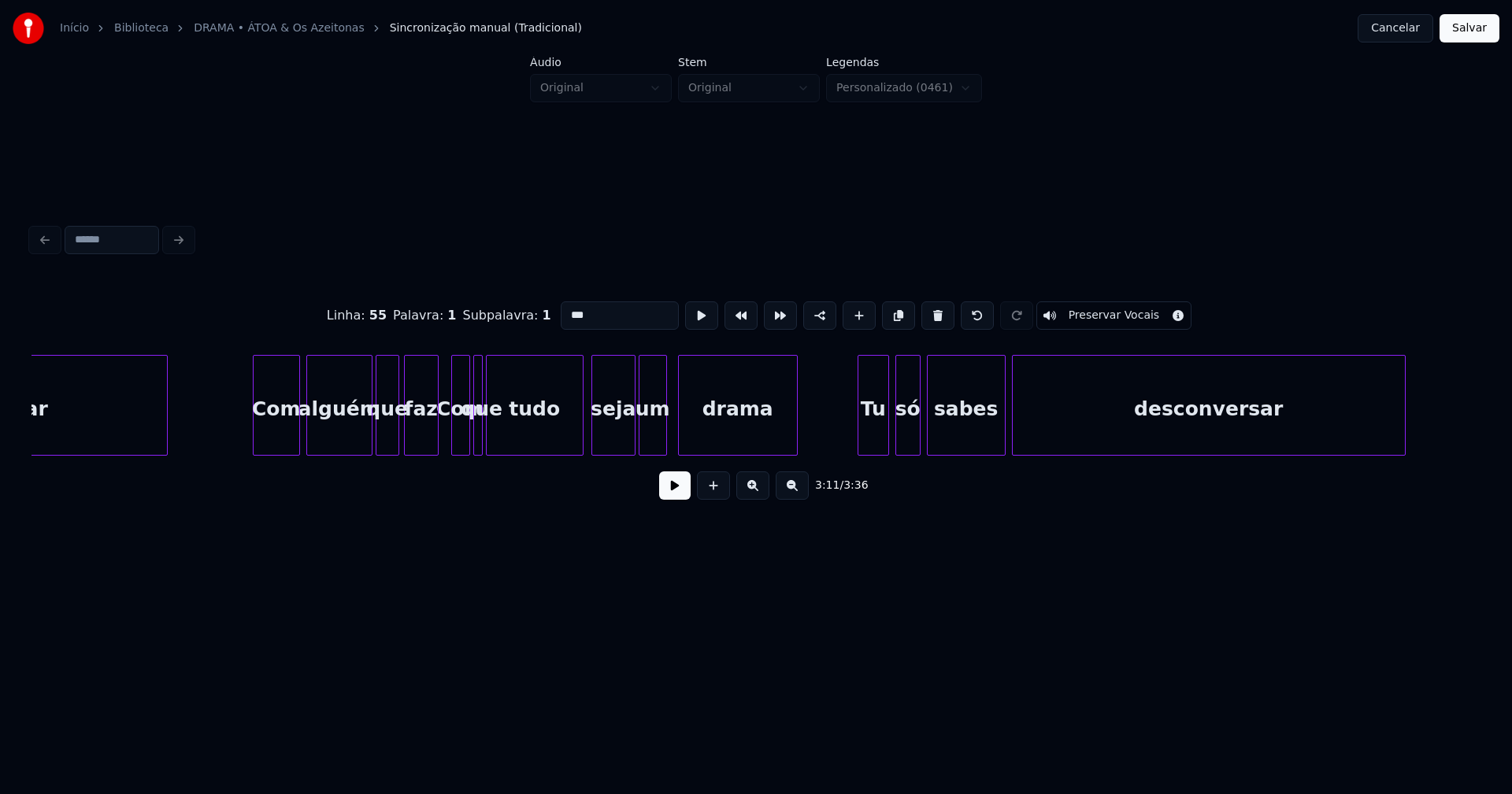
scroll to position [0, 23635]
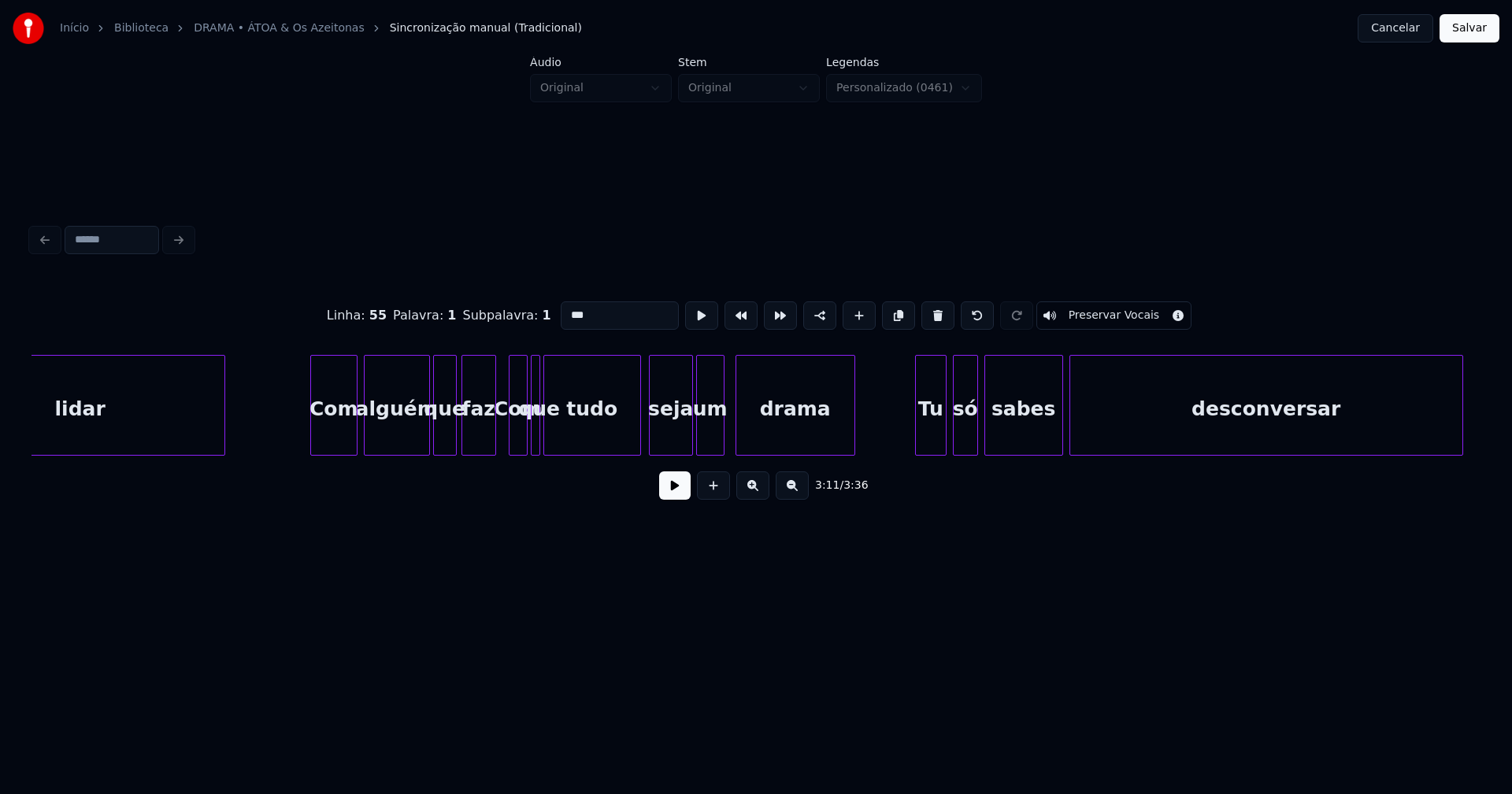
click at [515, 430] on div "Com" at bounding box center [519, 409] width 18 height 107
click at [565, 304] on input "***" at bounding box center [620, 316] width 118 height 28
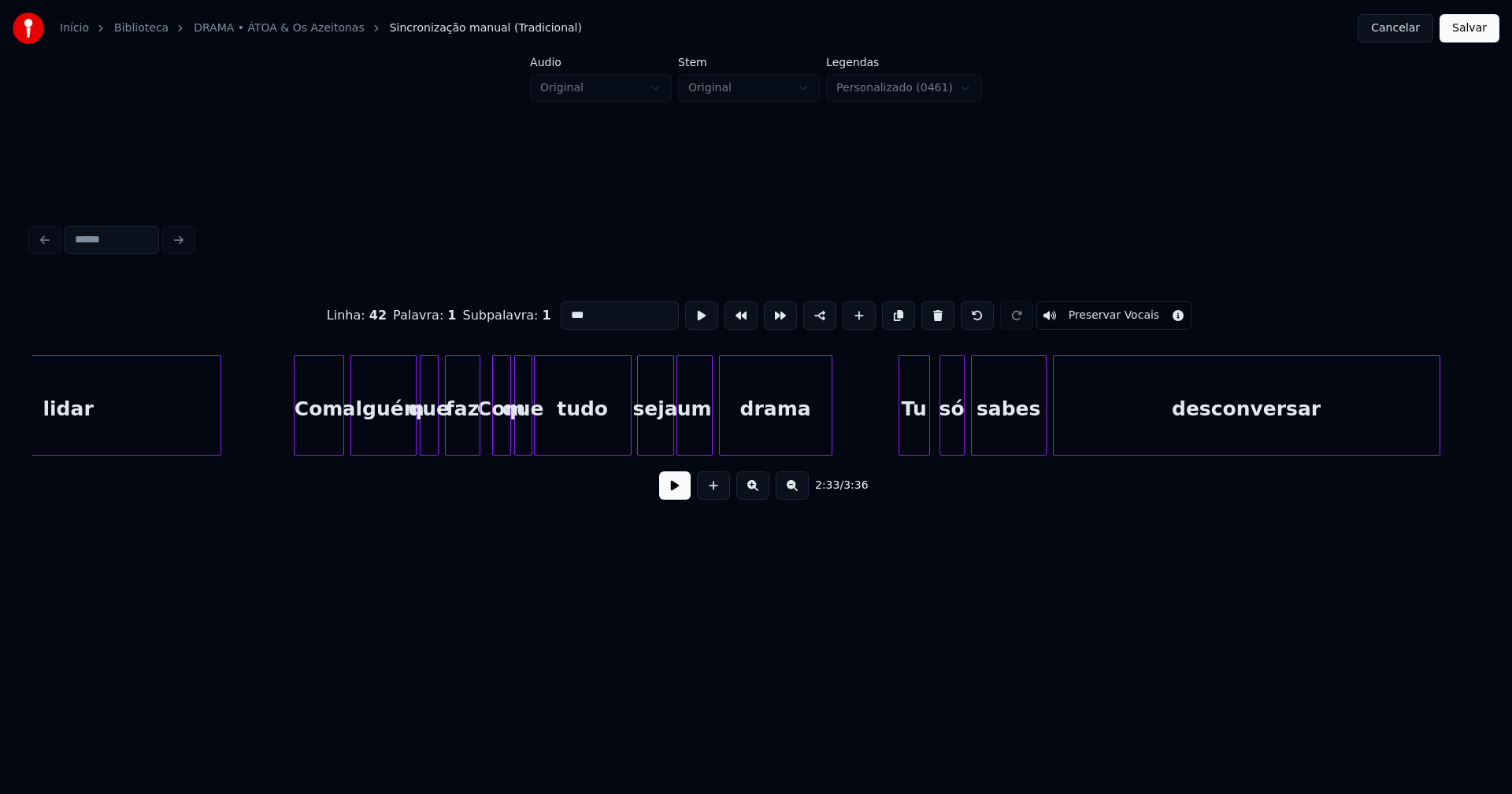
scroll to position [0, 21194]
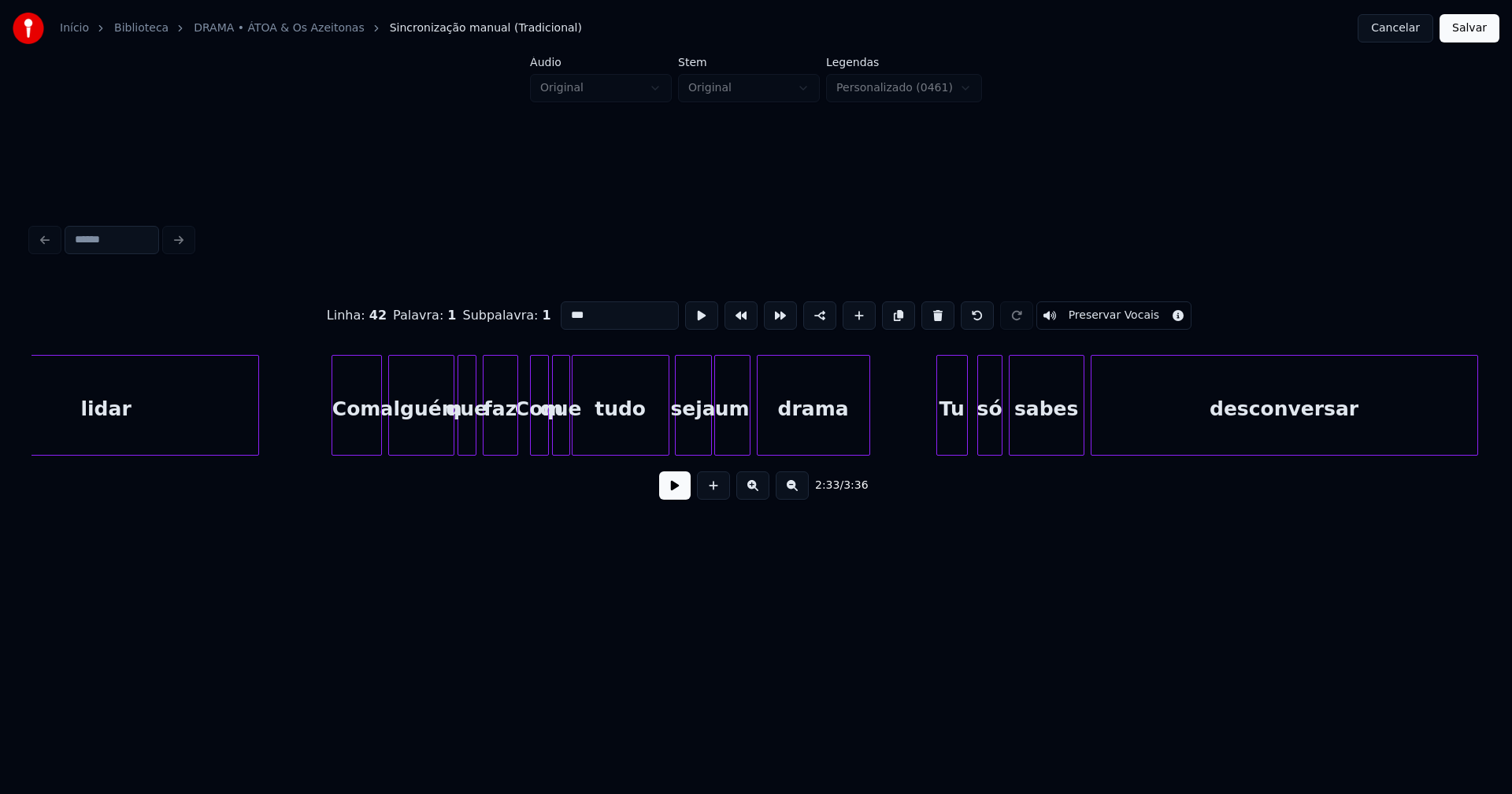
click at [534, 430] on div at bounding box center [533, 405] width 4 height 99
click at [564, 309] on input "***" at bounding box center [620, 316] width 118 height 28
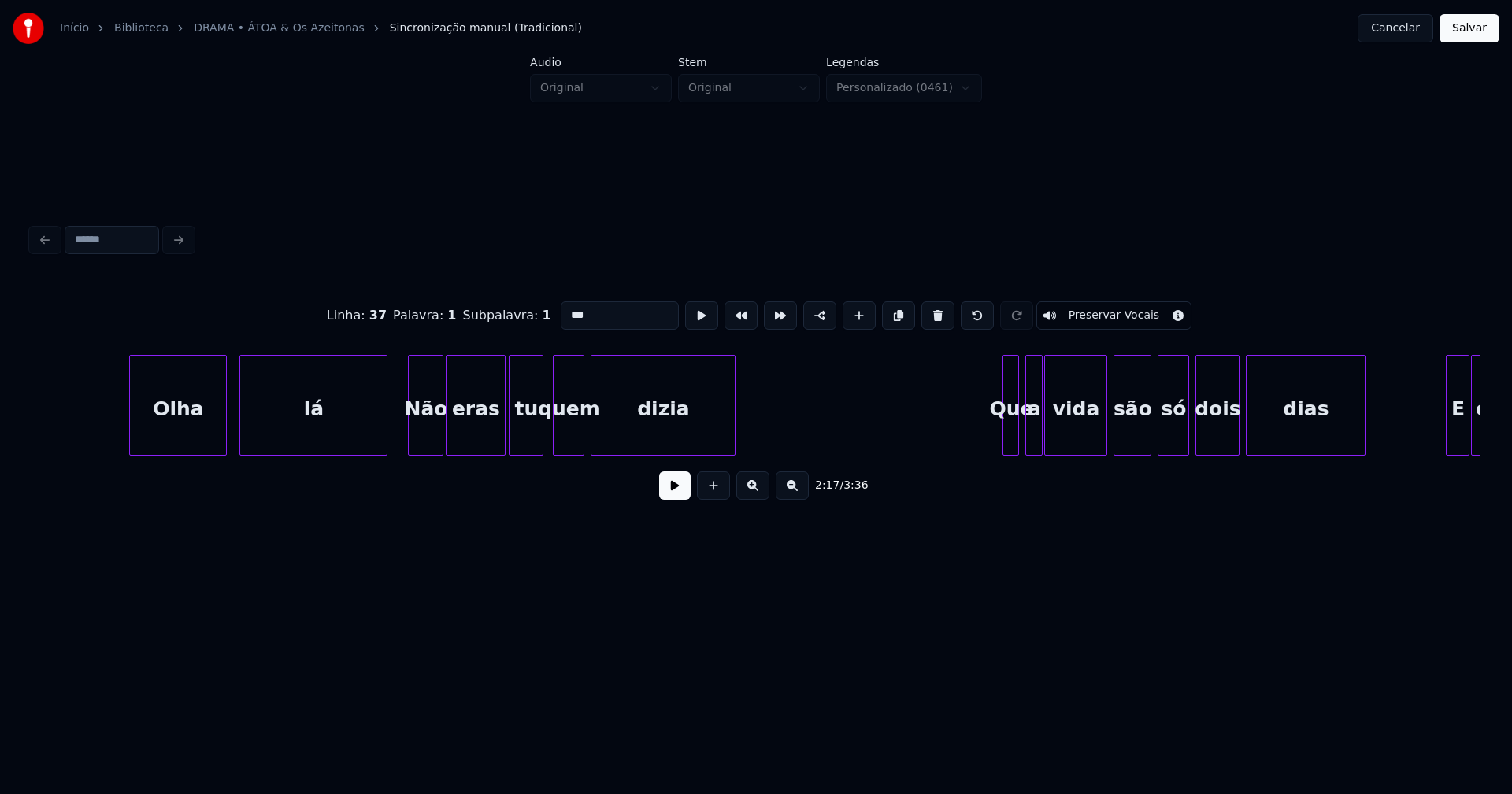
scroll to position [0, 14534]
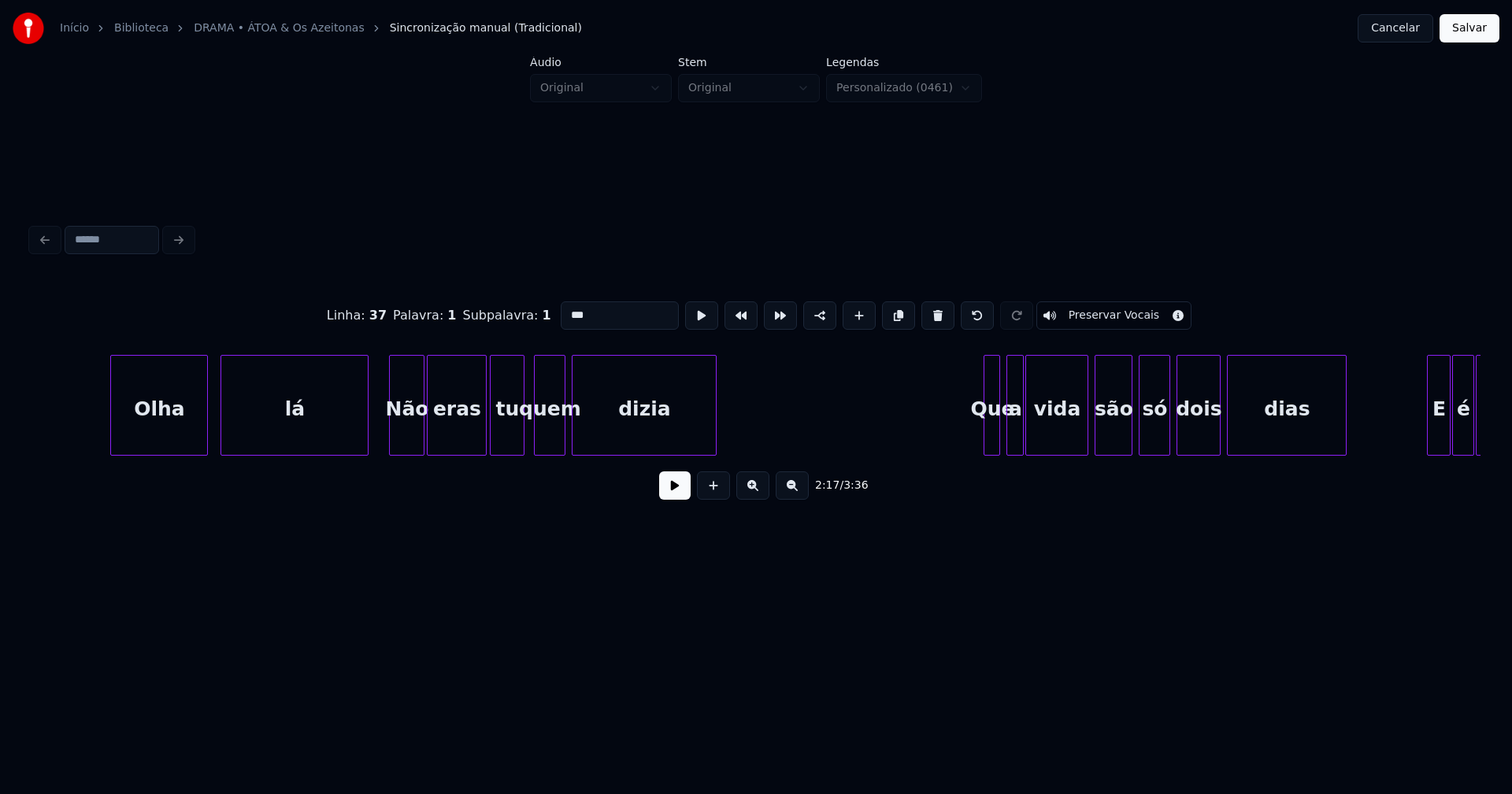
click at [403, 437] on div "Não" at bounding box center [407, 409] width 33 height 107
click at [569, 308] on input "***" at bounding box center [620, 316] width 118 height 28
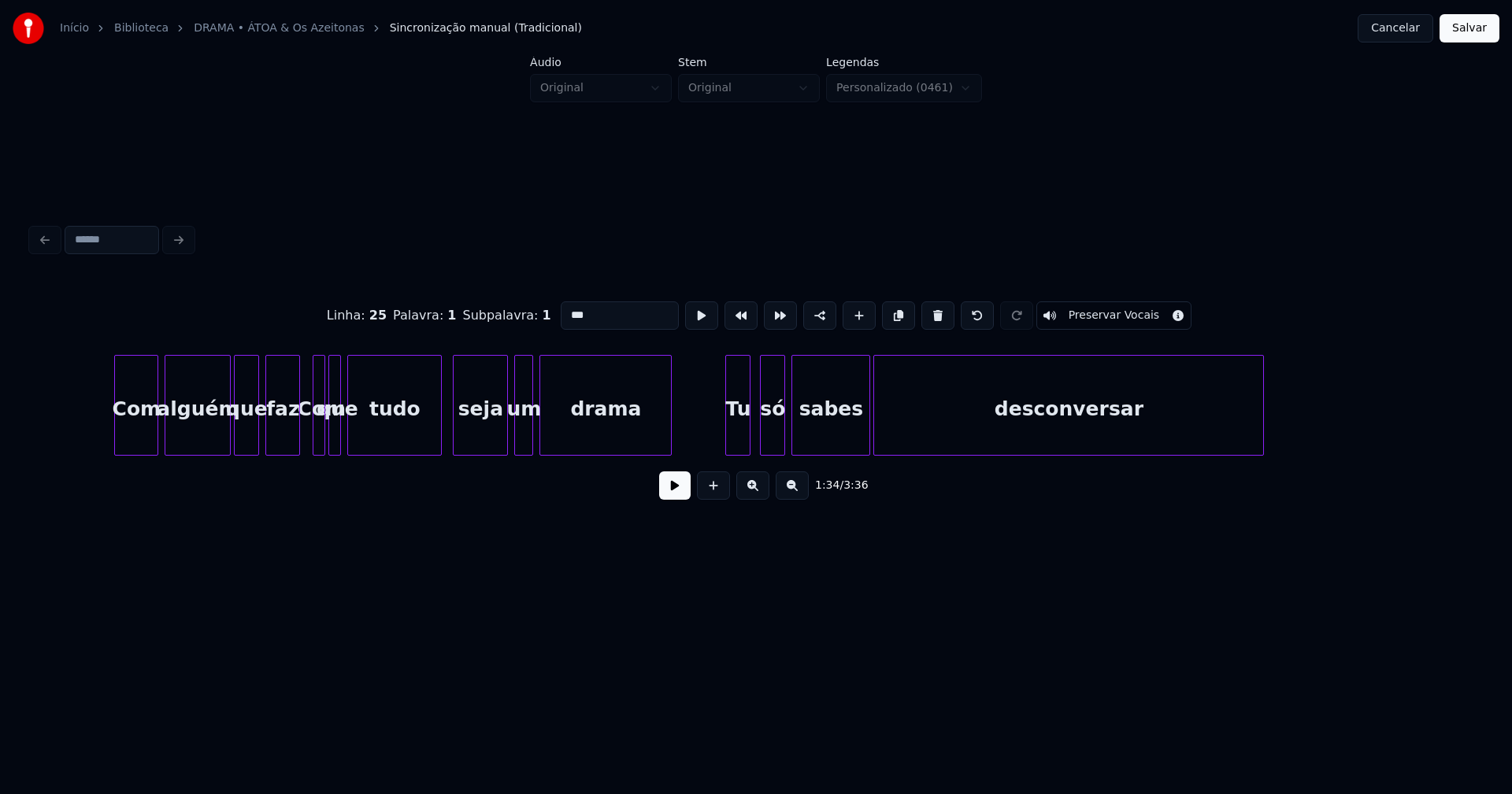
scroll to position [0, 12906]
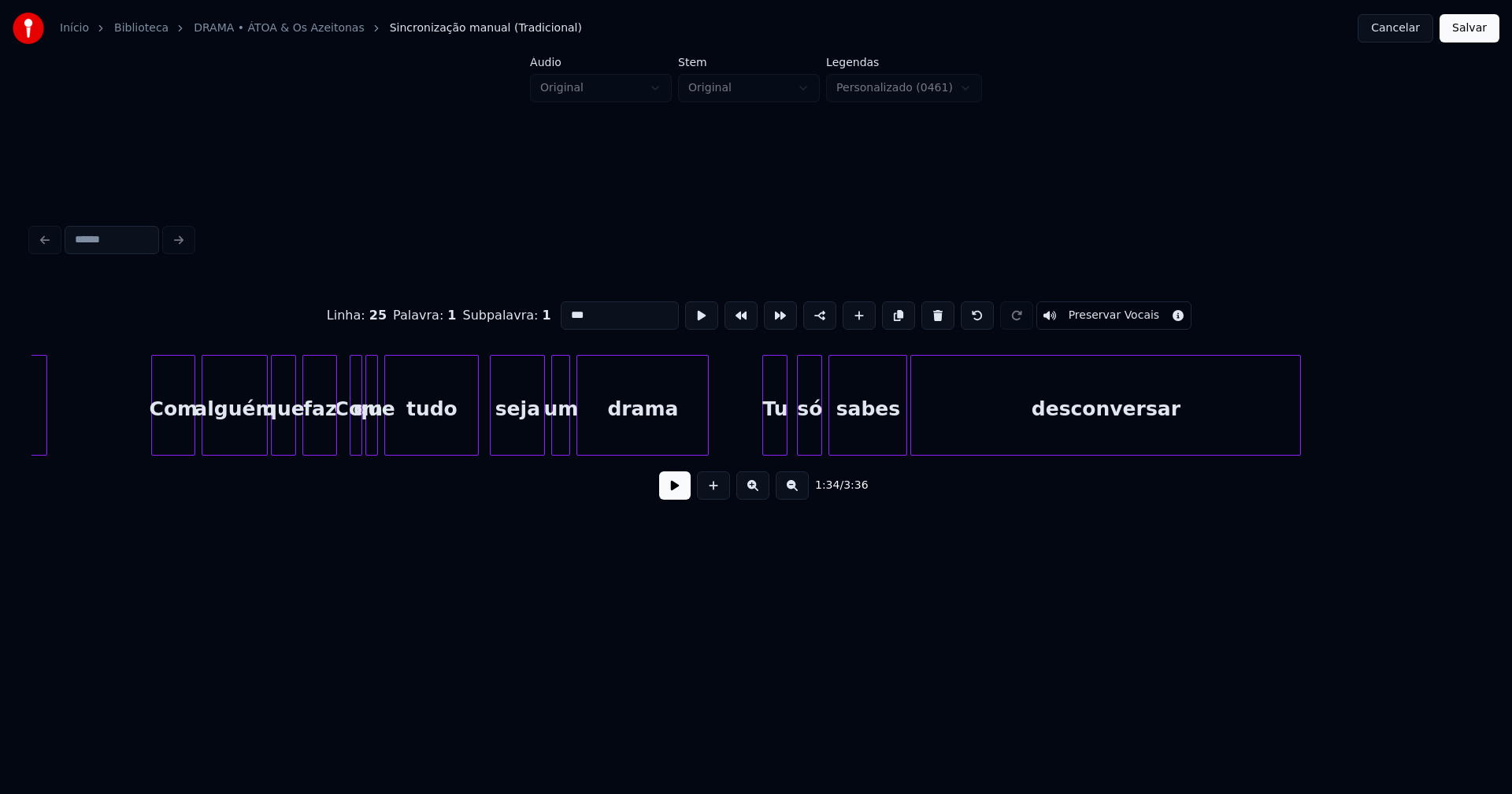
click at [354, 423] on div at bounding box center [352, 405] width 4 height 99
click at [566, 308] on input "***" at bounding box center [620, 316] width 118 height 28
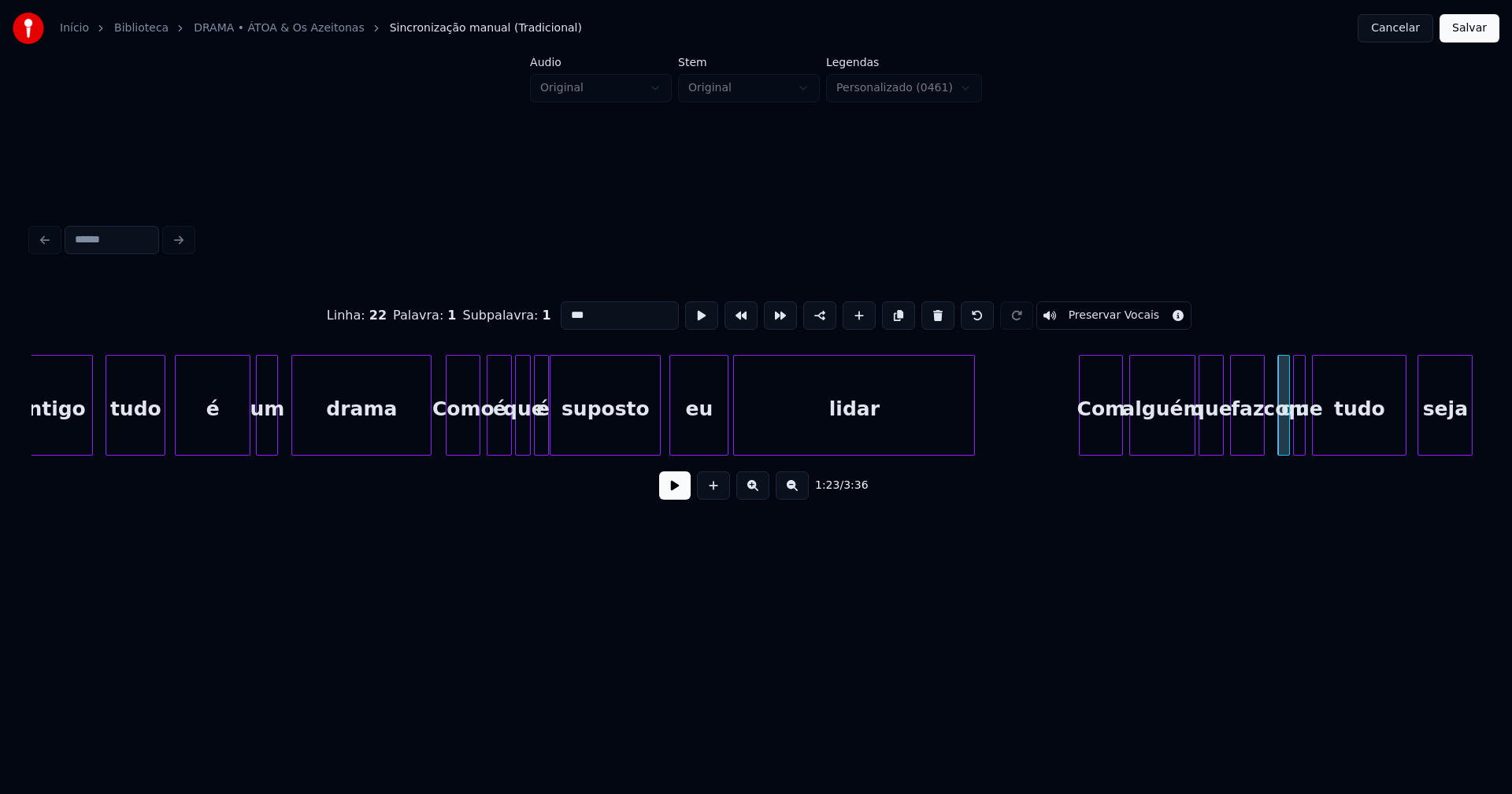
scroll to position [0, 11827]
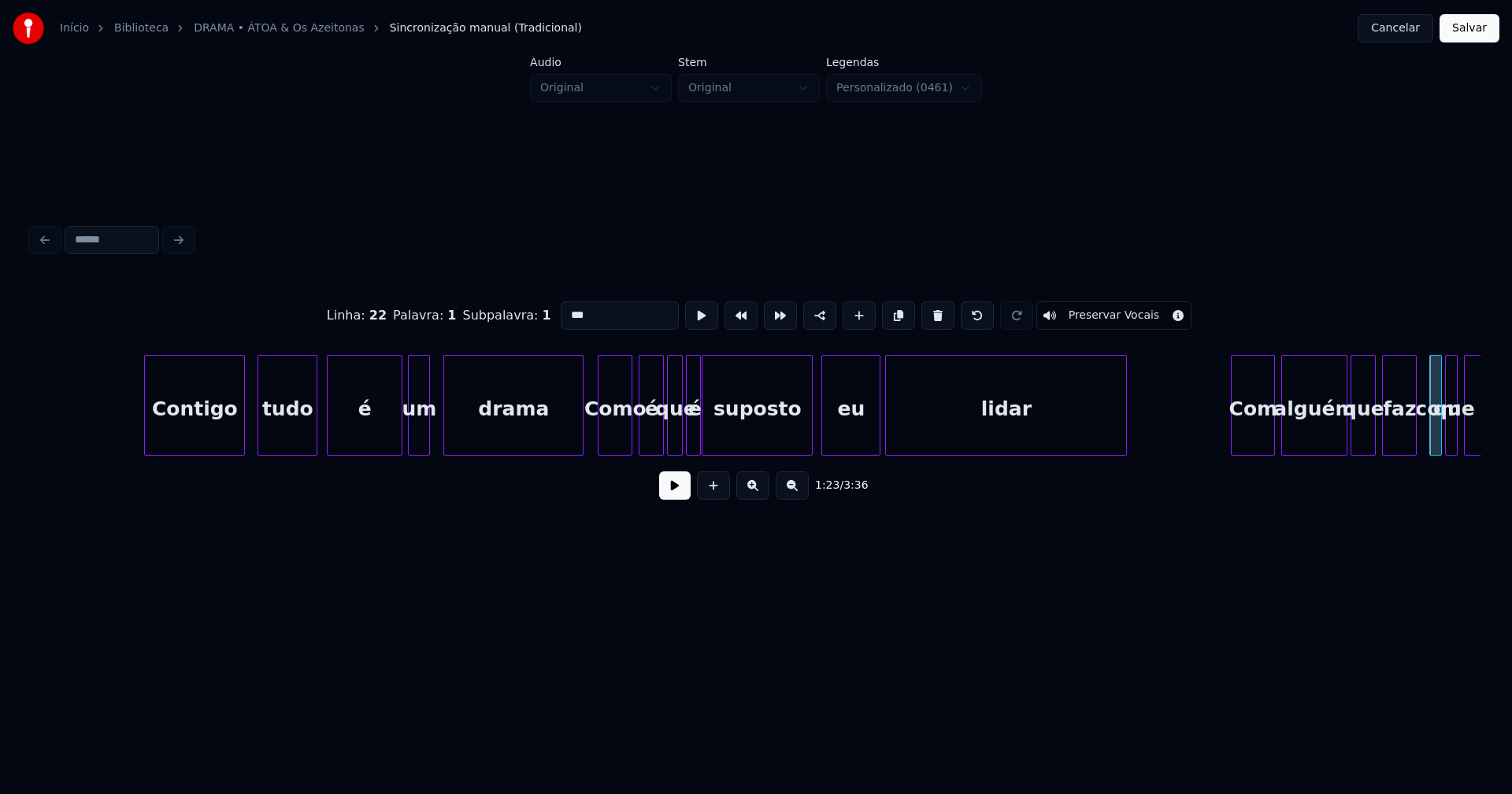
click at [605, 428] on div "Como" at bounding box center [616, 409] width 33 height 107
click at [564, 302] on input "****" at bounding box center [620, 316] width 118 height 28
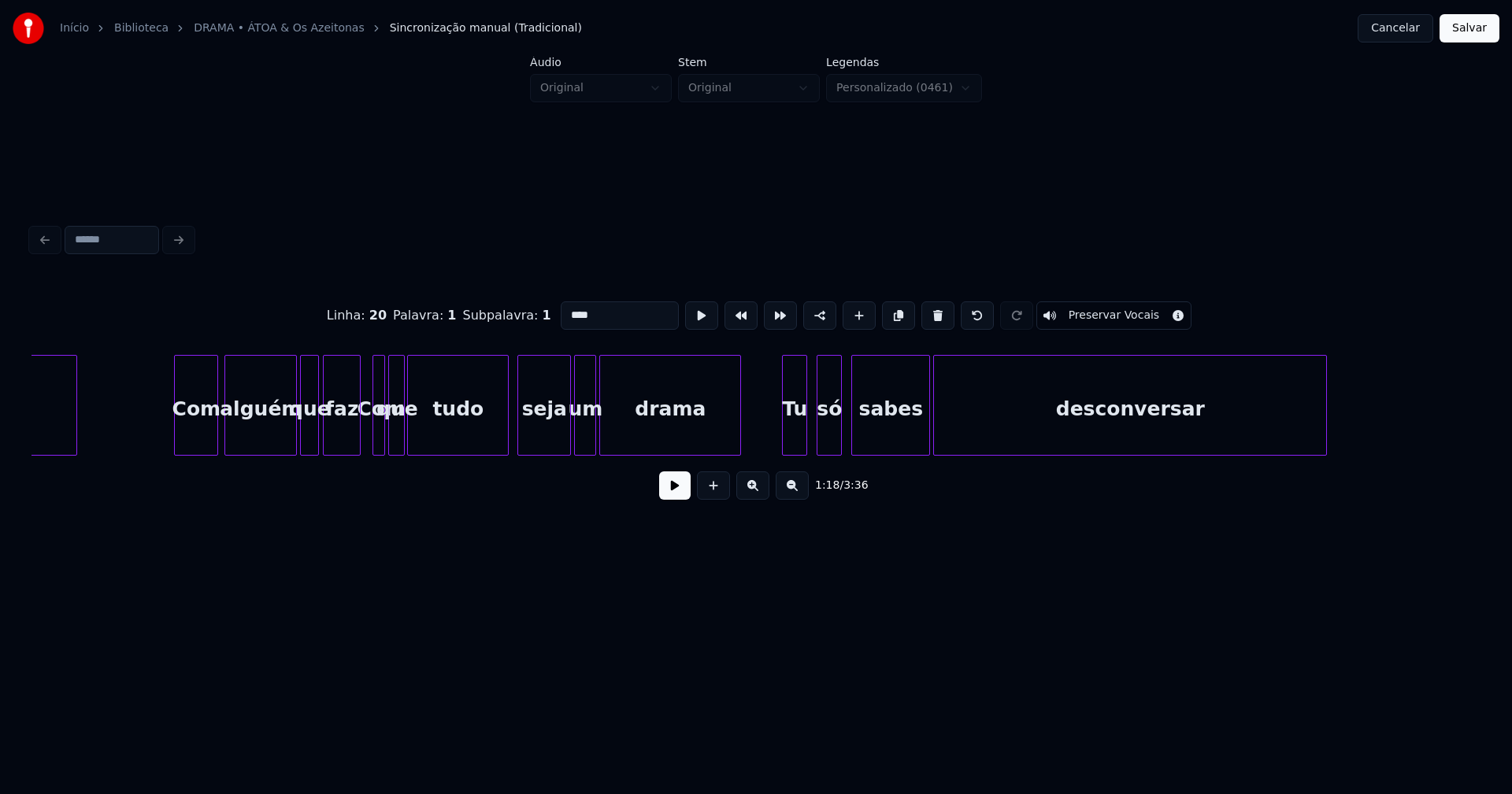
scroll to position [0, 10427]
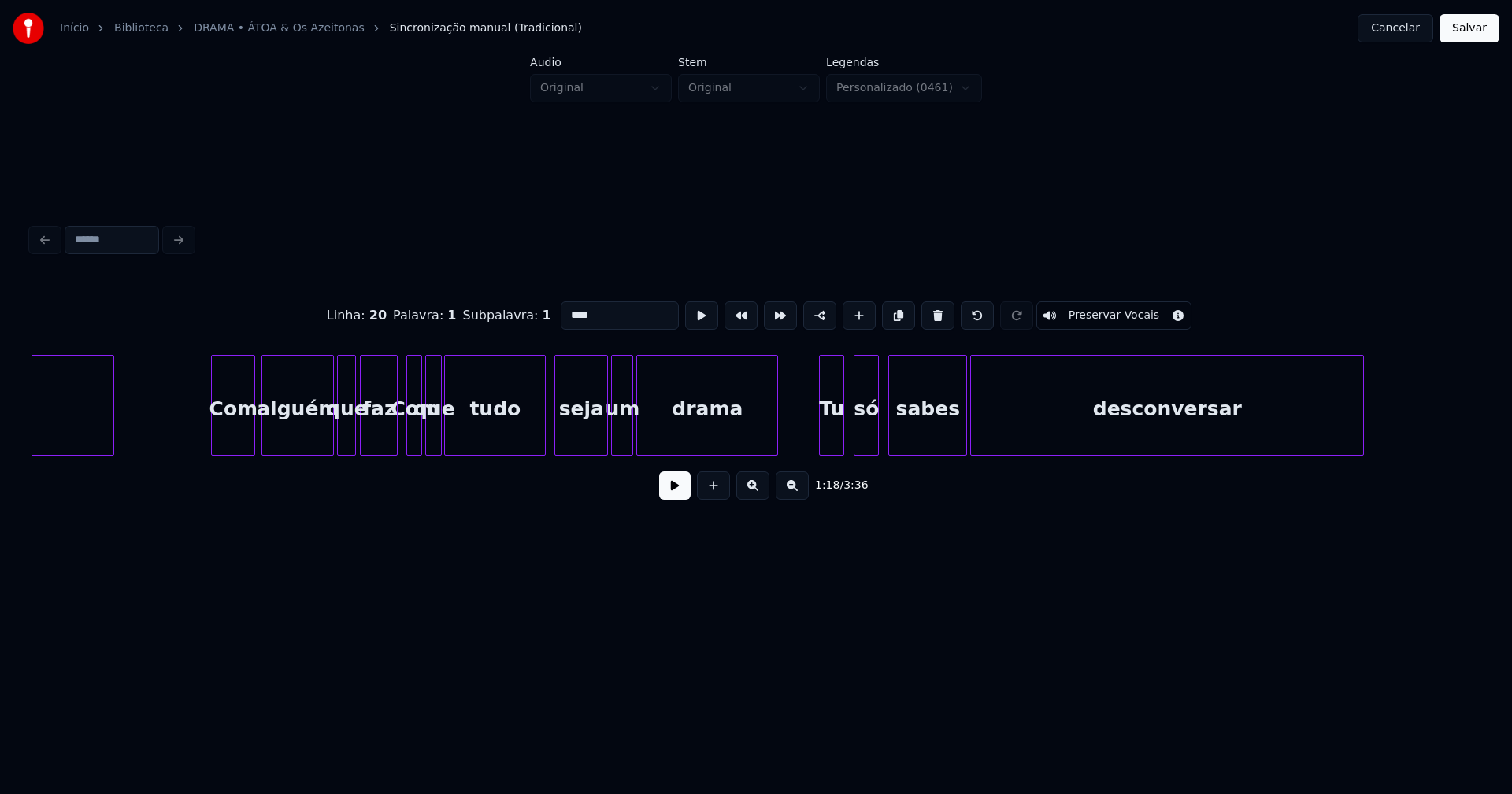
click at [408, 434] on div at bounding box center [409, 405] width 4 height 99
click at [563, 308] on input "****" at bounding box center [620, 316] width 118 height 28
click at [414, 428] on div "Com" at bounding box center [415, 409] width 16 height 107
click at [566, 309] on input "***" at bounding box center [620, 316] width 118 height 28
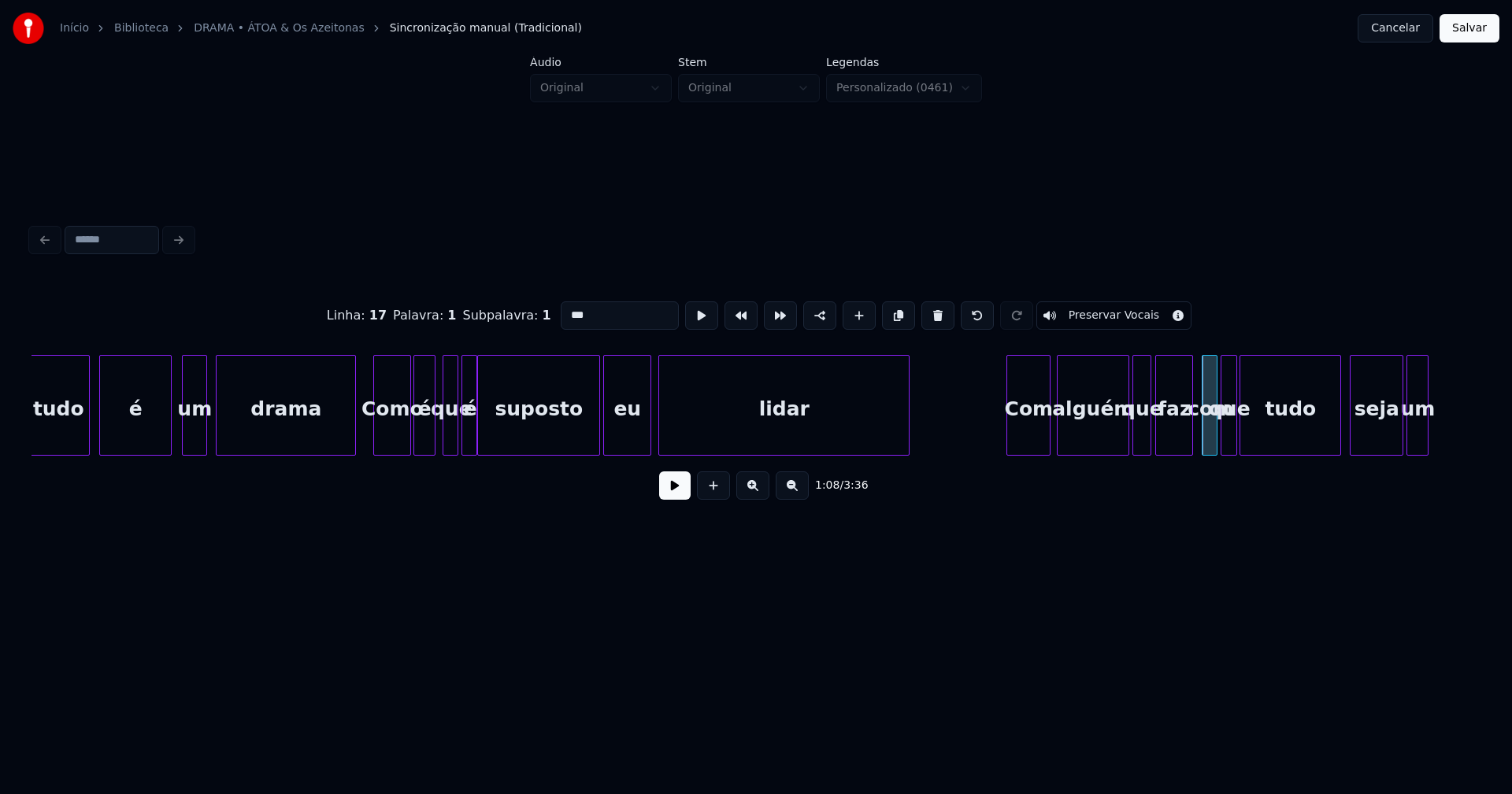
scroll to position [0, 9518]
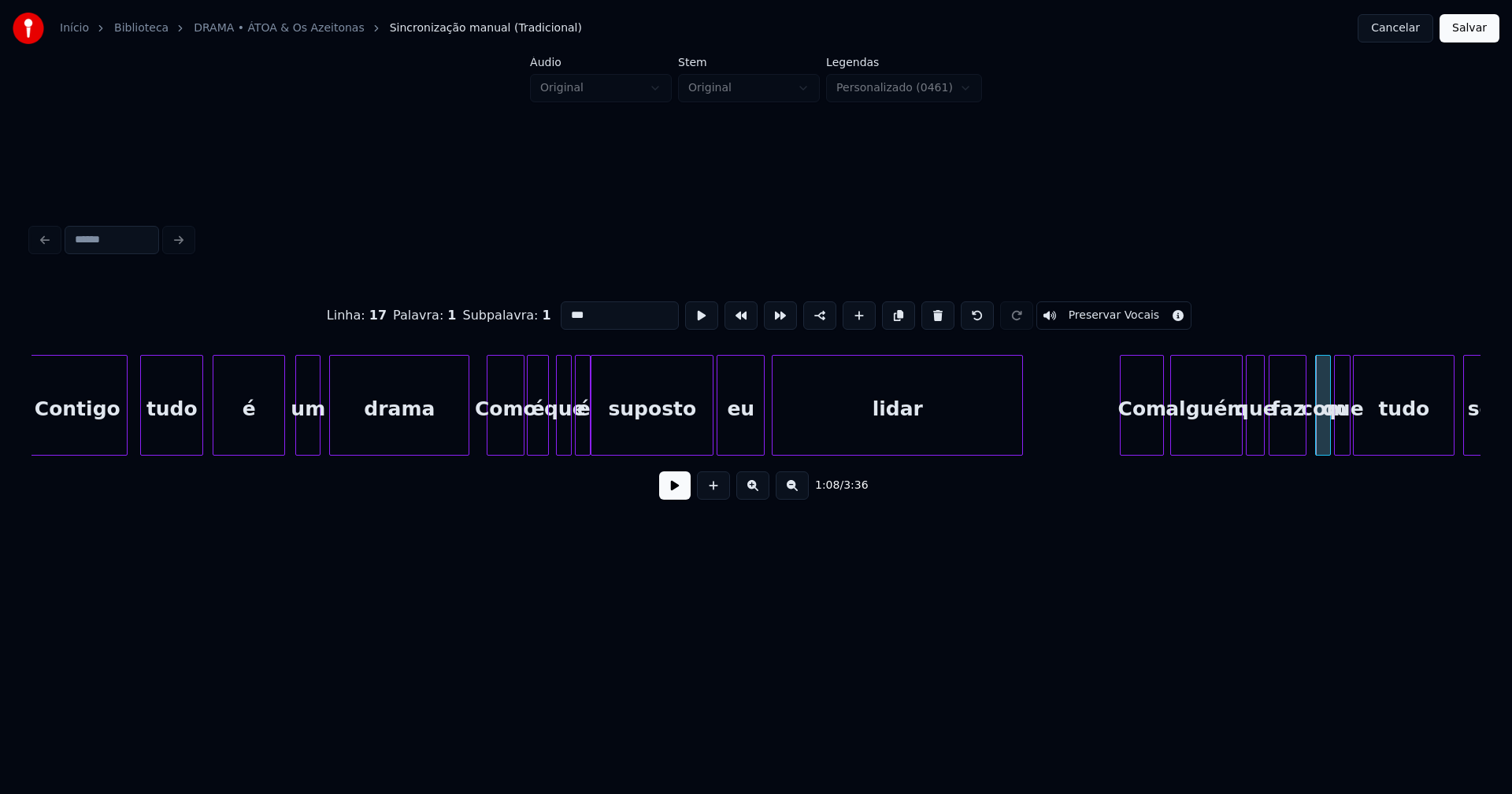
click at [502, 439] on div "Como" at bounding box center [505, 409] width 36 height 107
click at [565, 308] on input "****" at bounding box center [620, 316] width 118 height 28
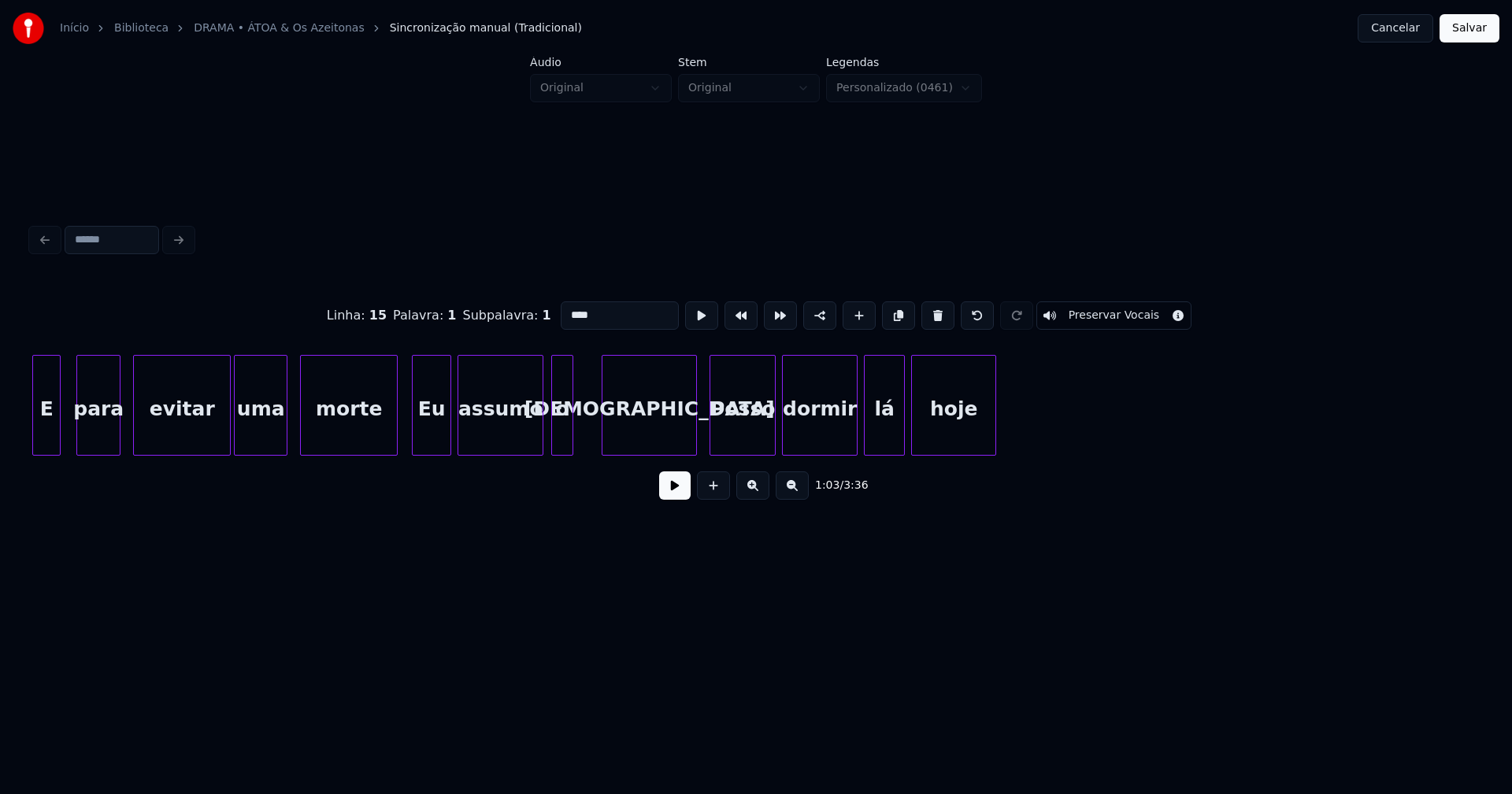
scroll to position [0, 7266]
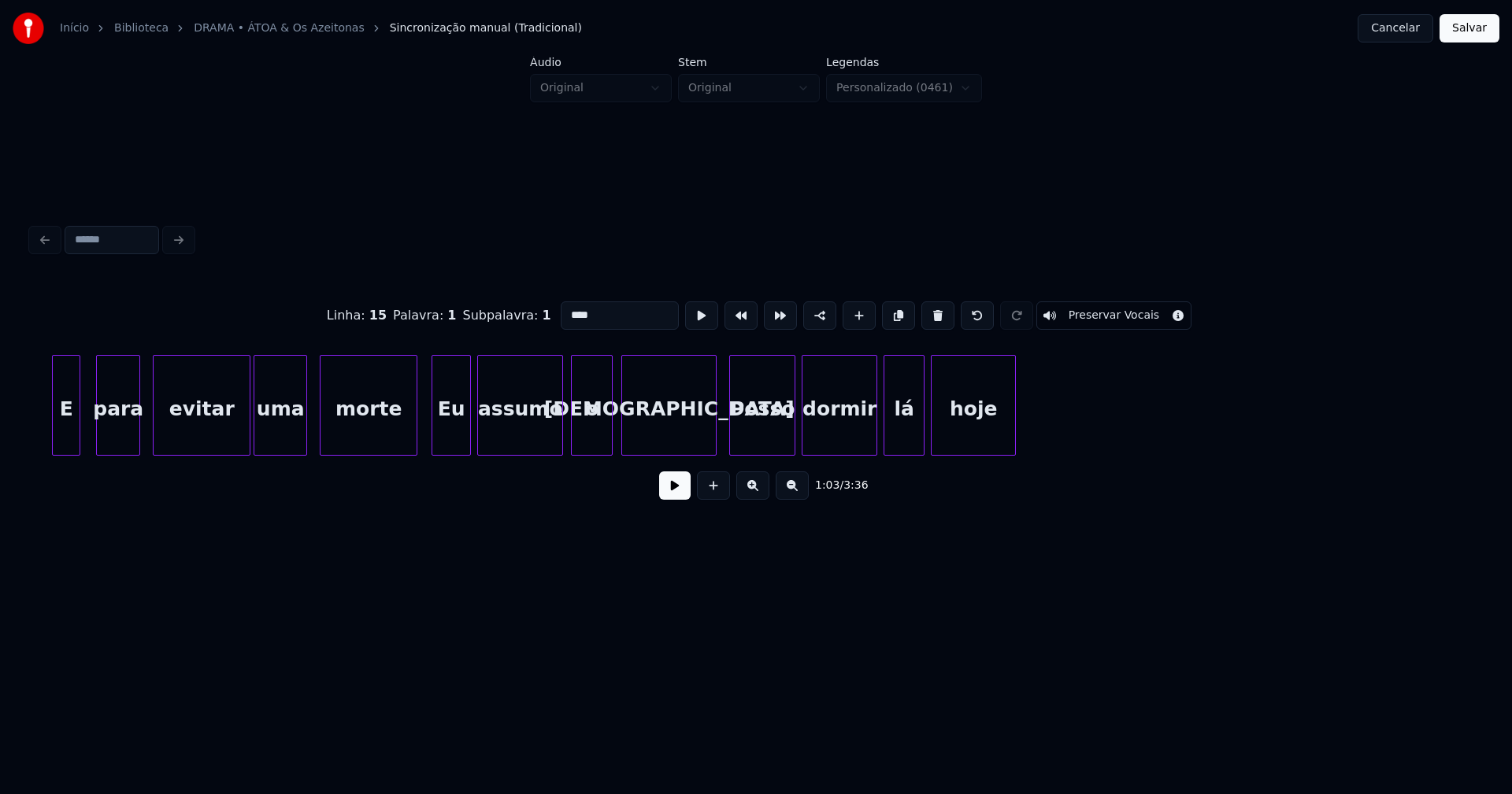
click at [608, 422] on div at bounding box center [609, 405] width 4 height 99
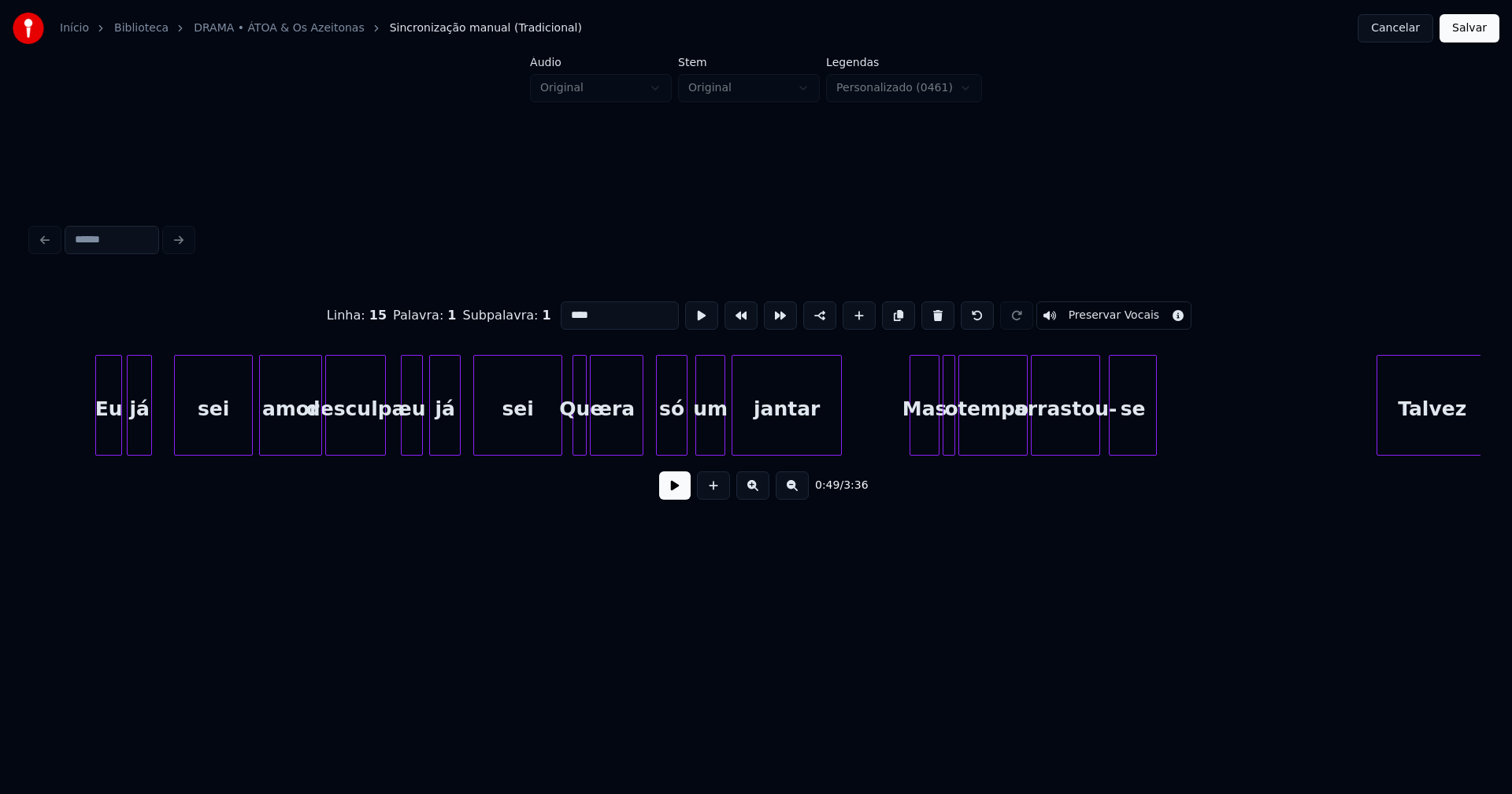
scroll to position [0, 4655]
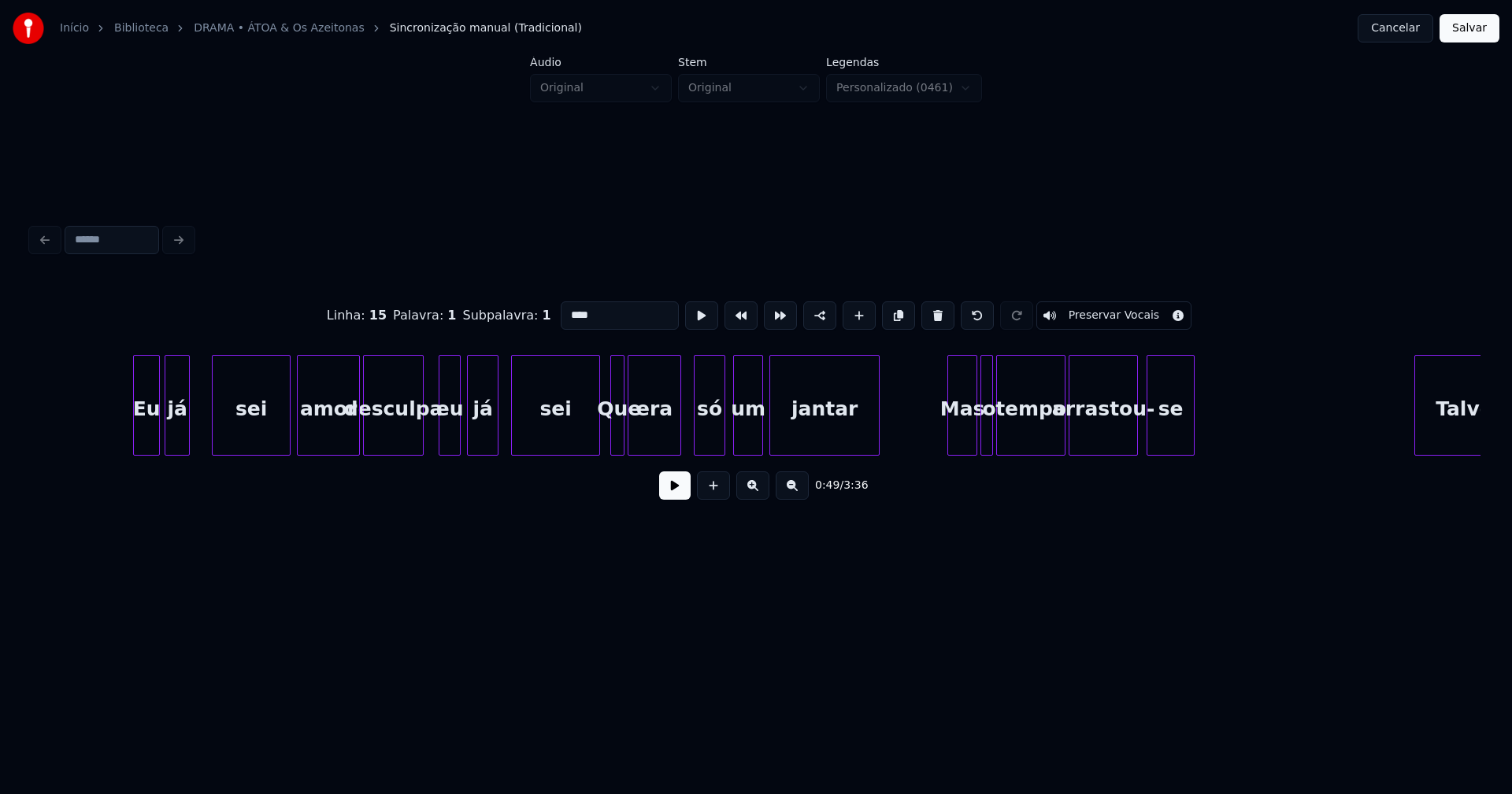
type input "****"
click at [1474, 33] on button "Salvar" at bounding box center [1470, 28] width 60 height 28
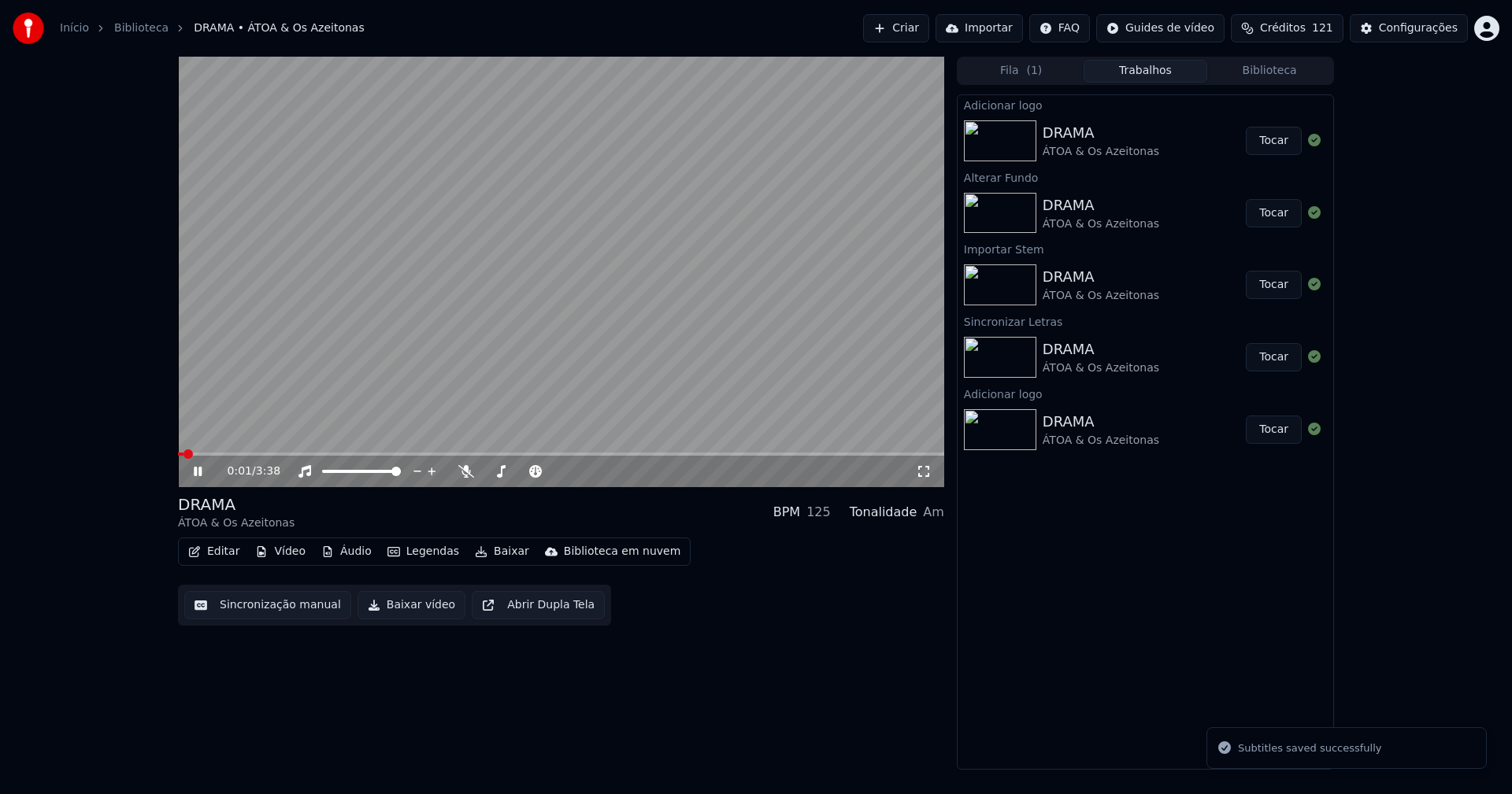
click at [926, 474] on icon at bounding box center [924, 472] width 16 height 12
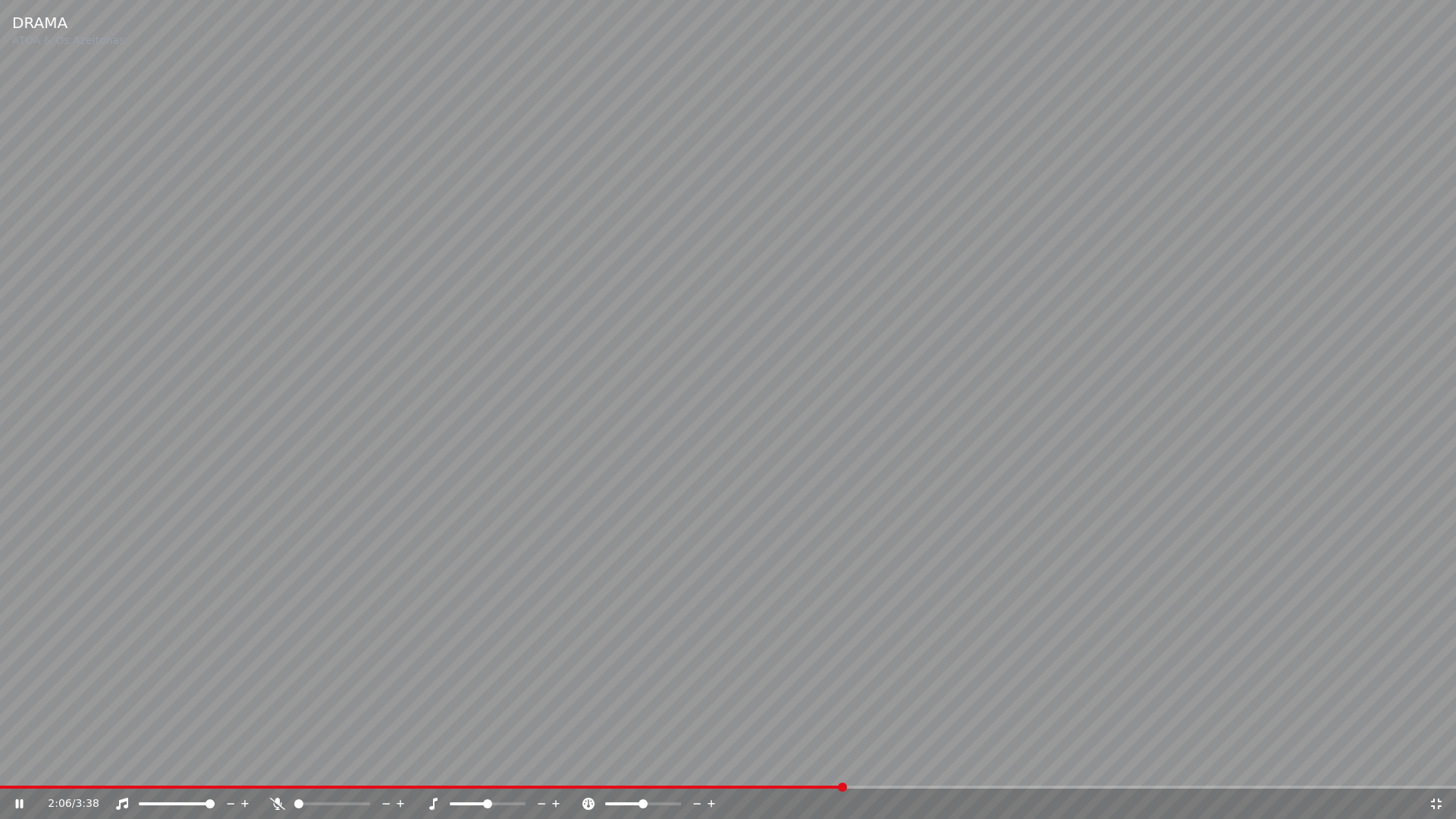
click at [1431, 764] on icon at bounding box center [1436, 804] width 11 height 11
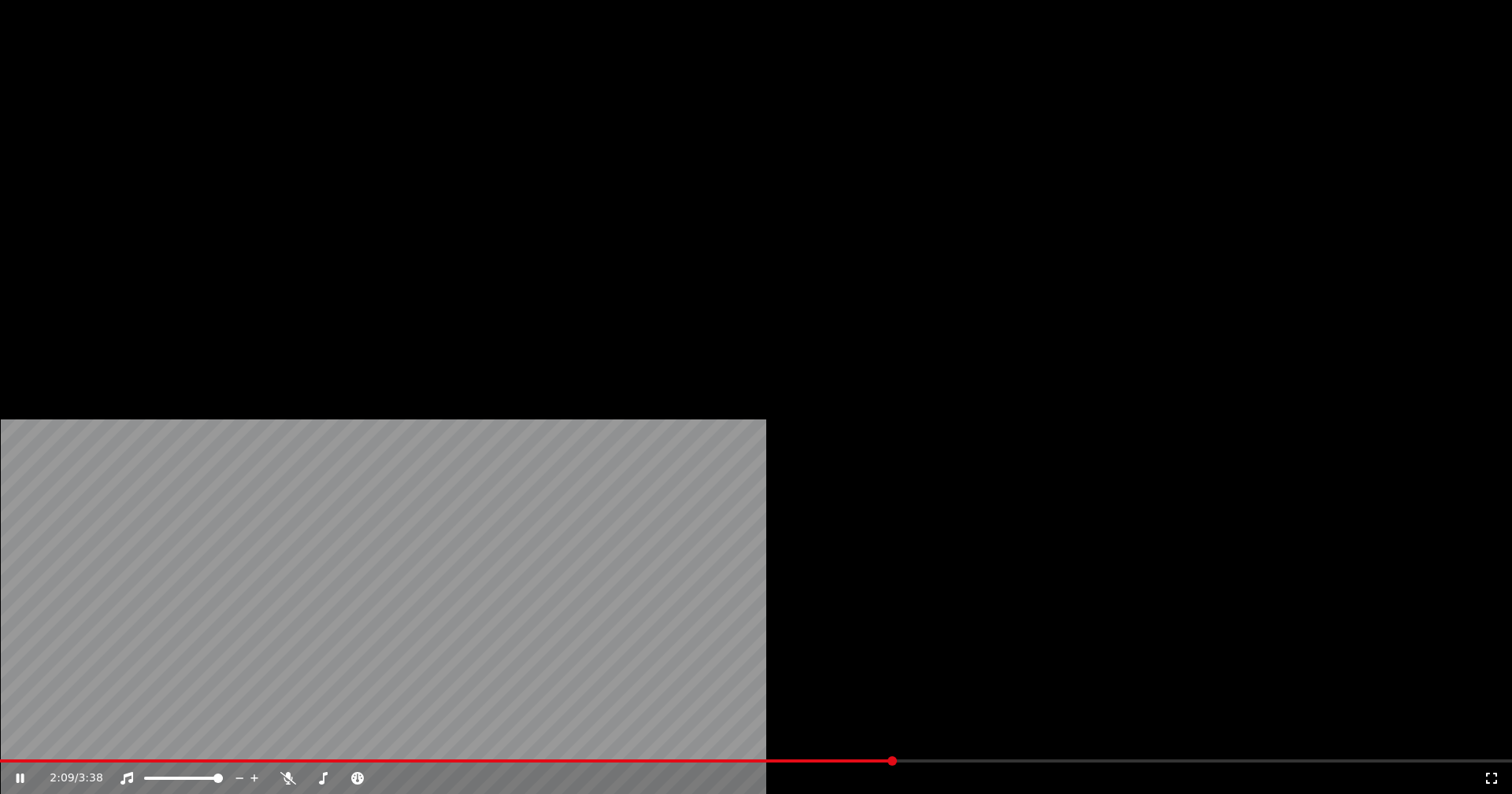
click at [223, 132] on button "Editar" at bounding box center [214, 121] width 63 height 22
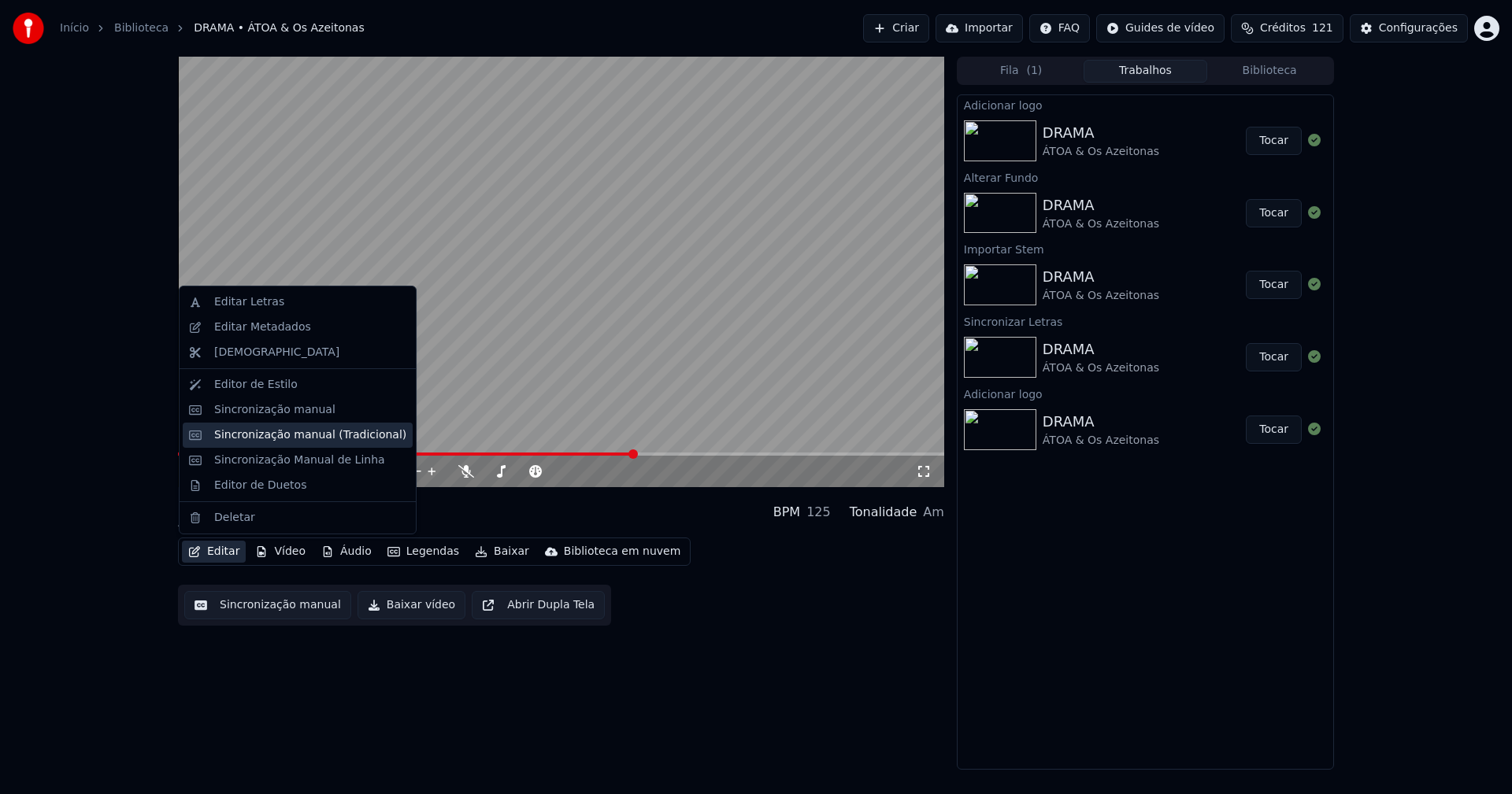
click at [274, 439] on div "Sincronização manual (Tradicional)" at bounding box center [310, 436] width 192 height 16
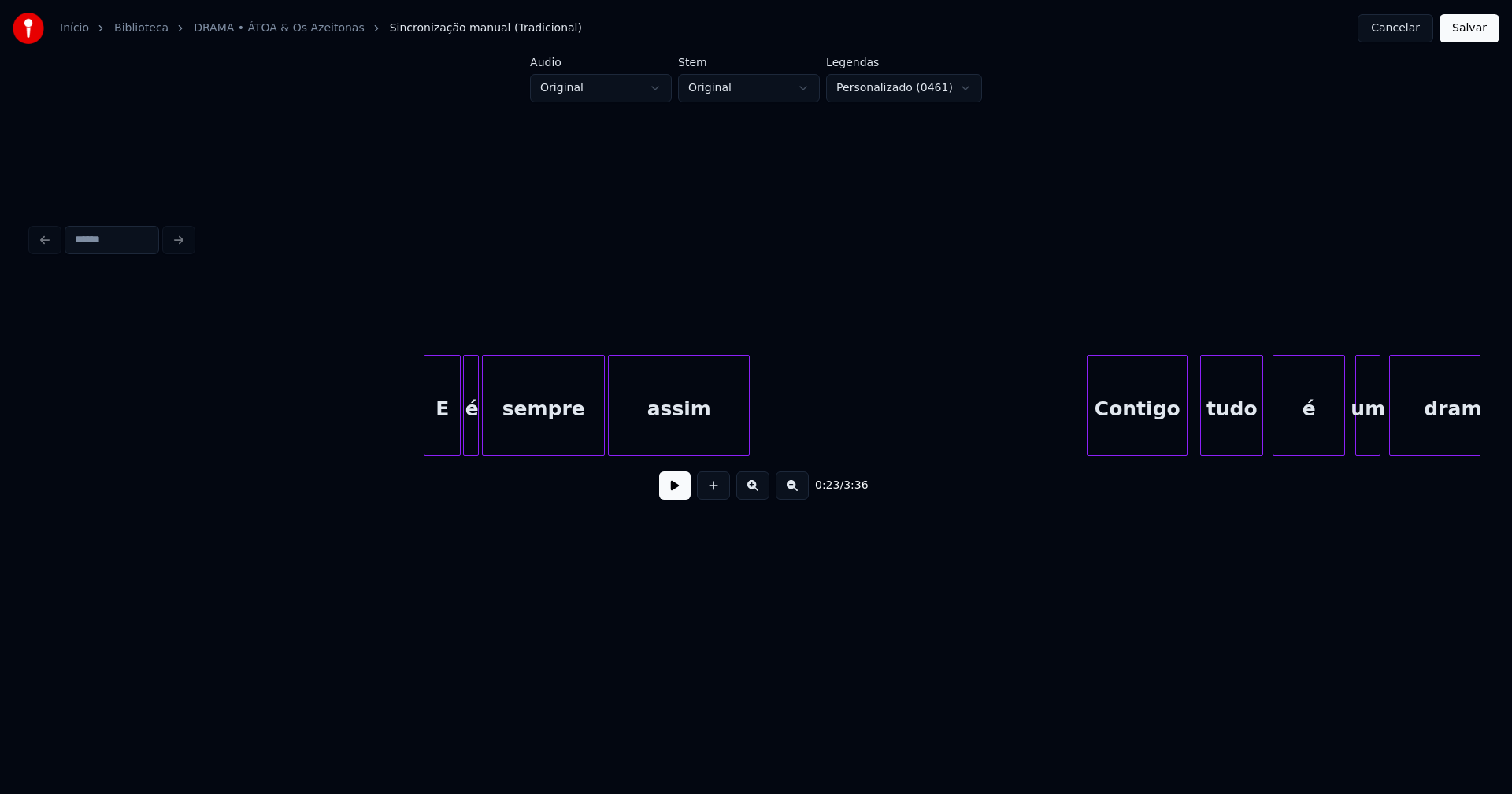
scroll to position [0, 8515]
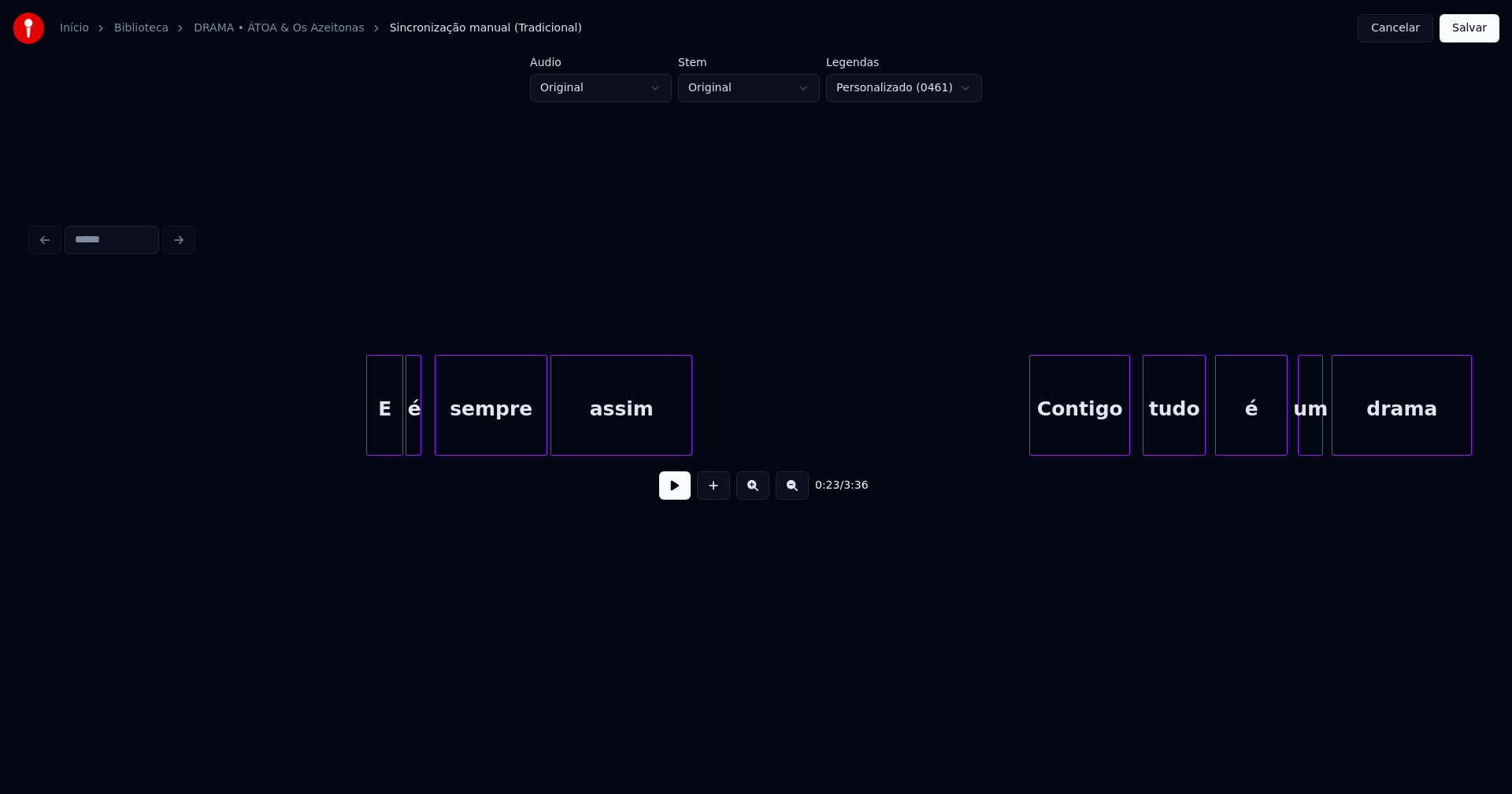
click at [438, 429] on div at bounding box center [438, 405] width 4 height 99
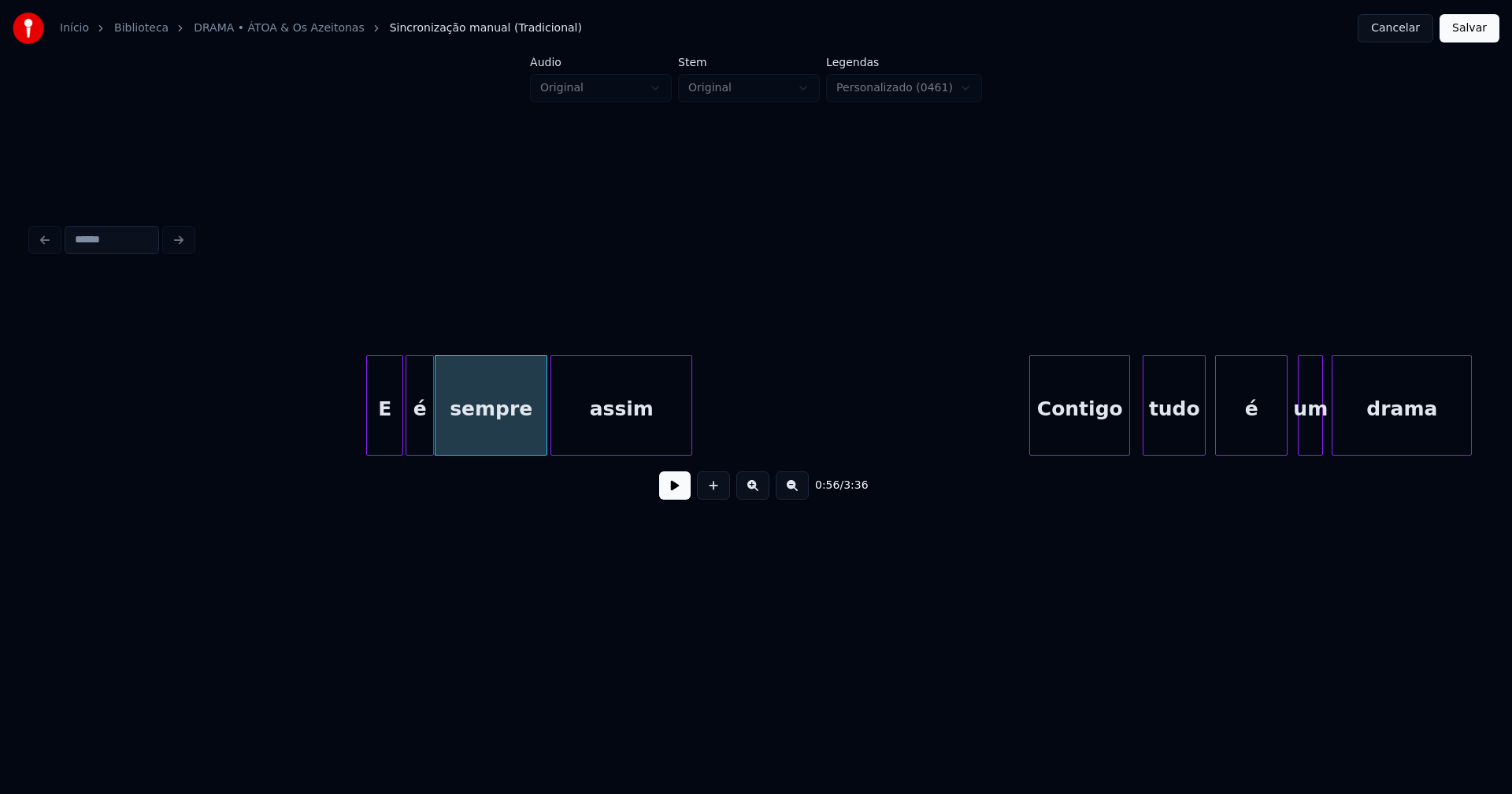
click at [432, 424] on div at bounding box center [431, 405] width 4 height 99
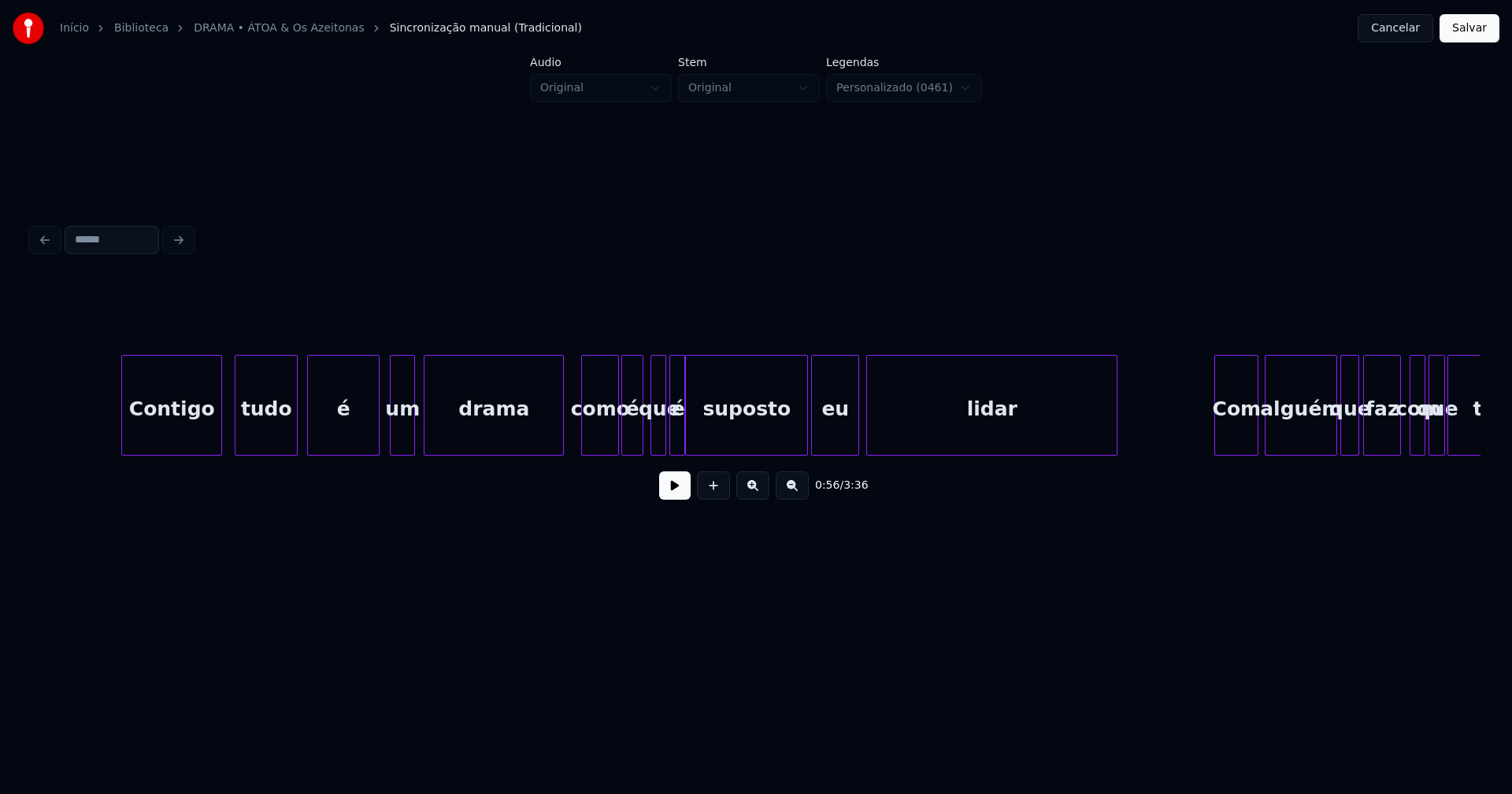
scroll to position [0, 9444]
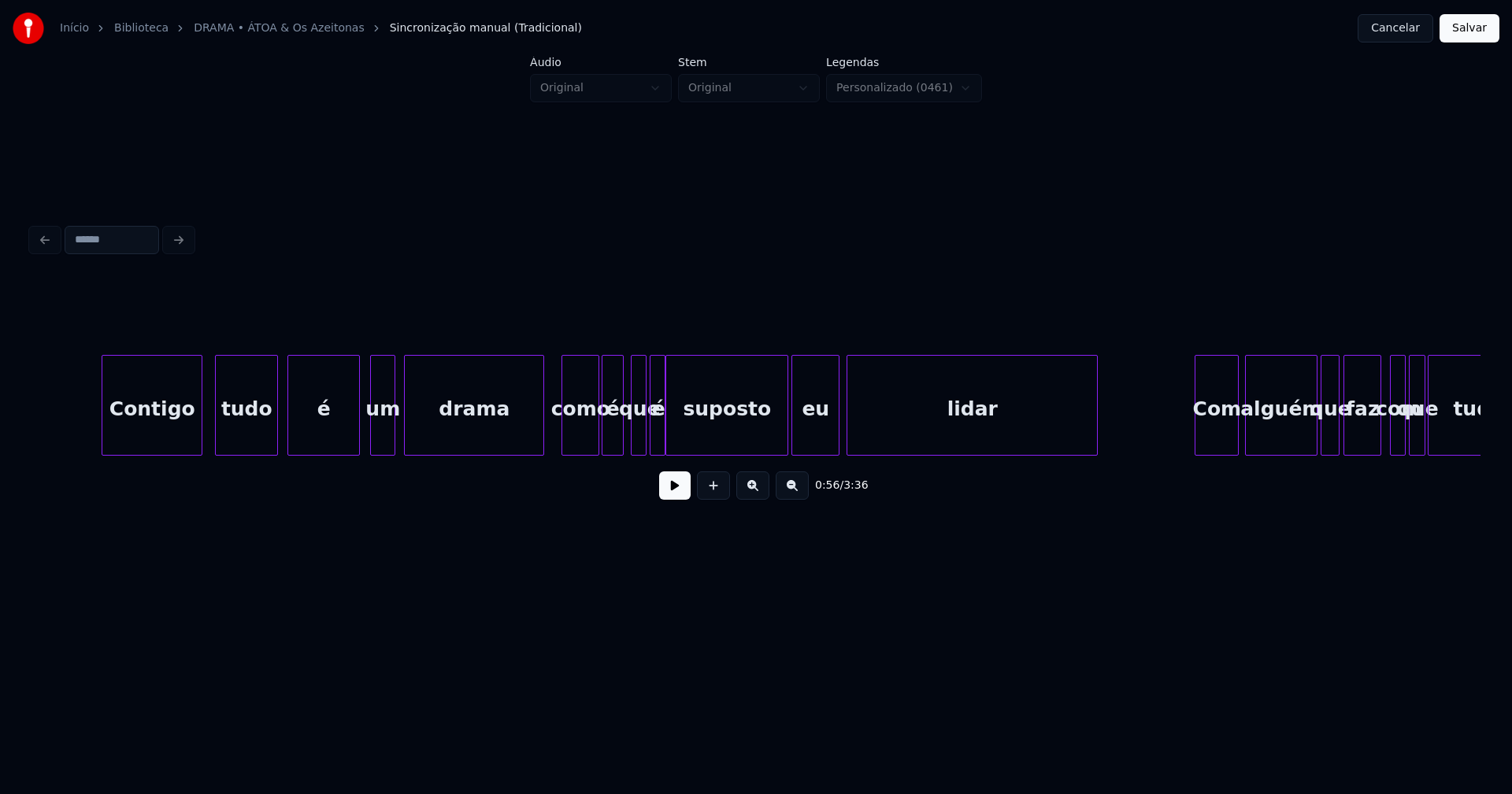
click at [576, 433] on div "como" at bounding box center [580, 409] width 36 height 107
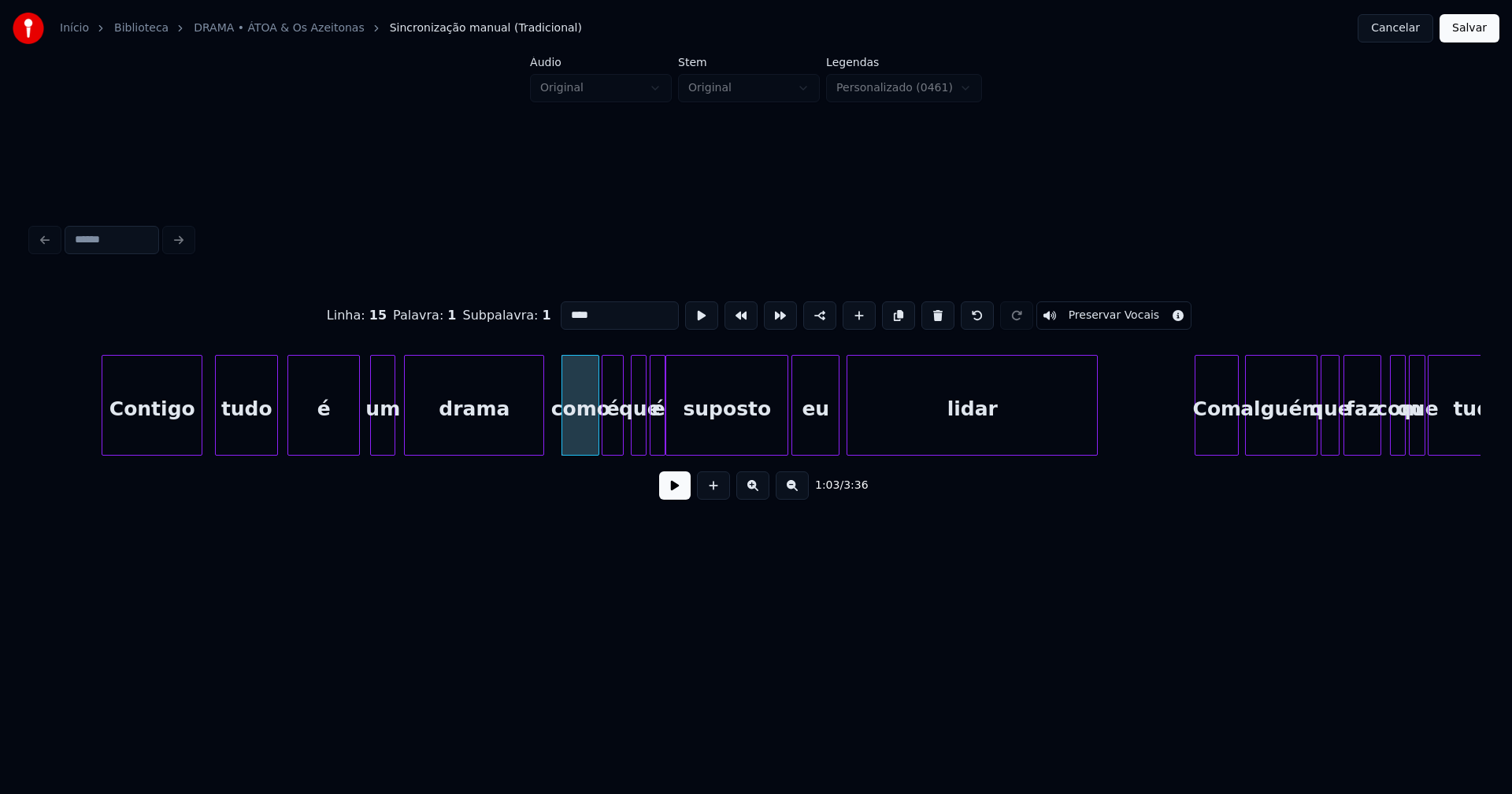
click at [563, 311] on input "****" at bounding box center [620, 316] width 118 height 28
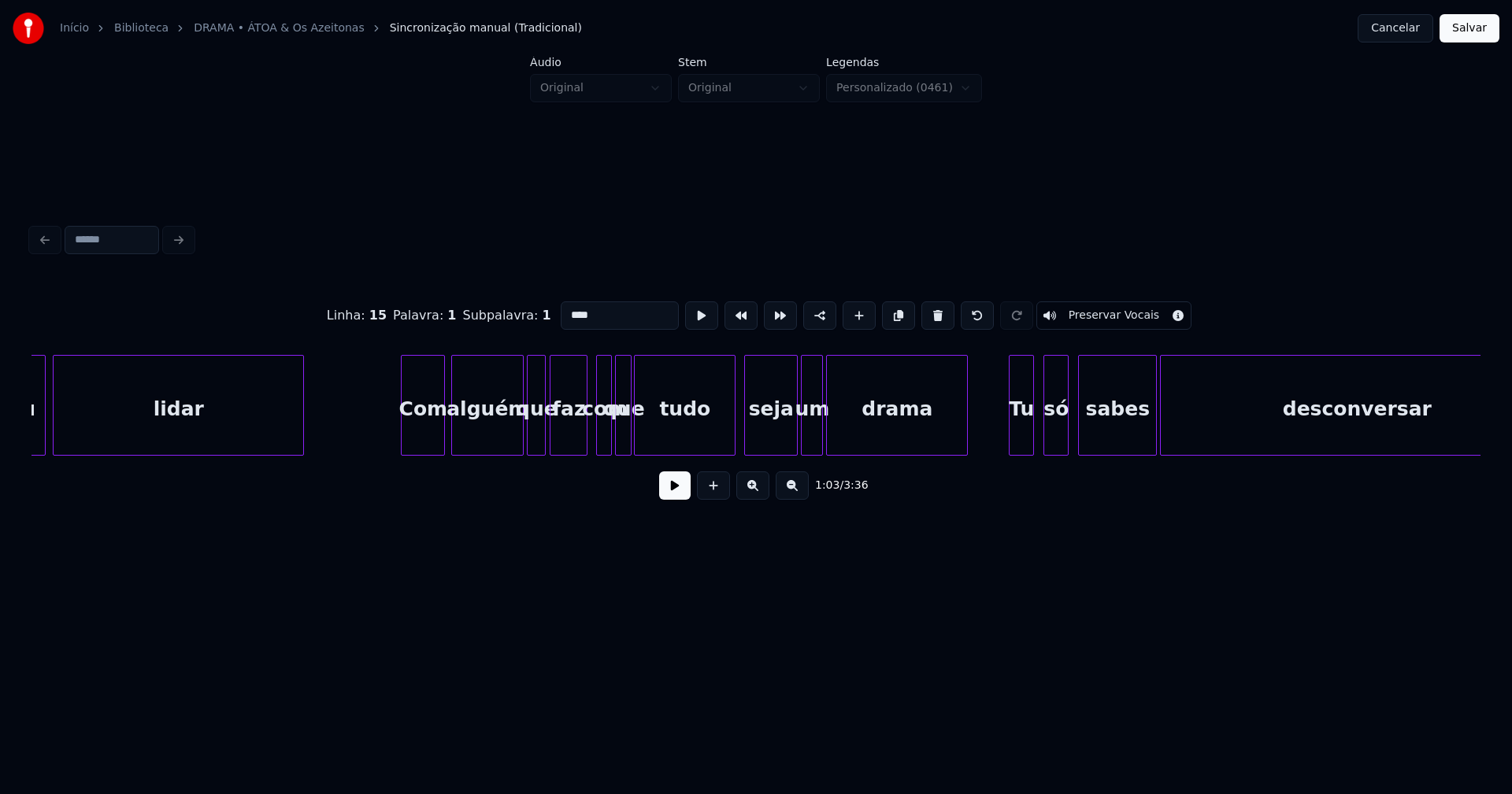
scroll to position [0, 10276]
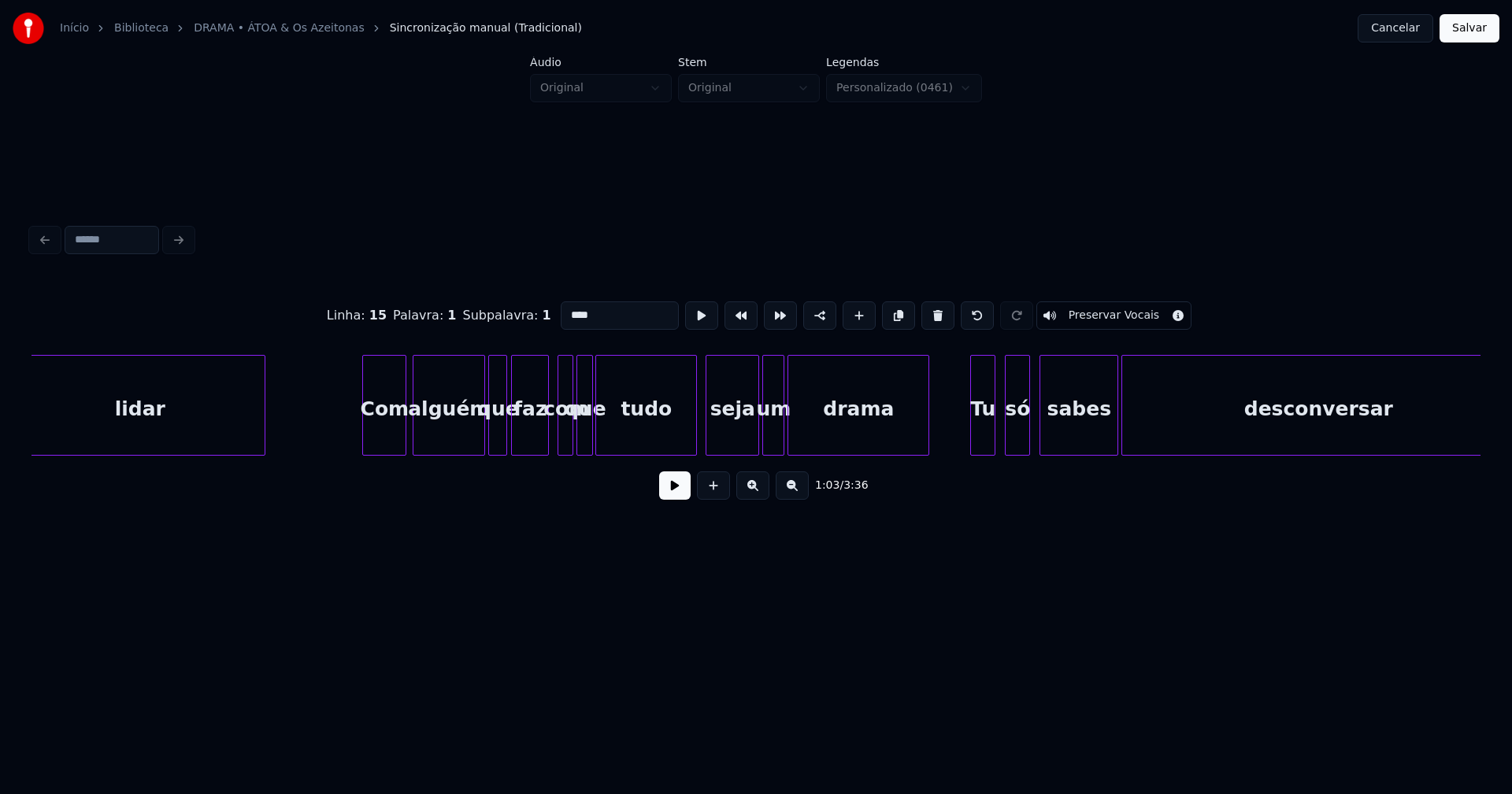
click at [562, 423] on div at bounding box center [560, 405] width 4 height 99
click at [564, 309] on input "***" at bounding box center [620, 316] width 118 height 28
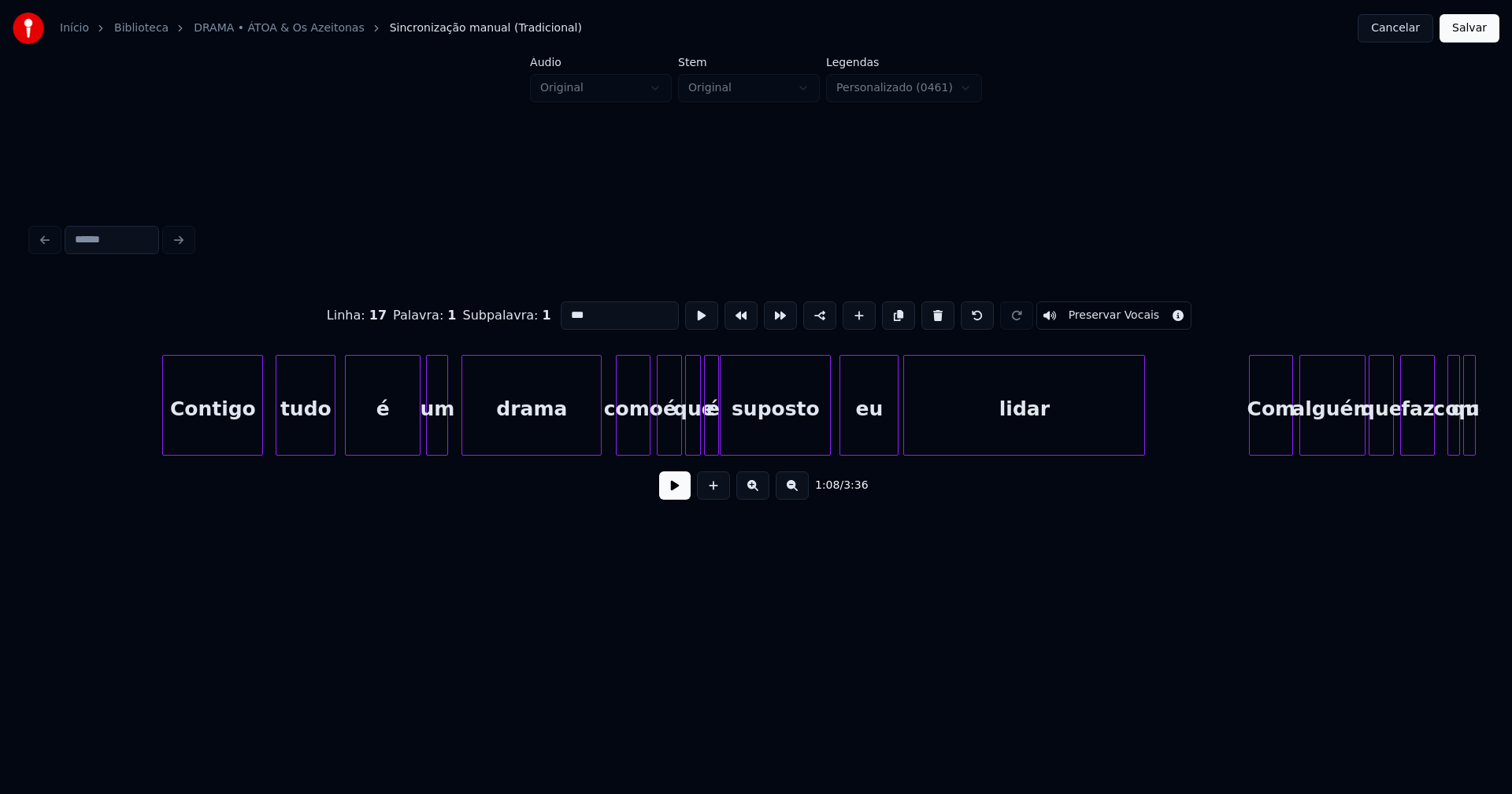
scroll to position [0, 11827]
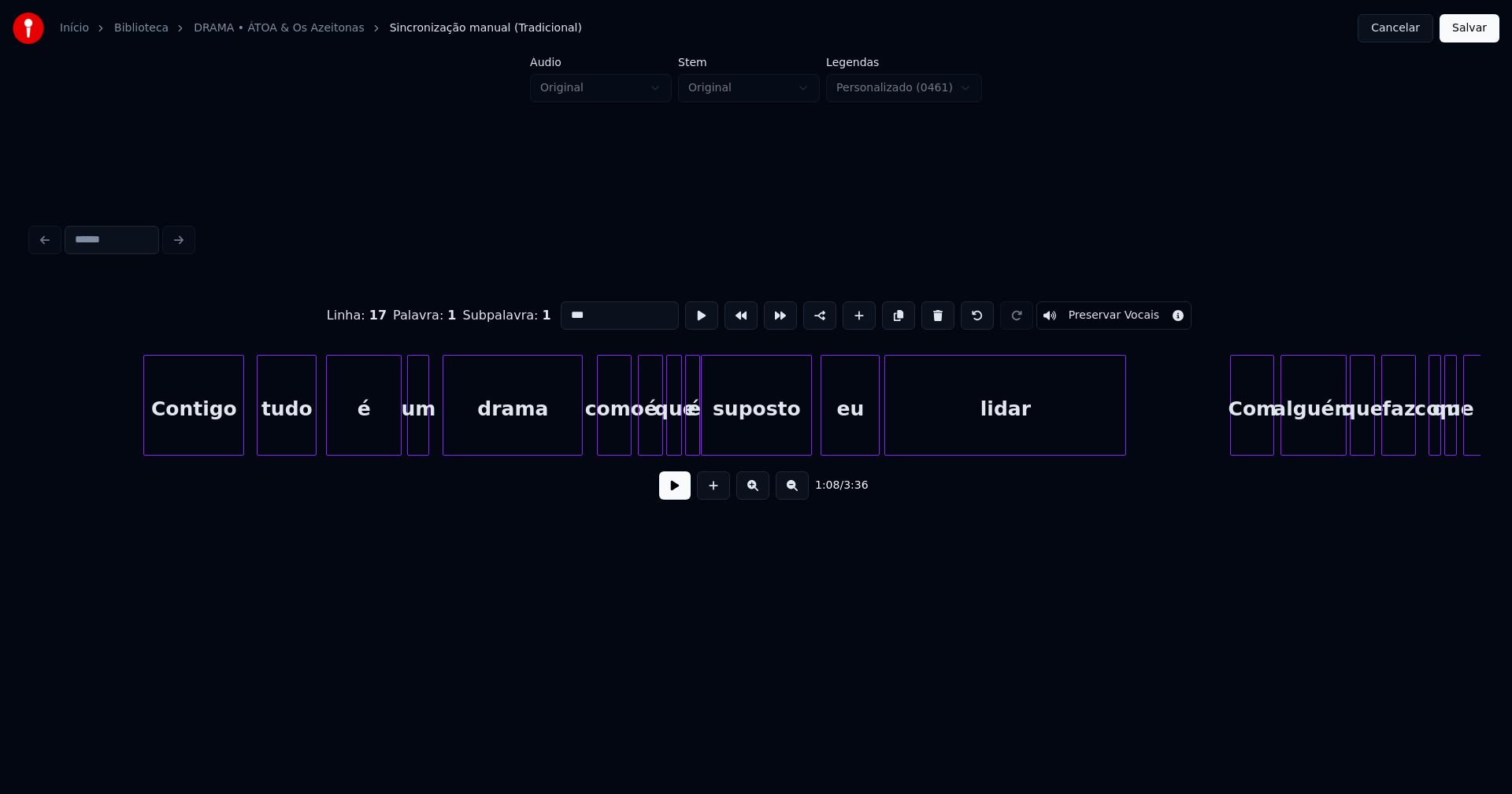
click at [616, 429] on div "como" at bounding box center [615, 409] width 33 height 107
click at [564, 306] on input "****" at bounding box center [620, 316] width 118 height 28
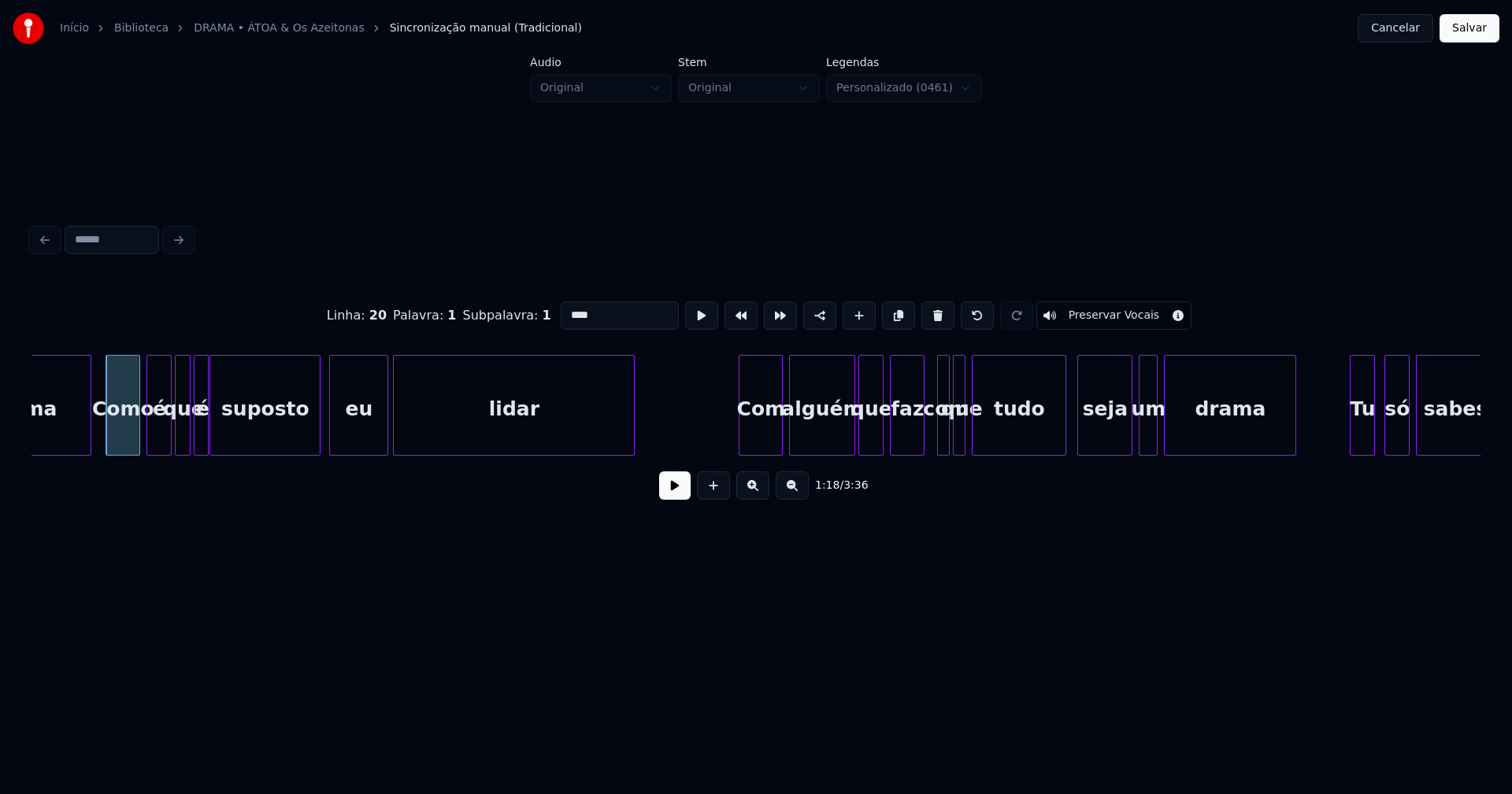
scroll to position [0, 12338]
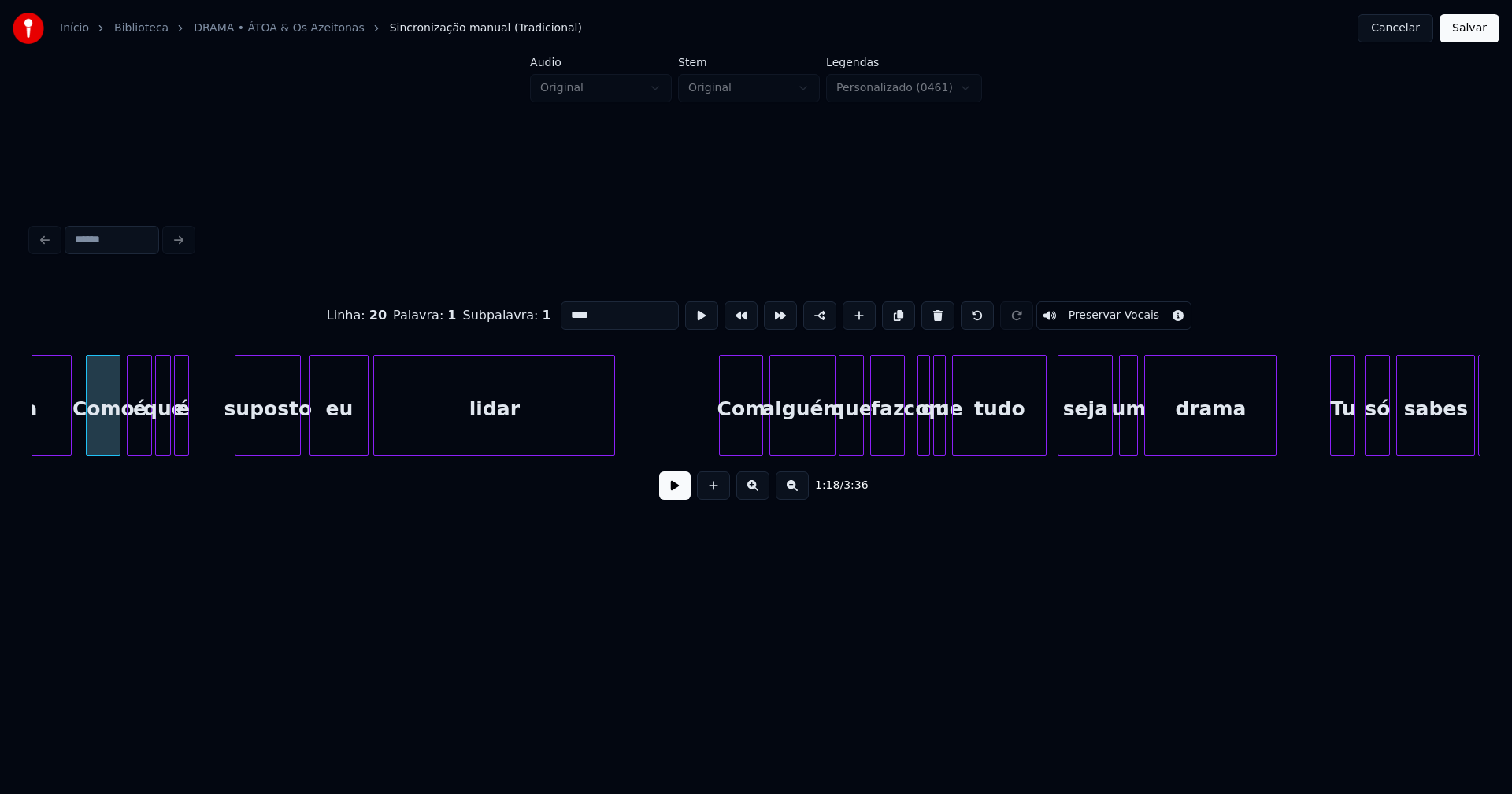
click at [237, 429] on div at bounding box center [237, 405] width 4 height 99
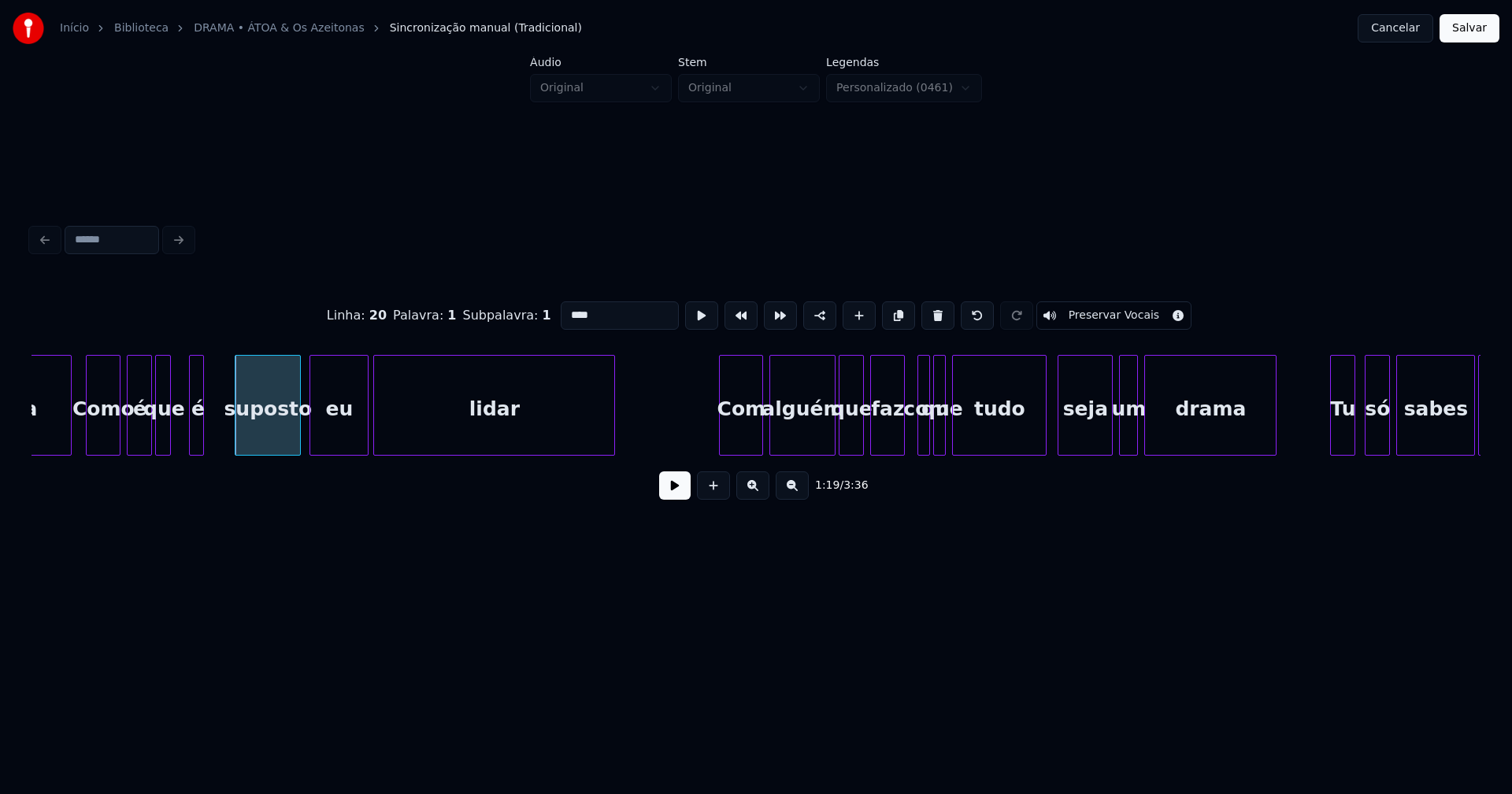
click at [196, 431] on div "é" at bounding box center [198, 409] width 16 height 107
click at [218, 428] on div at bounding box center [219, 405] width 4 height 99
click at [185, 429] on div at bounding box center [183, 405] width 4 height 99
click at [923, 435] on div at bounding box center [920, 405] width 4 height 99
click at [564, 308] on input "***" at bounding box center [620, 316] width 118 height 28
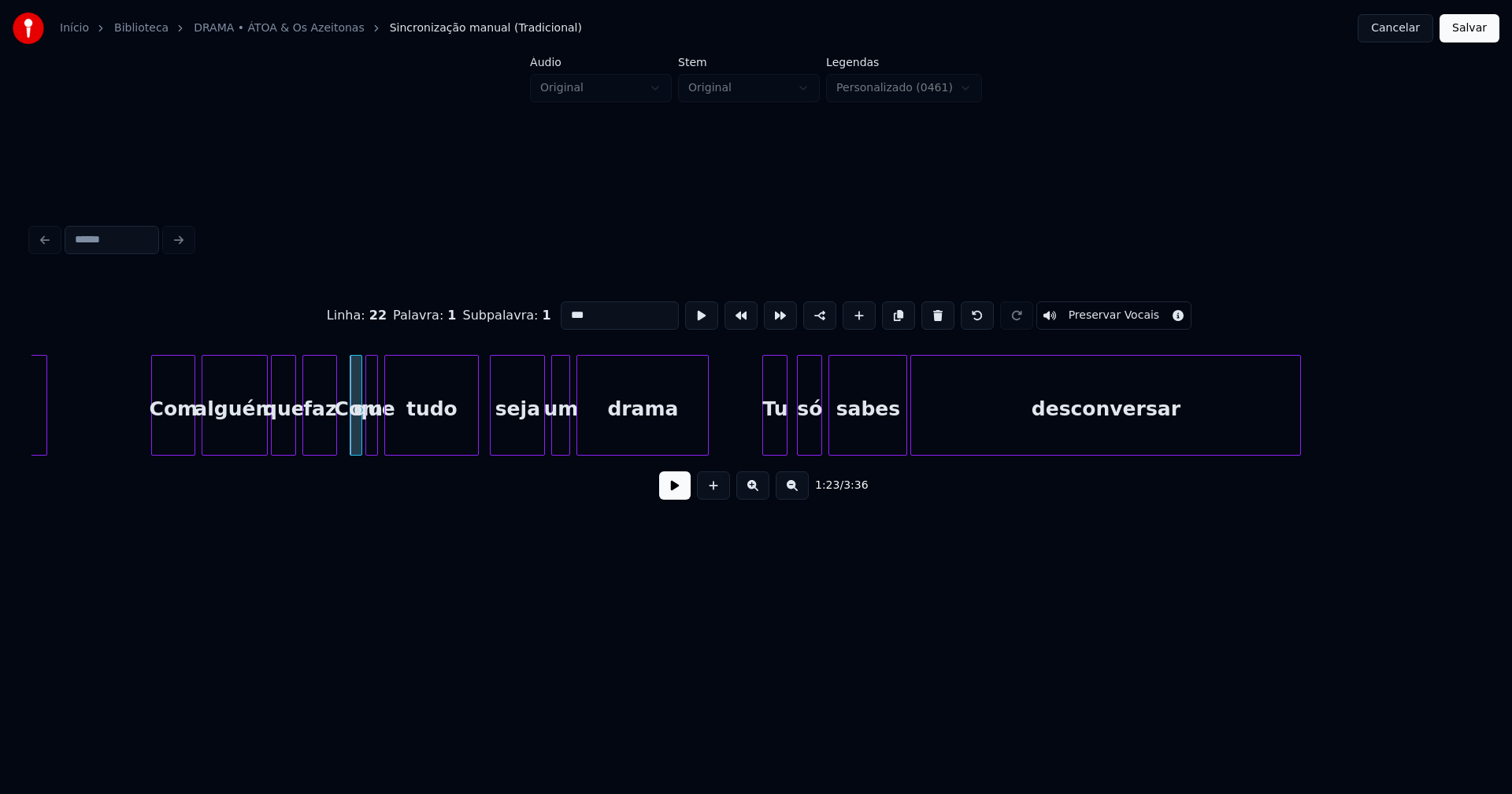
scroll to position [0, 12925]
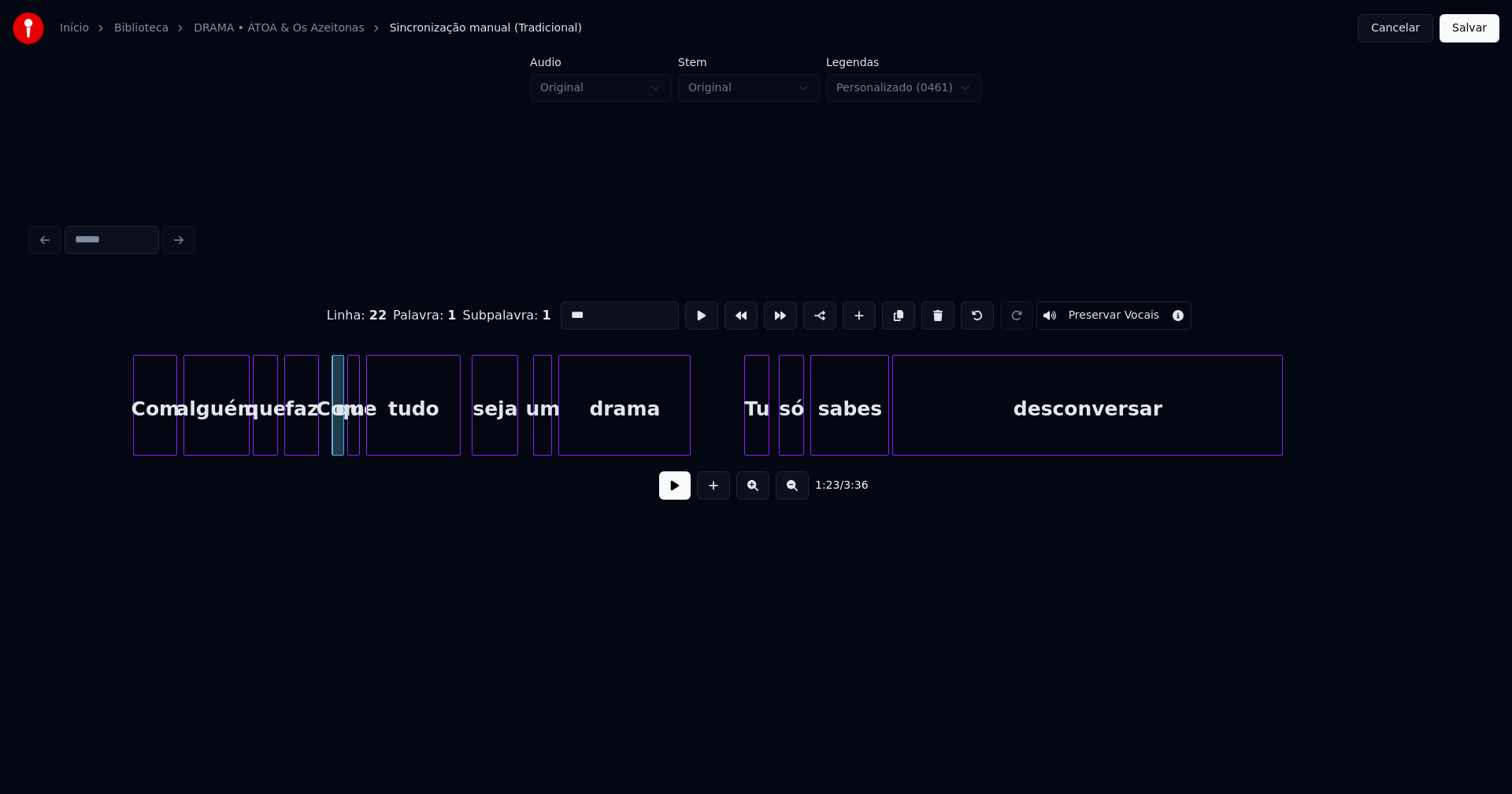
click at [517, 433] on div at bounding box center [514, 405] width 4 height 99
click at [525, 432] on div at bounding box center [526, 405] width 4 height 99
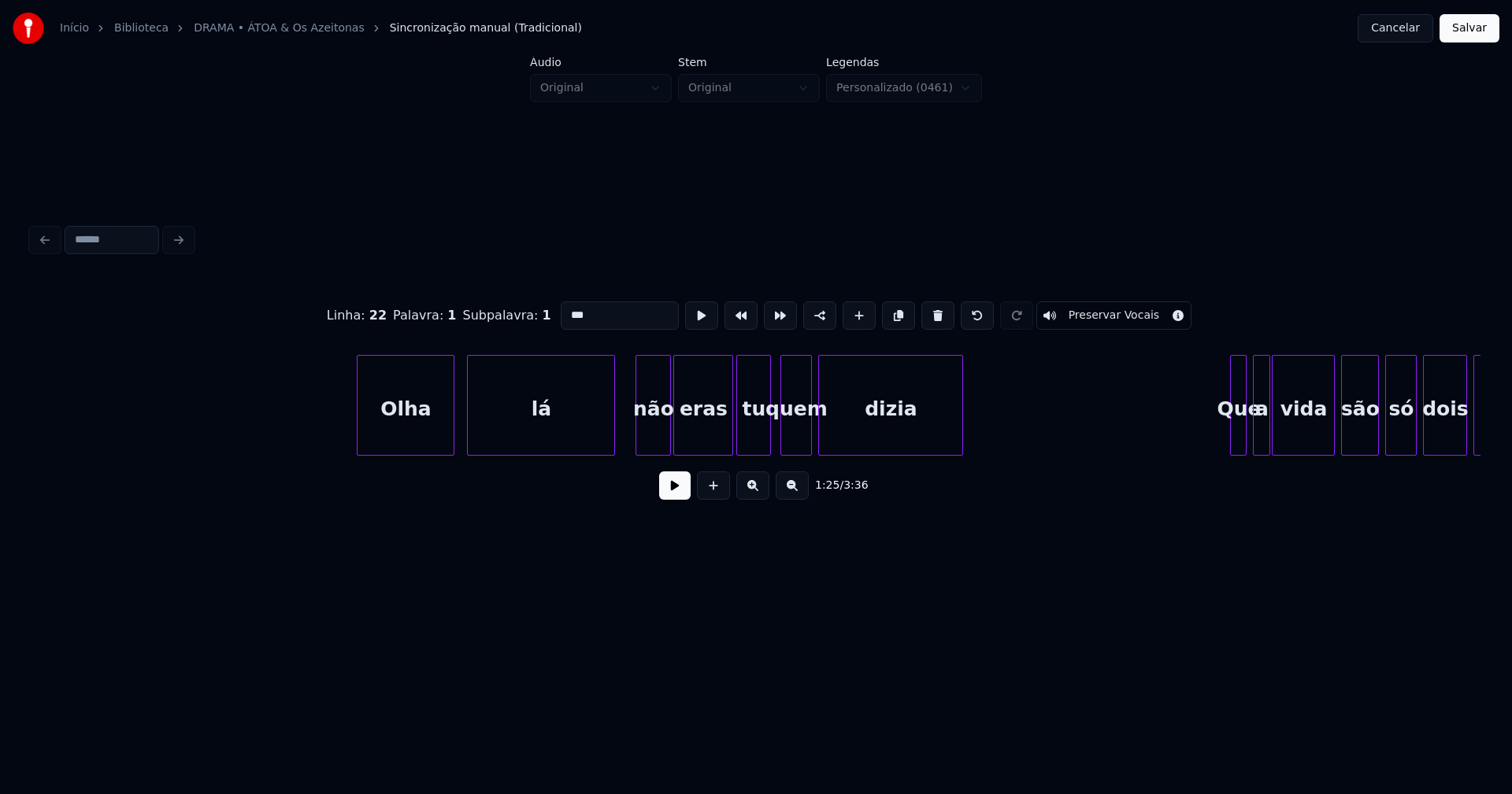
scroll to position [0, 14305]
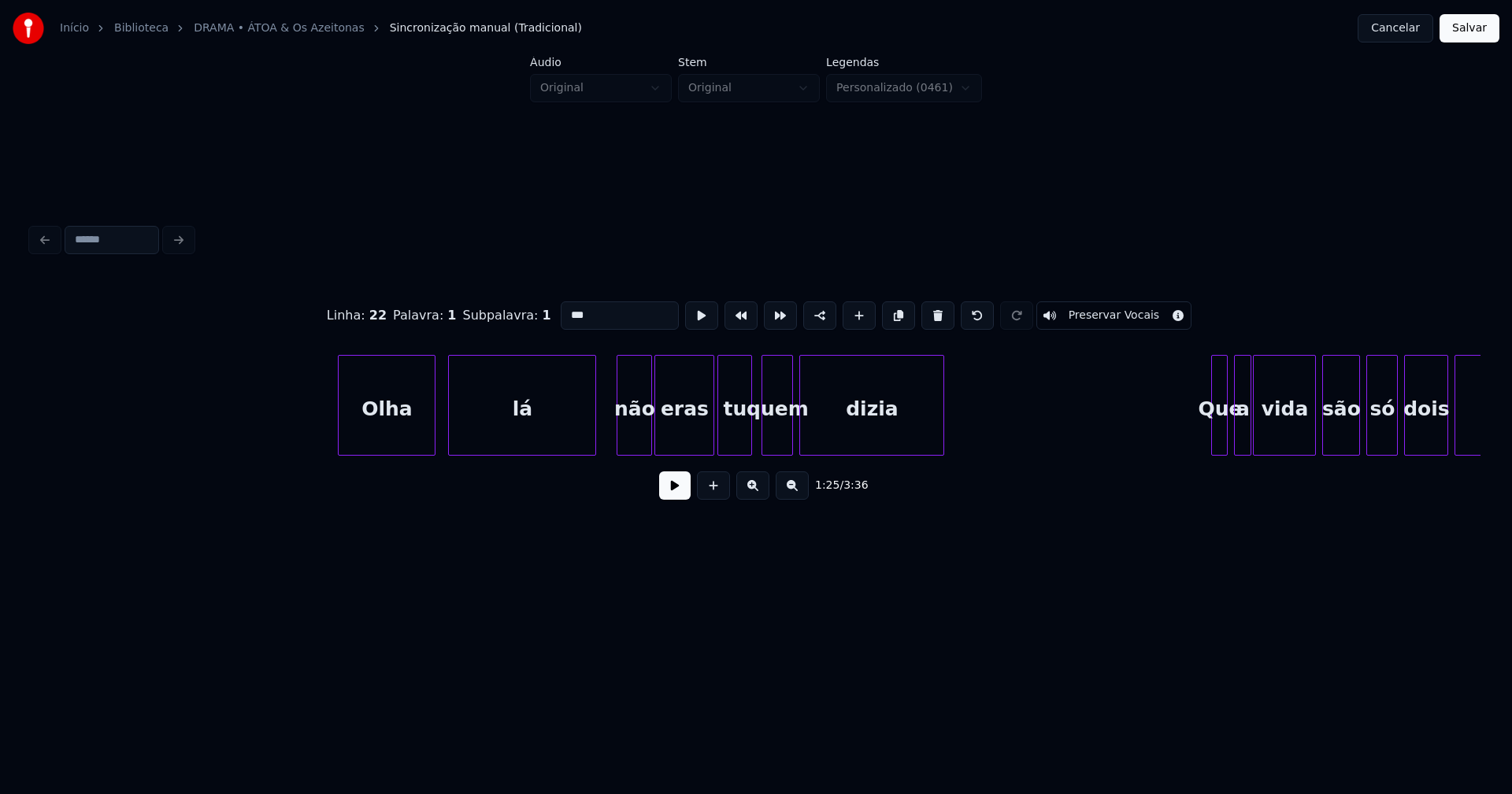
click at [639, 433] on div "não" at bounding box center [634, 409] width 33 height 107
click at [564, 307] on input "***" at bounding box center [620, 316] width 118 height 28
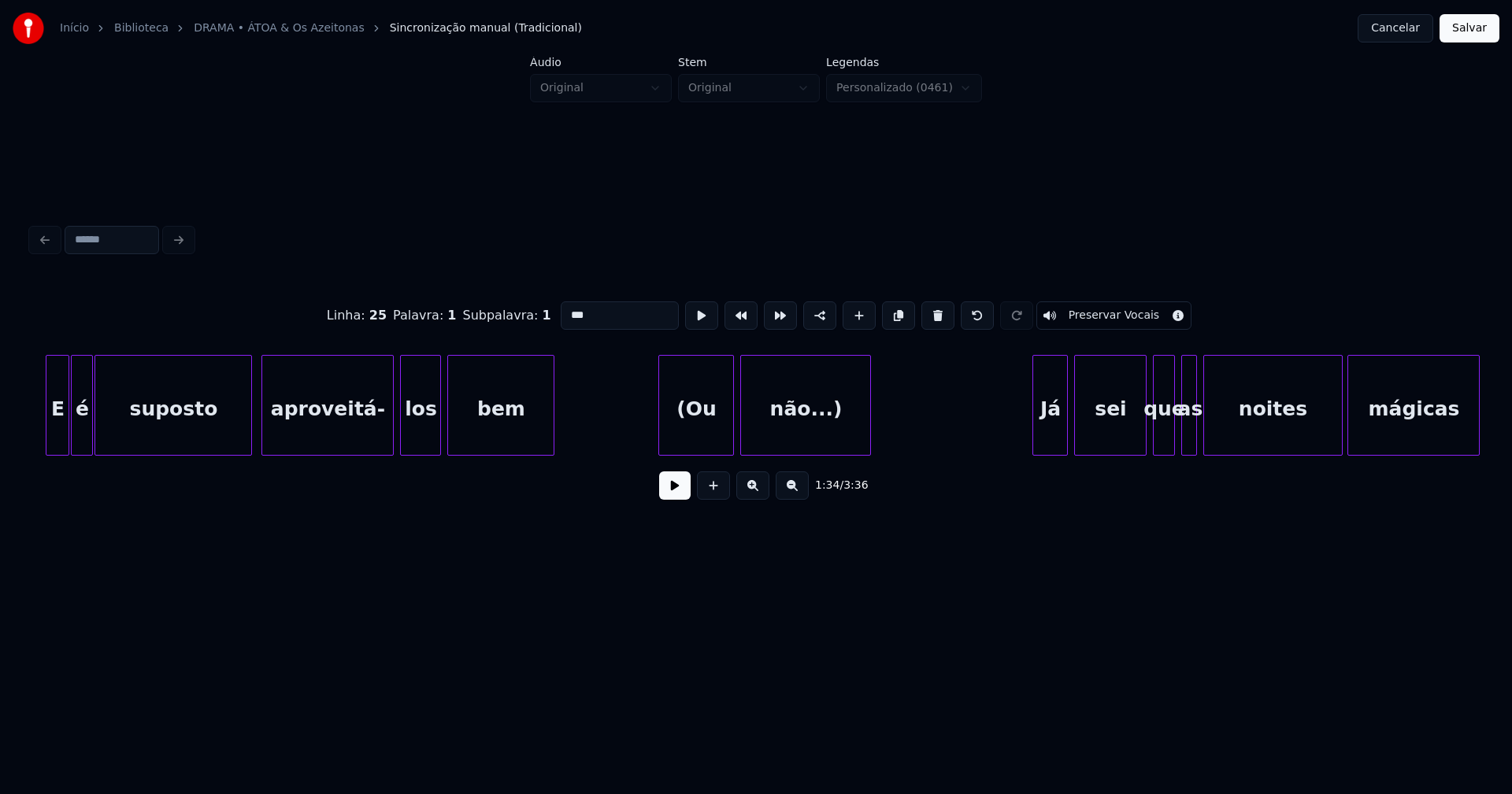
scroll to position [0, 15972]
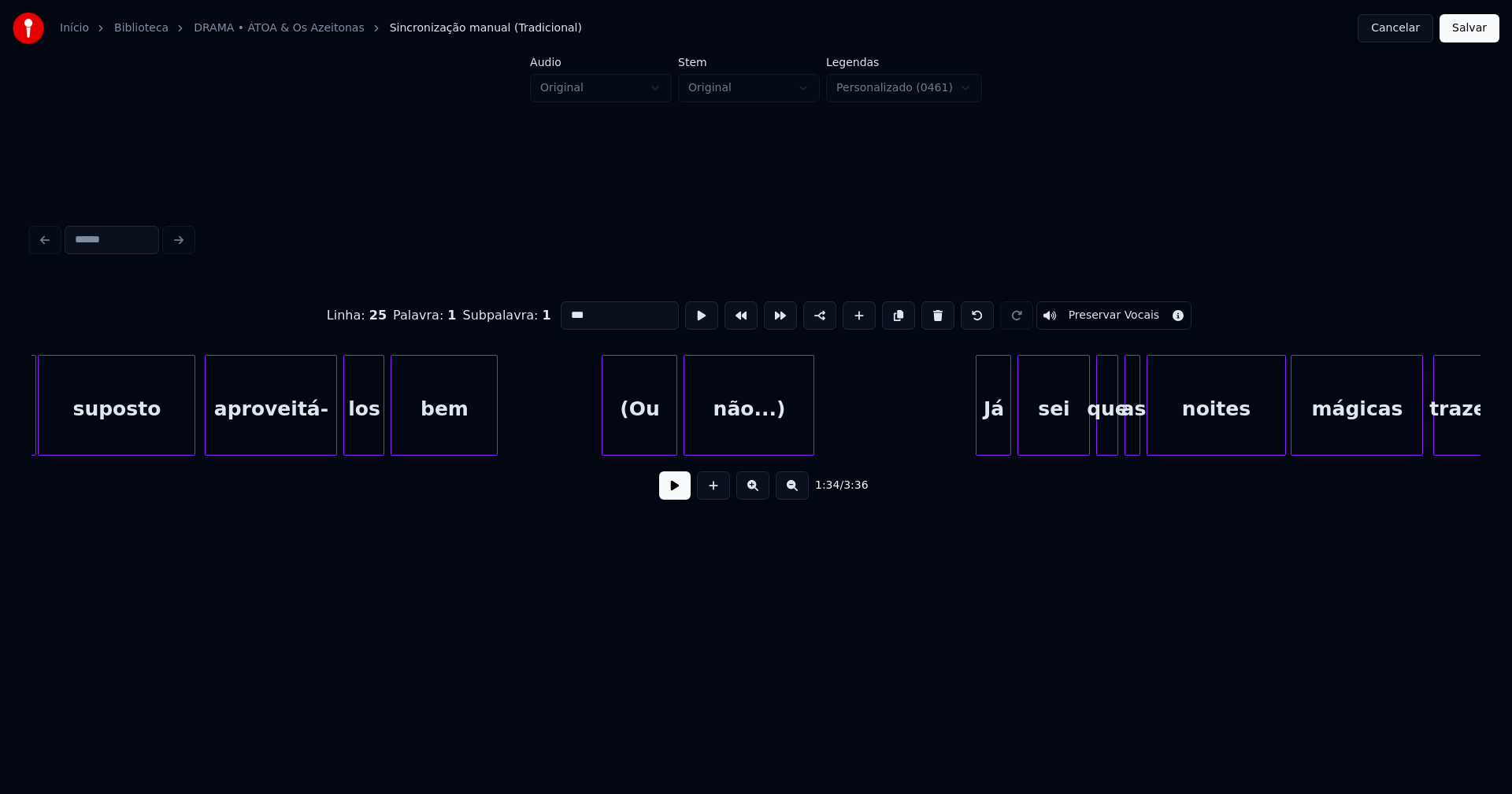
type input "***"
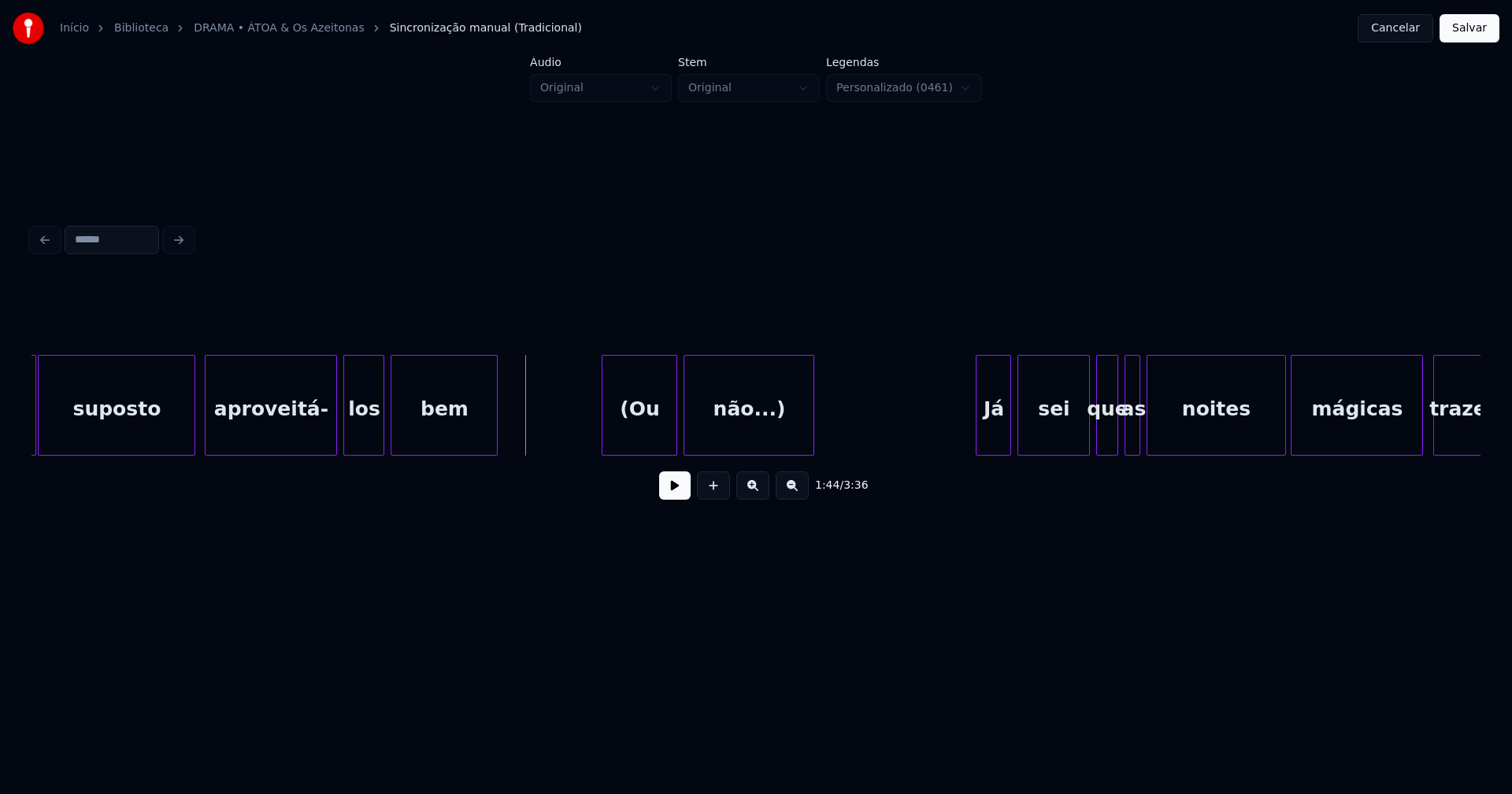
click at [666, 496] on button at bounding box center [675, 486] width 32 height 28
click at [675, 498] on button at bounding box center [675, 486] width 32 height 28
click at [645, 437] on div "(Ou" at bounding box center [639, 409] width 74 height 107
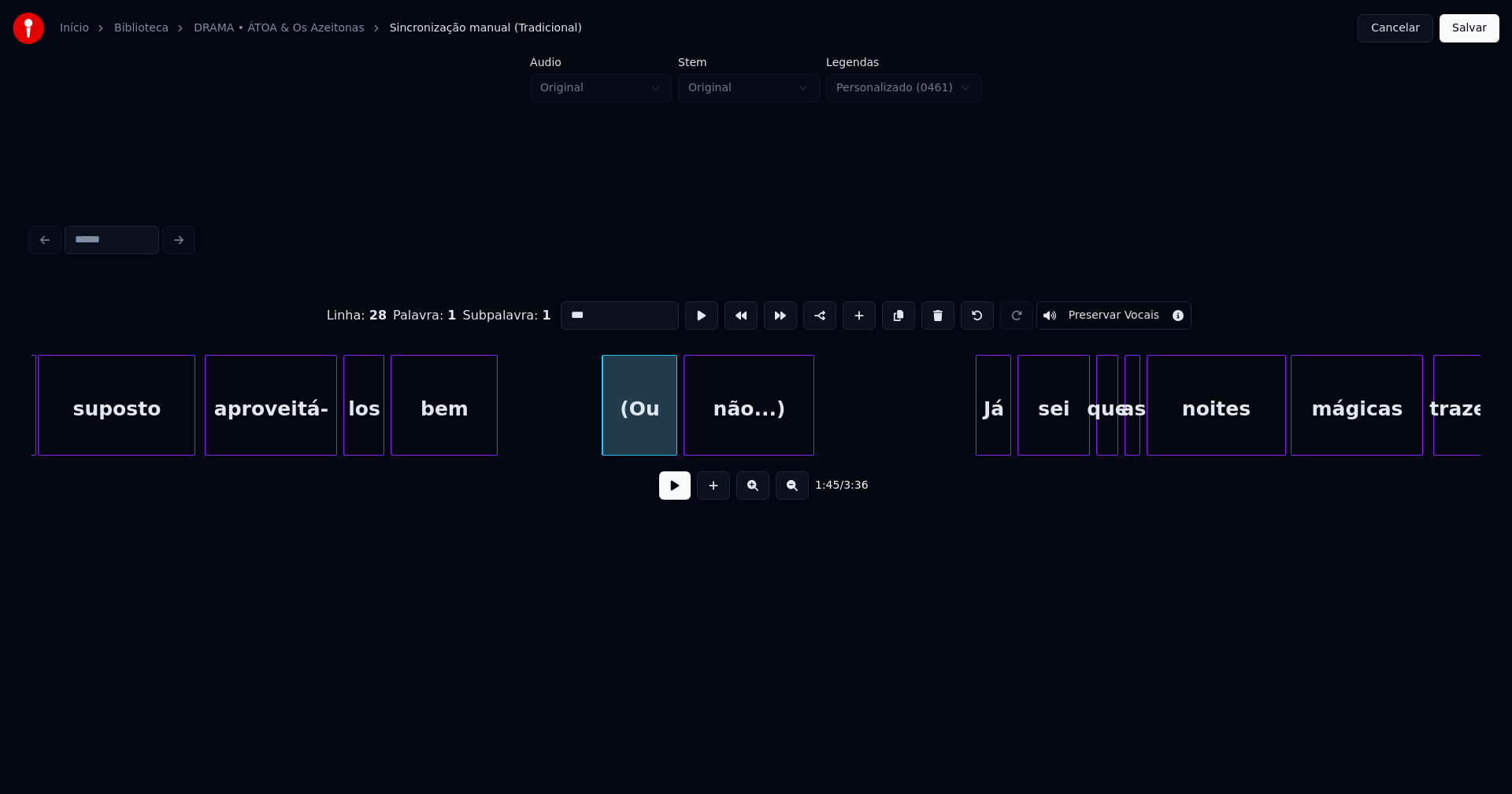
click at [564, 308] on input "***" at bounding box center [620, 316] width 118 height 28
click at [792, 422] on div "não...)" at bounding box center [749, 409] width 129 height 107
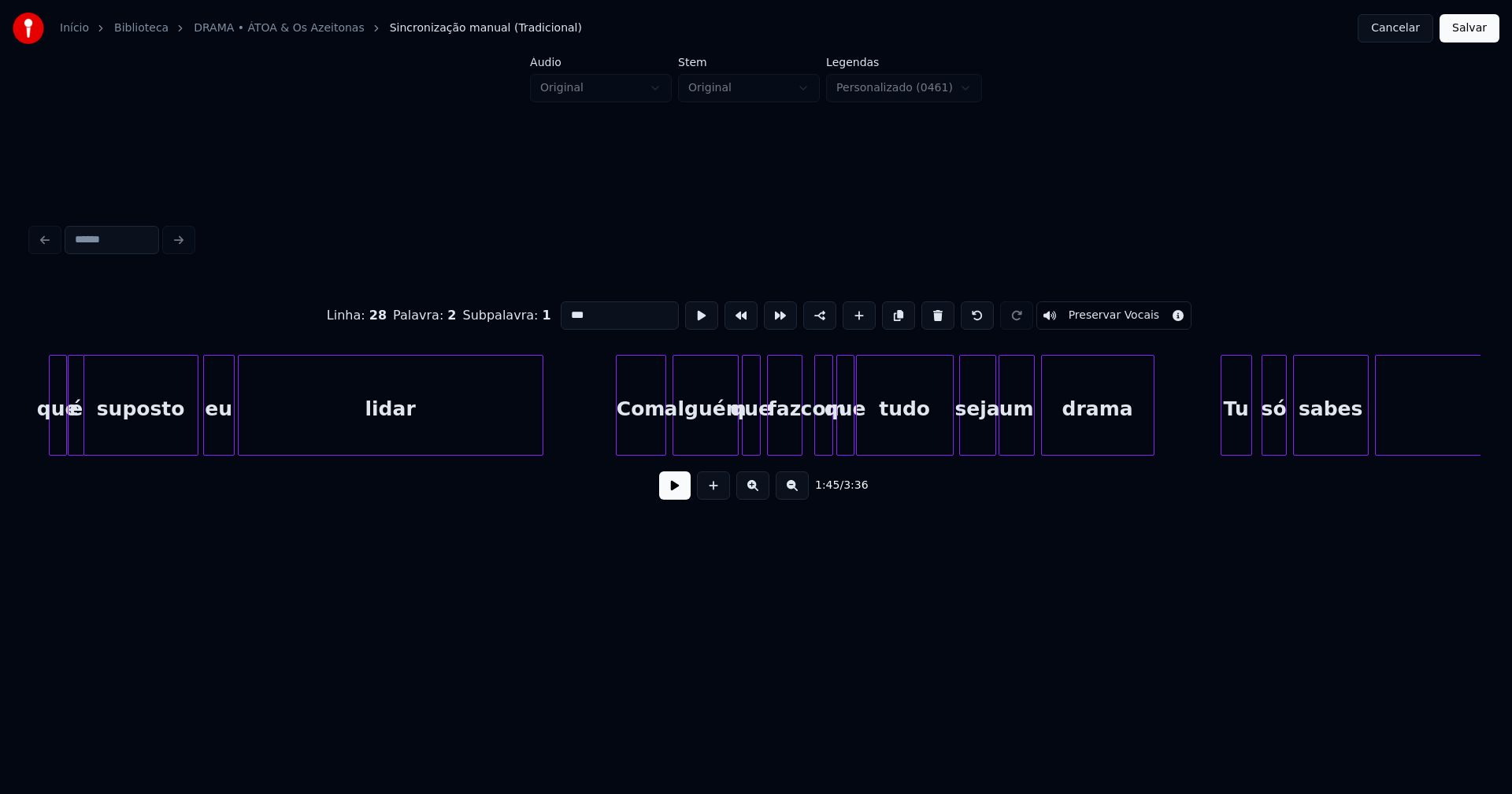
scroll to position [0, 20929]
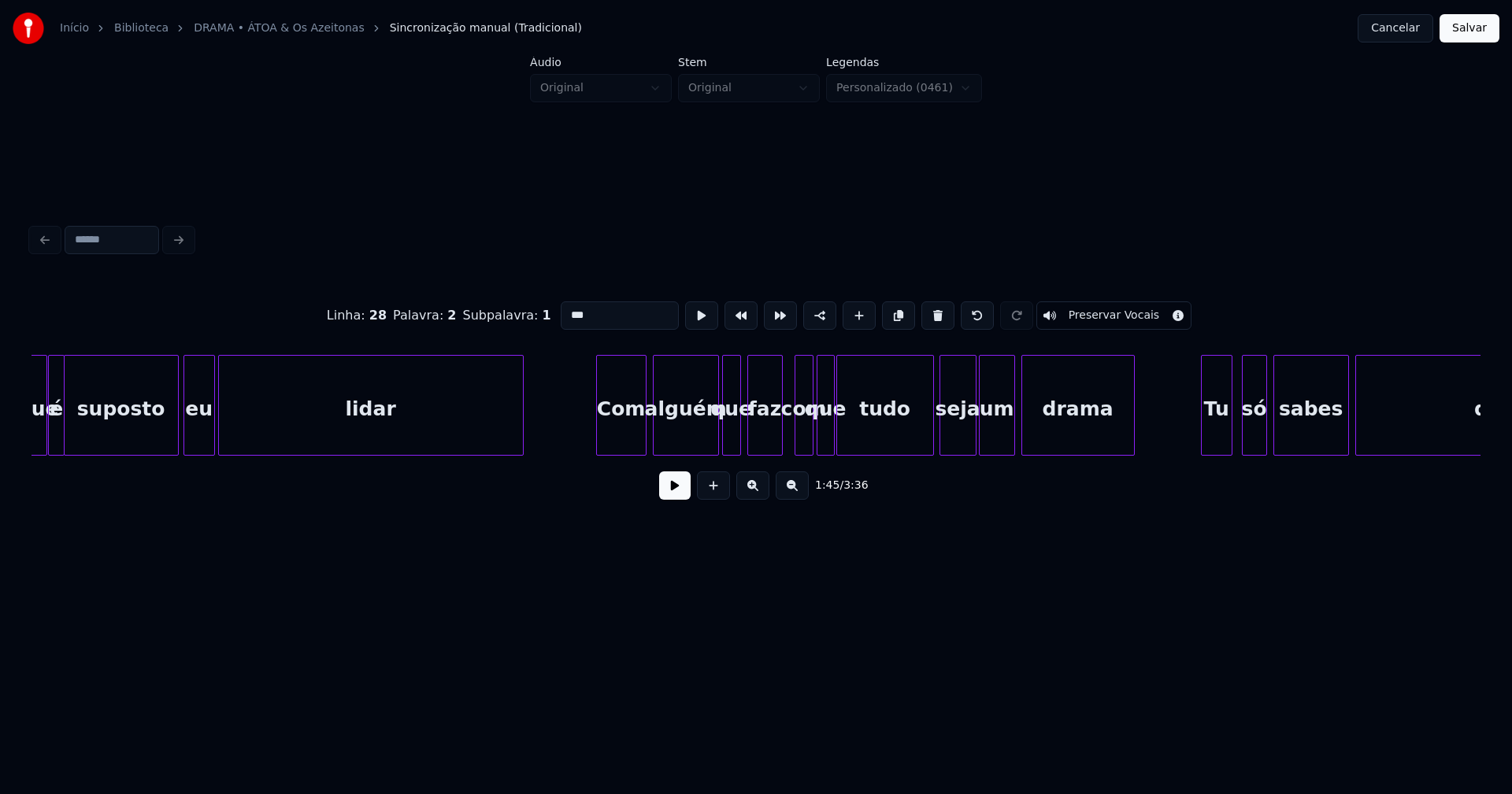
click at [801, 434] on div "com" at bounding box center [804, 409] width 18 height 107
drag, startPoint x: 564, startPoint y: 309, endPoint x: 539, endPoint y: 313, distance: 25.3
click at [539, 313] on div "Linha : 37 Palavra : 1 Subpalavra : 1 *** Preservar Vocais" at bounding box center [756, 315] width 1449 height 78
click at [874, 432] on div at bounding box center [874, 405] width 4 height 99
click at [837, 435] on div "que" at bounding box center [837, 409] width 17 height 107
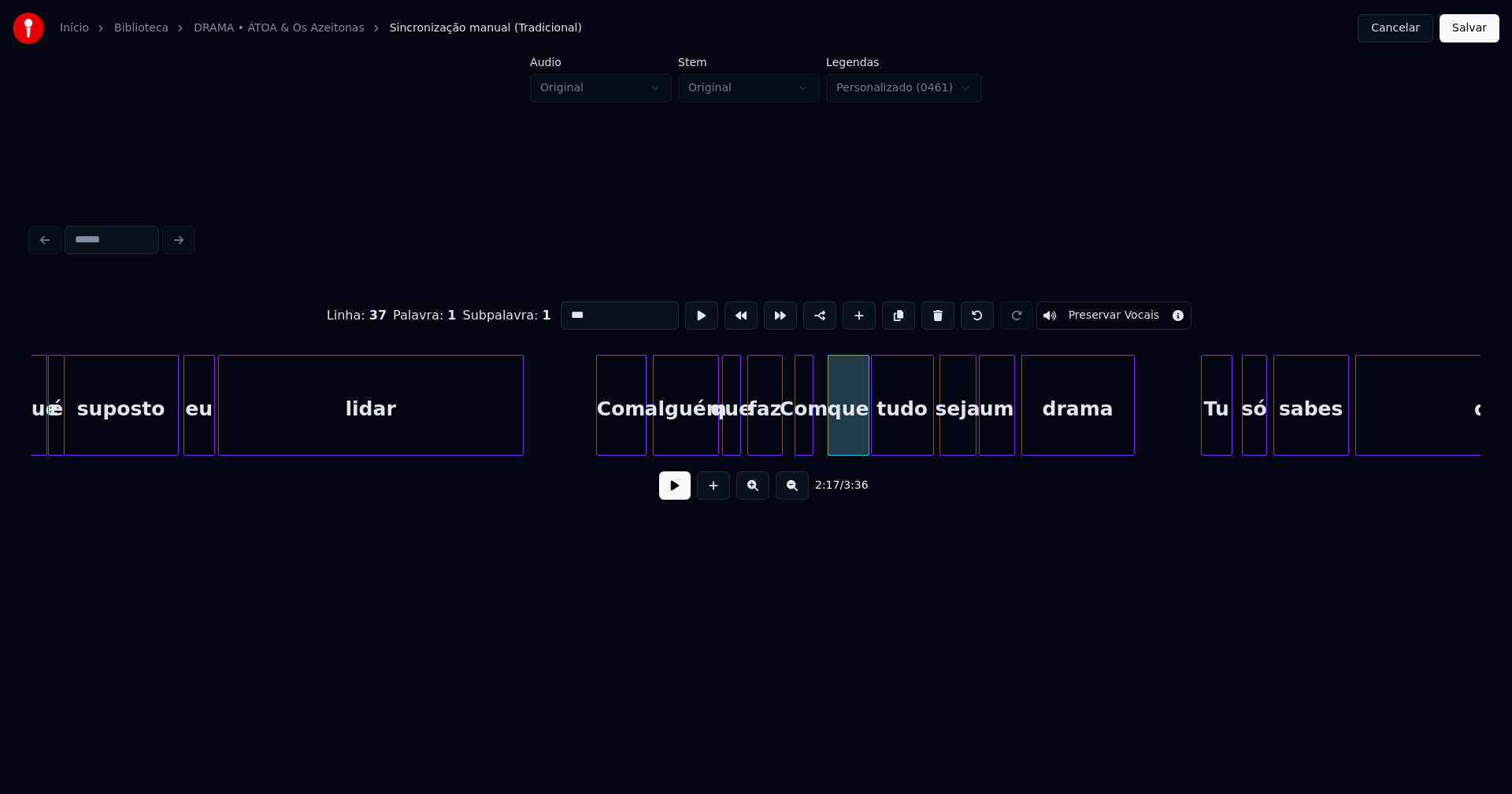
click at [867, 429] on div at bounding box center [866, 405] width 4 height 99
click at [821, 437] on div at bounding box center [821, 405] width 4 height 99
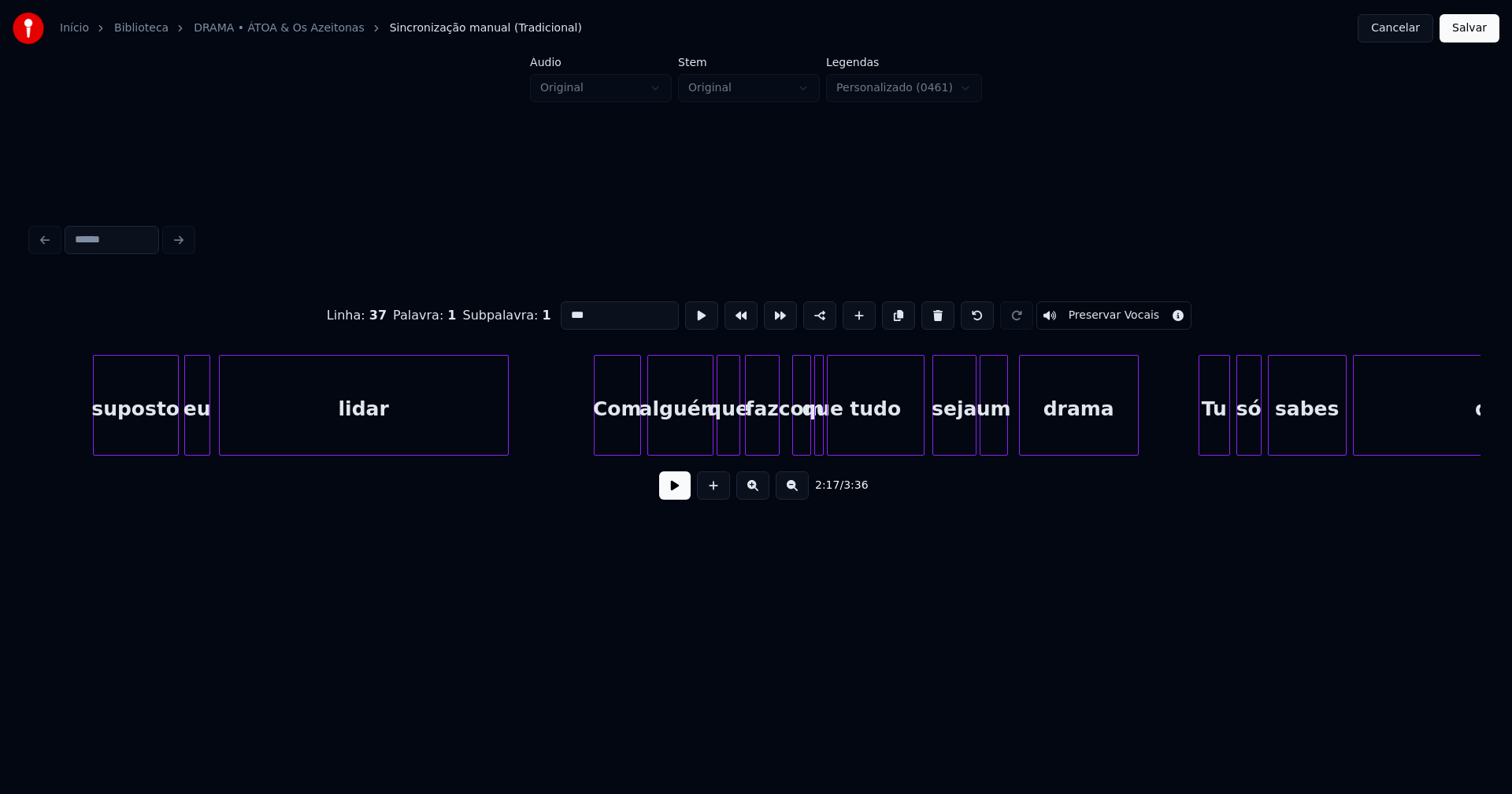
scroll to position [0, 23446]
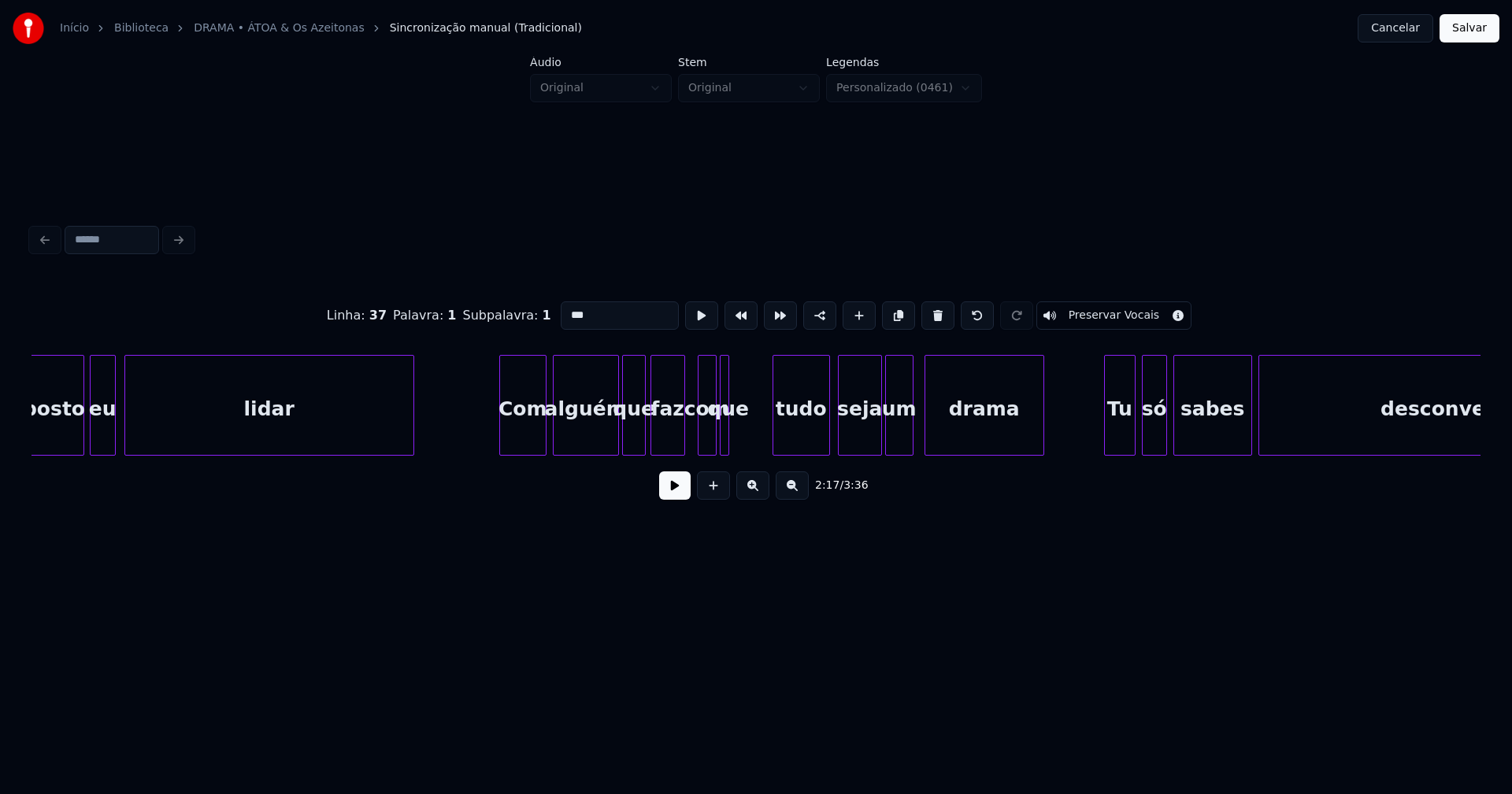
click at [777, 436] on div at bounding box center [775, 405] width 4 height 99
click at [728, 436] on div "que" at bounding box center [728, 409] width 16 height 107
click at [754, 431] on div at bounding box center [753, 405] width 4 height 99
click at [749, 445] on div "que" at bounding box center [752, 409] width 35 height 107
click at [731, 437] on div at bounding box center [729, 405] width 4 height 99
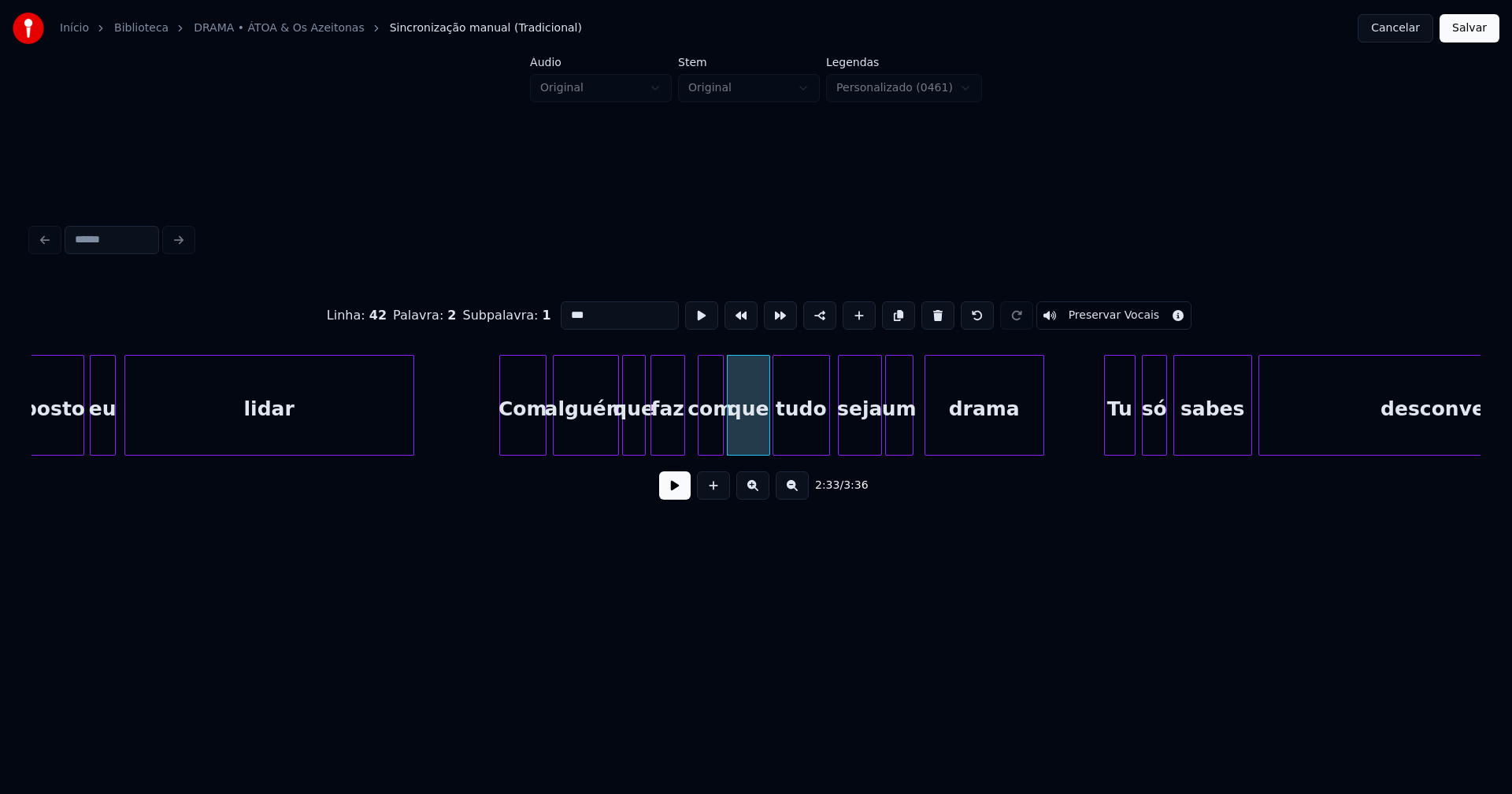
click at [720, 440] on div at bounding box center [720, 405] width 4 height 99
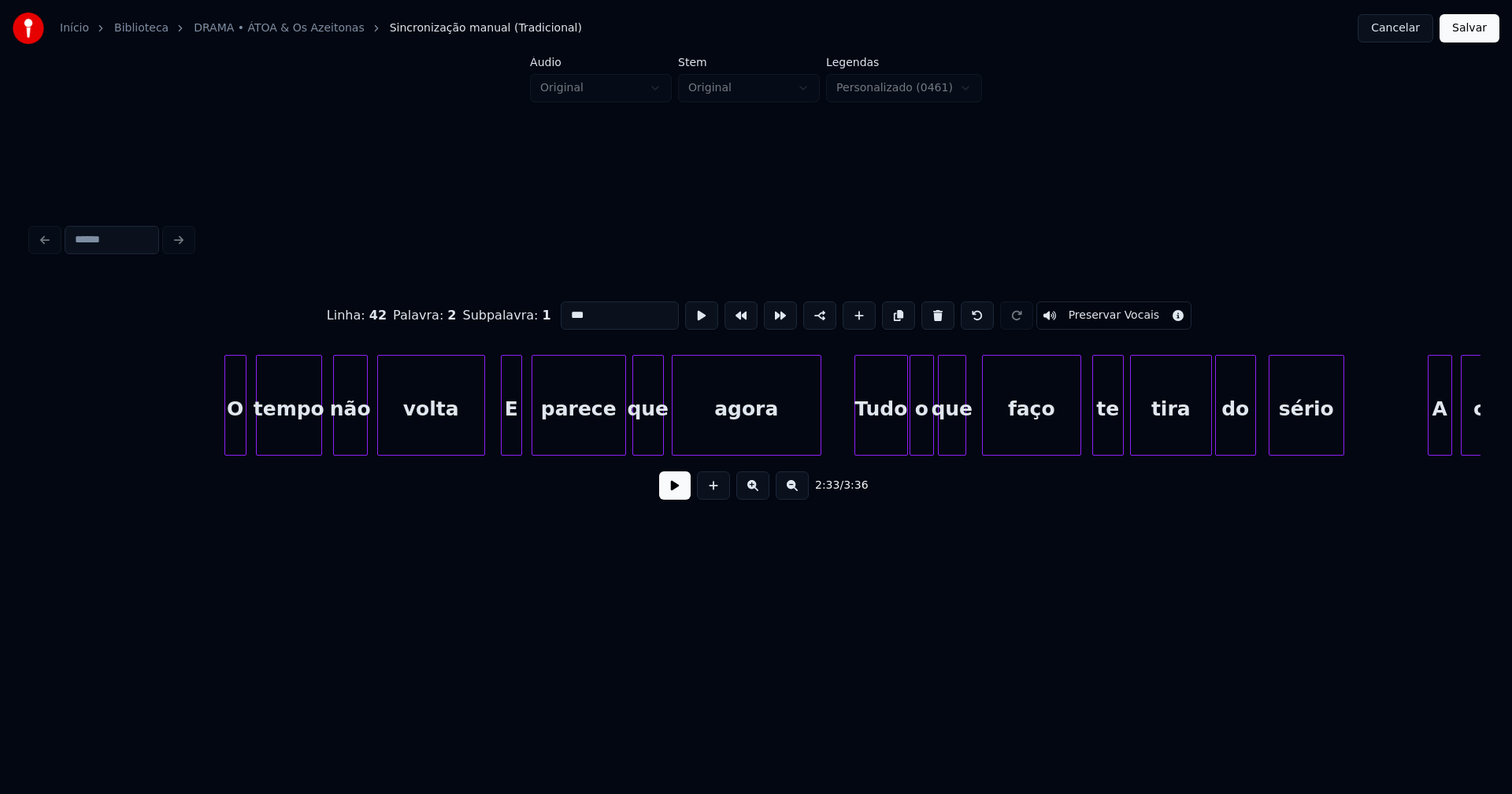
scroll to position [0, 25434]
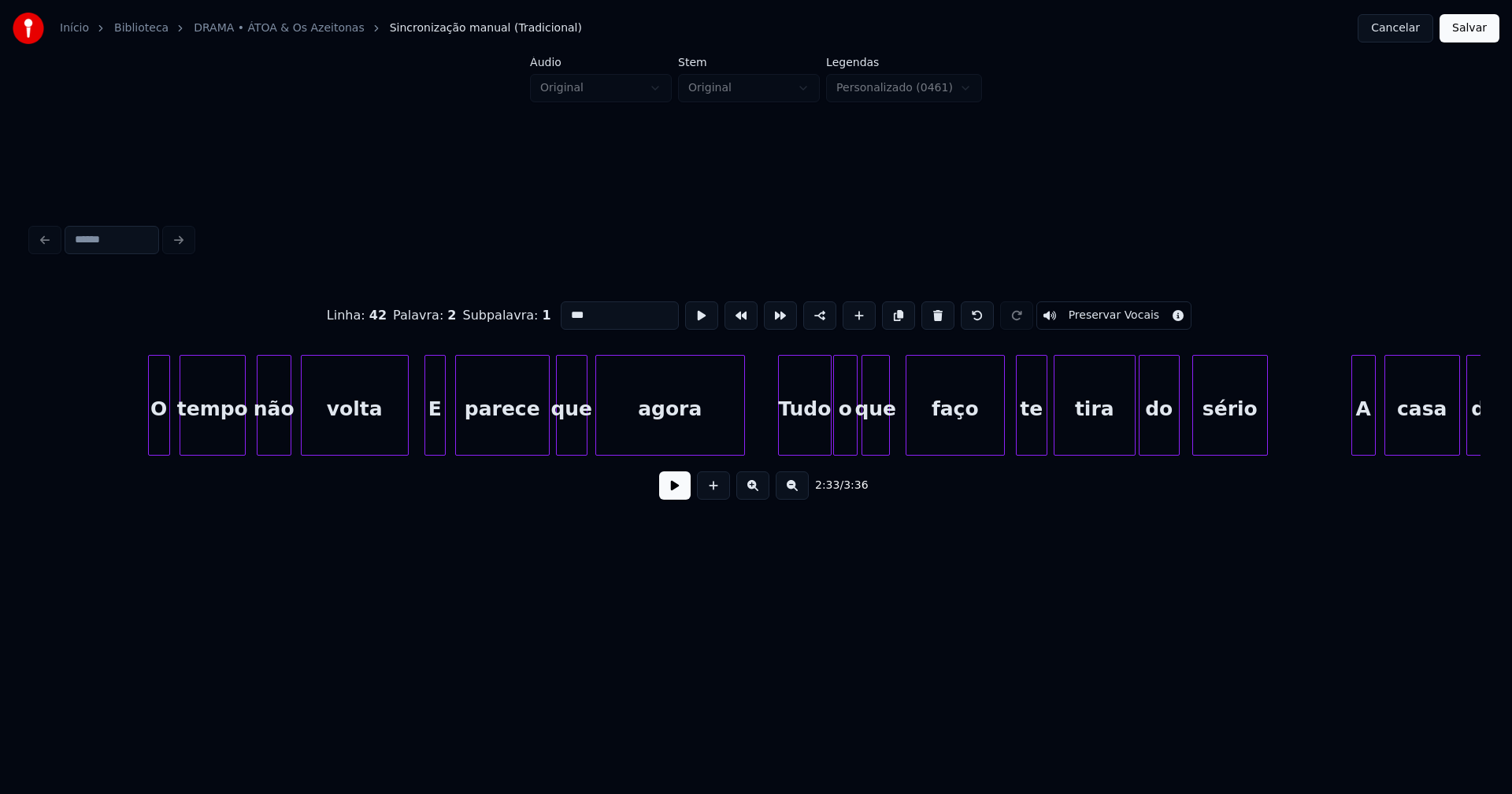
type input "***"
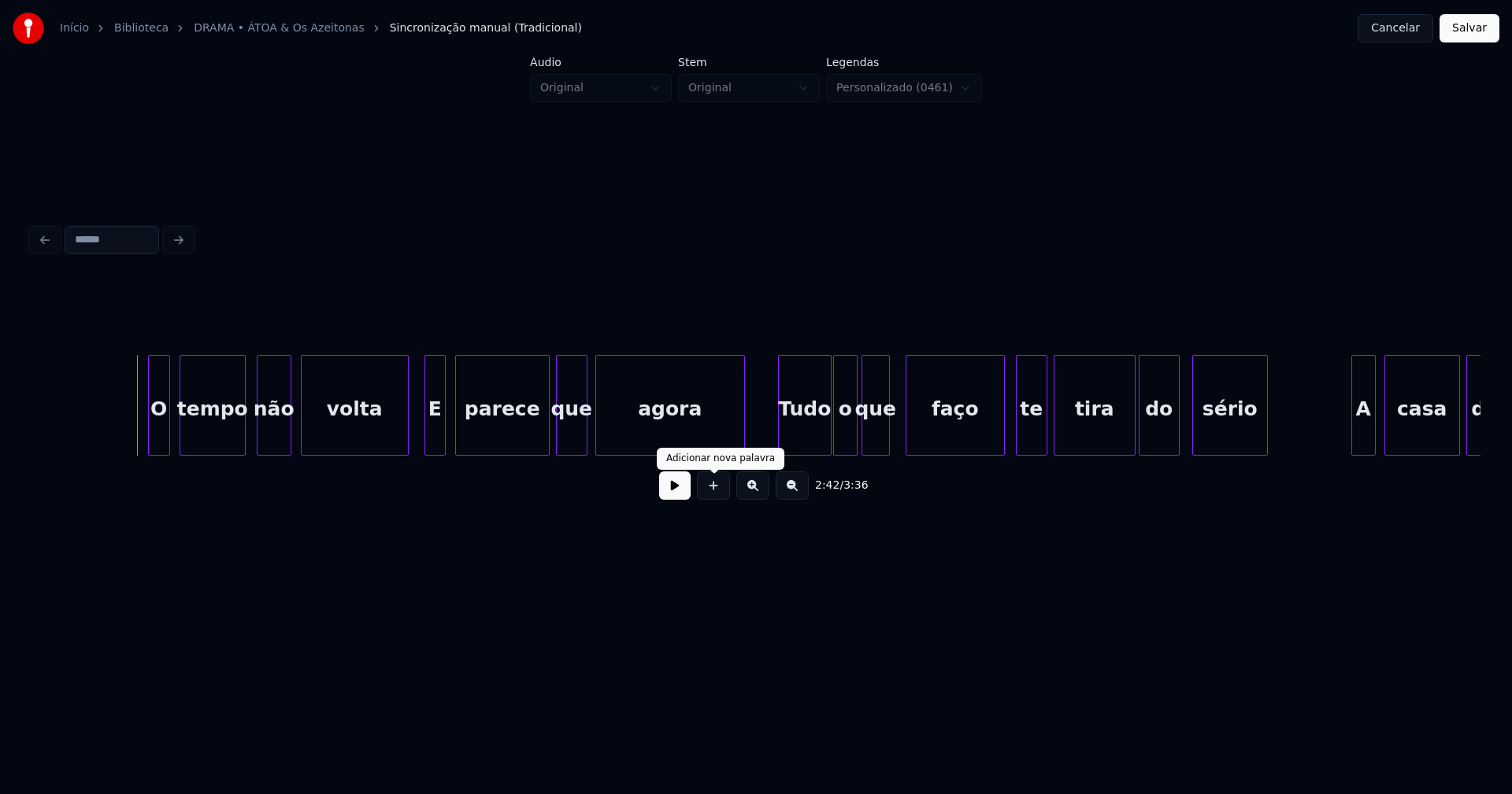
click at [674, 496] on button at bounding box center [675, 486] width 32 height 28
click at [682, 500] on button at bounding box center [675, 486] width 32 height 28
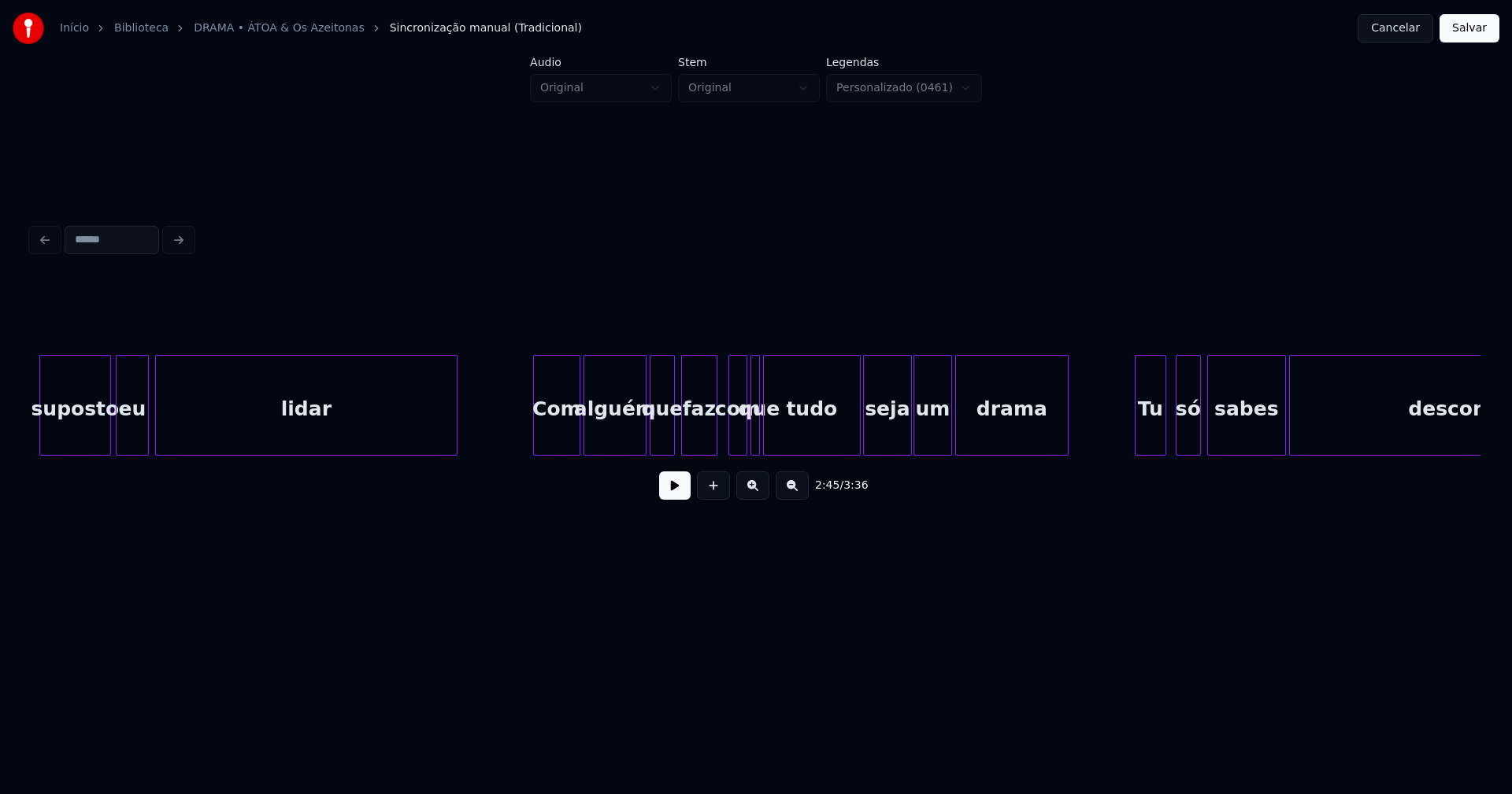
scroll to position [0, 29540]
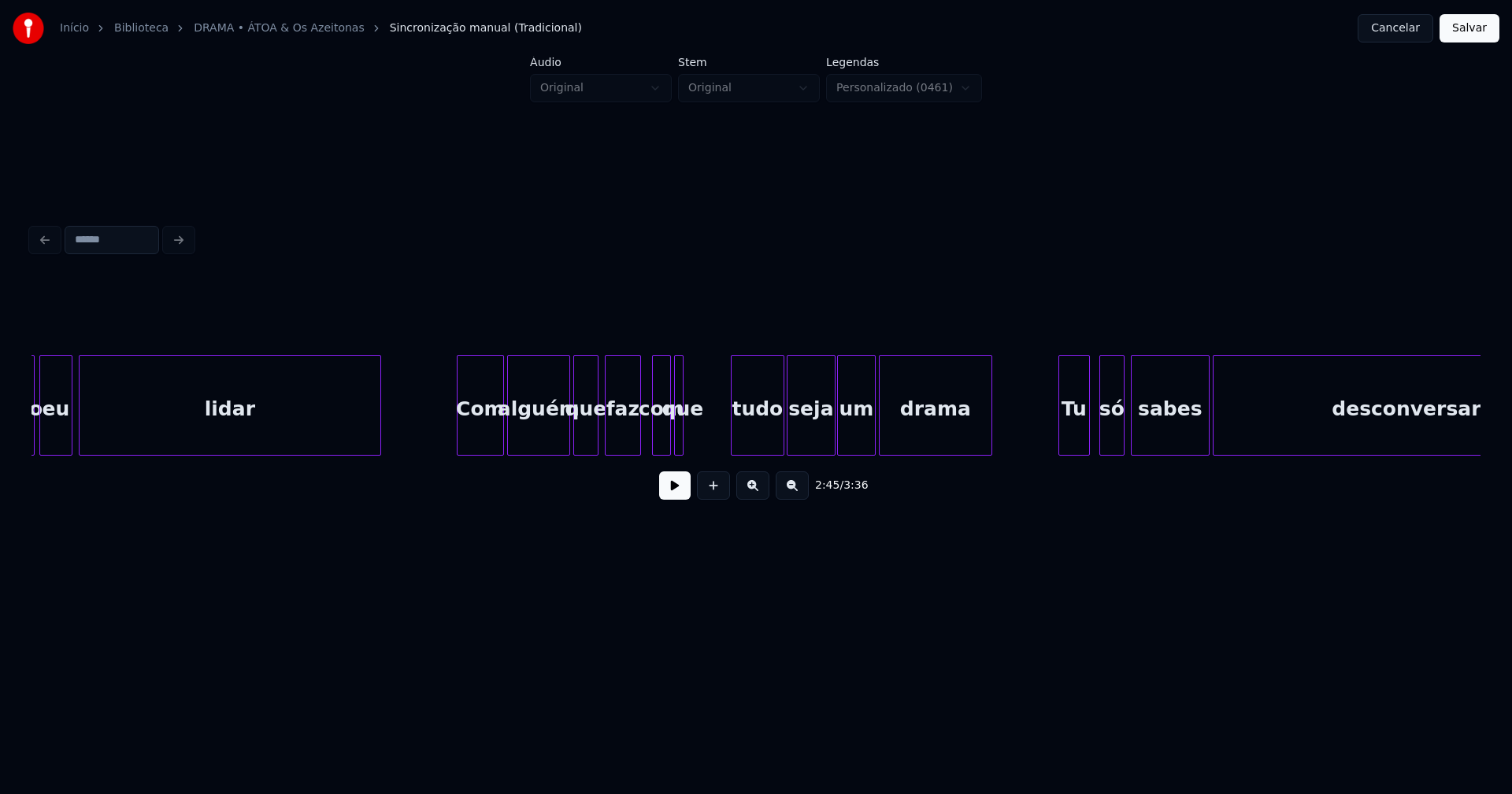
click at [734, 427] on div at bounding box center [734, 405] width 4 height 99
click at [709, 429] on div at bounding box center [706, 405] width 4 height 99
click at [704, 437] on div "que" at bounding box center [706, 409] width 34 height 107
click at [687, 432] on div at bounding box center [687, 405] width 4 height 99
click at [678, 432] on div at bounding box center [678, 405] width 4 height 99
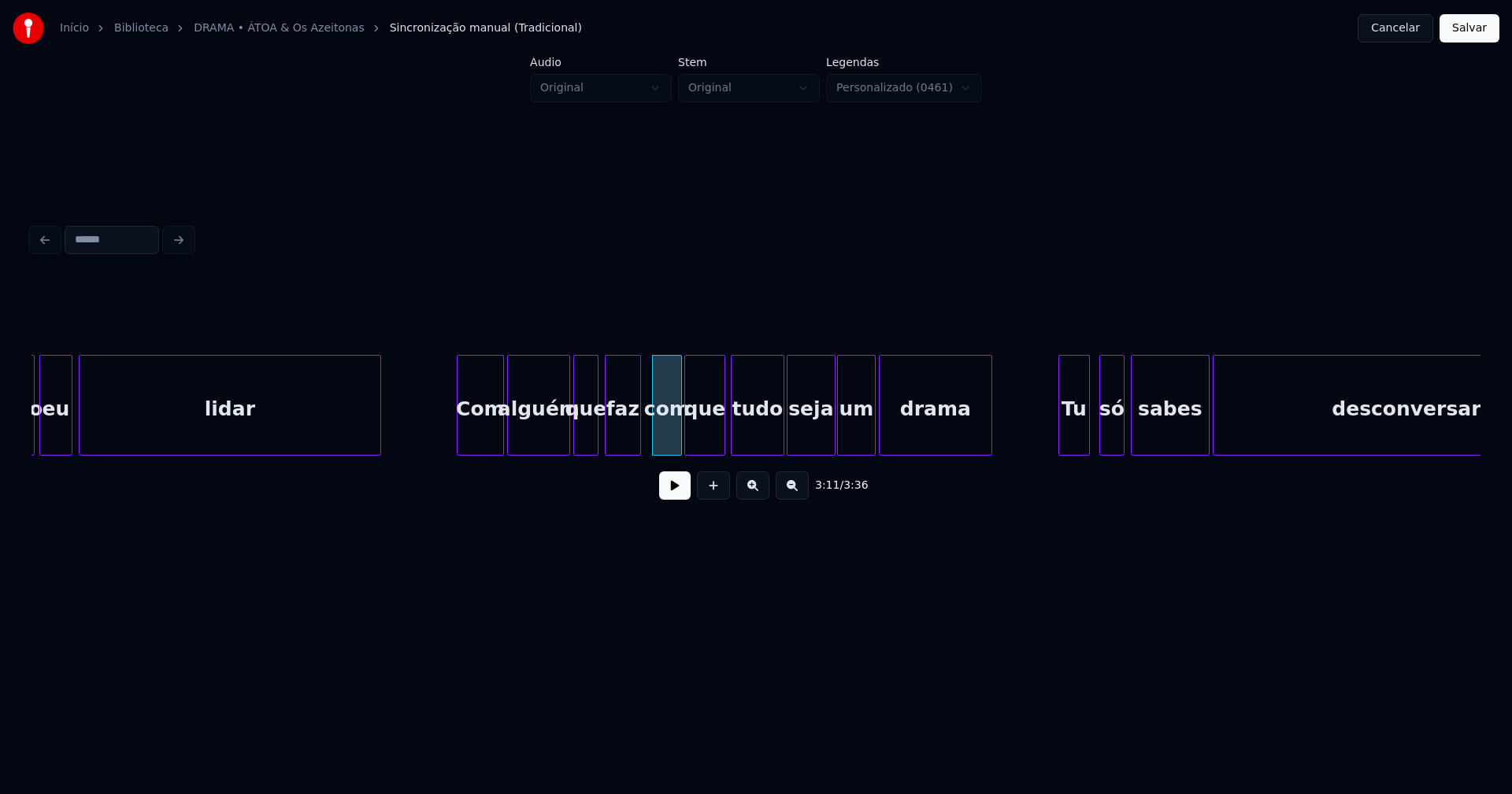
click at [669, 431] on div "com" at bounding box center [667, 409] width 28 height 107
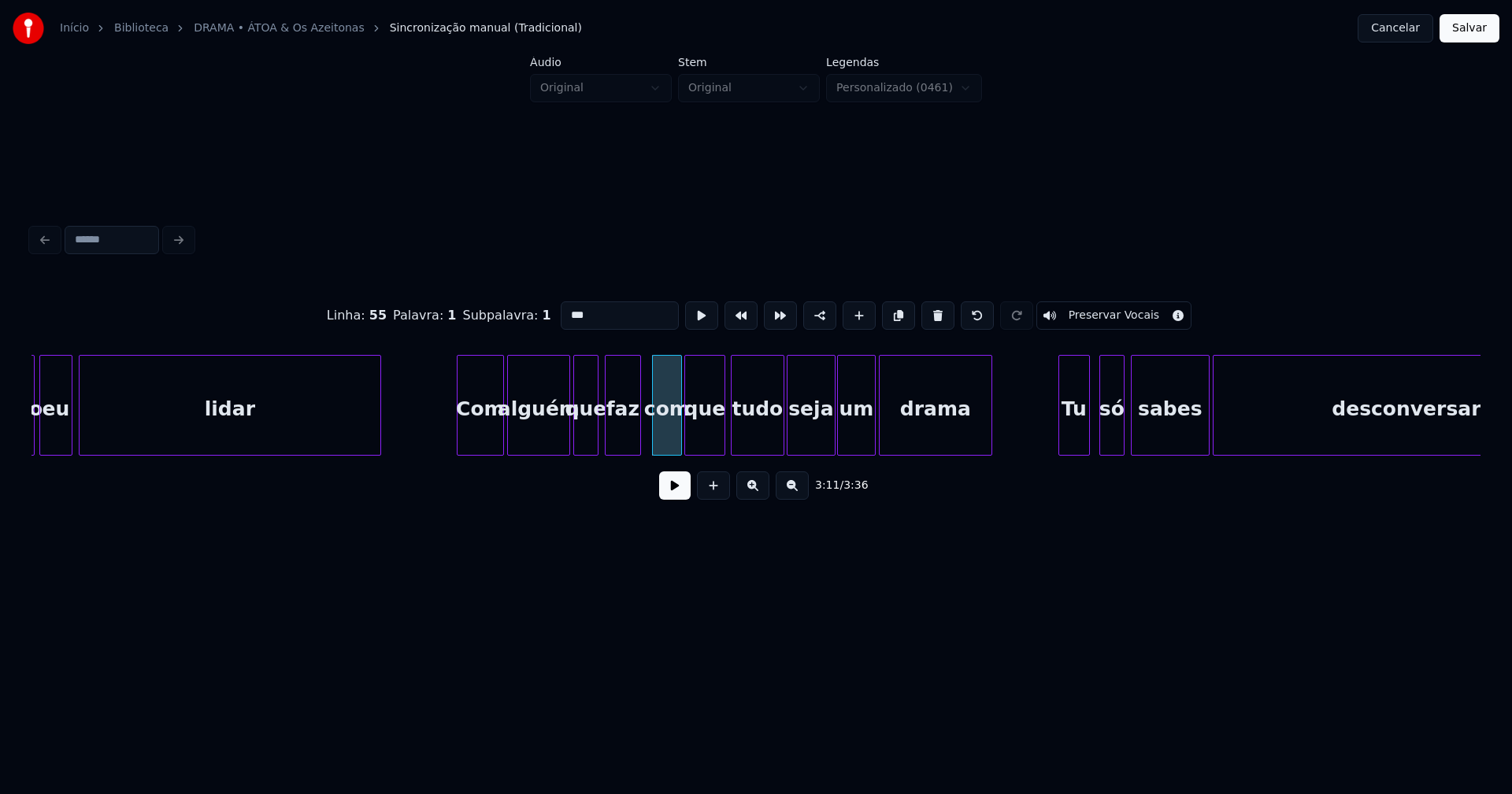
drag, startPoint x: 564, startPoint y: 312, endPoint x: 550, endPoint y: 313, distance: 14.0
click at [561, 313] on input "***" at bounding box center [620, 316] width 118 height 28
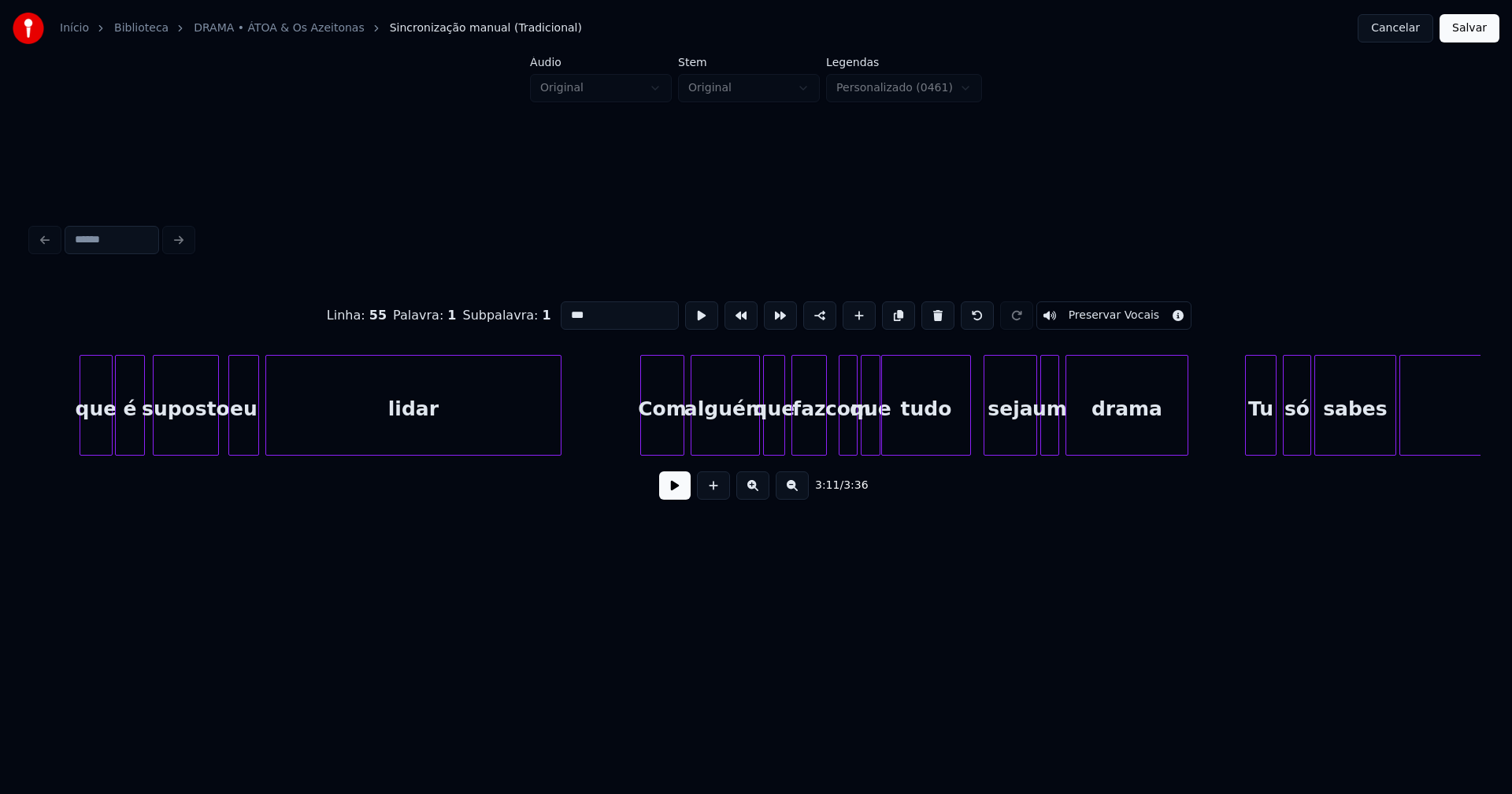
scroll to position [0, 31943]
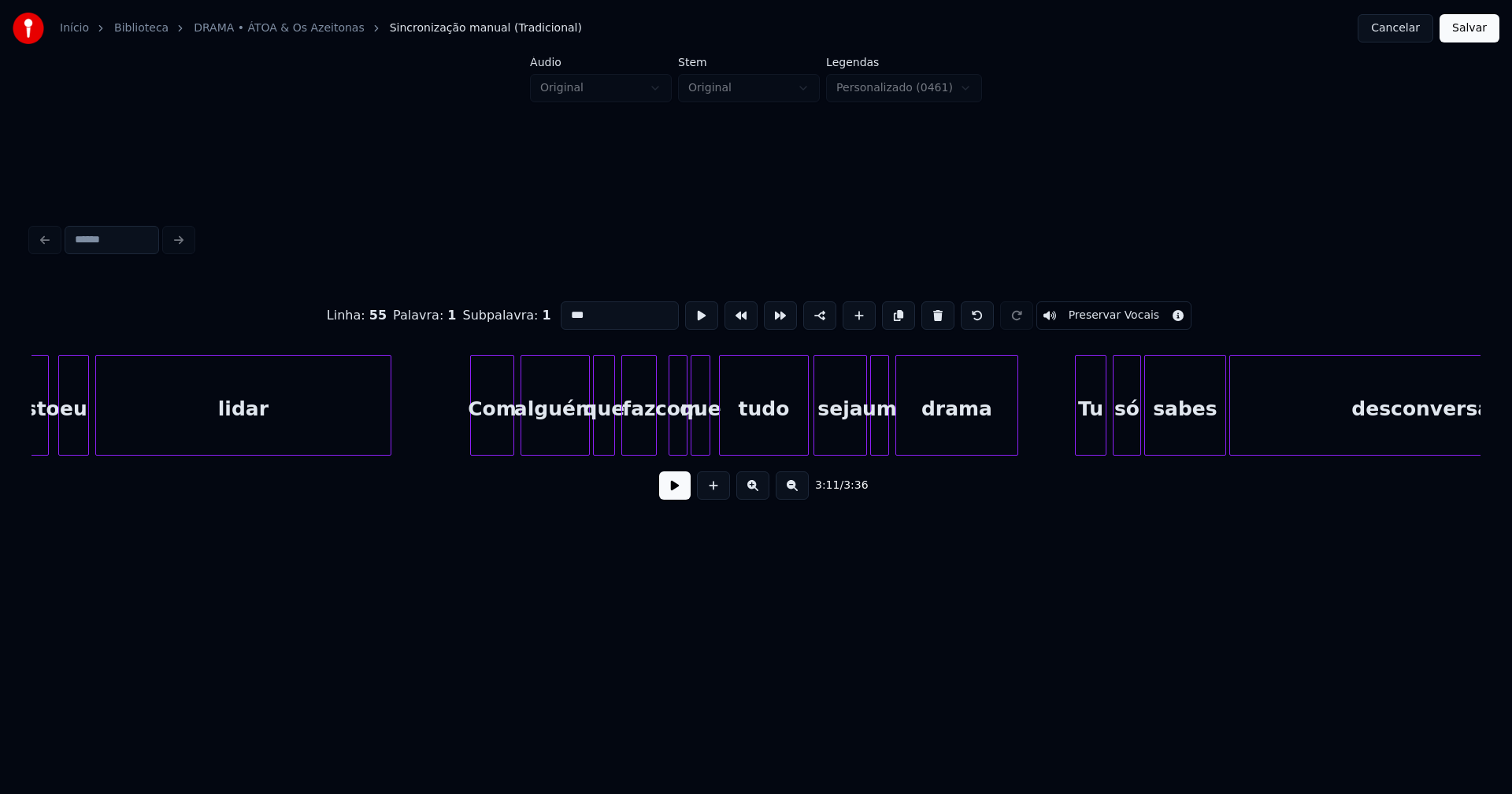
click at [726, 435] on div "tudo" at bounding box center [763, 409] width 88 height 107
click at [749, 428] on div at bounding box center [750, 405] width 4 height 99
click at [732, 430] on div at bounding box center [730, 405] width 4 height 99
click at [724, 439] on div "que" at bounding box center [722, 409] width 43 height 107
click at [691, 438] on div at bounding box center [692, 405] width 4 height 99
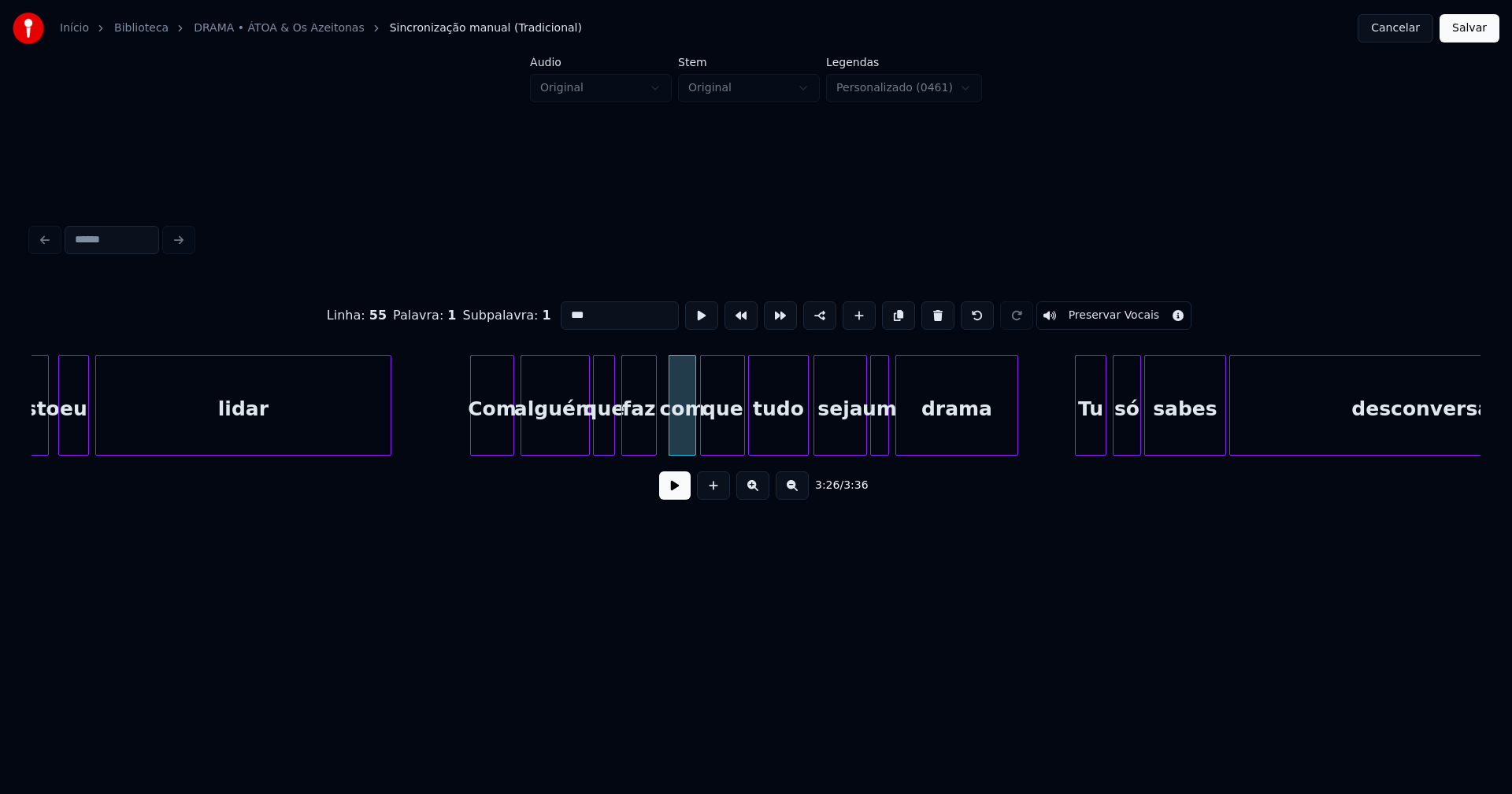
click at [682, 437] on div "com" at bounding box center [682, 409] width 26 height 107
click at [564, 310] on input "***" at bounding box center [620, 316] width 118 height 28
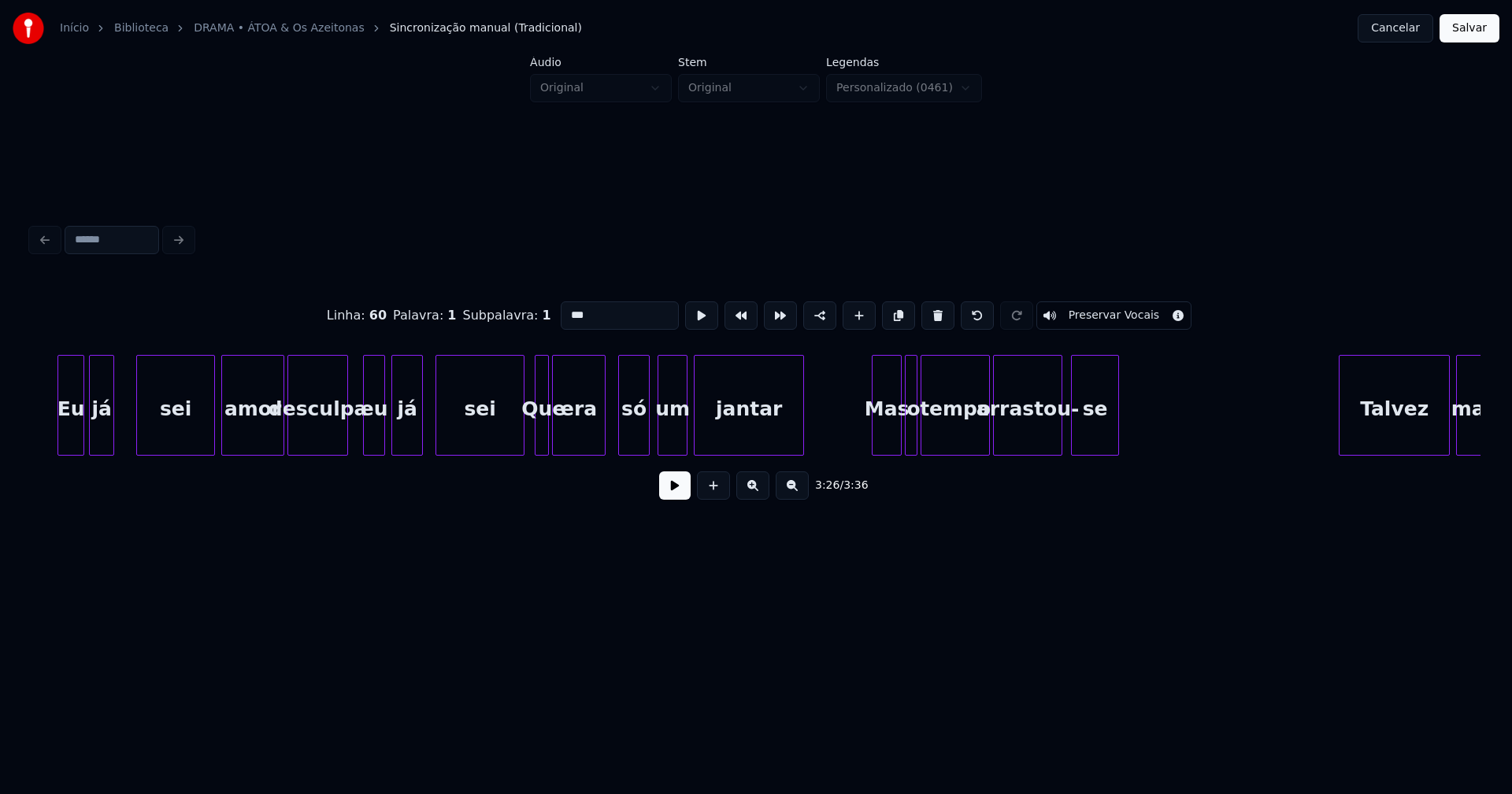
scroll to position [0, 4750]
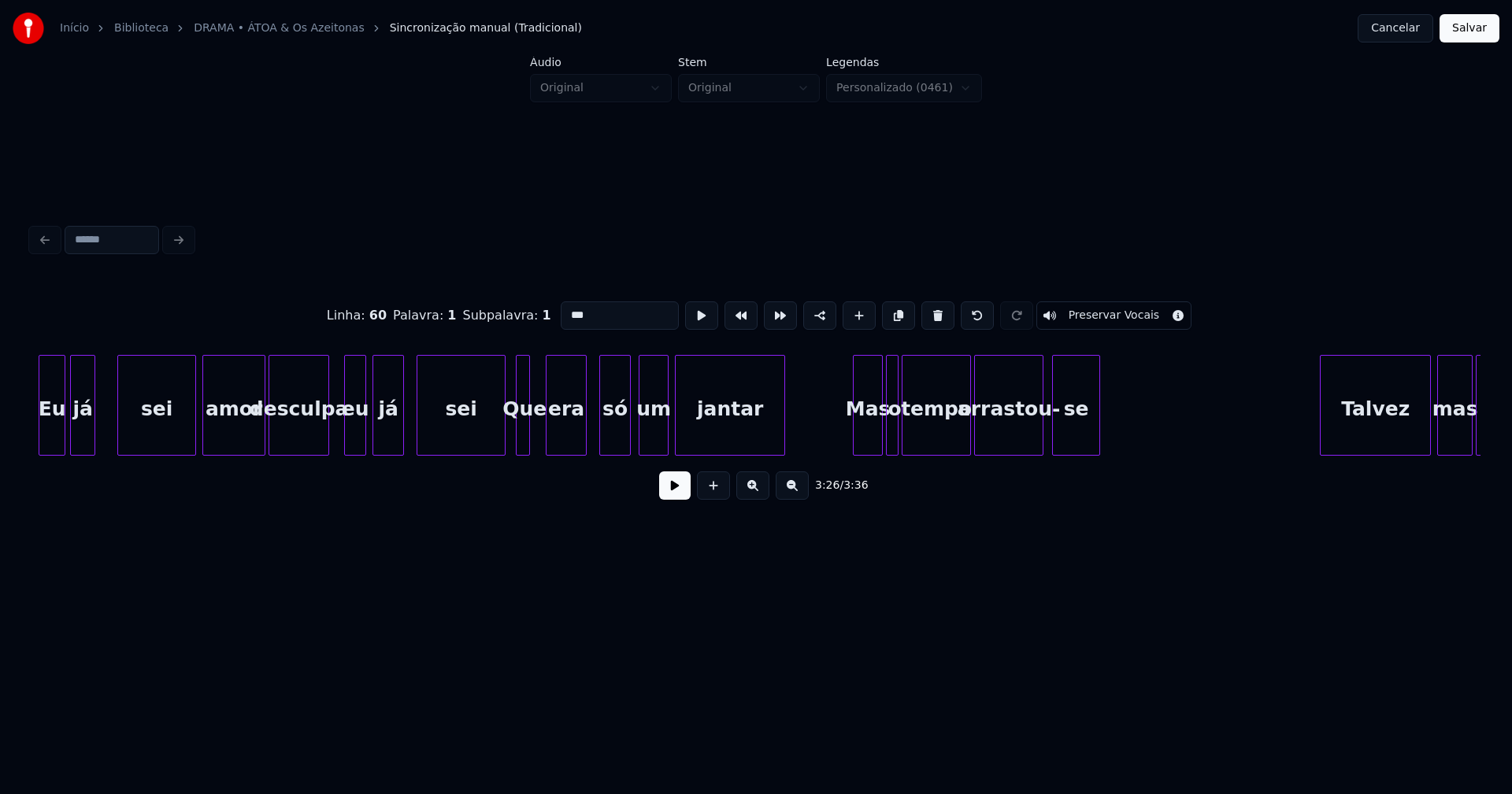
click at [549, 444] on div at bounding box center [549, 405] width 4 height 99
click at [541, 444] on div at bounding box center [539, 405] width 4 height 99
type input "***"
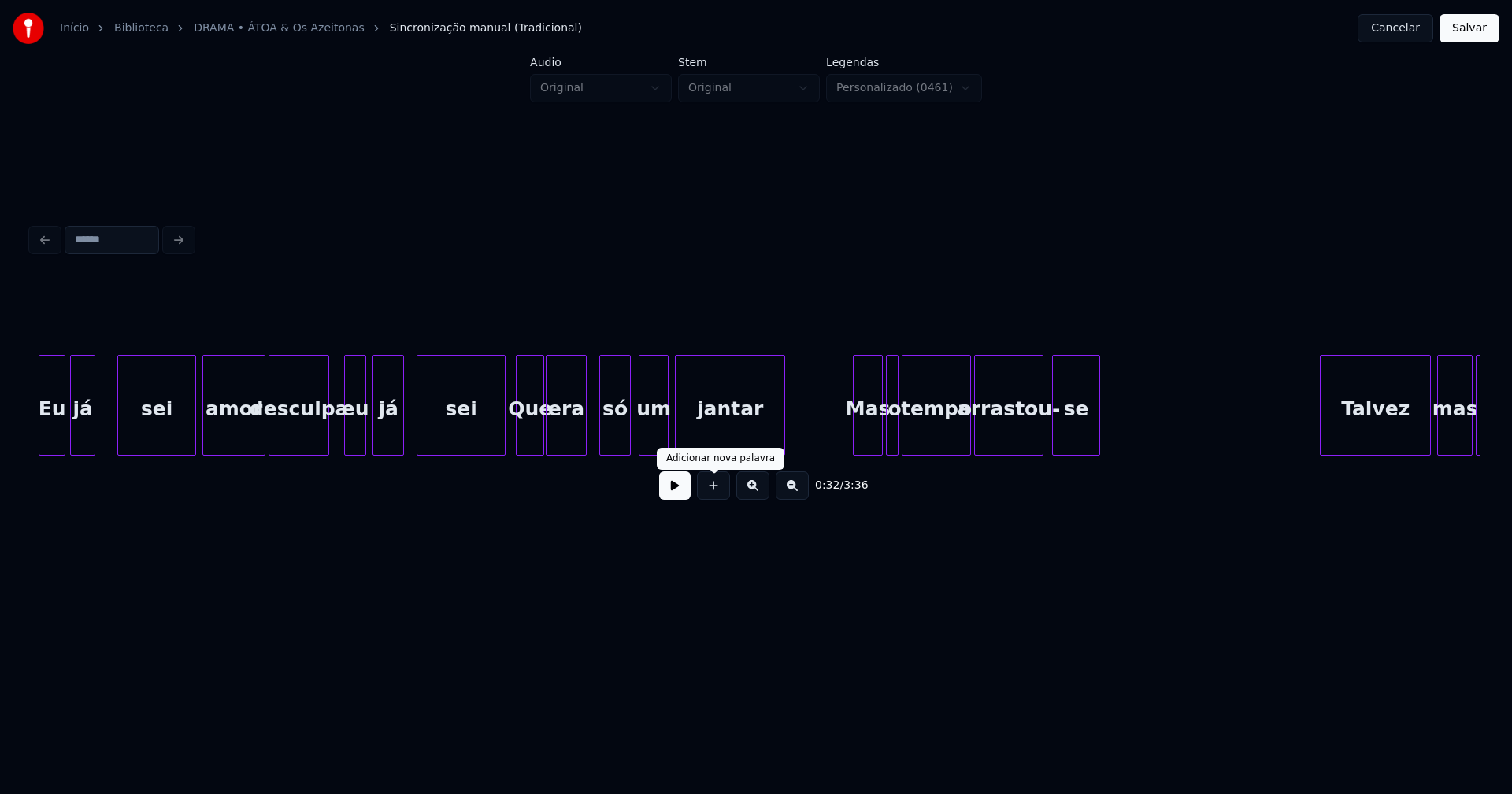
click at [675, 488] on button at bounding box center [675, 486] width 32 height 28
click at [679, 490] on button at bounding box center [675, 486] width 32 height 28
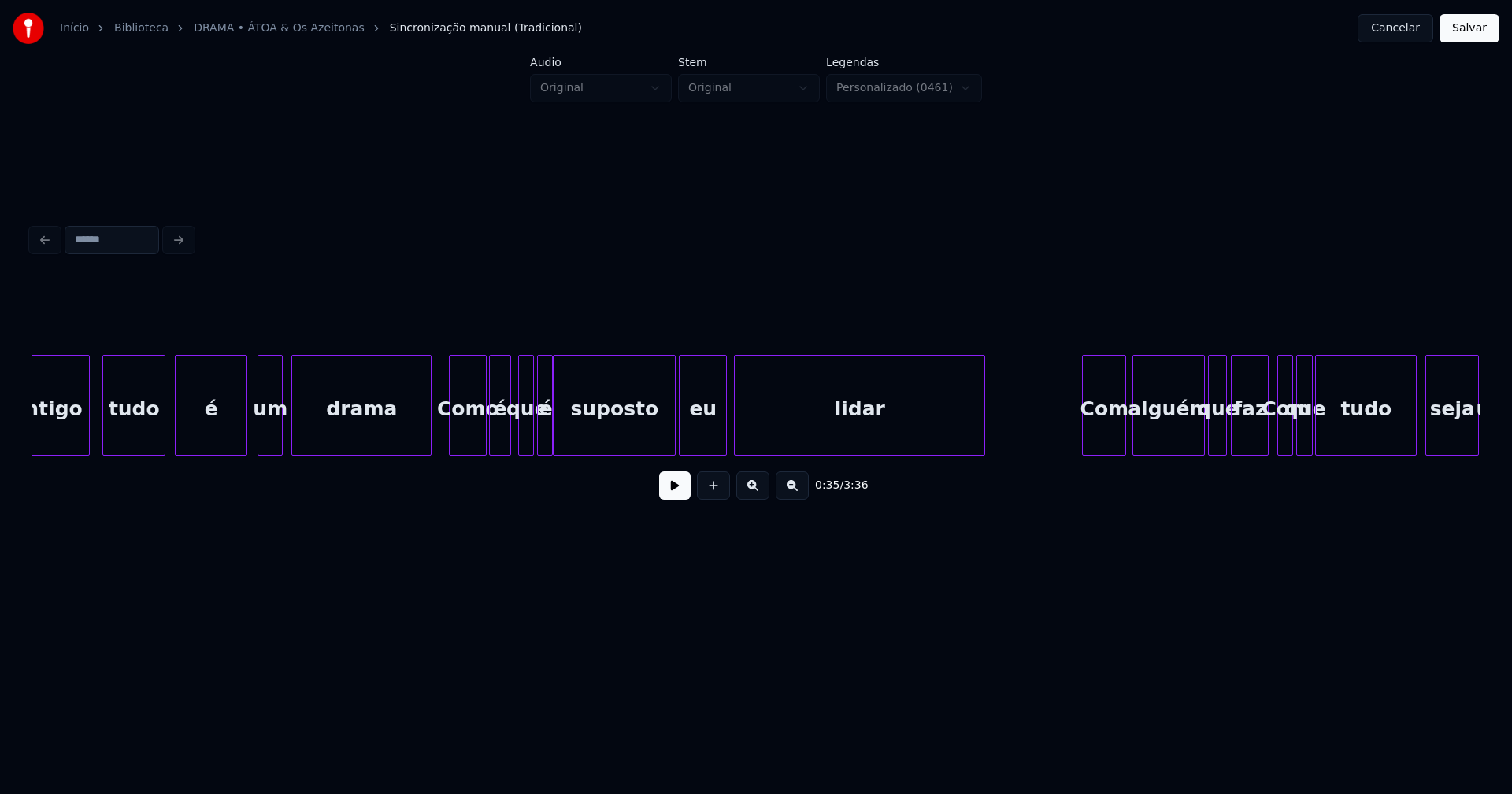
scroll to position [0, 9518]
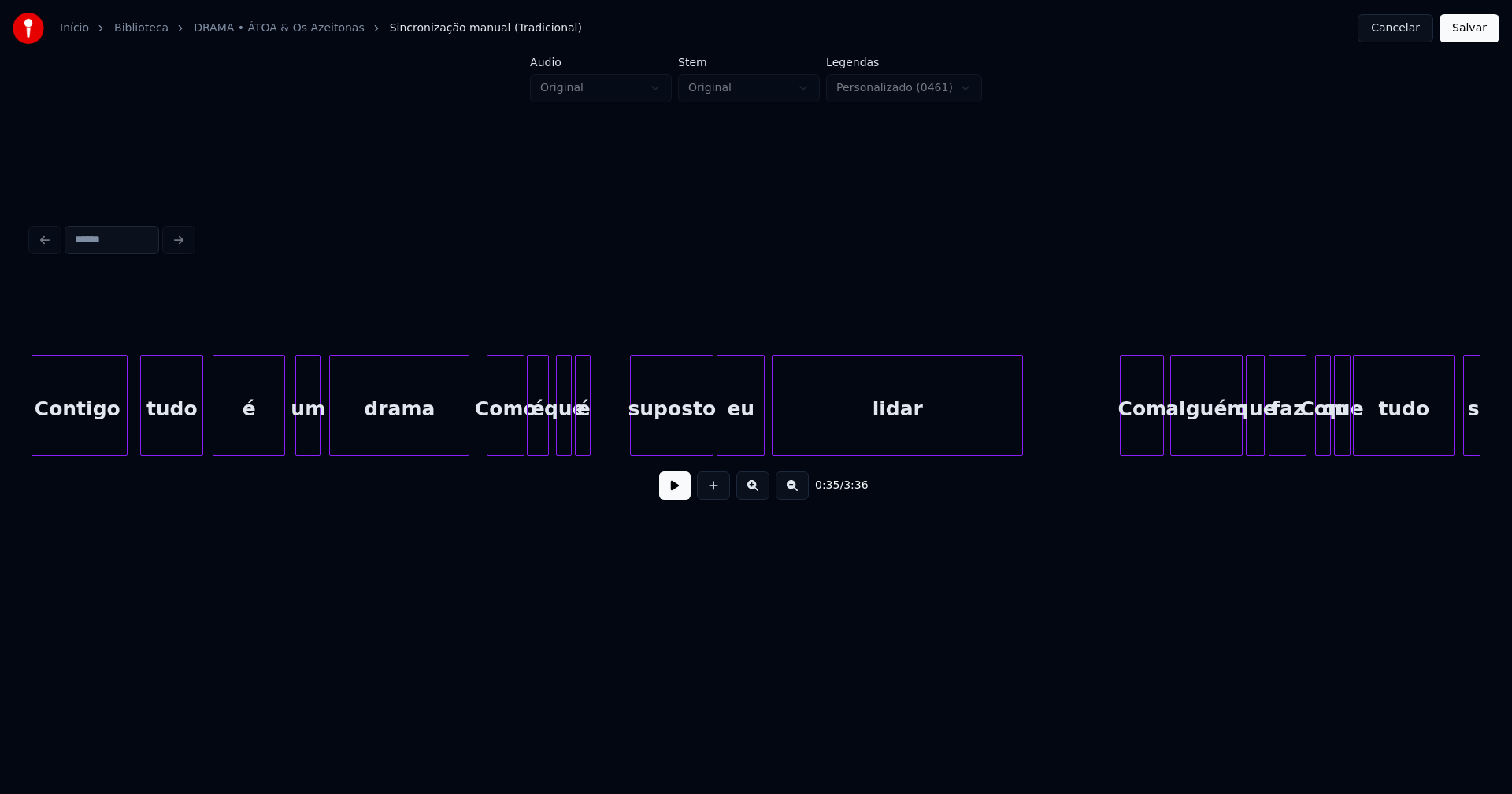
click at [634, 433] on div at bounding box center [632, 405] width 4 height 99
click at [689, 432] on div "suposto" at bounding box center [660, 409] width 82 height 107
click at [630, 435] on div at bounding box center [631, 405] width 4 height 99
click at [711, 430] on div at bounding box center [710, 405] width 4 height 99
click at [601, 432] on div at bounding box center [602, 405] width 4 height 99
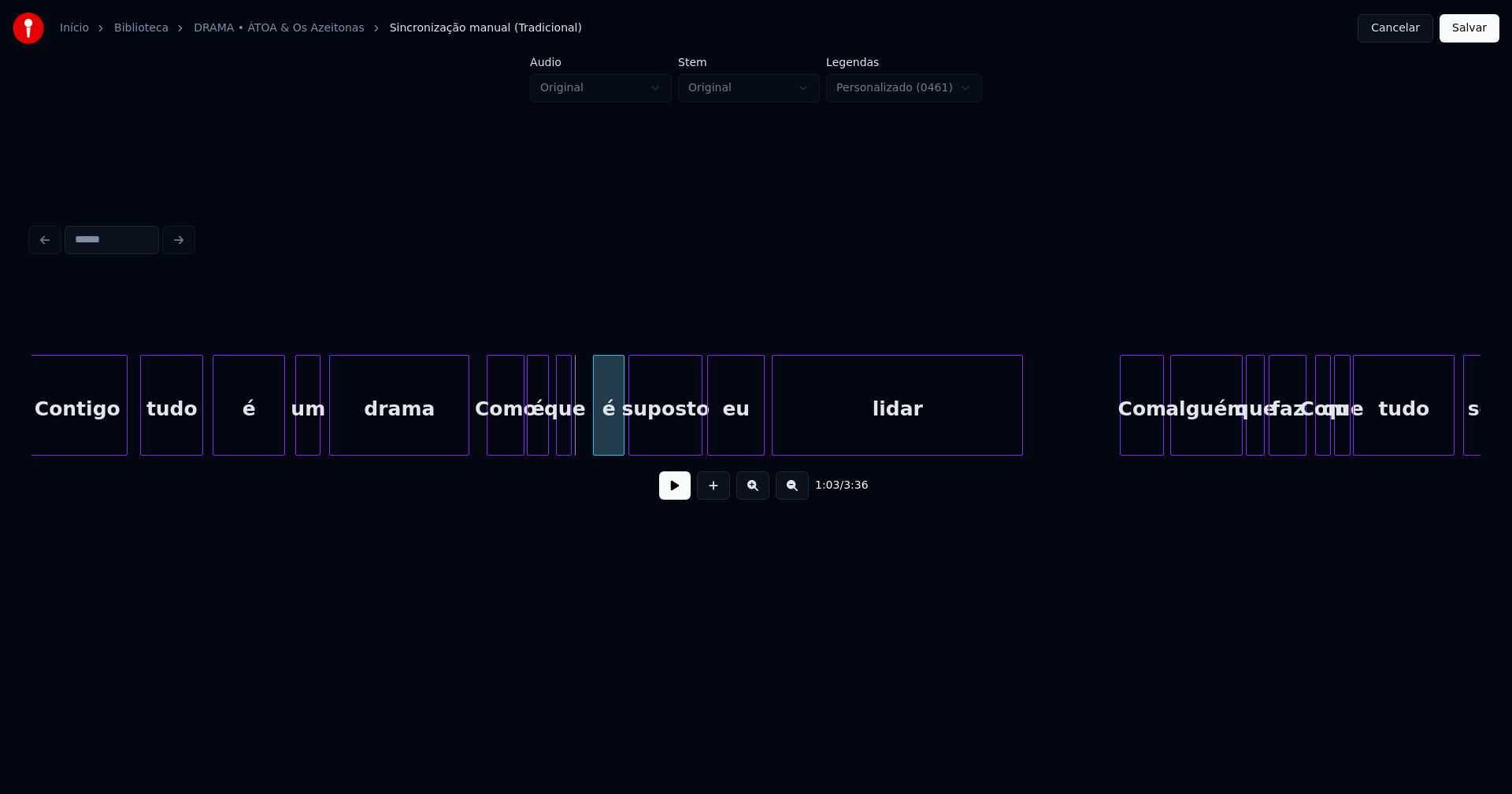
click at [607, 444] on div "é" at bounding box center [608, 409] width 30 height 107
click at [609, 445] on div "é" at bounding box center [612, 409] width 30 height 107
click at [590, 440] on div at bounding box center [589, 405] width 4 height 99
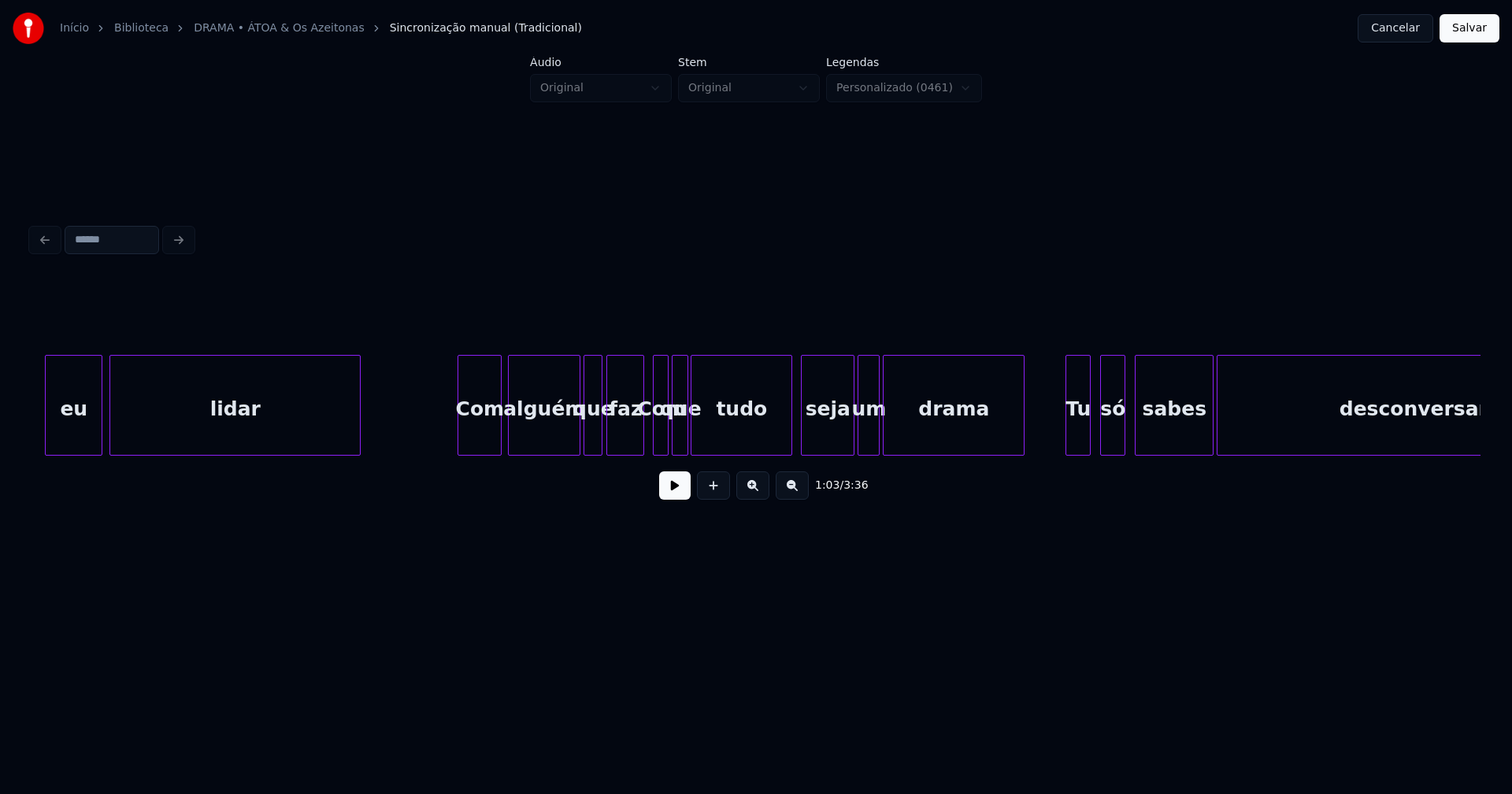
scroll to position [0, 10332]
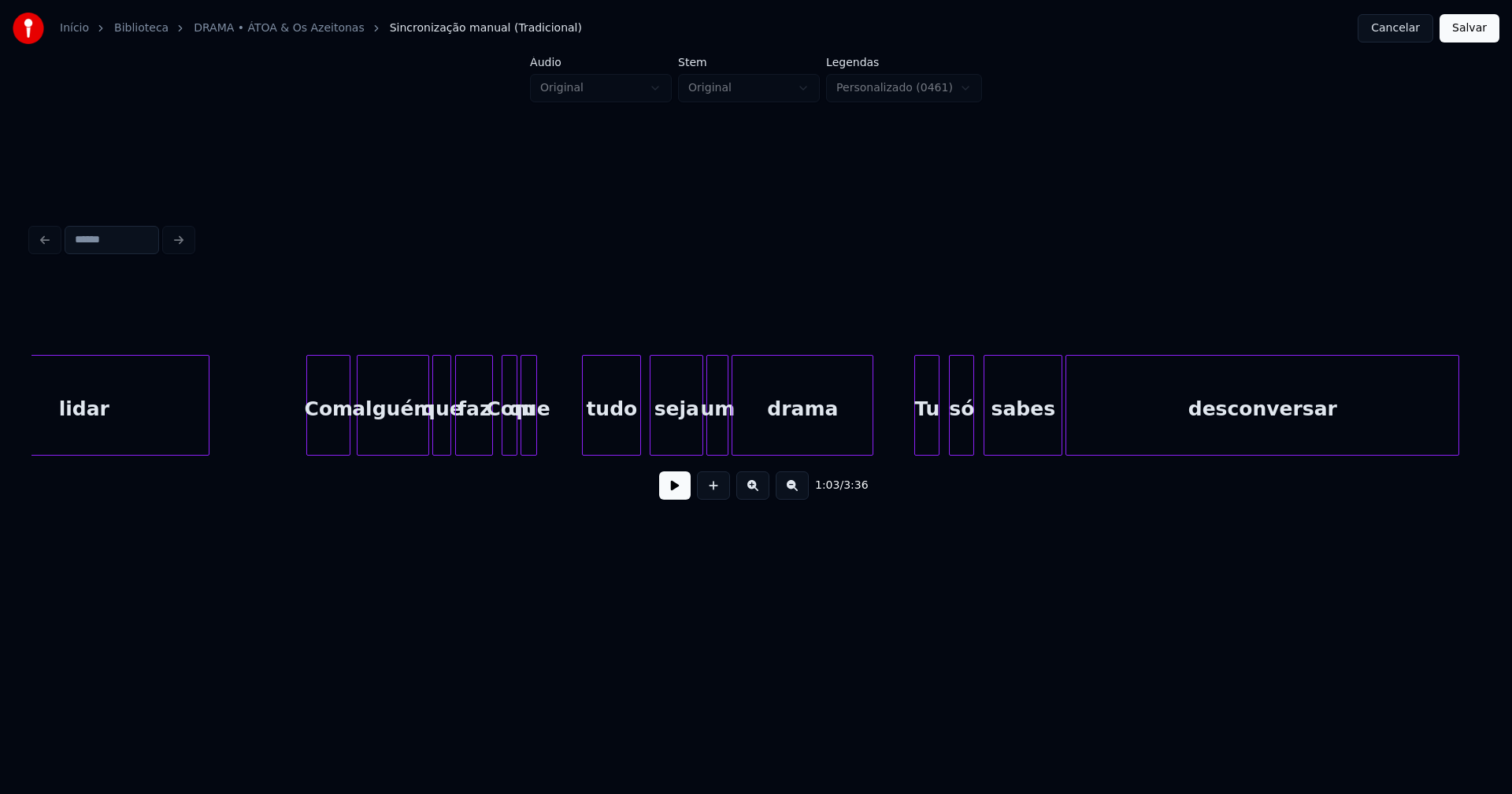
click at [587, 435] on div at bounding box center [585, 405] width 4 height 99
click at [559, 429] on div at bounding box center [557, 405] width 4 height 99
click at [555, 439] on div "que" at bounding box center [557, 409] width 40 height 107
click at [535, 431] on div at bounding box center [532, 405] width 4 height 99
click at [689, 437] on div at bounding box center [689, 405] width 4 height 99
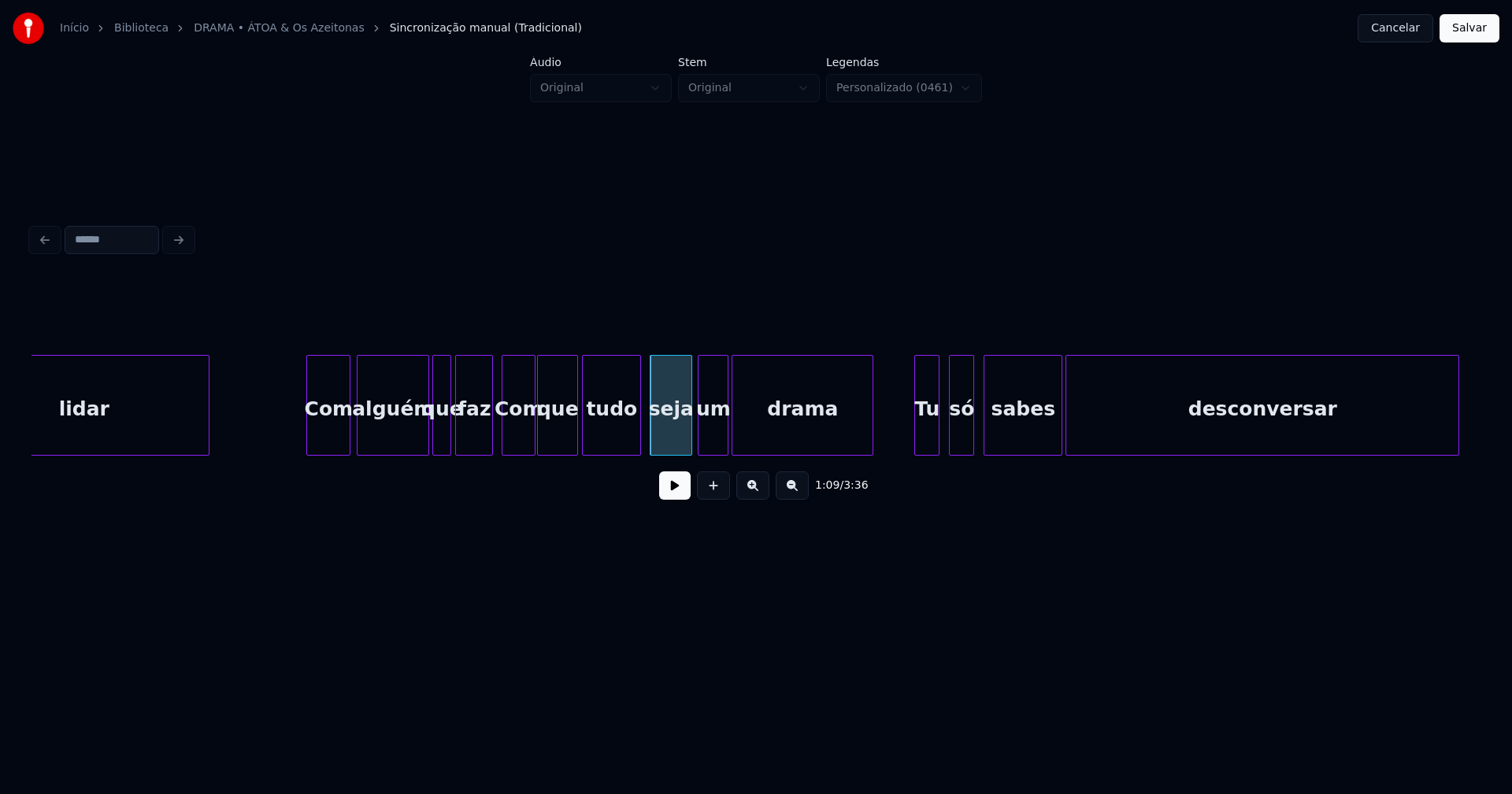
click at [699, 436] on div at bounding box center [700, 405] width 4 height 99
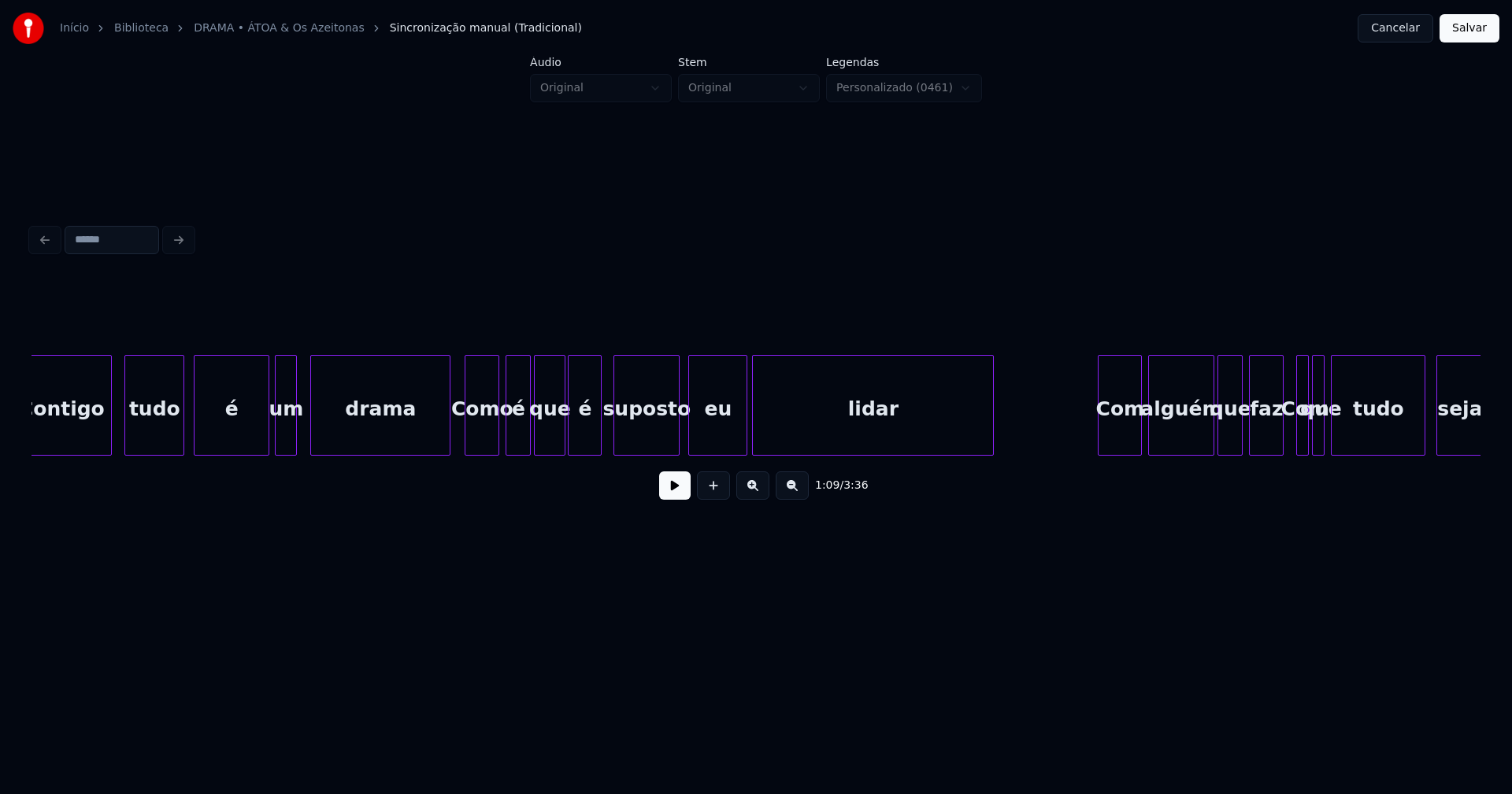
scroll to position [0, 11979]
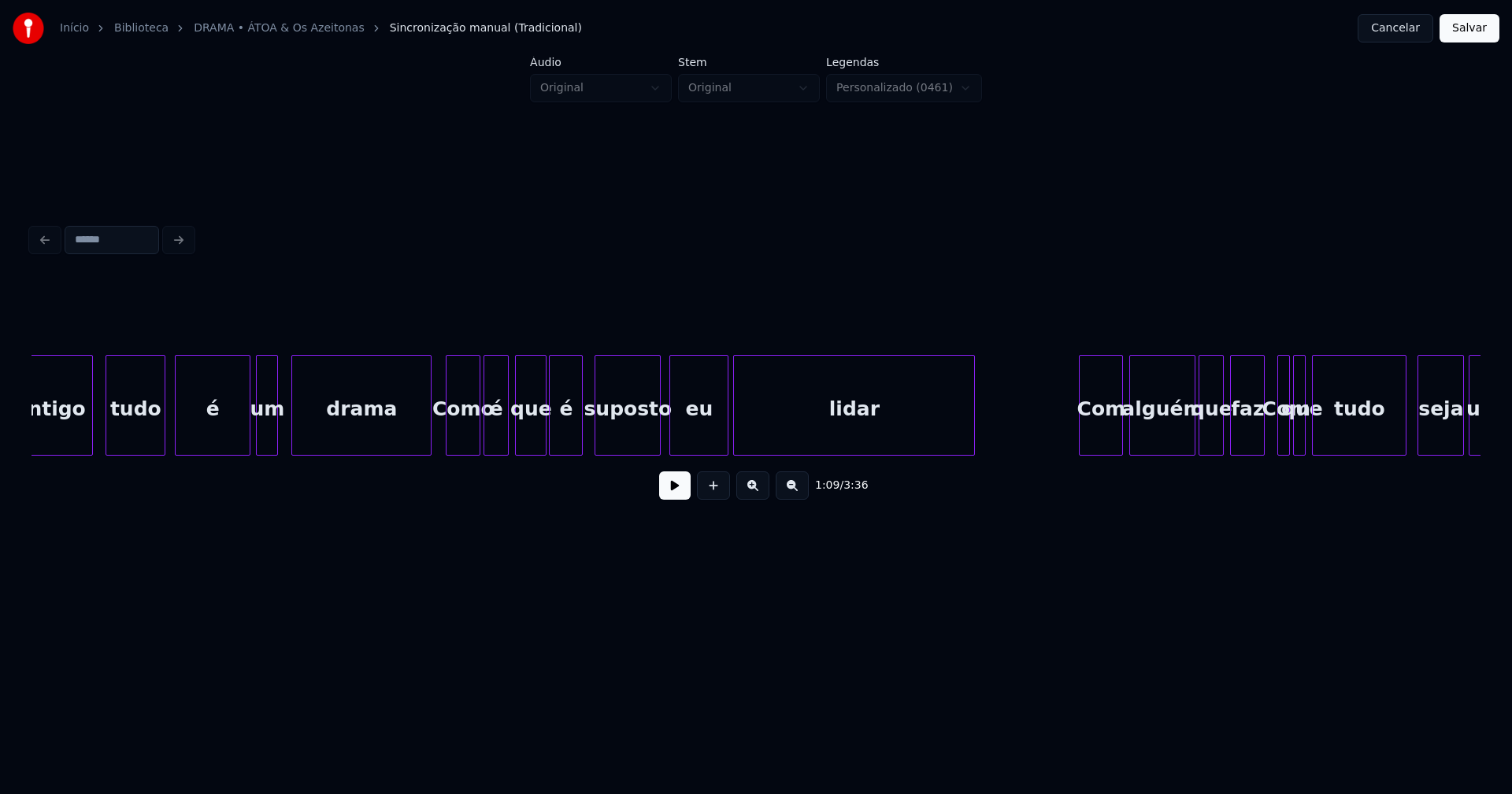
click at [495, 445] on div "é" at bounding box center [496, 409] width 24 height 107
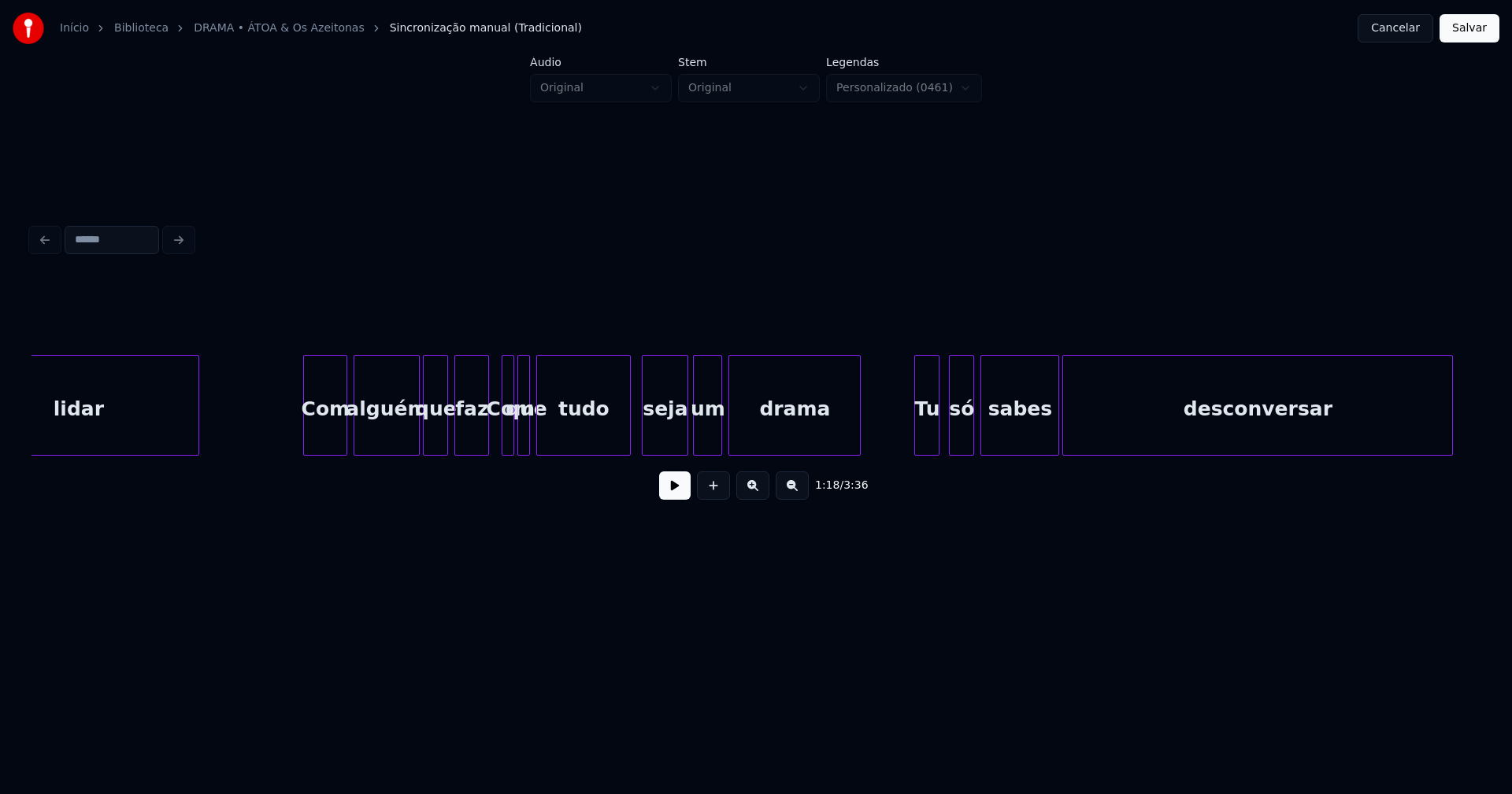
scroll to position [0, 12774]
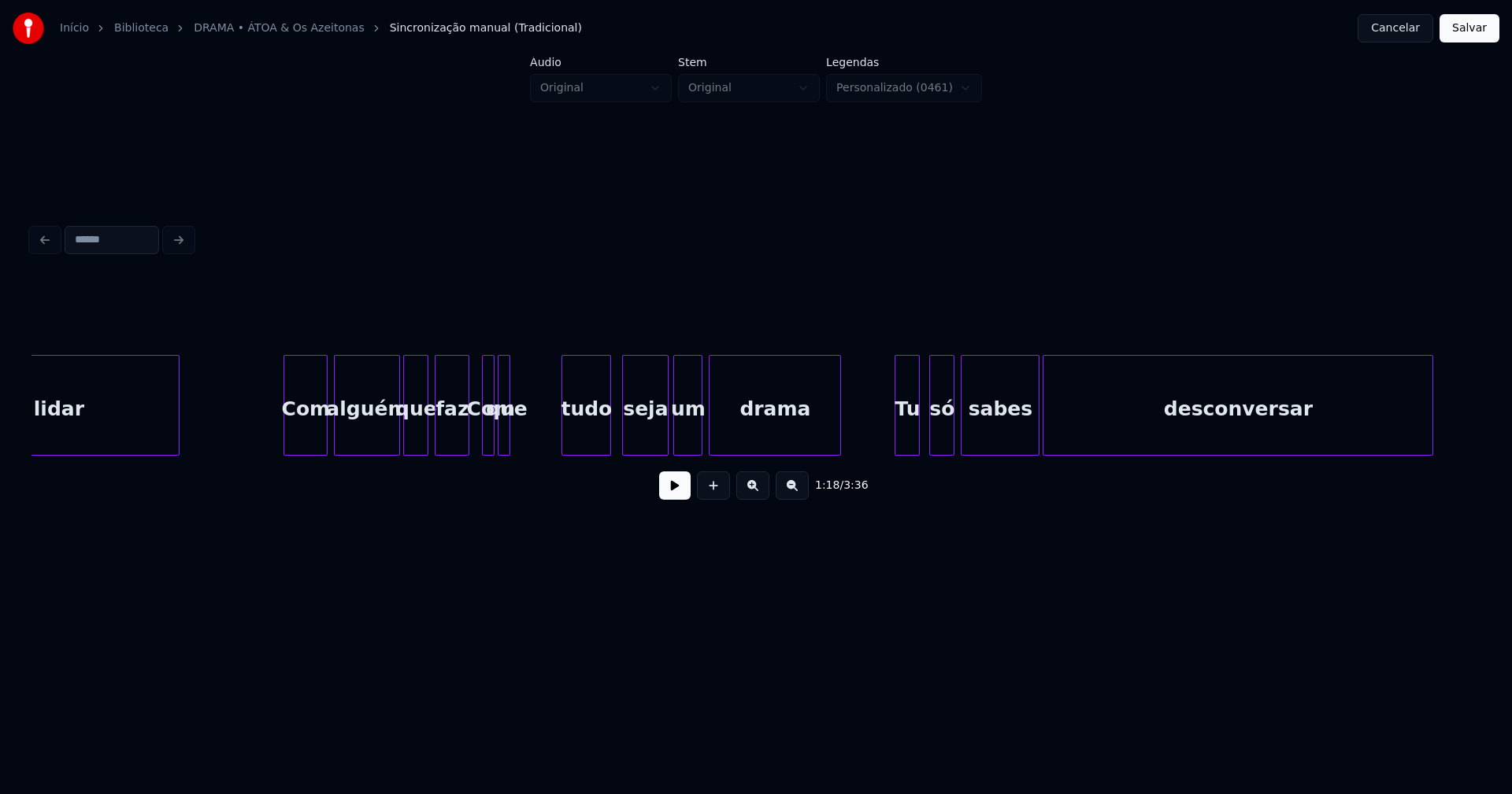
click at [564, 435] on div at bounding box center [564, 405] width 4 height 99
click at [536, 430] on div at bounding box center [535, 405] width 4 height 99
click at [535, 439] on div "que" at bounding box center [537, 409] width 39 height 107
click at [518, 433] on div at bounding box center [518, 405] width 4 height 99
click at [511, 434] on div at bounding box center [510, 405] width 4 height 99
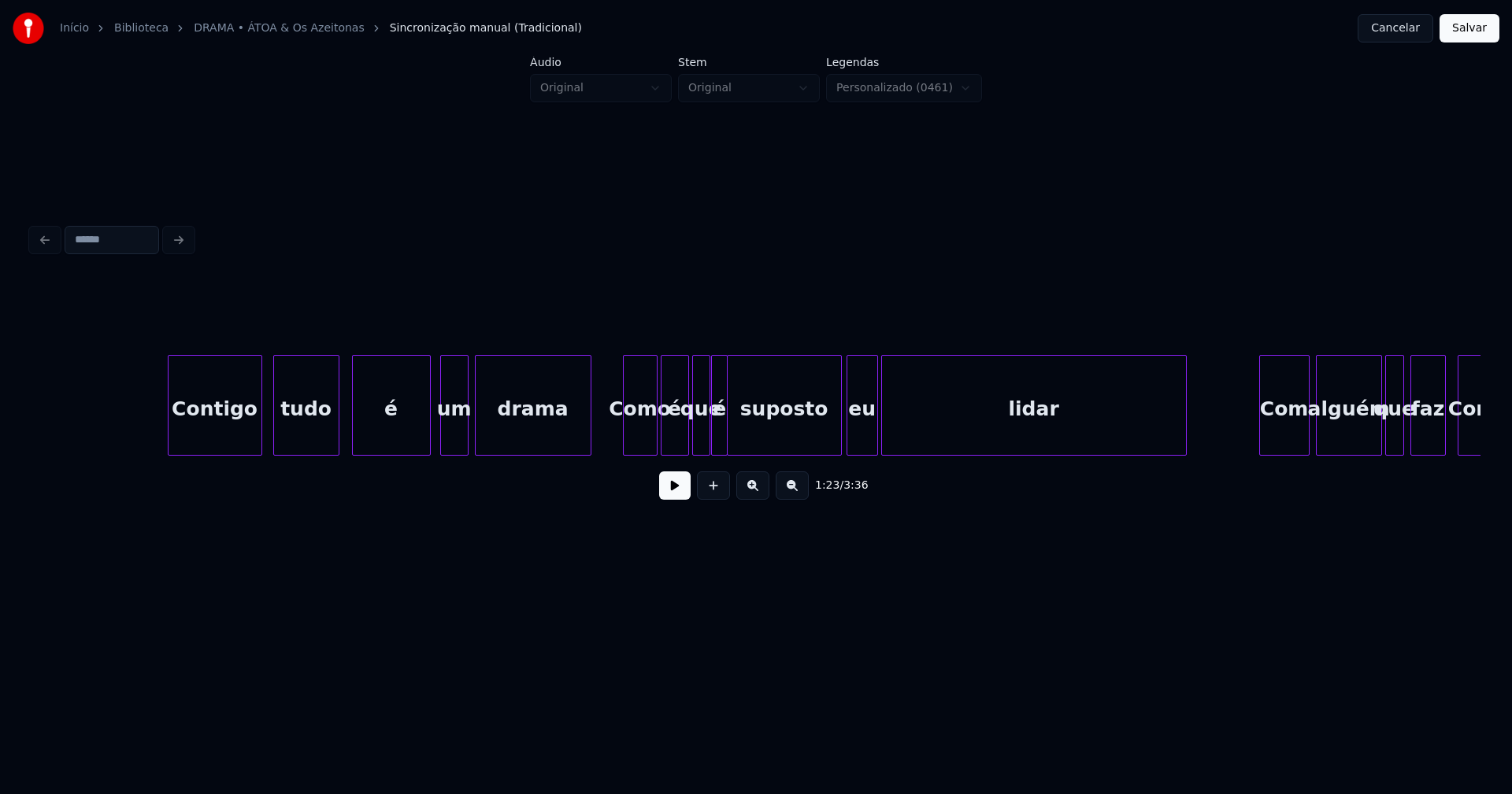
scroll to position [0, 20304]
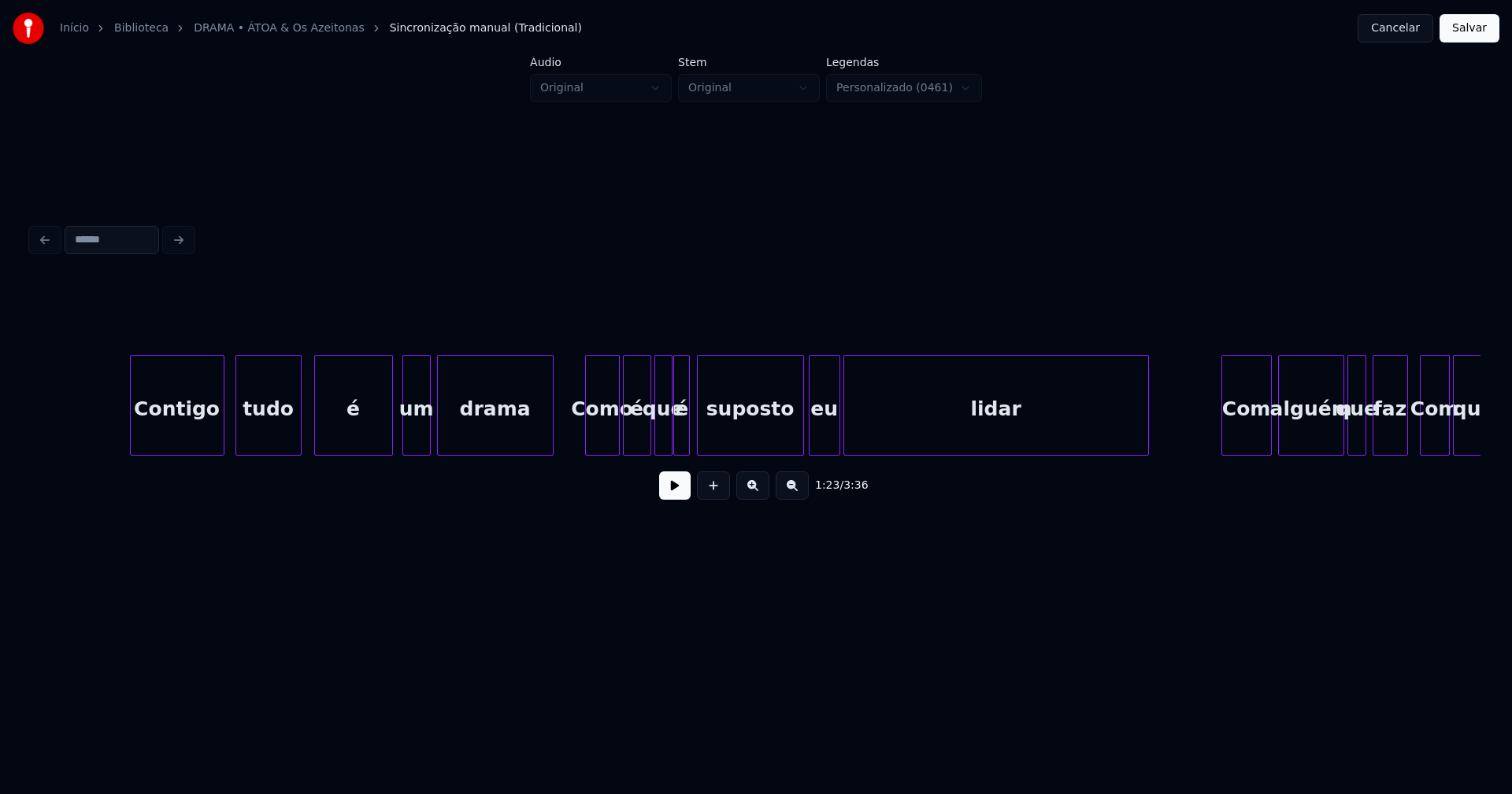
click at [701, 432] on div at bounding box center [699, 405] width 4 height 99
click at [685, 436] on div "é" at bounding box center [688, 409] width 16 height 107
click at [672, 437] on div at bounding box center [673, 405] width 4 height 99
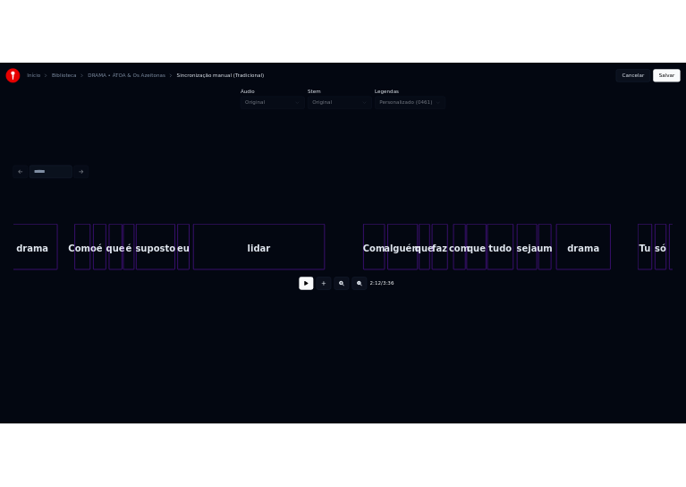
scroll to position [0, 26346]
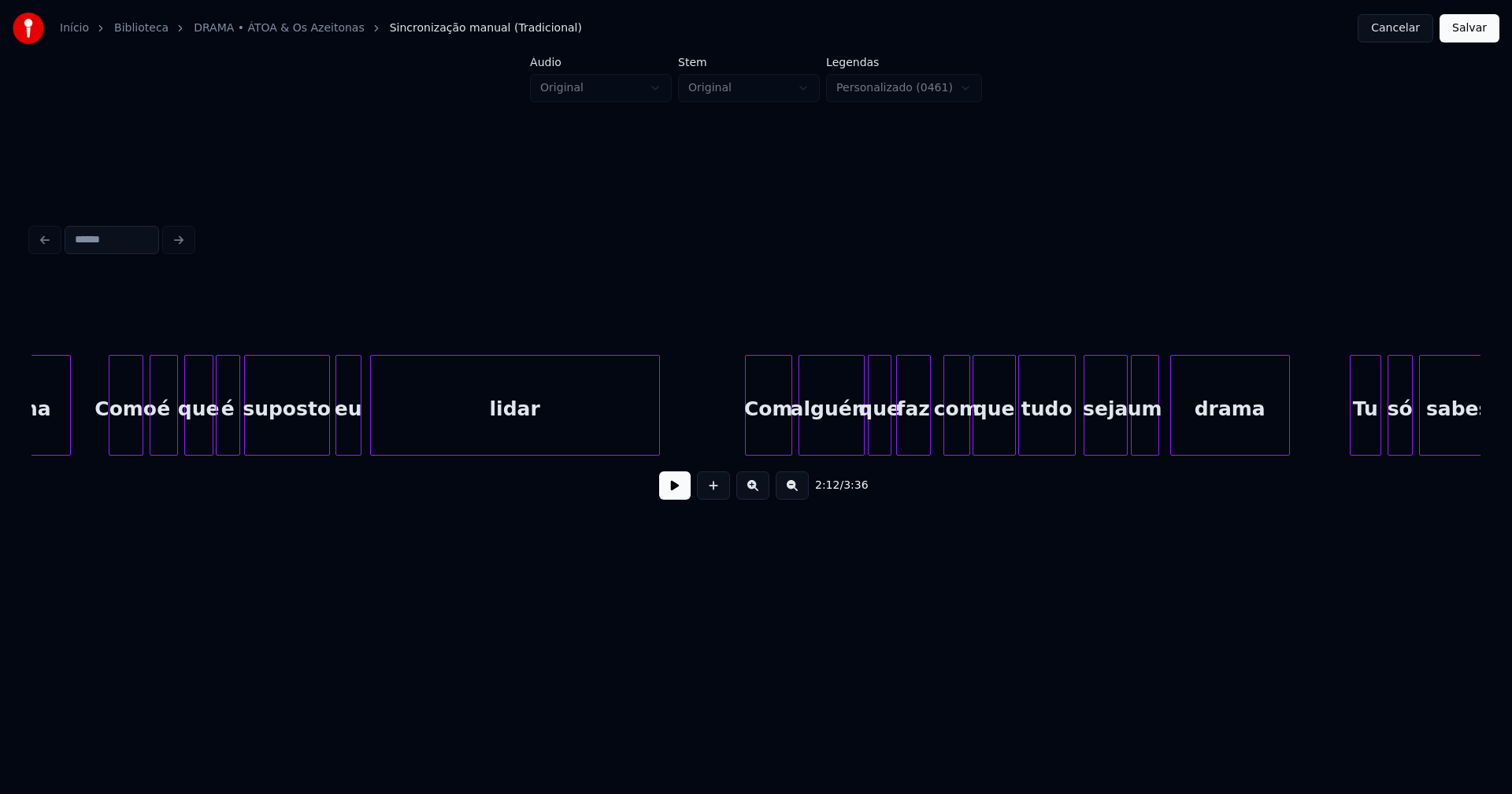
click at [1469, 33] on button "Salvar" at bounding box center [1470, 28] width 60 height 28
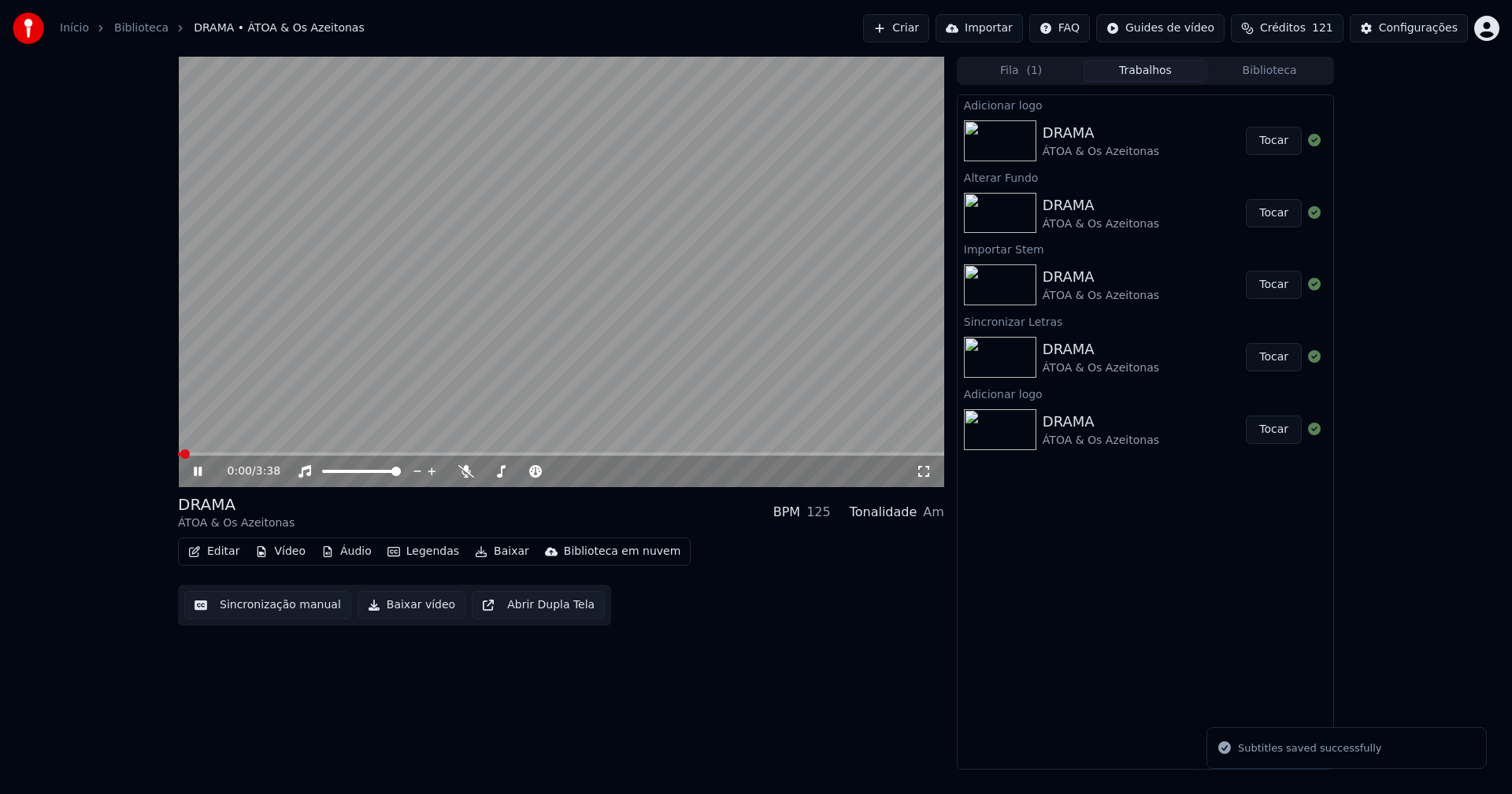
click at [203, 473] on icon at bounding box center [209, 472] width 37 height 12
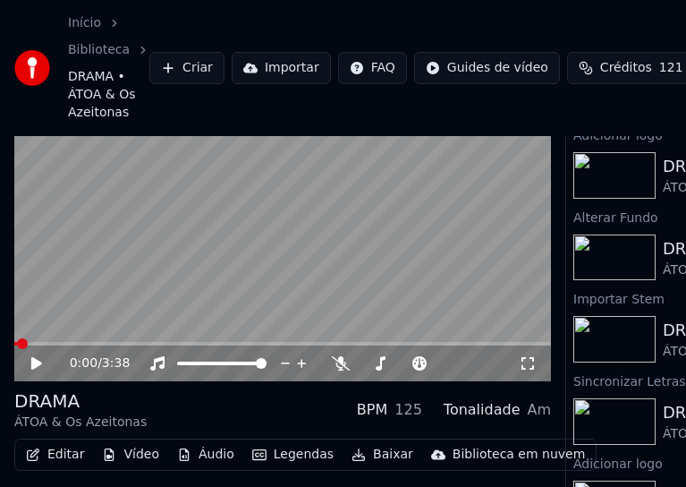
scroll to position [119, 0]
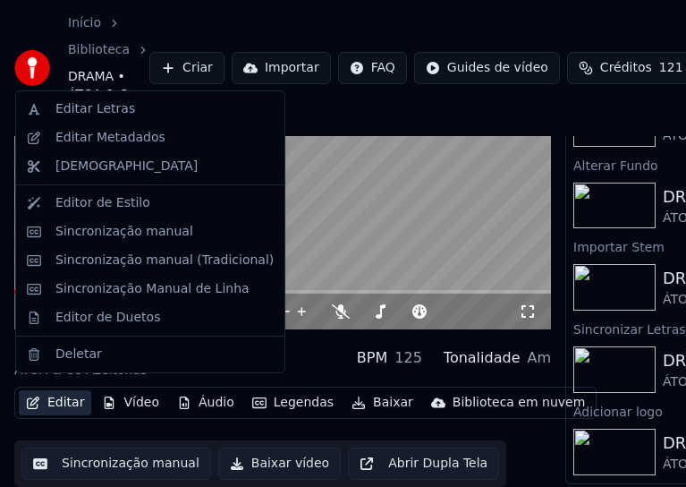
click at [67, 398] on button "Editar" at bounding box center [55, 402] width 72 height 25
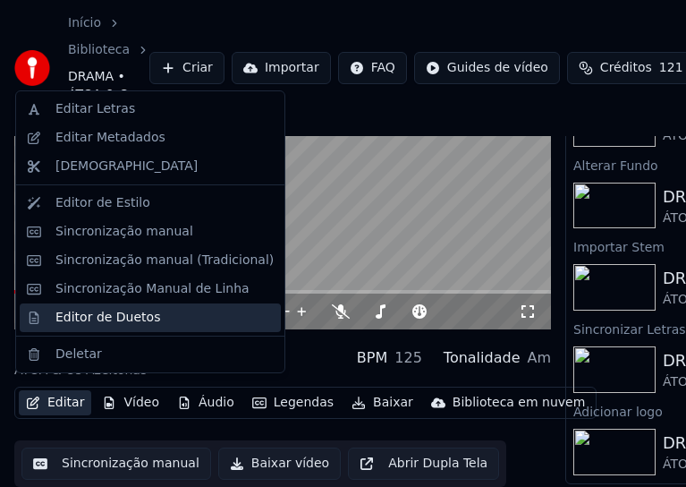
click at [109, 318] on div "Editor de Duetos" at bounding box center [107, 318] width 105 height 18
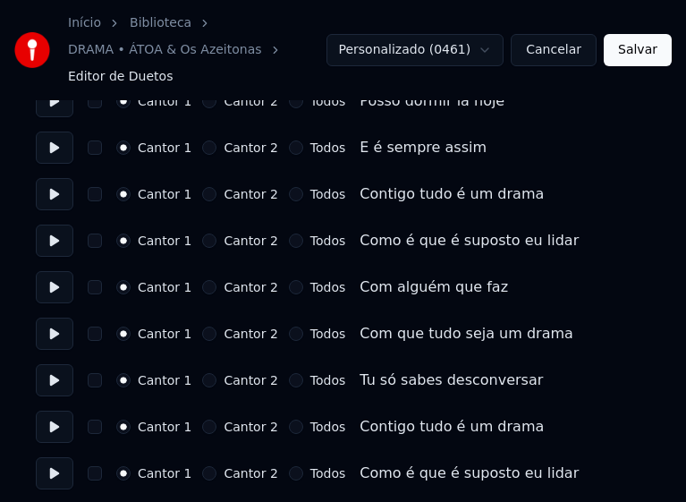
scroll to position [715, 0]
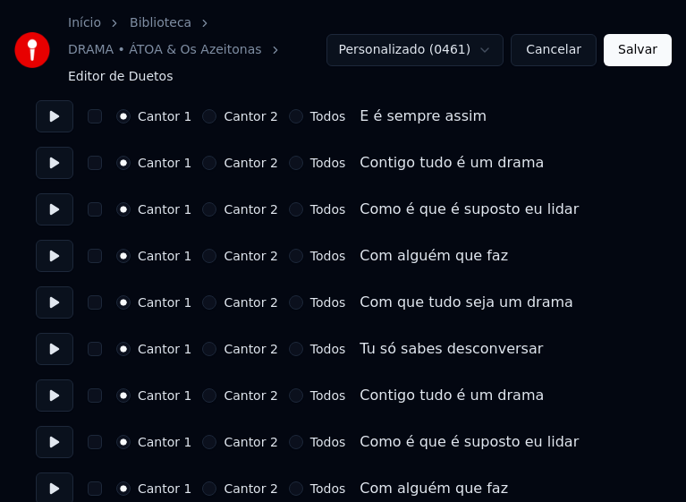
click at [289, 162] on button "Todos" at bounding box center [296, 163] width 14 height 14
click at [289, 210] on button "Todos" at bounding box center [296, 209] width 14 height 14
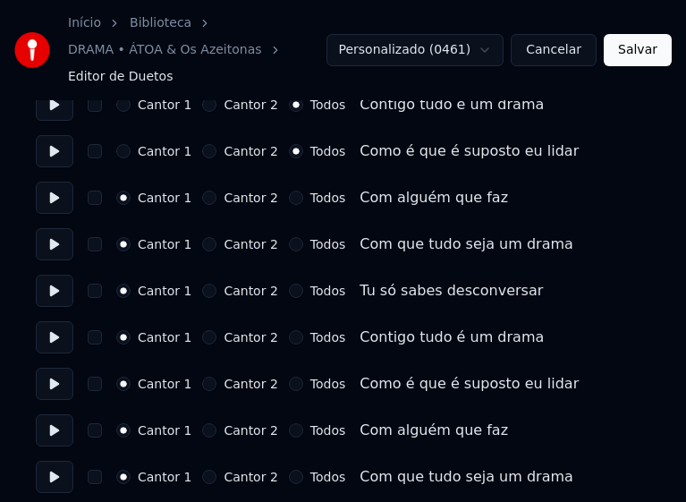
scroll to position [805, 0]
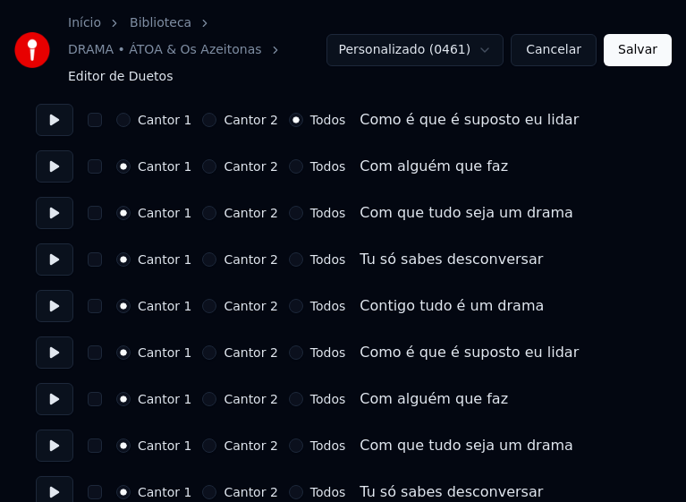
click at [289, 169] on button "Todos" at bounding box center [296, 166] width 14 height 14
click at [275, 216] on div "Cantor 1 Cantor 2 Todos" at bounding box center [230, 213] width 229 height 14
click at [289, 214] on button "Todos" at bounding box center [296, 213] width 14 height 14
click at [289, 265] on button "Todos" at bounding box center [296, 259] width 14 height 14
click at [289, 304] on button "Todos" at bounding box center [296, 306] width 14 height 14
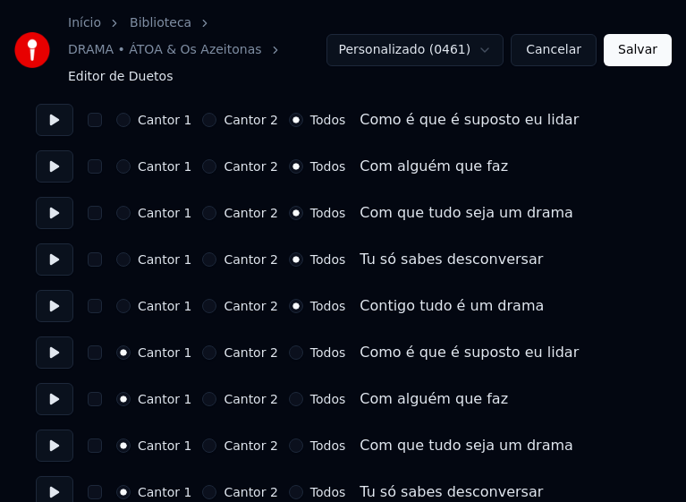
click at [289, 351] on button "Todos" at bounding box center [296, 352] width 14 height 14
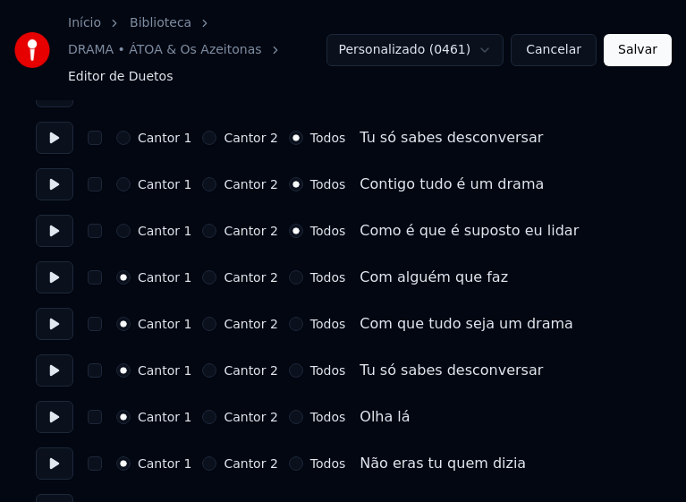
scroll to position [984, 0]
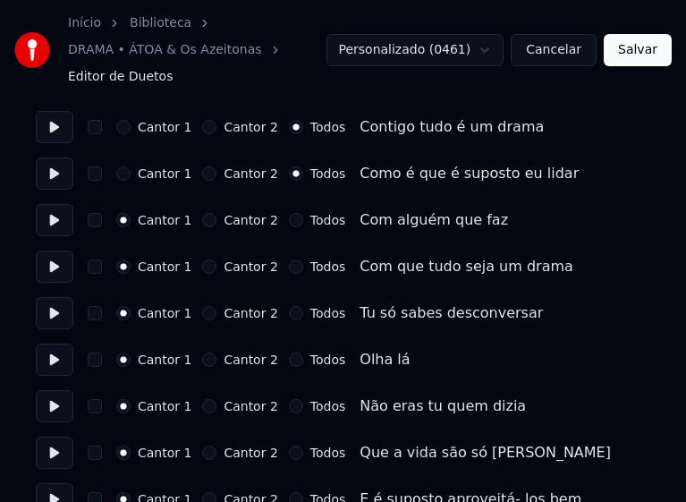
click at [289, 222] on button "Todos" at bounding box center [296, 220] width 14 height 14
click at [289, 268] on button "Todos" at bounding box center [296, 266] width 14 height 14
click at [289, 312] on button "Todos" at bounding box center [296, 313] width 14 height 14
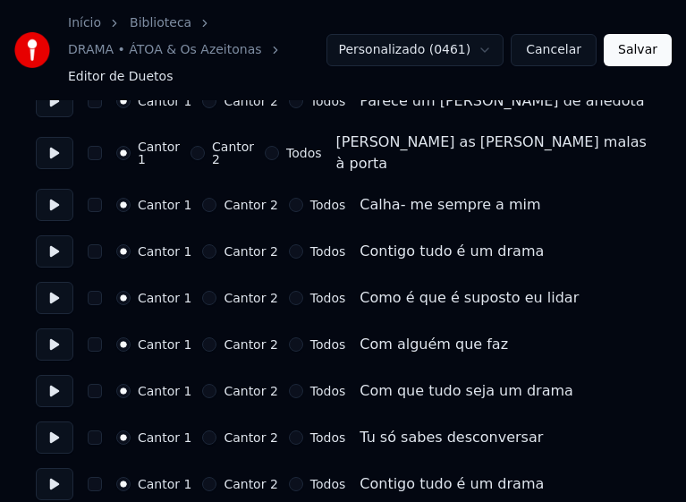
scroll to position [1610, 0]
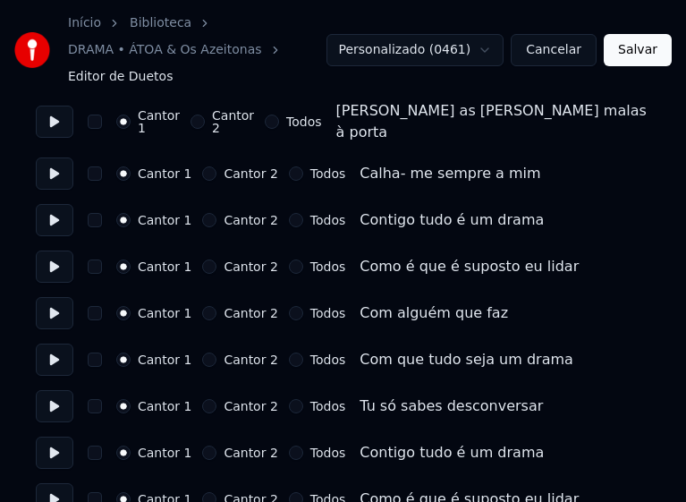
click at [289, 213] on button "Todos" at bounding box center [296, 220] width 14 height 14
click at [289, 259] on button "Todos" at bounding box center [296, 266] width 14 height 14
click at [289, 306] on button "Todos" at bounding box center [296, 313] width 14 height 14
click at [289, 352] on button "Todos" at bounding box center [296, 359] width 14 height 14
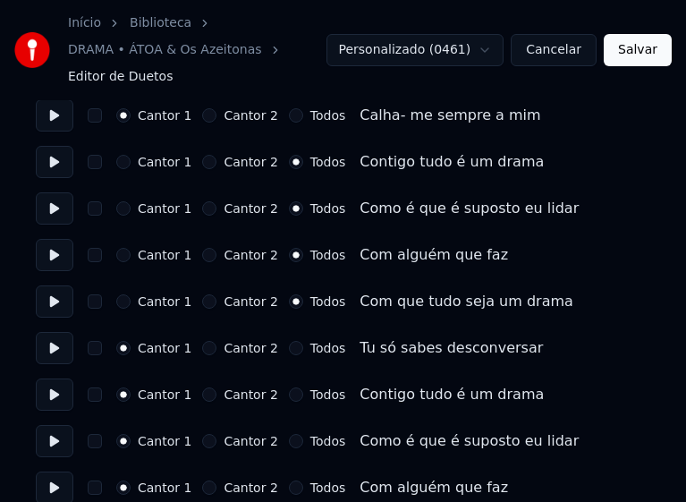
scroll to position [1699, 0]
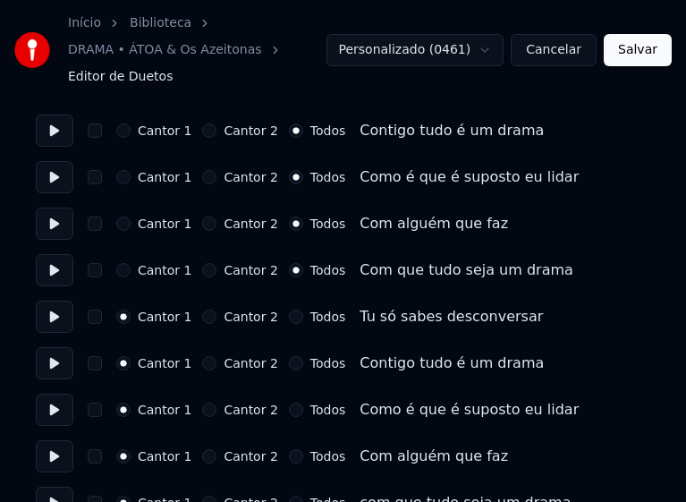
click at [289, 309] on button "Todos" at bounding box center [296, 316] width 14 height 14
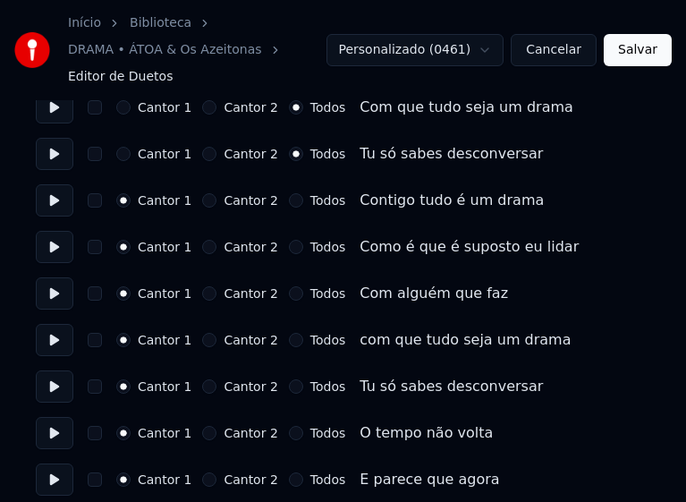
scroll to position [1878, 0]
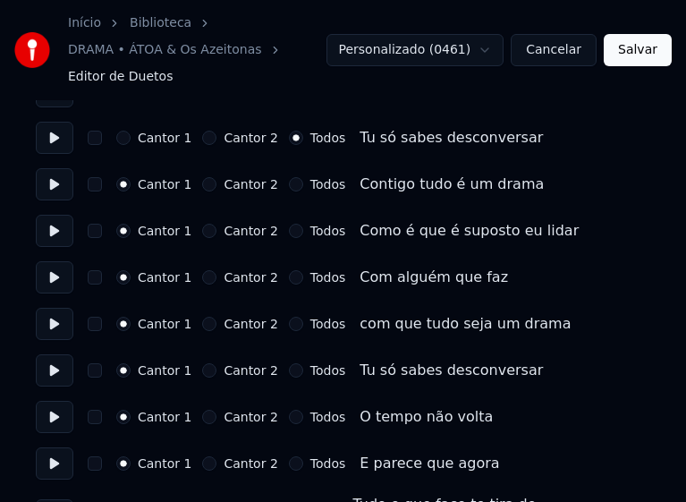
click at [289, 177] on button "Todos" at bounding box center [296, 184] width 14 height 14
click at [289, 224] on button "Todos" at bounding box center [296, 231] width 14 height 14
click at [289, 270] on button "Todos" at bounding box center [296, 277] width 14 height 14
click at [289, 317] on button "Todos" at bounding box center [296, 324] width 14 height 14
click at [289, 363] on button "Todos" at bounding box center [296, 370] width 14 height 14
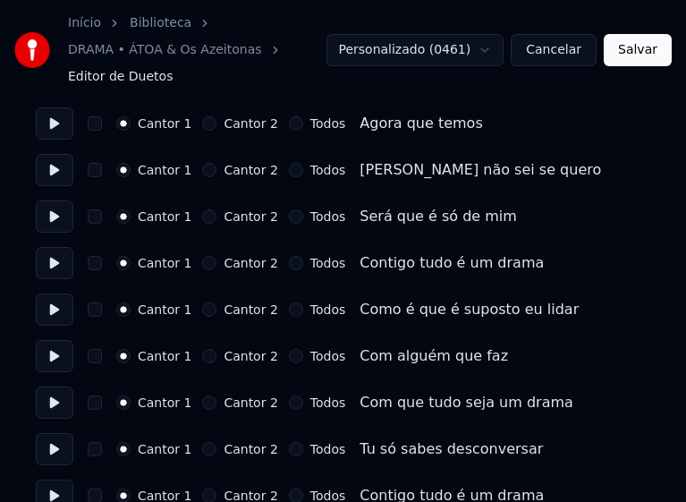
scroll to position [2504, 0]
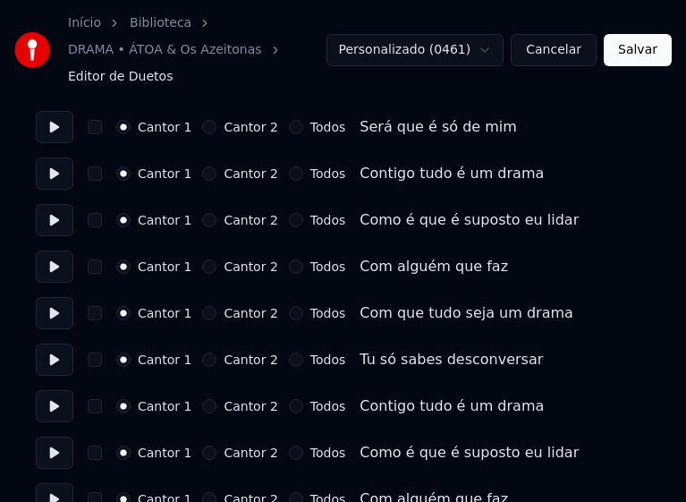
click at [289, 166] on button "Todos" at bounding box center [296, 173] width 14 height 14
click at [289, 213] on button "Todos" at bounding box center [296, 220] width 14 height 14
click at [289, 259] on button "Todos" at bounding box center [296, 266] width 14 height 14
click at [289, 306] on button "Todos" at bounding box center [296, 313] width 14 height 14
drag, startPoint x: 282, startPoint y: 327, endPoint x: 290, endPoint y: 341, distance: 15.6
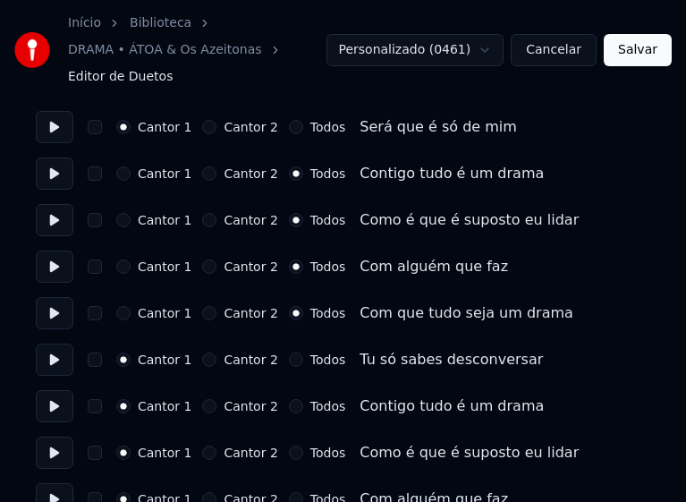
click at [289, 352] on button "Todos" at bounding box center [296, 359] width 14 height 14
drag, startPoint x: 283, startPoint y: 376, endPoint x: 285, endPoint y: 390, distance: 14.6
click at [289, 399] on button "Todos" at bounding box center [296, 406] width 14 height 14
drag, startPoint x: 288, startPoint y: 421, endPoint x: 284, endPoint y: 430, distance: 9.6
click at [289, 445] on button "Todos" at bounding box center [296, 452] width 14 height 14
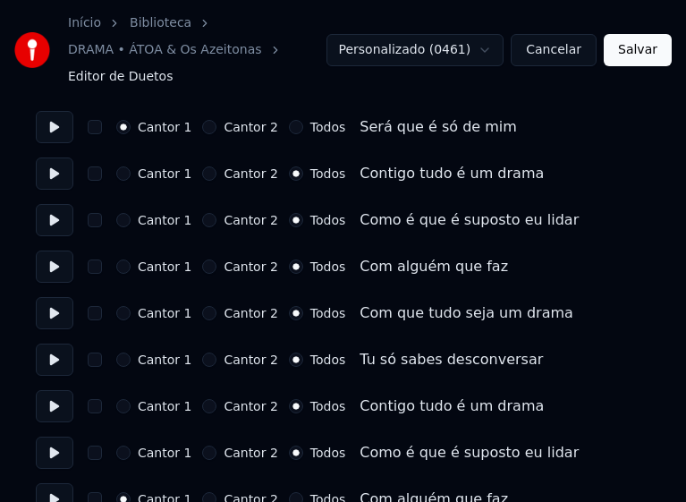
click at [289, 492] on button "Todos" at bounding box center [296, 499] width 14 height 14
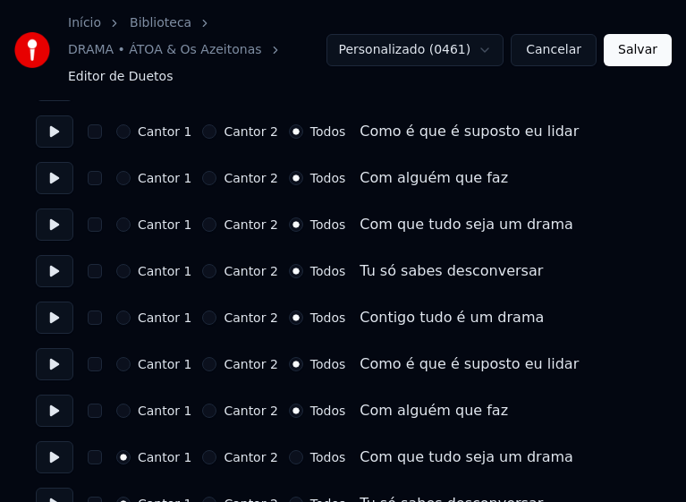
scroll to position [2596, 0]
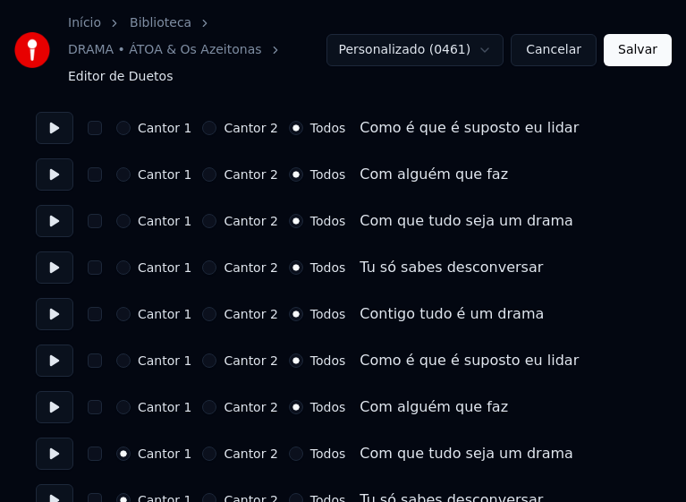
click at [289, 493] on button "Todos" at bounding box center [296, 500] width 14 height 14
click at [289, 446] on button "Todos" at bounding box center [296, 453] width 14 height 14
click at [645, 47] on button "Salvar" at bounding box center [638, 50] width 68 height 32
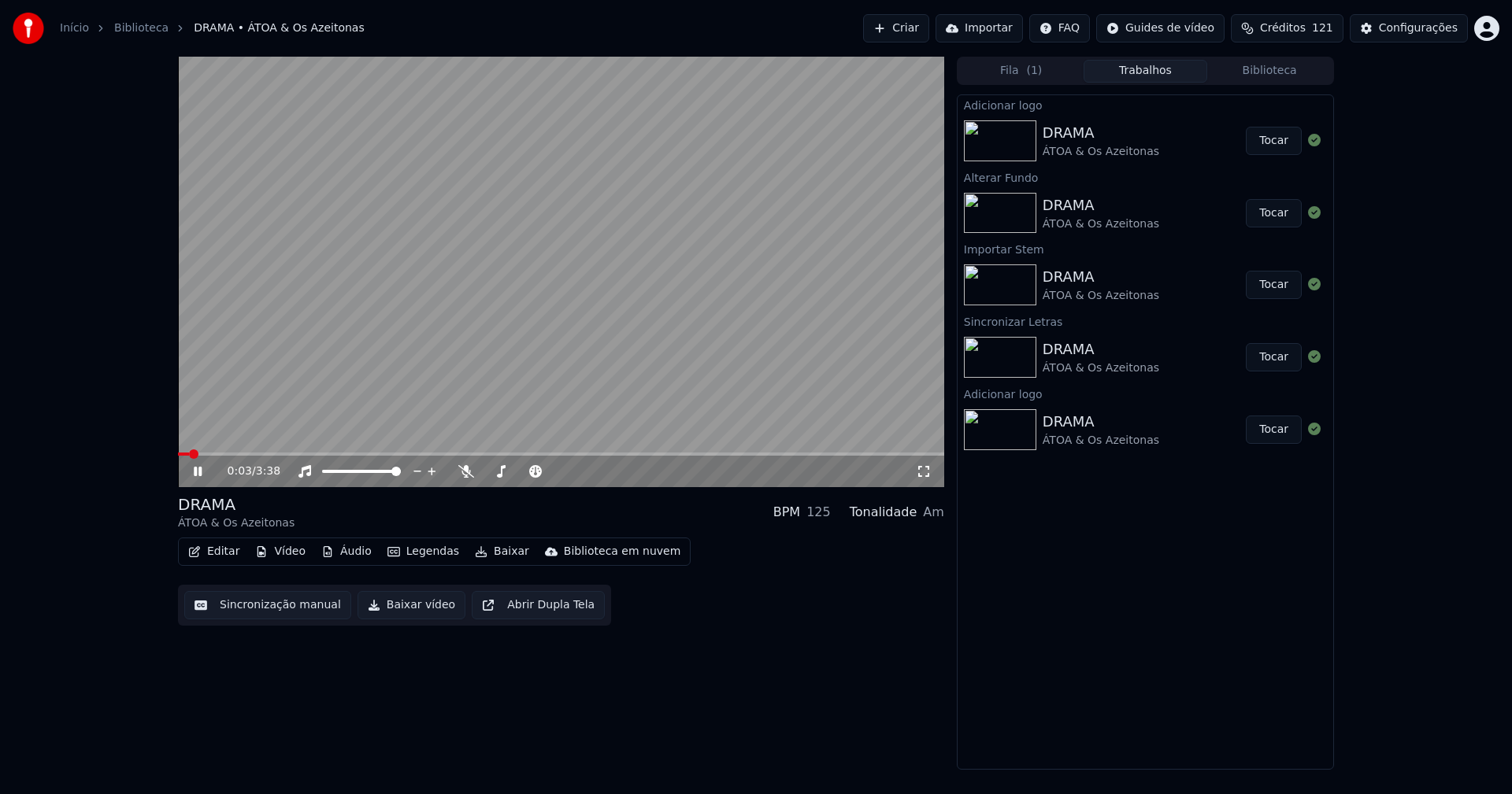
click at [917, 467] on icon at bounding box center [924, 472] width 16 height 12
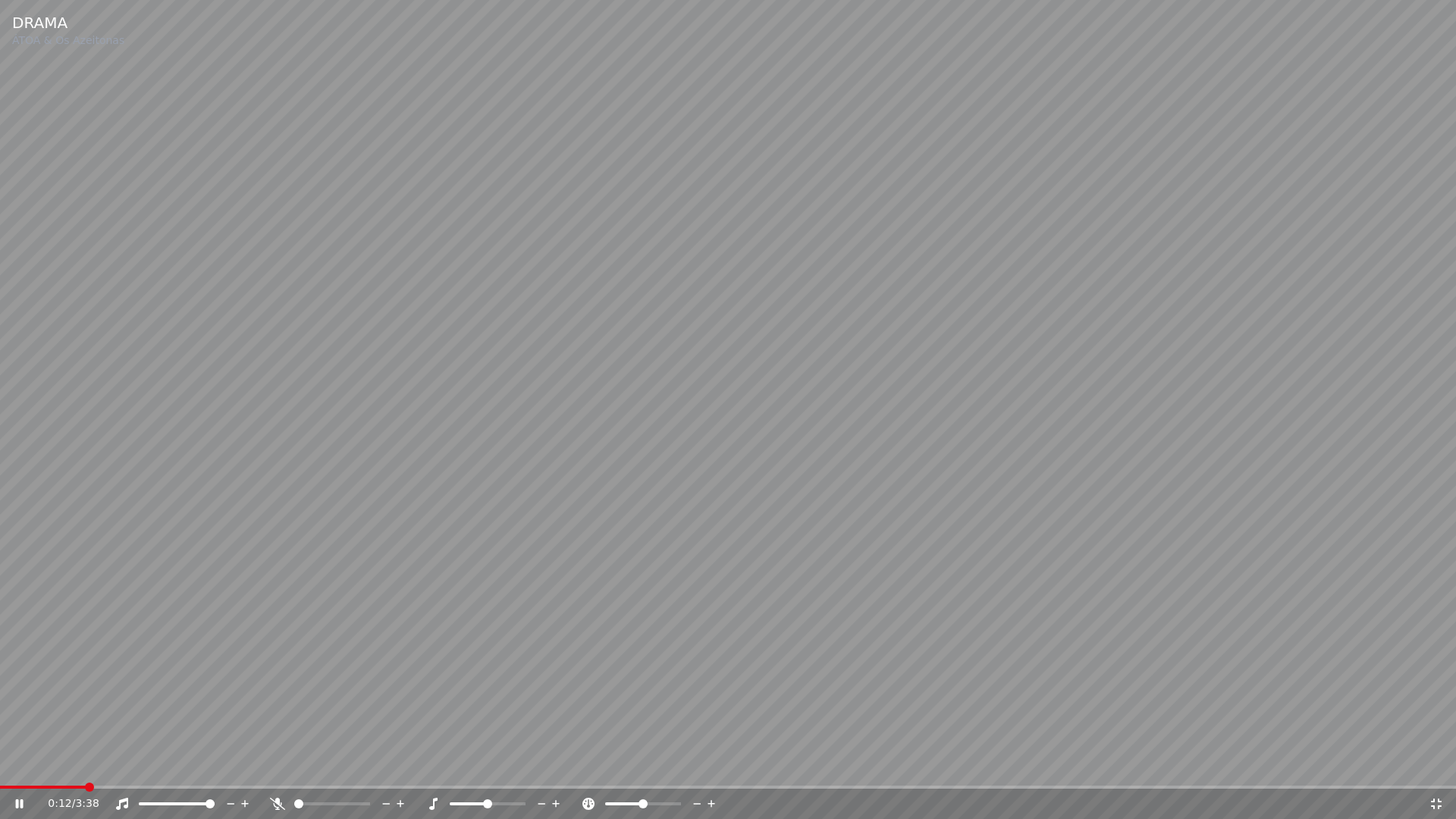
click at [1436, 764] on icon at bounding box center [1436, 804] width 15 height 12
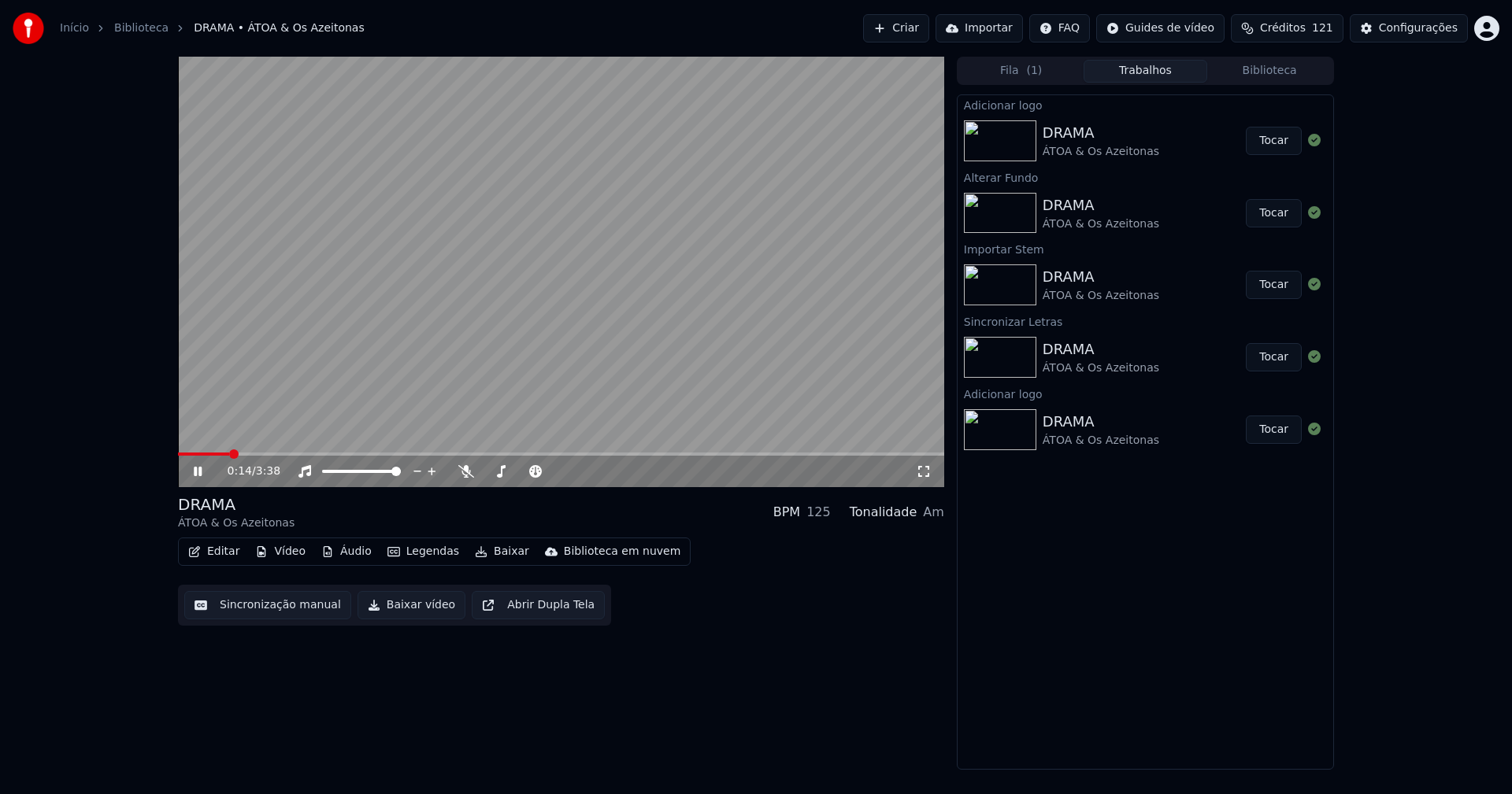
click at [197, 474] on icon at bounding box center [197, 471] width 8 height 10
click at [197, 469] on icon at bounding box center [197, 471] width 10 height 11
click at [921, 474] on icon at bounding box center [924, 472] width 16 height 12
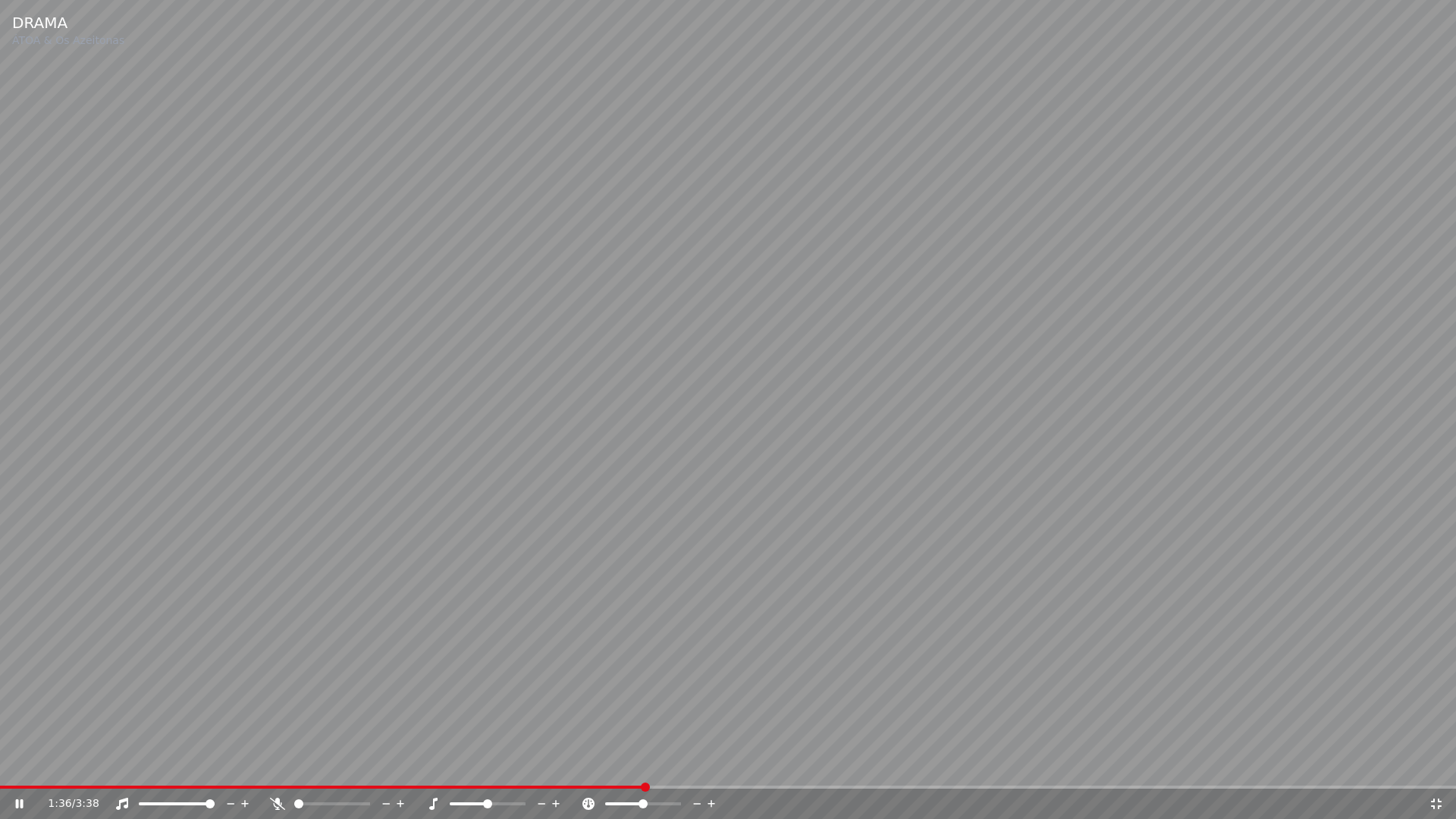
click at [25, 764] on icon at bounding box center [30, 804] width 36 height 12
click at [1435, 764] on icon at bounding box center [1436, 804] width 15 height 12
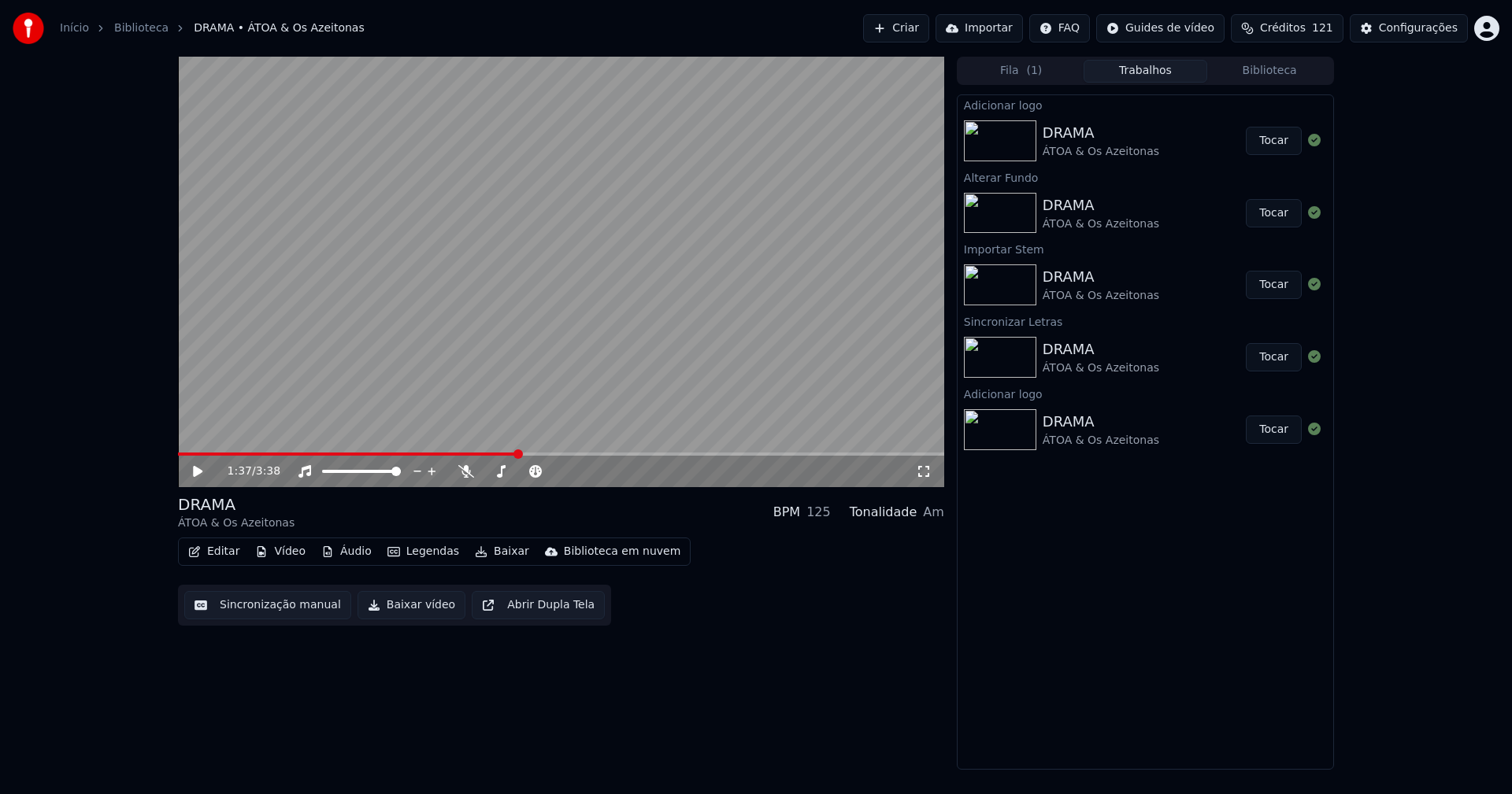
click at [407, 615] on button "Baixar vídeo" at bounding box center [411, 606] width 108 height 28
click at [1427, 31] on div "Configurações" at bounding box center [1418, 28] width 78 height 16
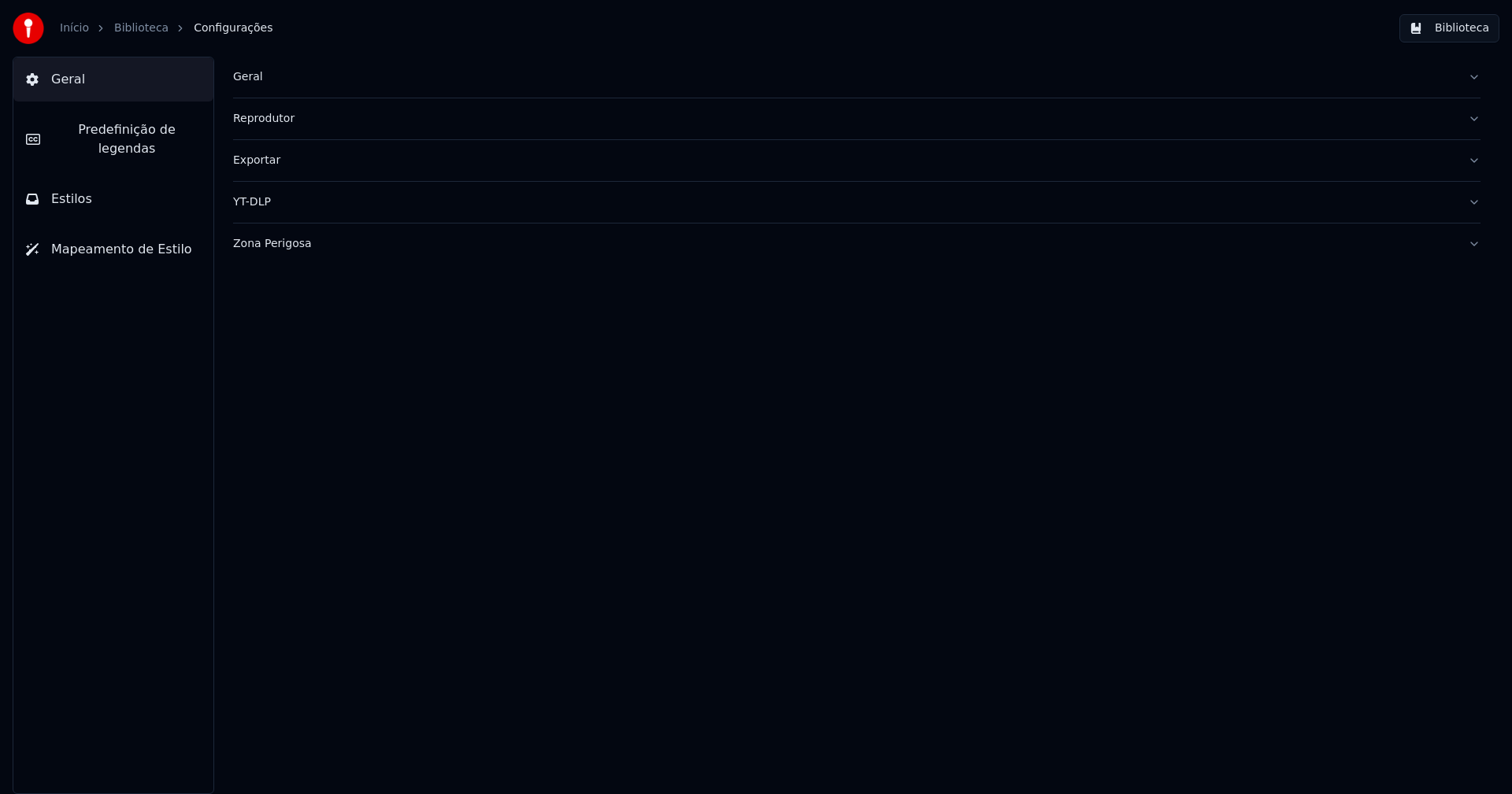
click at [262, 78] on div "Geral" at bounding box center [845, 77] width 1222 height 16
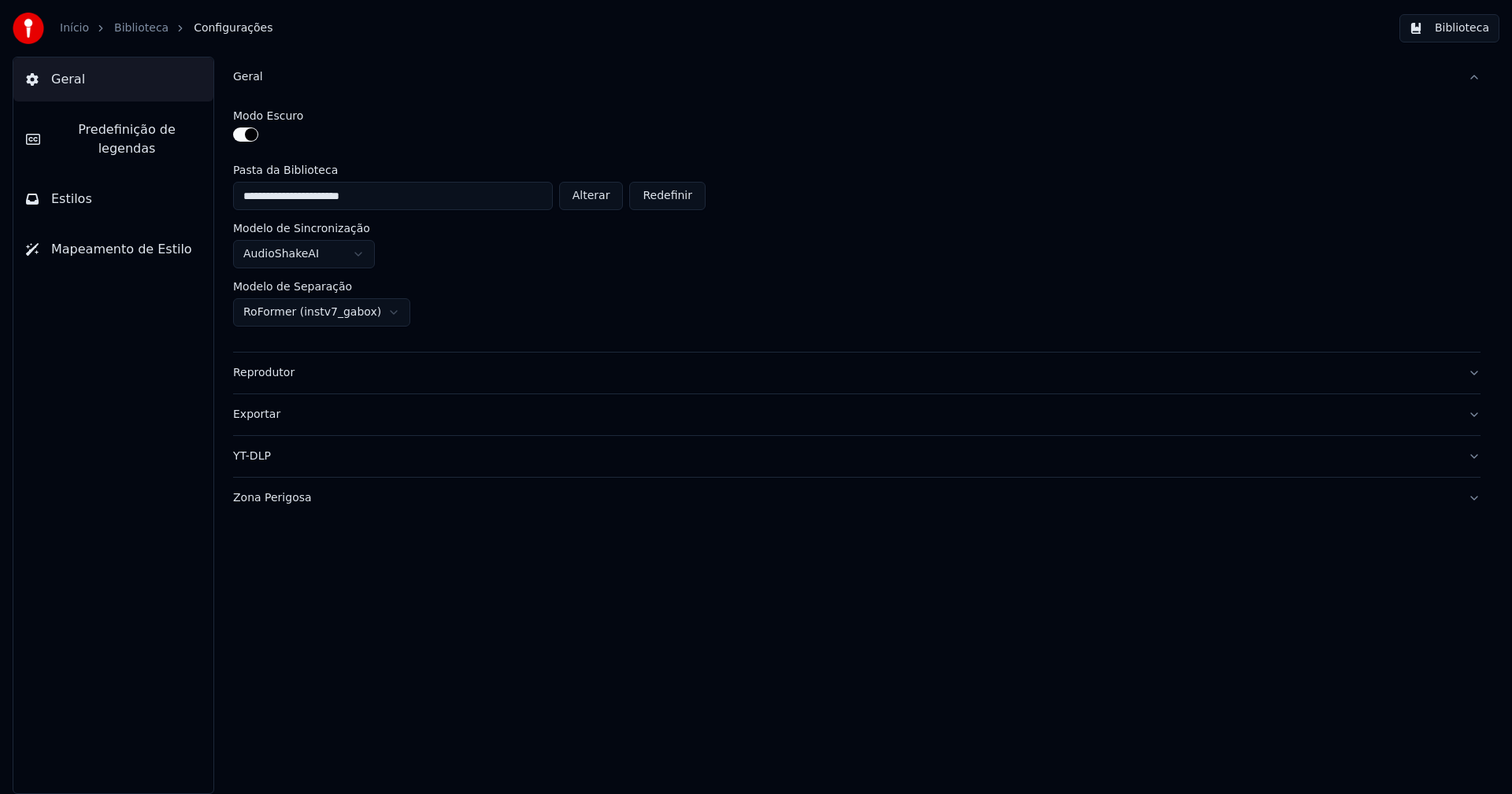
click at [606, 191] on button "Alterar" at bounding box center [591, 196] width 64 height 28
type input "**********"
click at [1477, 37] on button "Biblioteca" at bounding box center [1449, 28] width 100 height 28
